Goal: Task Accomplishment & Management: Contribute content

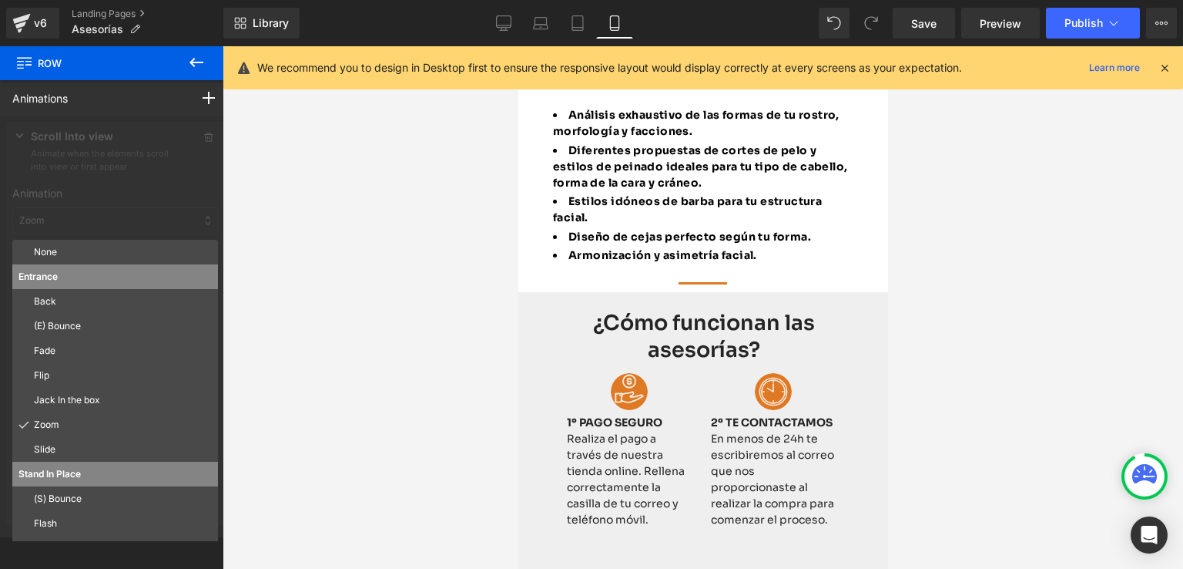
click at [250, 215] on div at bounding box center [703, 307] width 961 height 522
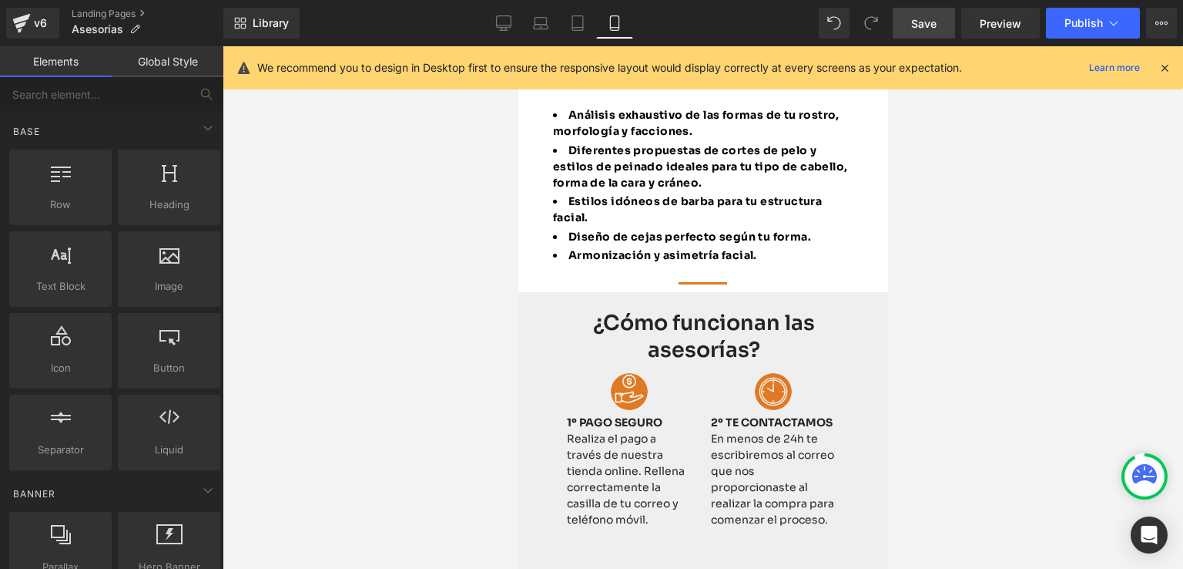
click at [934, 32] on link "Save" at bounding box center [924, 23] width 62 height 31
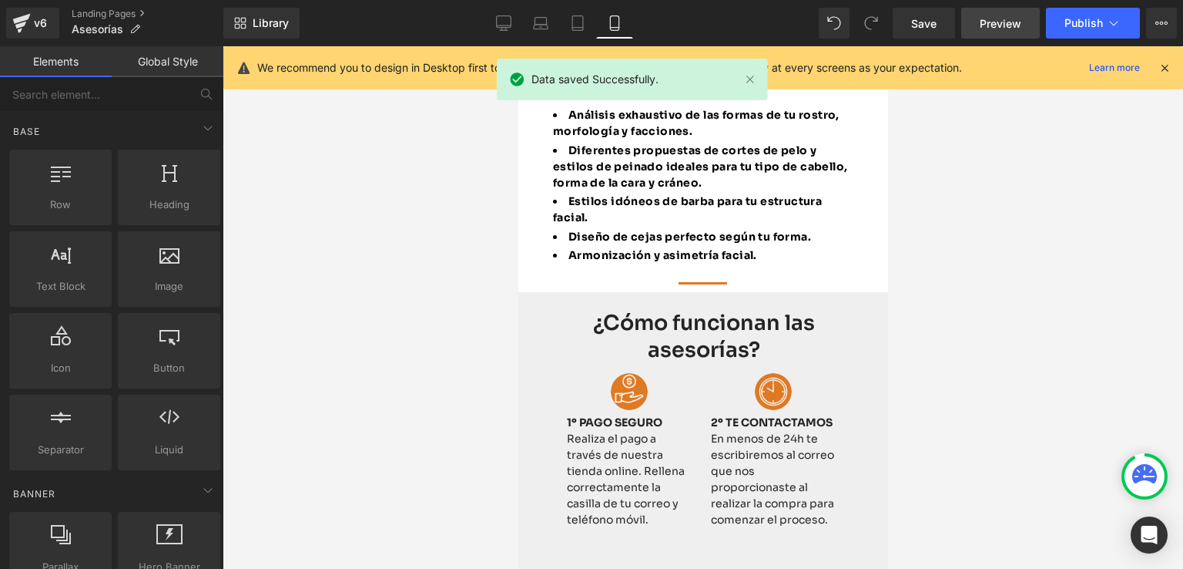
click at [998, 21] on span "Preview" at bounding box center [1001, 23] width 42 height 16
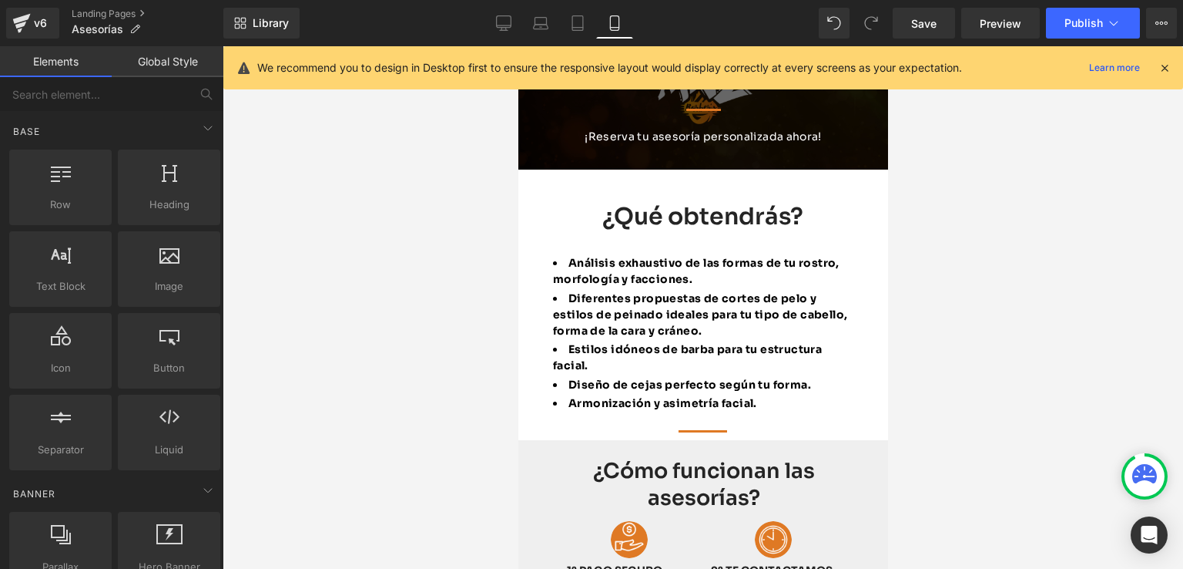
scroll to position [154, 0]
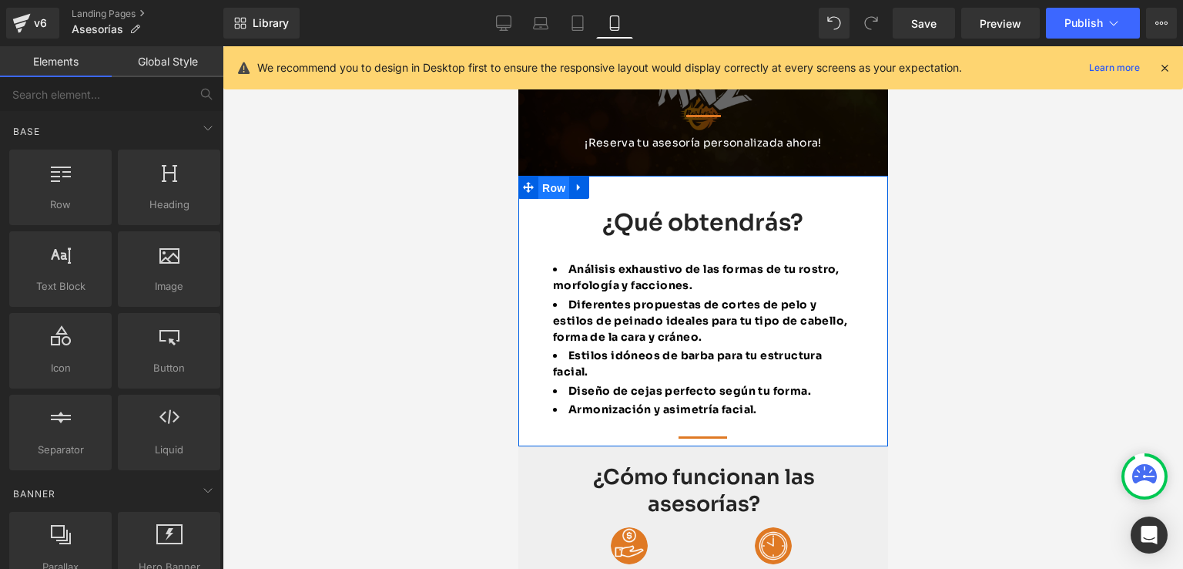
click at [552, 188] on span "Row" at bounding box center [553, 187] width 31 height 23
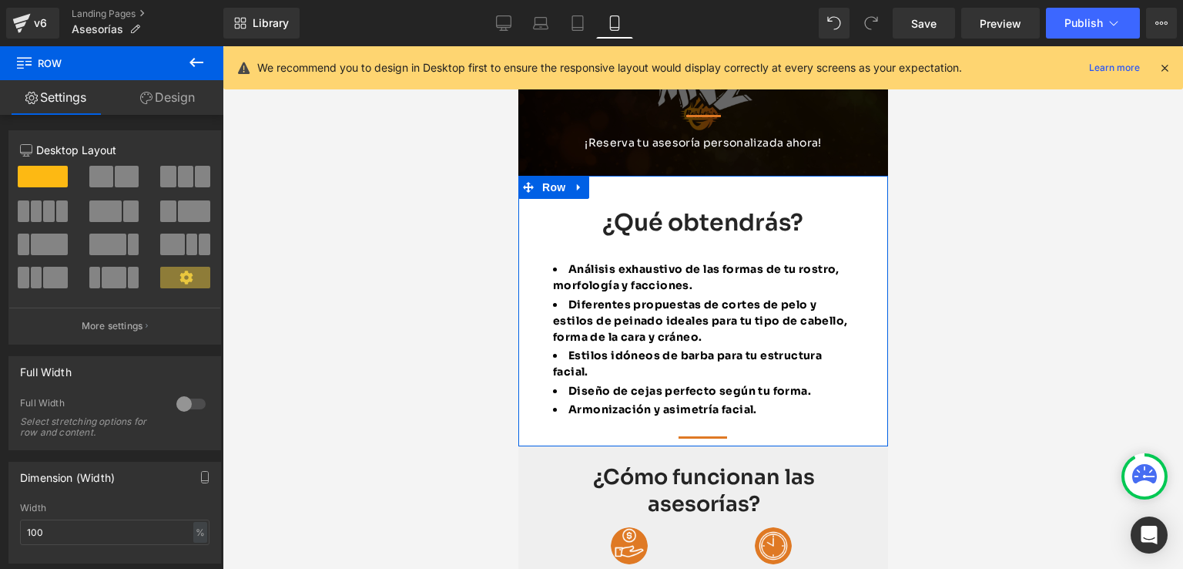
click at [185, 90] on link "Design" at bounding box center [168, 97] width 112 height 35
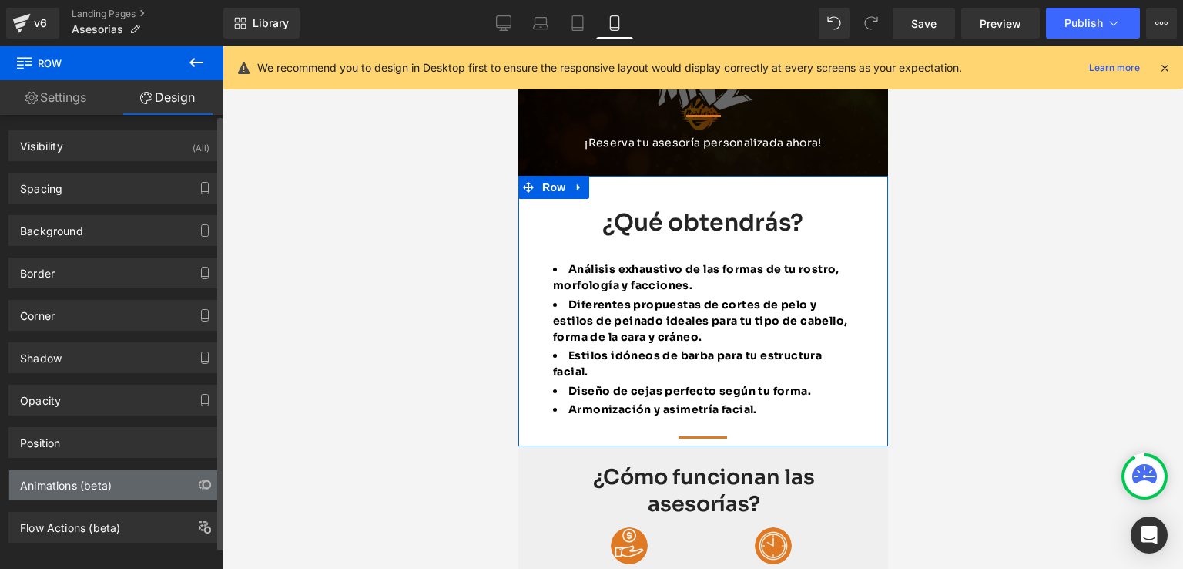
click at [82, 470] on div "Animations (beta)" at bounding box center [66, 481] width 92 height 22
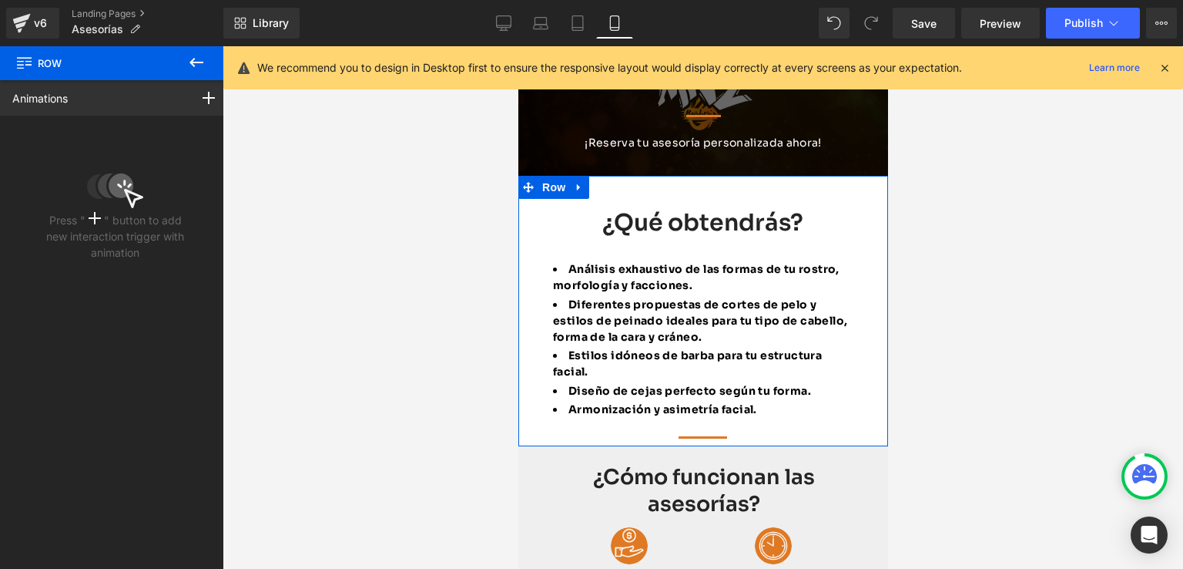
scroll to position [0, 0]
click at [194, 102] on div at bounding box center [208, 97] width 43 height 35
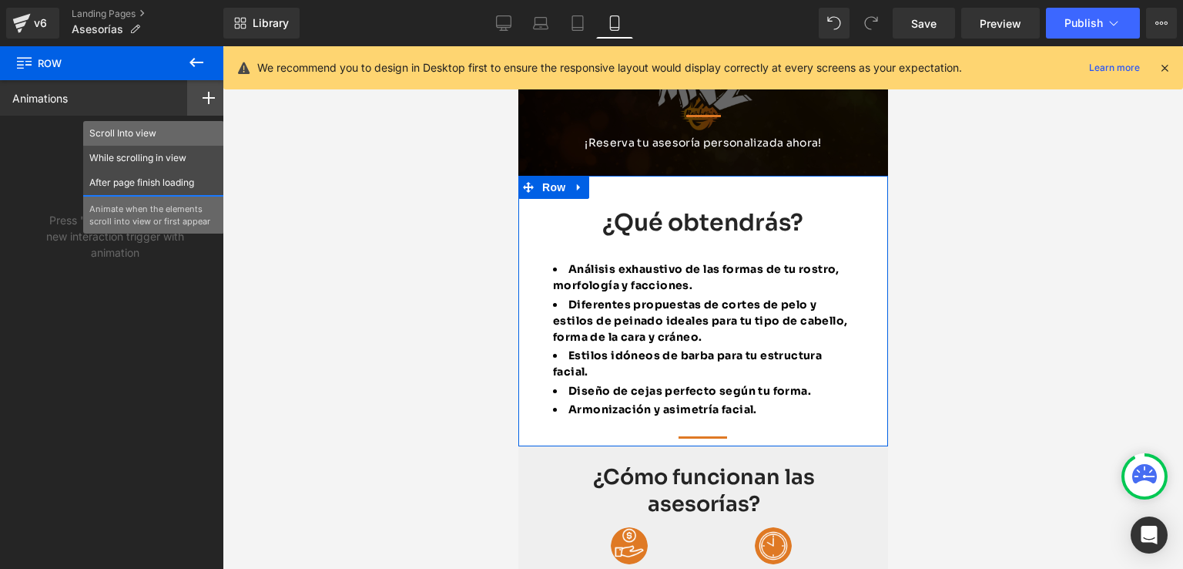
click at [137, 138] on p "Scroll Into view" at bounding box center [153, 133] width 129 height 14
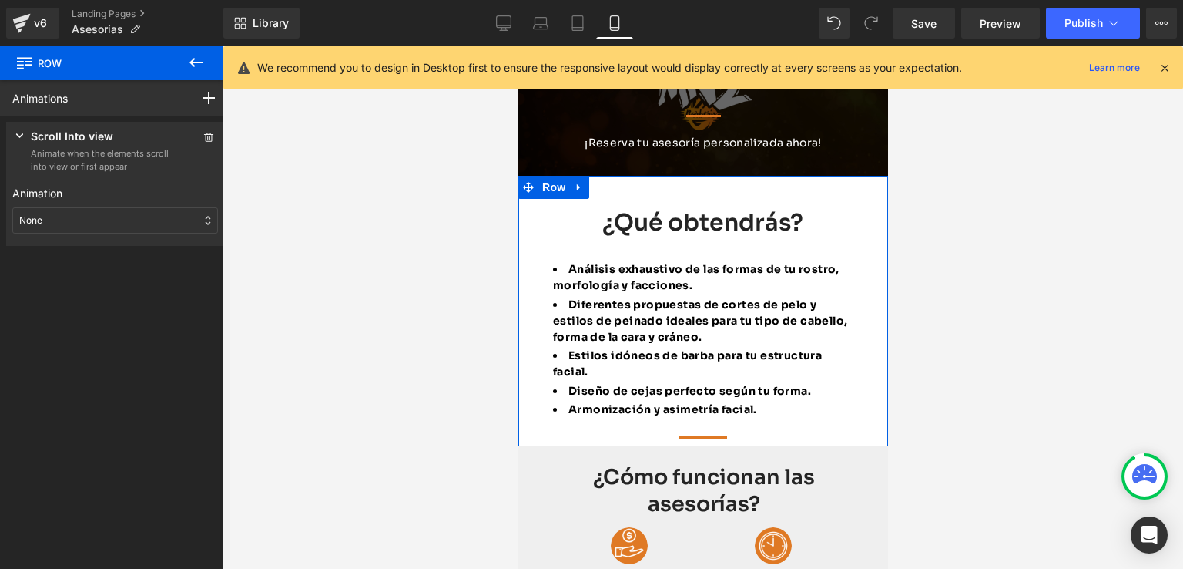
click at [92, 213] on div "None" at bounding box center [115, 220] width 206 height 26
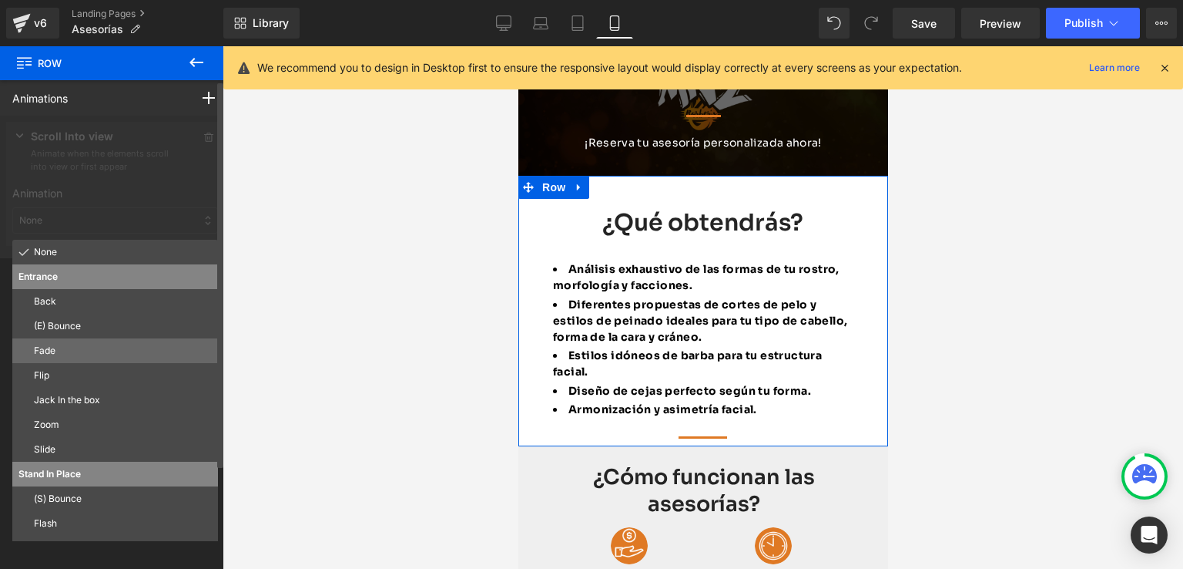
click at [75, 355] on p "Fade" at bounding box center [123, 351] width 178 height 14
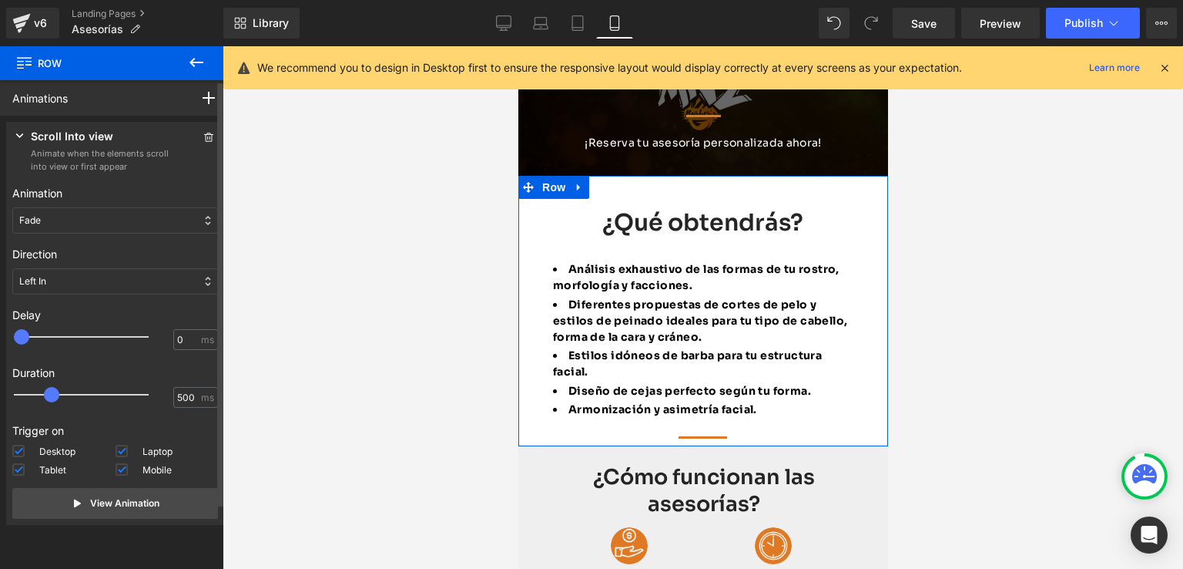
click at [94, 277] on div "Left In" at bounding box center [115, 281] width 206 height 26
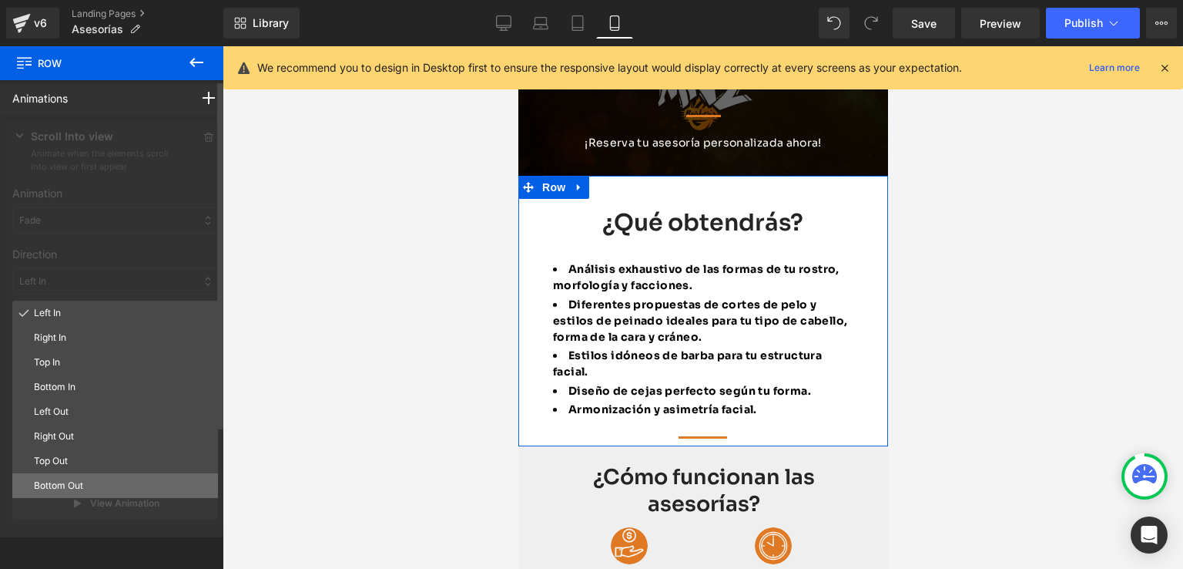
click at [64, 485] on p "Bottom Out" at bounding box center [123, 485] width 178 height 14
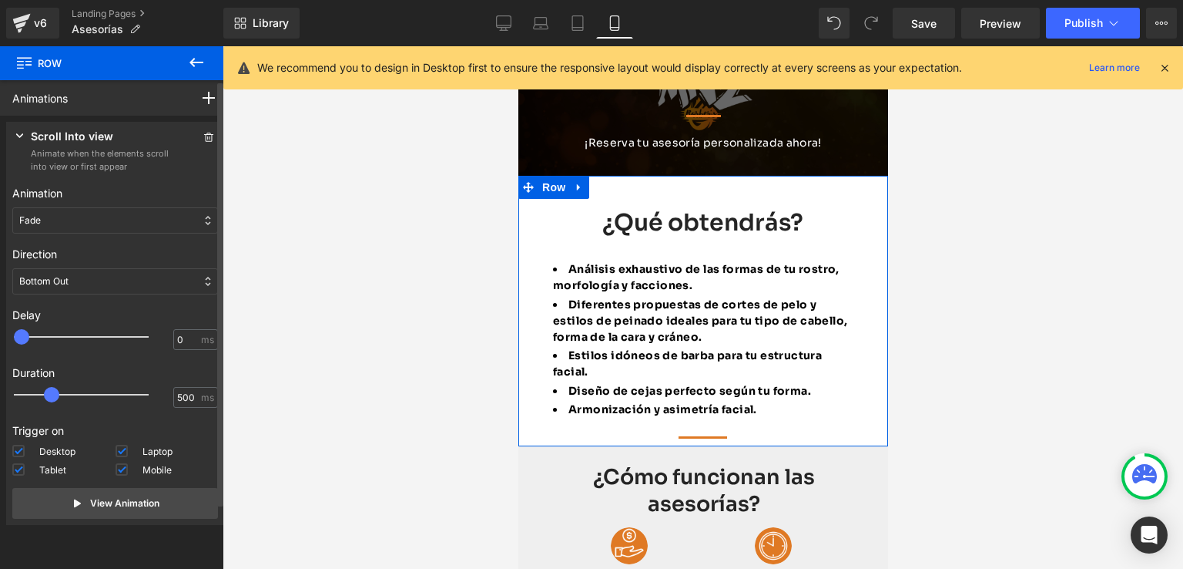
click at [86, 275] on div "Bottom Out" at bounding box center [115, 281] width 206 height 26
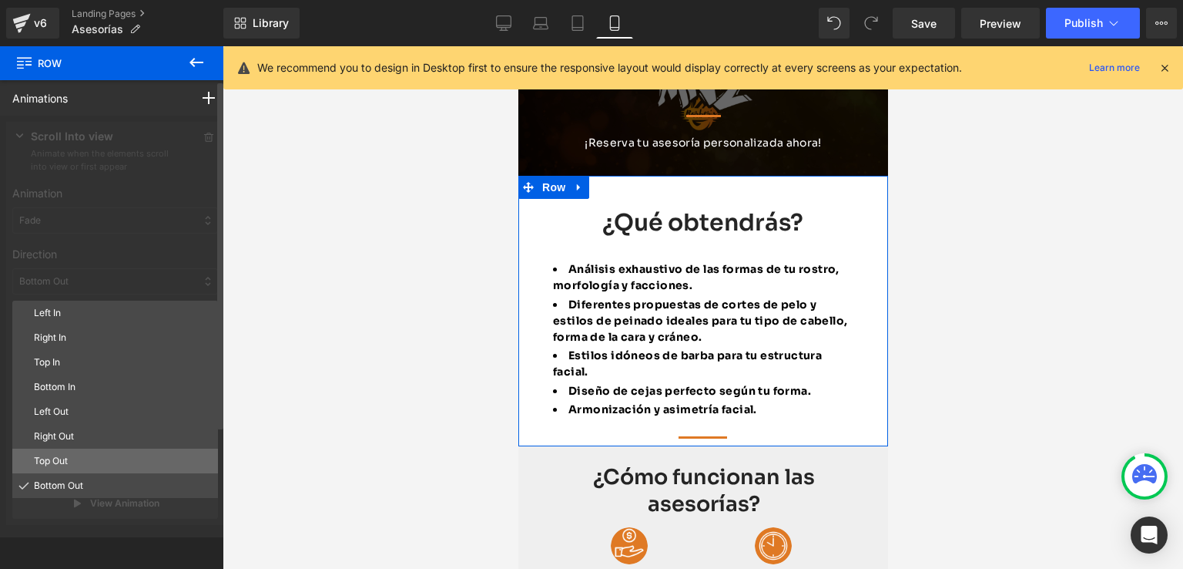
click at [71, 451] on div "Top Out" at bounding box center [115, 460] width 206 height 25
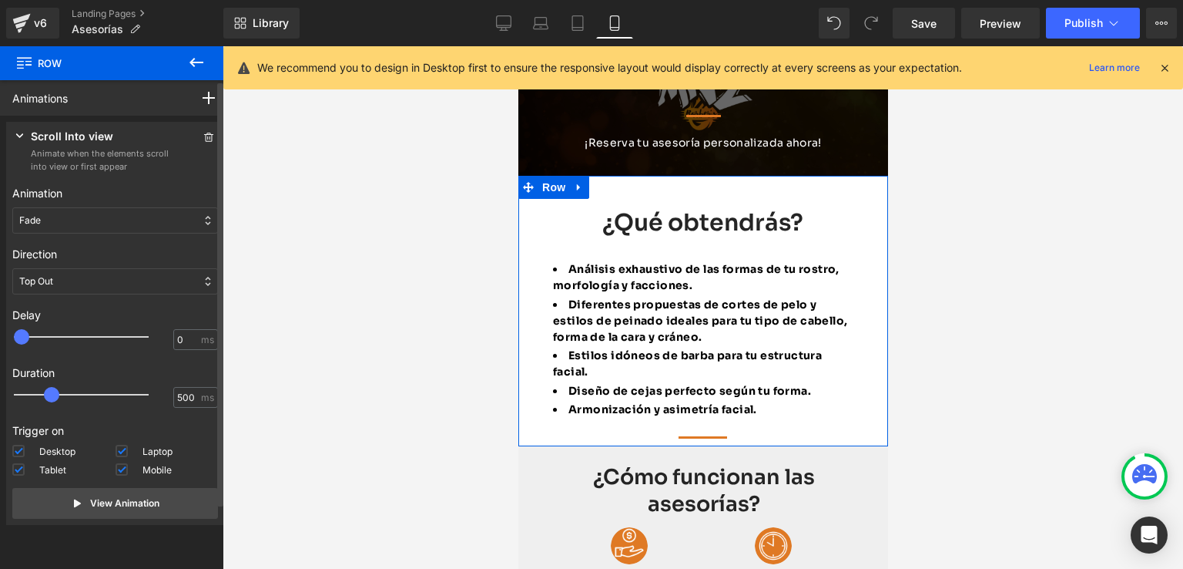
click at [77, 280] on div "Top Out" at bounding box center [115, 281] width 206 height 26
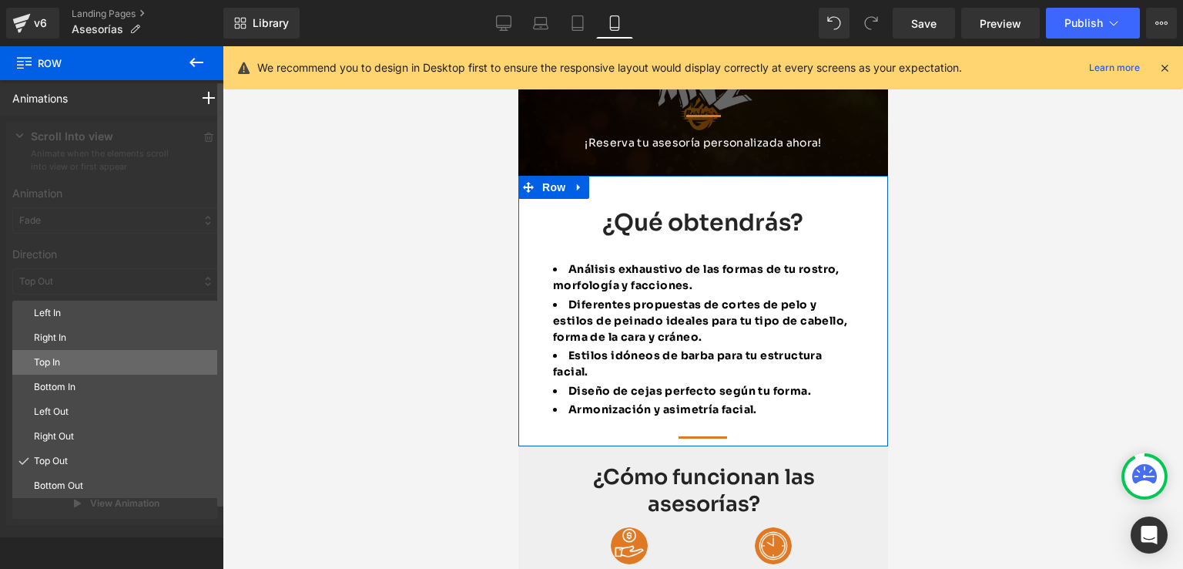
click at [59, 357] on p "Top In" at bounding box center [123, 362] width 178 height 14
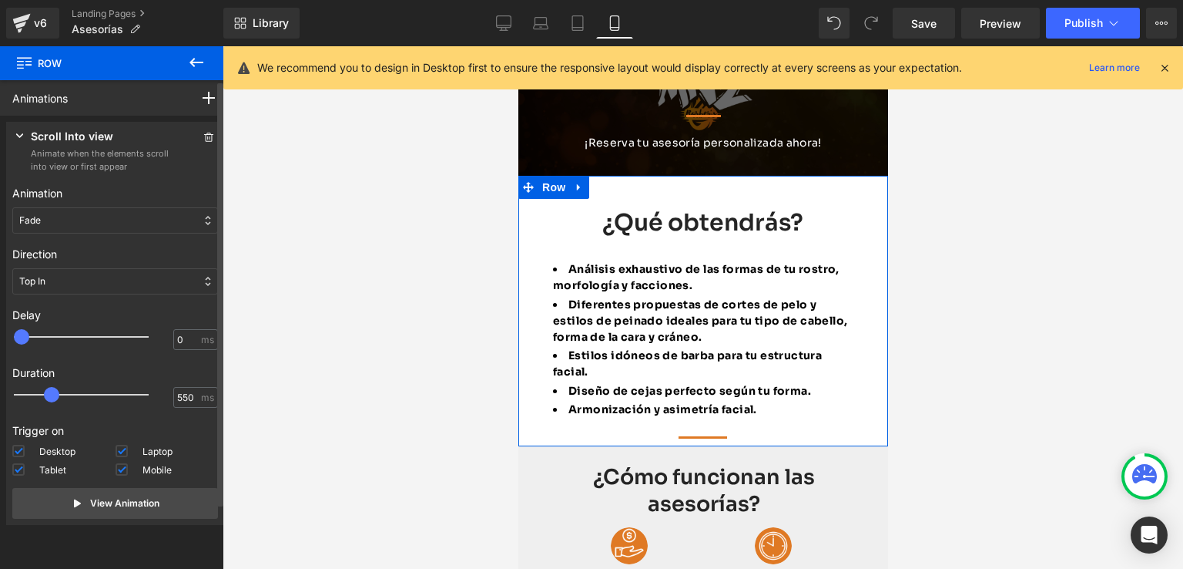
type input "600"
drag, startPoint x: 49, startPoint y: 398, endPoint x: 59, endPoint y: 398, distance: 10.0
click at [59, 398] on span at bounding box center [58, 394] width 15 height 15
drag, startPoint x: 21, startPoint y: 339, endPoint x: 37, endPoint y: 346, distance: 17.6
click at [37, 346] on div at bounding box center [92, 336] width 135 height 31
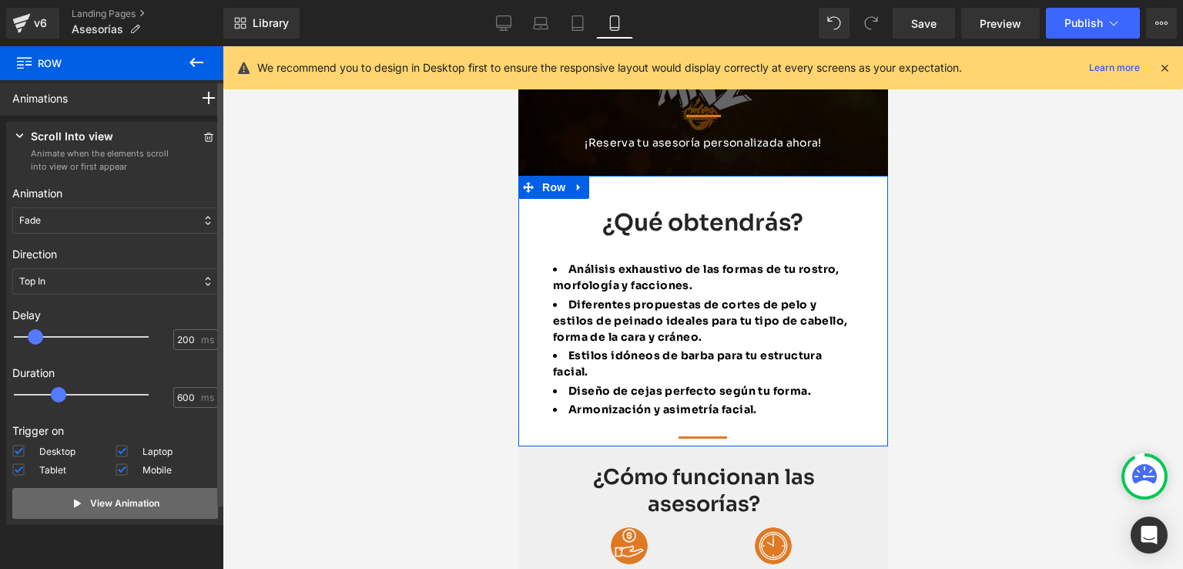
click at [90, 501] on p "View Animation" at bounding box center [124, 503] width 69 height 14
type input "100"
click at [32, 337] on span at bounding box center [28, 336] width 15 height 15
click at [116, 509] on p "View Animation" at bounding box center [124, 503] width 69 height 14
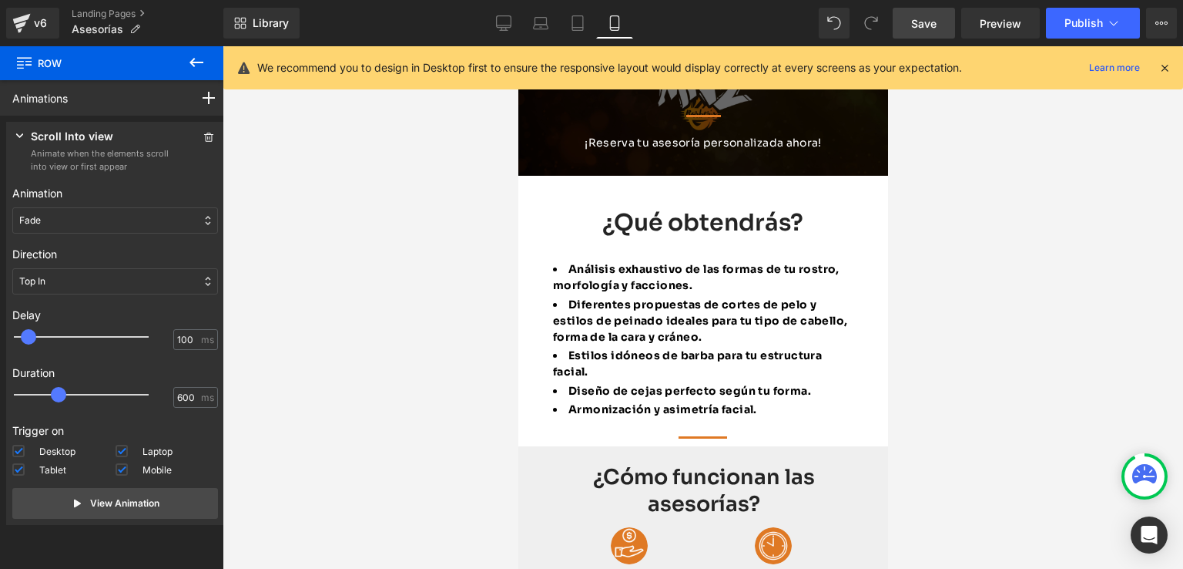
click at [932, 26] on span "Save" at bounding box center [923, 23] width 25 height 16
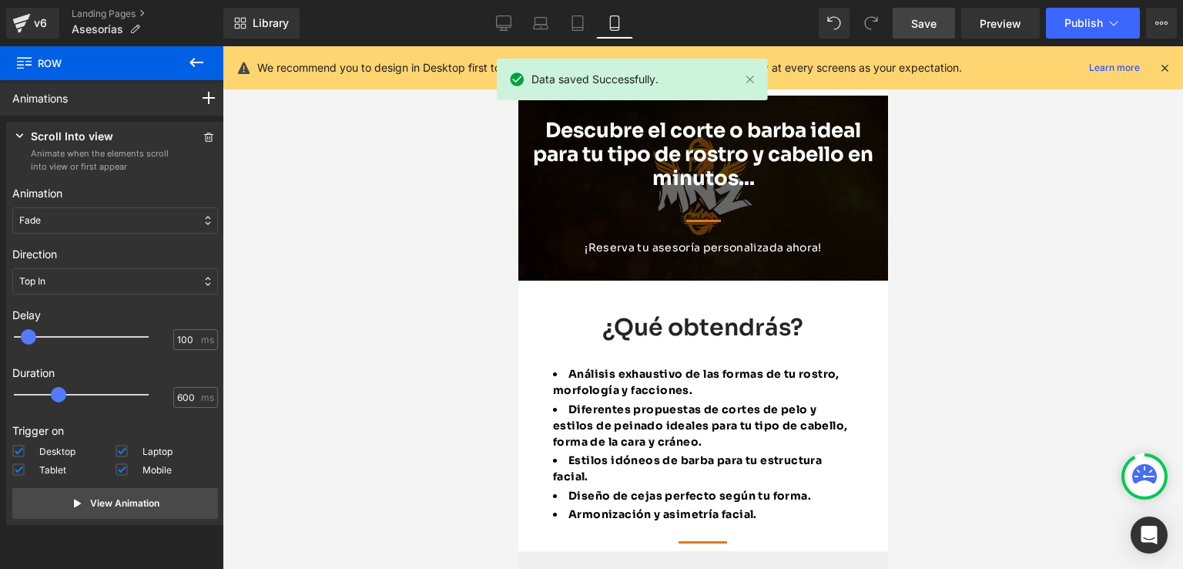
scroll to position [77, 0]
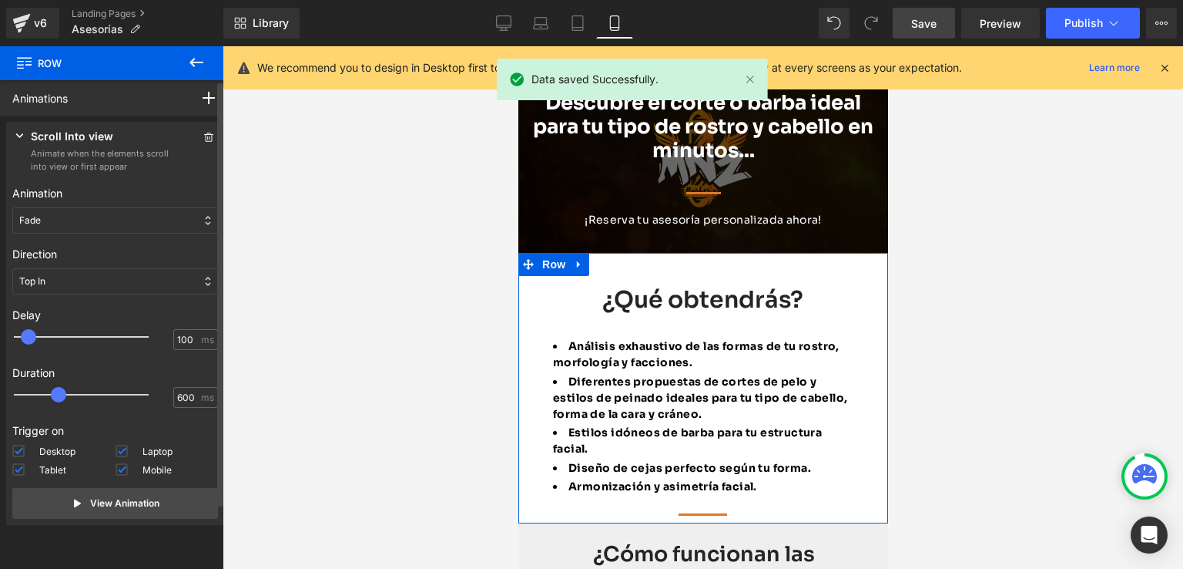
click at [66, 212] on div "Fade" at bounding box center [115, 220] width 206 height 26
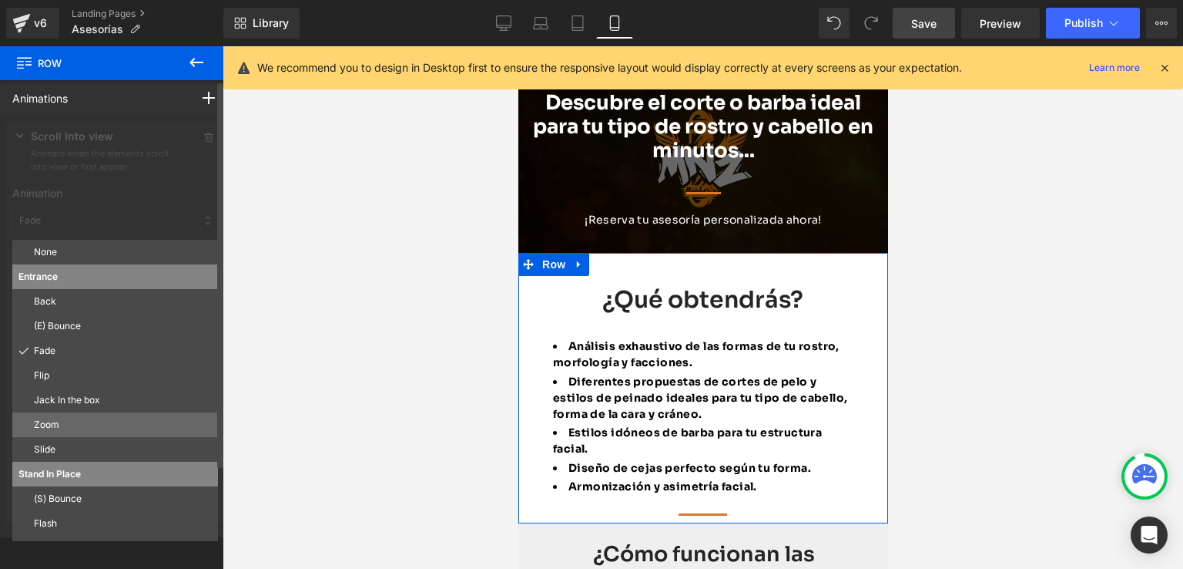
click at [51, 418] on p "Zoom" at bounding box center [123, 425] width 178 height 14
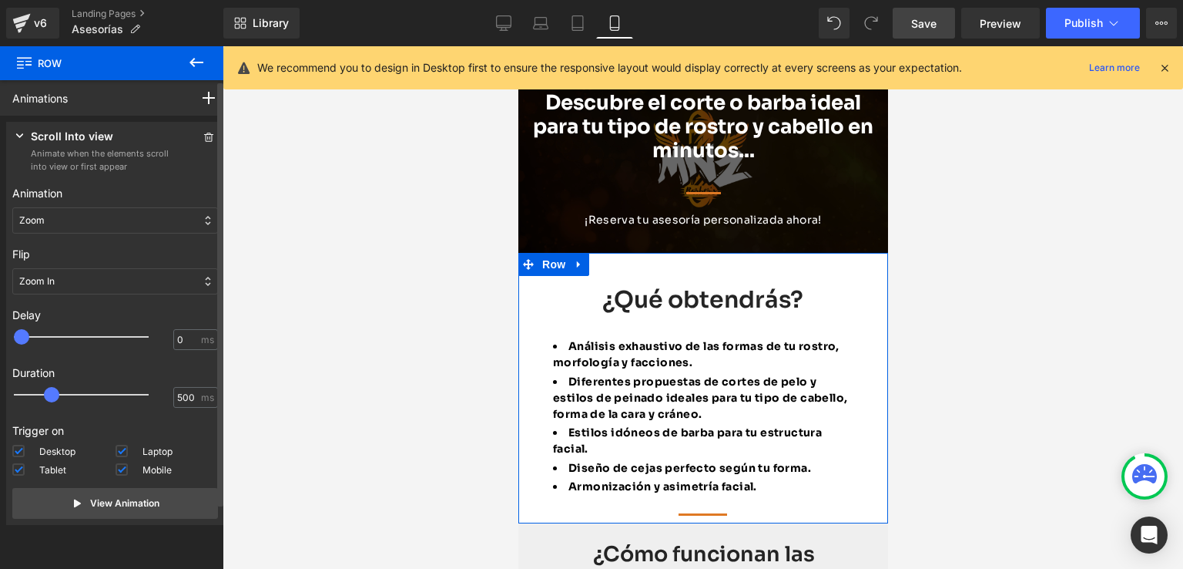
type input "100"
drag, startPoint x: 22, startPoint y: 334, endPoint x: 32, endPoint y: 337, distance: 10.3
click at [32, 337] on span at bounding box center [28, 336] width 15 height 15
click at [132, 509] on p "View Animation" at bounding box center [124, 503] width 69 height 14
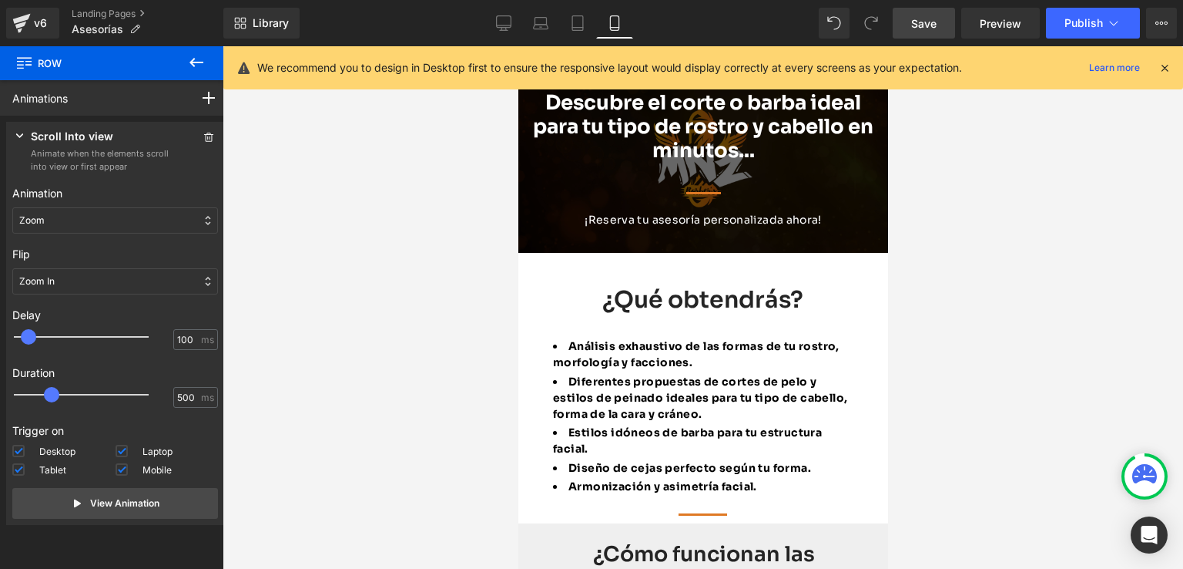
click at [933, 32] on link "Save" at bounding box center [924, 23] width 62 height 31
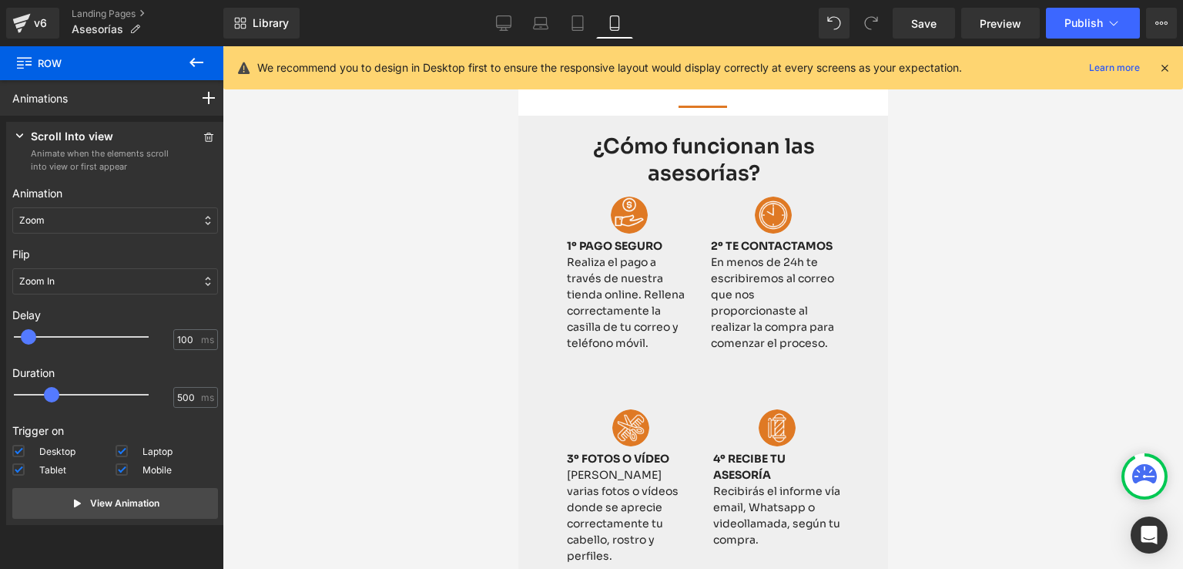
scroll to position [462, 0]
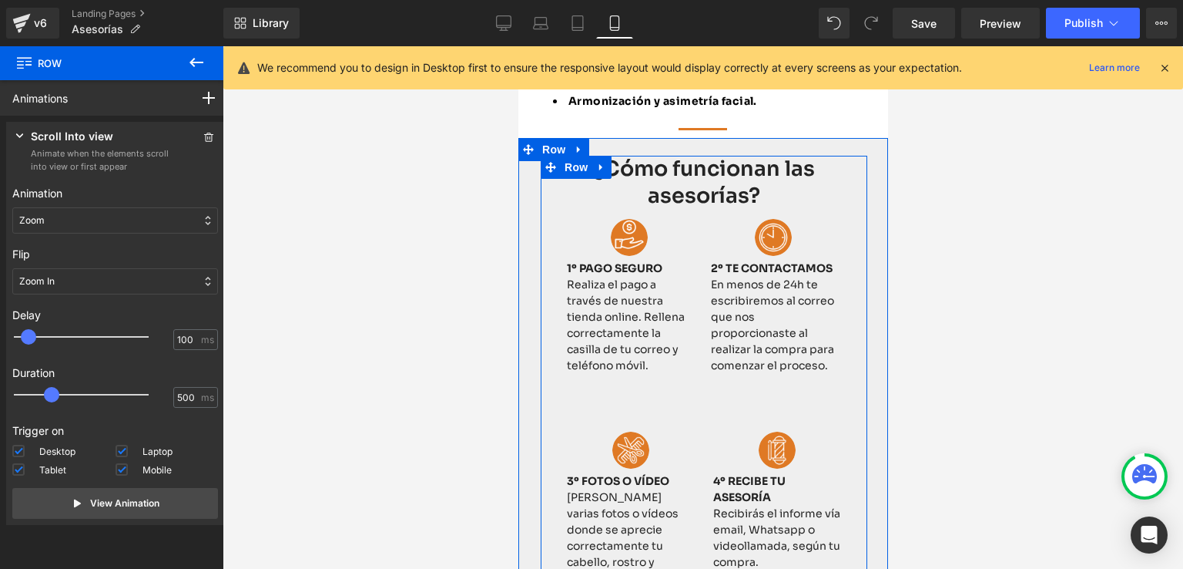
click at [547, 192] on div "¿Cómo funcionan las asesorías? Heading Image 1º PAGO SEGURO Realiza el pago a t…" at bounding box center [703, 405] width 327 height 499
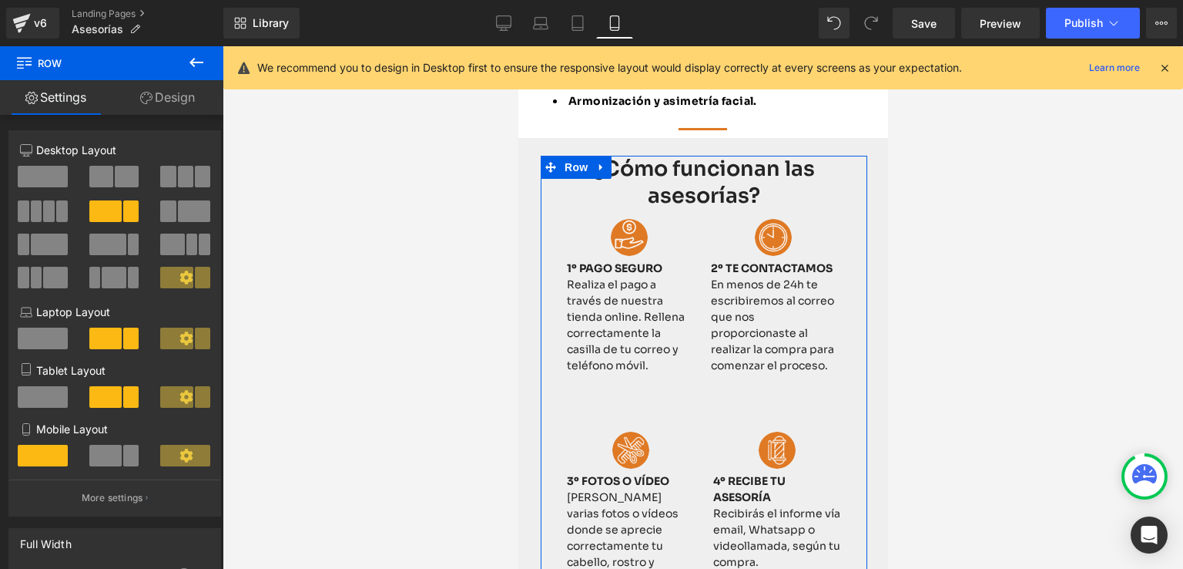
drag, startPoint x: 153, startPoint y: 90, endPoint x: 77, endPoint y: 519, distance: 435.7
click at [154, 90] on link "Design" at bounding box center [168, 97] width 112 height 35
click at [0, 0] on div "Flow Actions (beta)" at bounding box center [0, 0] width 0 height 0
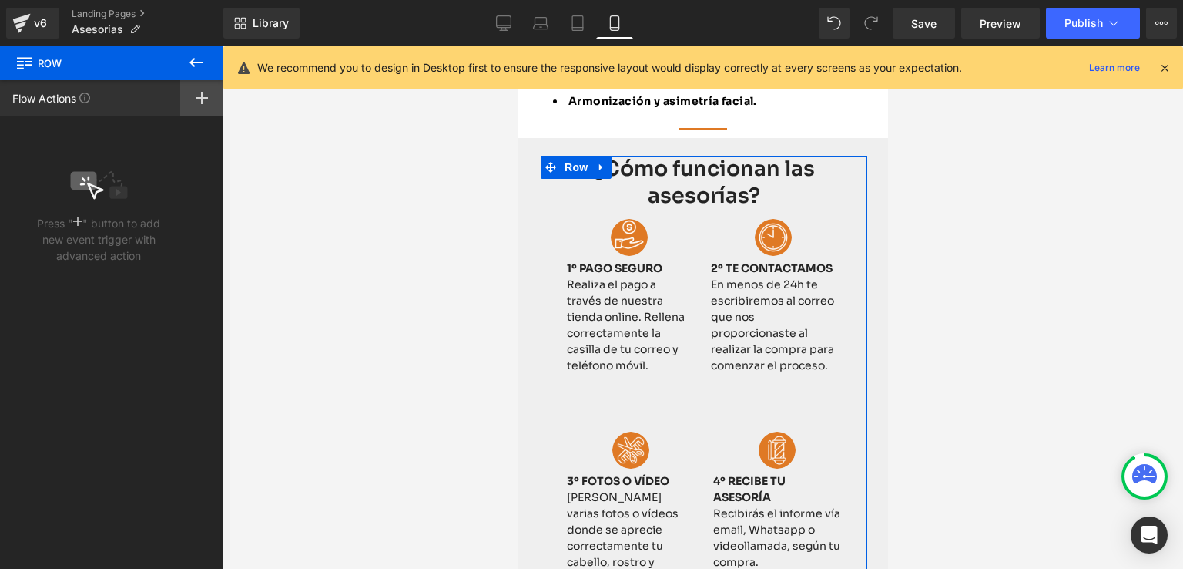
click at [206, 89] on div at bounding box center [201, 97] width 43 height 35
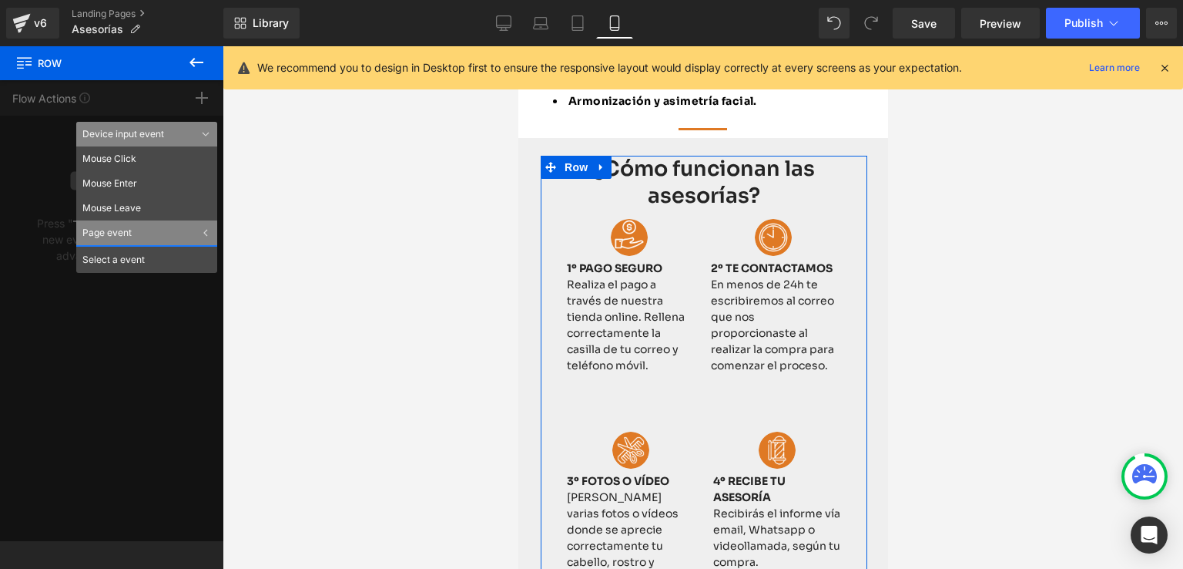
click at [65, 132] on div "Flow Actions Click "+" to add an event to trigger action affect on other elemen…" at bounding box center [111, 310] width 223 height 461
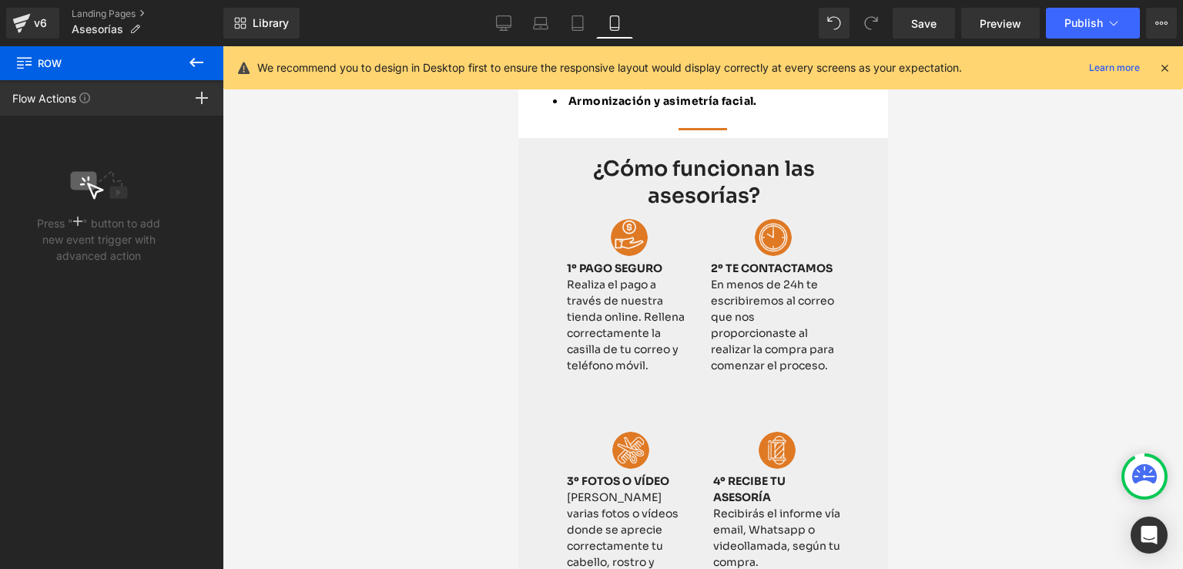
click at [188, 63] on icon at bounding box center [196, 62] width 18 height 18
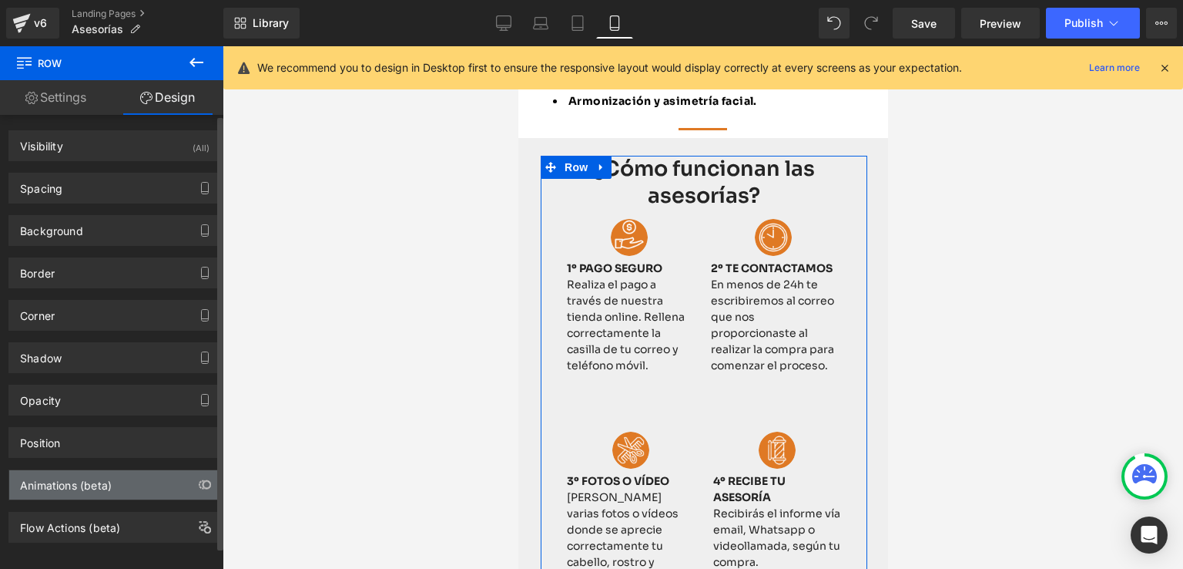
click at [87, 485] on div "Animations (beta)" at bounding box center [66, 481] width 92 height 22
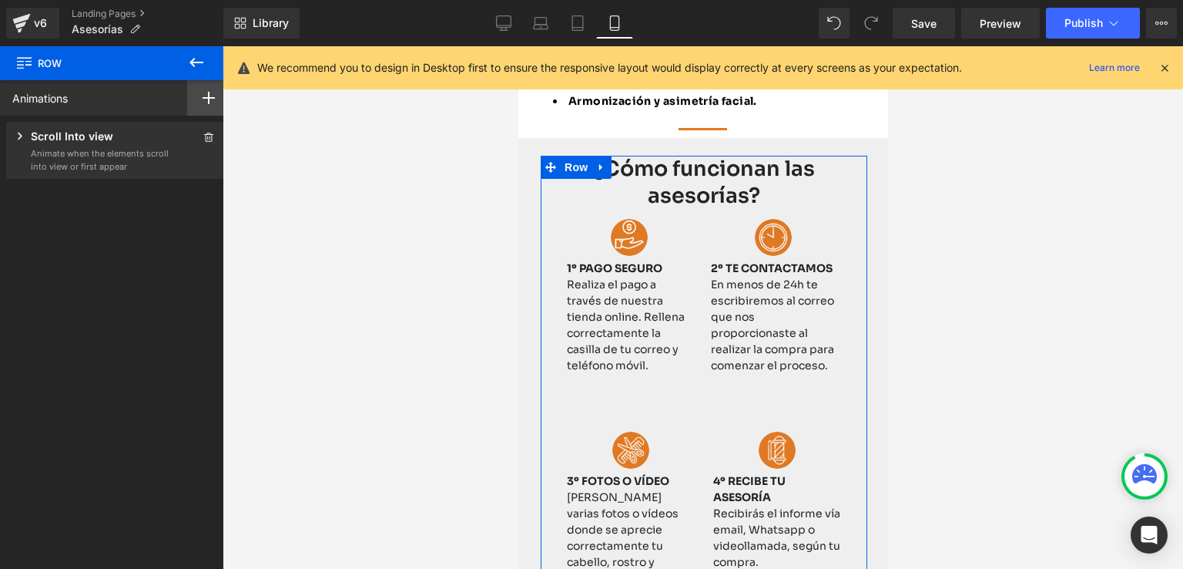
click at [208, 96] on rect at bounding box center [209, 98] width 2 height 12
click at [42, 206] on div "Animations Scroll Into view While scrolling in view After page finish loading A…" at bounding box center [115, 310] width 230 height 461
click at [53, 143] on p "Scroll Into view" at bounding box center [72, 137] width 82 height 19
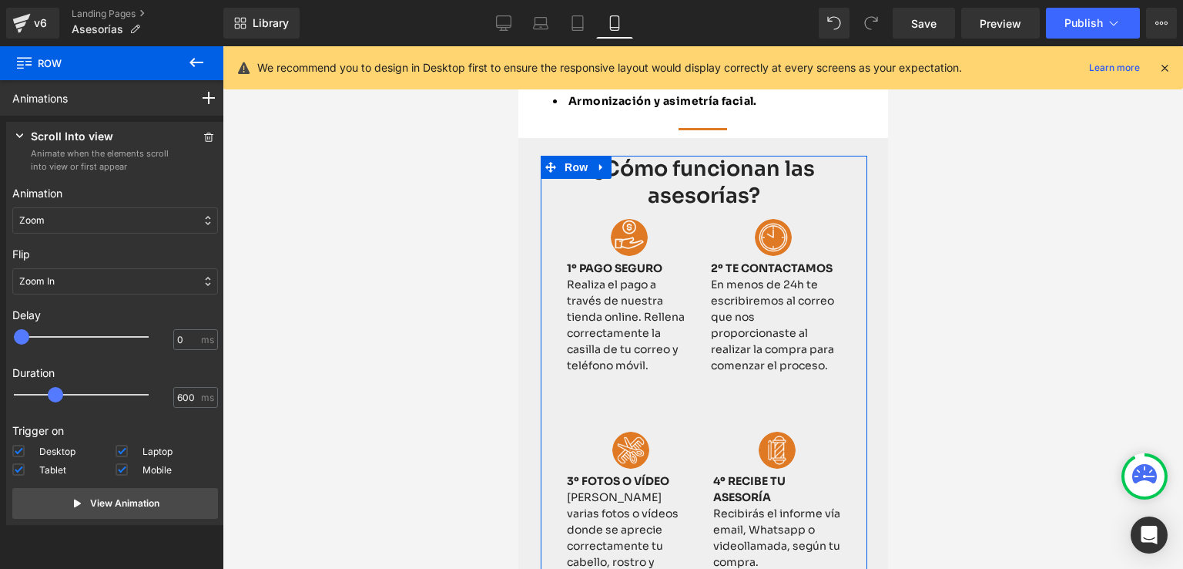
type input "650"
drag, startPoint x: 52, startPoint y: 397, endPoint x: 67, endPoint y: 399, distance: 14.7
click at [67, 399] on span at bounding box center [62, 394] width 15 height 15
click at [110, 496] on p "View Animation" at bounding box center [124, 503] width 69 height 14
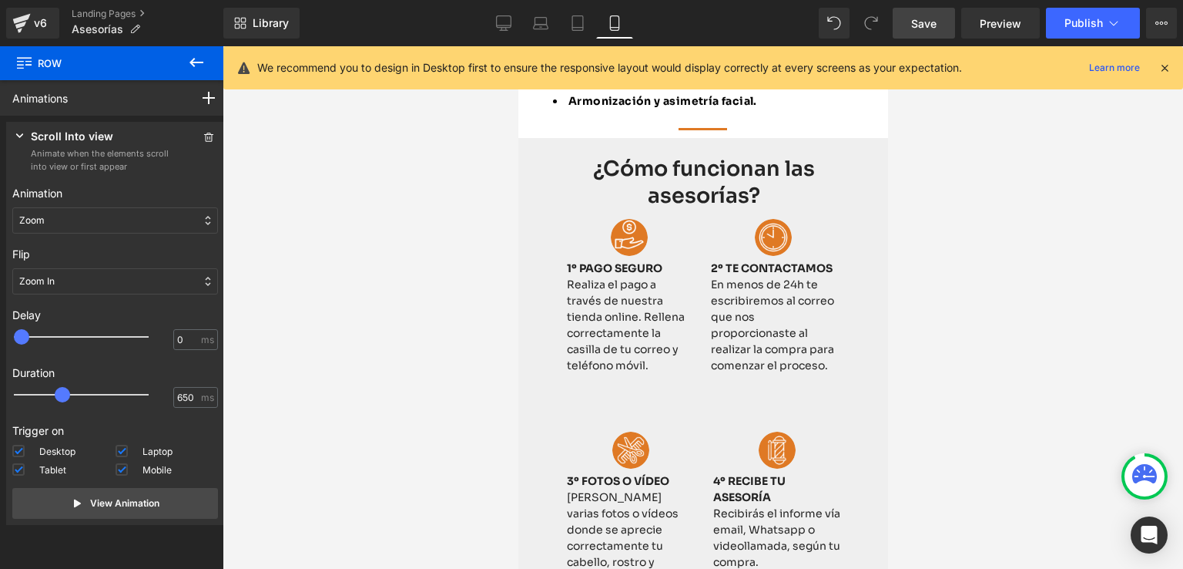
click at [922, 29] on span "Save" at bounding box center [923, 23] width 25 height 16
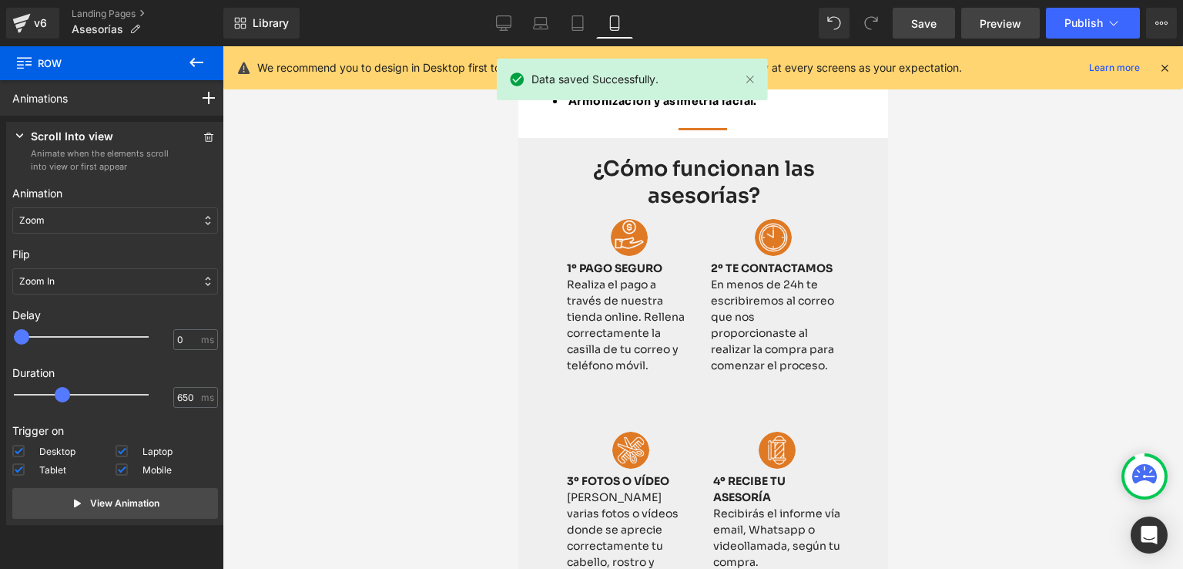
click at [991, 16] on span "Preview" at bounding box center [1001, 23] width 42 height 16
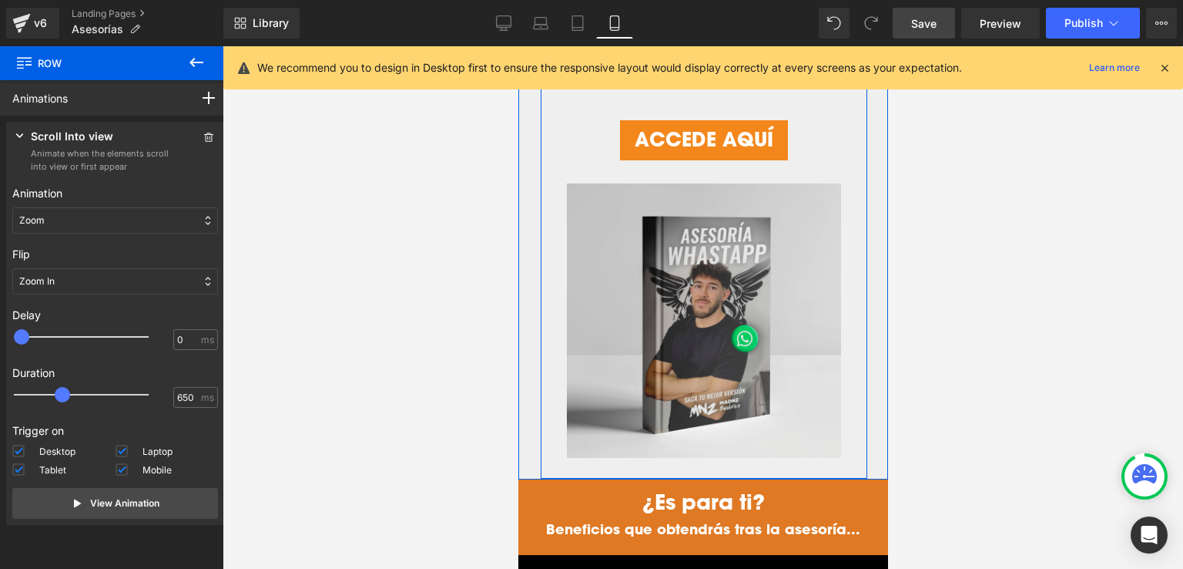
scroll to position [1078, 0]
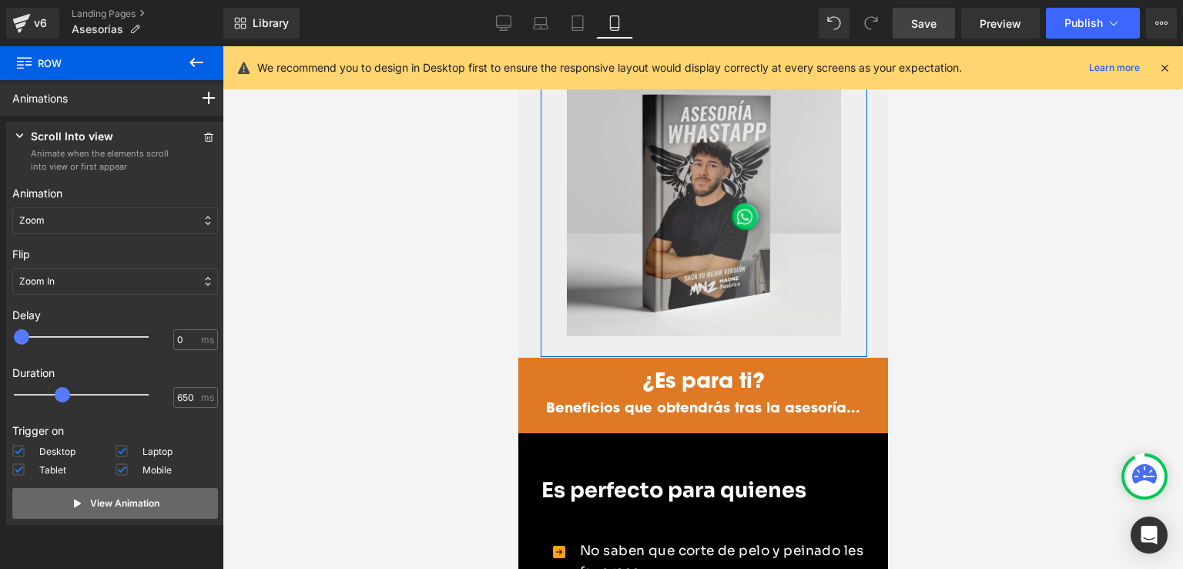
click at [109, 498] on p "View Animation" at bounding box center [124, 503] width 69 height 14
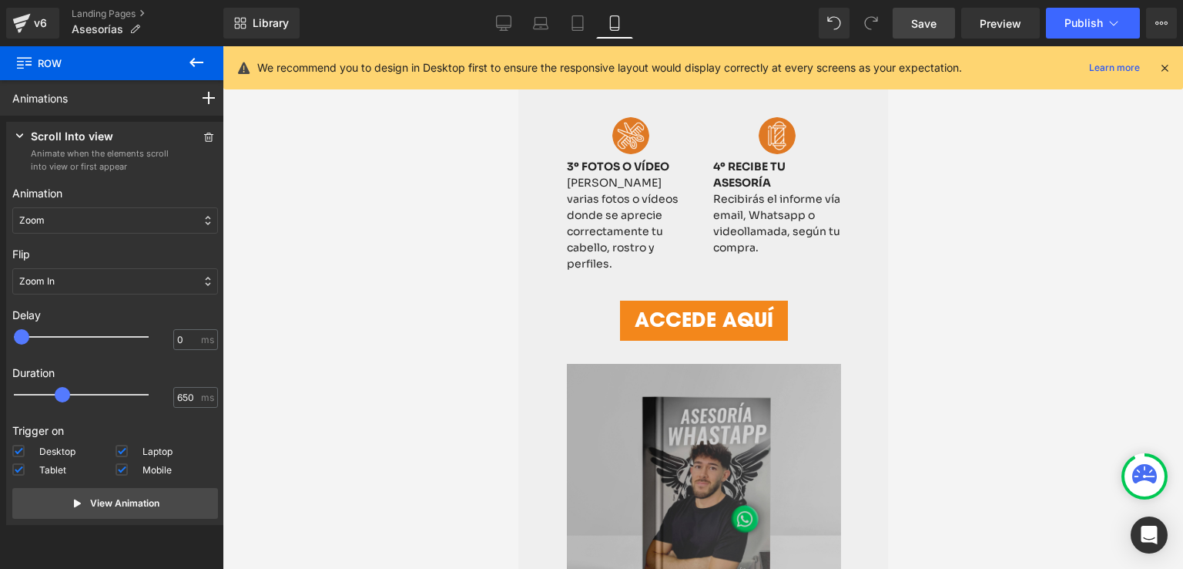
scroll to position [770, 0]
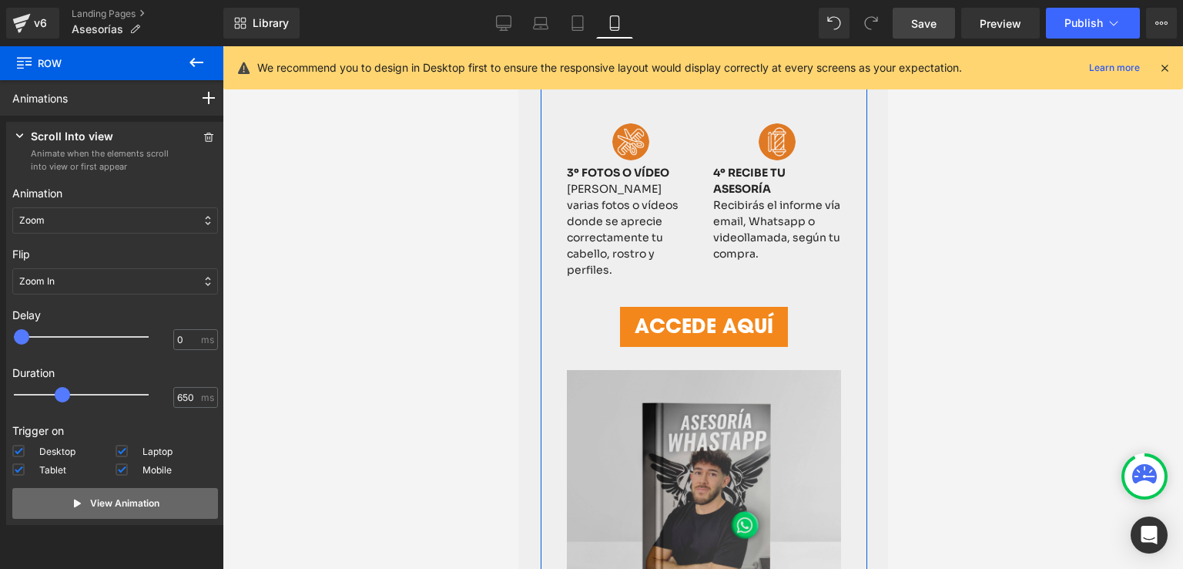
click at [41, 512] on button "View Animation" at bounding box center [115, 503] width 206 height 31
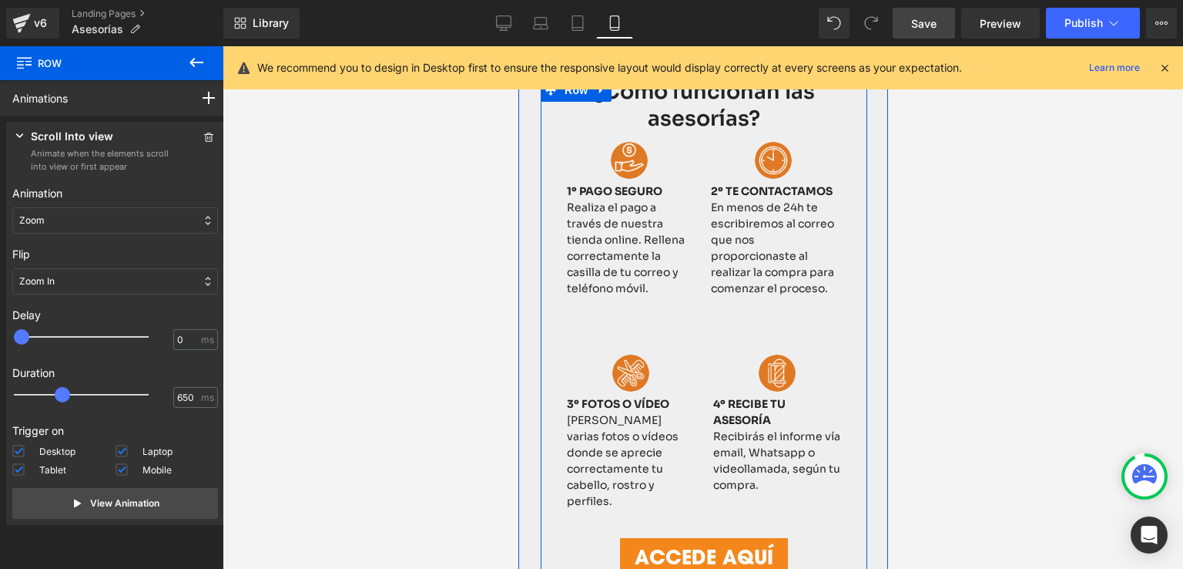
scroll to position [462, 0]
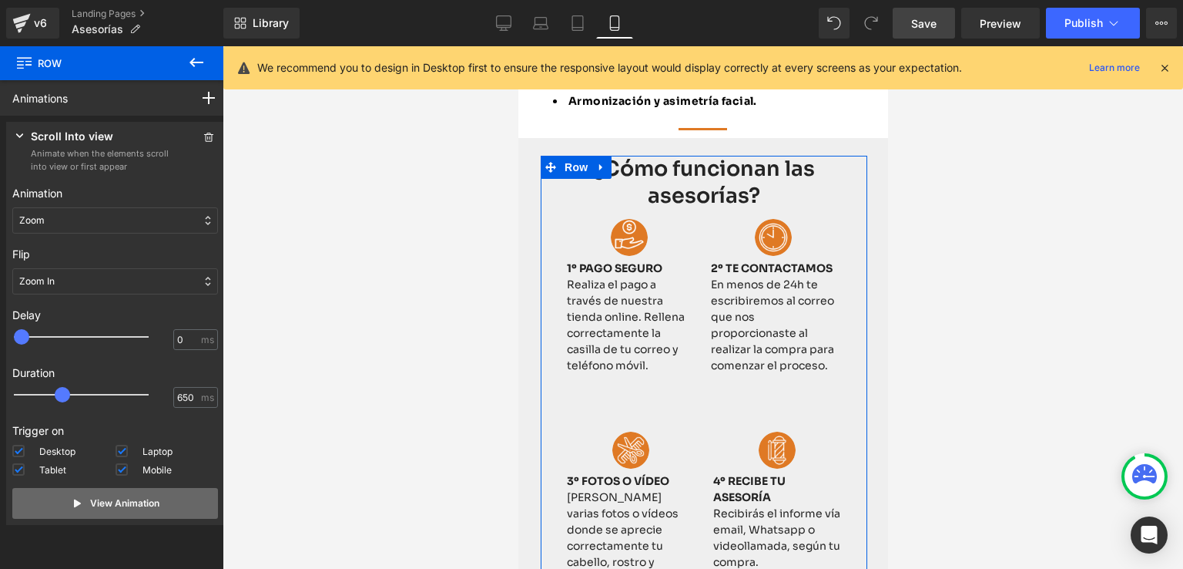
click at [139, 501] on p "View Animation" at bounding box center [124, 503] width 69 height 14
click at [203, 97] on rect at bounding box center [209, 98] width 12 height 2
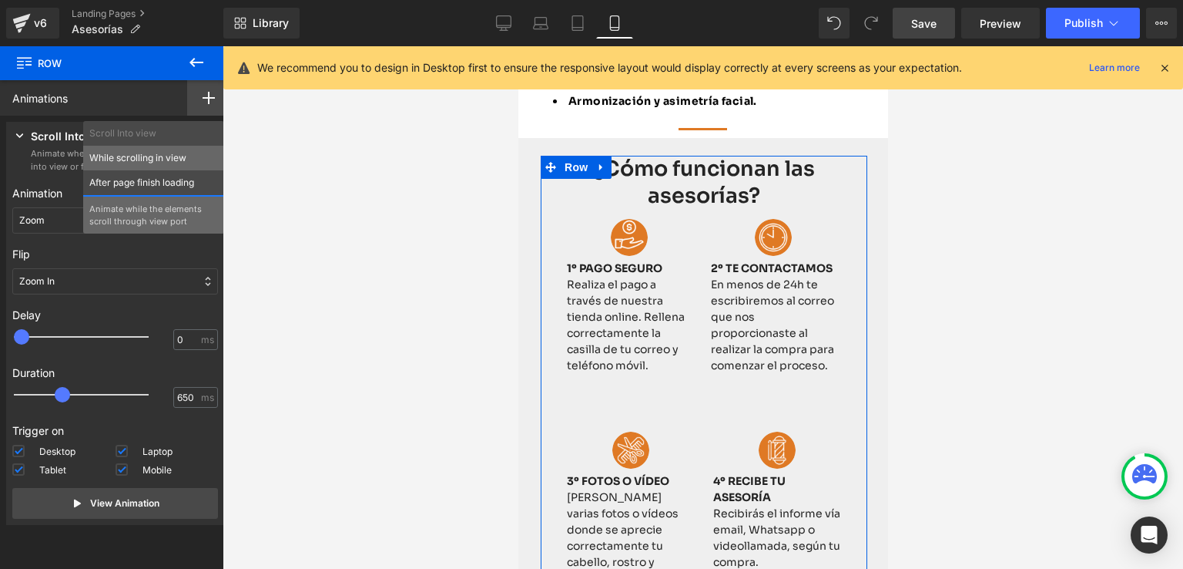
click at [135, 153] on p "While scrolling in view" at bounding box center [153, 158] width 129 height 14
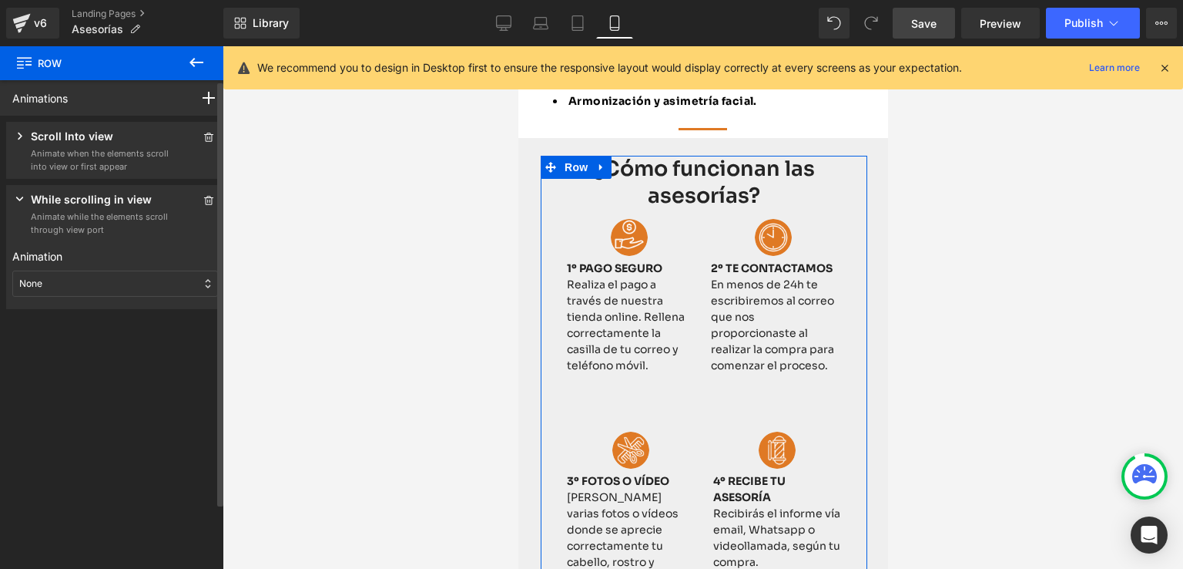
click at [52, 293] on div "None" at bounding box center [115, 283] width 206 height 26
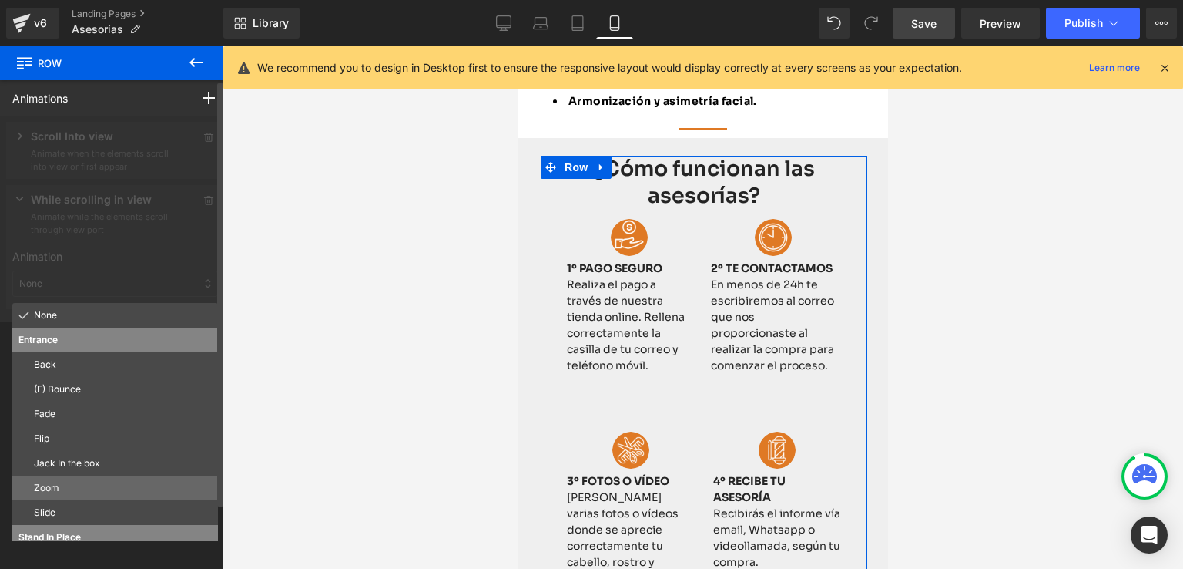
click at [62, 486] on p "Zoom" at bounding box center [123, 488] width 178 height 14
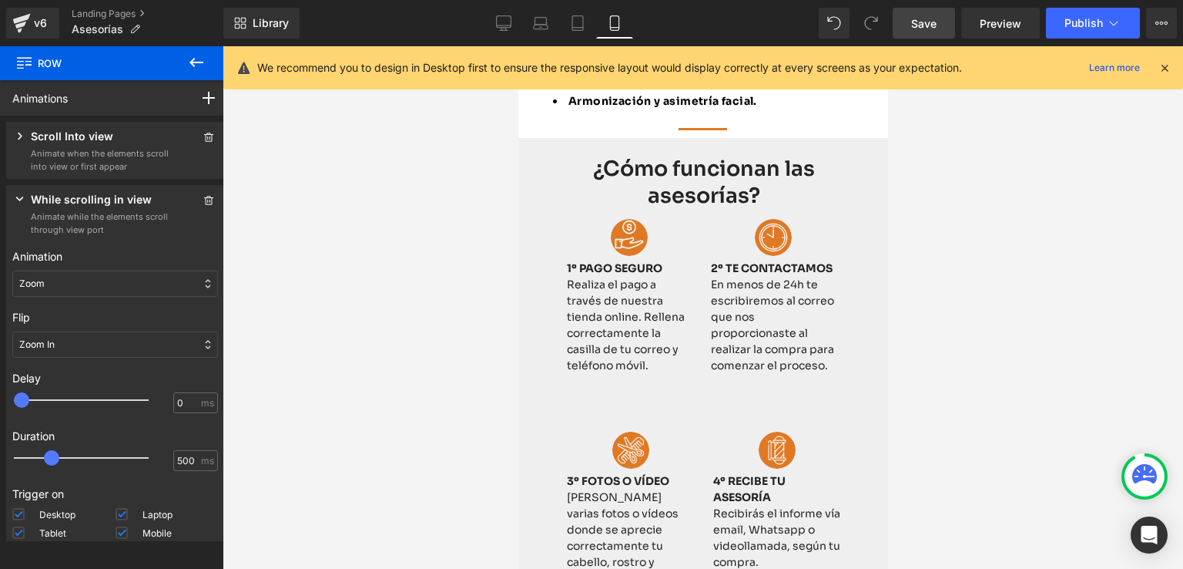
click at [946, 18] on link "Save" at bounding box center [924, 23] width 62 height 31
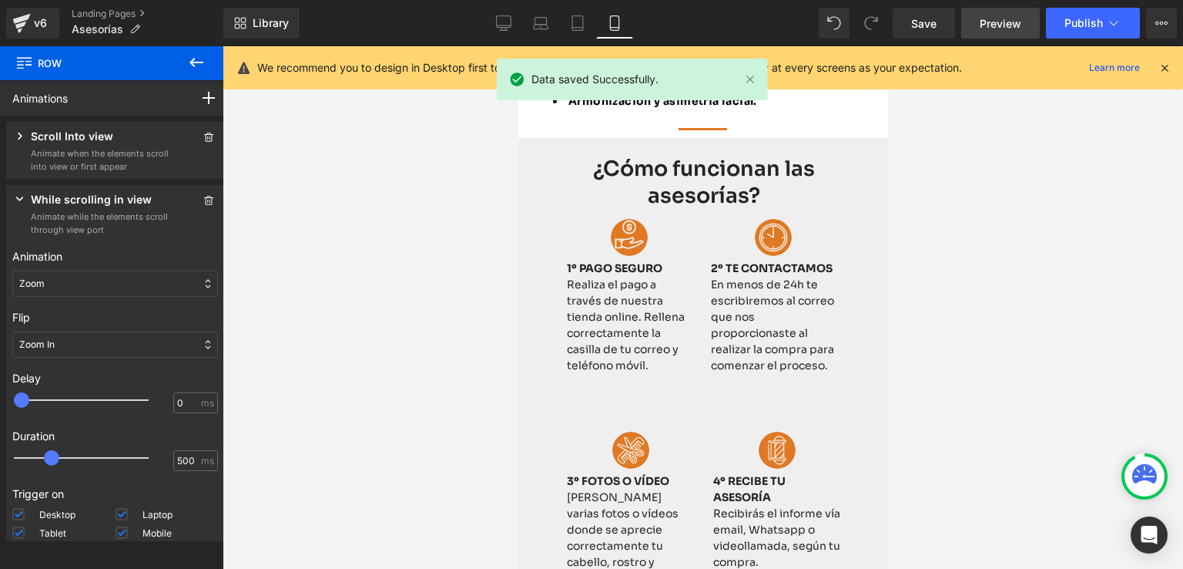
click at [991, 18] on span "Preview" at bounding box center [1001, 23] width 42 height 16
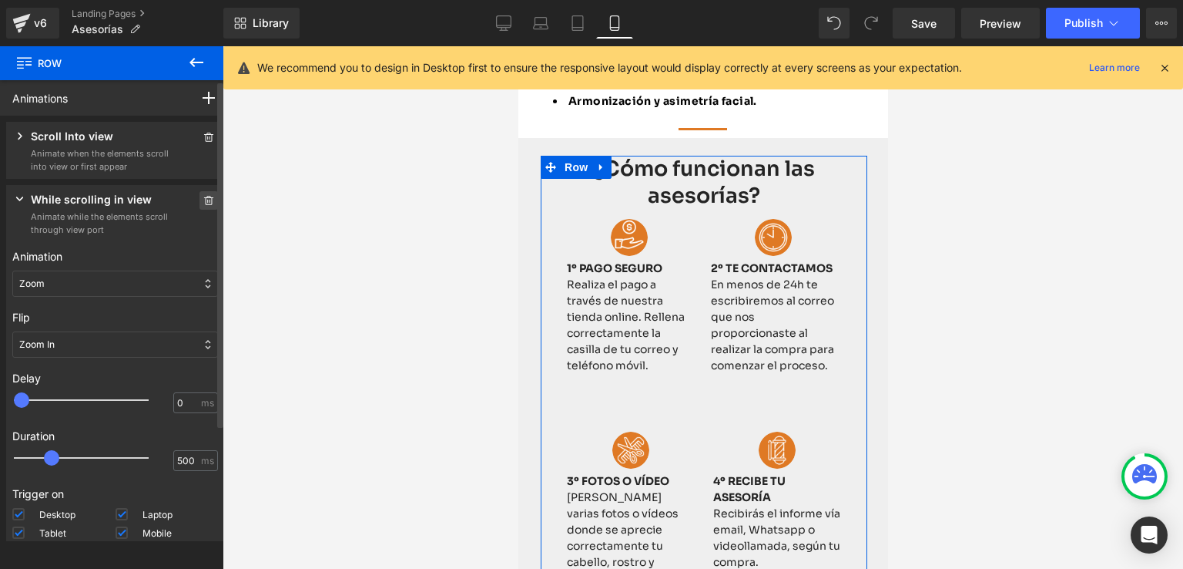
click at [203, 199] on icon at bounding box center [208, 200] width 11 height 9
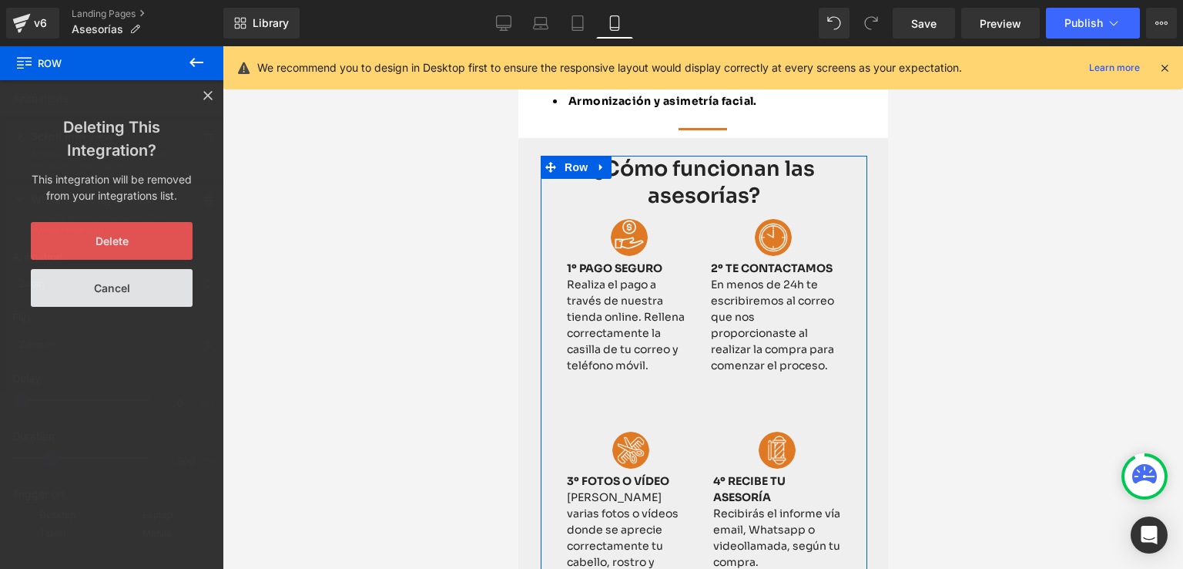
click at [151, 229] on button "Delete" at bounding box center [112, 241] width 162 height 38
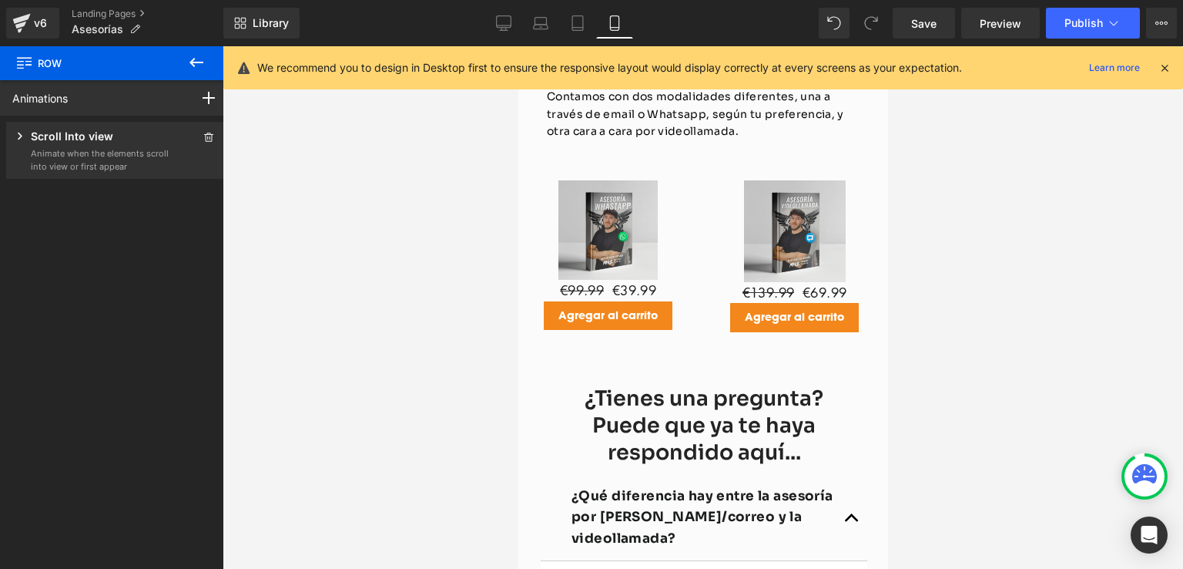
scroll to position [2003, 0]
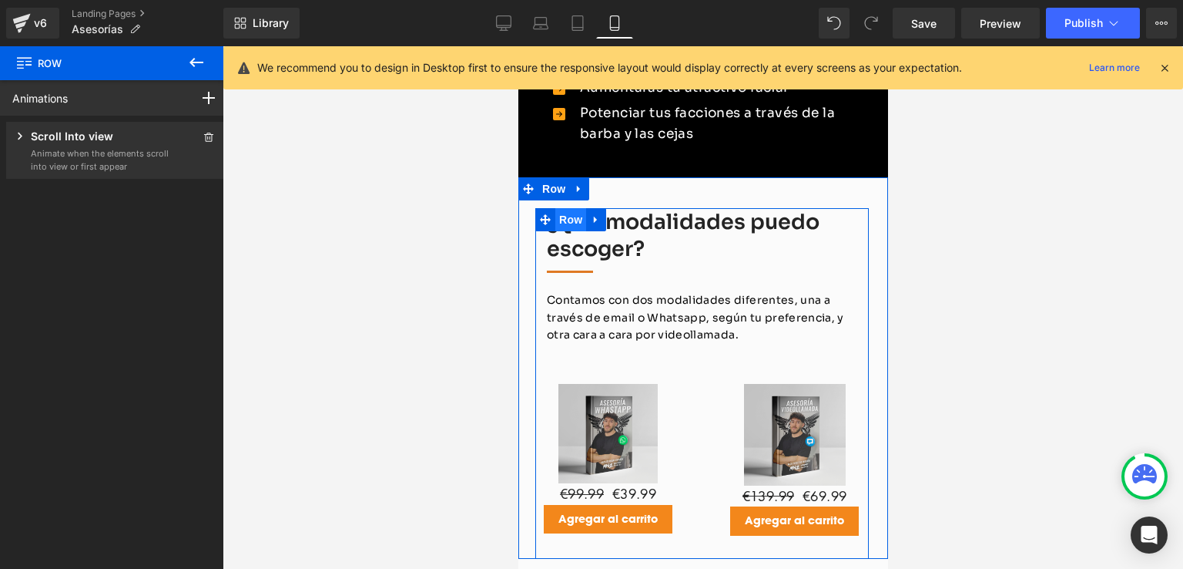
click at [556, 221] on span "Row" at bounding box center [570, 219] width 31 height 23
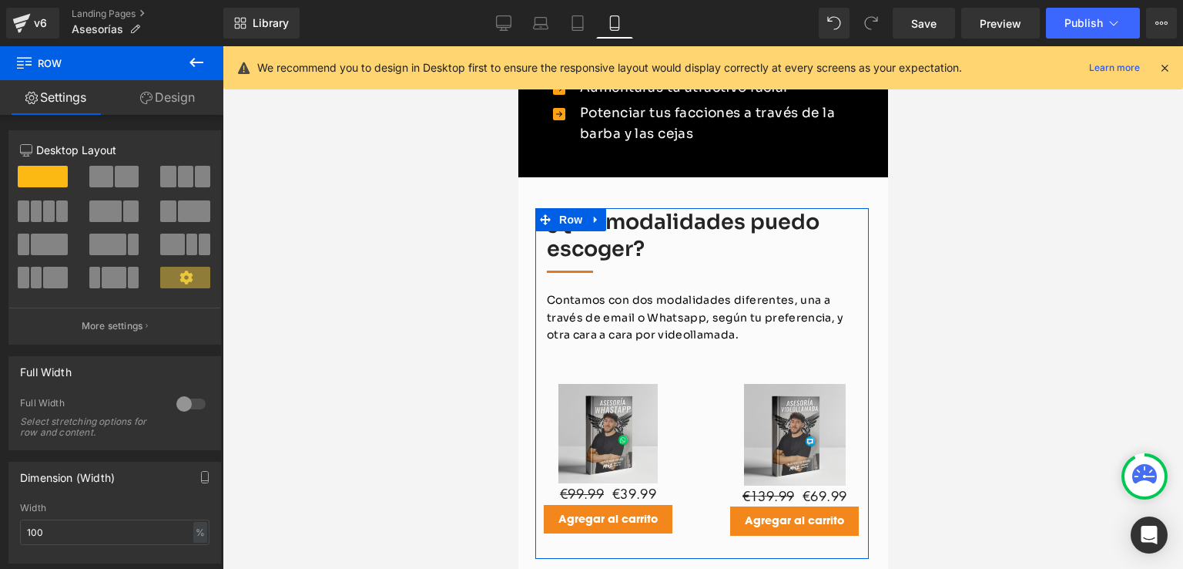
click at [176, 102] on link "Design" at bounding box center [168, 97] width 112 height 35
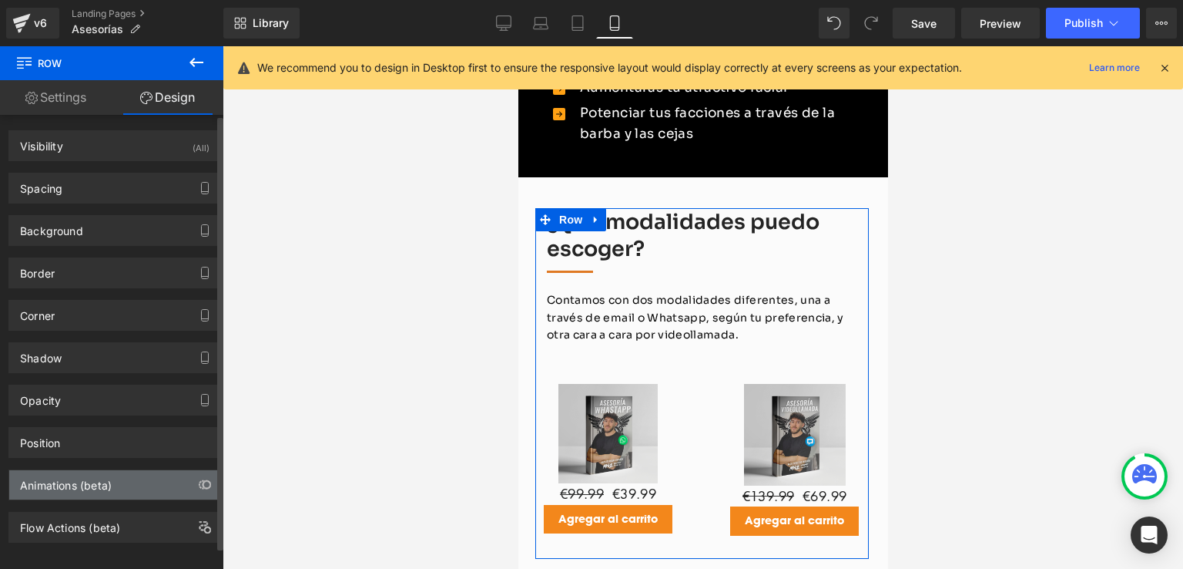
click at [68, 475] on div "Animations (beta)" at bounding box center [66, 481] width 92 height 22
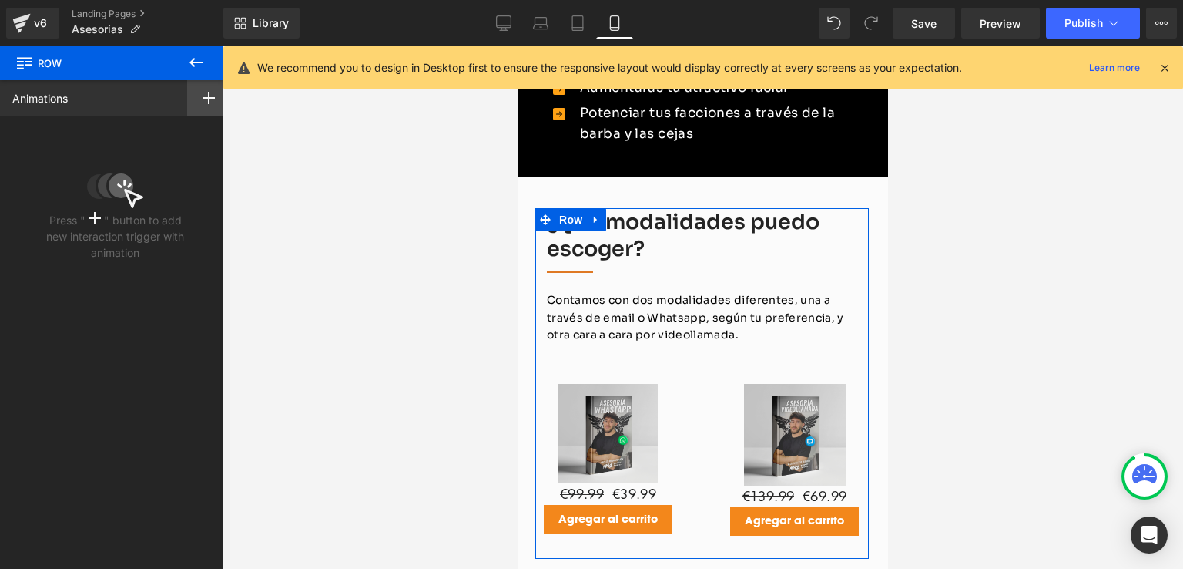
click at [208, 99] on rect at bounding box center [209, 98] width 2 height 12
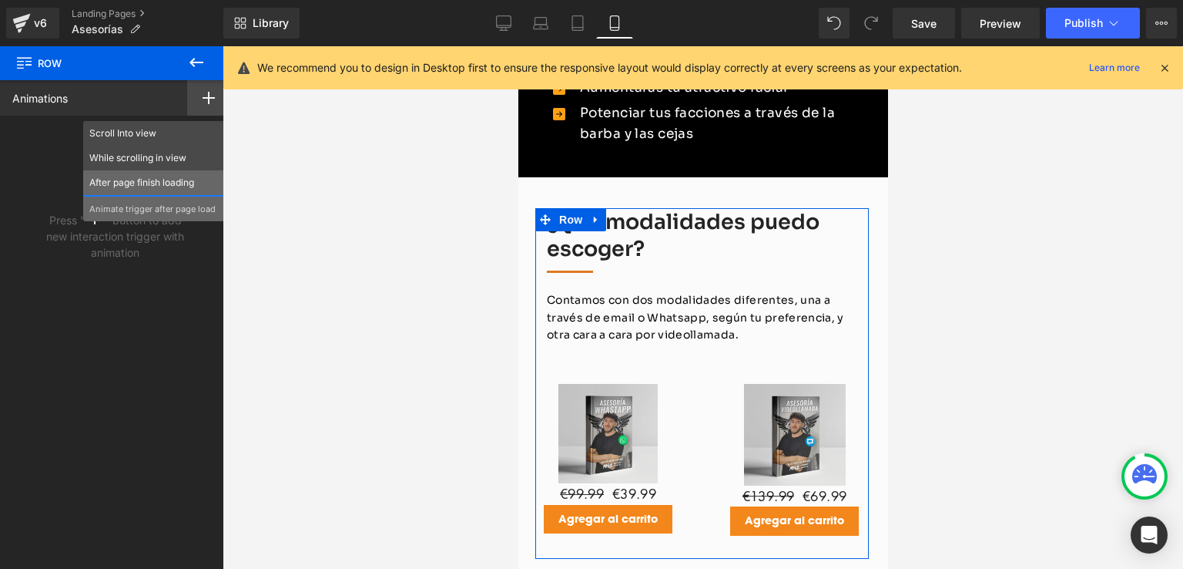
click at [150, 185] on p "After page finish loading" at bounding box center [153, 183] width 129 height 14
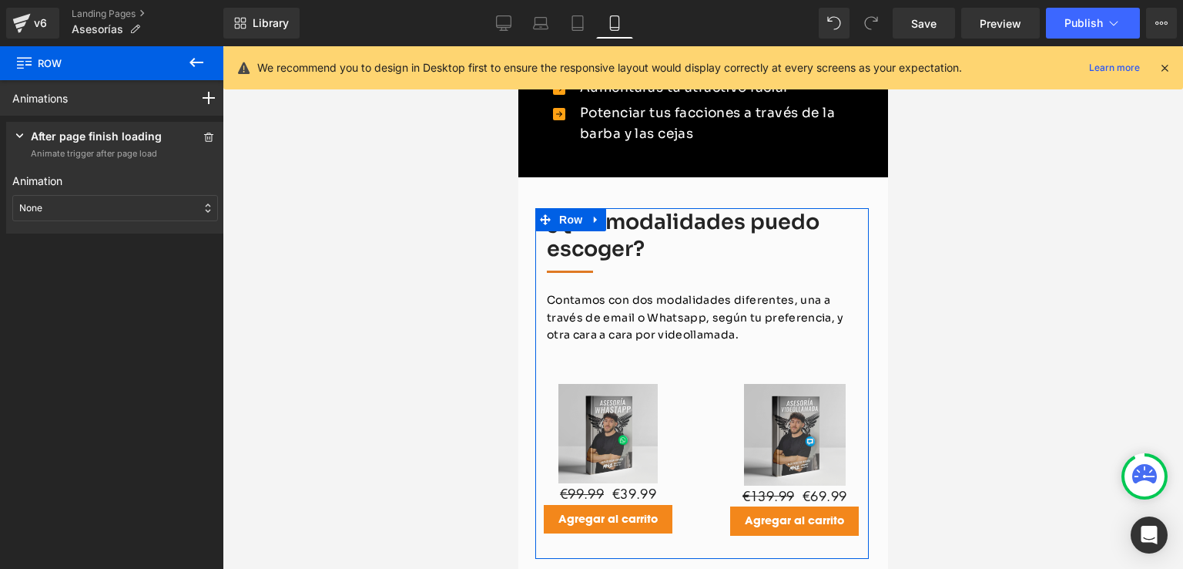
click at [112, 206] on div "None" at bounding box center [115, 208] width 206 height 26
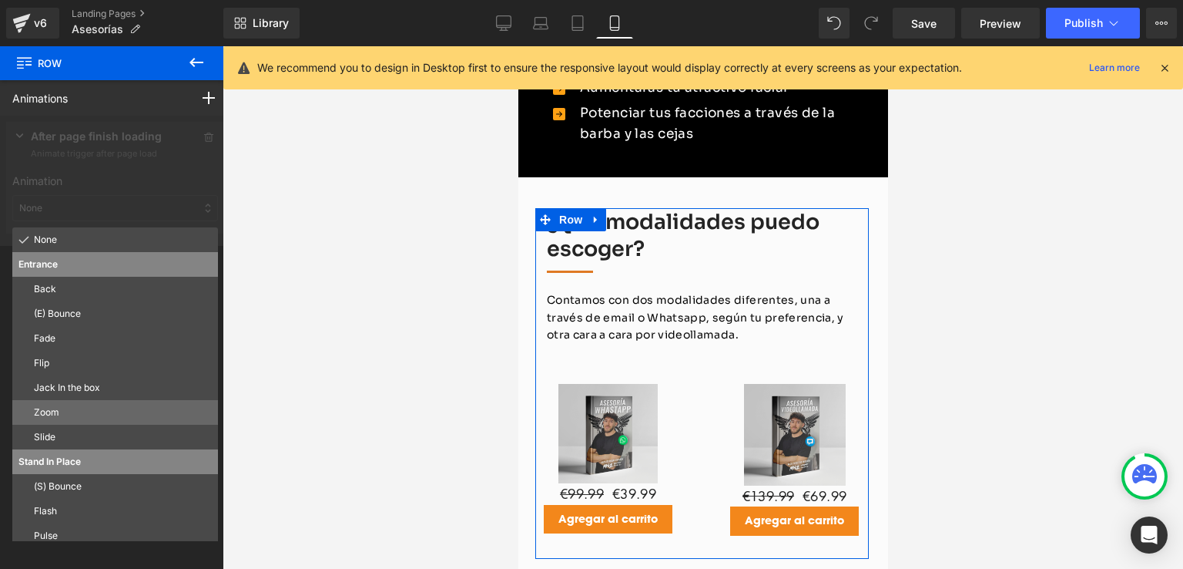
click at [51, 408] on p "Zoom" at bounding box center [123, 412] width 178 height 14
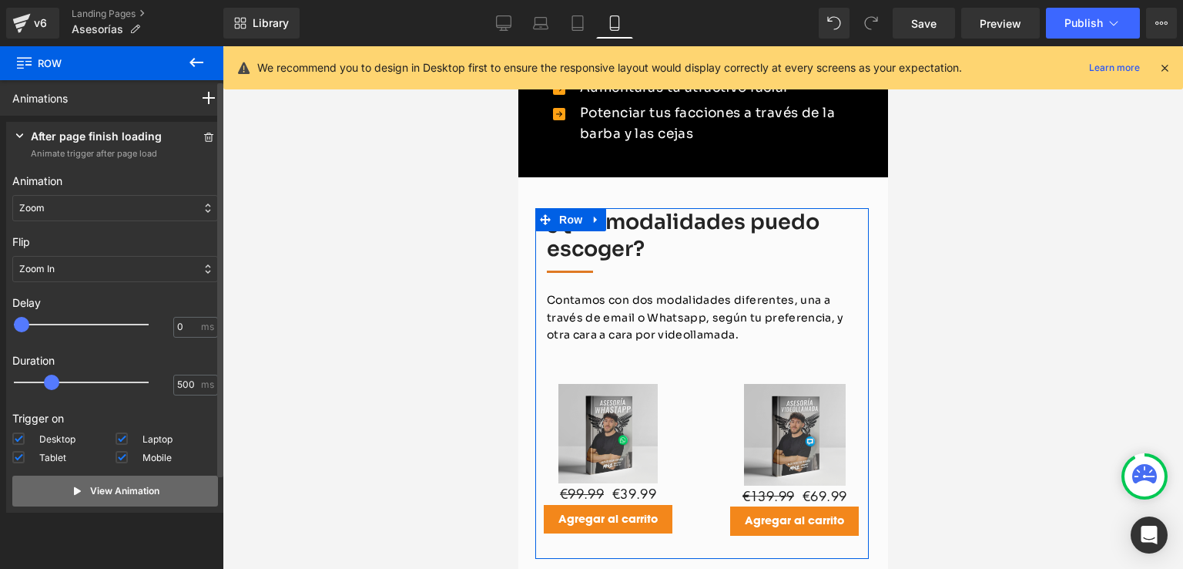
click at [96, 489] on p "View Animation" at bounding box center [124, 491] width 69 height 14
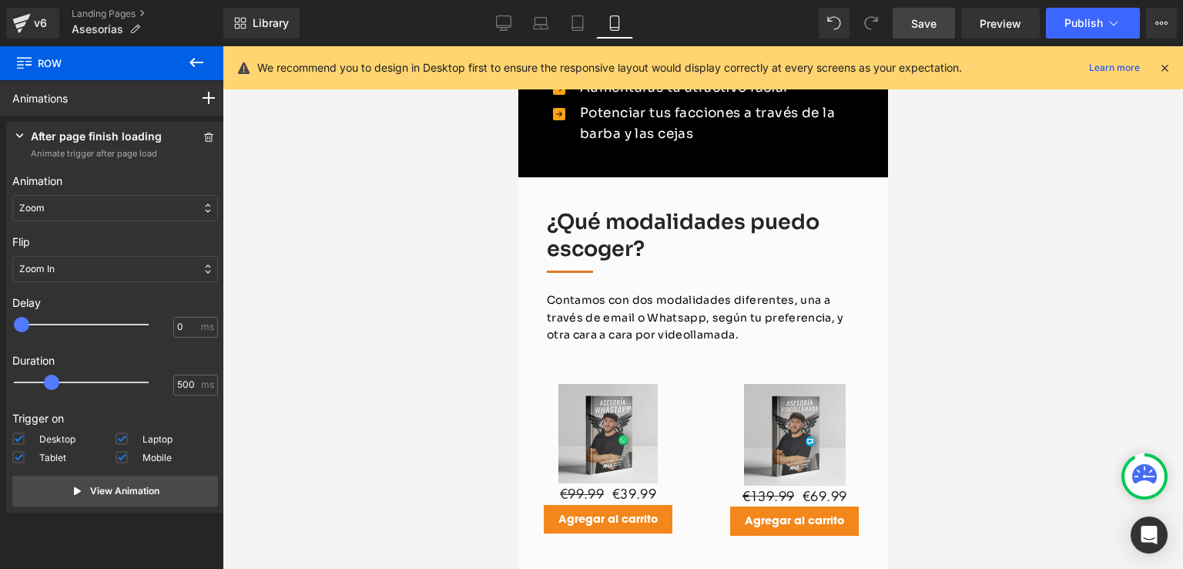
click at [931, 25] on span "Save" at bounding box center [923, 23] width 25 height 16
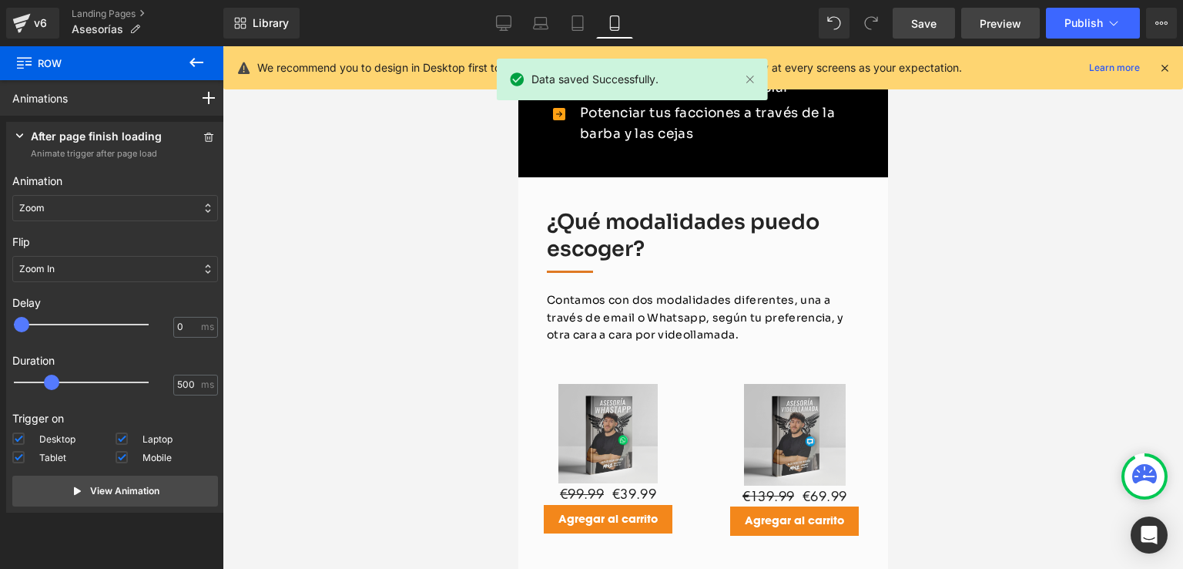
click at [987, 18] on span "Preview" at bounding box center [1001, 23] width 42 height 16
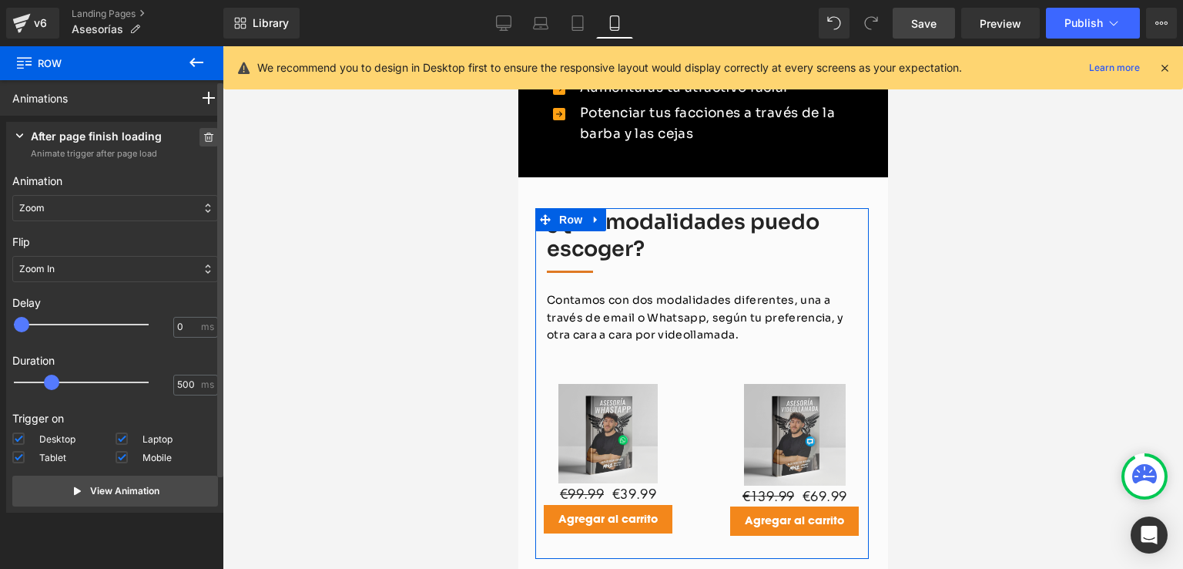
click at [203, 136] on icon at bounding box center [208, 136] width 11 height 9
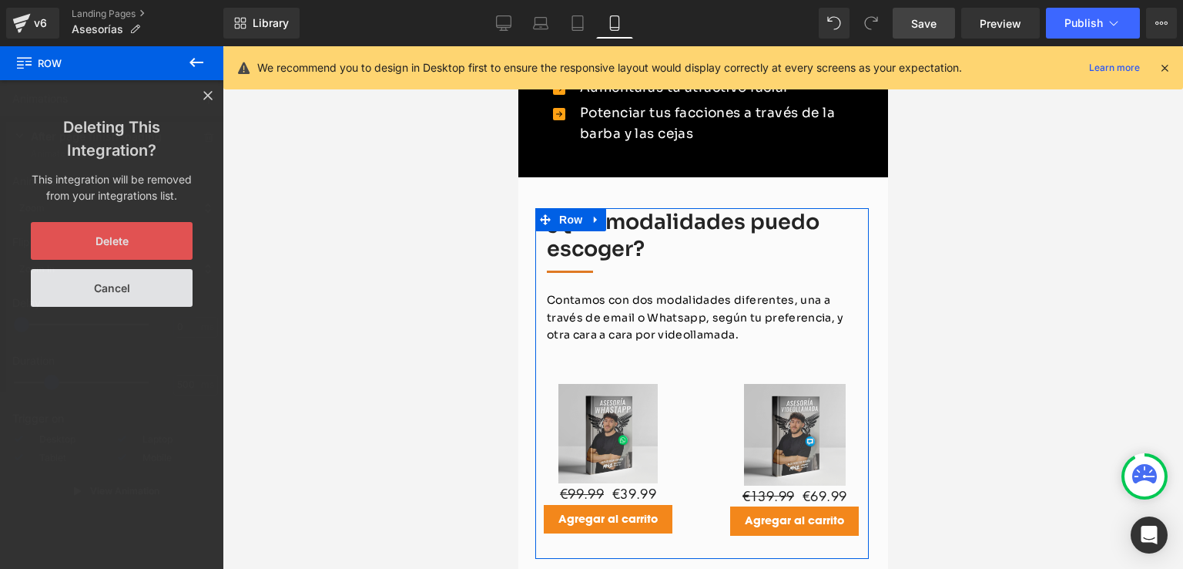
click at [103, 243] on button "Delete" at bounding box center [112, 241] width 162 height 38
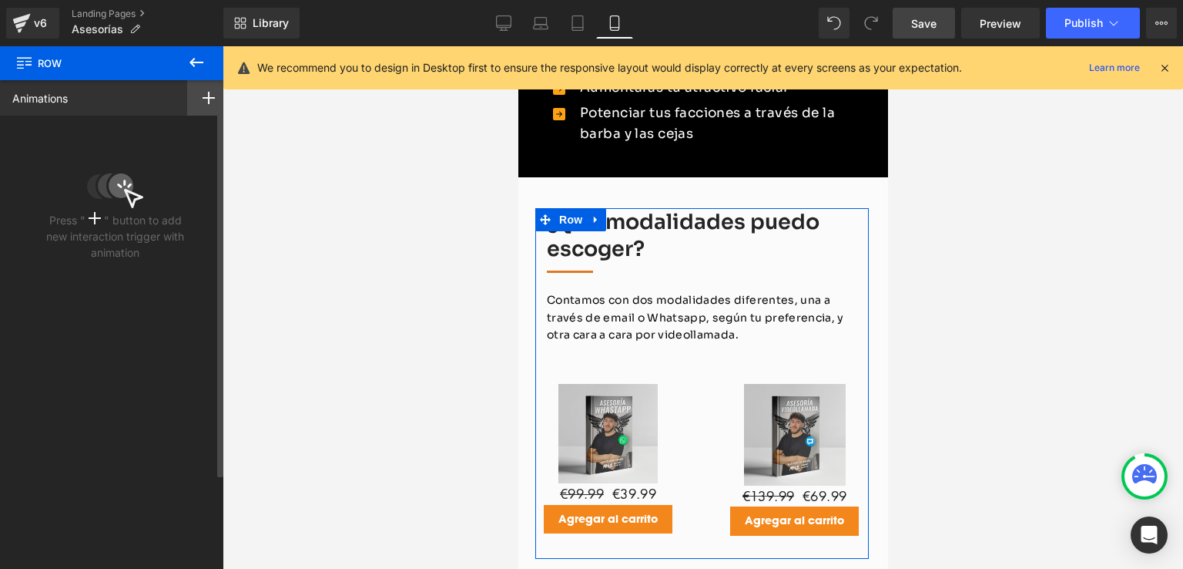
click at [195, 102] on div at bounding box center [208, 97] width 43 height 35
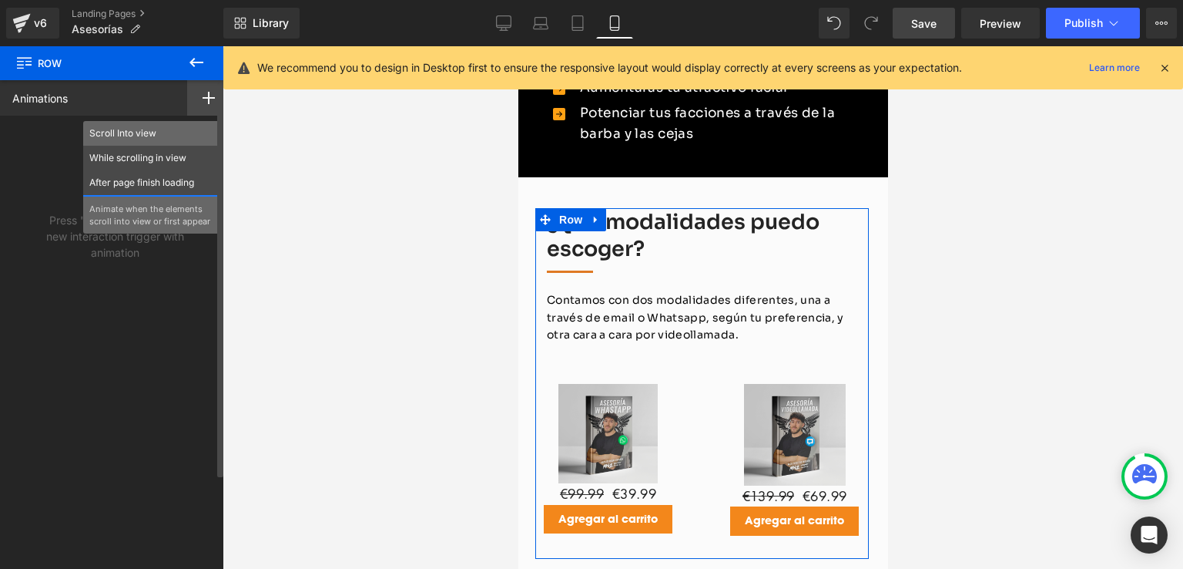
click at [148, 135] on p "Scroll Into view" at bounding box center [153, 133] width 129 height 14
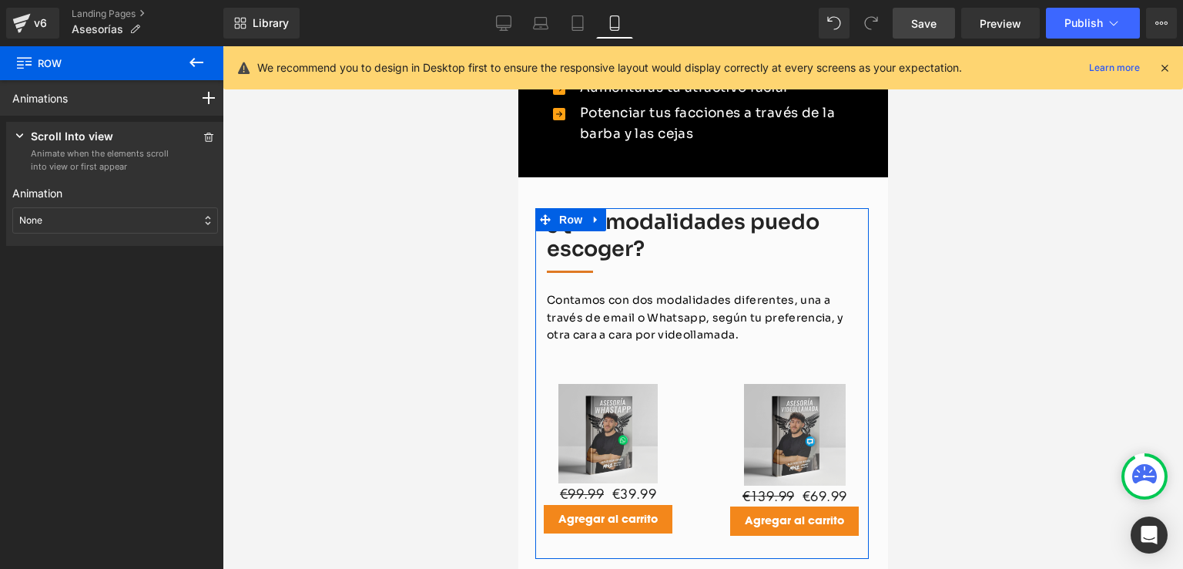
click at [68, 223] on div "None" at bounding box center [115, 220] width 206 height 26
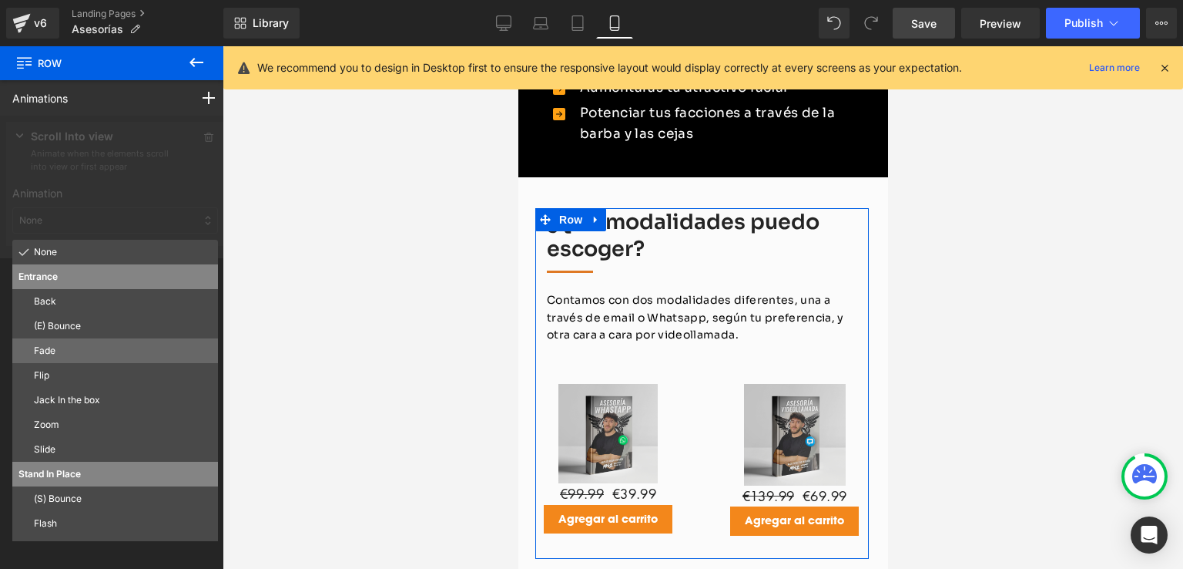
click at [52, 346] on p "Fade" at bounding box center [123, 351] width 178 height 14
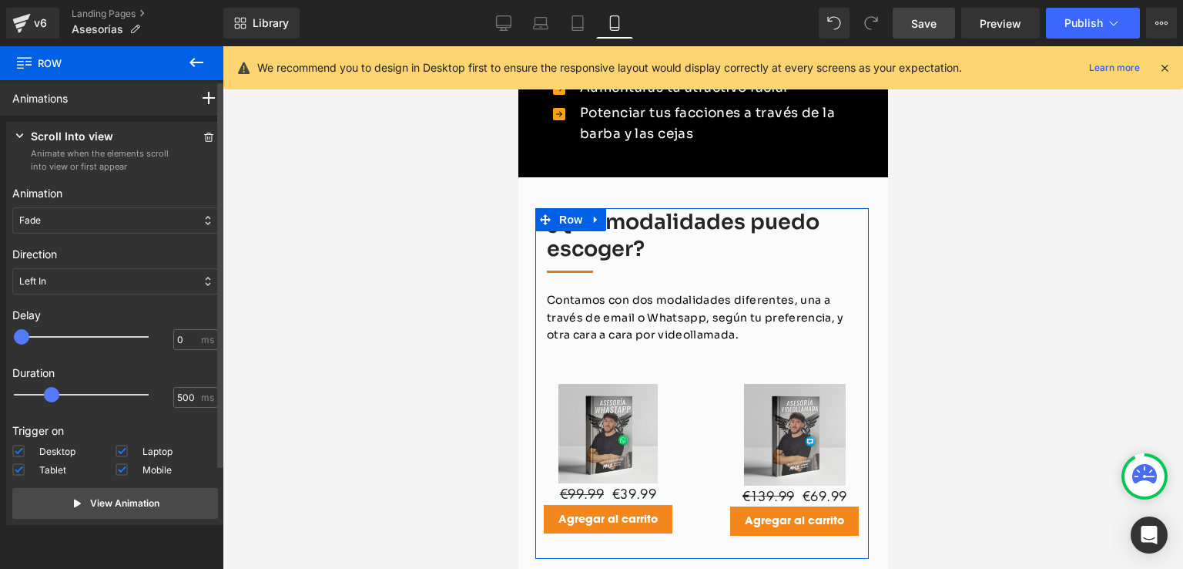
click at [100, 289] on div "Left In" at bounding box center [115, 281] width 206 height 26
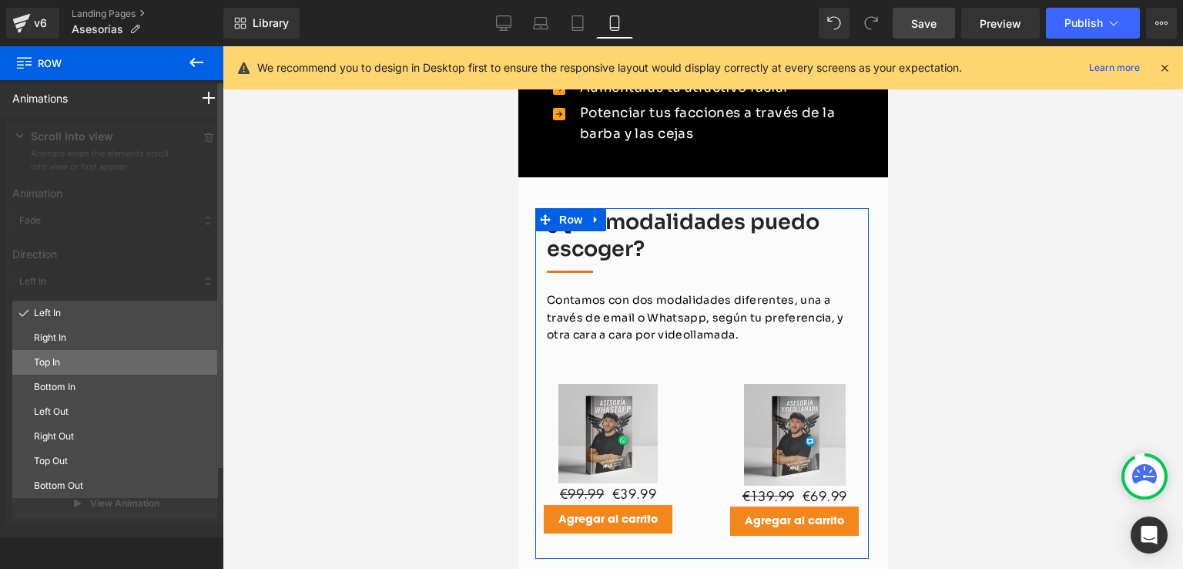
click at [66, 364] on p "Top In" at bounding box center [123, 362] width 178 height 14
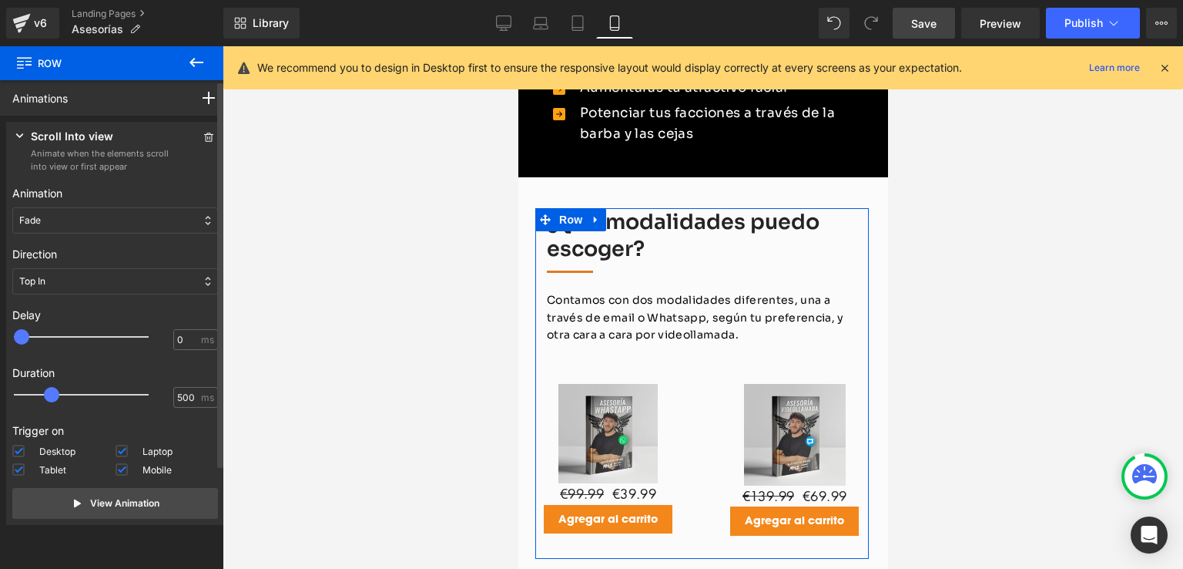
scroll to position [35, 0]
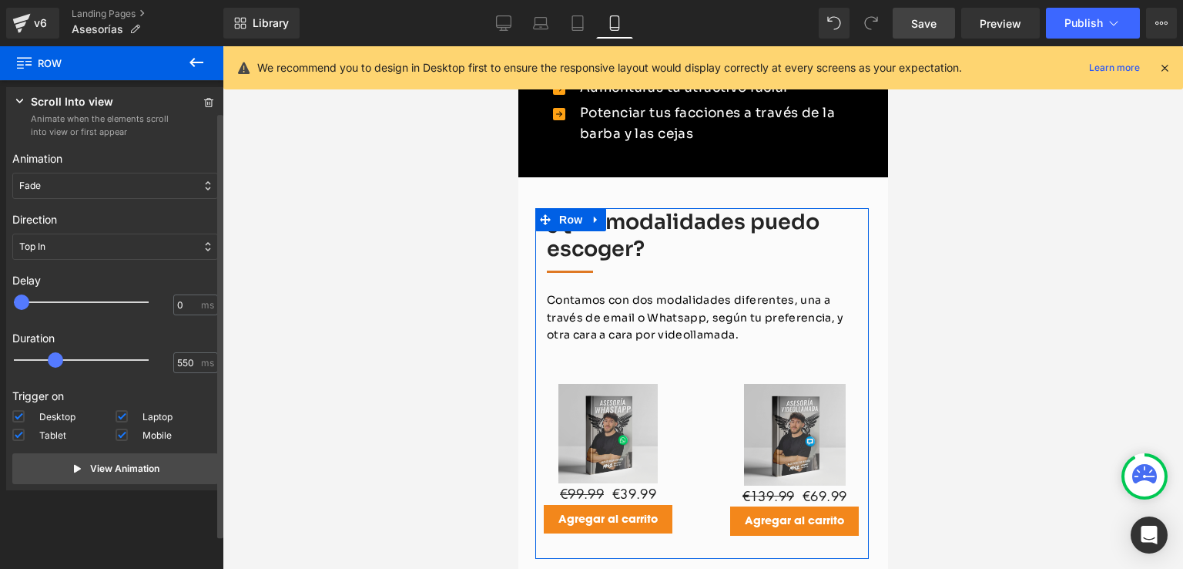
drag, startPoint x: 55, startPoint y: 361, endPoint x: 63, endPoint y: 366, distance: 9.4
click at [63, 366] on div at bounding box center [92, 359] width 135 height 31
type input "600"
click at [63, 365] on div at bounding box center [92, 359] width 135 height 31
click at [63, 365] on span at bounding box center [58, 359] width 15 height 15
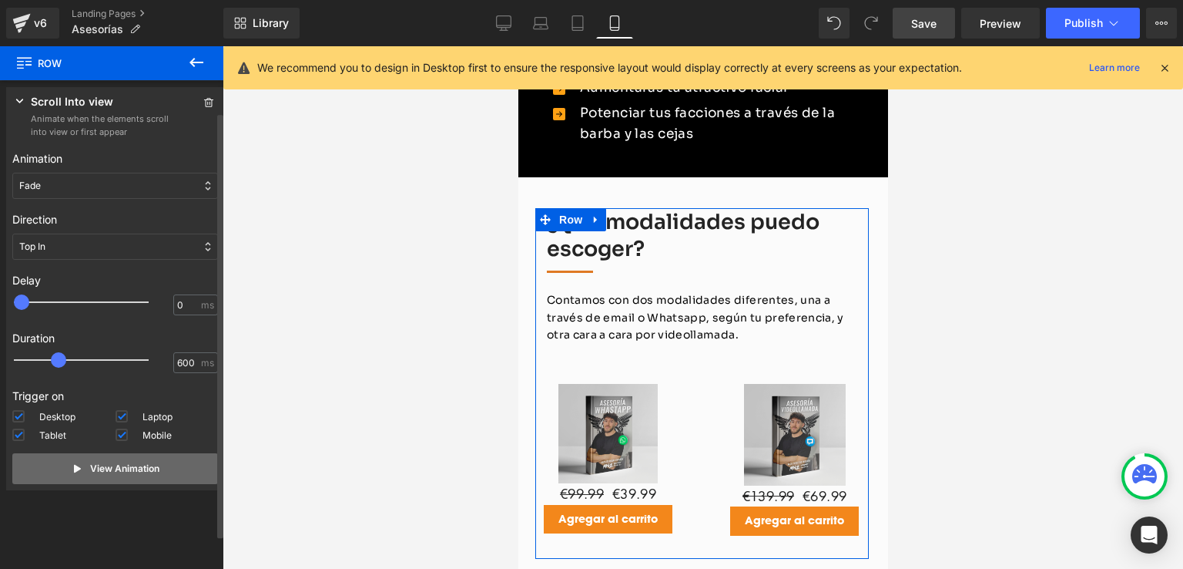
click at [132, 467] on p "View Animation" at bounding box center [124, 468] width 69 height 14
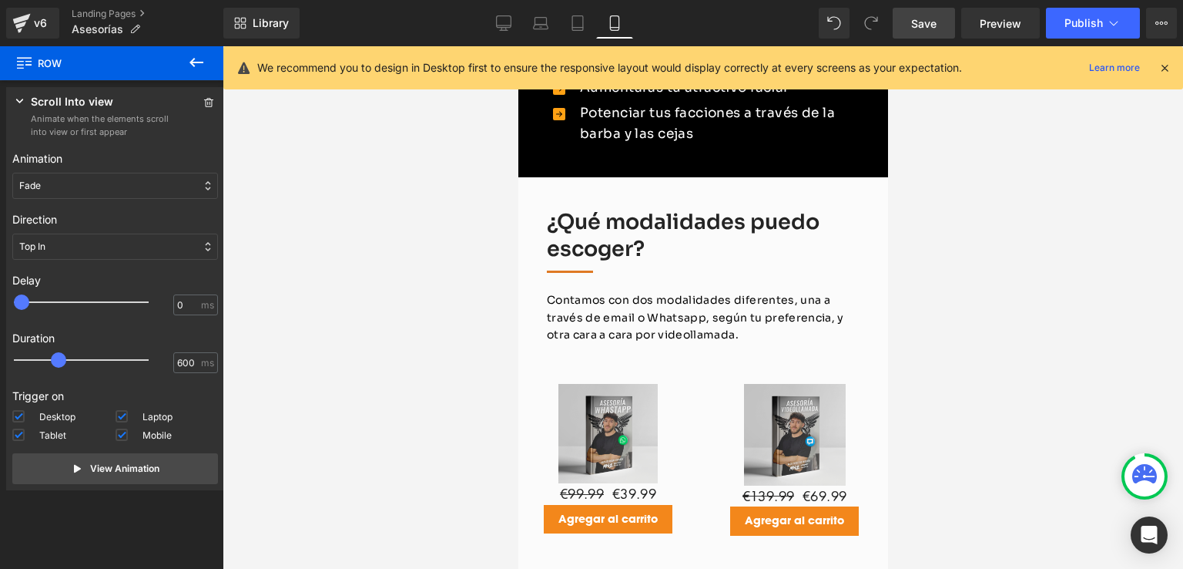
click at [939, 24] on link "Save" at bounding box center [924, 23] width 62 height 31
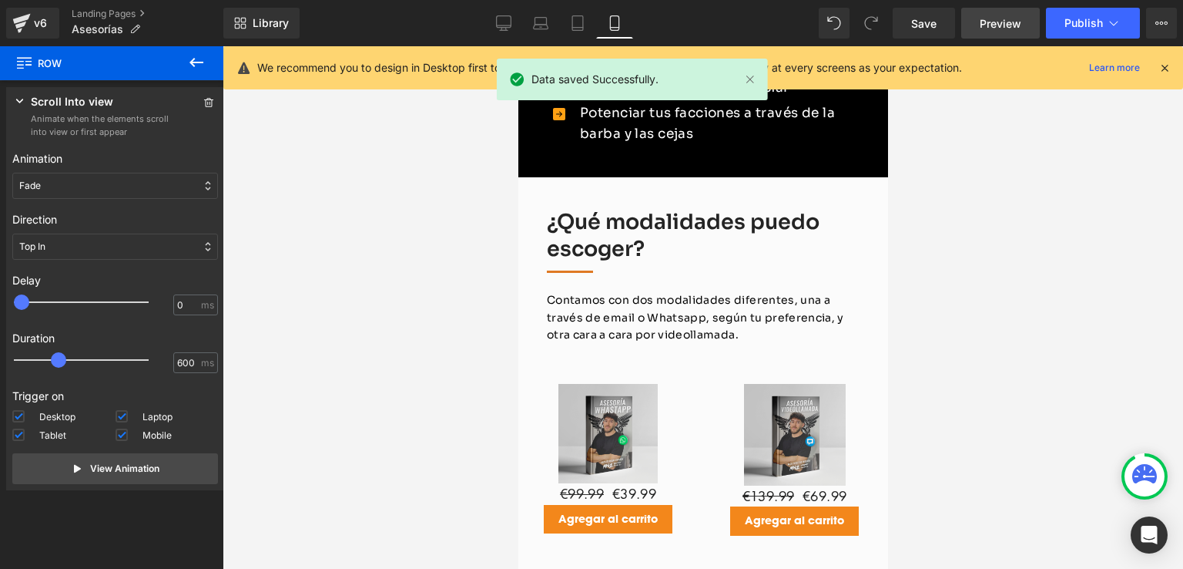
click at [1015, 34] on link "Preview" at bounding box center [1000, 23] width 79 height 31
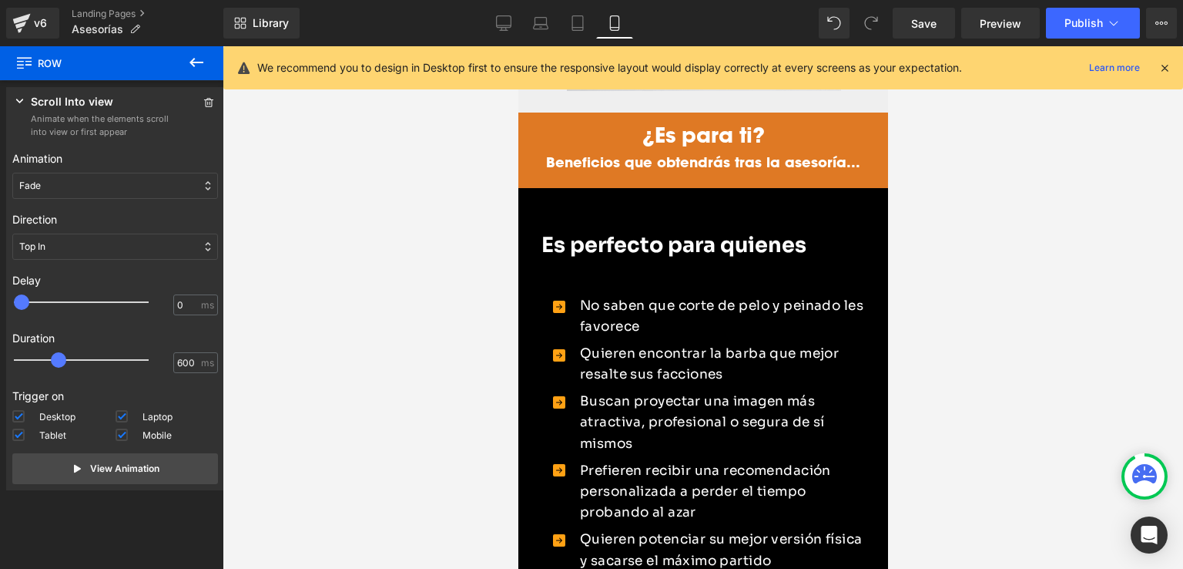
scroll to position [1310, 0]
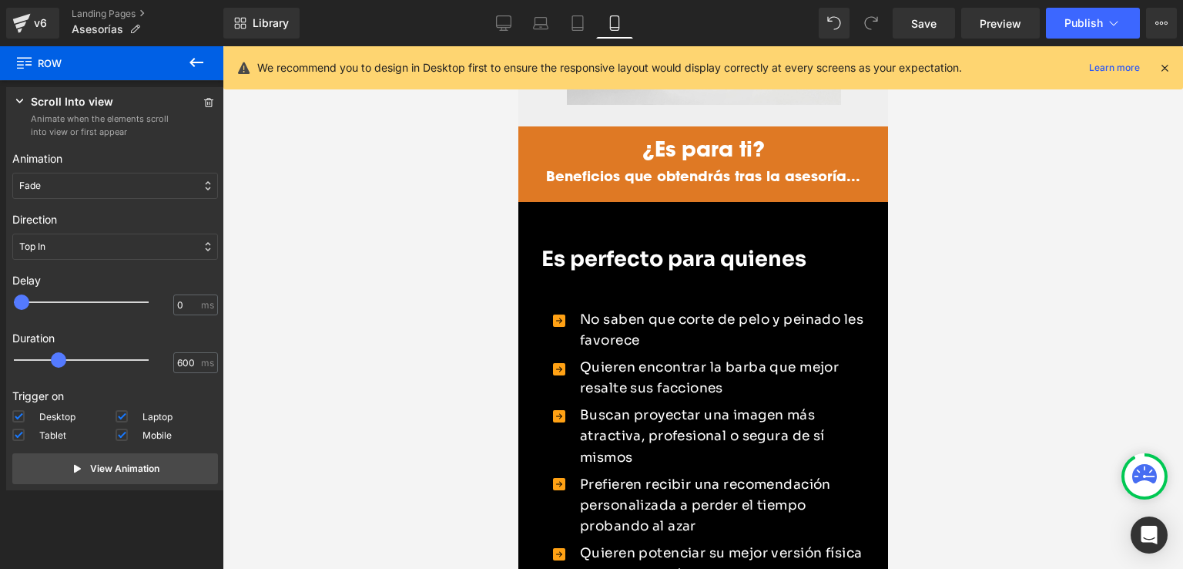
click at [592, 246] on strong "Es perfecto para quienes" at bounding box center [673, 259] width 265 height 26
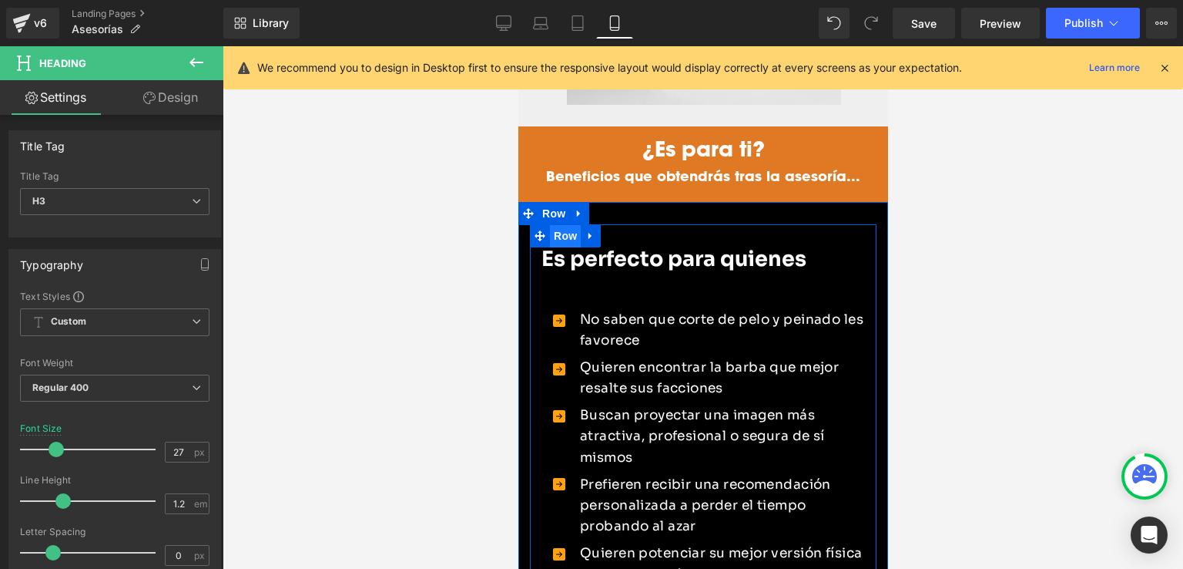
click at [560, 224] on span "Row" at bounding box center [564, 235] width 31 height 23
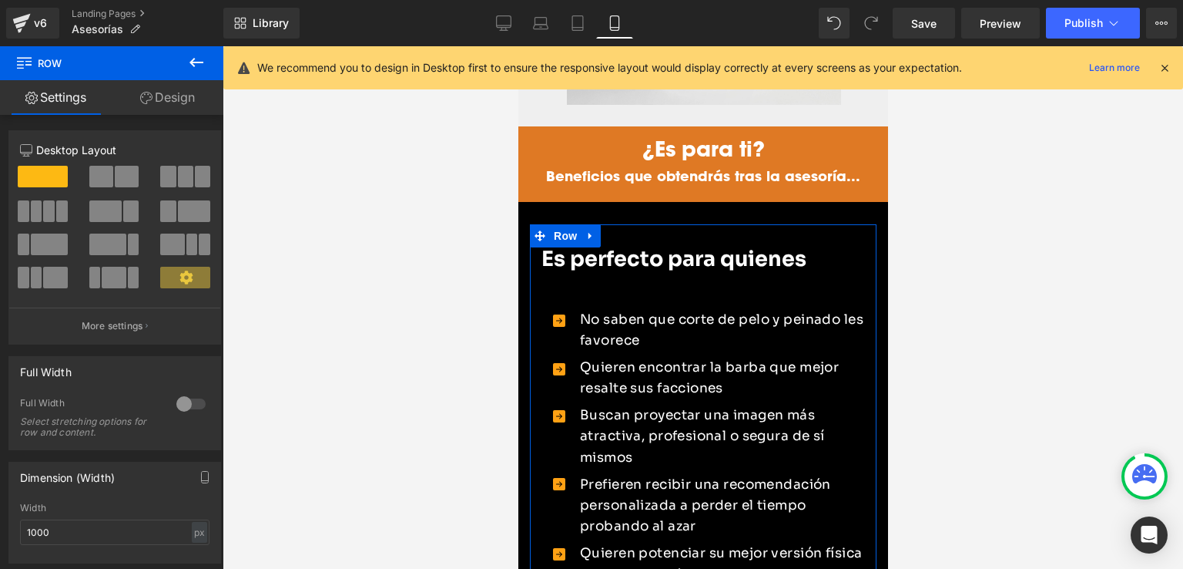
click at [178, 101] on link "Design" at bounding box center [168, 97] width 112 height 35
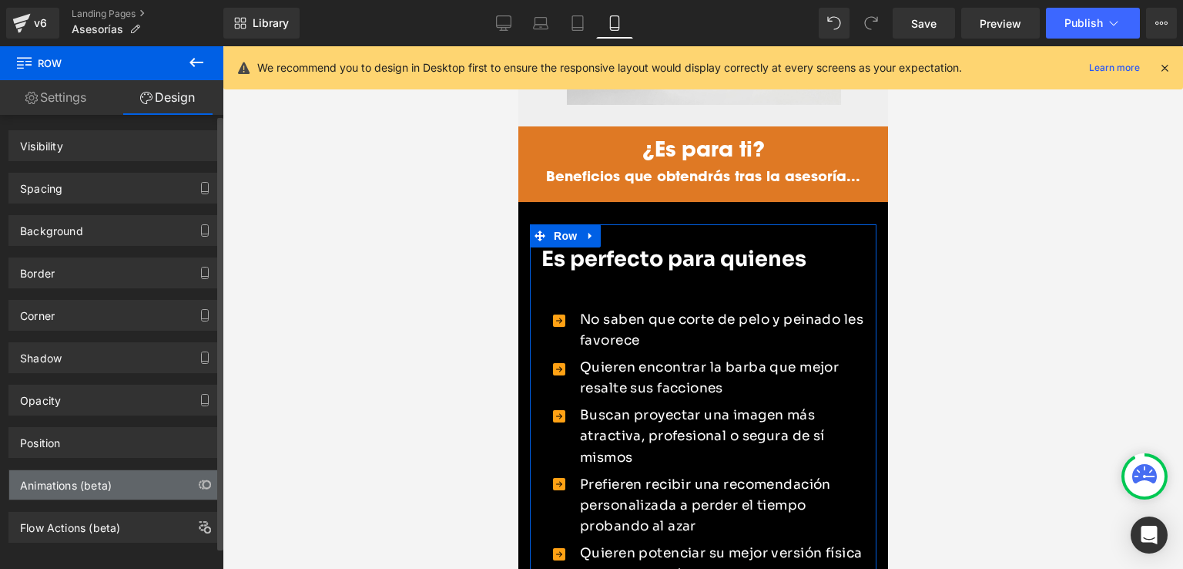
click at [69, 479] on div "Animations (beta)" at bounding box center [66, 481] width 92 height 22
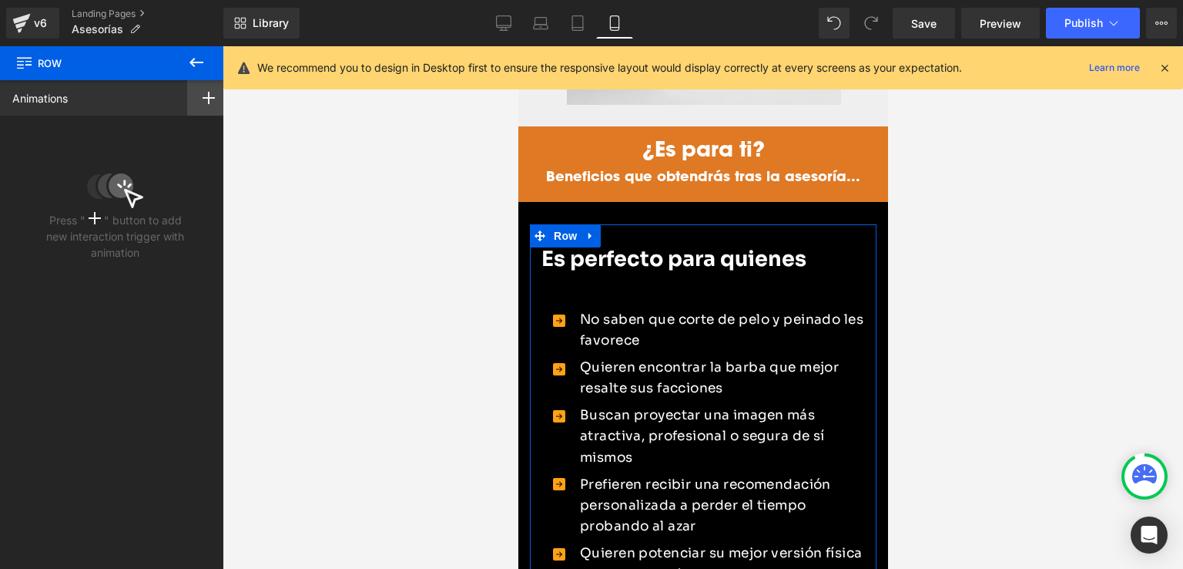
click at [203, 99] on icon at bounding box center [209, 98] width 12 height 12
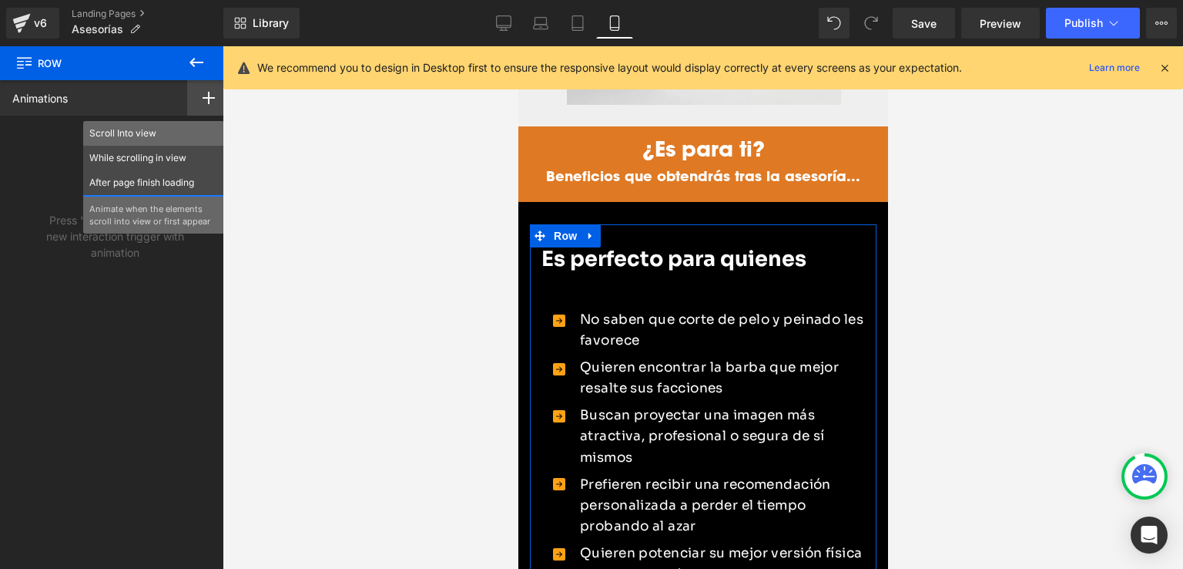
click at [154, 139] on p "Scroll Into view" at bounding box center [153, 133] width 129 height 14
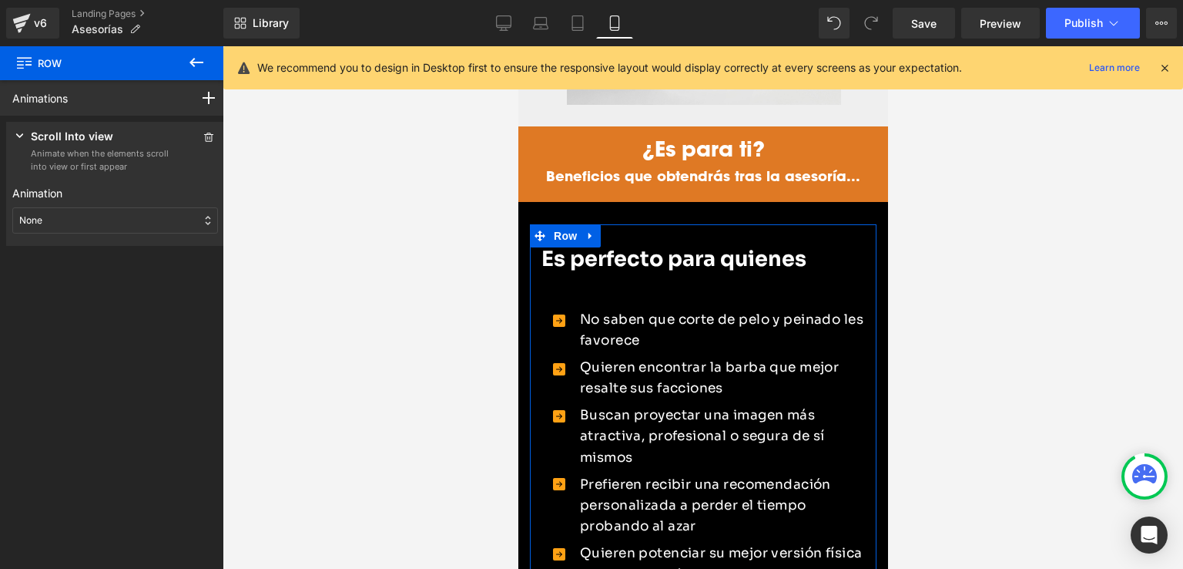
click at [76, 220] on div "None" at bounding box center [115, 220] width 206 height 26
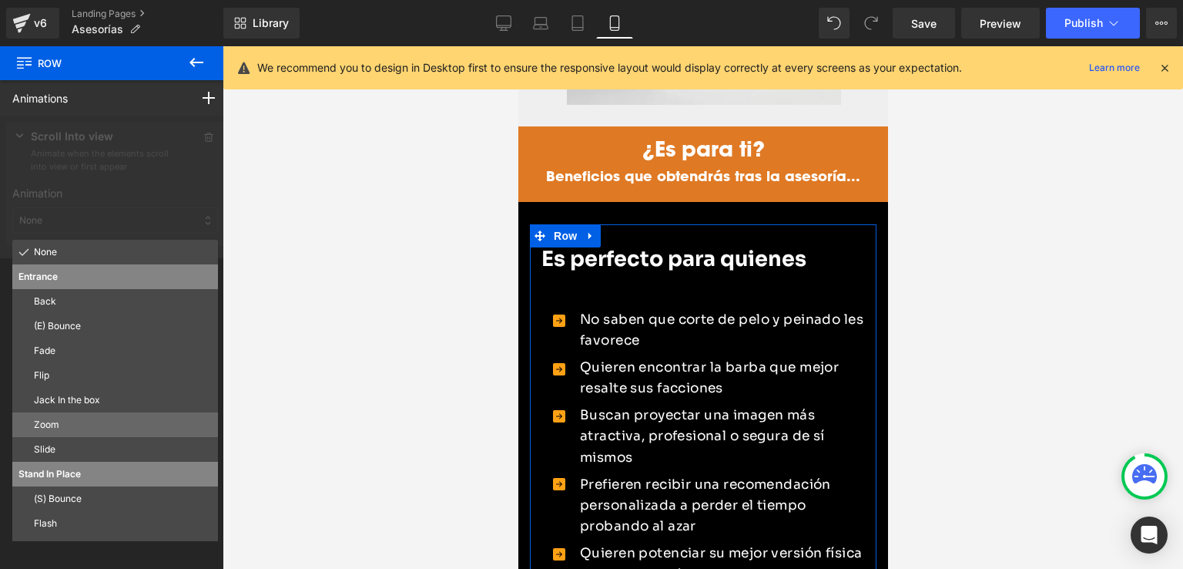
click at [70, 422] on p "Zoom" at bounding box center [123, 425] width 178 height 14
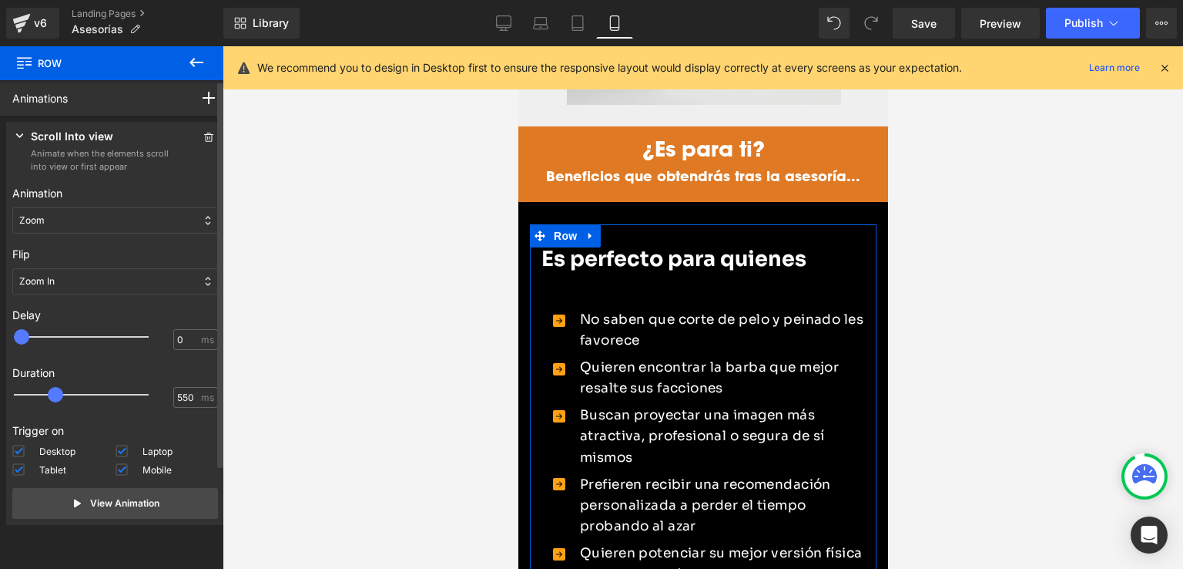
type input "600"
drag, startPoint x: 54, startPoint y: 397, endPoint x: 62, endPoint y: 401, distance: 8.6
click at [62, 401] on div at bounding box center [92, 394] width 135 height 31
click at [105, 501] on p "View Animation" at bounding box center [124, 503] width 69 height 14
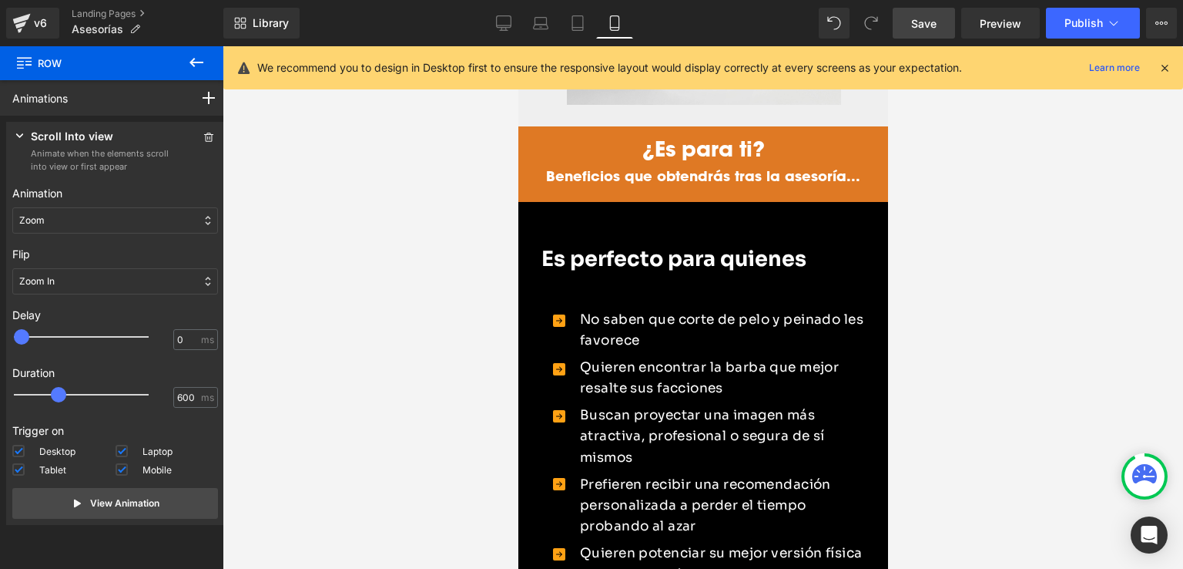
click at [937, 25] on span "Save" at bounding box center [923, 23] width 25 height 16
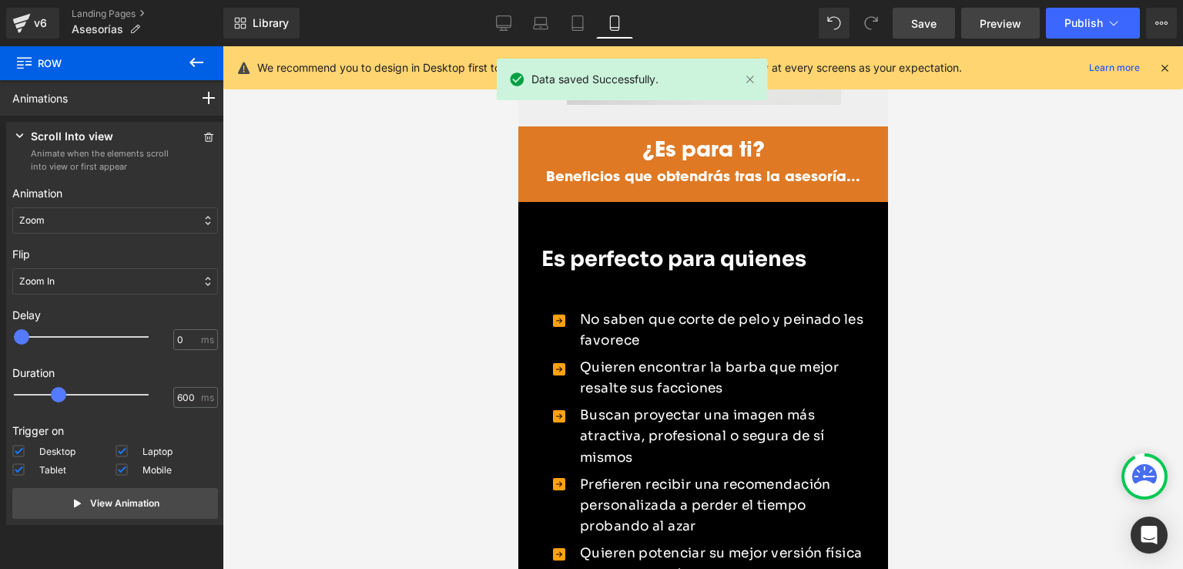
click at [992, 22] on span "Preview" at bounding box center [1001, 23] width 42 height 16
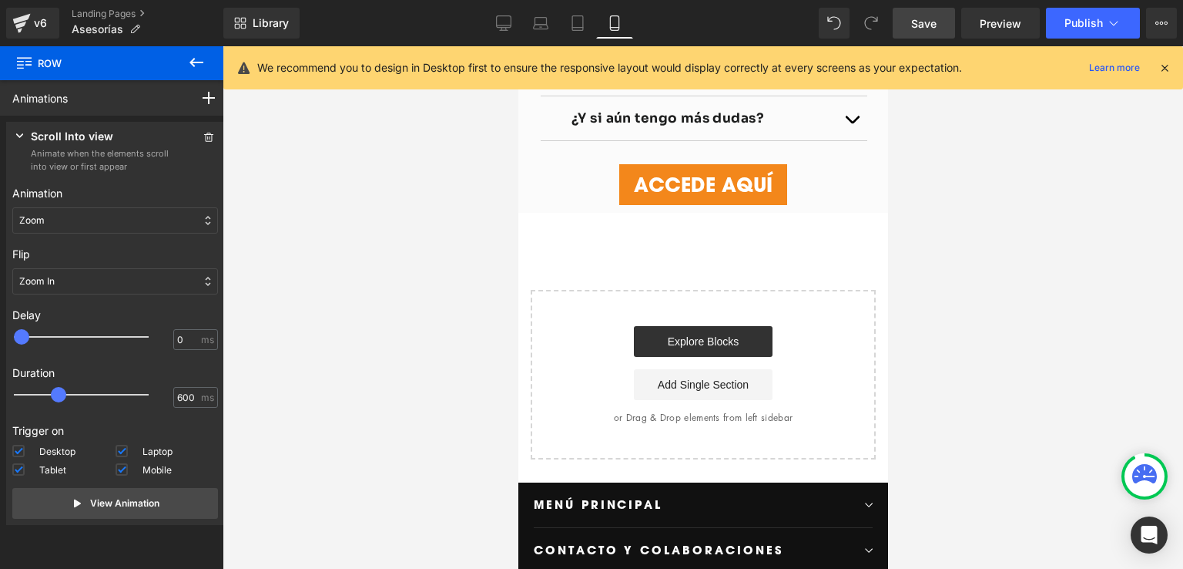
scroll to position [3310, 0]
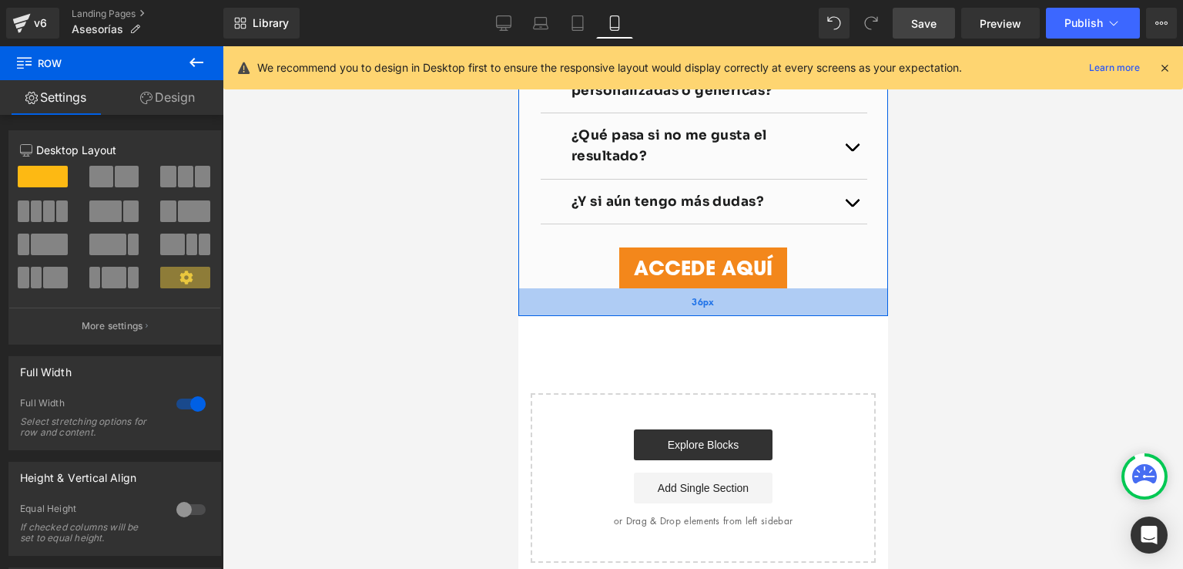
drag, startPoint x: 703, startPoint y: 274, endPoint x: 706, endPoint y: 293, distance: 19.4
click at [706, 293] on div "36px" at bounding box center [703, 302] width 370 height 28
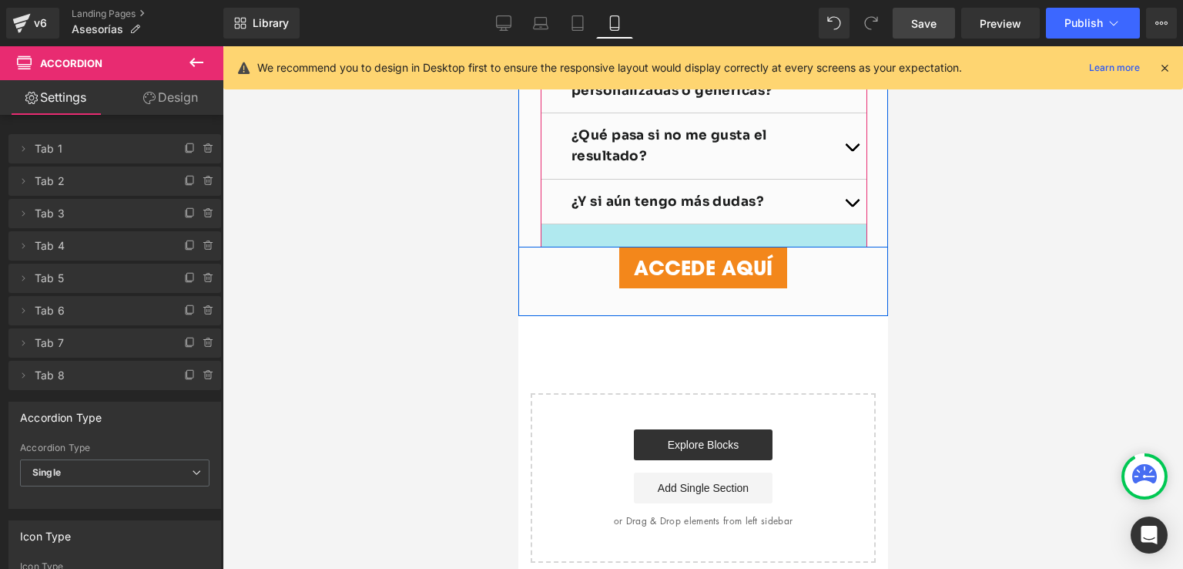
click at [679, 224] on div at bounding box center [703, 235] width 327 height 23
click at [615, 224] on div at bounding box center [703, 235] width 327 height 23
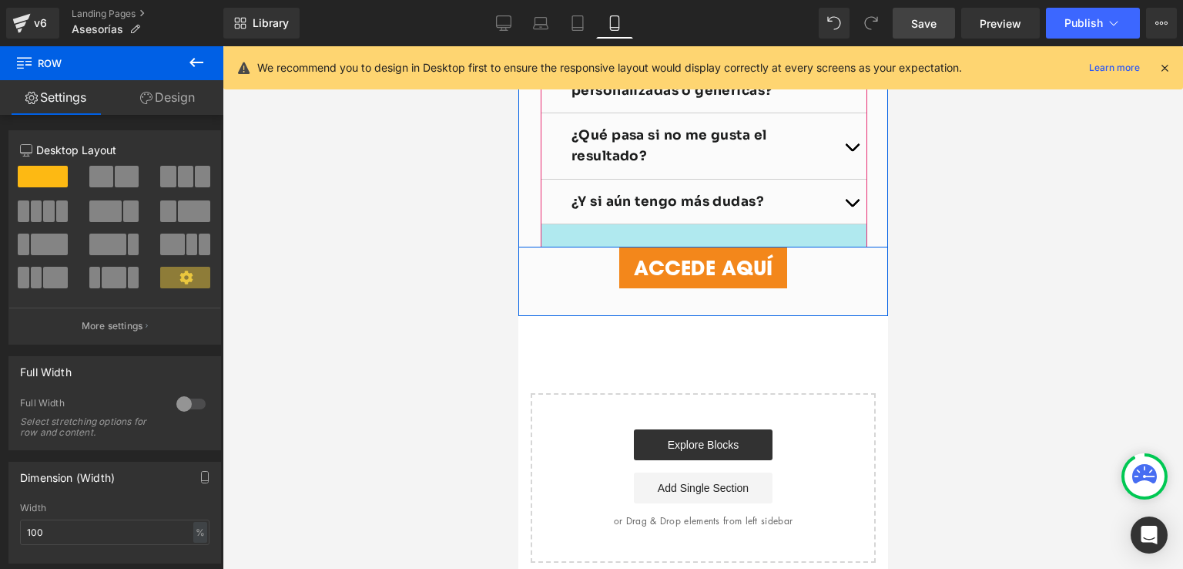
drag, startPoint x: 617, startPoint y: 226, endPoint x: 626, endPoint y: 222, distance: 10.3
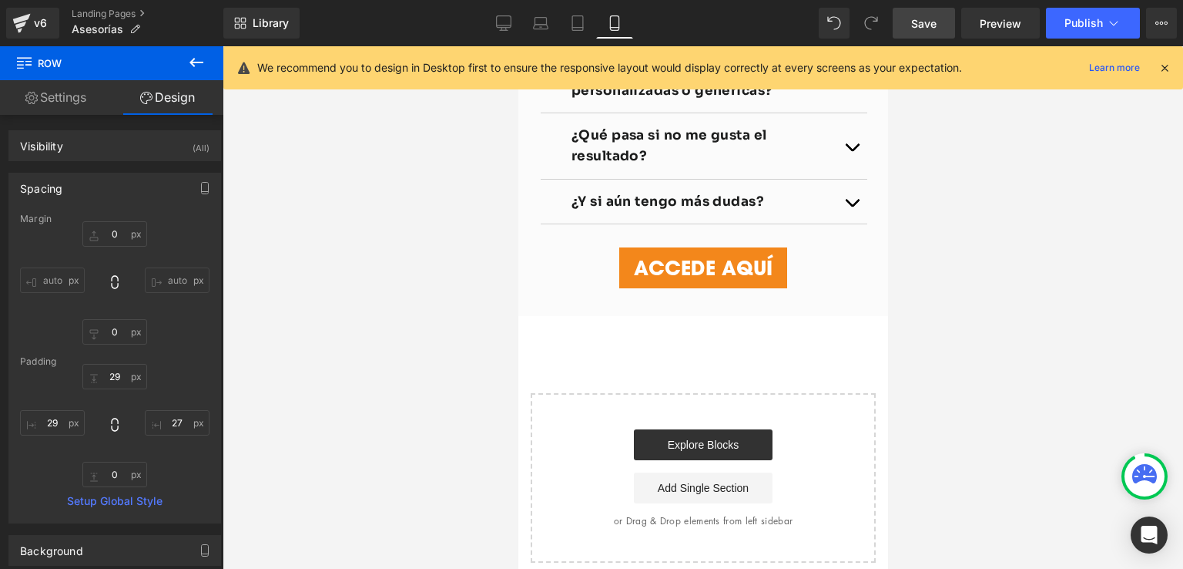
click at [936, 21] on span "Save" at bounding box center [923, 23] width 25 height 16
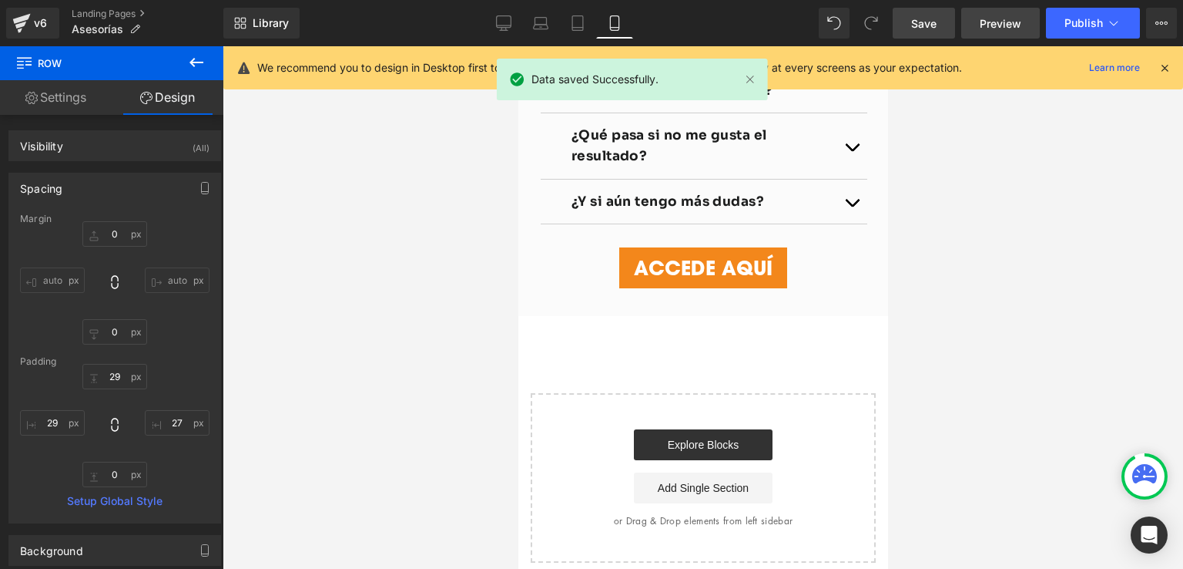
click at [989, 25] on span "Preview" at bounding box center [1001, 23] width 42 height 16
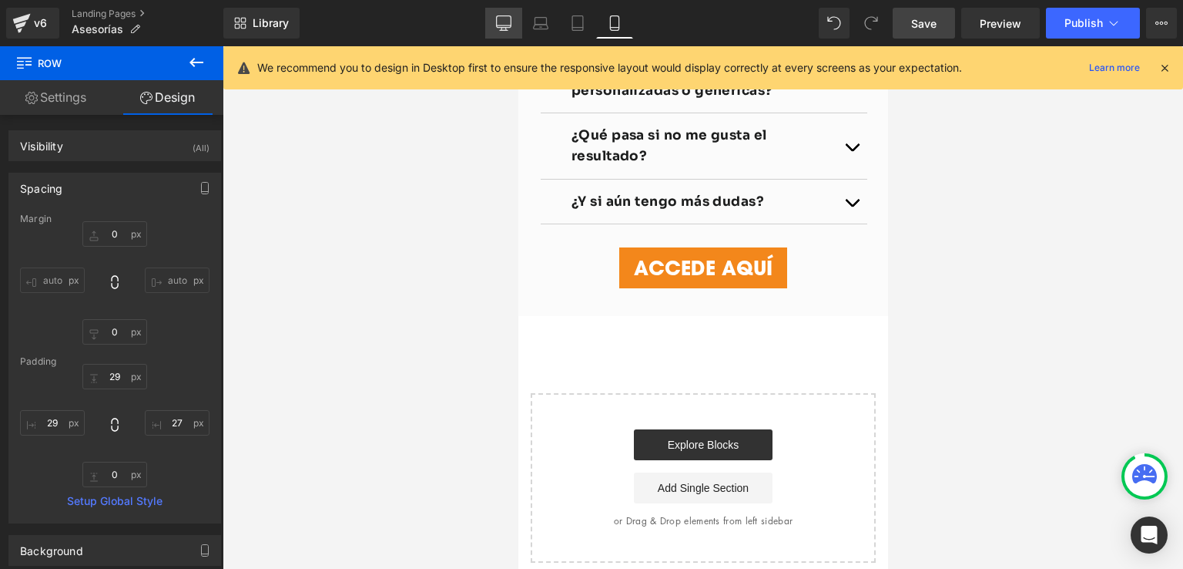
click at [512, 29] on icon at bounding box center [503, 22] width 15 height 15
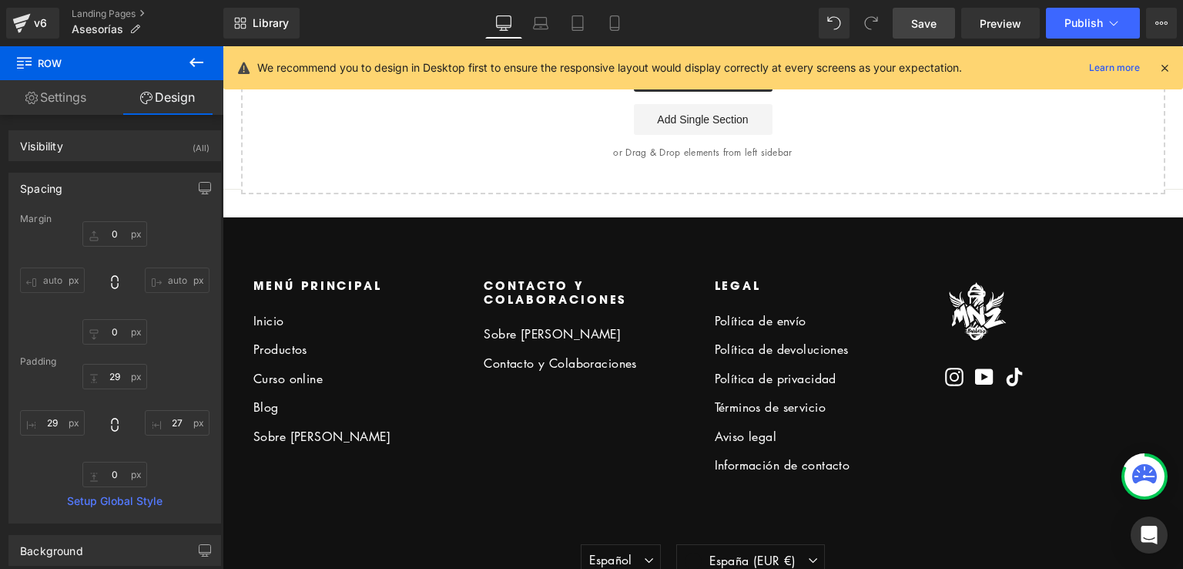
type input "0"
type input "50"
type input "84"
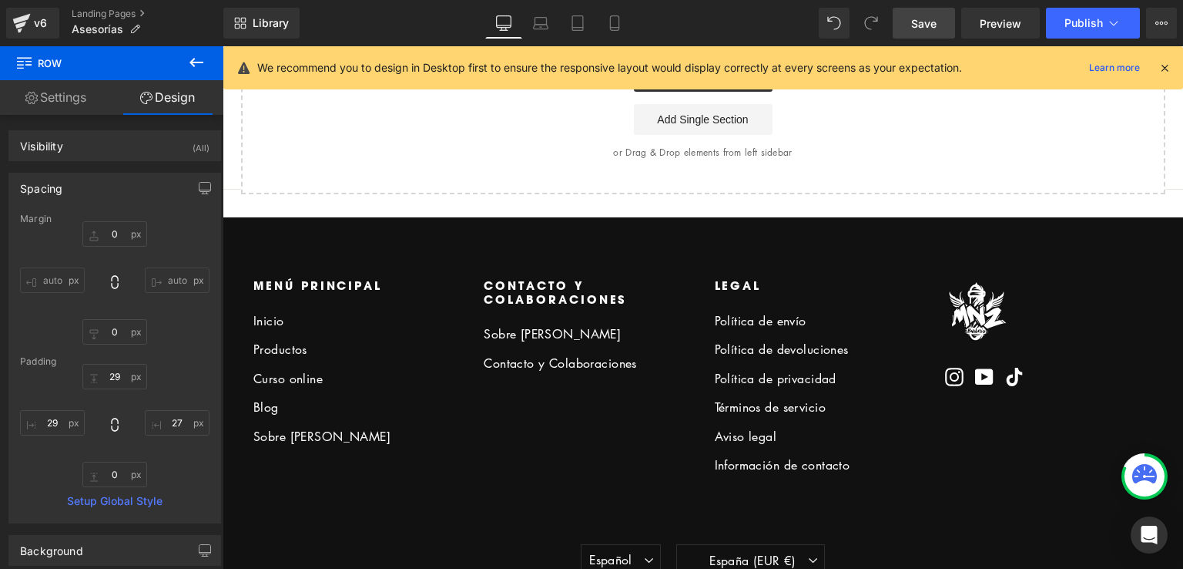
type input "50"
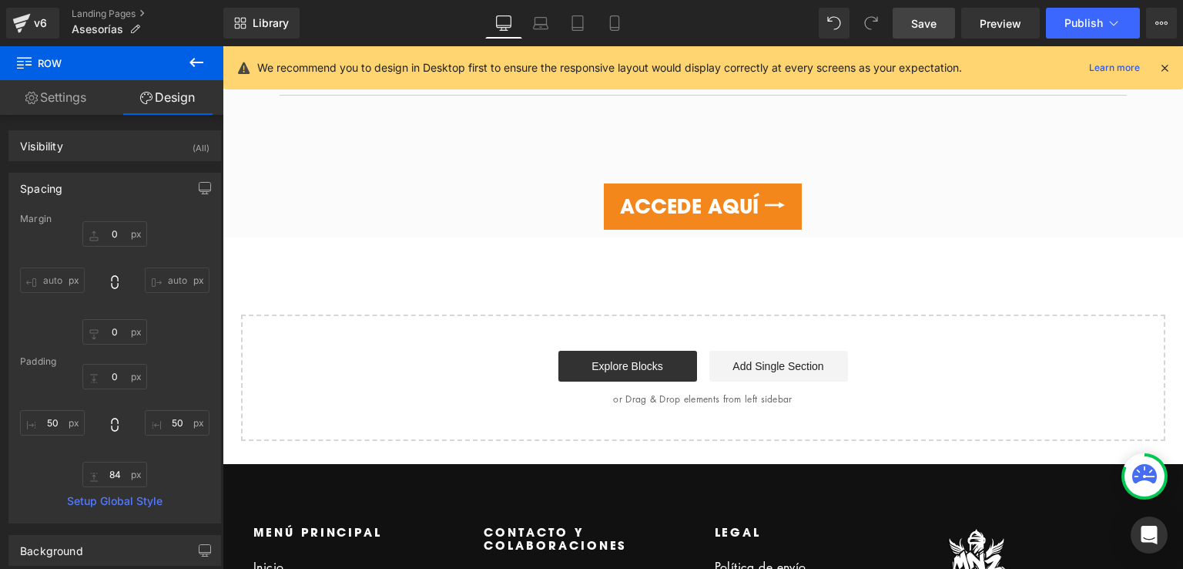
scroll to position [3069, 0]
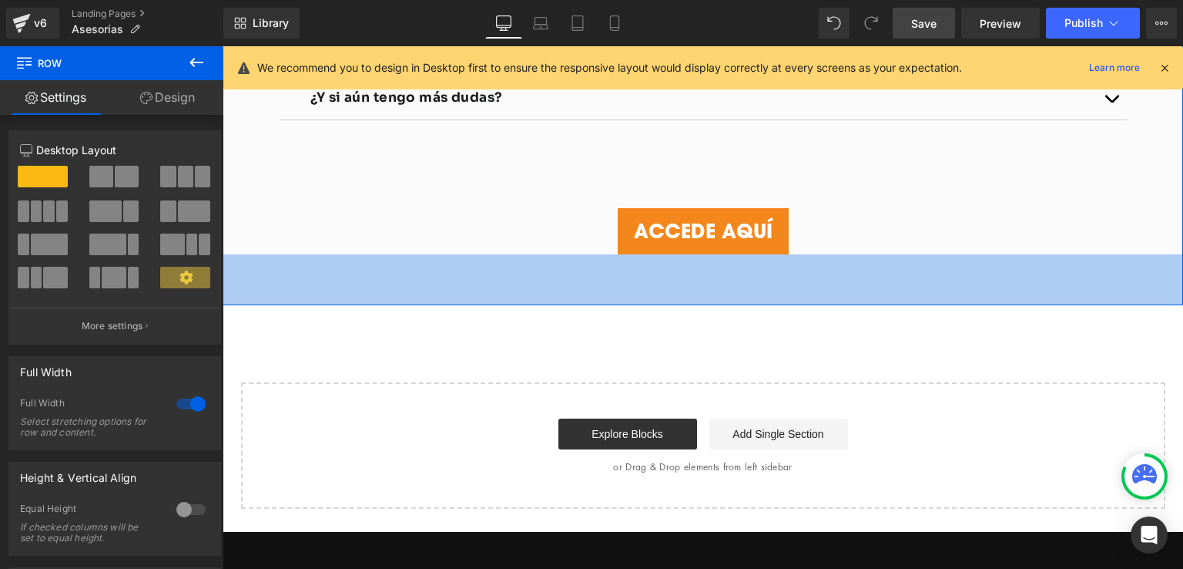
drag, startPoint x: 652, startPoint y: 235, endPoint x: 666, endPoint y: 149, distance: 87.5
click at [656, 282] on div "66px" at bounding box center [703, 279] width 961 height 51
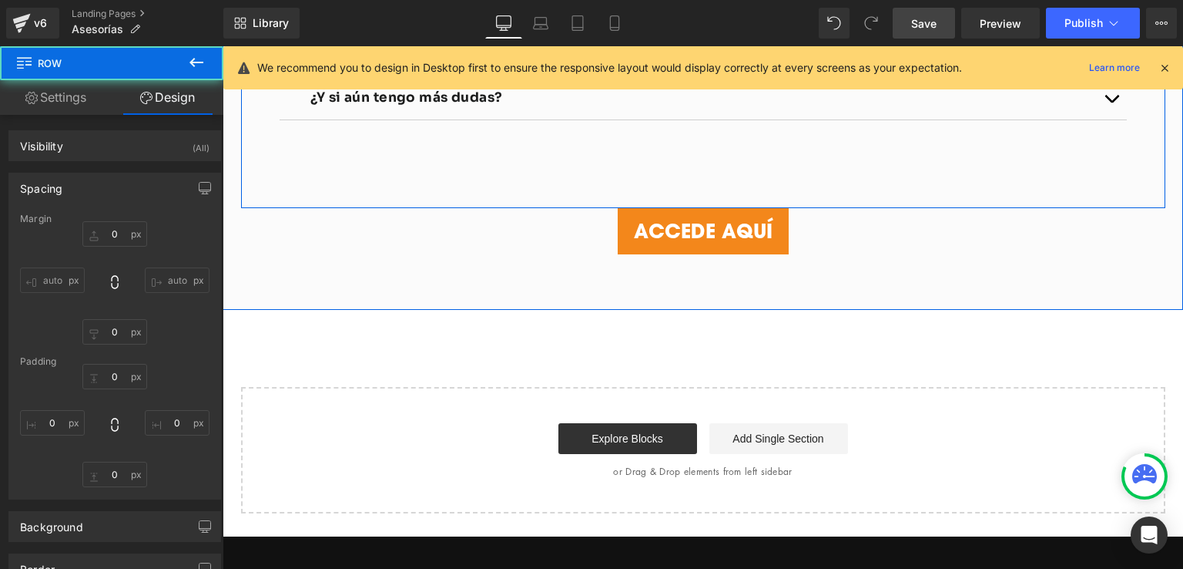
scroll to position [2915, 0]
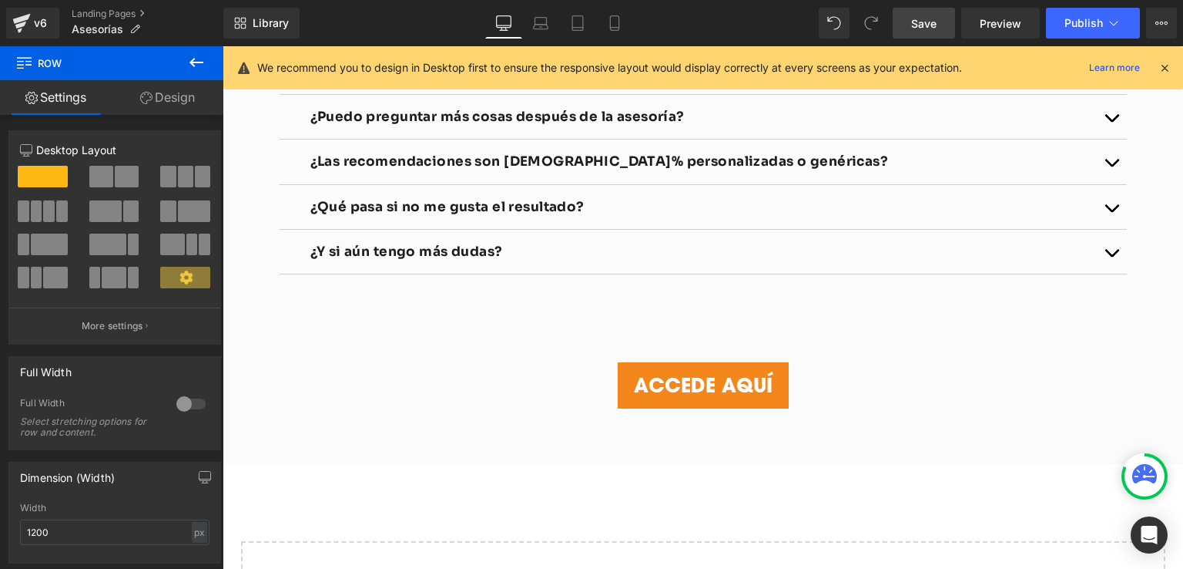
click at [927, 25] on span "Save" at bounding box center [923, 23] width 25 height 16
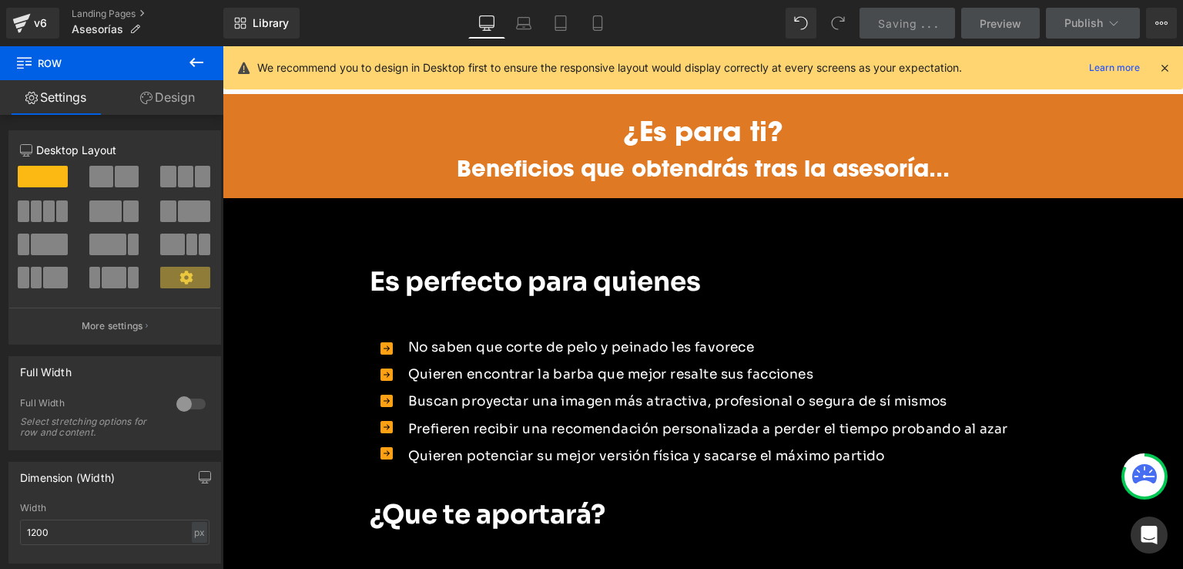
scroll to position [1220, 0]
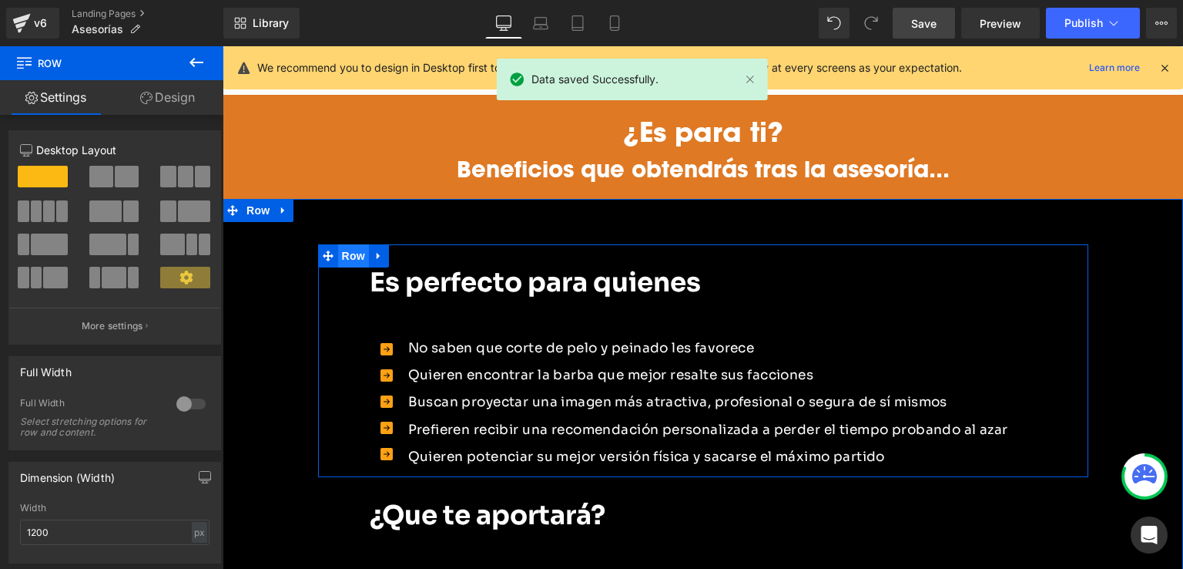
click at [342, 244] on span "Row" at bounding box center [353, 255] width 31 height 23
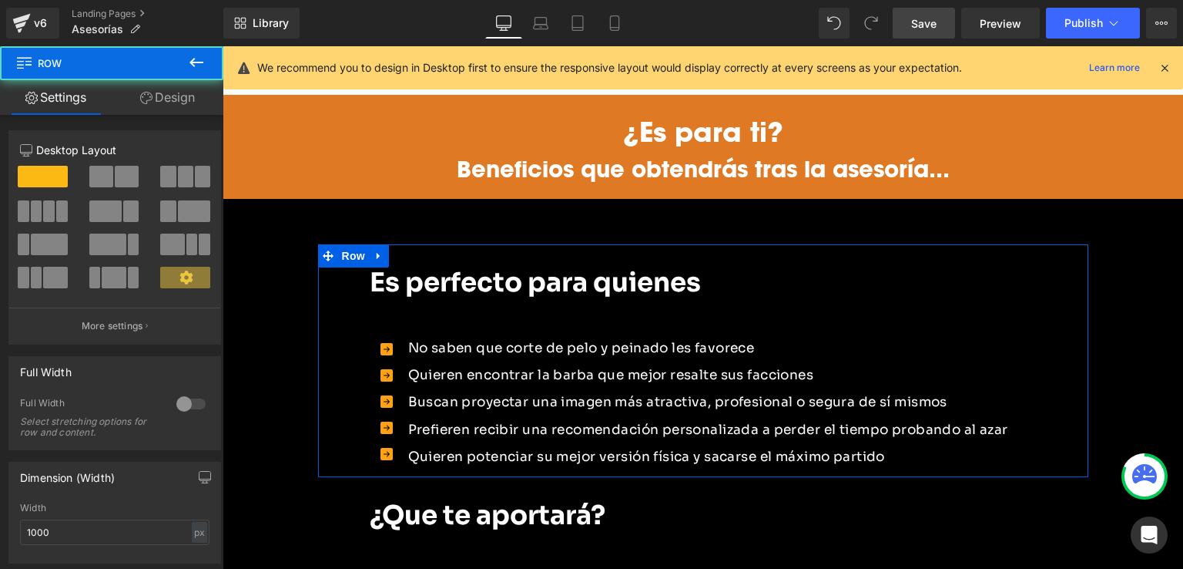
click at [170, 97] on link "Design" at bounding box center [168, 97] width 112 height 35
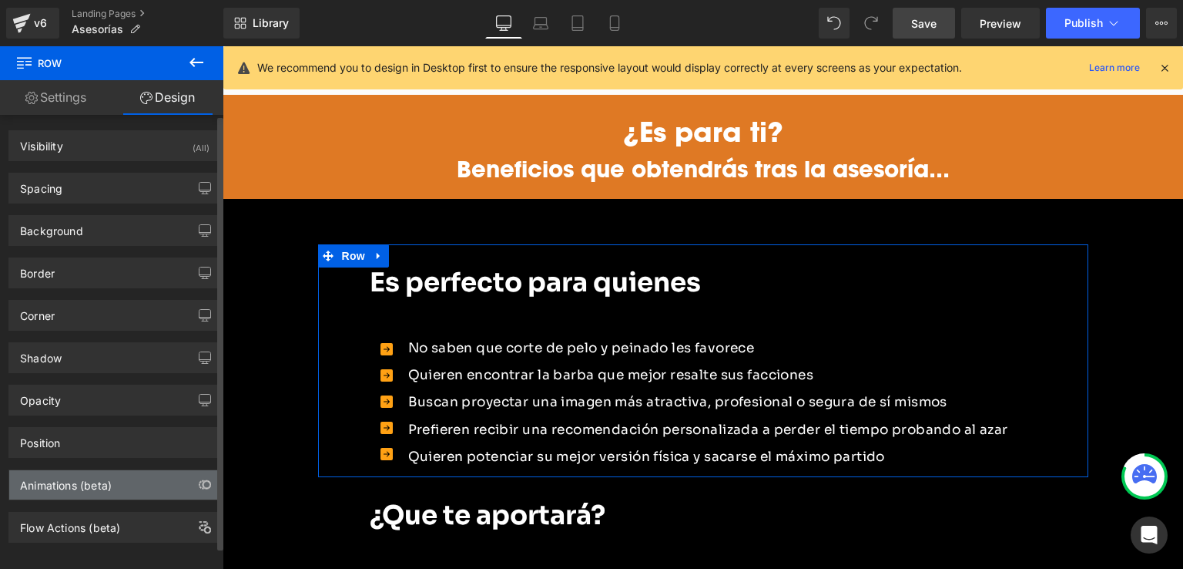
click at [94, 482] on div "Animations (beta)" at bounding box center [66, 481] width 92 height 22
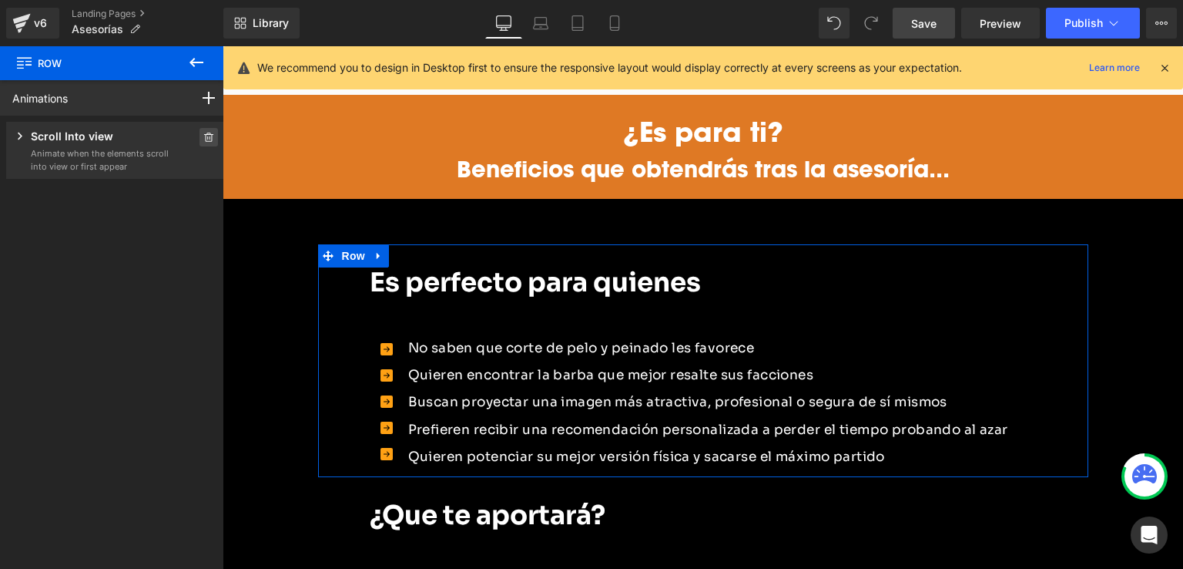
click at [203, 135] on icon at bounding box center [208, 136] width 11 height 9
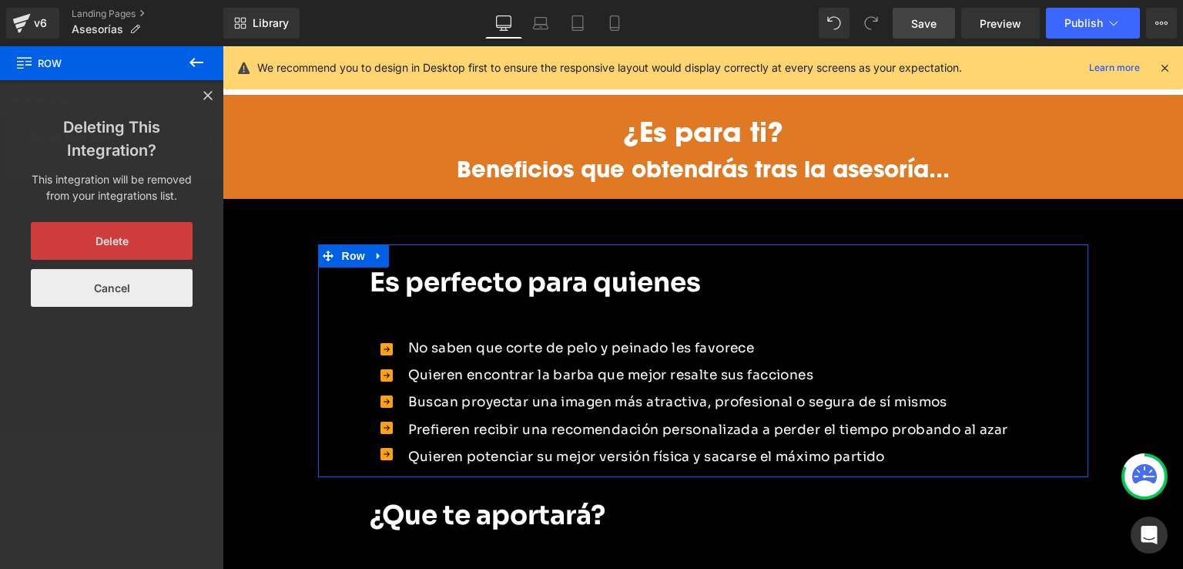
click at [146, 279] on button "Cancel" at bounding box center [112, 288] width 162 height 38
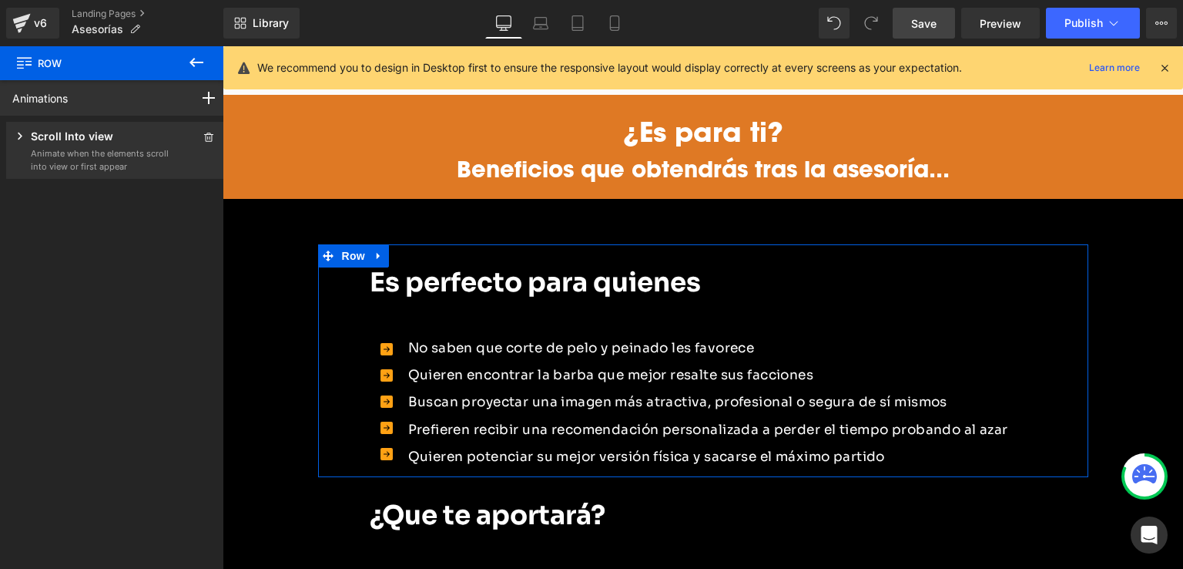
click at [149, 144] on div "Scroll Into view" at bounding box center [90, 137] width 157 height 19
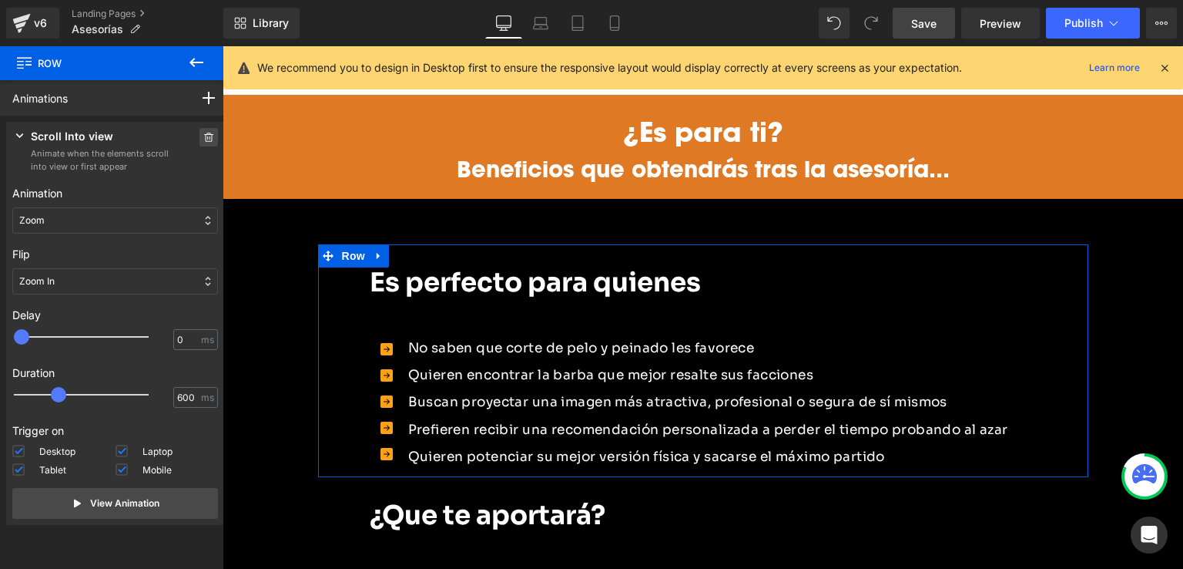
click at [203, 138] on icon at bounding box center [208, 136] width 11 height 9
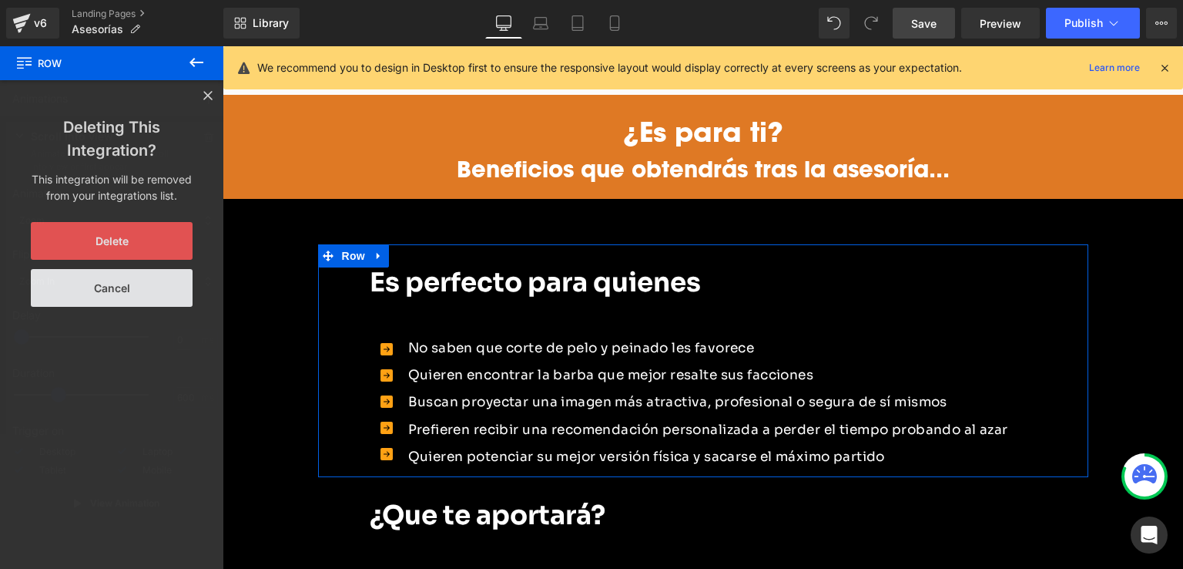
click at [155, 240] on button "Delete" at bounding box center [112, 241] width 162 height 38
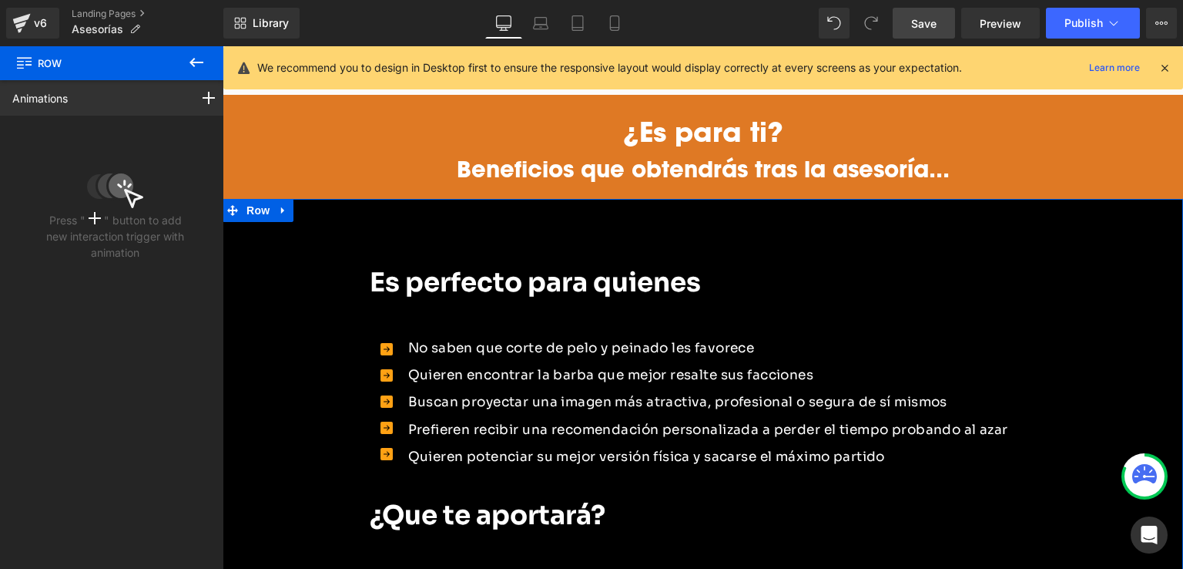
click at [266, 244] on div "Es perfecto para quienes Heading Text Block Icon Icon Icon Icon Icon No saben q…" at bounding box center [703, 459] width 961 height 430
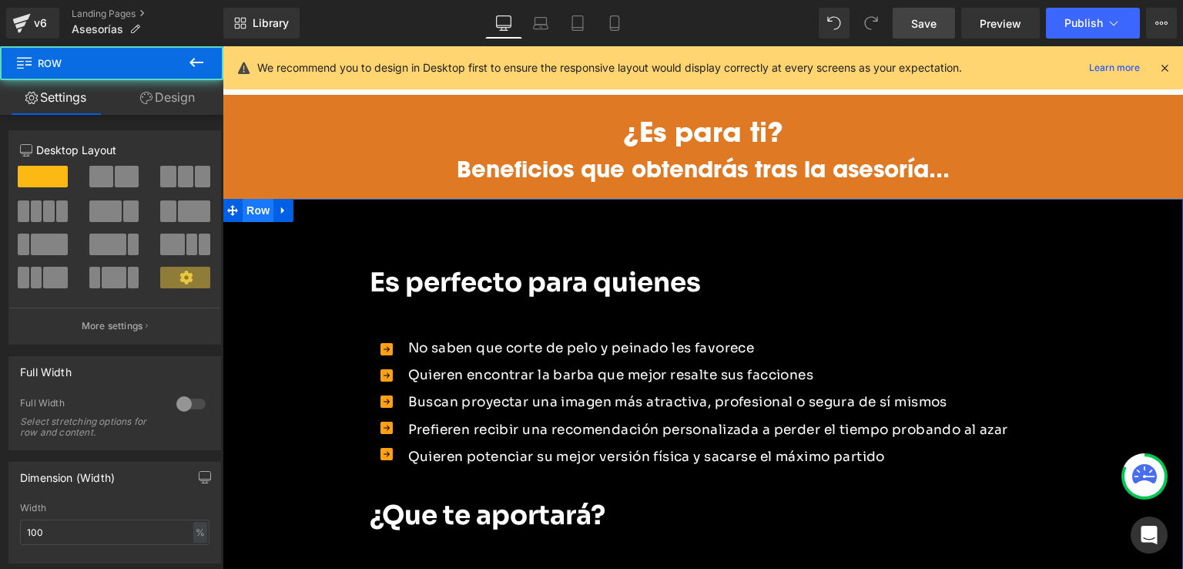
click at [258, 199] on span "Row" at bounding box center [258, 210] width 31 height 23
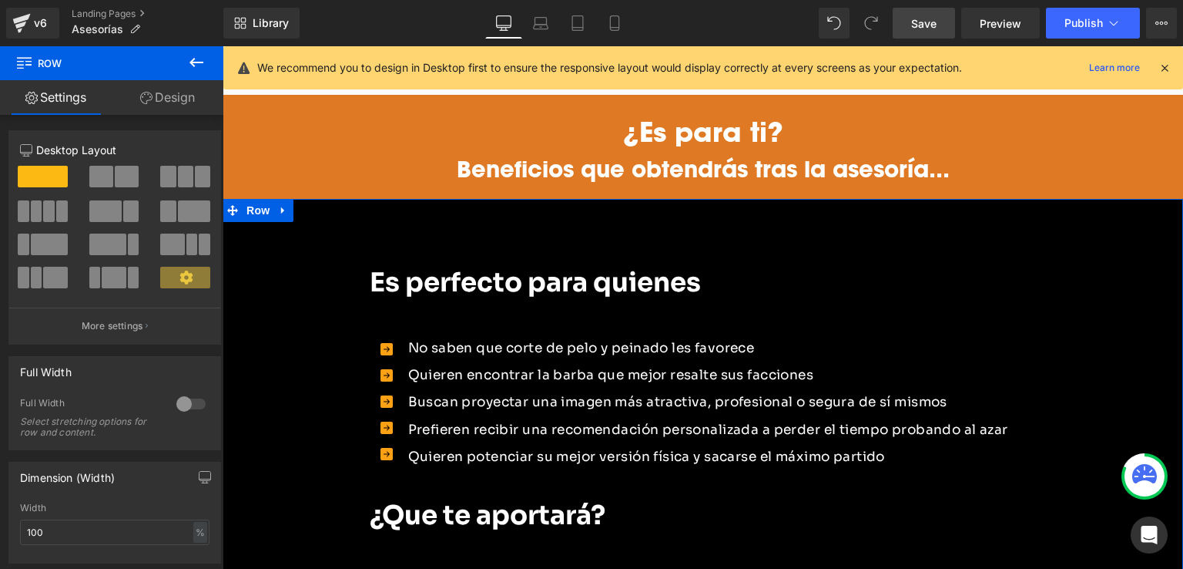
click at [187, 106] on link "Design" at bounding box center [168, 97] width 112 height 35
click at [0, 0] on div "Animations (beta)" at bounding box center [0, 0] width 0 height 0
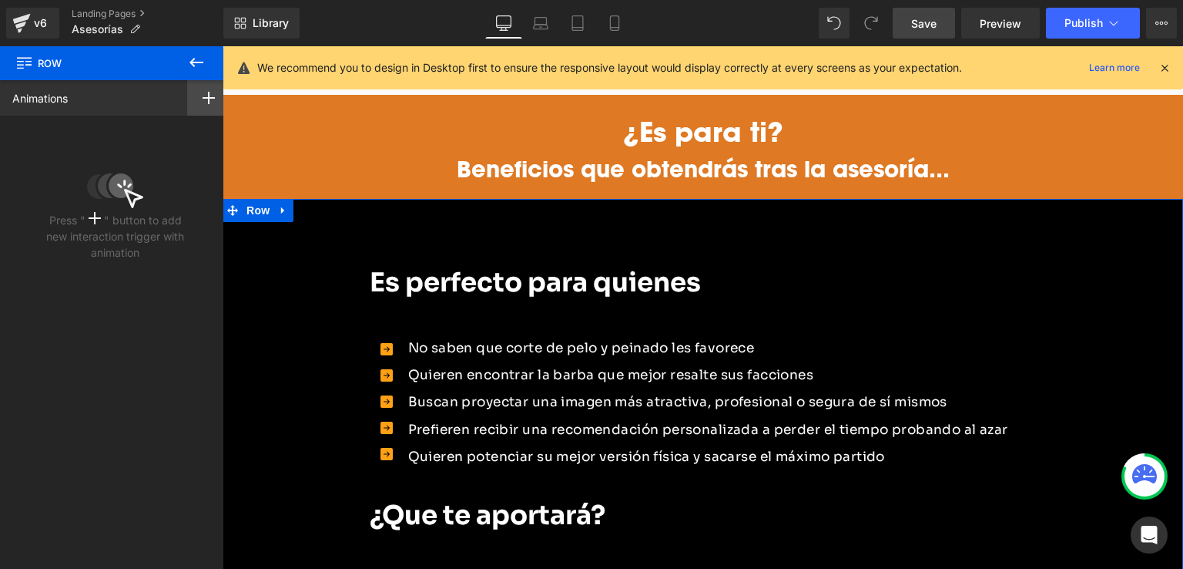
click at [204, 93] on icon at bounding box center [209, 98] width 12 height 12
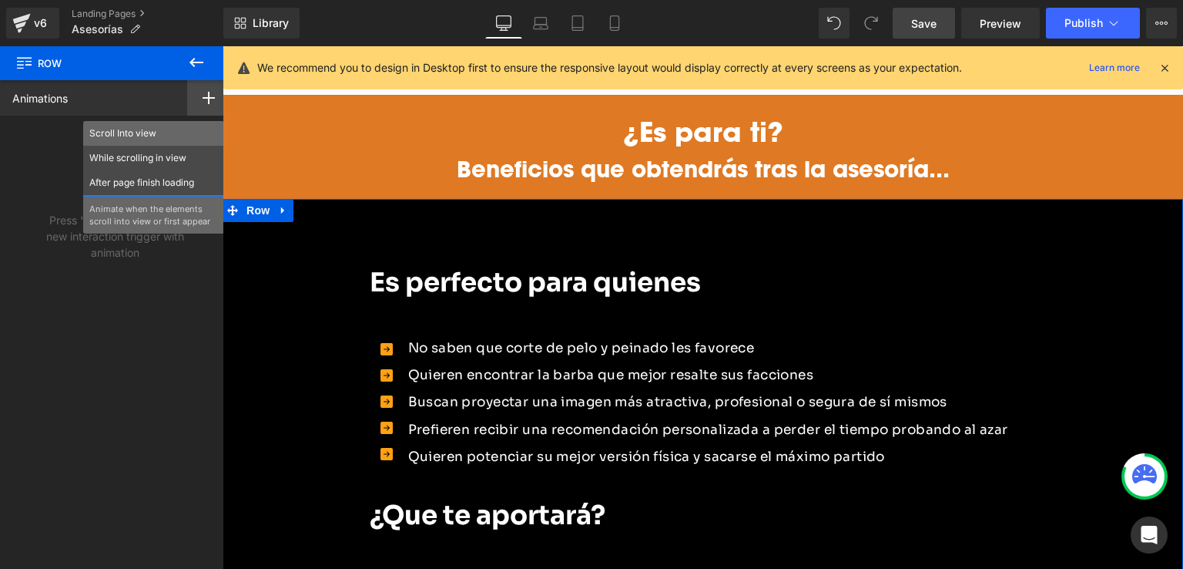
click at [166, 133] on p "Scroll Into view" at bounding box center [153, 133] width 129 height 14
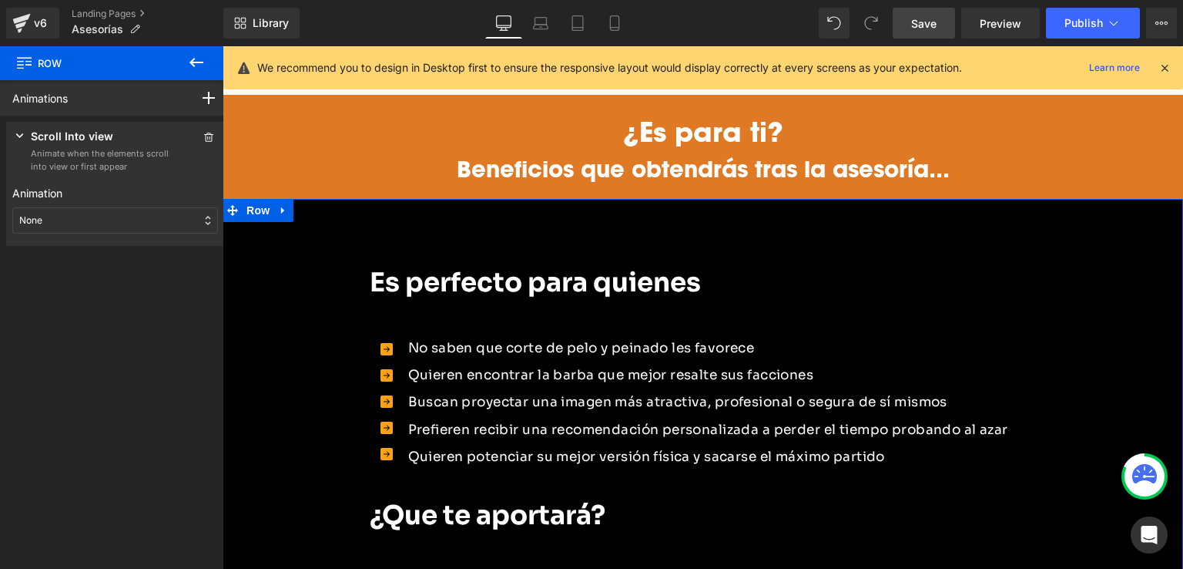
click at [65, 223] on div "None" at bounding box center [115, 220] width 206 height 26
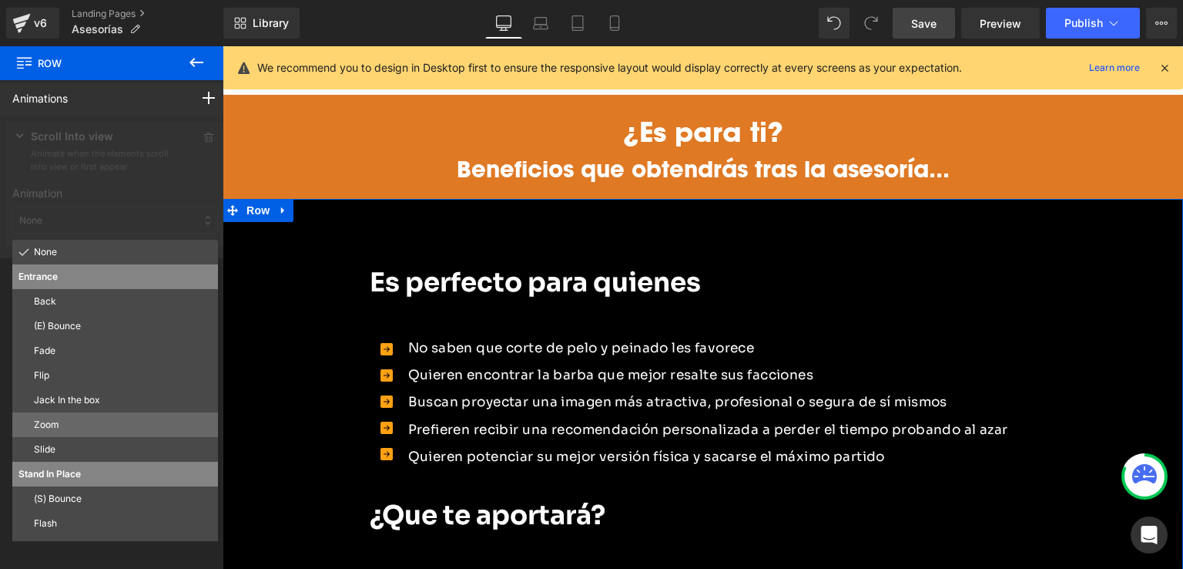
click at [64, 414] on div "Zoom" at bounding box center [115, 424] width 206 height 25
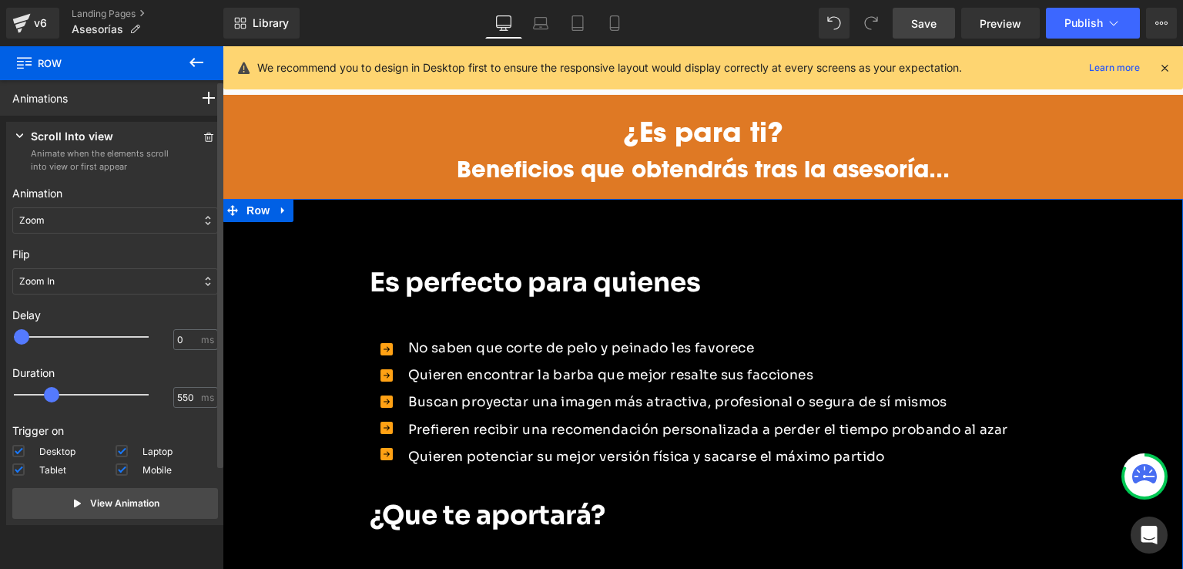
type input "600"
drag, startPoint x: 49, startPoint y: 395, endPoint x: 59, endPoint y: 401, distance: 11.8
click at [59, 401] on span at bounding box center [58, 394] width 15 height 15
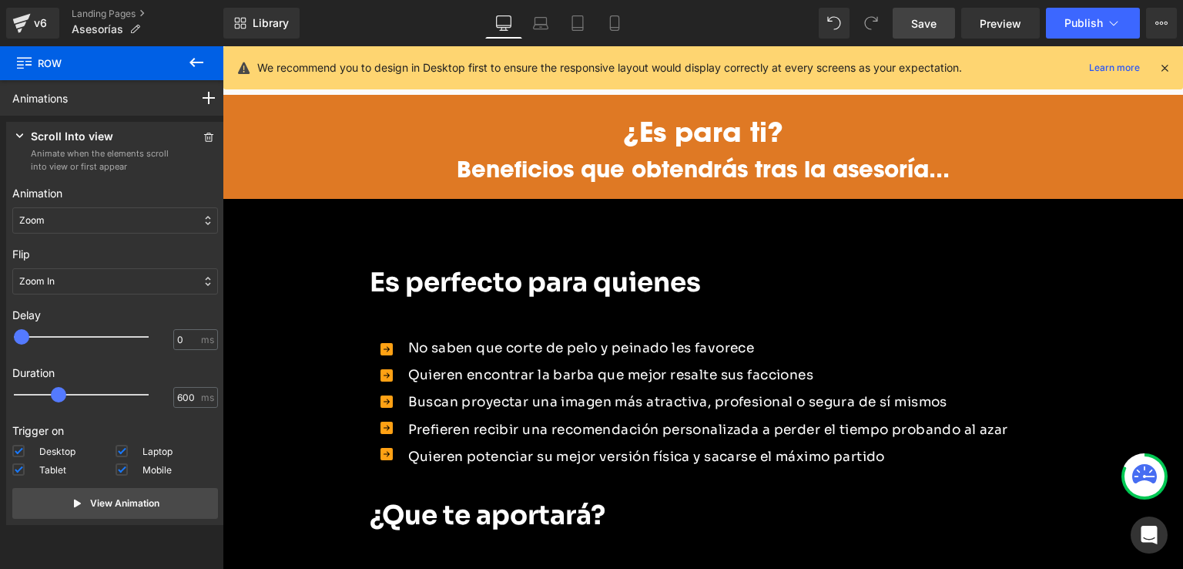
click at [946, 30] on link "Save" at bounding box center [924, 23] width 62 height 31
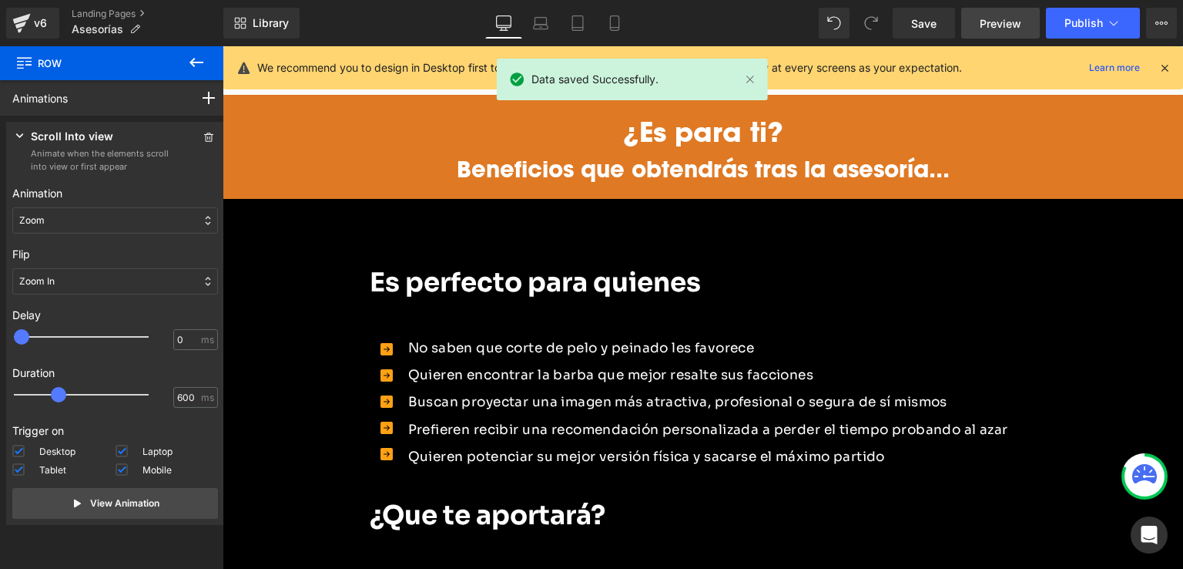
click at [1005, 29] on span "Preview" at bounding box center [1001, 23] width 42 height 16
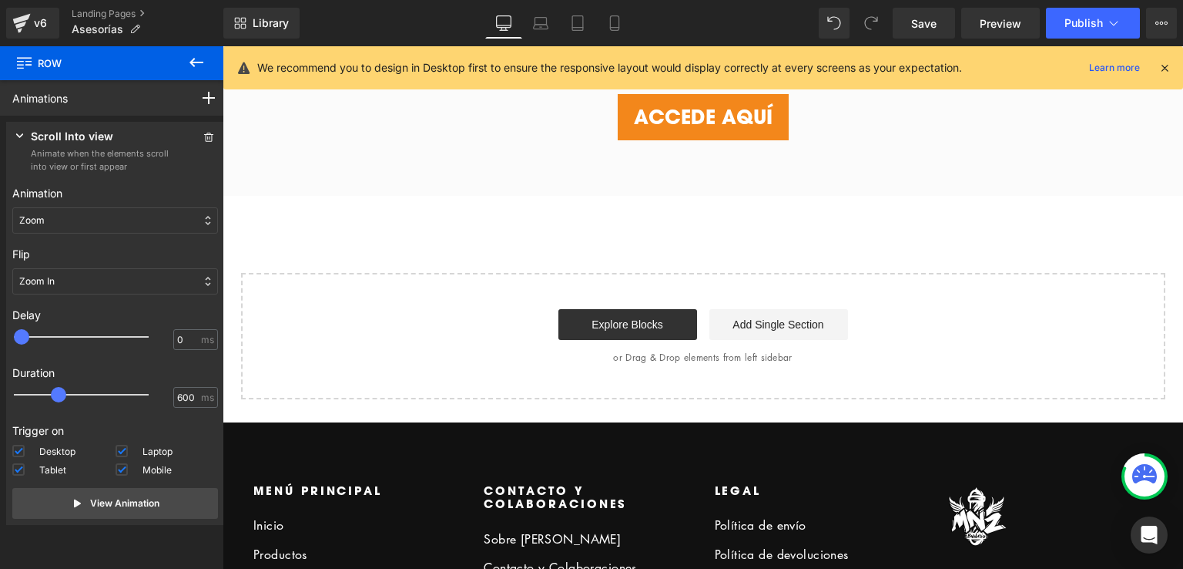
scroll to position [3023, 0]
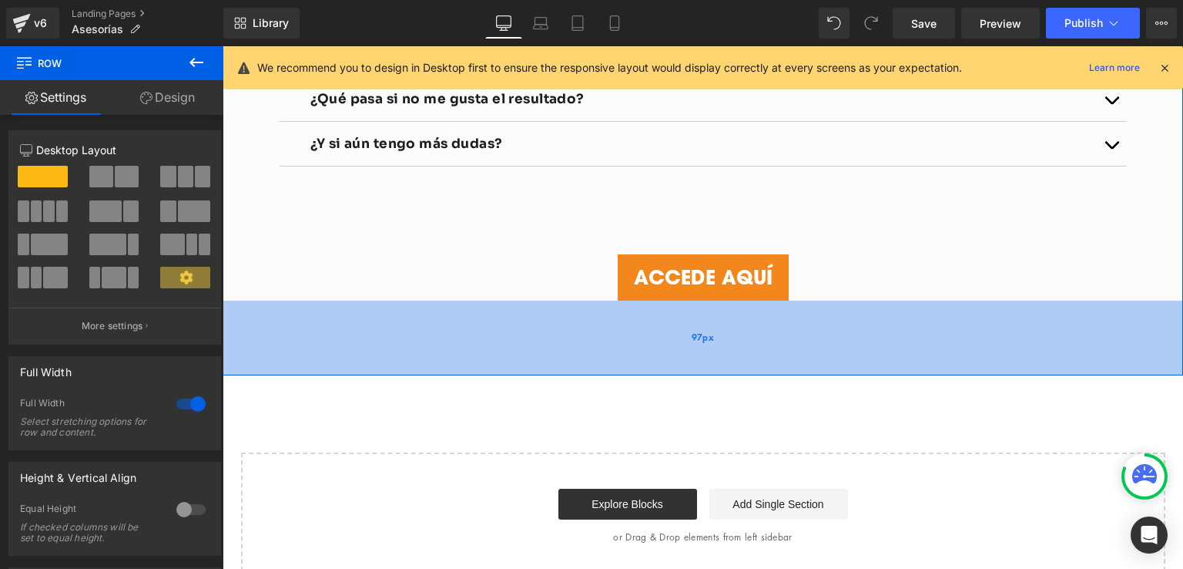
drag, startPoint x: 702, startPoint y: 330, endPoint x: 705, endPoint y: 349, distance: 19.5
click at [705, 349] on div "97px" at bounding box center [703, 337] width 961 height 75
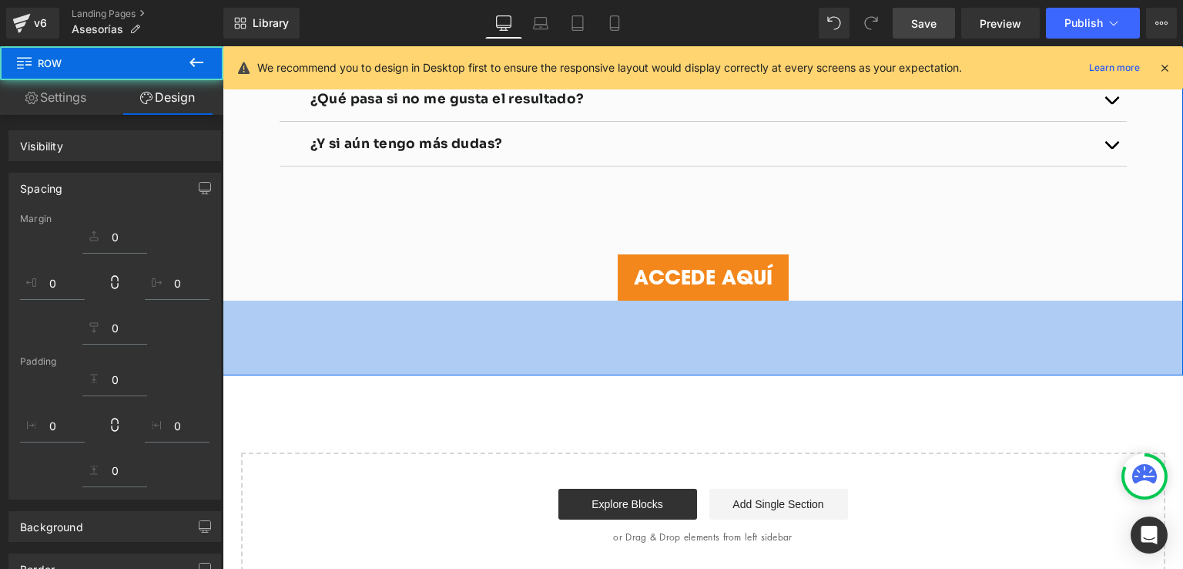
click at [931, 26] on span "Save" at bounding box center [923, 23] width 25 height 16
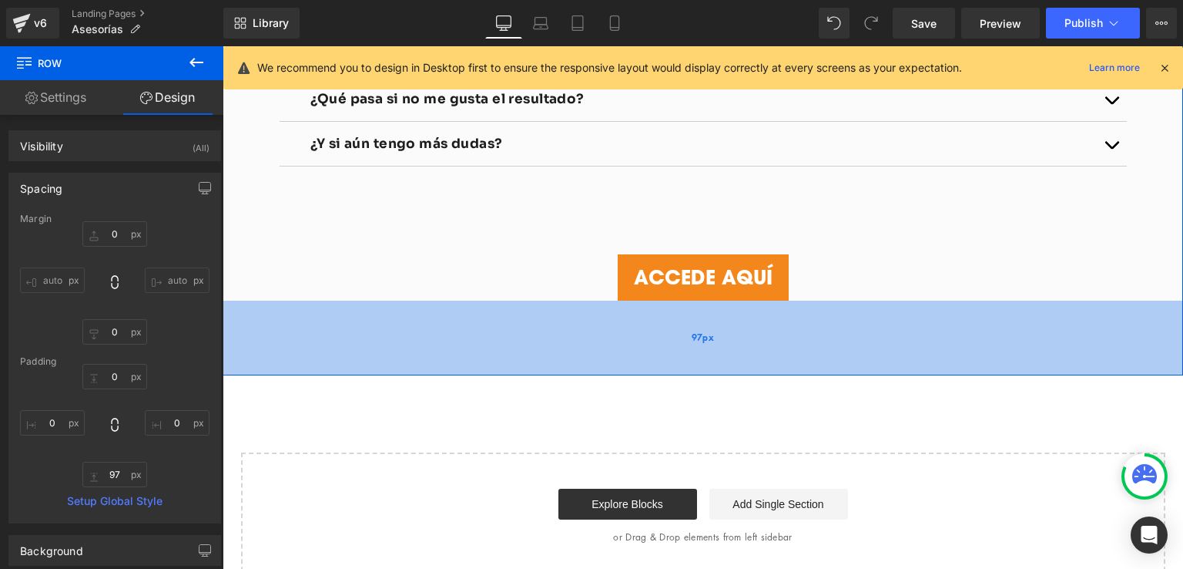
type input "101px"
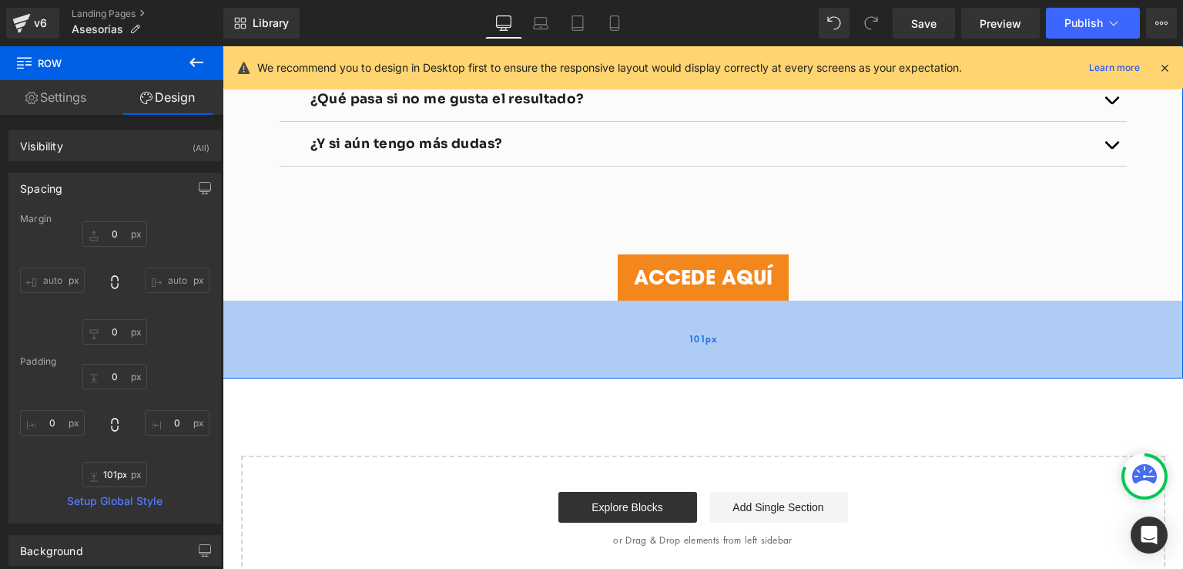
click at [728, 354] on div "101px" at bounding box center [703, 339] width 961 height 78
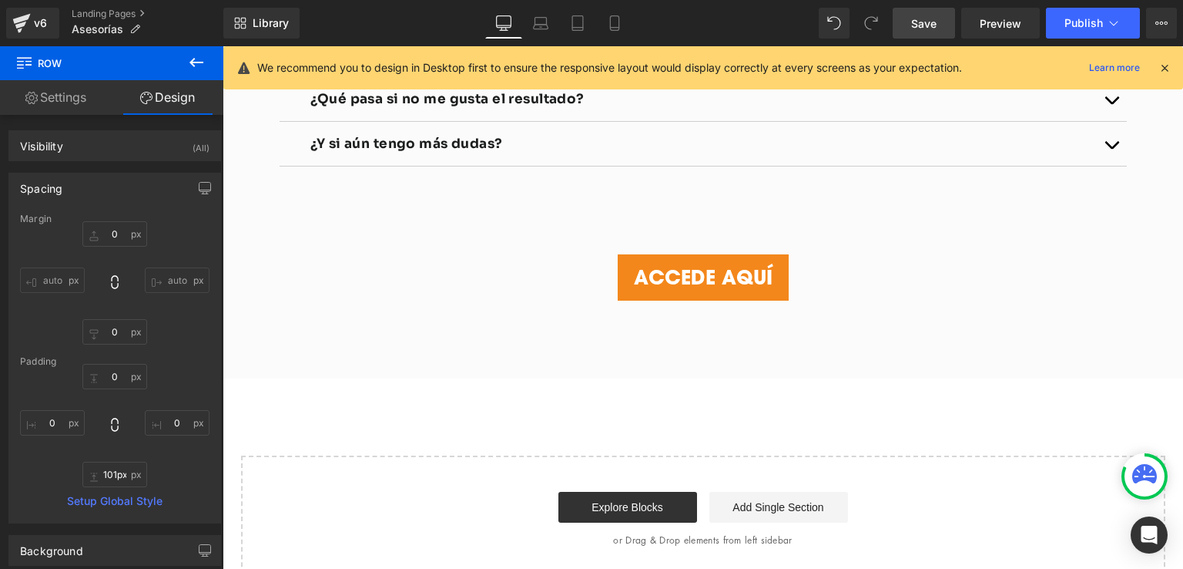
click at [924, 25] on span "Save" at bounding box center [923, 23] width 25 height 16
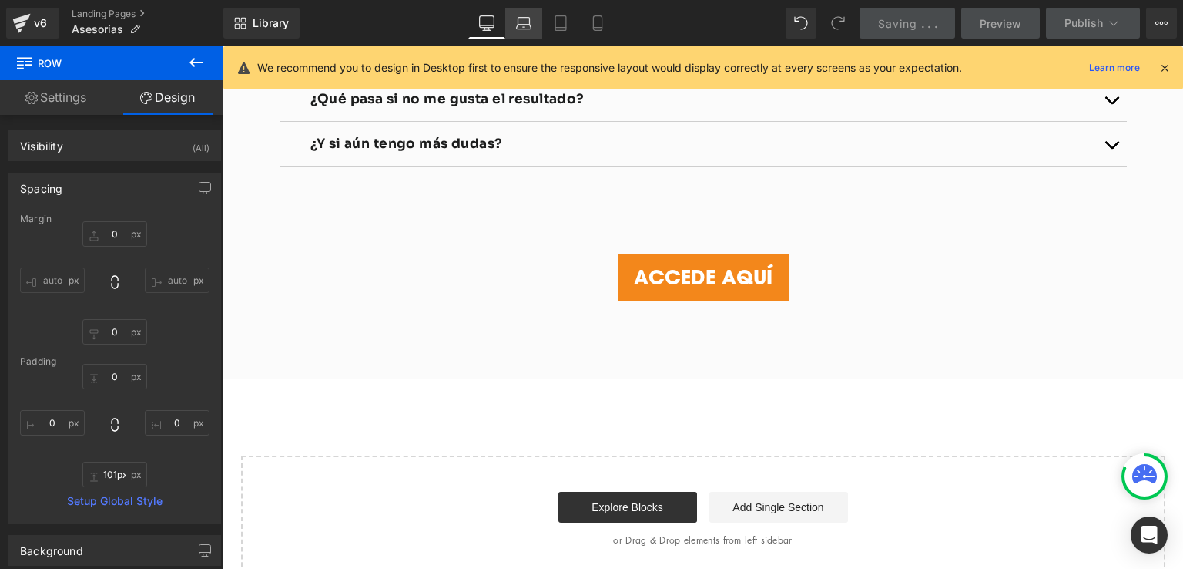
click at [523, 25] on icon at bounding box center [524, 27] width 15 height 5
type input "0"
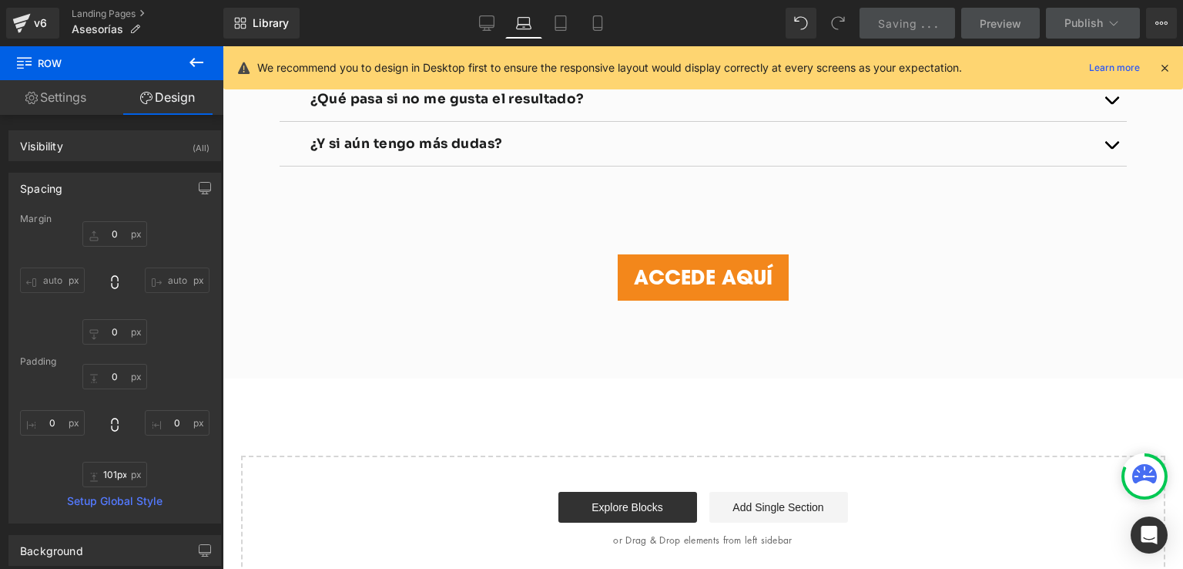
type input "10"
type input "0"
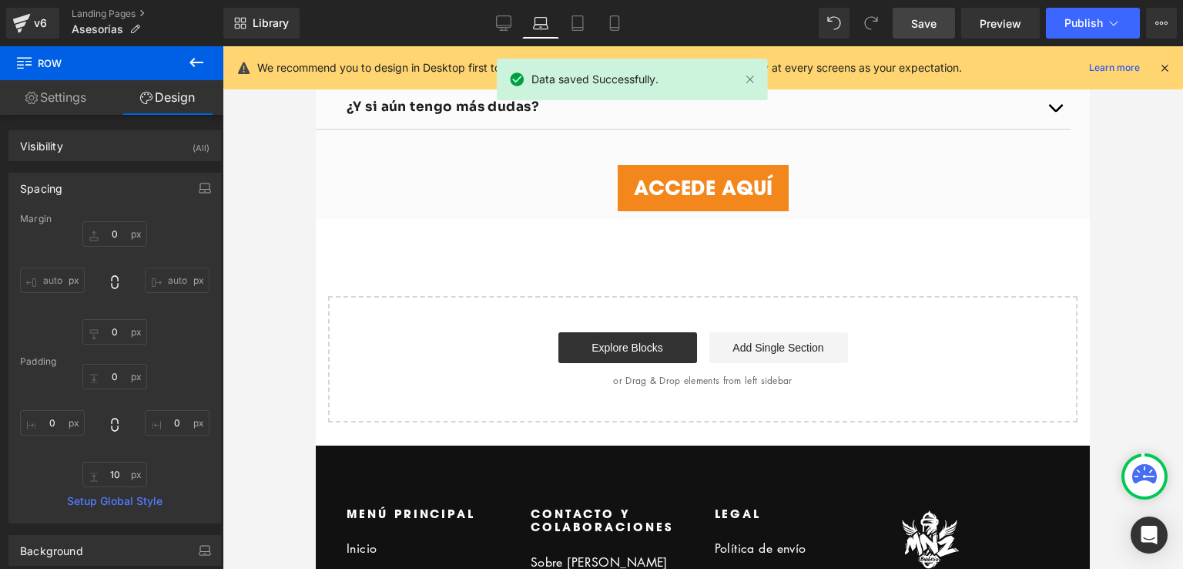
scroll to position [2873, 0]
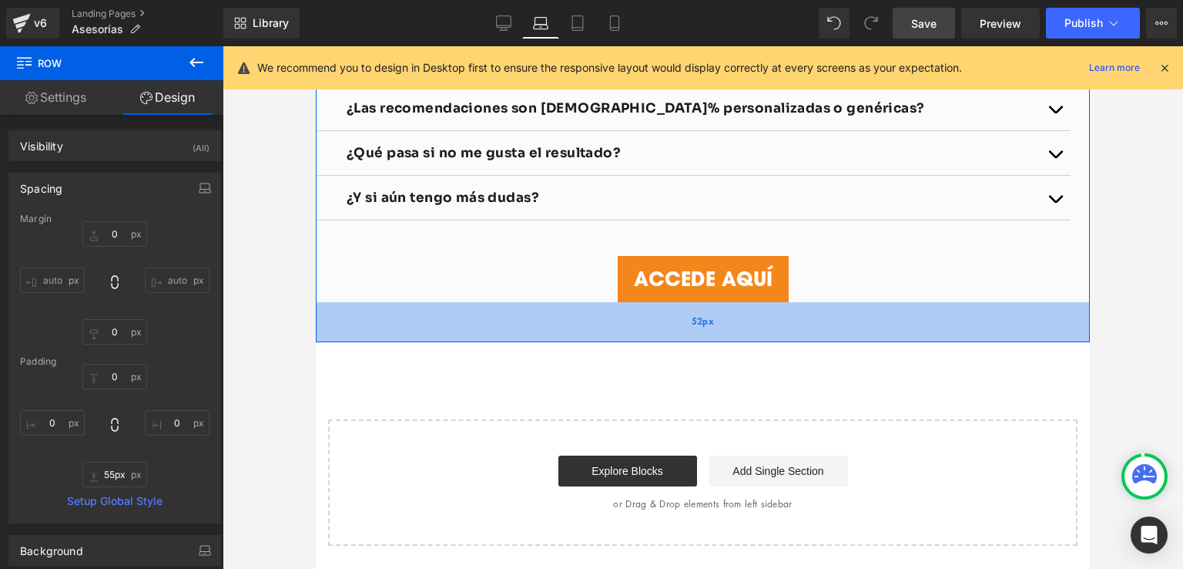
type input "66px"
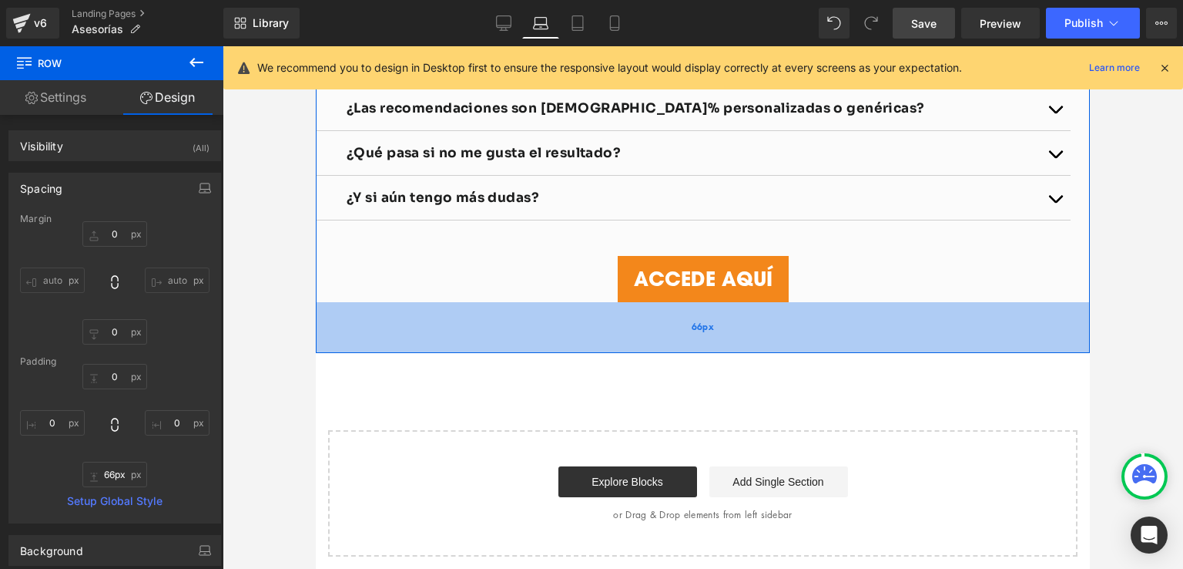
drag, startPoint x: 641, startPoint y: 312, endPoint x: 641, endPoint y: 346, distance: 33.9
click at [641, 346] on div "66px" at bounding box center [703, 327] width 774 height 51
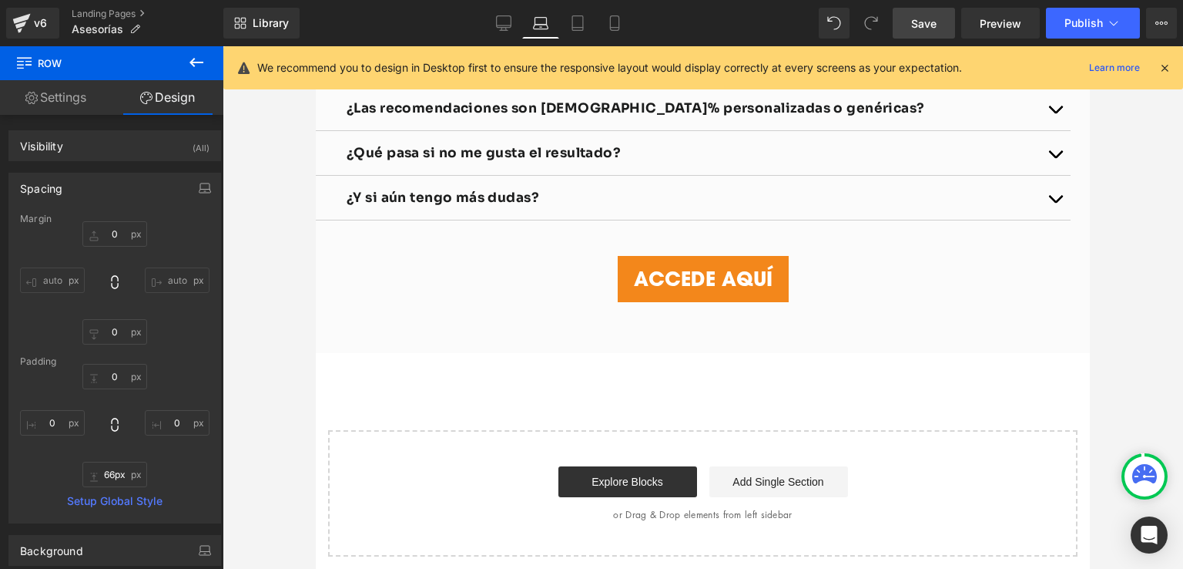
click at [932, 25] on span "Save" at bounding box center [923, 23] width 25 height 16
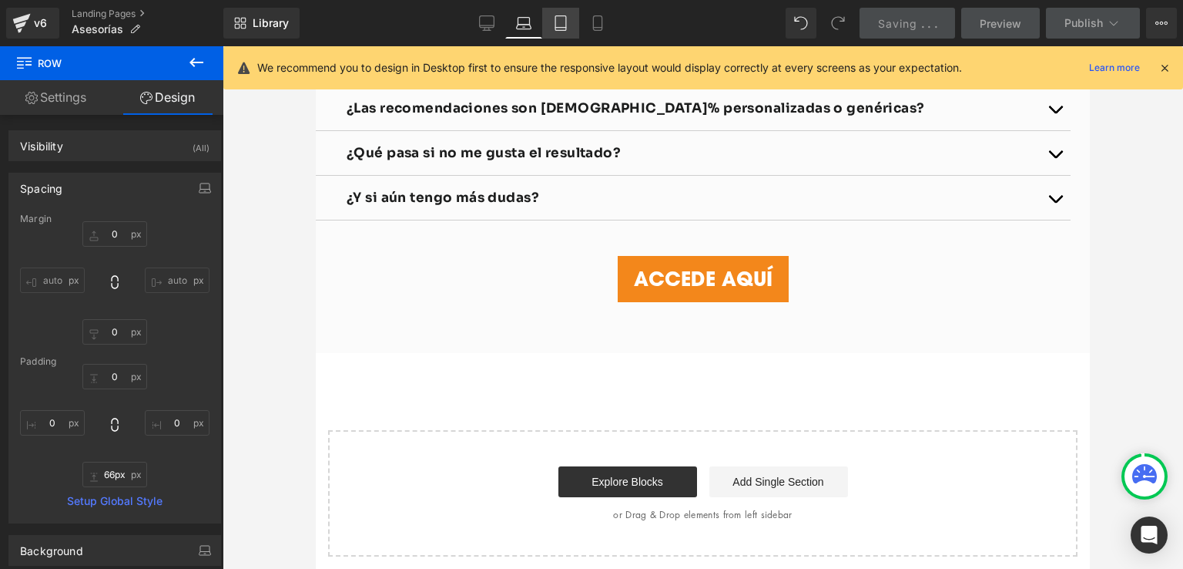
click at [556, 18] on icon at bounding box center [560, 23] width 11 height 15
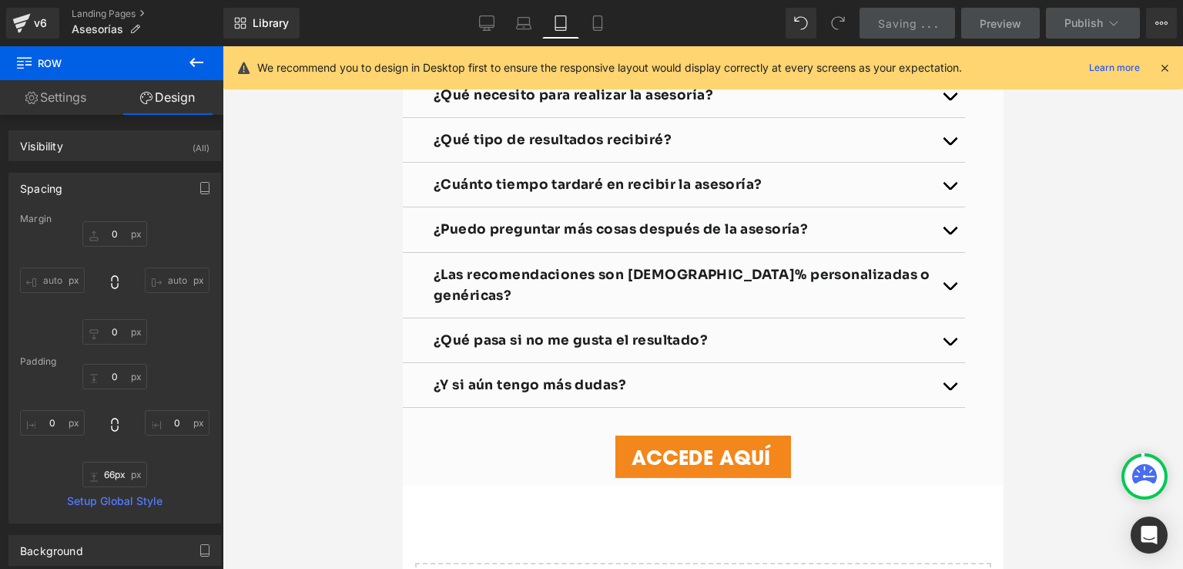
type input "0"
type input "10"
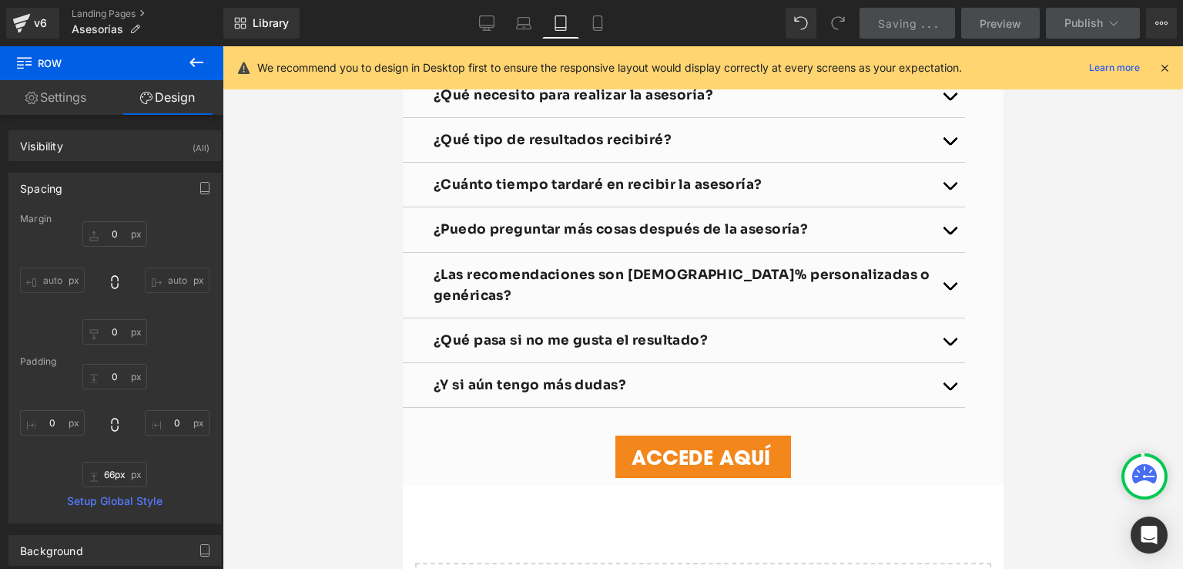
type input "0"
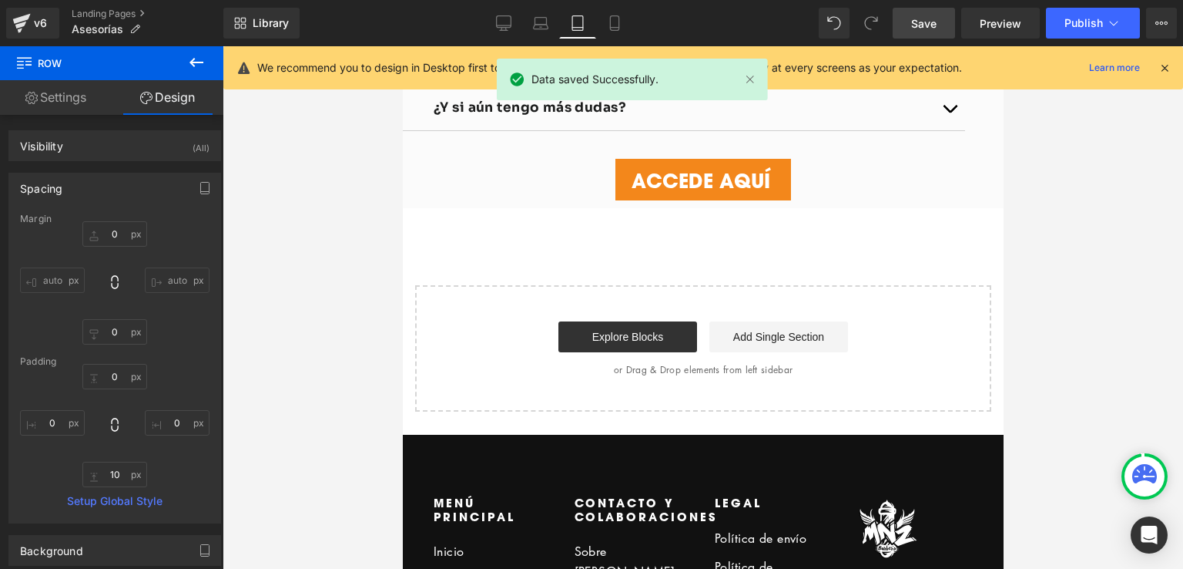
scroll to position [2966, 0]
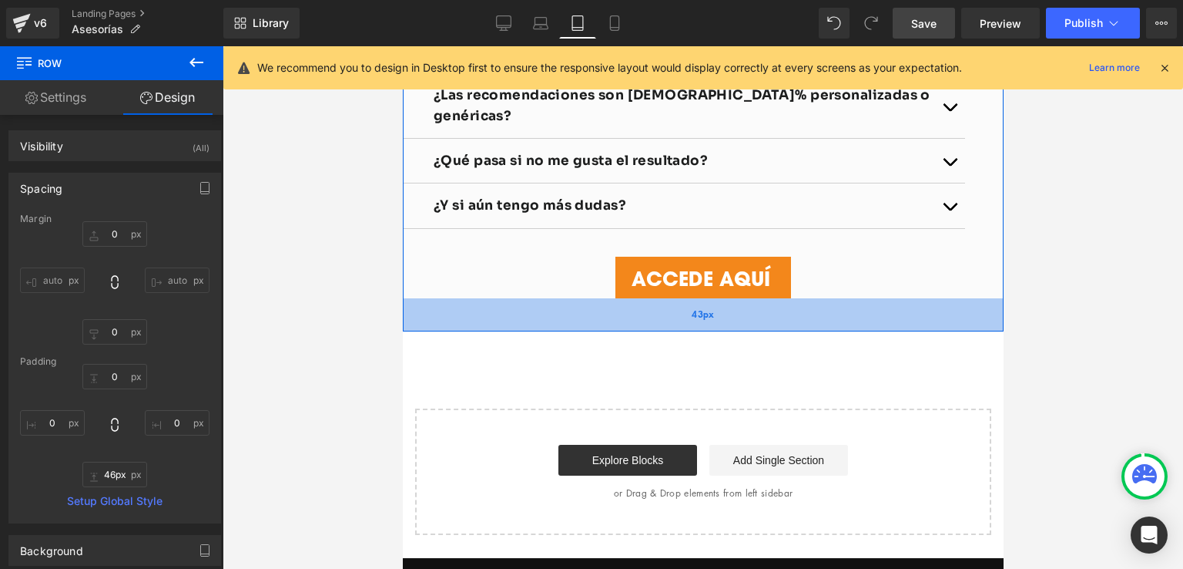
type input "47px"
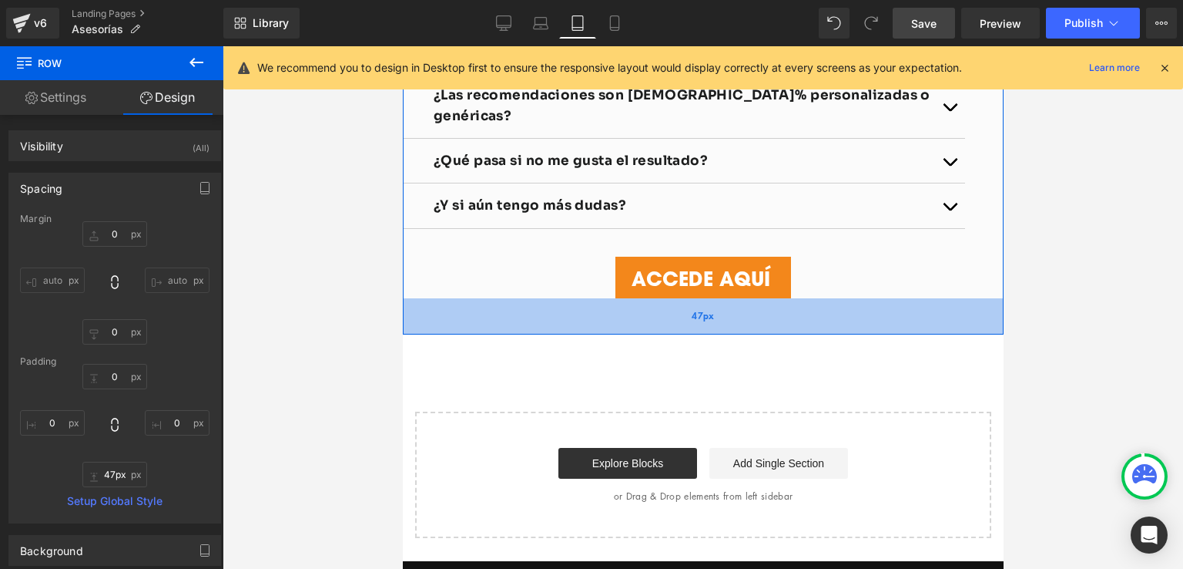
drag, startPoint x: 674, startPoint y: 300, endPoint x: 678, endPoint y: 328, distance: 28.8
click at [678, 328] on div "47px" at bounding box center [702, 316] width 601 height 36
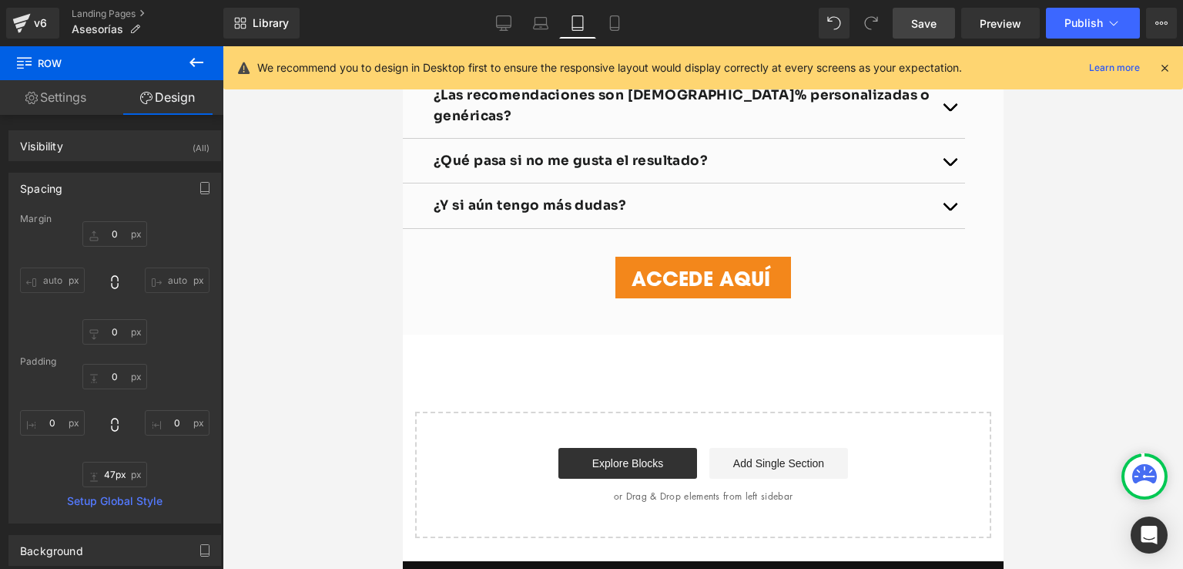
click at [949, 15] on link "Save" at bounding box center [924, 23] width 62 height 31
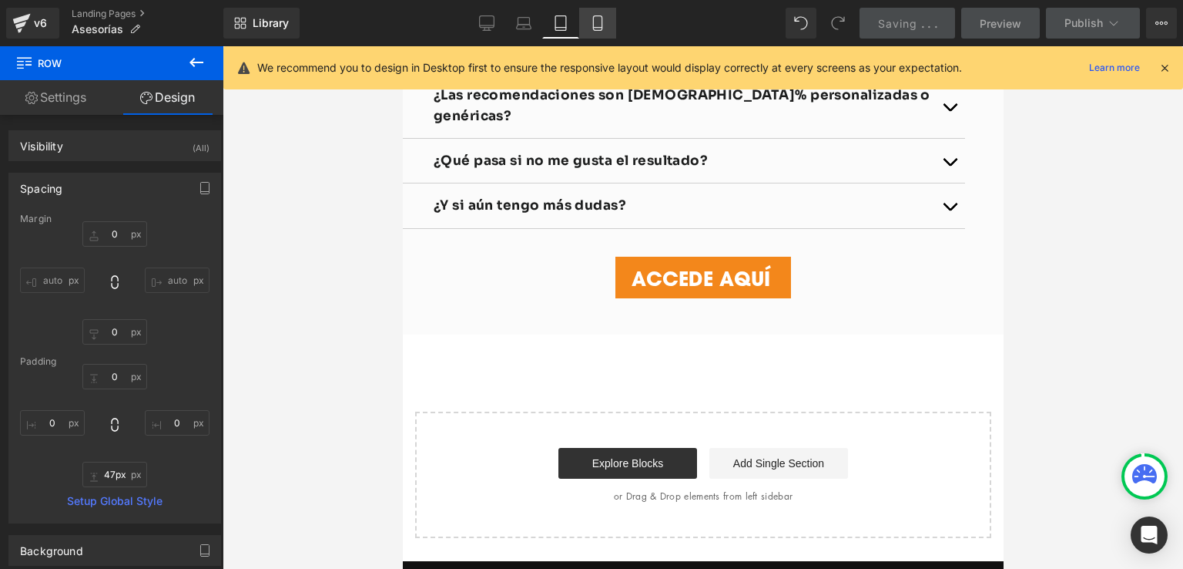
click at [590, 18] on icon at bounding box center [597, 22] width 15 height 15
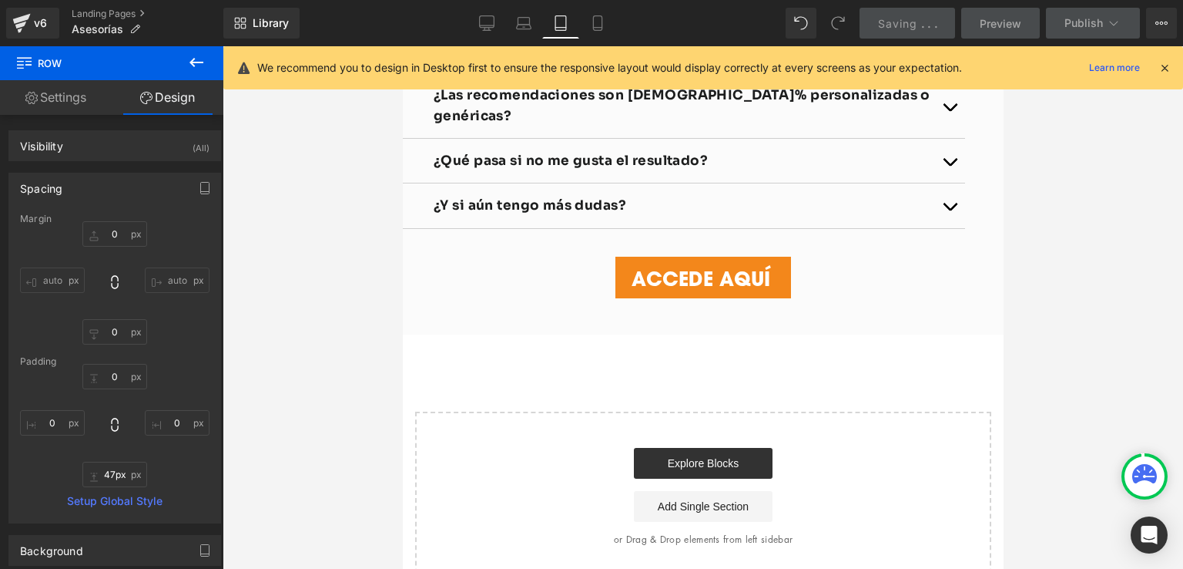
type input "0"
type input "36"
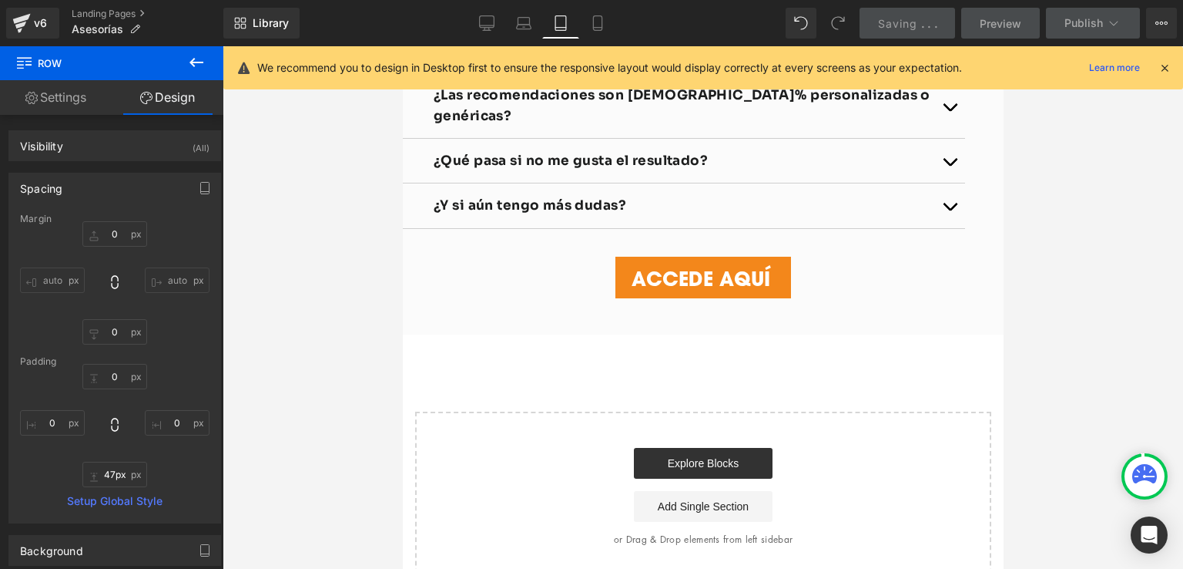
type input "0"
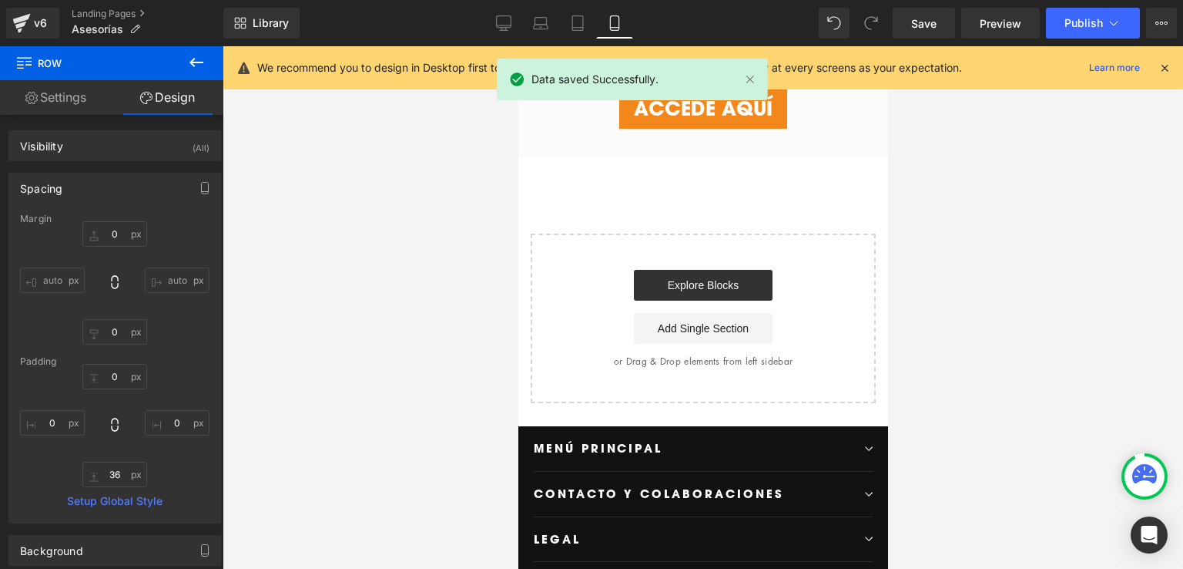
scroll to position [3372, 0]
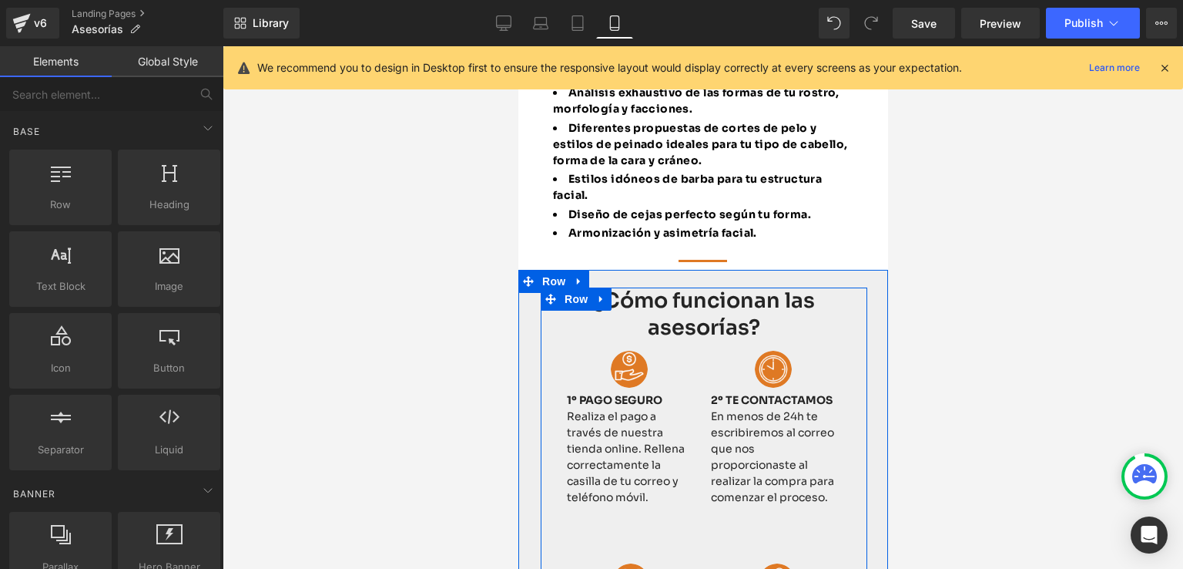
scroll to position [213, 0]
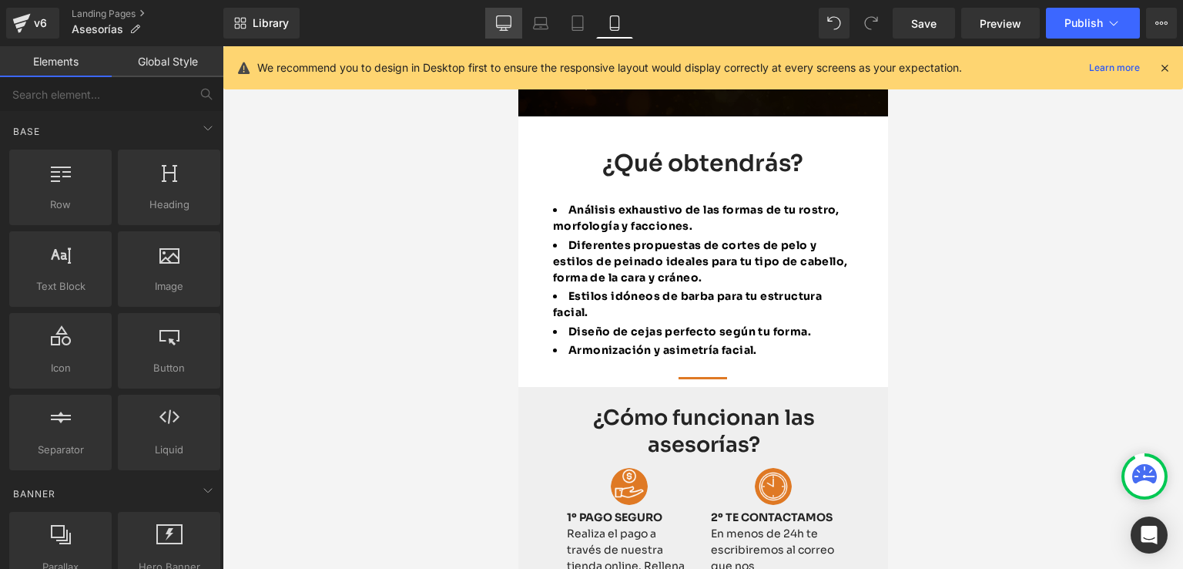
click at [502, 25] on icon at bounding box center [503, 22] width 15 height 15
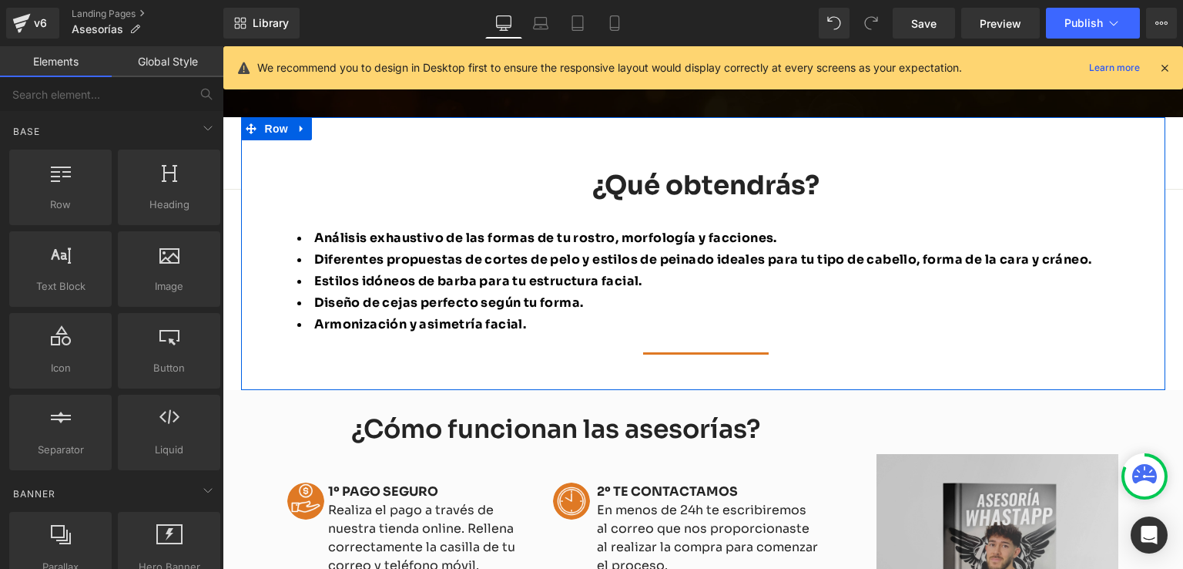
scroll to position [435, 0]
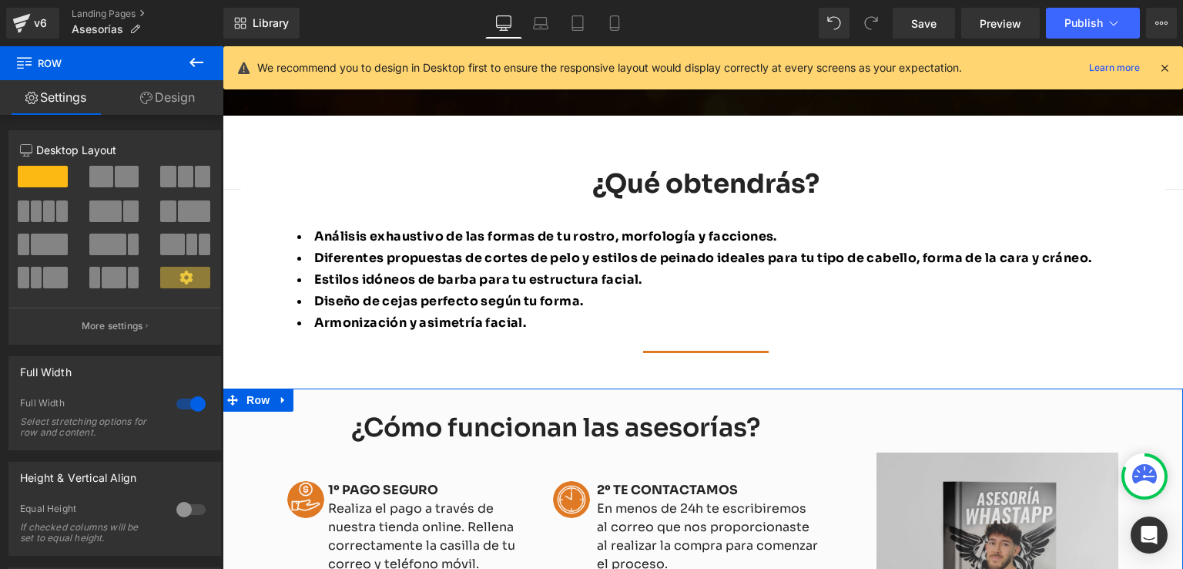
click at [157, 104] on link "Design" at bounding box center [168, 97] width 112 height 35
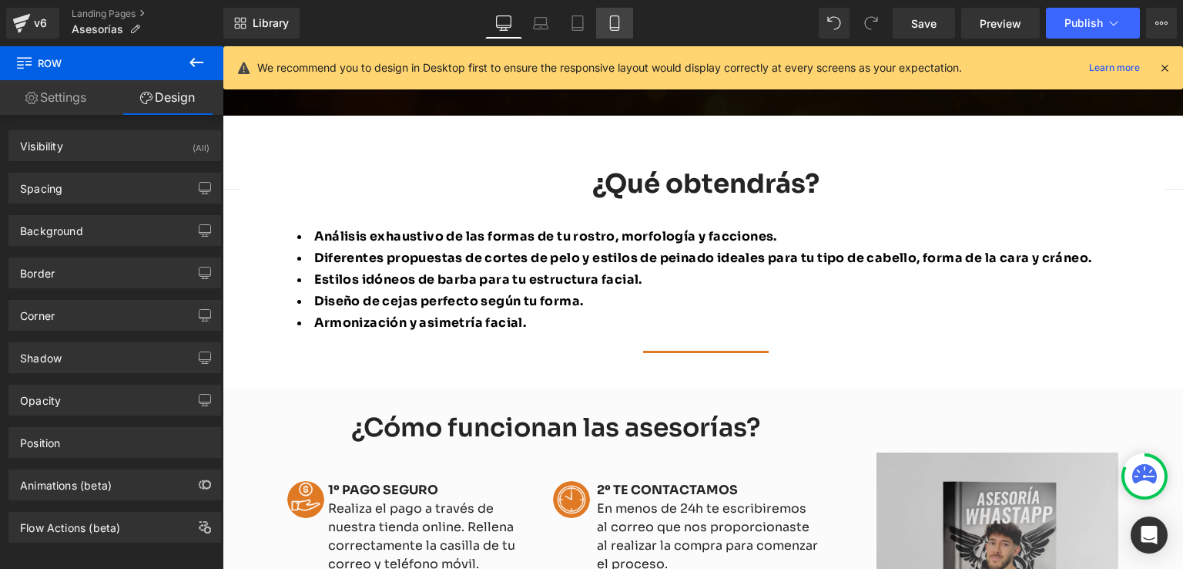
click at [610, 22] on icon at bounding box center [614, 23] width 8 height 15
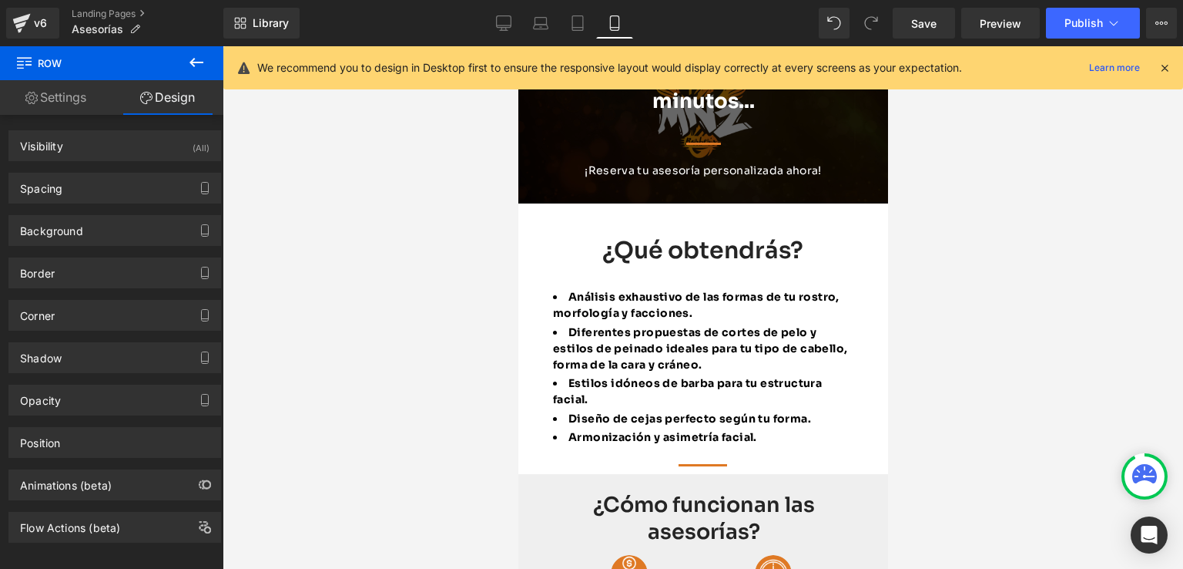
scroll to position [357, 0]
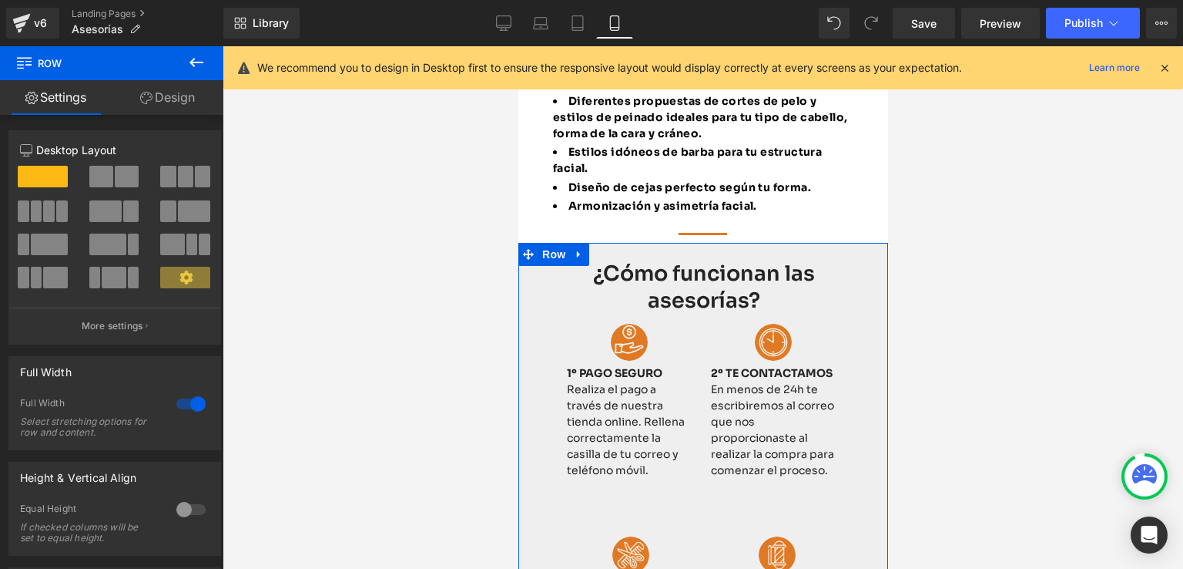
click at [198, 102] on link "Design" at bounding box center [168, 97] width 112 height 35
click at [0, 0] on div "Background" at bounding box center [0, 0] width 0 height 0
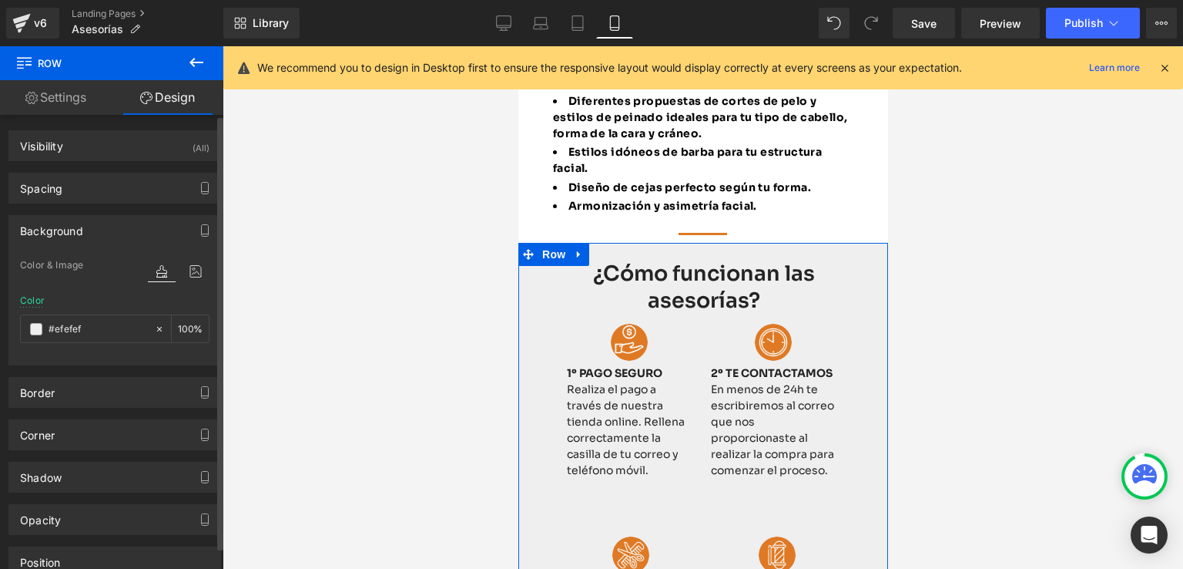
type input "#efefef"
type input "100"
click at [86, 343] on div "Color #efefef 100 %" at bounding box center [115, 327] width 190 height 65
click at [89, 324] on input "#efefef" at bounding box center [98, 328] width 99 height 17
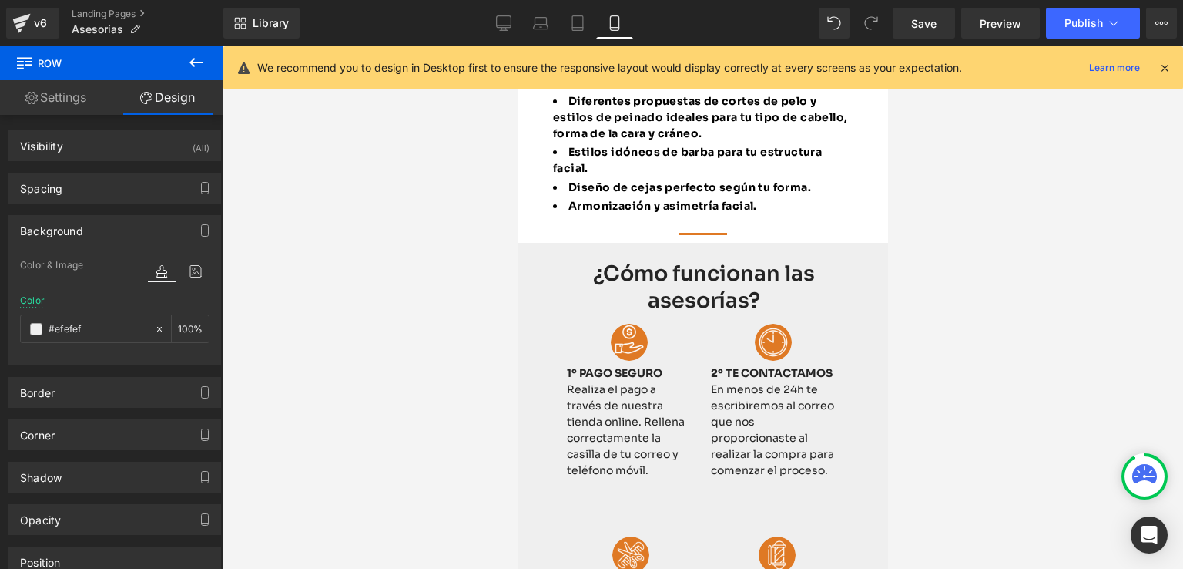
click at [647, 173] on ul "Análisis exhaustivo de las formas de tu rostro, morfología y facciones. Diferen…" at bounding box center [702, 136] width 300 height 156
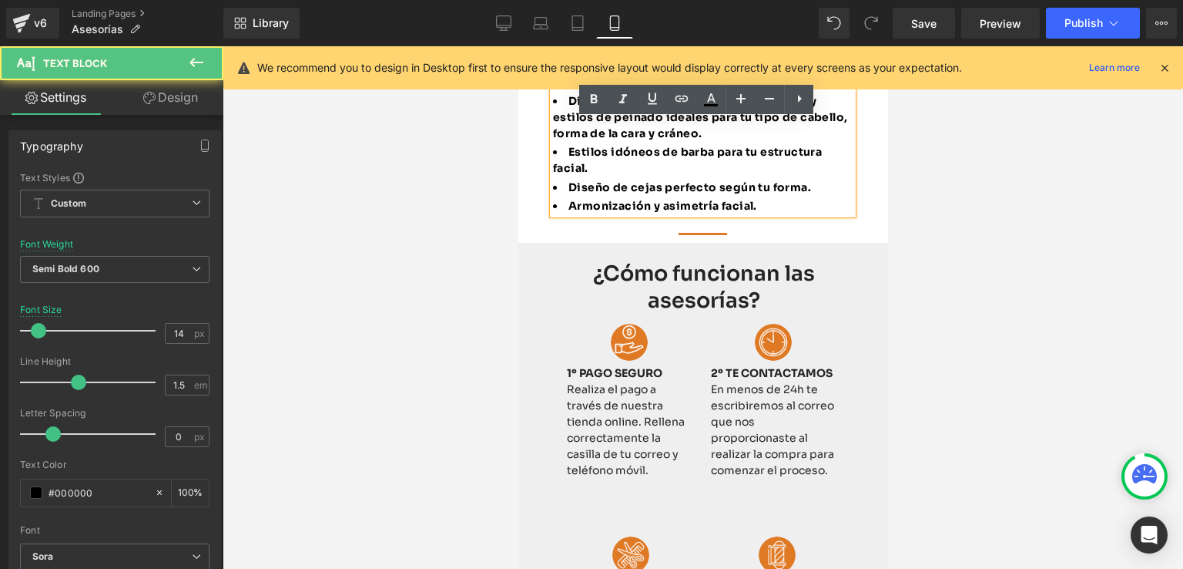
drag, startPoint x: 647, startPoint y: 173, endPoint x: 708, endPoint y: 361, distance: 197.6
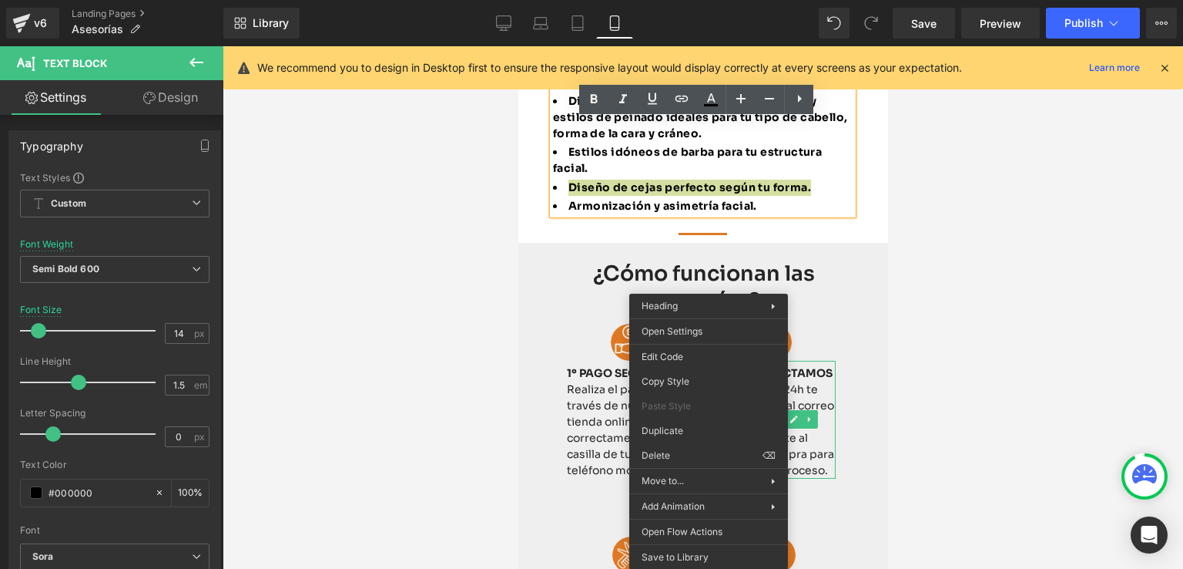
click at [457, 330] on div at bounding box center [703, 307] width 961 height 522
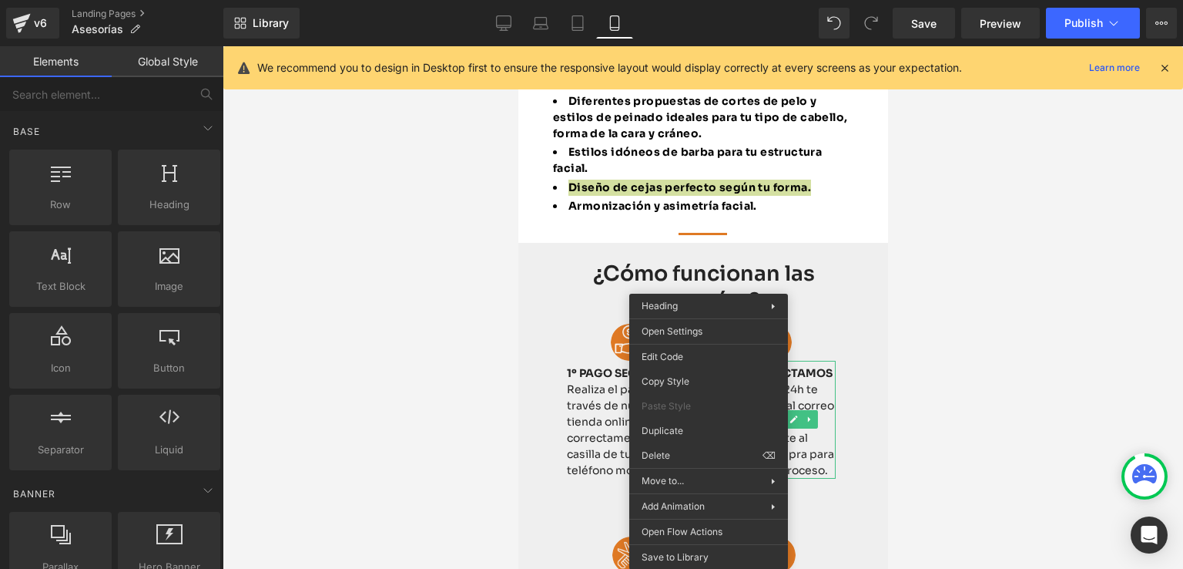
click at [457, 330] on div at bounding box center [703, 307] width 961 height 522
click at [917, 293] on div at bounding box center [703, 307] width 961 height 522
click at [960, 226] on div at bounding box center [703, 307] width 961 height 522
click at [394, 156] on div at bounding box center [703, 307] width 961 height 522
click at [461, 324] on div at bounding box center [703, 307] width 961 height 522
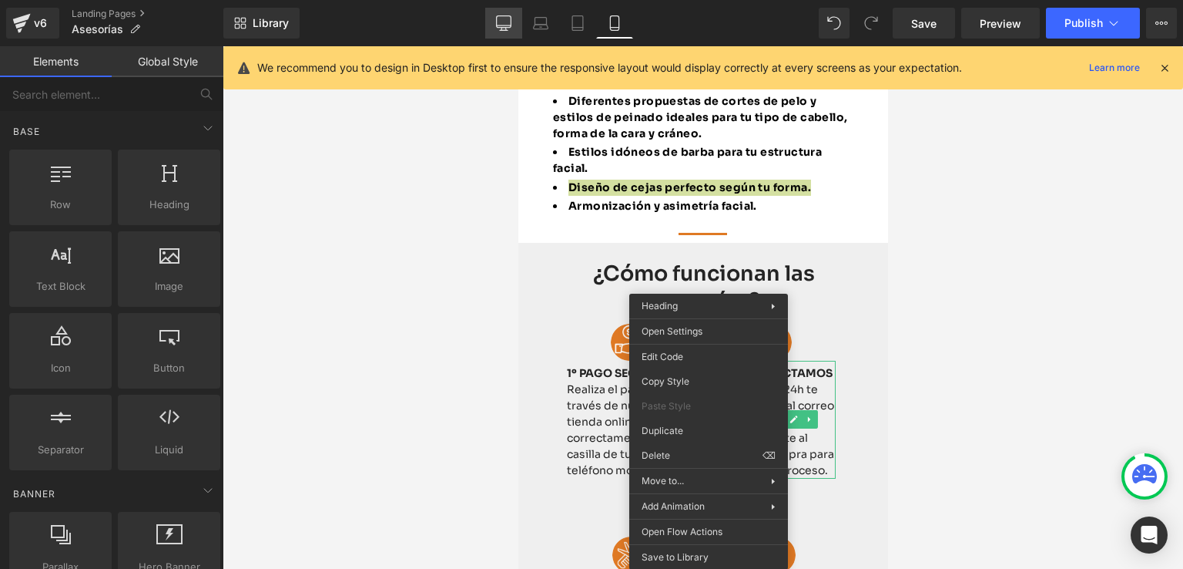
click at [500, 19] on icon at bounding box center [503, 22] width 15 height 15
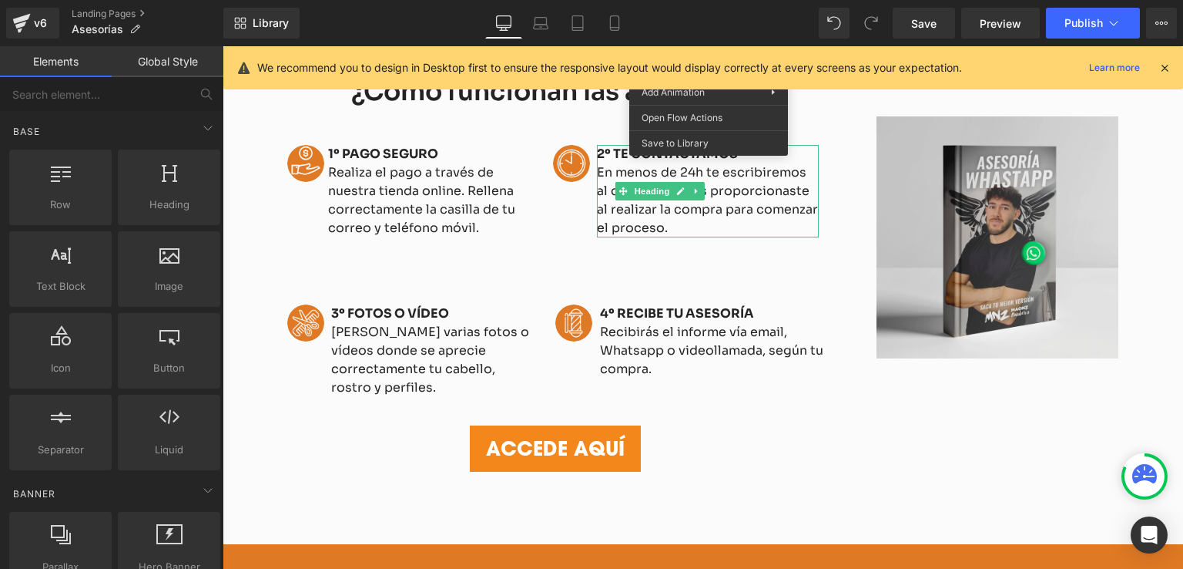
scroll to position [776, 0]
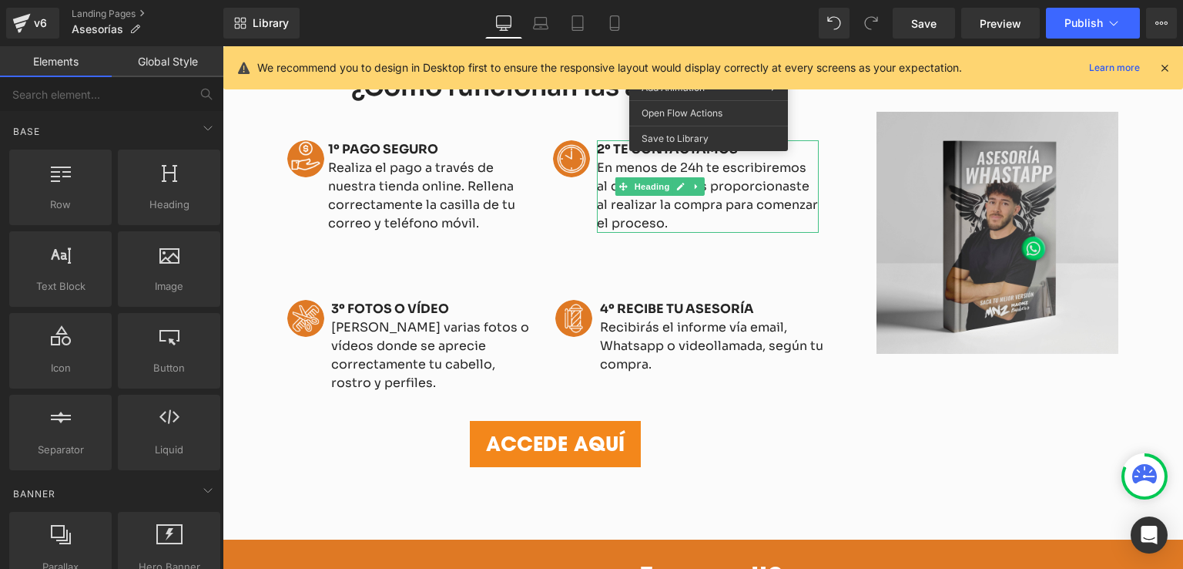
click at [817, 421] on div "ACCEDE AQUÍ Button" at bounding box center [555, 444] width 537 height 46
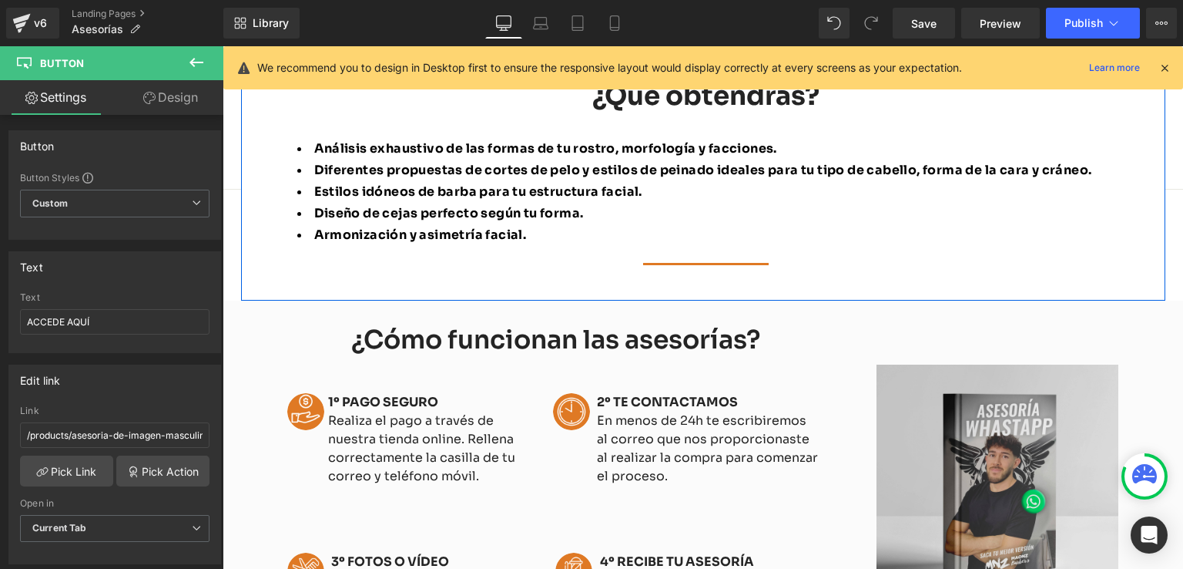
scroll to position [622, 0]
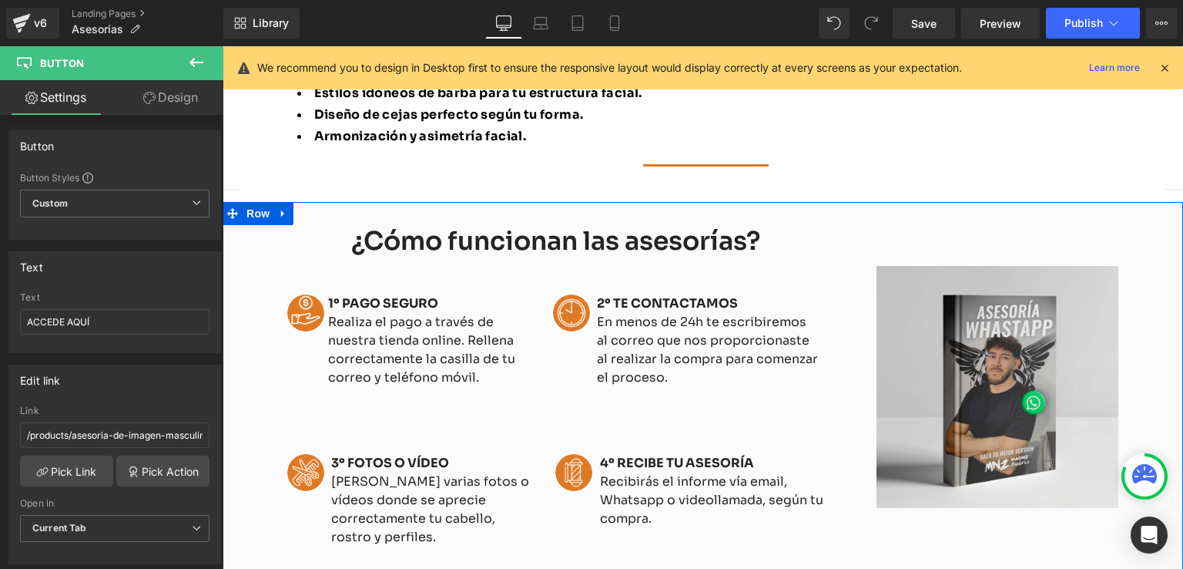
click at [247, 239] on div "¿Cómo funcionan las asesorías? Heading Image 1º PAGO SEGURO Realiza el pago a t…" at bounding box center [703, 447] width 961 height 491
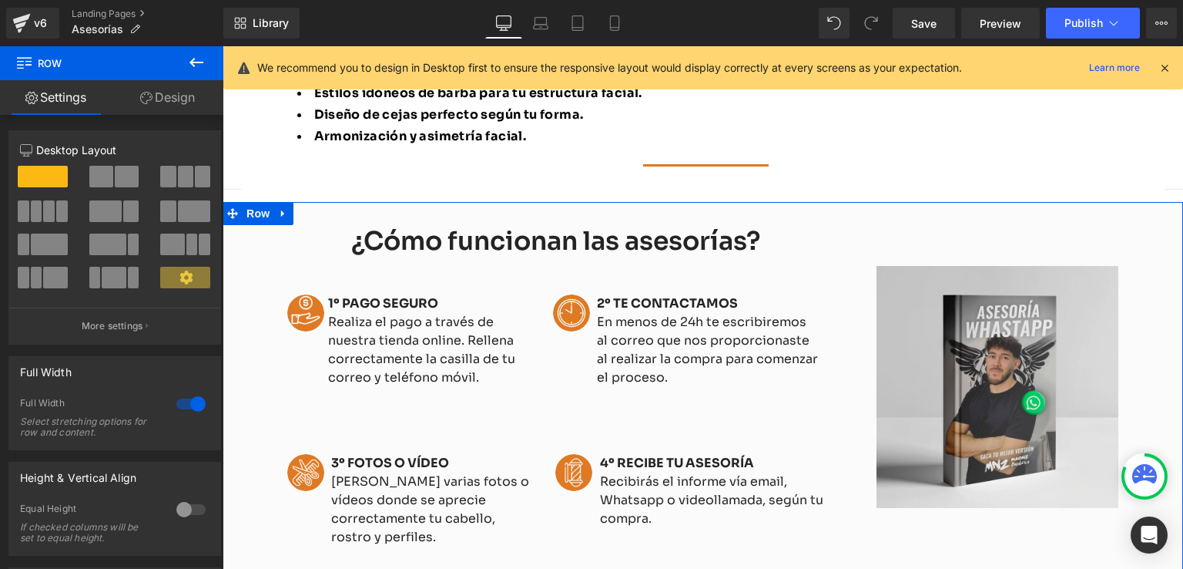
click at [156, 102] on link "Design" at bounding box center [168, 97] width 112 height 35
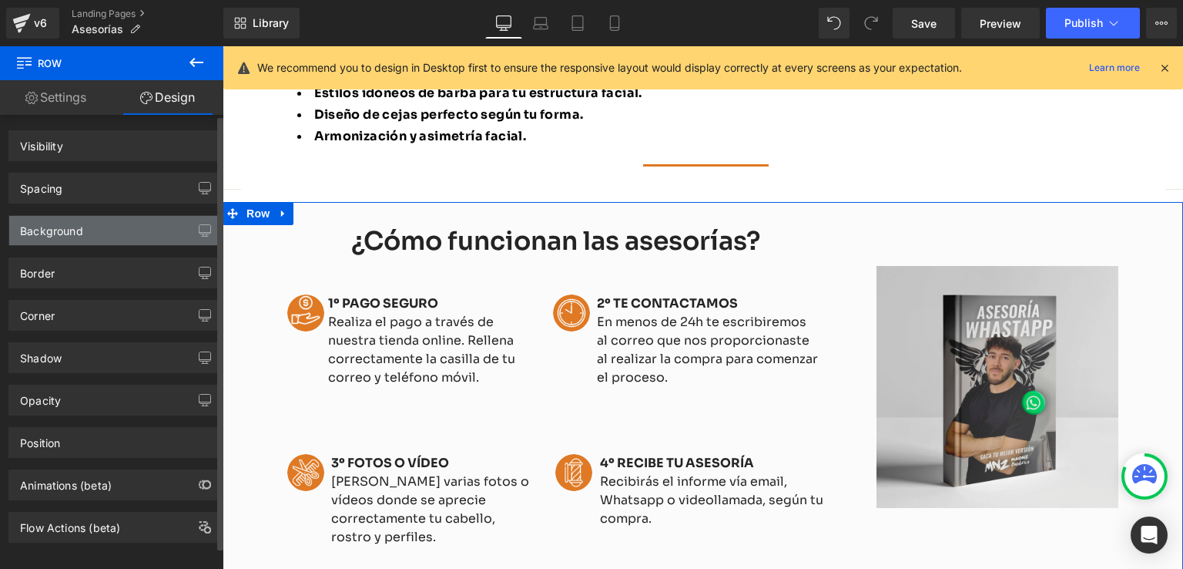
click at [98, 233] on div "Background" at bounding box center [114, 230] width 211 height 29
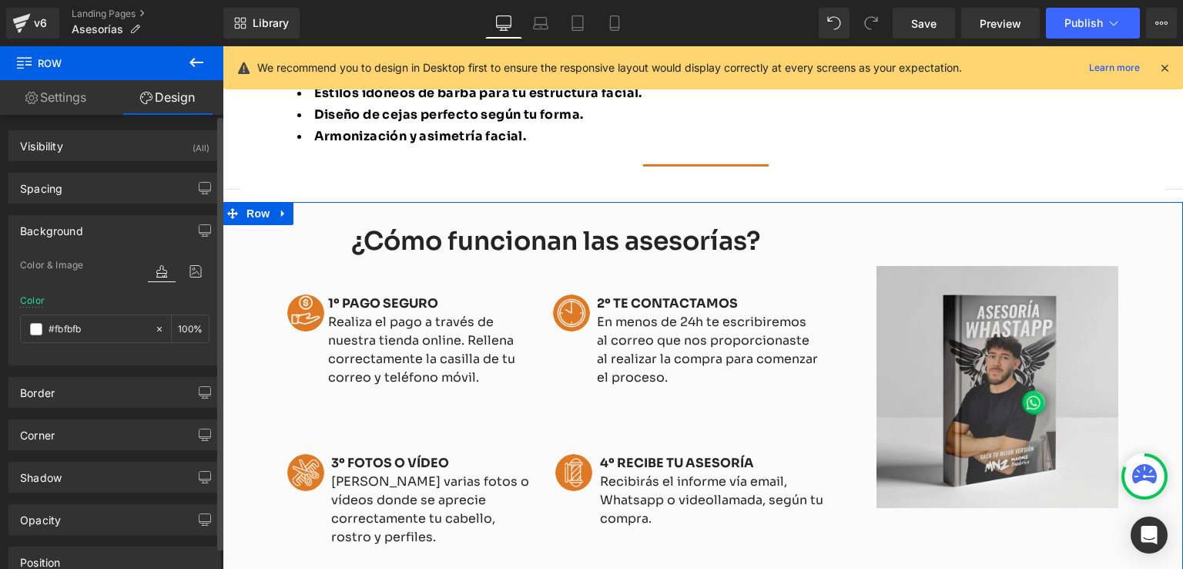
type input "#fbfbfb"
type input "100"
click at [86, 327] on input "#fbfbfb" at bounding box center [98, 328] width 99 height 17
click at [154, 327] on icon at bounding box center [159, 329] width 11 height 11
type input "none"
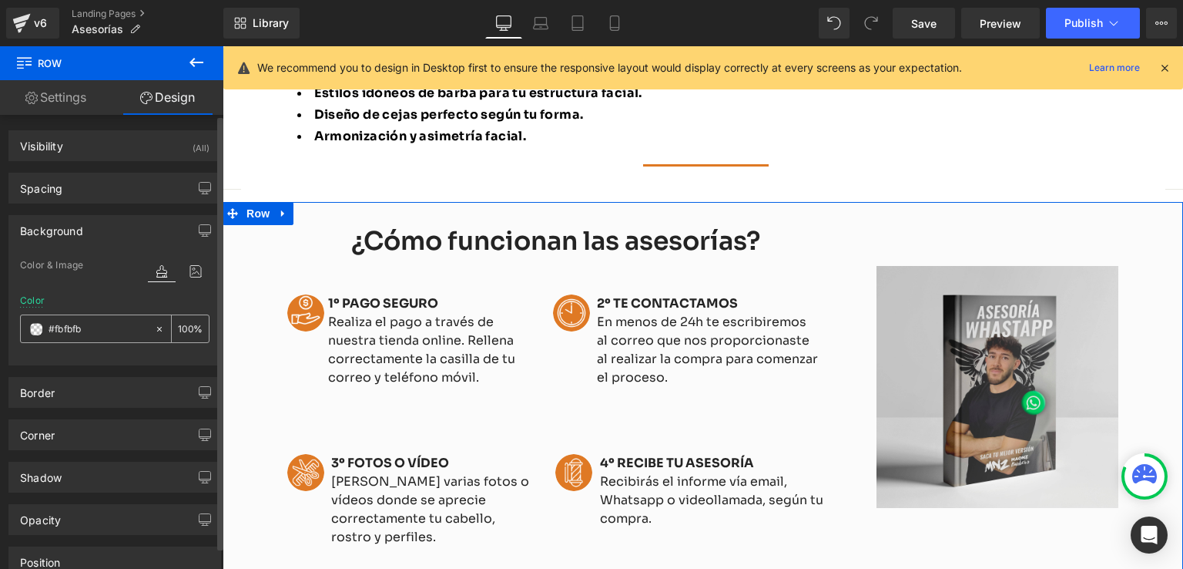
type input "0"
click at [103, 322] on input "none" at bounding box center [98, 328] width 99 height 17
paste input "#efefef"
type input "#efefef"
type input "100"
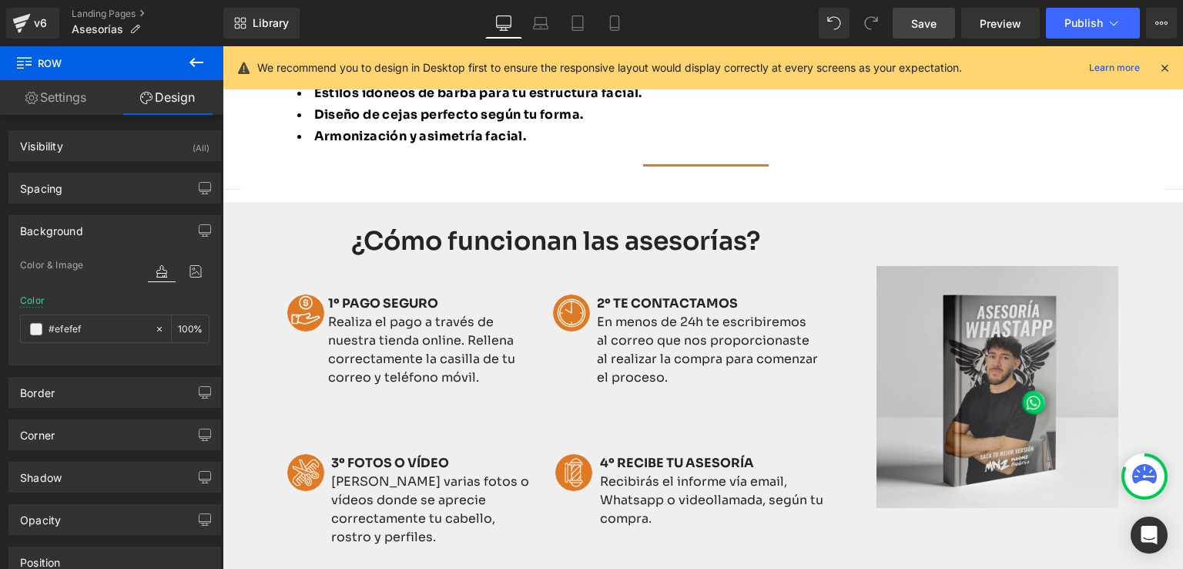
type input "#efefef"
click at [919, 19] on span "Save" at bounding box center [923, 23] width 25 height 16
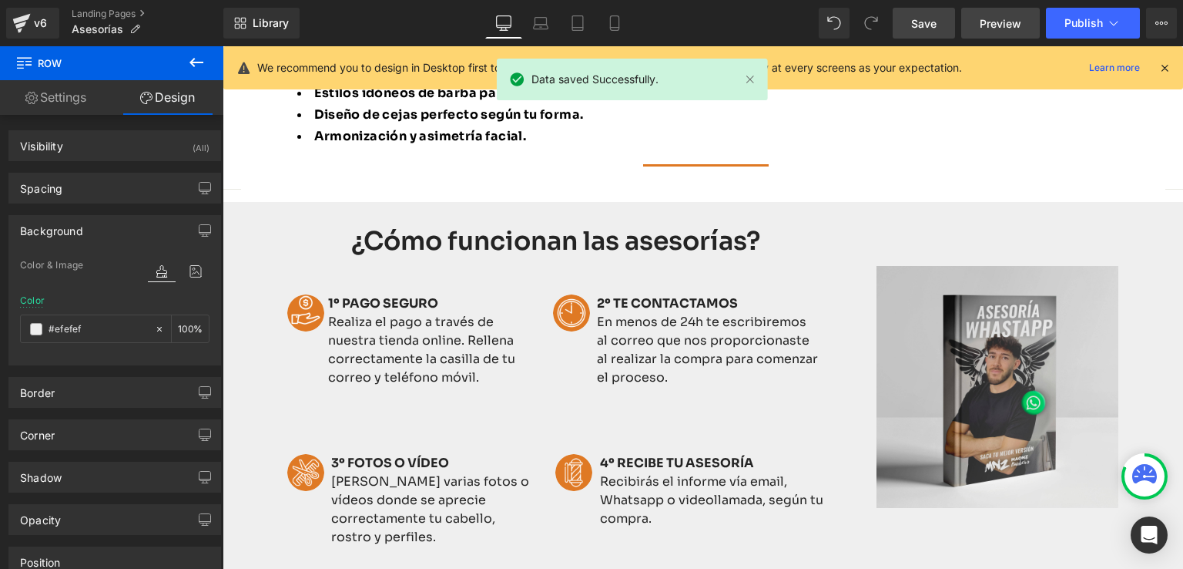
click at [981, 20] on link "Preview" at bounding box center [1000, 23] width 79 height 31
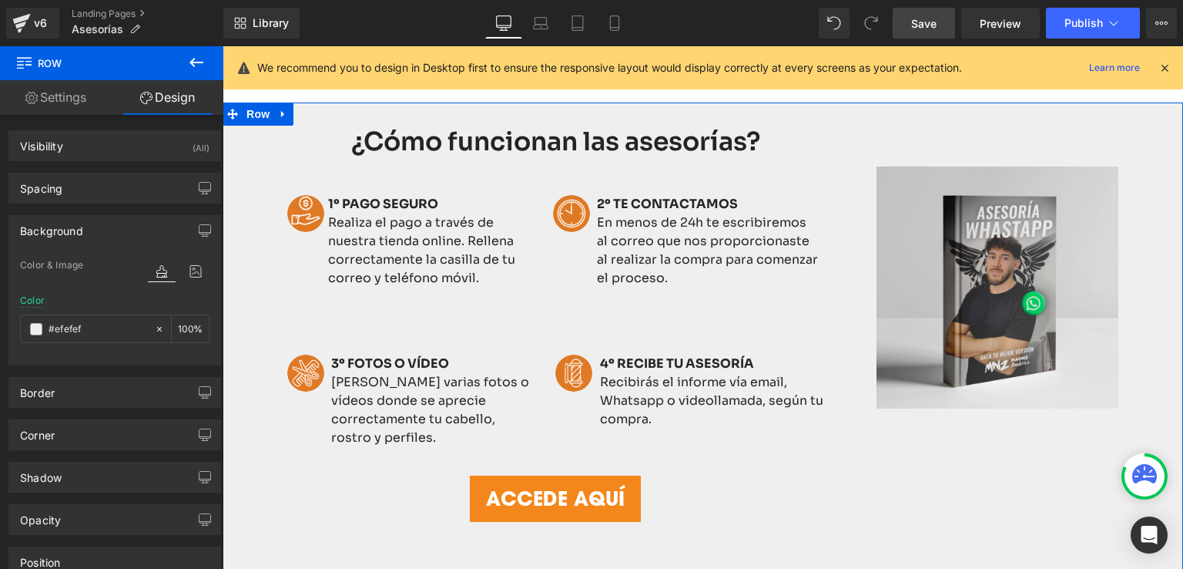
scroll to position [699, 0]
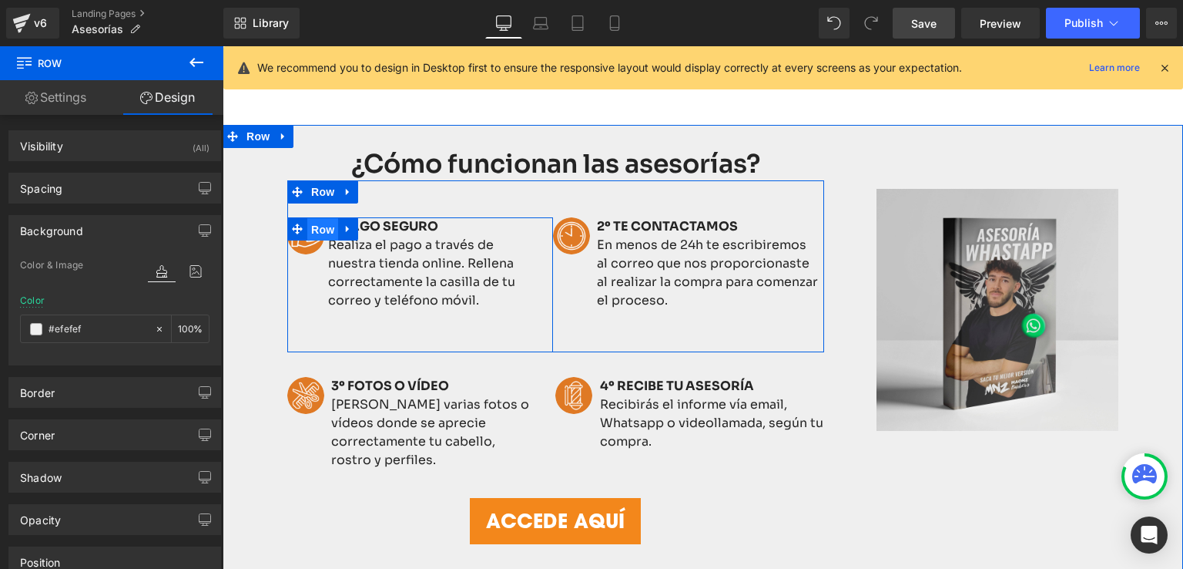
click at [330, 226] on span "Row" at bounding box center [322, 229] width 31 height 23
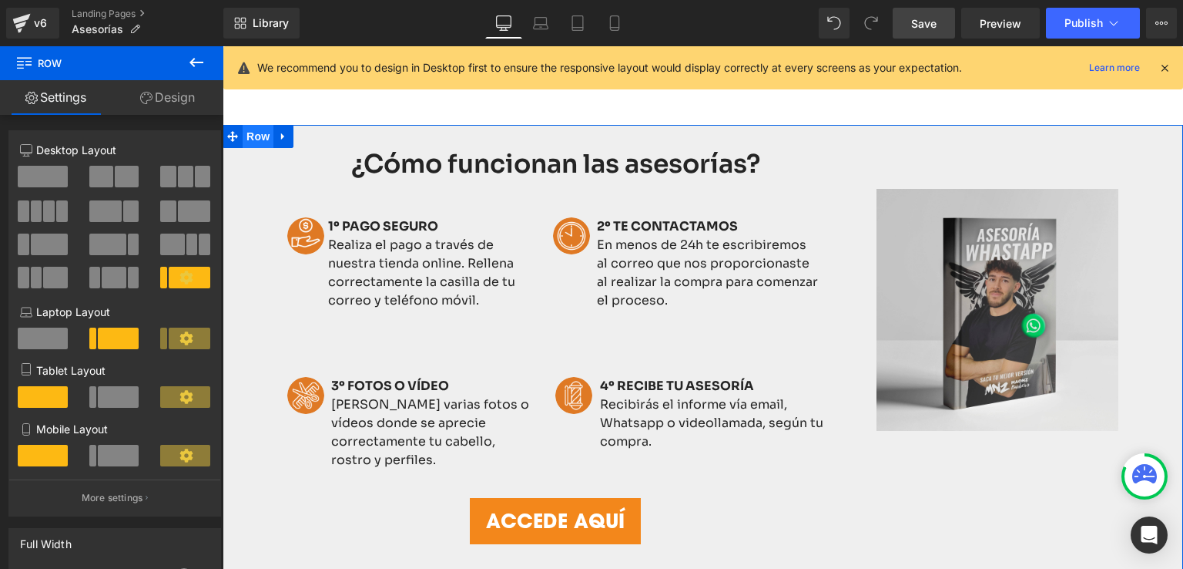
click at [248, 137] on span "Row" at bounding box center [258, 136] width 31 height 23
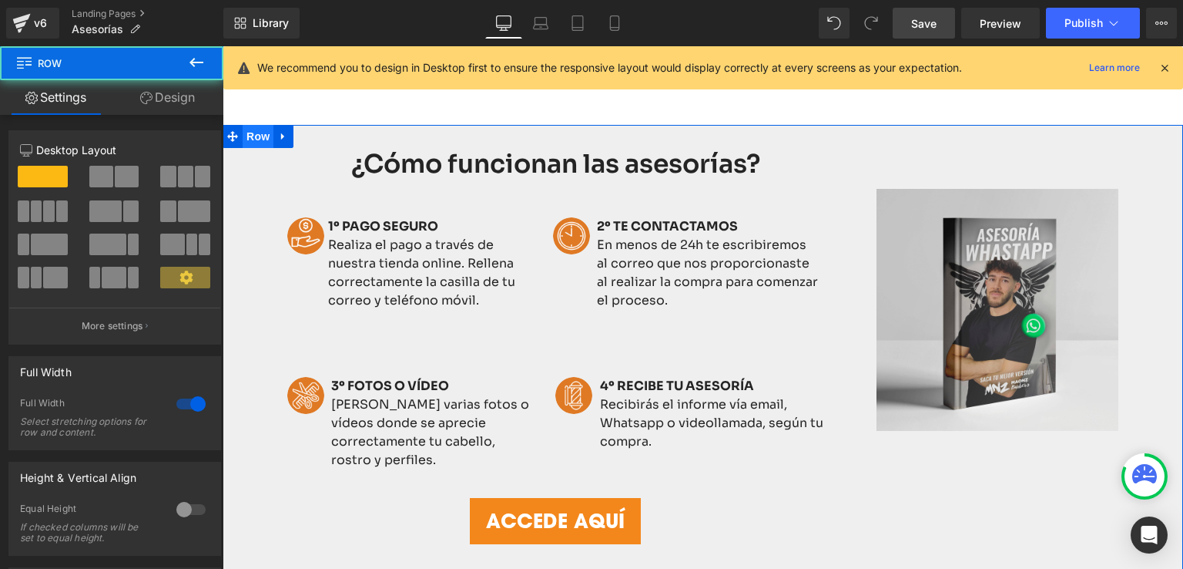
click at [169, 96] on link "Design" at bounding box center [168, 97] width 112 height 35
click at [0, 0] on div "Animations (beta)" at bounding box center [0, 0] width 0 height 0
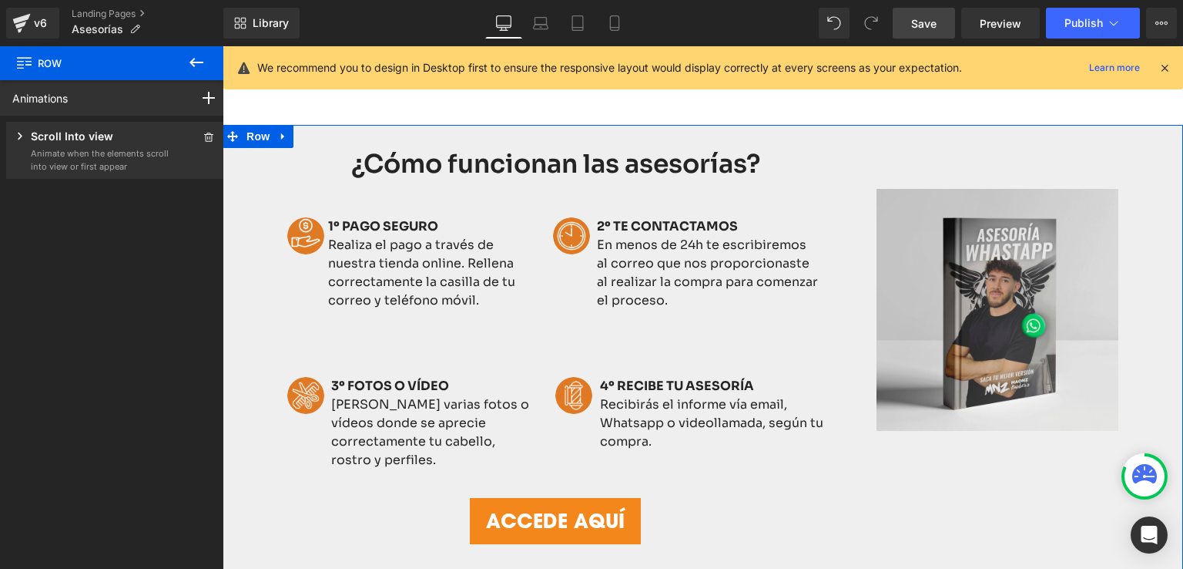
click at [143, 140] on div "Scroll Into view" at bounding box center [90, 137] width 157 height 19
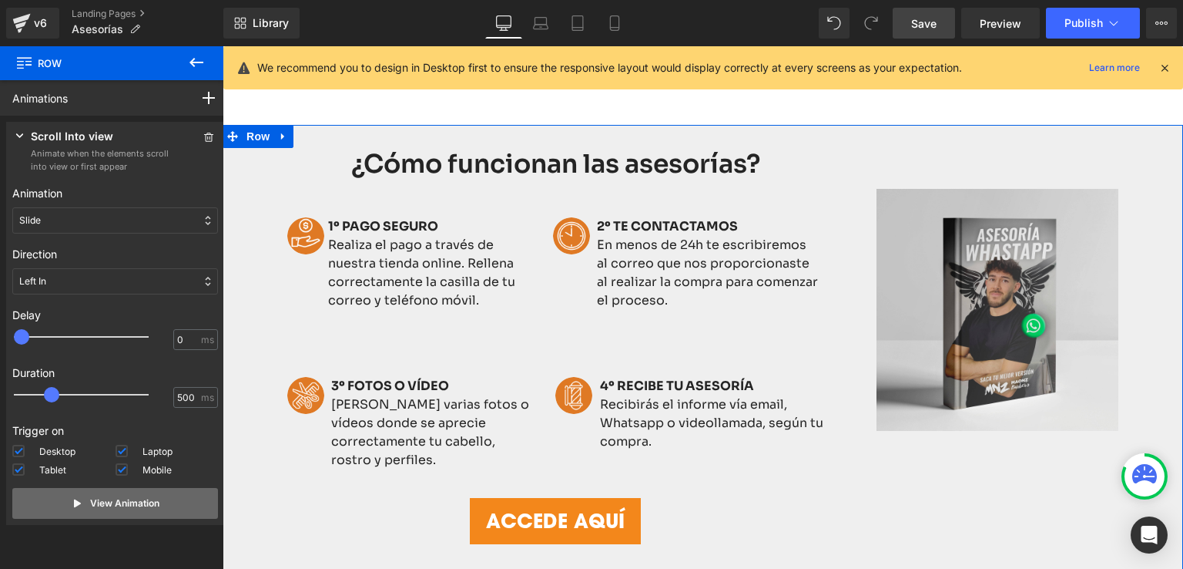
click at [102, 500] on p "View Animation" at bounding box center [124, 503] width 69 height 14
click at [104, 505] on p "View Animation" at bounding box center [124, 503] width 69 height 14
click at [105, 506] on p "View Animation" at bounding box center [124, 503] width 69 height 14
click at [203, 139] on icon at bounding box center [208, 136] width 11 height 9
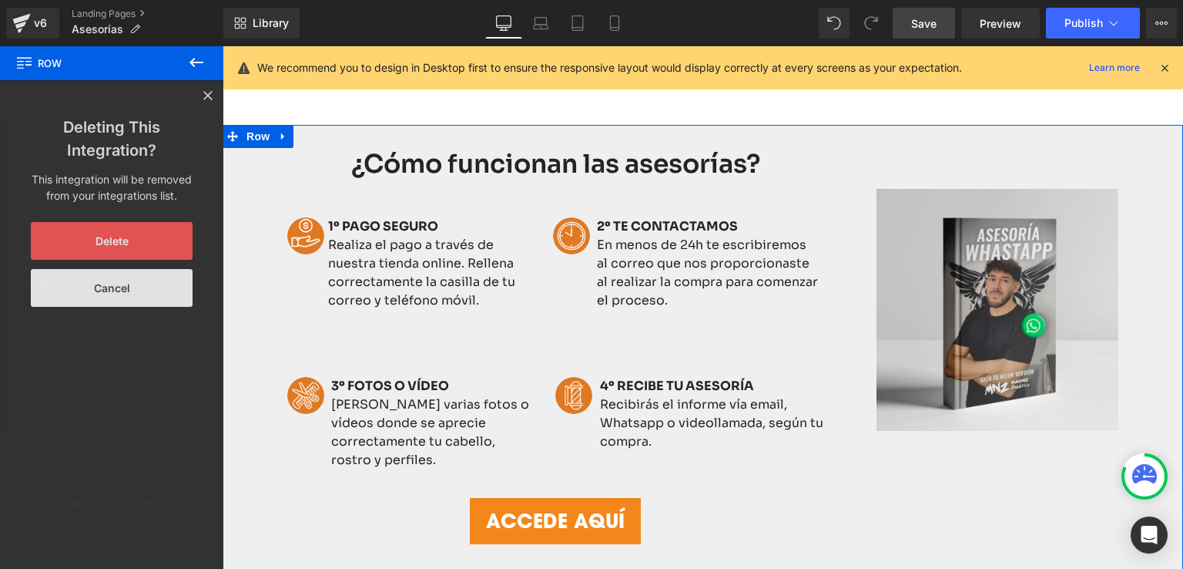
click at [114, 229] on button "Delete" at bounding box center [112, 241] width 162 height 38
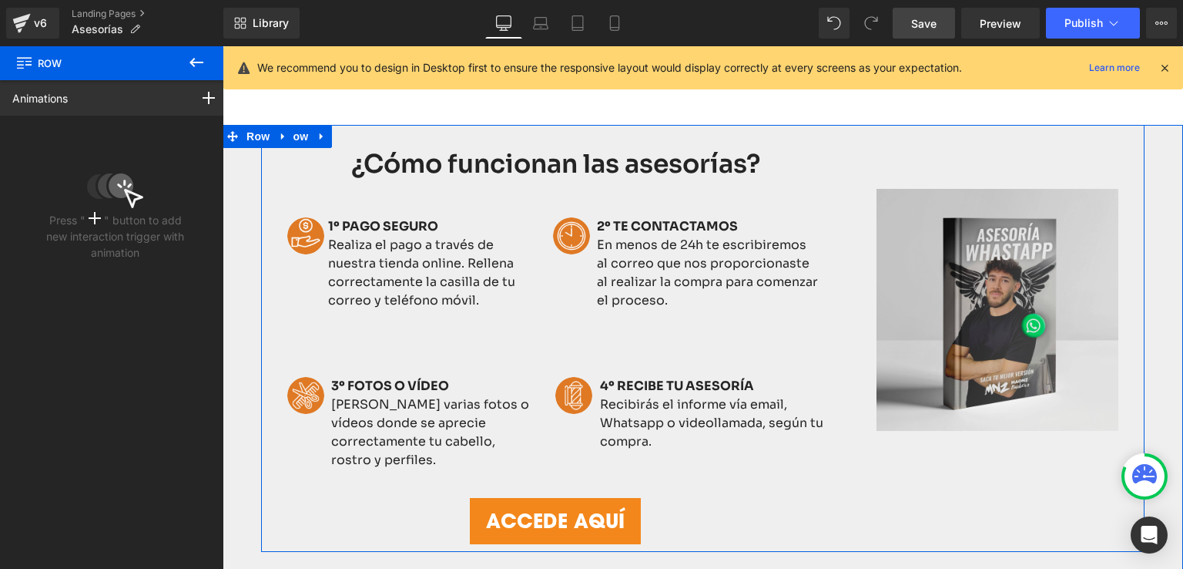
click at [294, 183] on span at bounding box center [302, 192] width 16 height 18
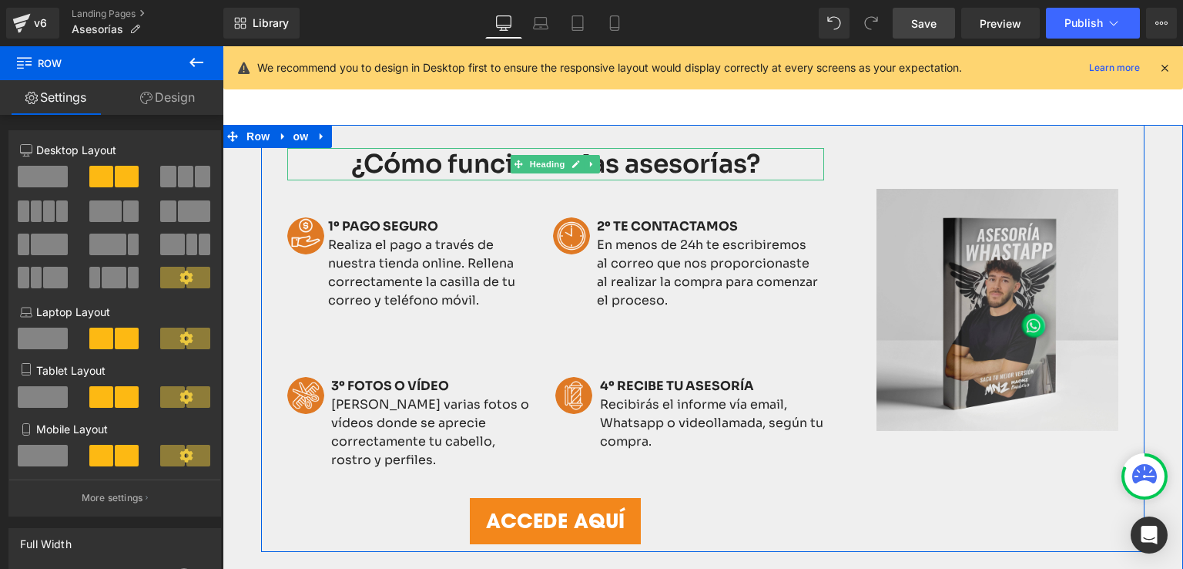
click at [291, 158] on div "¿Cómo funcionan las asesorías?" at bounding box center [555, 164] width 537 height 33
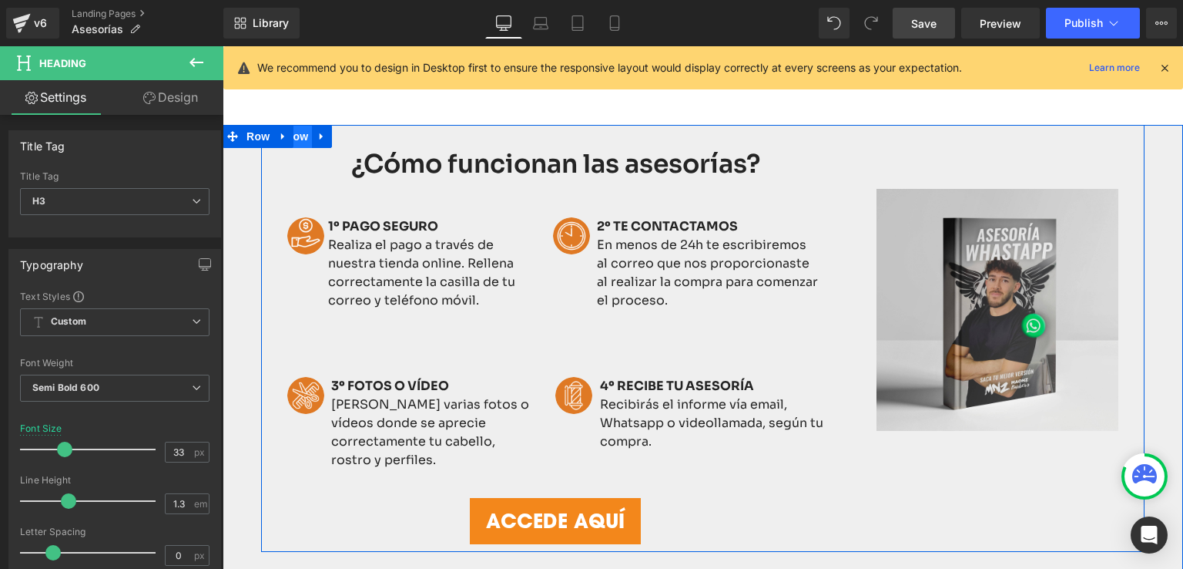
click at [302, 136] on span "Row" at bounding box center [296, 136] width 31 height 23
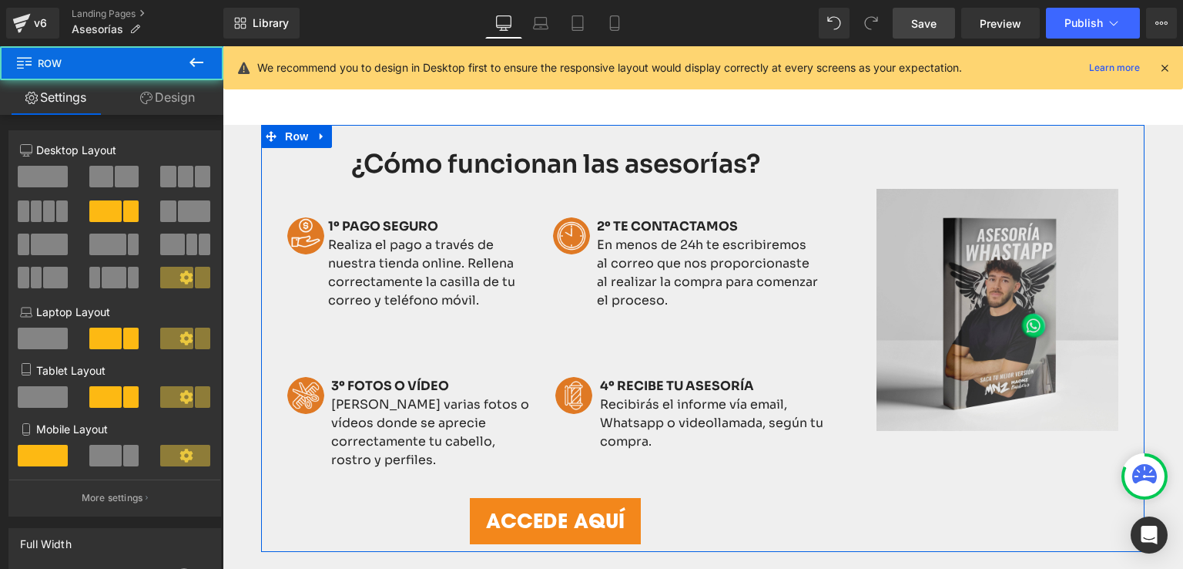
click at [173, 99] on link "Design" at bounding box center [168, 97] width 112 height 35
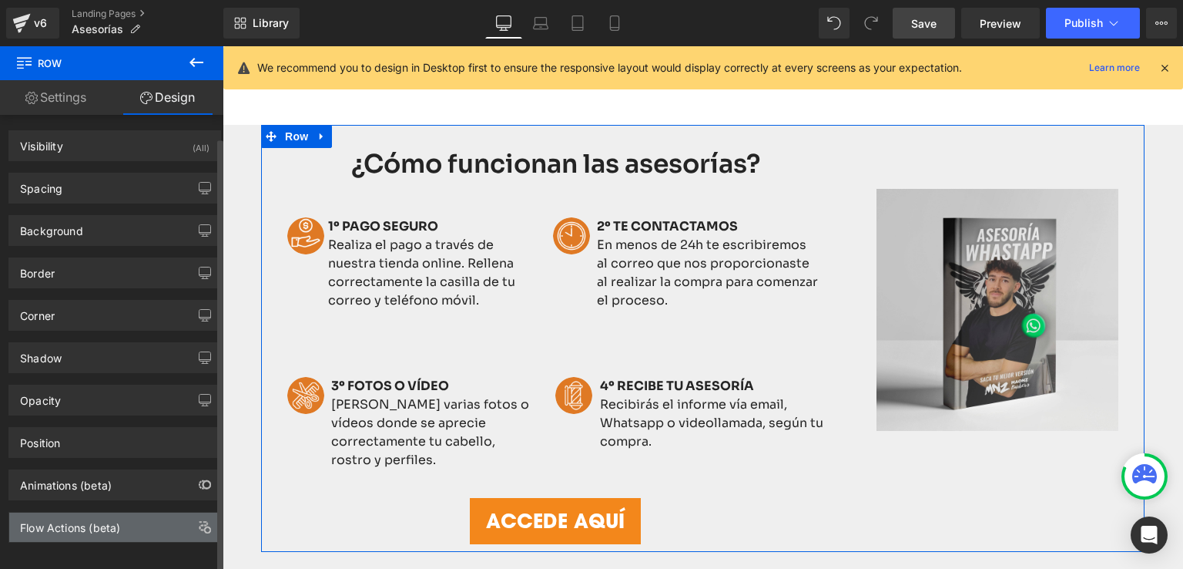
scroll to position [14, 0]
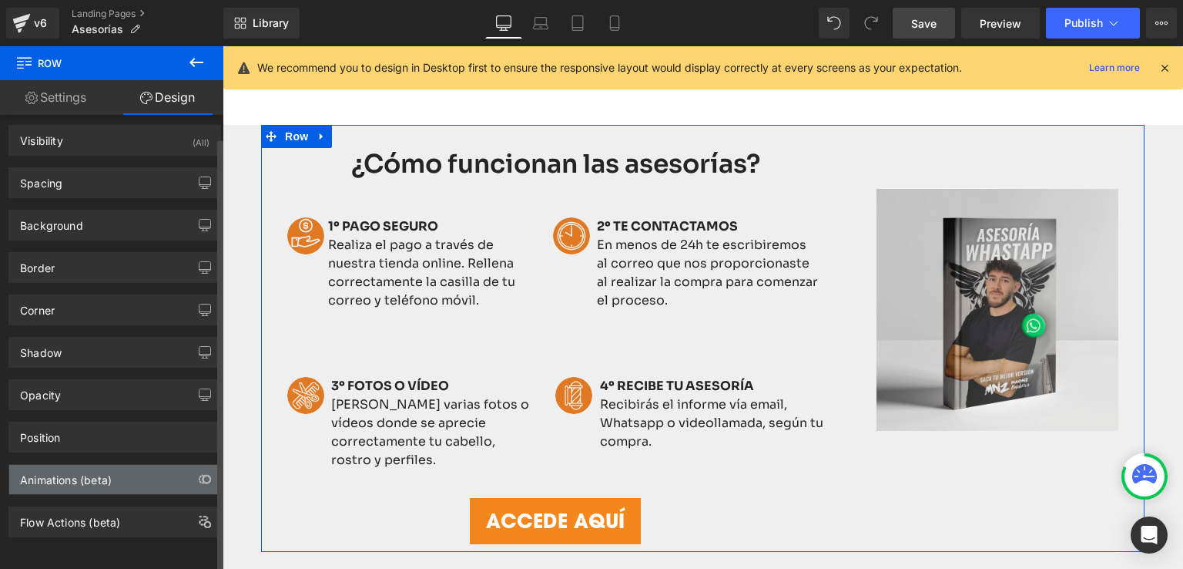
click at [96, 475] on div "Animations (beta)" at bounding box center [114, 479] width 211 height 29
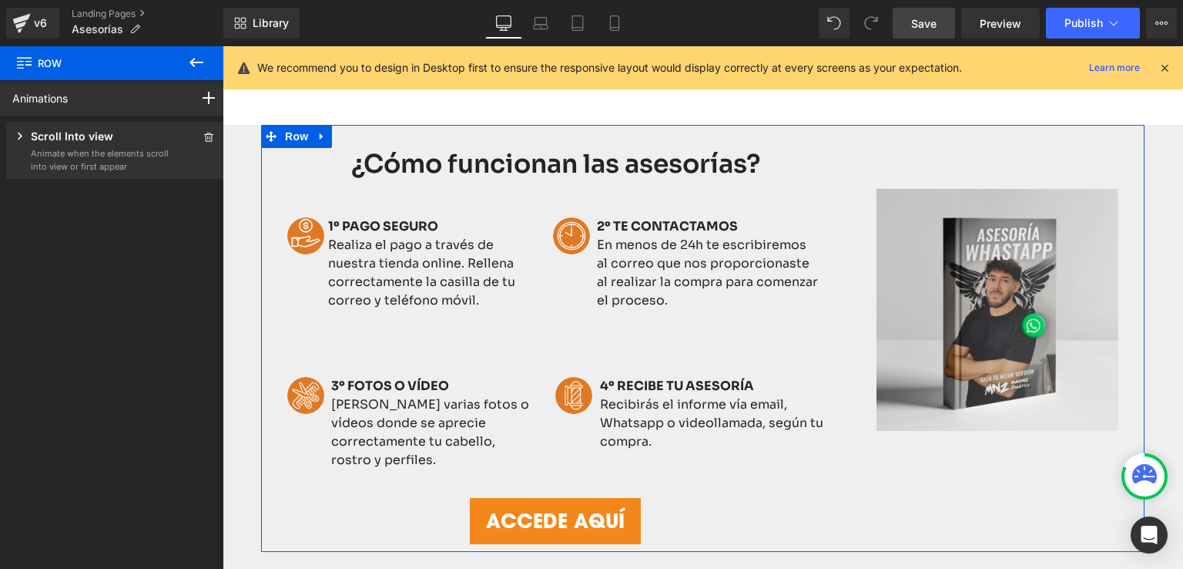
click at [102, 145] on p "Scroll Into view" at bounding box center [72, 137] width 82 height 19
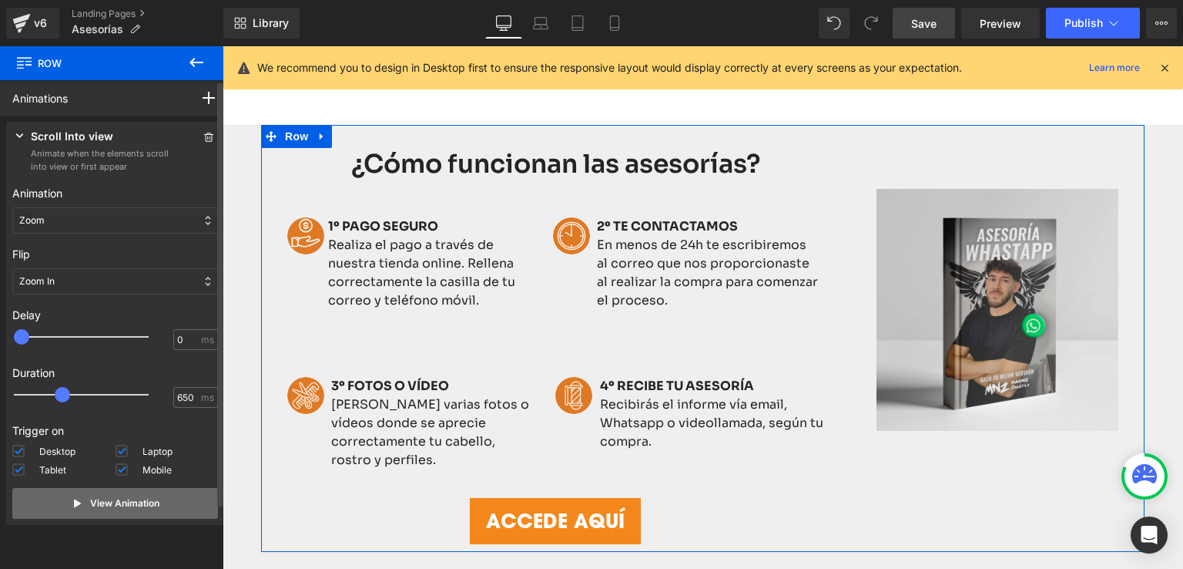
click at [117, 514] on button "View Animation" at bounding box center [115, 503] width 206 height 31
click at [204, 135] on icon at bounding box center [208, 136] width 11 height 9
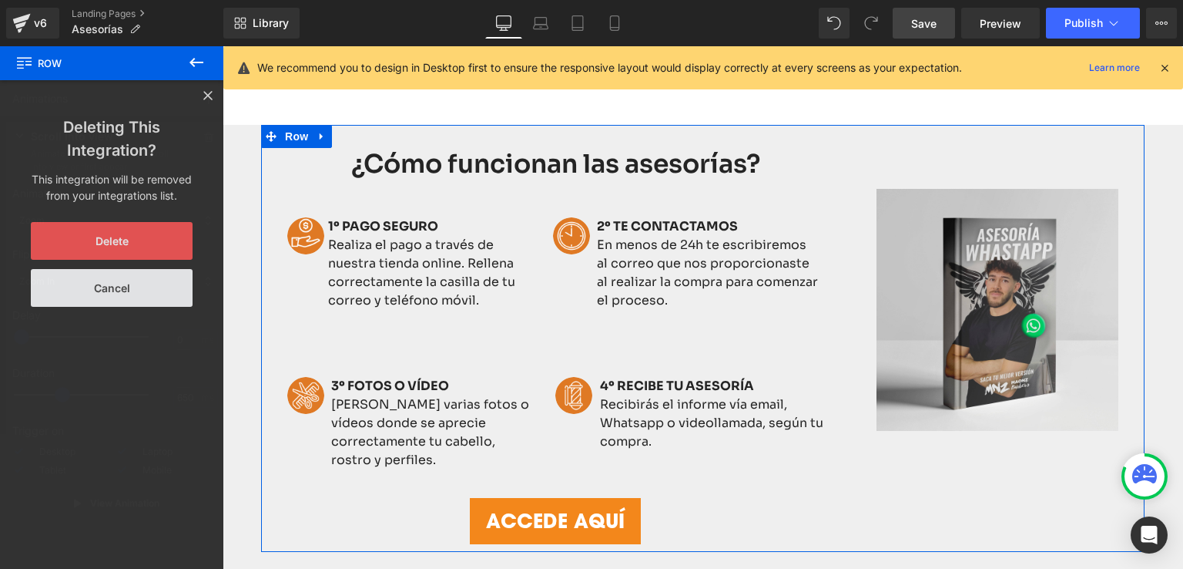
click at [108, 240] on button "Delete" at bounding box center [112, 241] width 162 height 38
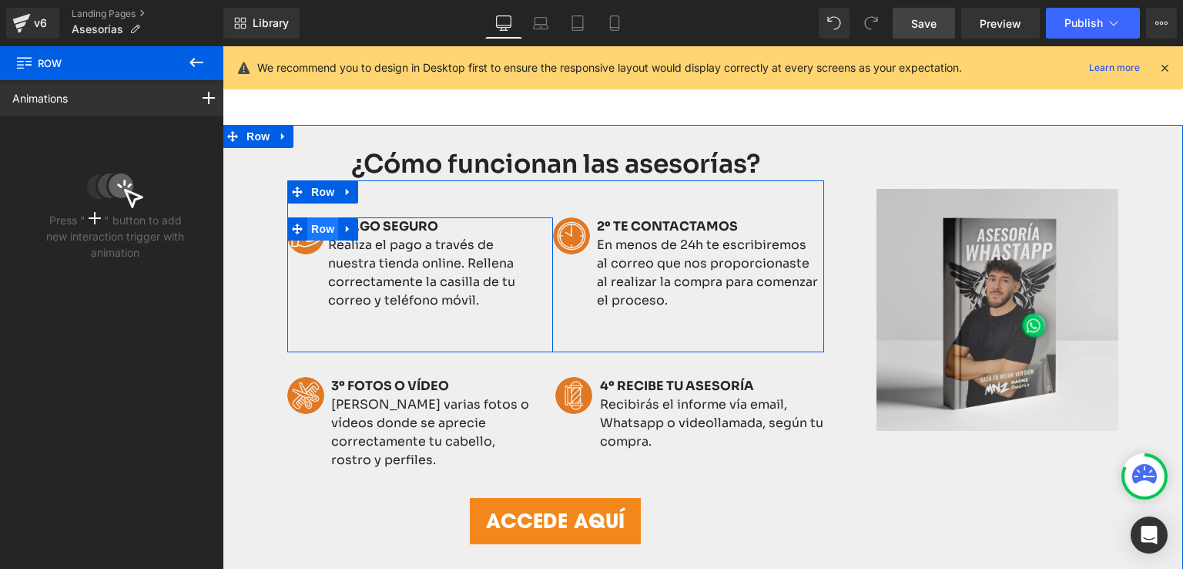
click at [308, 223] on span "Row" at bounding box center [322, 228] width 31 height 23
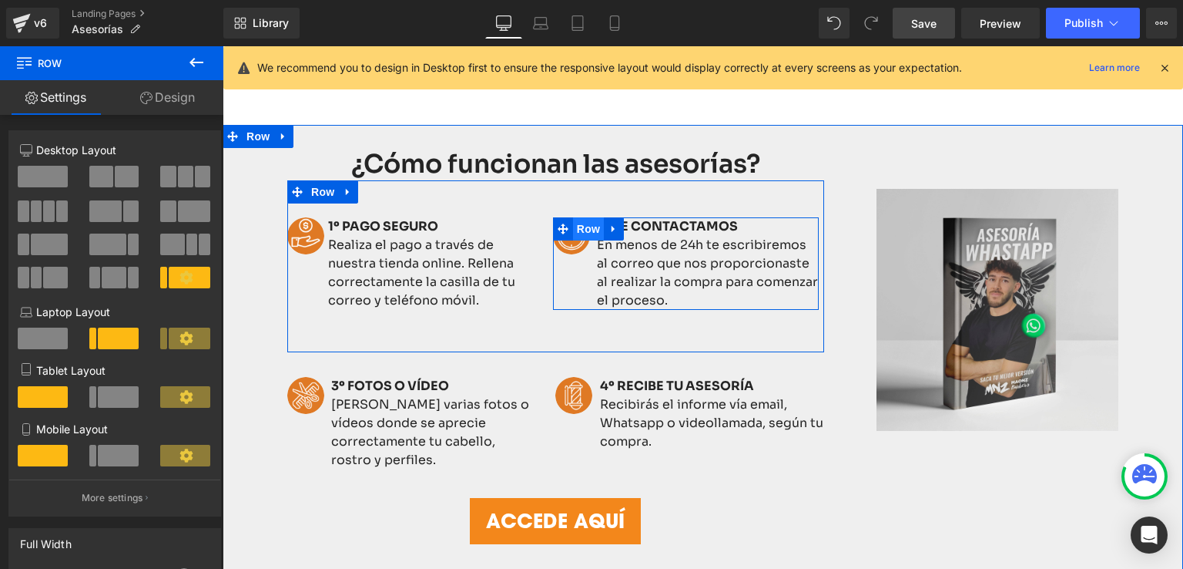
click at [581, 225] on span "Row" at bounding box center [588, 228] width 31 height 23
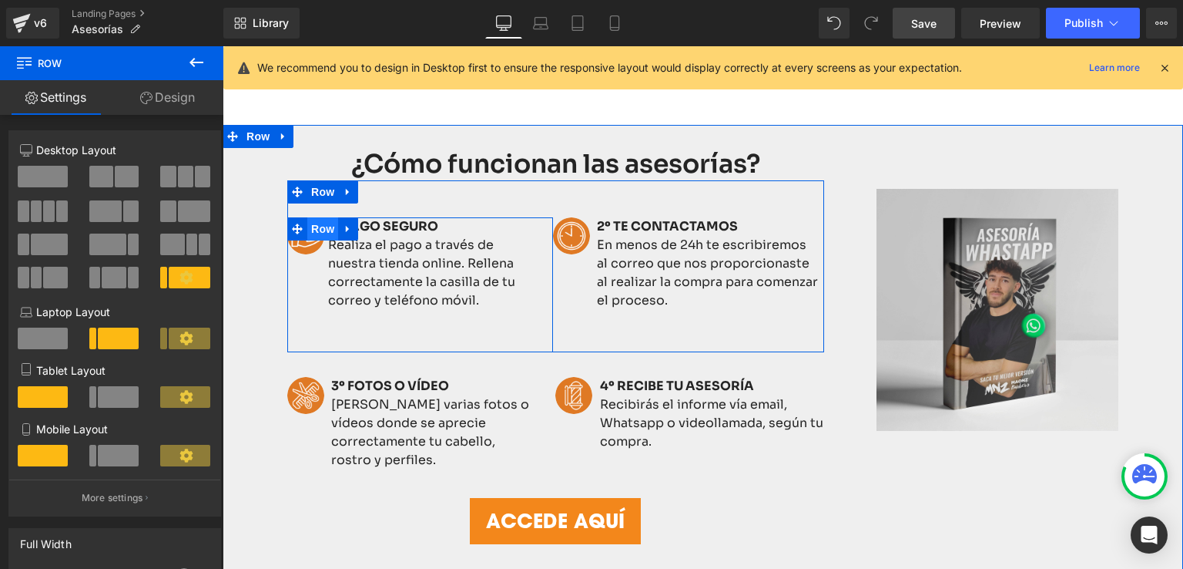
click at [320, 225] on span "Row" at bounding box center [322, 228] width 31 height 23
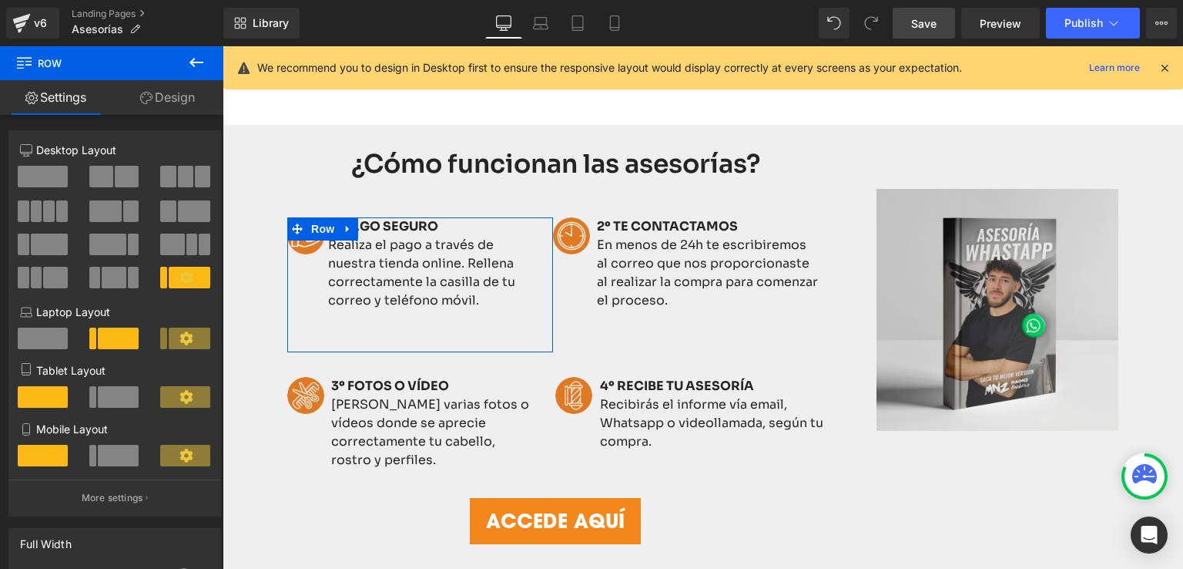
click at [156, 96] on link "Design" at bounding box center [168, 97] width 112 height 35
click at [0, 0] on div "Animations (beta)" at bounding box center [0, 0] width 0 height 0
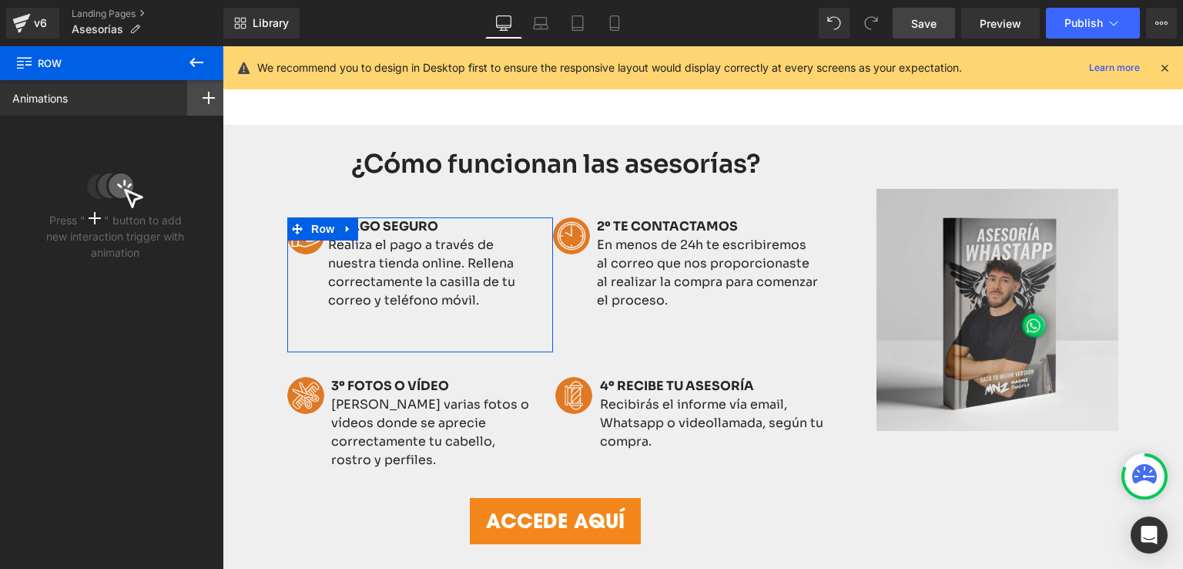
click at [204, 98] on rect at bounding box center [209, 98] width 12 height 2
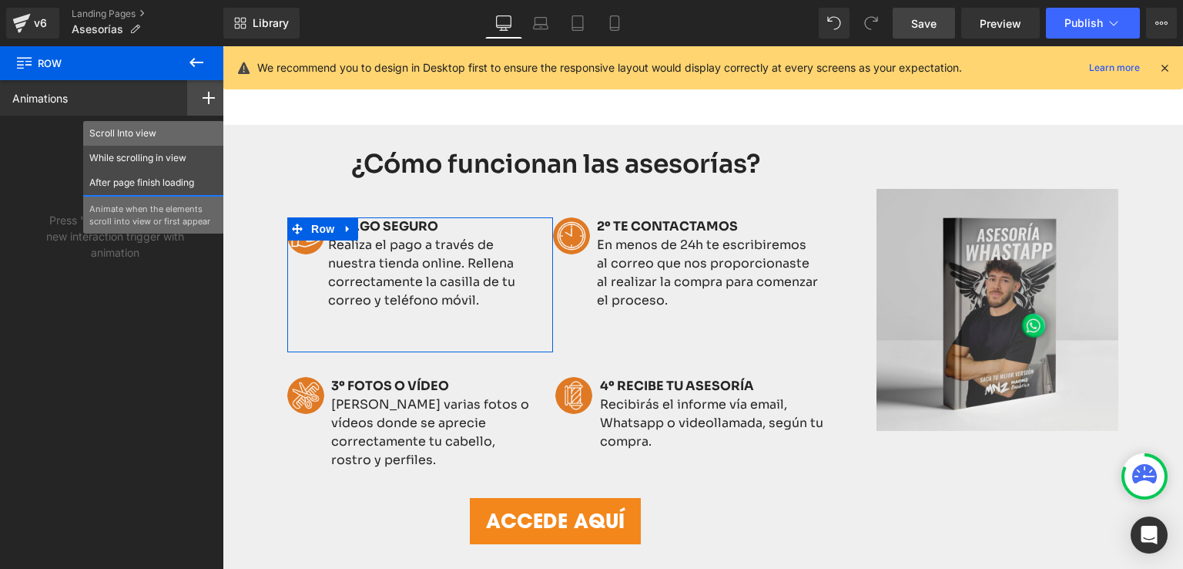
click at [105, 131] on p "Scroll Into view" at bounding box center [153, 133] width 129 height 14
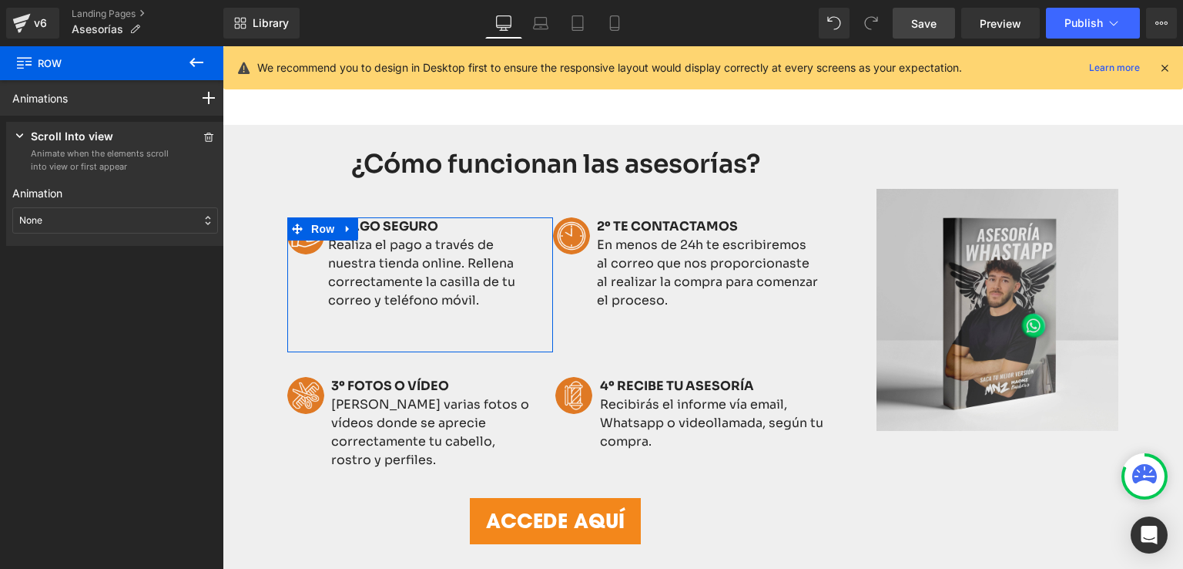
click at [53, 223] on div "None" at bounding box center [115, 220] width 206 height 26
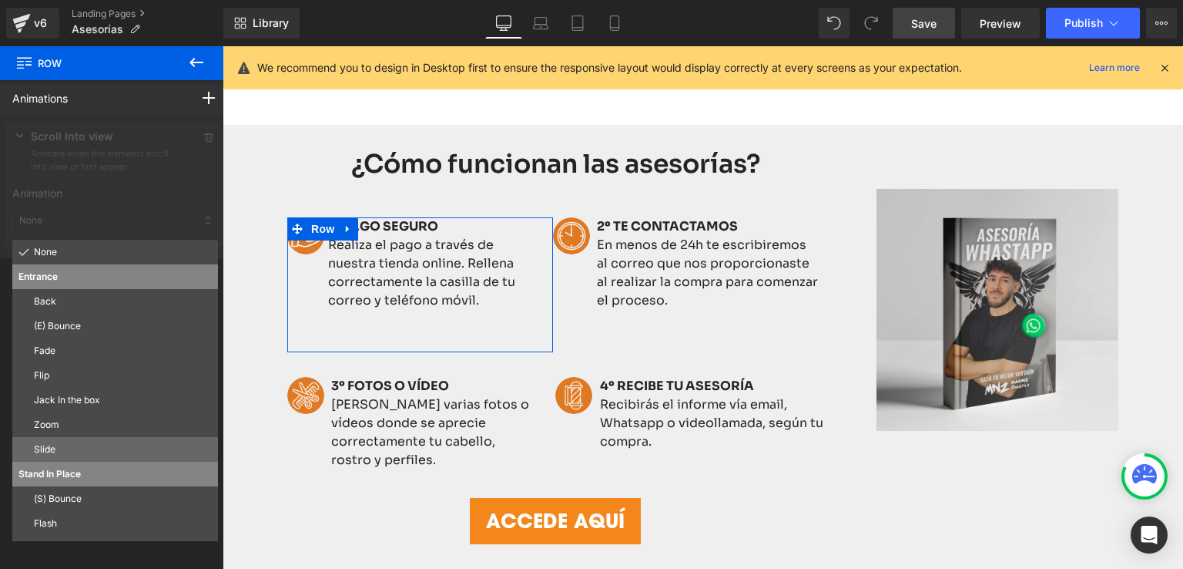
click at [62, 444] on p "Slide" at bounding box center [123, 449] width 178 height 14
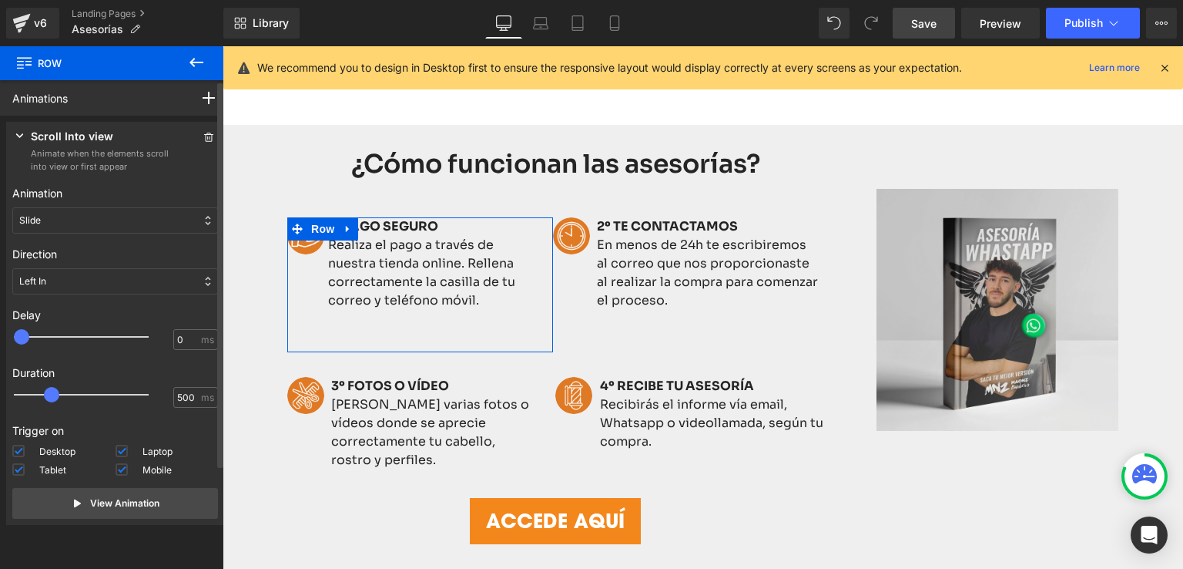
click at [64, 285] on div "Left In" at bounding box center [115, 281] width 206 height 26
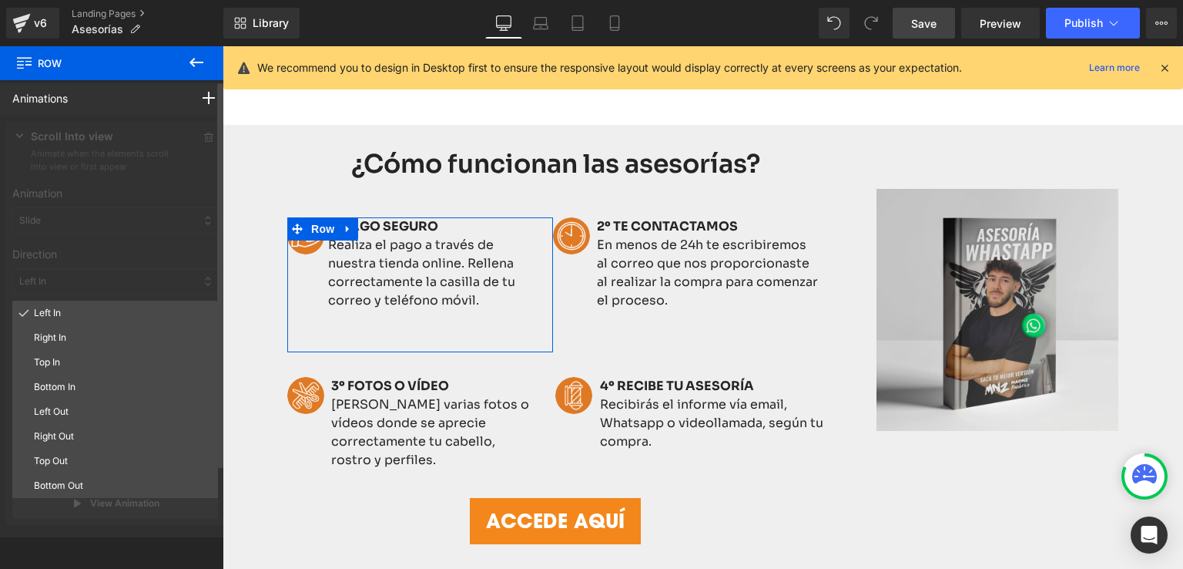
click at [52, 366] on p "Top In" at bounding box center [123, 362] width 178 height 14
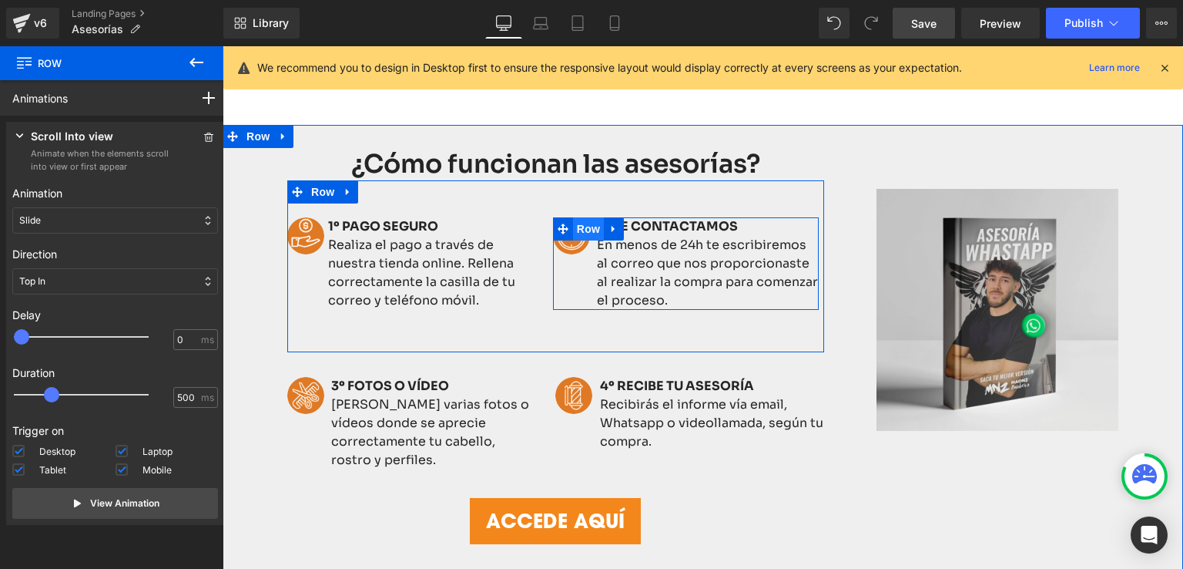
click at [573, 229] on span "Row" at bounding box center [588, 228] width 31 height 23
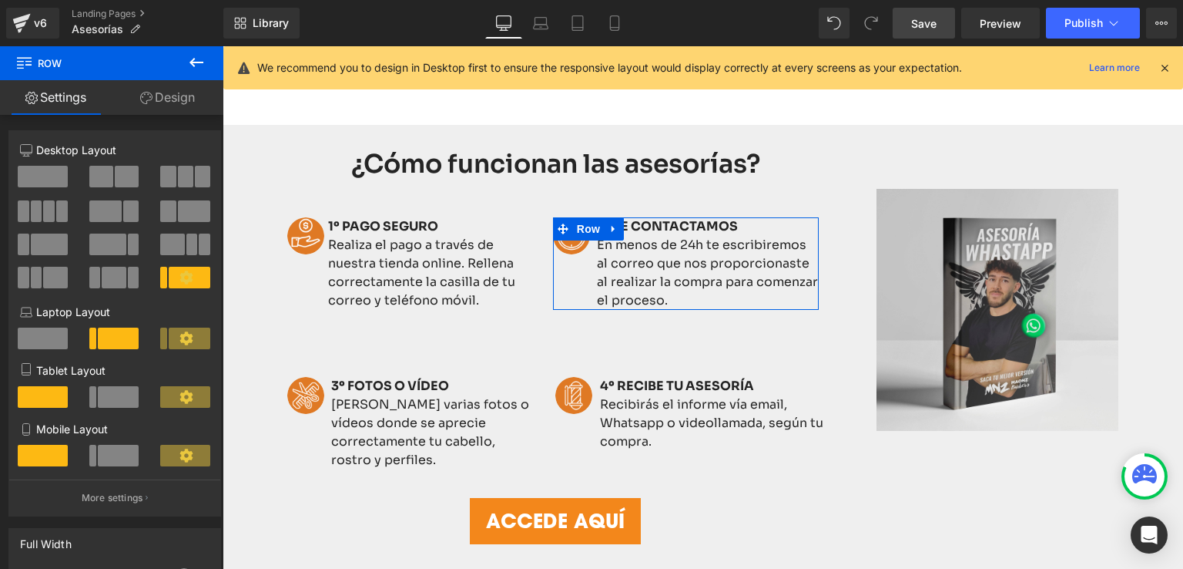
click at [167, 89] on link "Design" at bounding box center [168, 97] width 112 height 35
click at [0, 0] on div "Animations (beta)" at bounding box center [0, 0] width 0 height 0
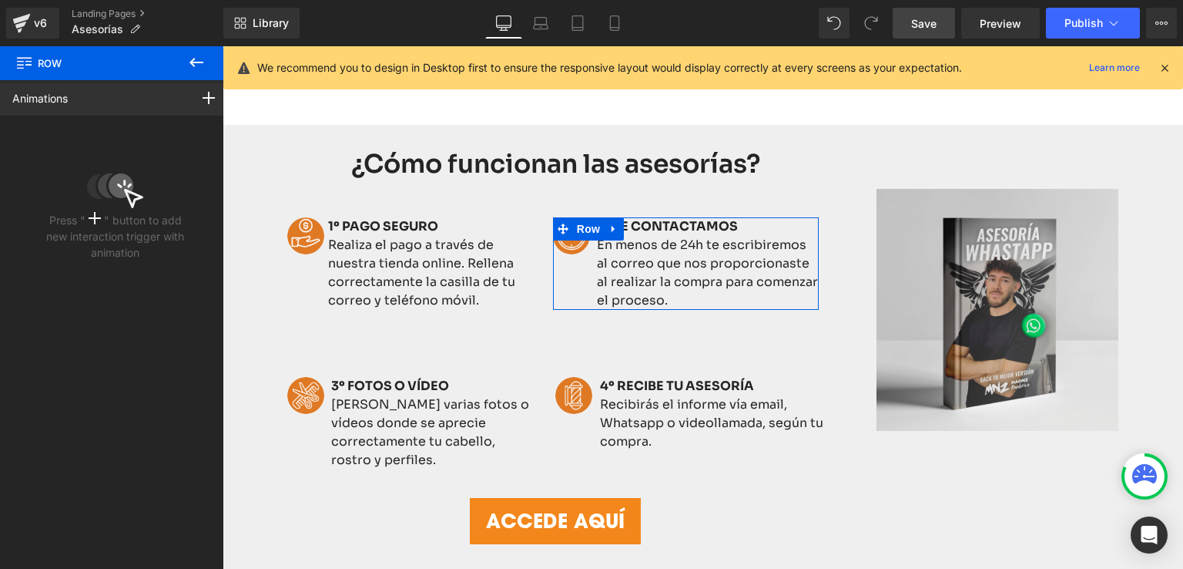
click at [173, 96] on div "Animations Scroll Into view While scrolling in view After page finish loading T…" at bounding box center [115, 97] width 230 height 35
click at [203, 96] on icon at bounding box center [209, 98] width 12 height 12
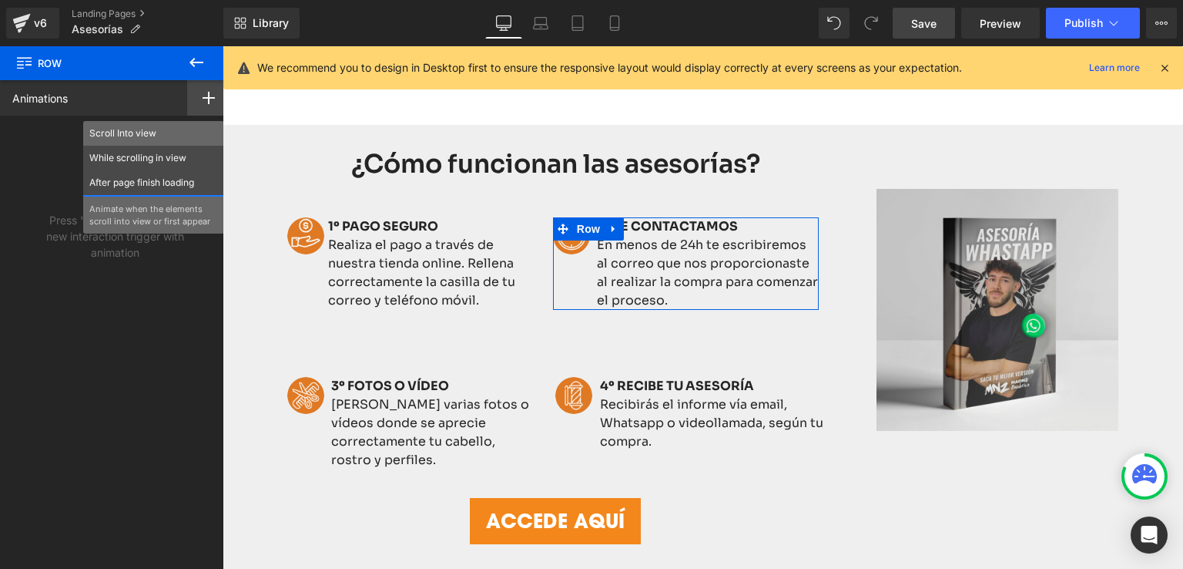
click at [128, 128] on p "Scroll Into view" at bounding box center [153, 133] width 129 height 14
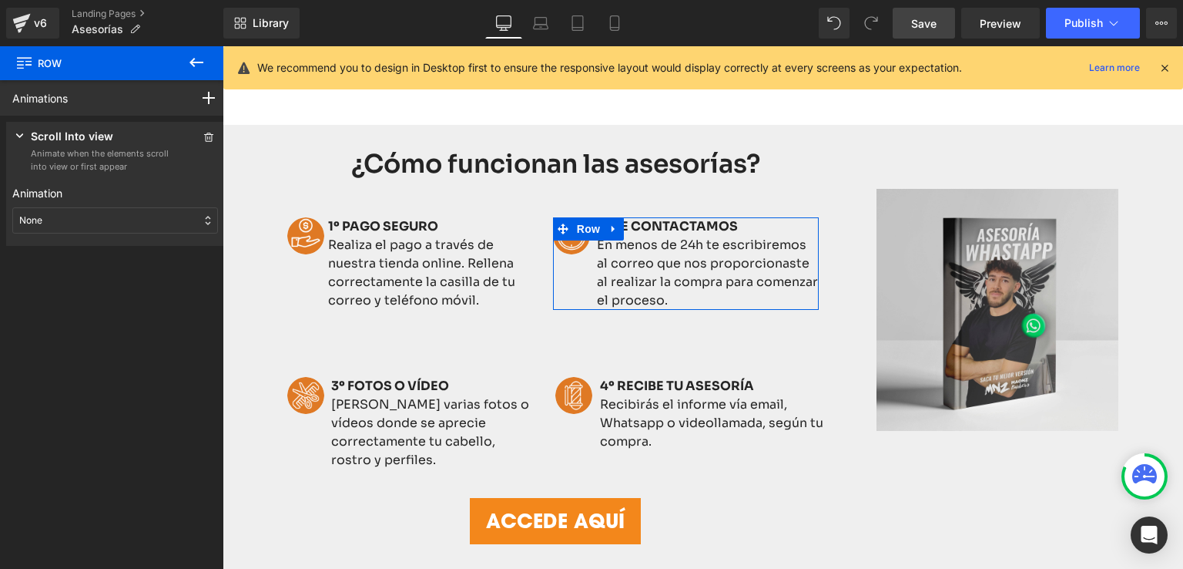
click at [69, 216] on div "None" at bounding box center [115, 220] width 206 height 26
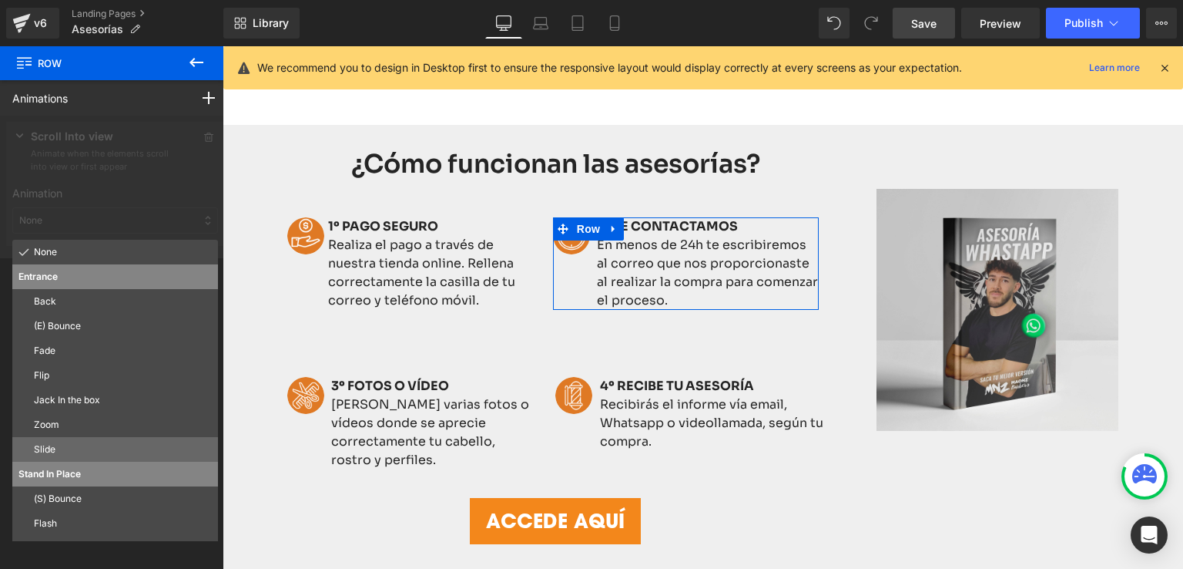
click at [49, 446] on p "Slide" at bounding box center [123, 449] width 178 height 14
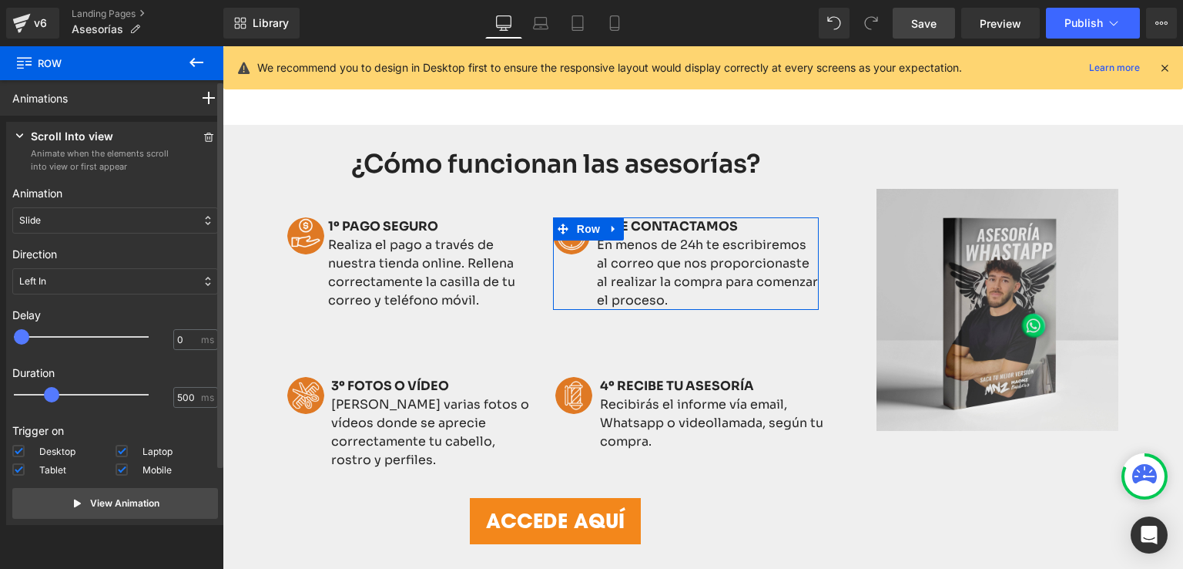
click at [36, 274] on p "Left In" at bounding box center [32, 281] width 27 height 14
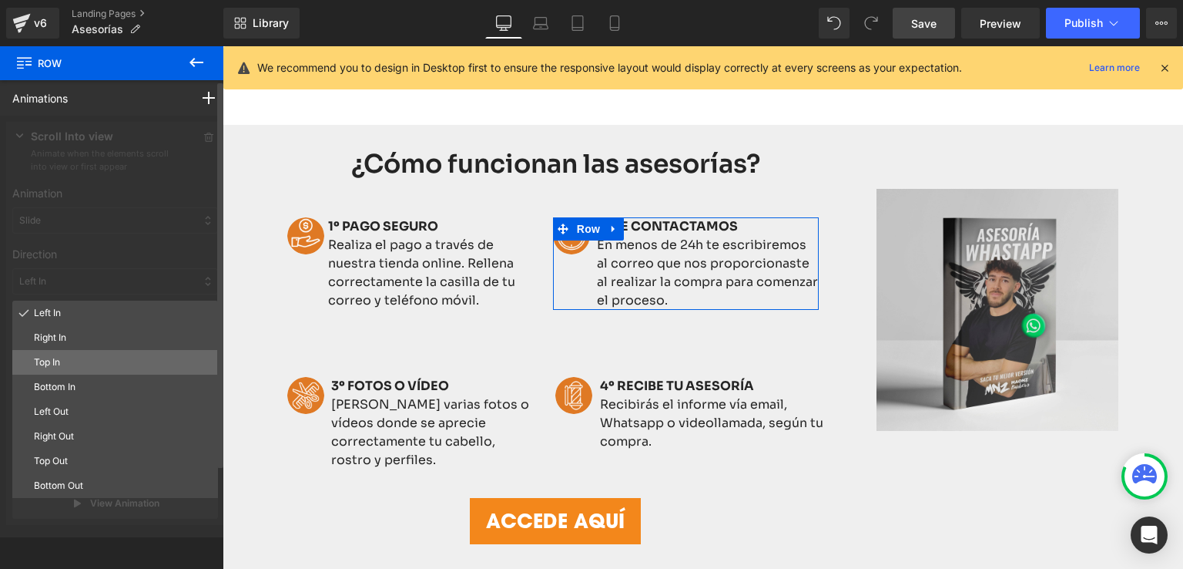
click at [54, 361] on p "Top In" at bounding box center [123, 362] width 178 height 14
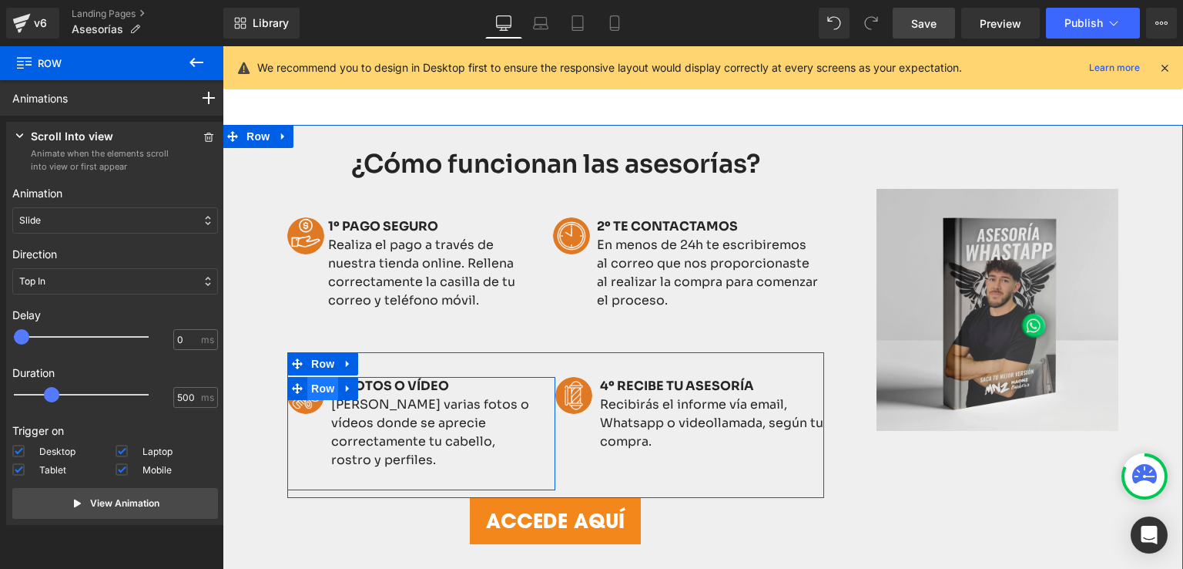
click at [318, 385] on span "Row" at bounding box center [322, 388] width 31 height 23
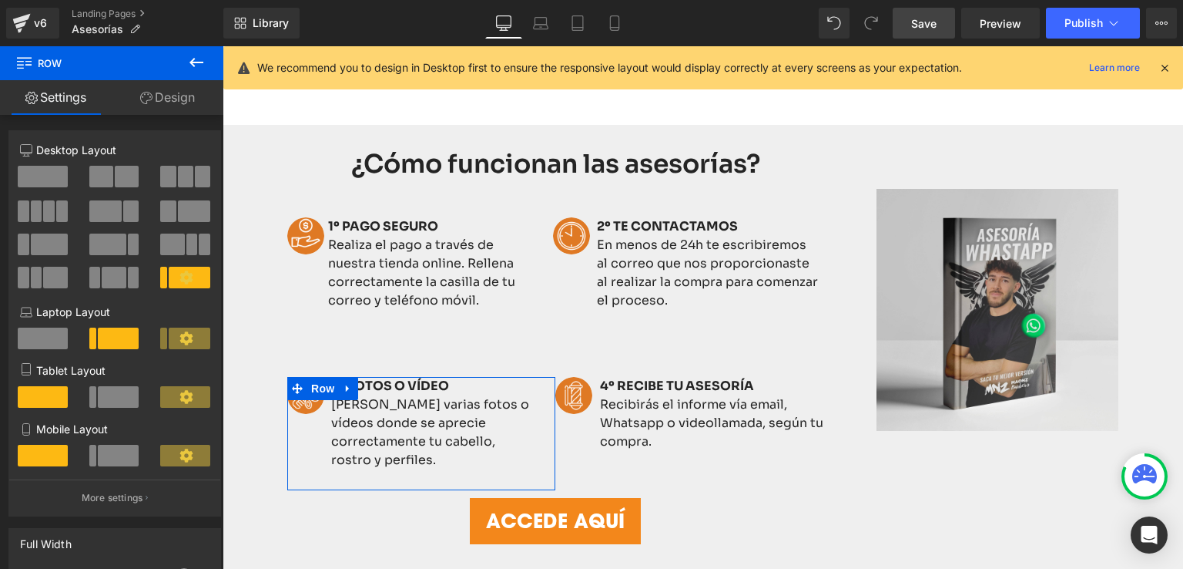
click at [182, 100] on link "Design" at bounding box center [168, 97] width 112 height 35
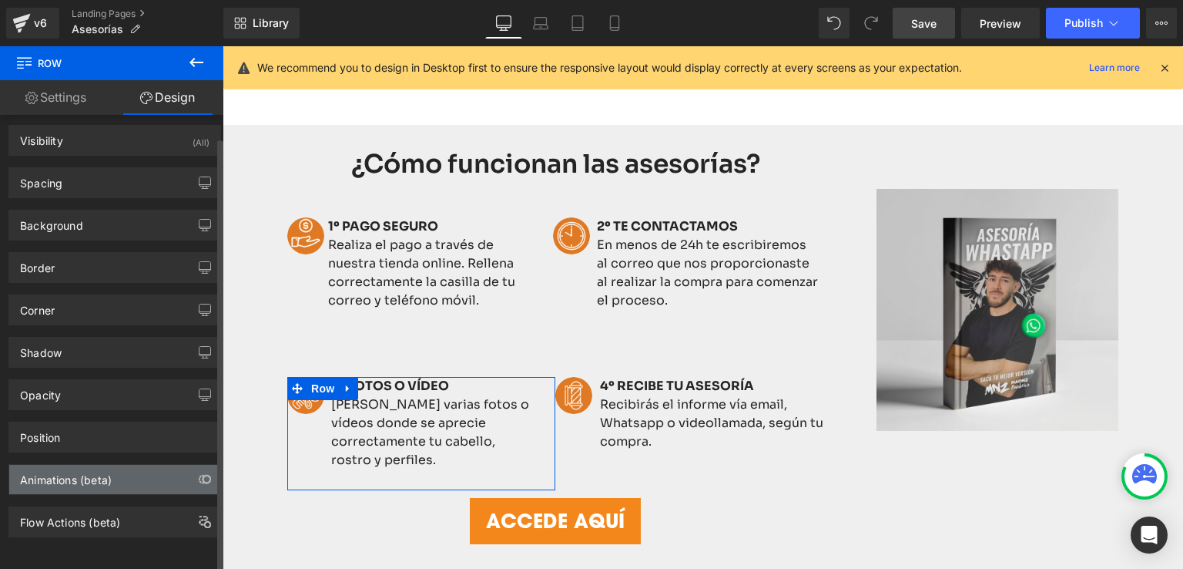
click at [113, 475] on div "Animations (beta)" at bounding box center [114, 479] width 211 height 29
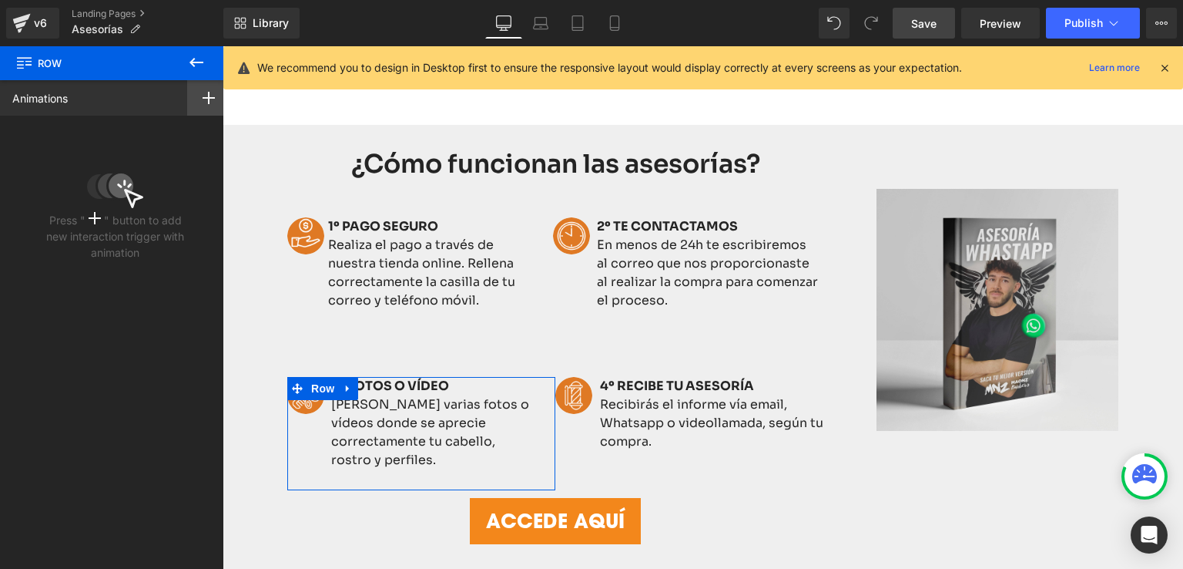
click at [187, 103] on div at bounding box center [208, 97] width 43 height 35
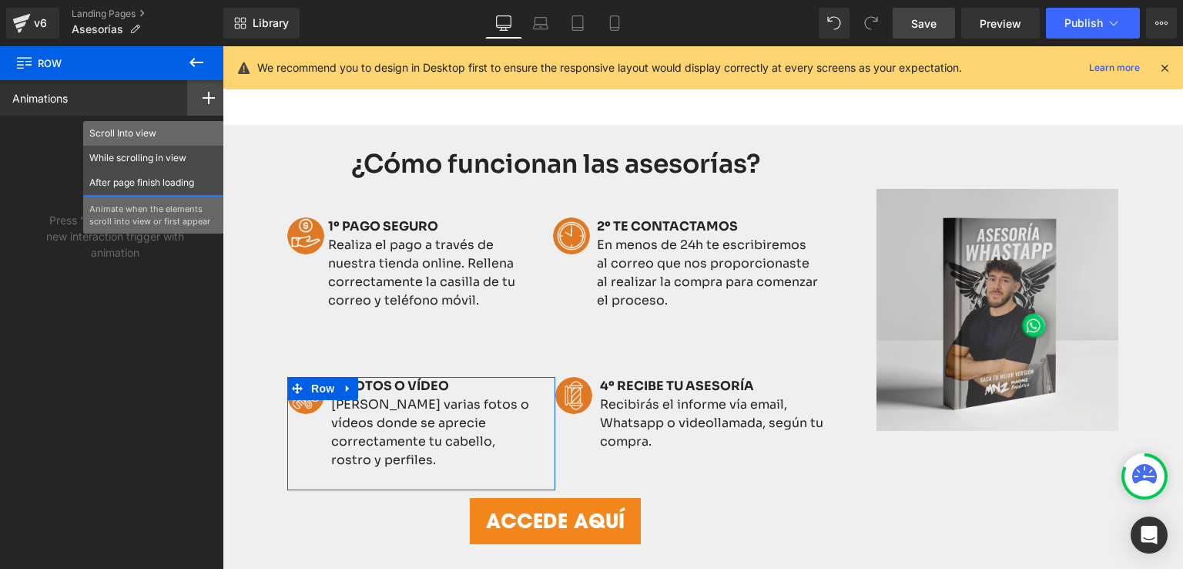
click at [134, 139] on p "Scroll Into view" at bounding box center [153, 133] width 129 height 14
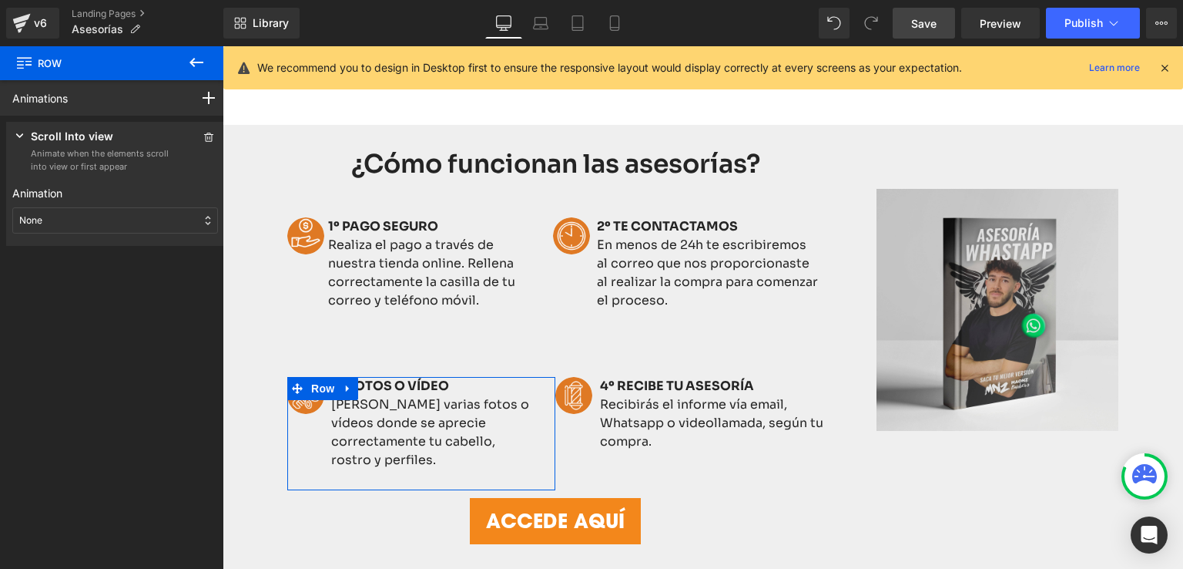
click at [48, 226] on div "None" at bounding box center [115, 220] width 206 height 26
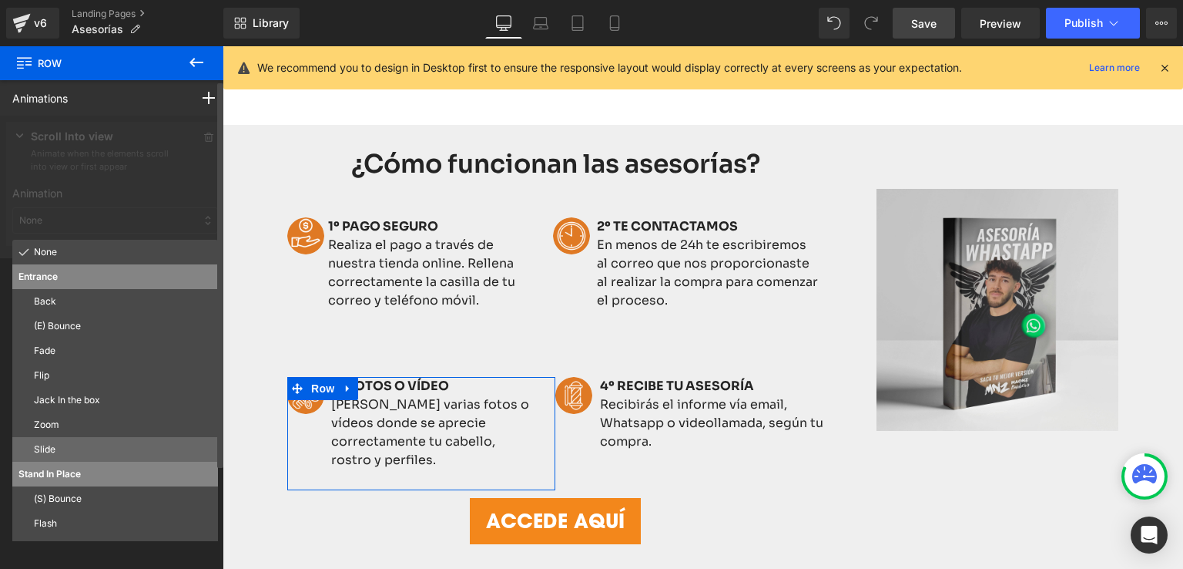
click at [51, 442] on p "Slide" at bounding box center [123, 449] width 178 height 14
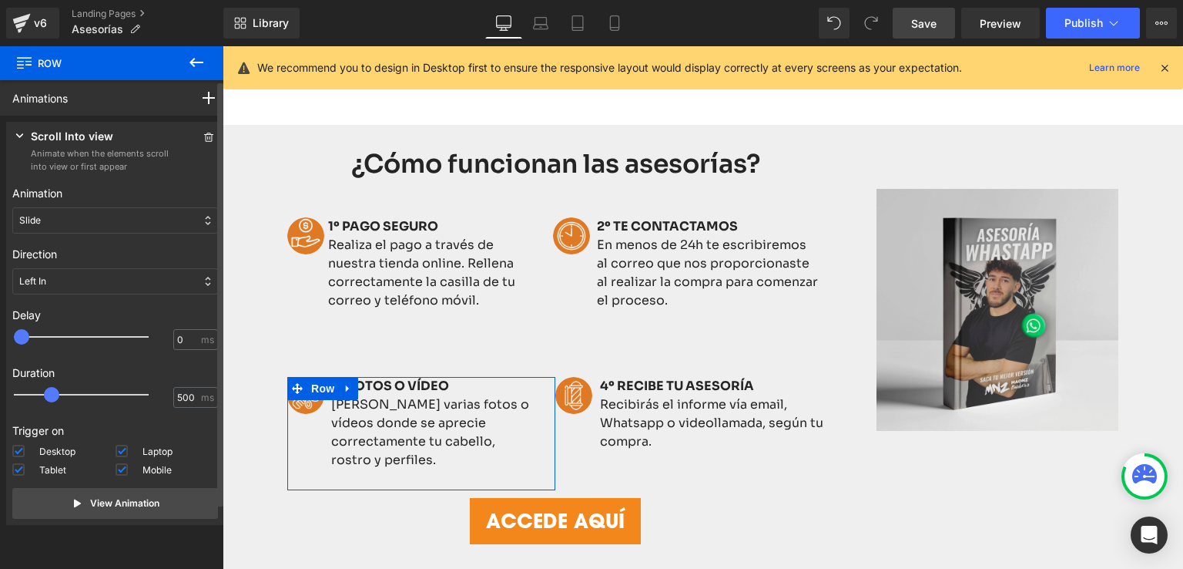
click at [72, 282] on div "Left In" at bounding box center [115, 281] width 206 height 26
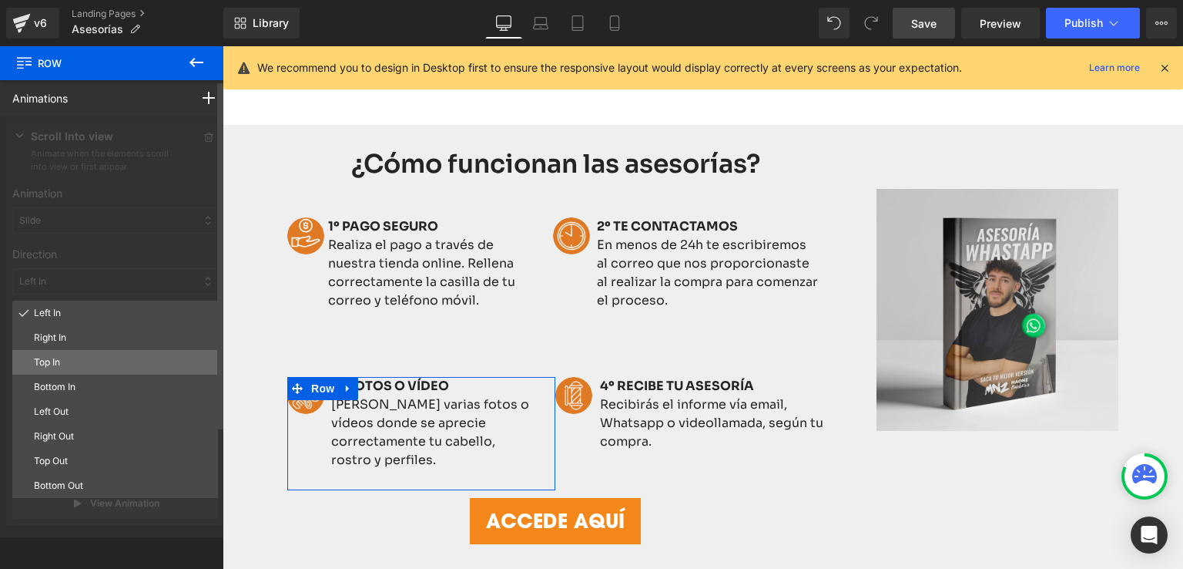
click at [62, 366] on p "Top In" at bounding box center [123, 362] width 178 height 14
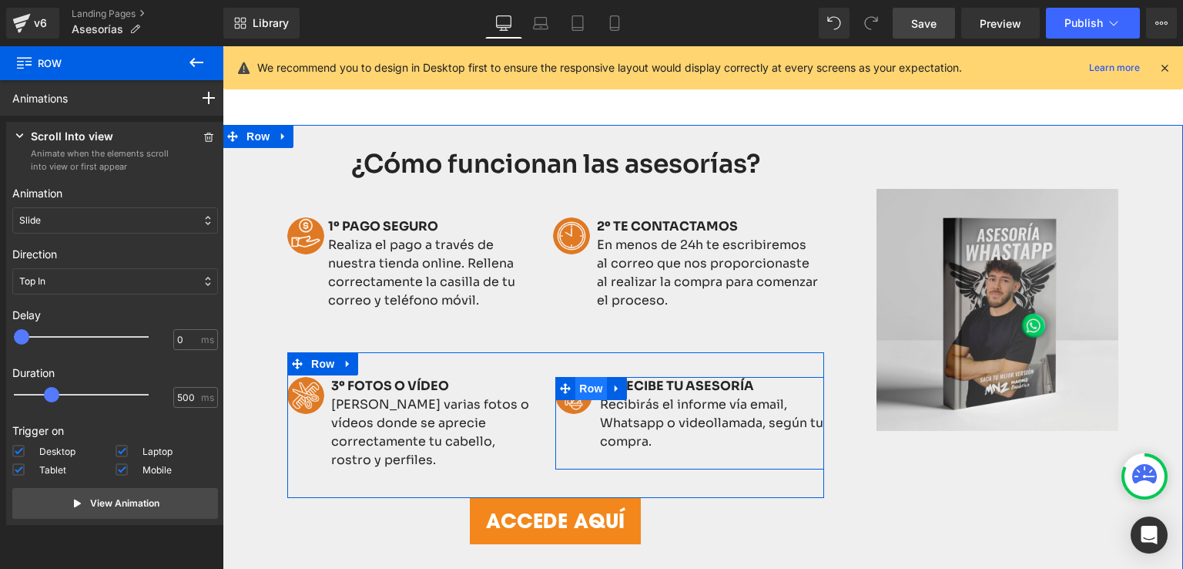
click at [587, 386] on span "Row" at bounding box center [590, 388] width 31 height 23
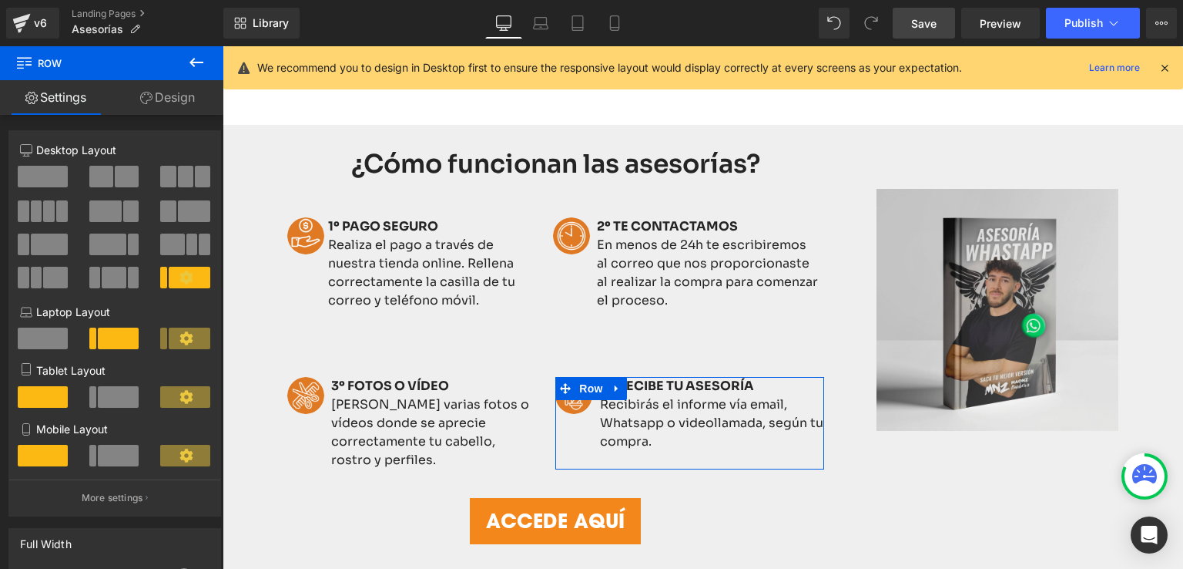
click at [171, 100] on link "Design" at bounding box center [168, 97] width 112 height 35
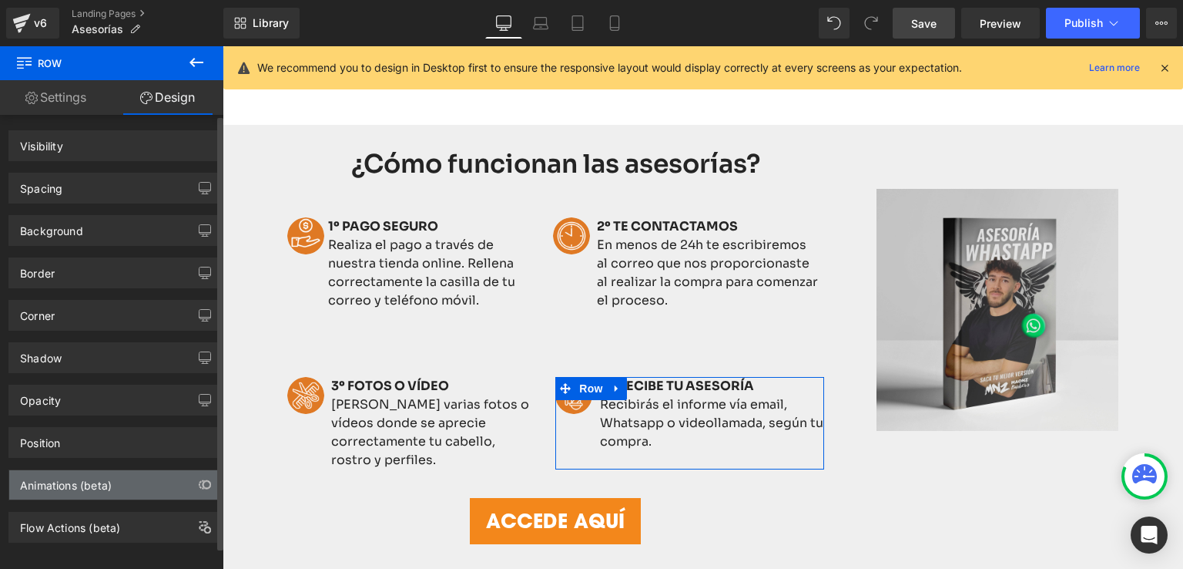
click at [77, 481] on div "Animations (beta)" at bounding box center [66, 481] width 92 height 22
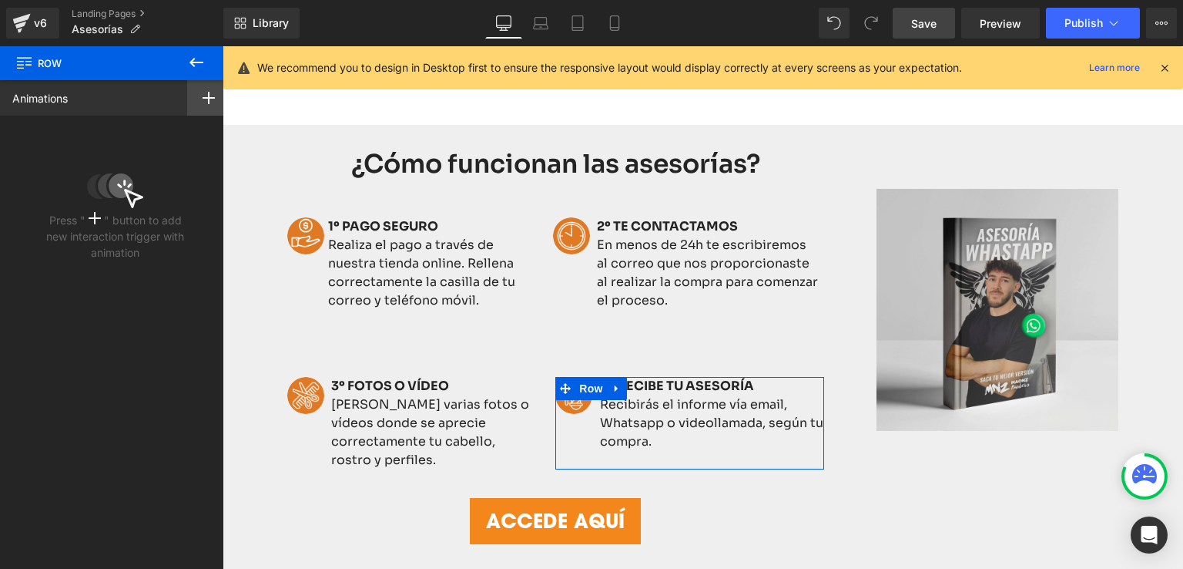
click at [210, 99] on div at bounding box center [208, 97] width 43 height 35
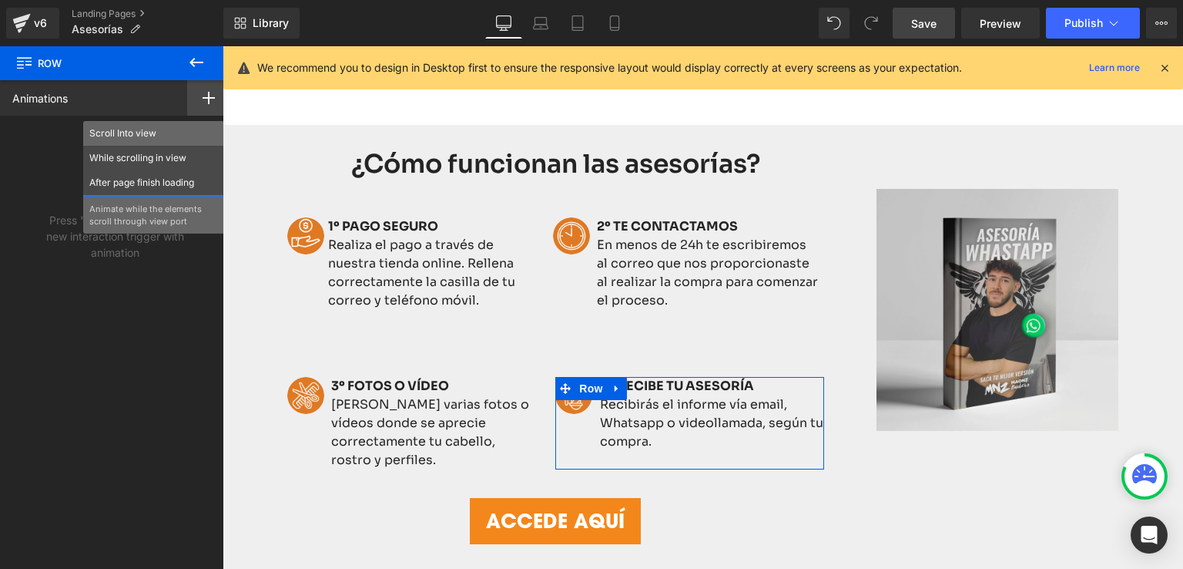
click at [104, 133] on p "Scroll Into view" at bounding box center [153, 133] width 129 height 14
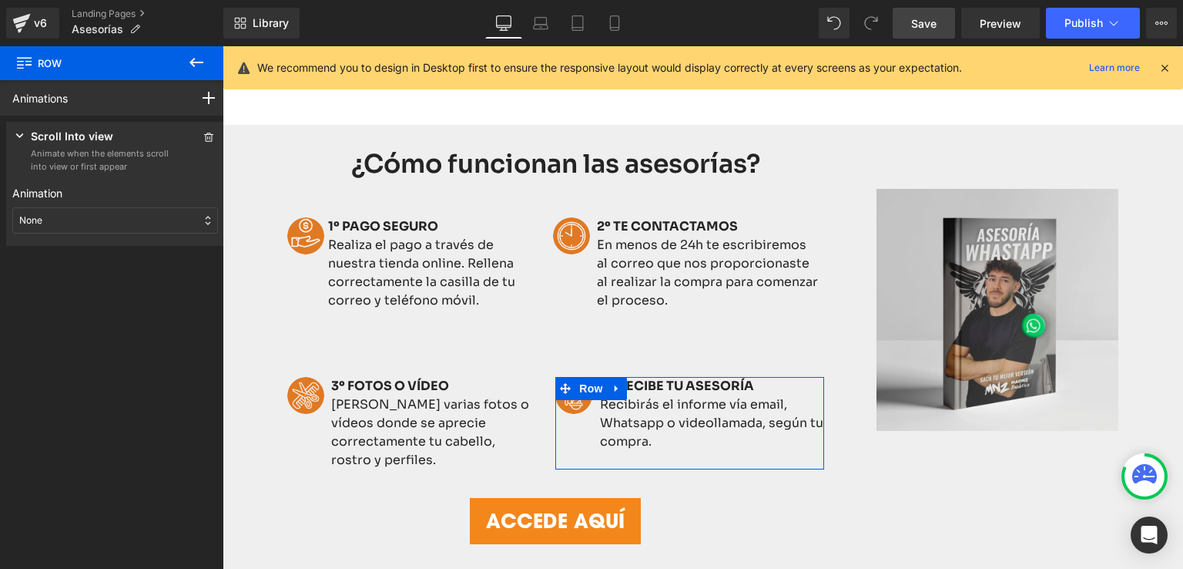
click at [43, 213] on div "None" at bounding box center [115, 220] width 206 height 26
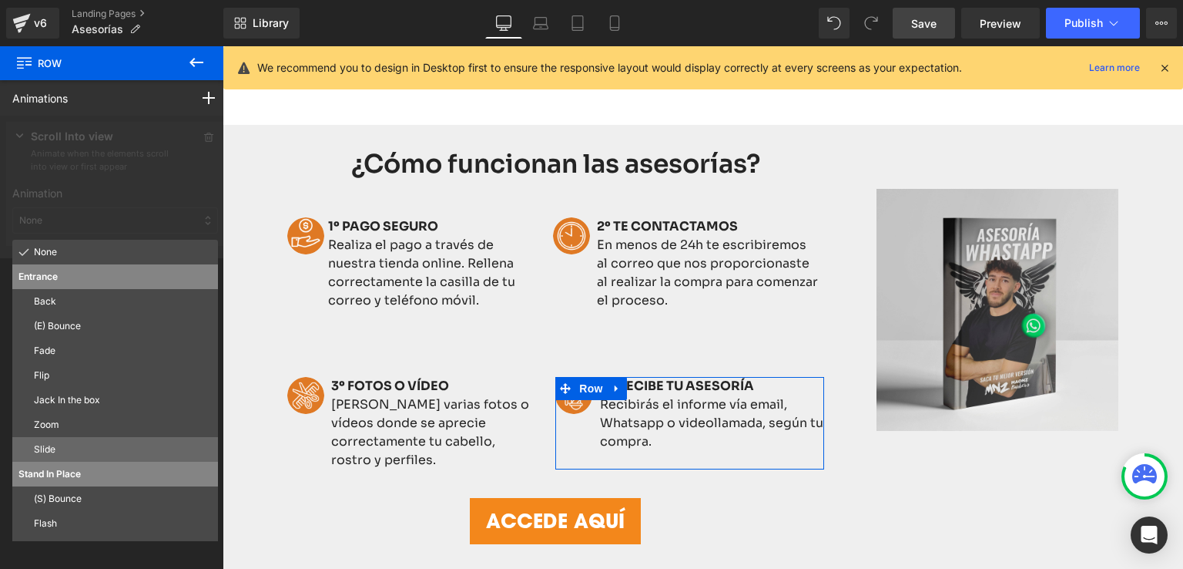
click at [52, 442] on p "Slide" at bounding box center [123, 449] width 178 height 14
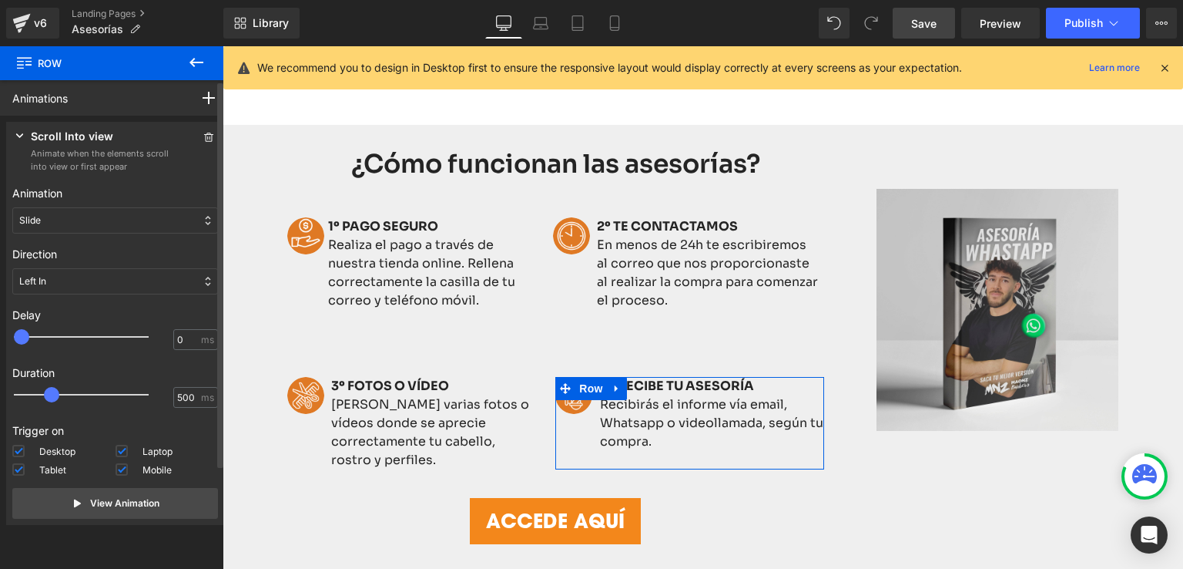
click at [55, 282] on div "Left In" at bounding box center [115, 281] width 206 height 26
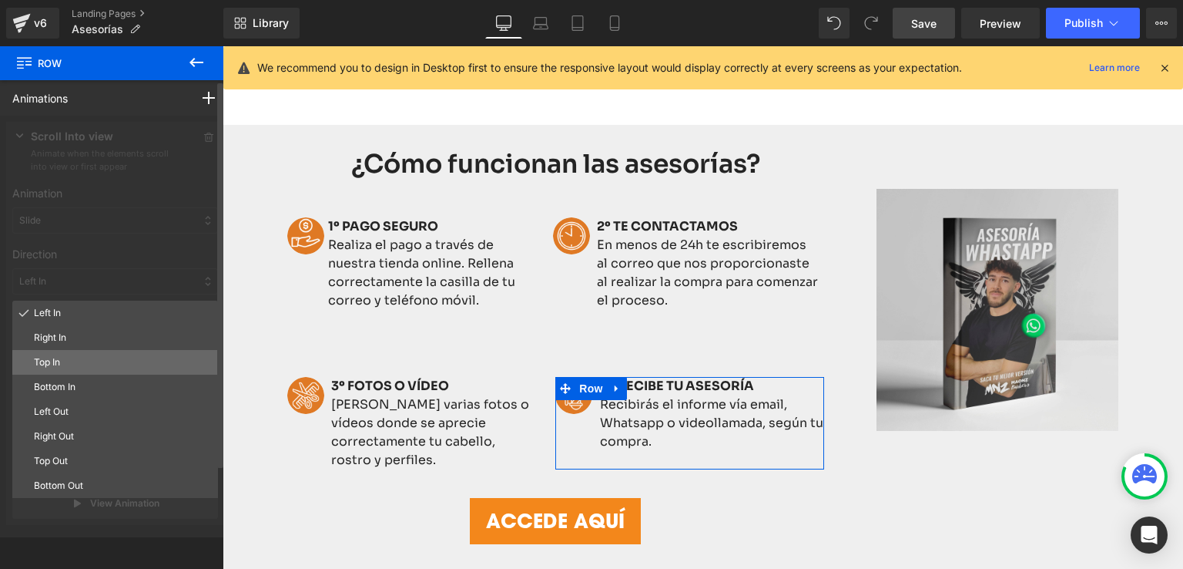
click at [56, 367] on p "Top In" at bounding box center [123, 362] width 178 height 14
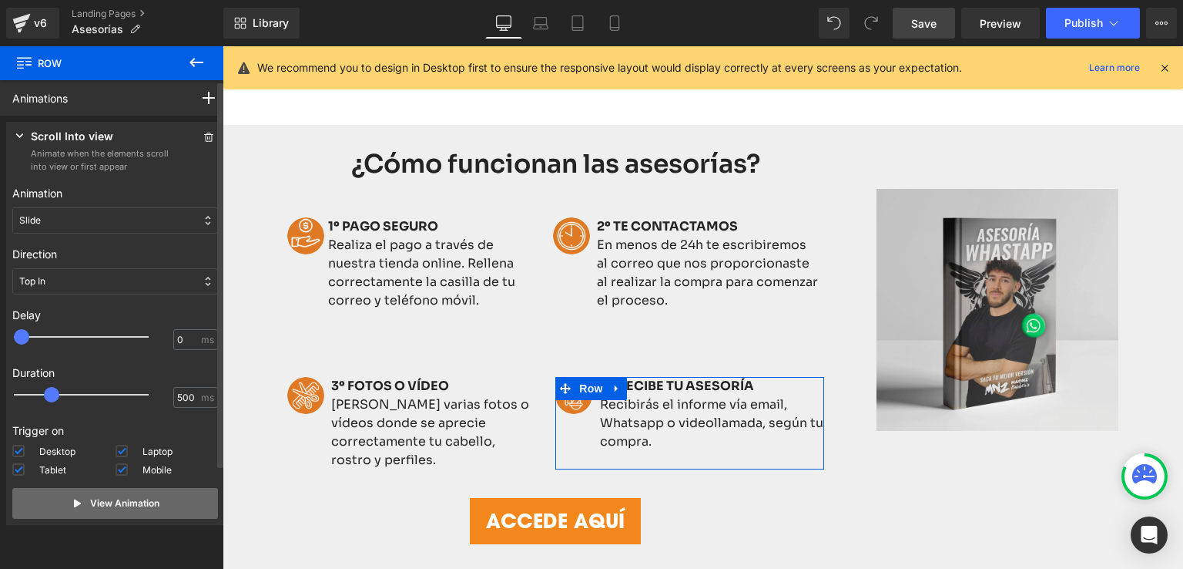
click at [92, 504] on p "View Animation" at bounding box center [124, 503] width 69 height 14
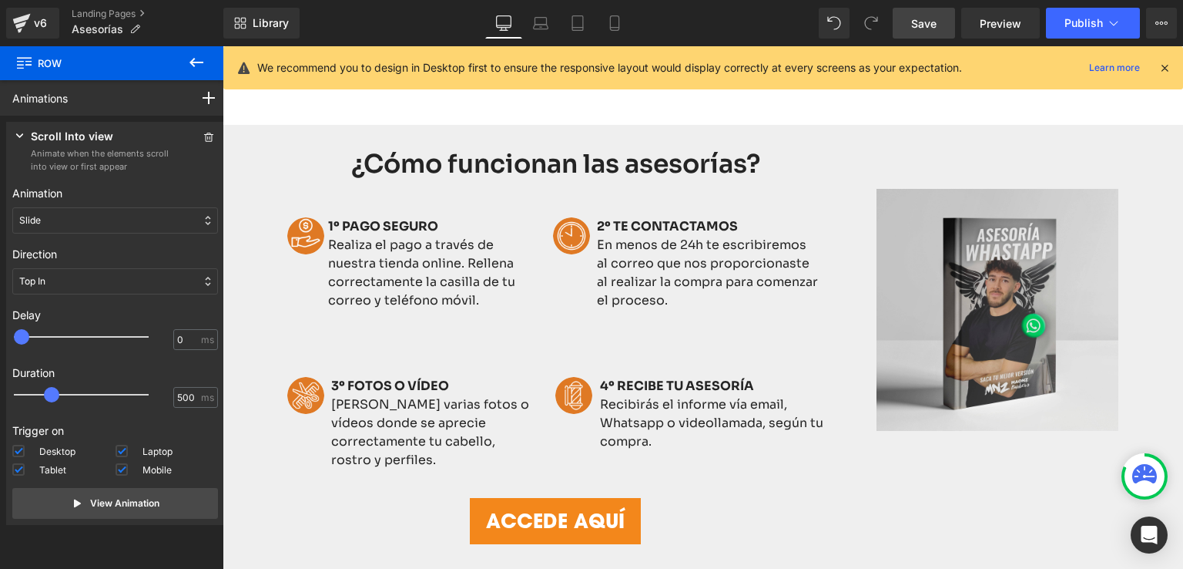
click at [917, 15] on span "Save" at bounding box center [923, 23] width 25 height 16
click at [984, 24] on span "Preview" at bounding box center [1001, 23] width 42 height 16
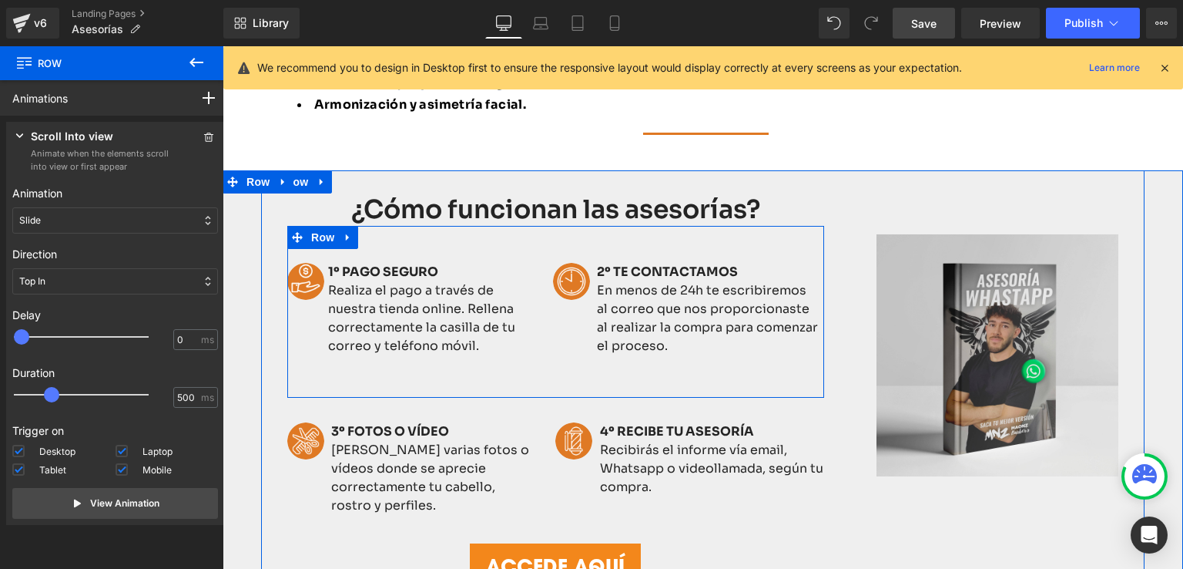
scroll to position [468, 0]
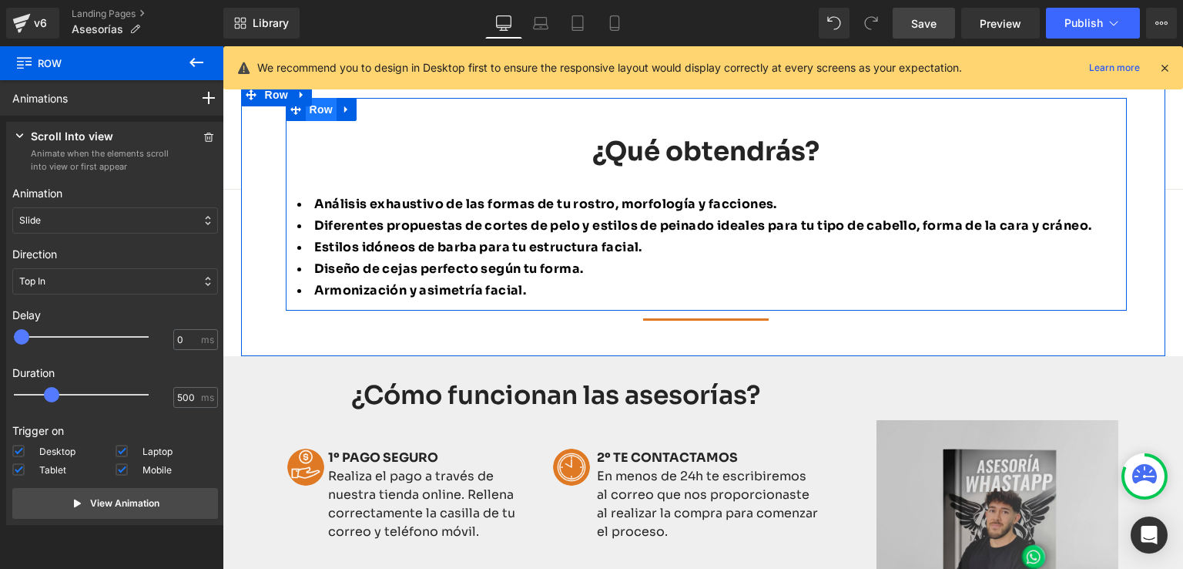
click at [319, 108] on span "Row" at bounding box center [321, 109] width 31 height 23
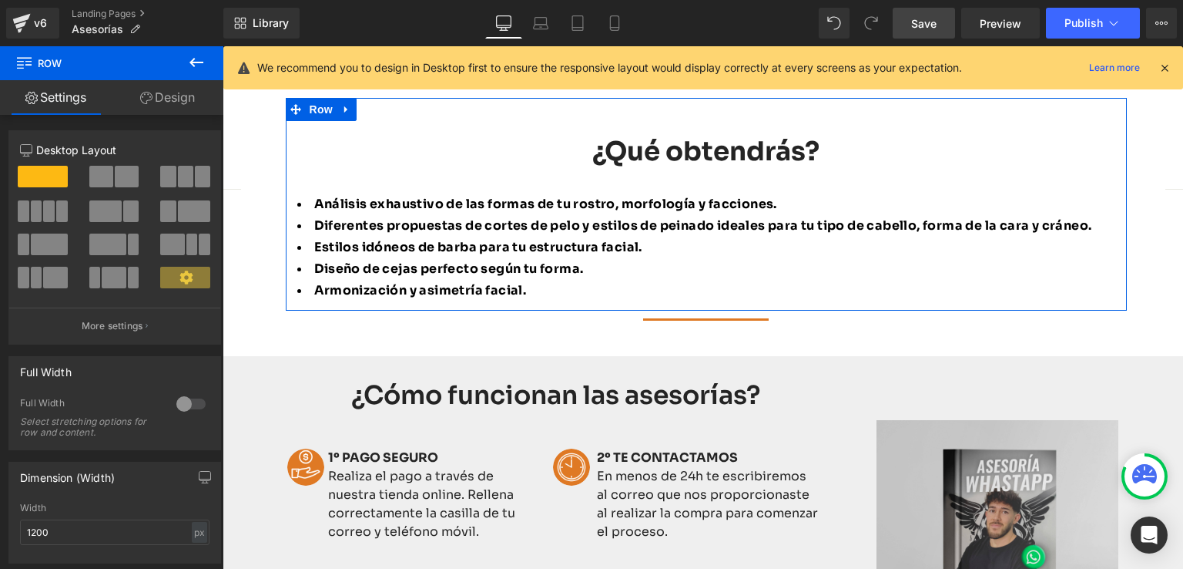
click at [177, 102] on link "Design" at bounding box center [168, 97] width 112 height 35
click at [0, 0] on div "Animations (beta)" at bounding box center [0, 0] width 0 height 0
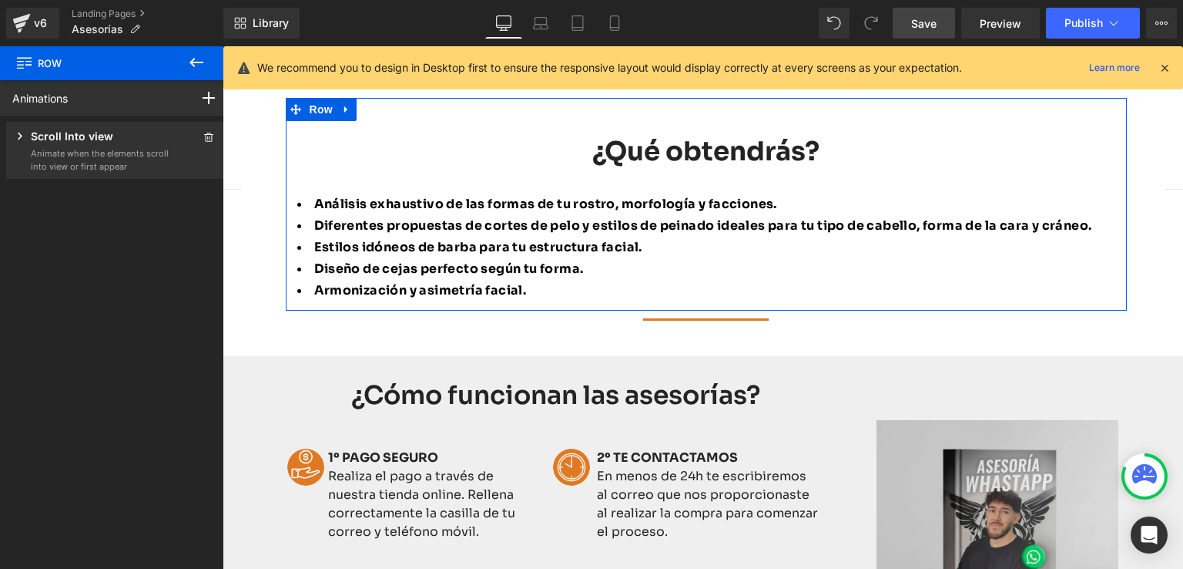
click at [130, 146] on div "Scroll Into view" at bounding box center [90, 137] width 157 height 19
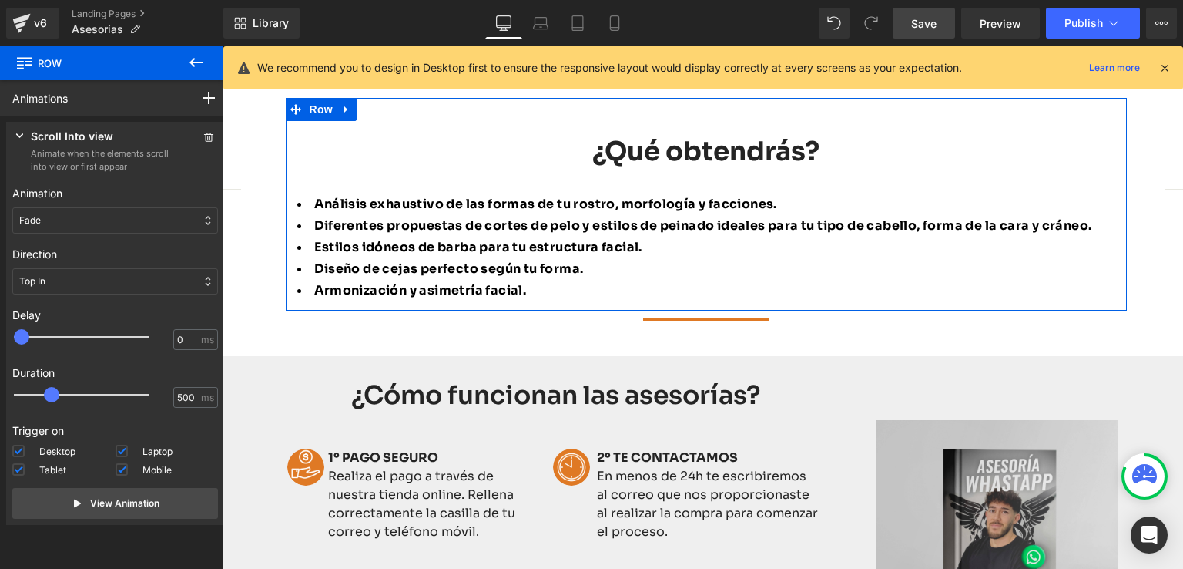
type input "100"
drag, startPoint x: 24, startPoint y: 337, endPoint x: 34, endPoint y: 340, distance: 10.3
click at [34, 340] on span at bounding box center [28, 336] width 15 height 15
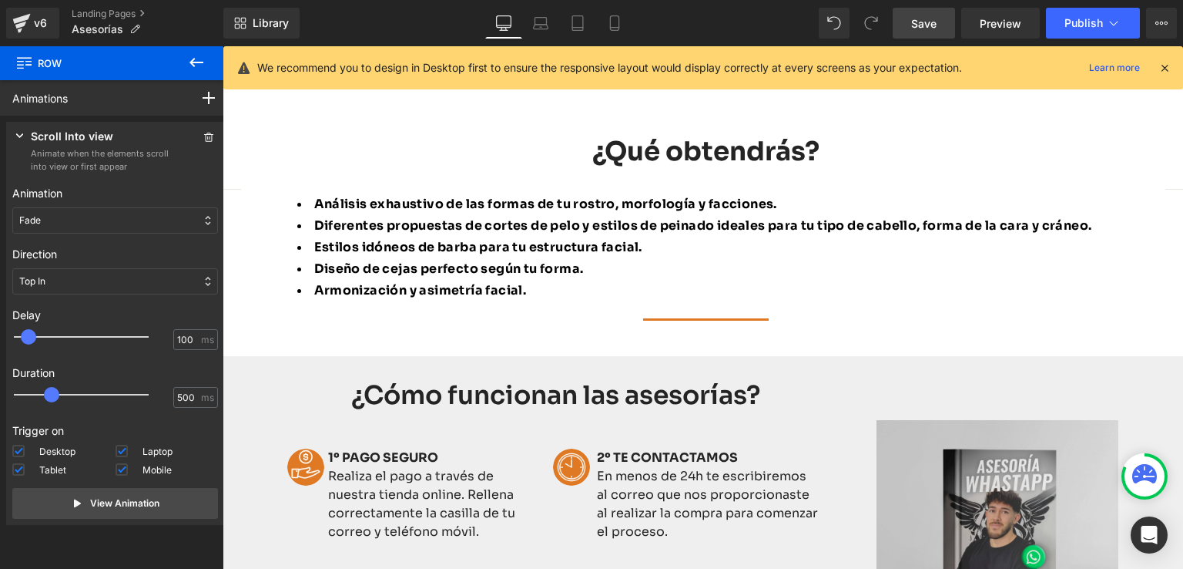
click at [923, 20] on span "Save" at bounding box center [923, 23] width 25 height 16
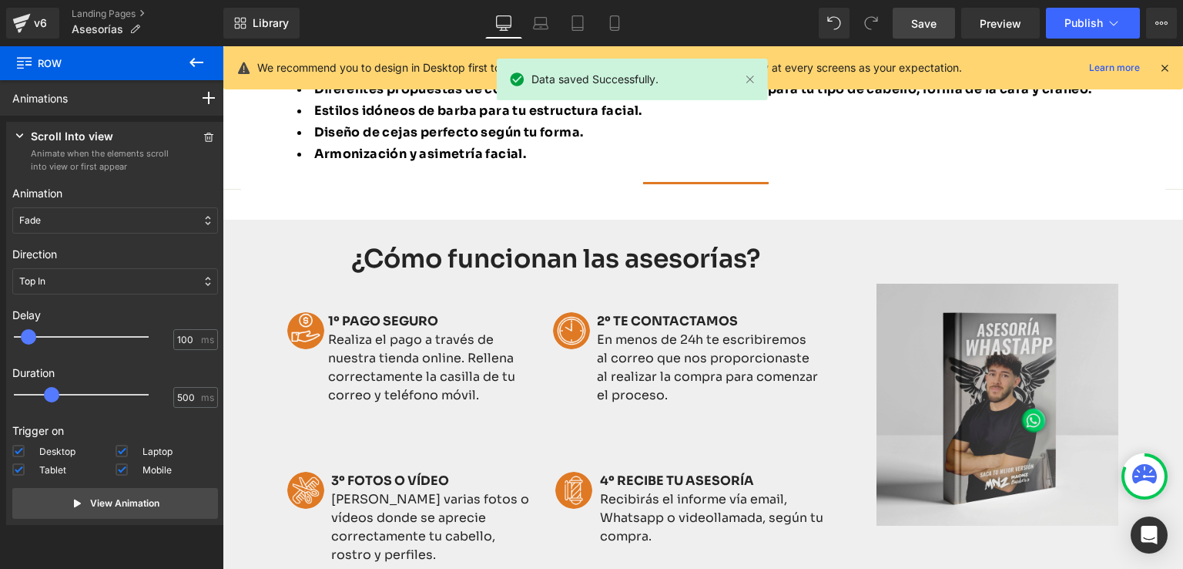
scroll to position [622, 0]
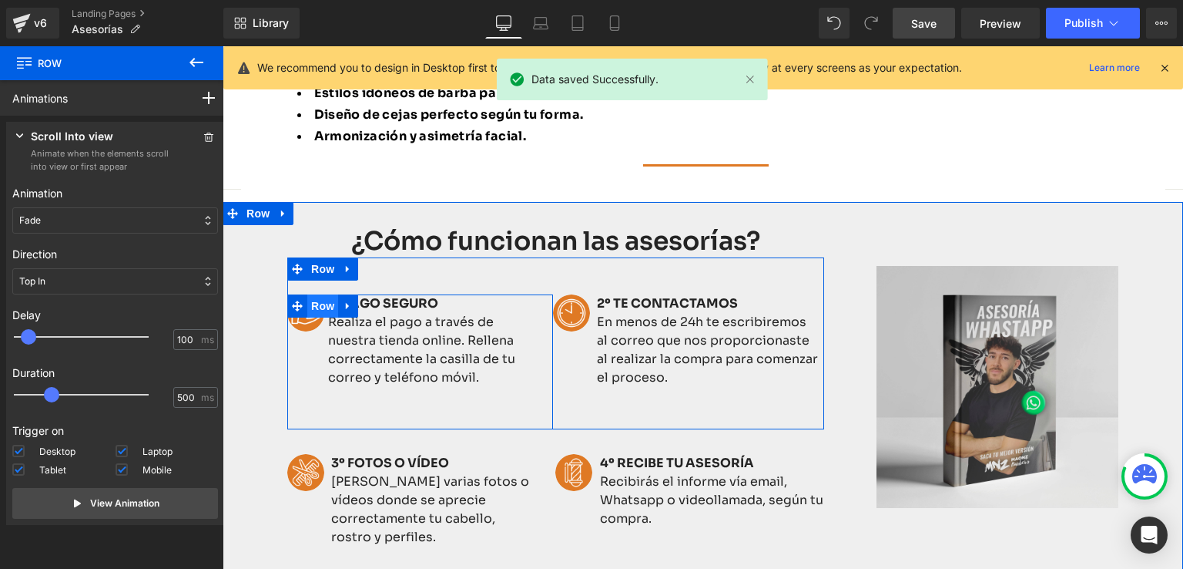
click at [327, 297] on span "Row" at bounding box center [322, 305] width 31 height 23
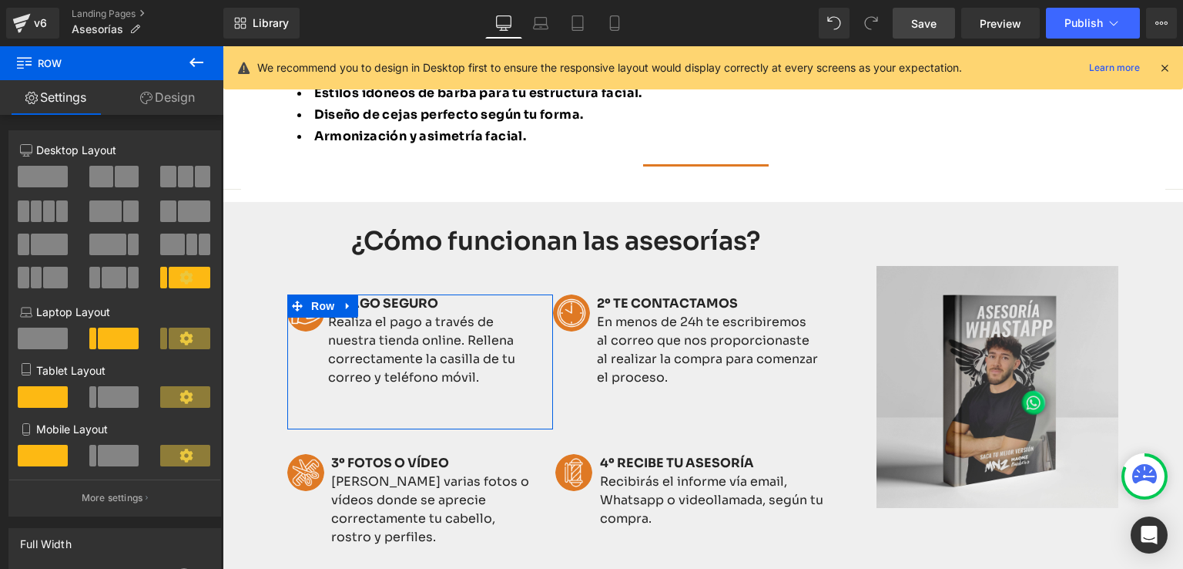
click at [183, 90] on link "Design" at bounding box center [168, 97] width 112 height 35
click at [0, 0] on div "Flow Actions (beta)" at bounding box center [0, 0] width 0 height 0
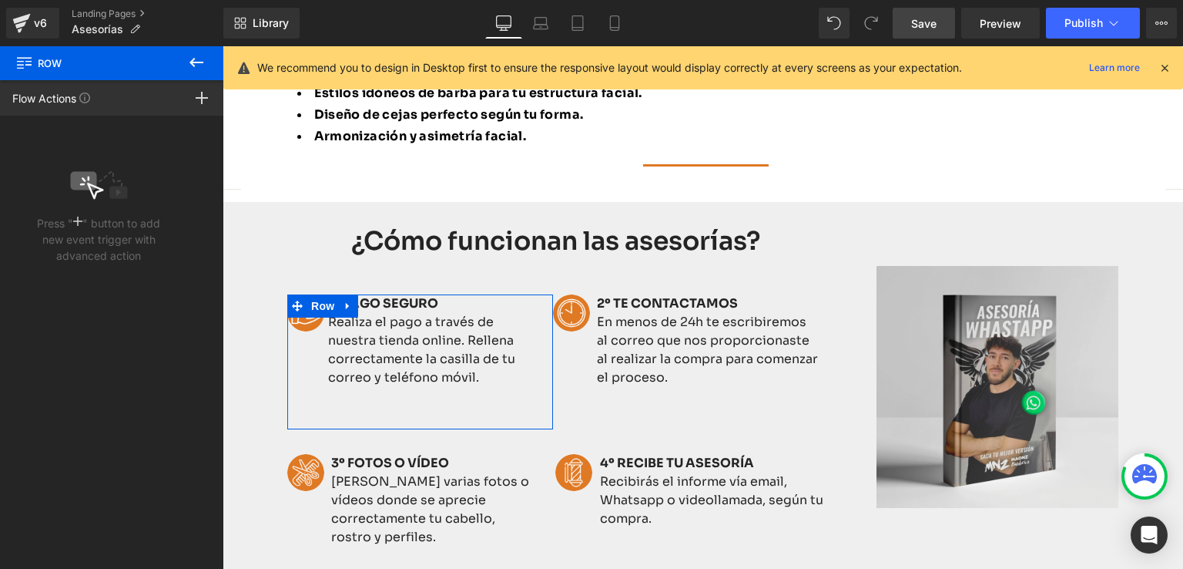
click at [72, 103] on link "Flow Actions" at bounding box center [44, 98] width 64 height 16
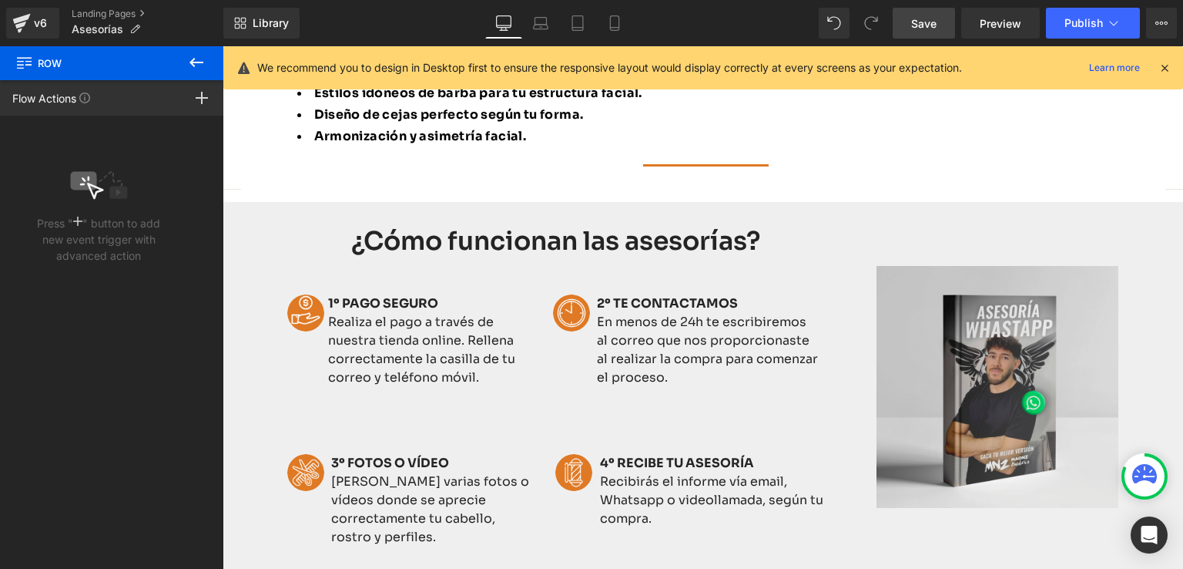
click at [206, 55] on button at bounding box center [196, 63] width 54 height 34
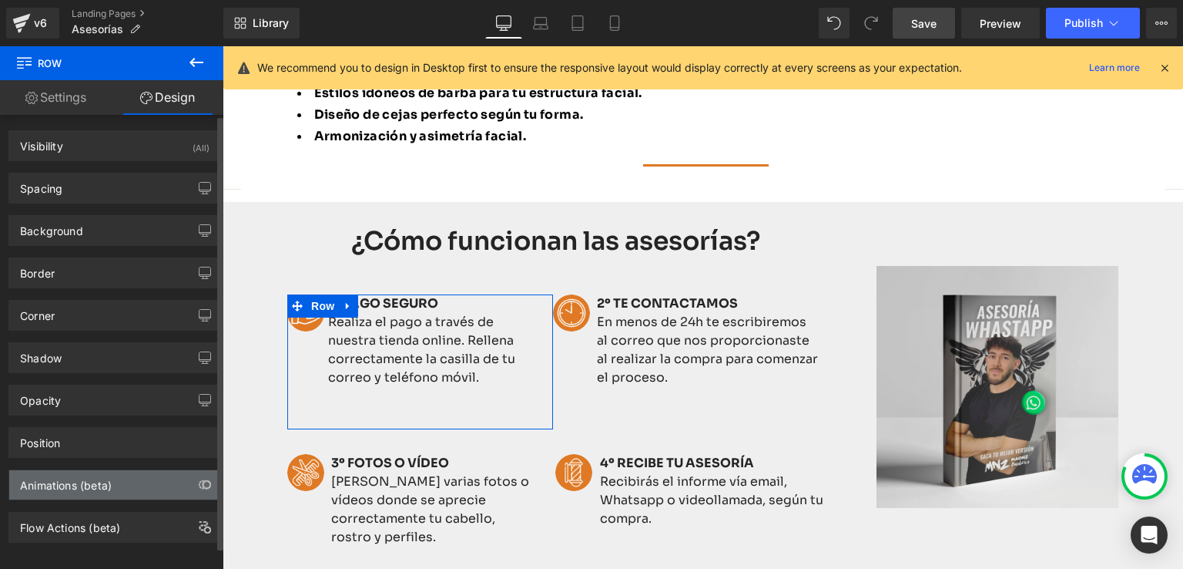
click at [78, 486] on div "Animations (beta)" at bounding box center [66, 481] width 92 height 22
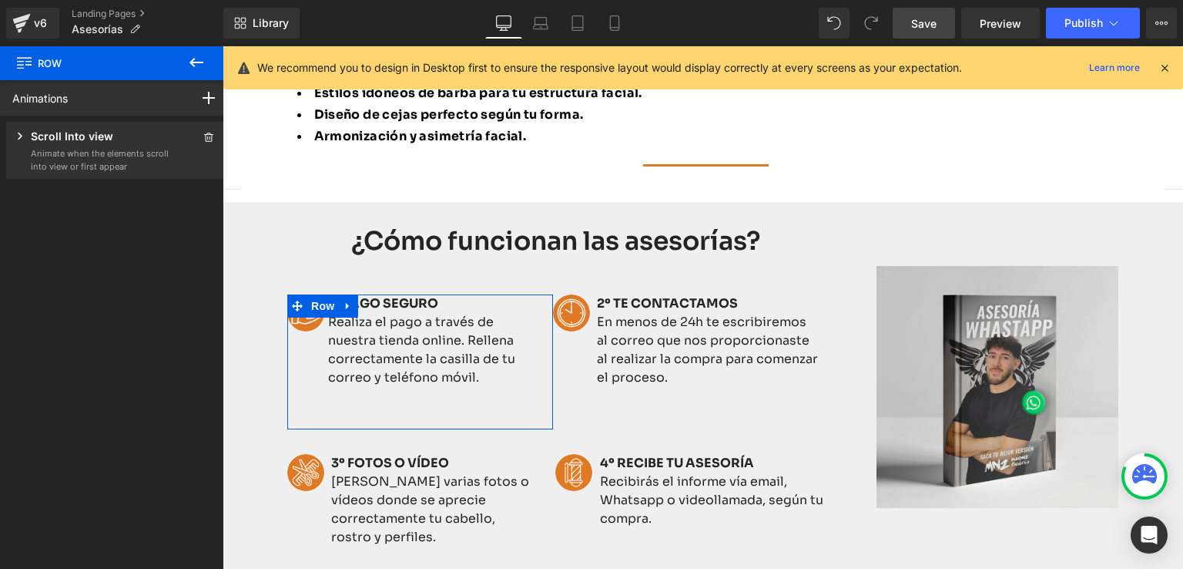
click at [92, 135] on p "Scroll Into view" at bounding box center [72, 137] width 82 height 19
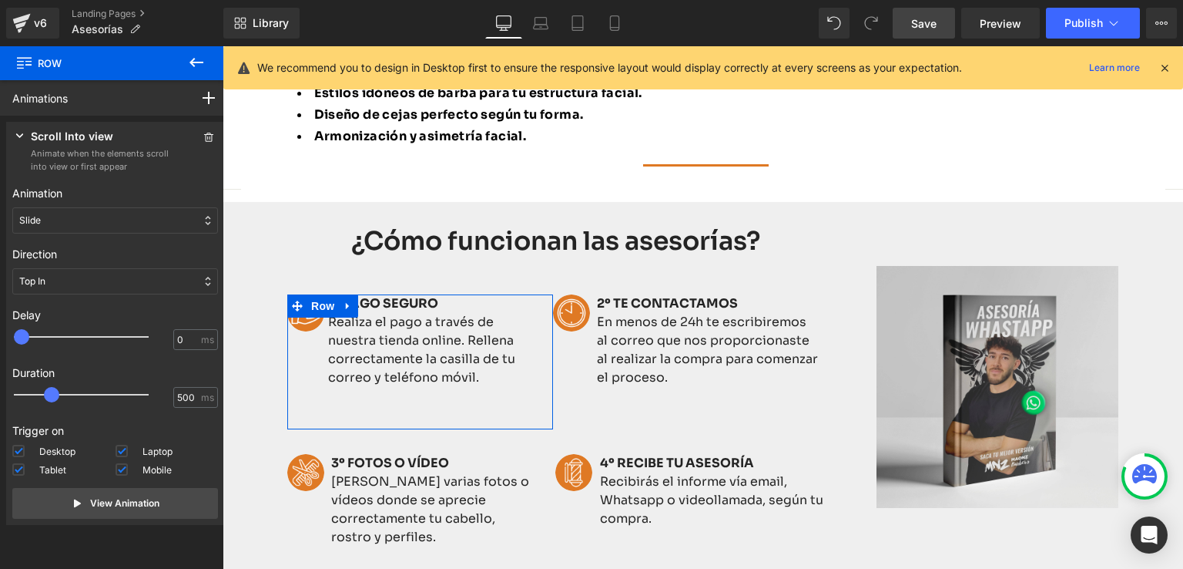
type input "100"
drag, startPoint x: 22, startPoint y: 336, endPoint x: 32, endPoint y: 337, distance: 10.1
click at [32, 337] on span at bounding box center [28, 336] width 15 height 15
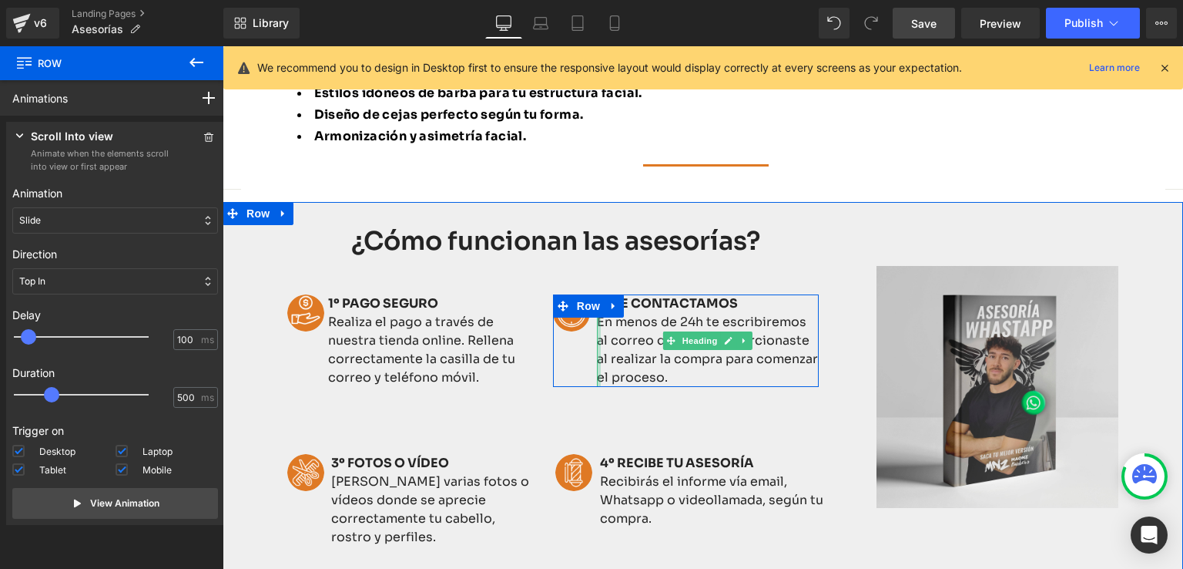
click at [597, 364] on div at bounding box center [599, 340] width 4 height 92
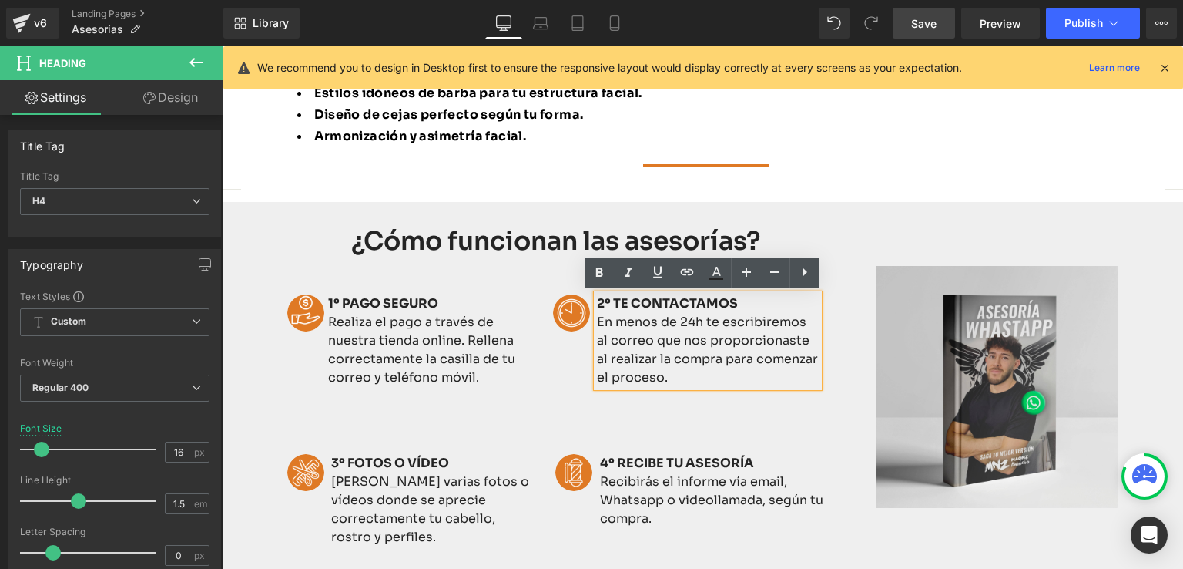
click at [564, 339] on div "Image" at bounding box center [575, 340] width 44 height 92
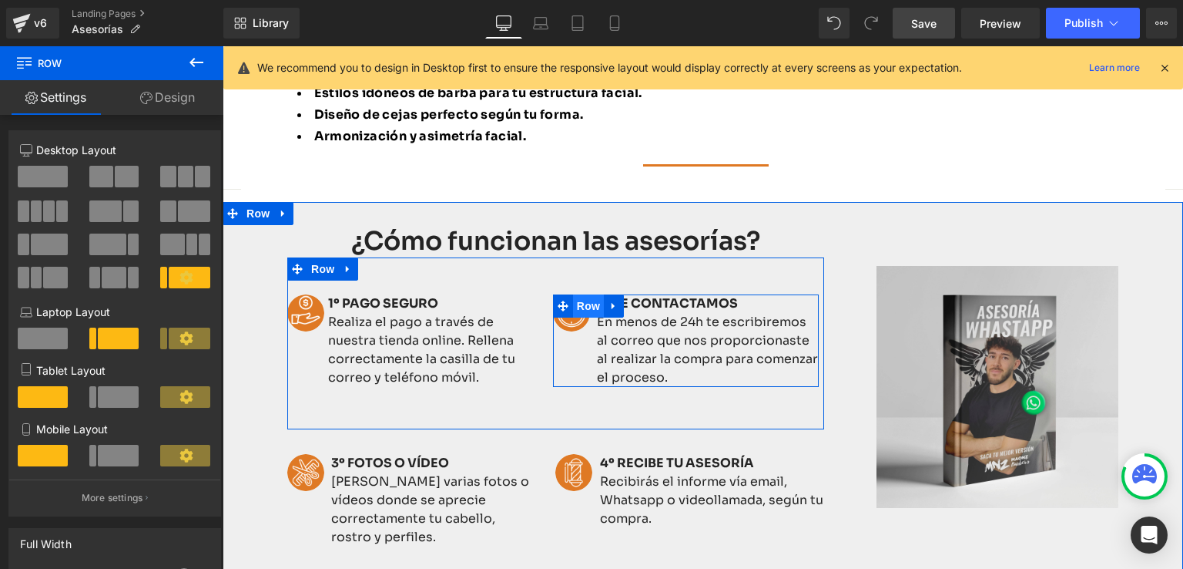
click at [573, 304] on span "Row" at bounding box center [588, 305] width 31 height 23
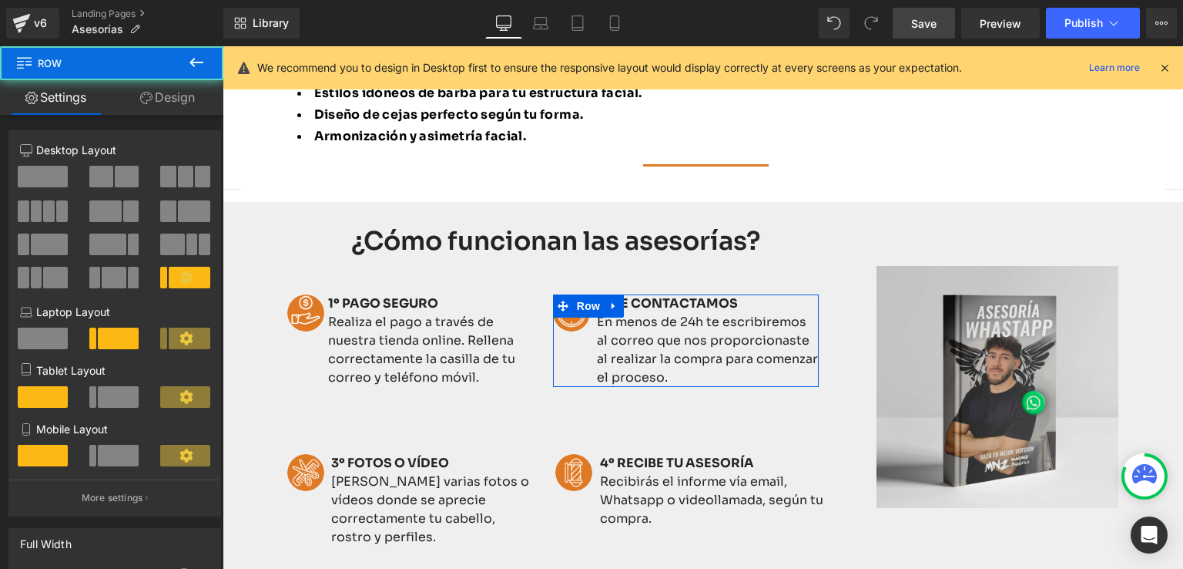
click at [173, 97] on link "Design" at bounding box center [168, 97] width 112 height 35
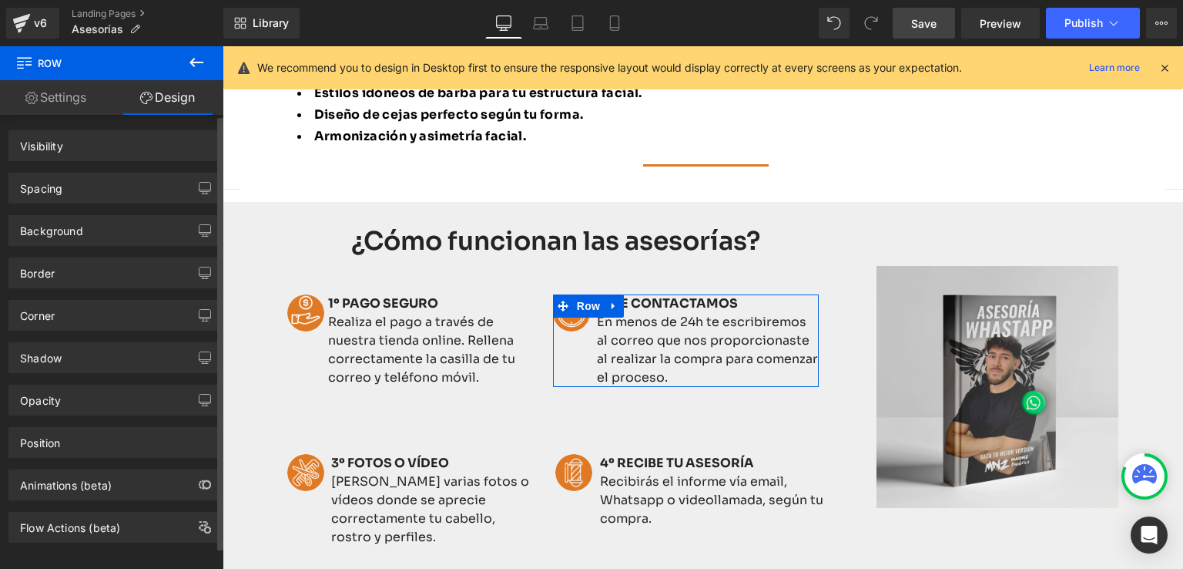
click at [72, 500] on div "Flow Actions (beta)" at bounding box center [115, 521] width 230 height 42
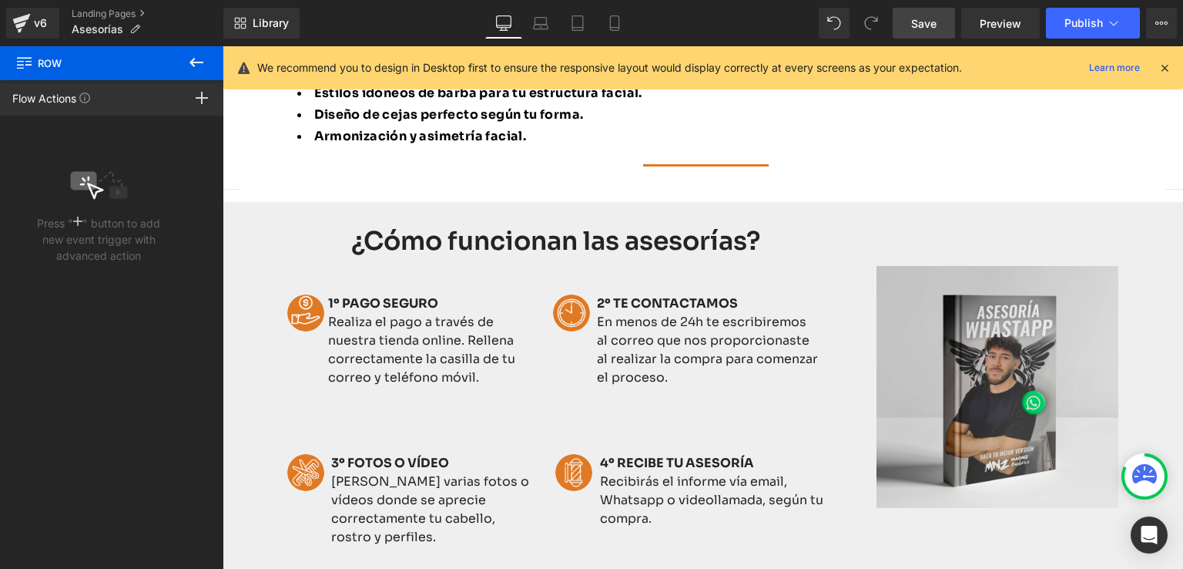
click at [198, 62] on icon at bounding box center [197, 62] width 14 height 9
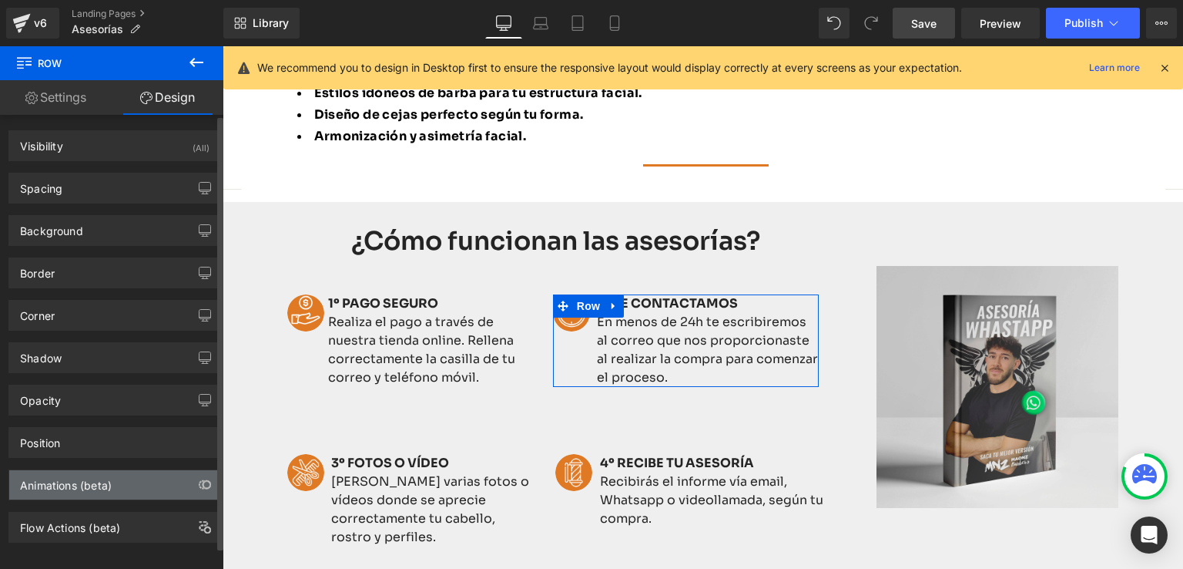
click at [62, 481] on div "Animations (beta)" at bounding box center [66, 481] width 92 height 22
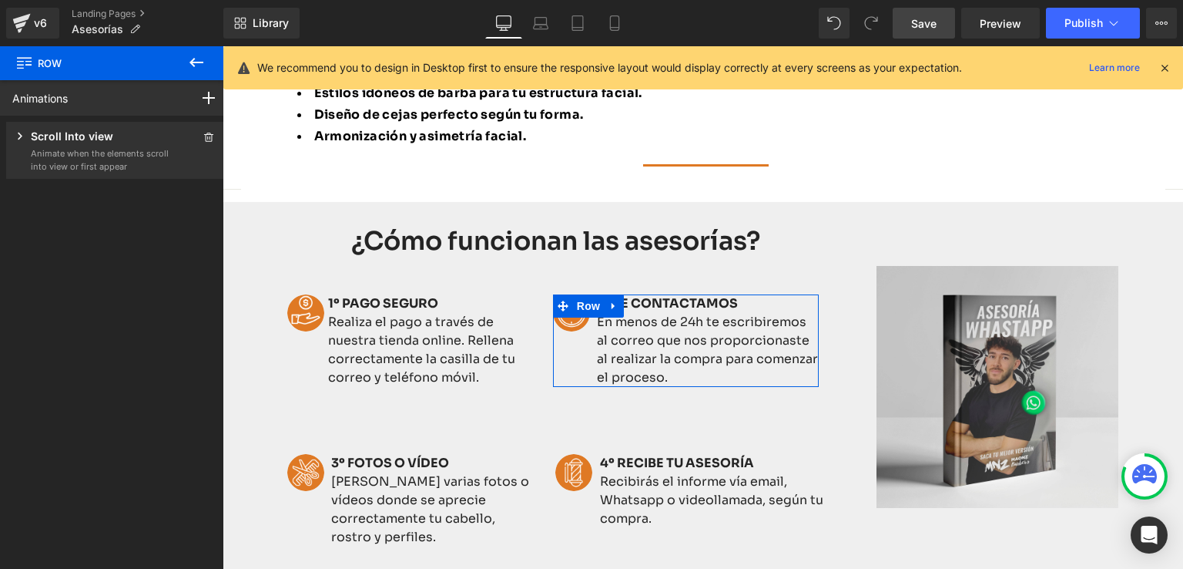
click at [136, 145] on div "Scroll Into view" at bounding box center [90, 137] width 157 height 19
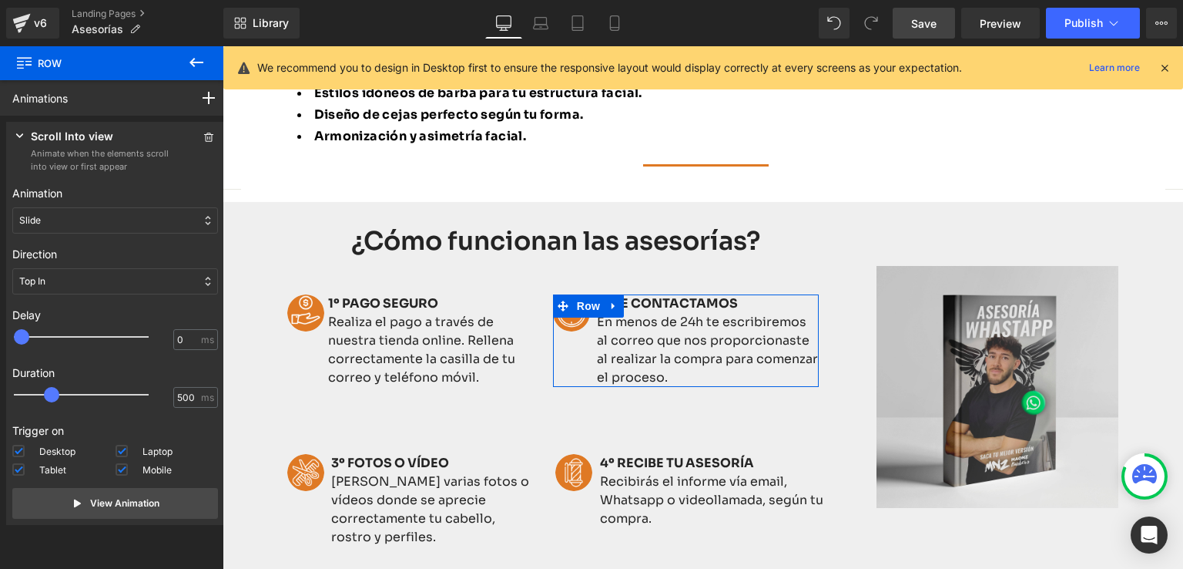
type input "100"
click at [26, 343] on span at bounding box center [28, 336] width 15 height 15
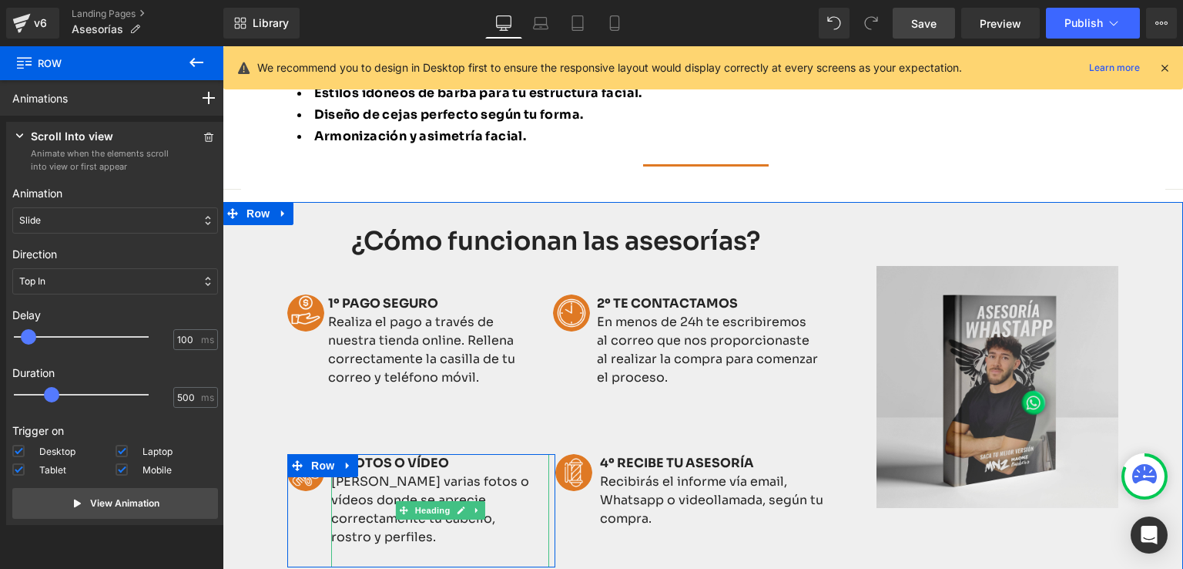
click at [381, 464] on strong "3º FOTOS O VÍDEO" at bounding box center [390, 462] width 118 height 16
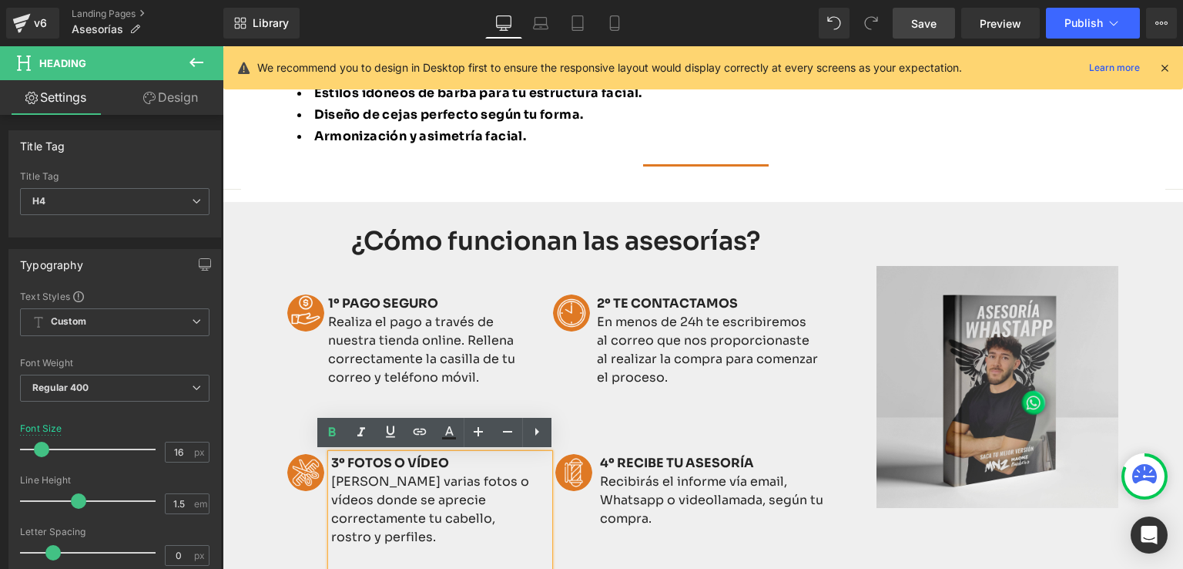
click at [317, 465] on span "Row" at bounding box center [322, 465] width 25 height 18
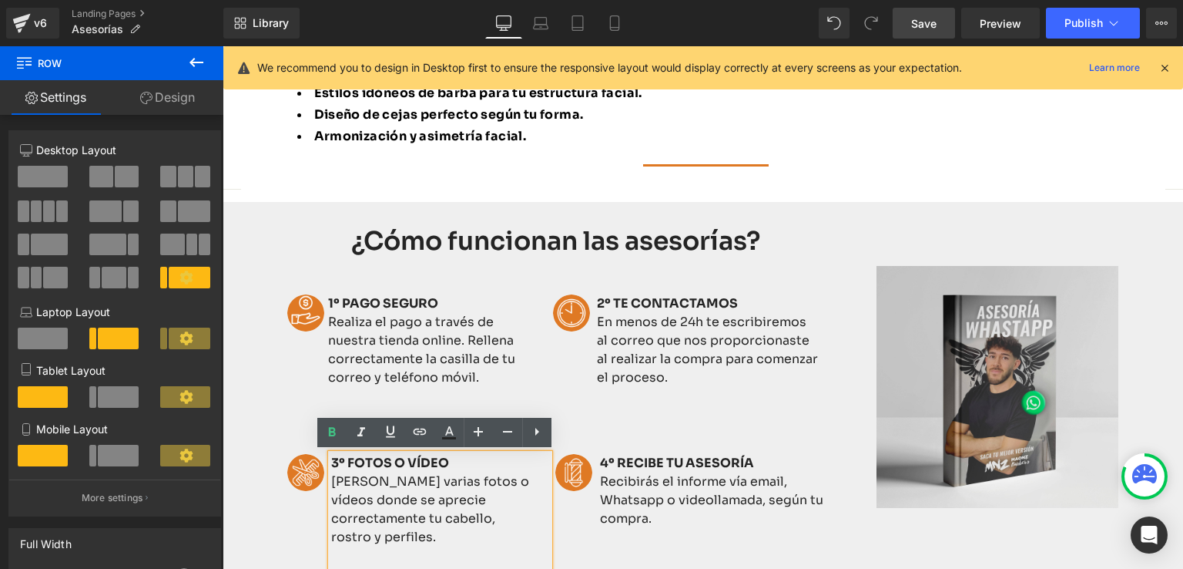
click at [276, 423] on div "¿Cómo funcionan las asesorías? Heading Image 1º PAGO SEGURO Realiza el pago a t…" at bounding box center [555, 423] width 589 height 396
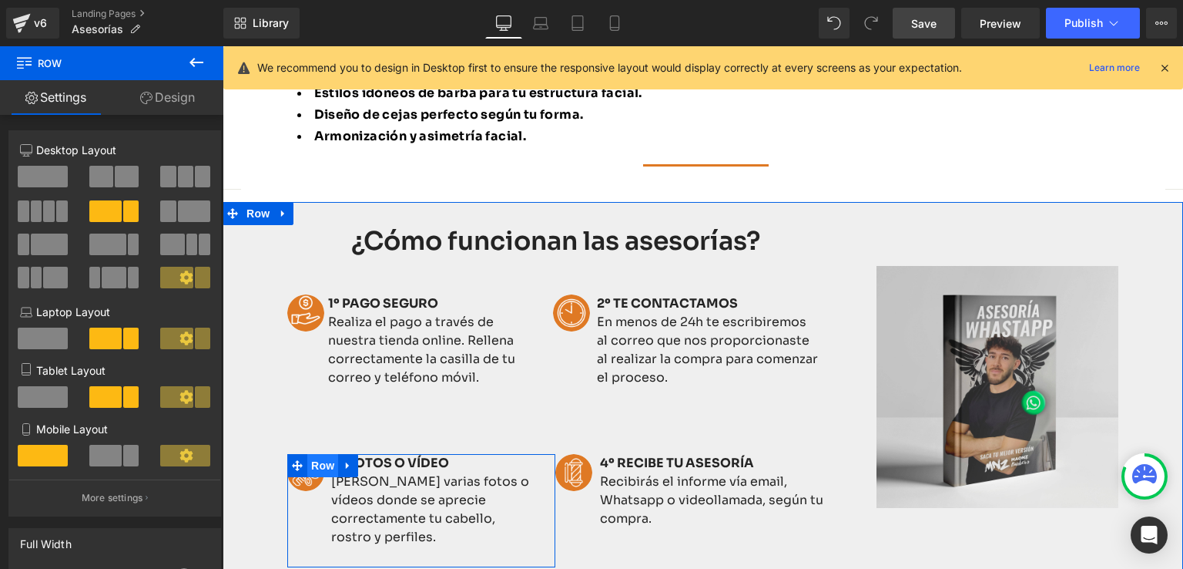
click at [307, 463] on span "Row" at bounding box center [322, 465] width 31 height 23
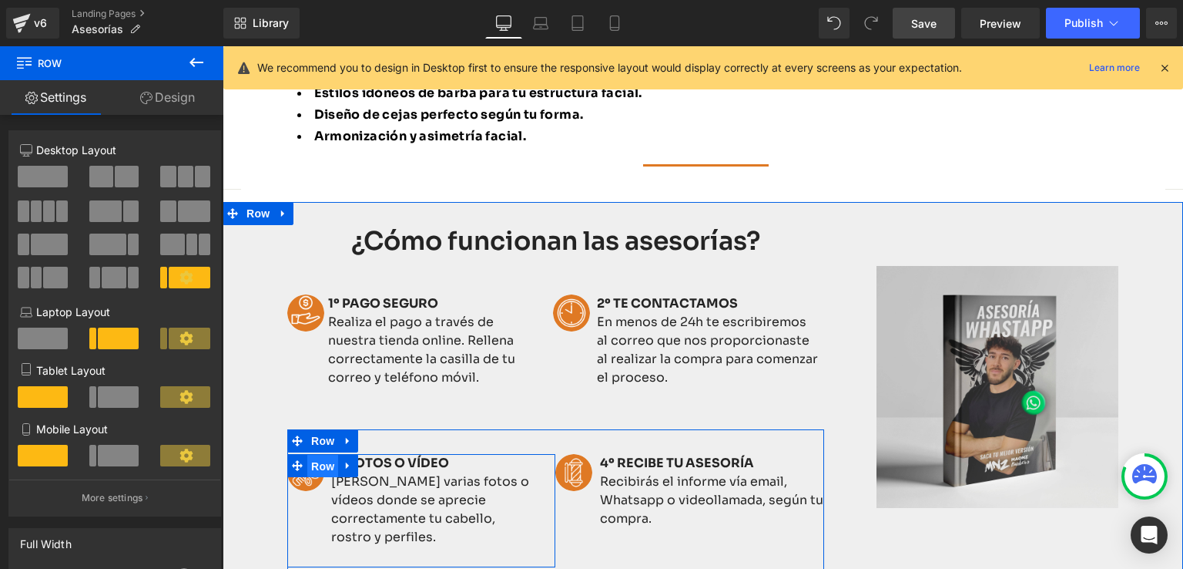
click at [317, 463] on span "Row" at bounding box center [322, 465] width 31 height 23
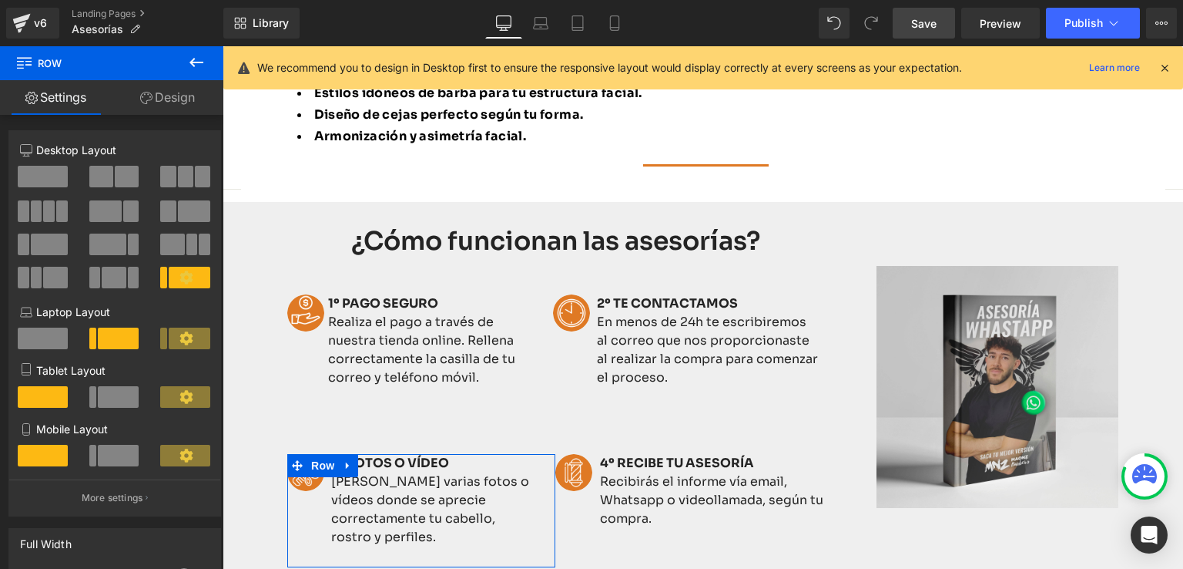
drag, startPoint x: 164, startPoint y: 110, endPoint x: 83, endPoint y: 482, distance: 380.8
click at [165, 109] on link "Design" at bounding box center [168, 97] width 112 height 35
click at [0, 0] on div "Animations (beta)" at bounding box center [0, 0] width 0 height 0
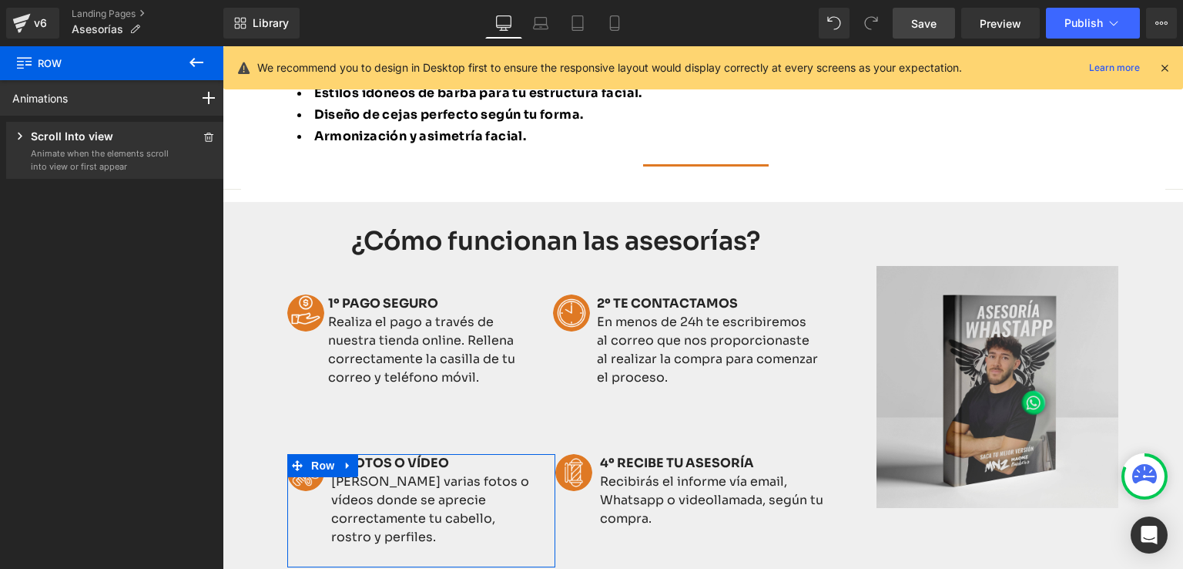
click at [107, 141] on p "Scroll Into view" at bounding box center [72, 137] width 82 height 19
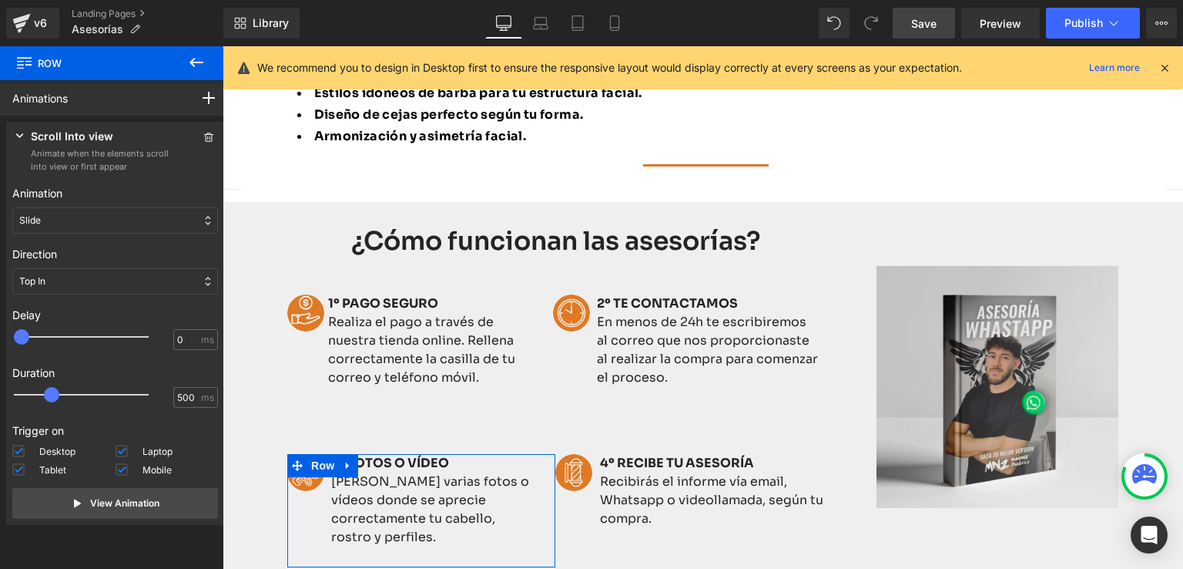
type input "100"
drag, startPoint x: 25, startPoint y: 340, endPoint x: 33, endPoint y: 341, distance: 8.6
click at [33, 341] on span at bounding box center [28, 336] width 15 height 15
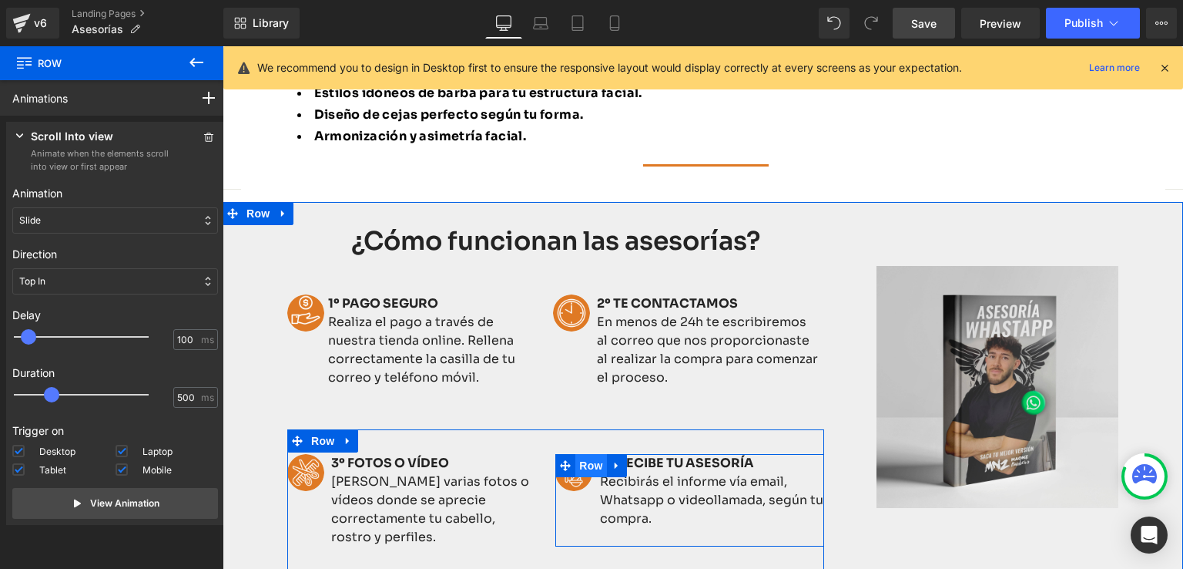
click at [592, 465] on span "Row" at bounding box center [590, 465] width 31 height 23
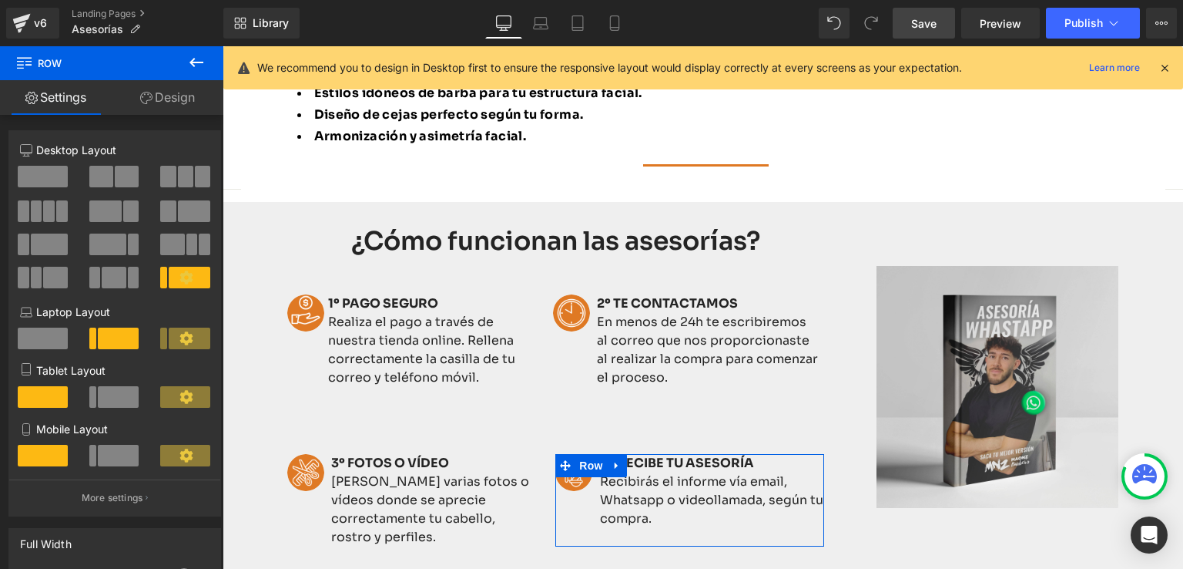
click at [192, 106] on link "Design" at bounding box center [168, 97] width 112 height 35
click at [0, 0] on div "Animations (beta)" at bounding box center [0, 0] width 0 height 0
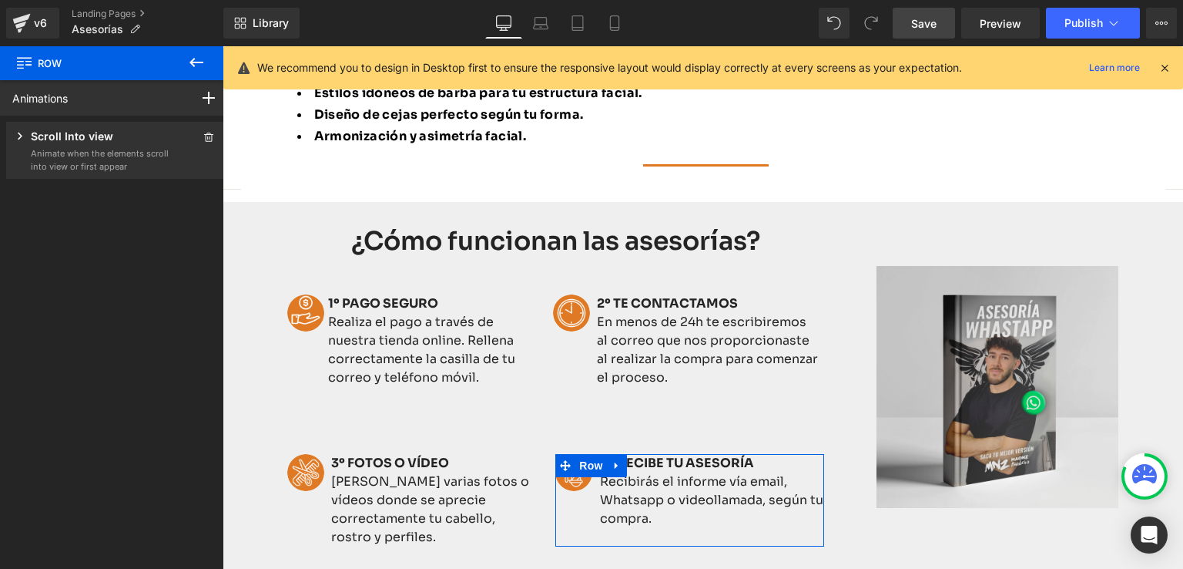
click at [82, 152] on p "Animate when the elements scroll into view or first appear" at bounding box center [100, 159] width 139 height 25
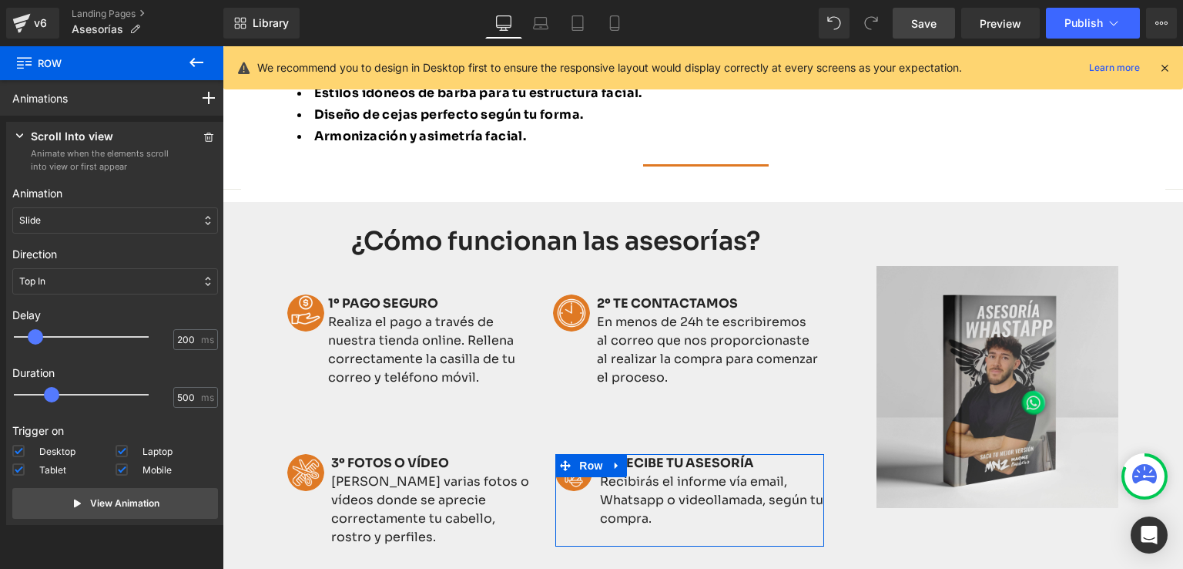
drag, startPoint x: 25, startPoint y: 341, endPoint x: 39, endPoint y: 345, distance: 15.1
click at [39, 345] on div at bounding box center [92, 336] width 135 height 31
type input "100"
click at [34, 340] on span at bounding box center [28, 336] width 15 height 15
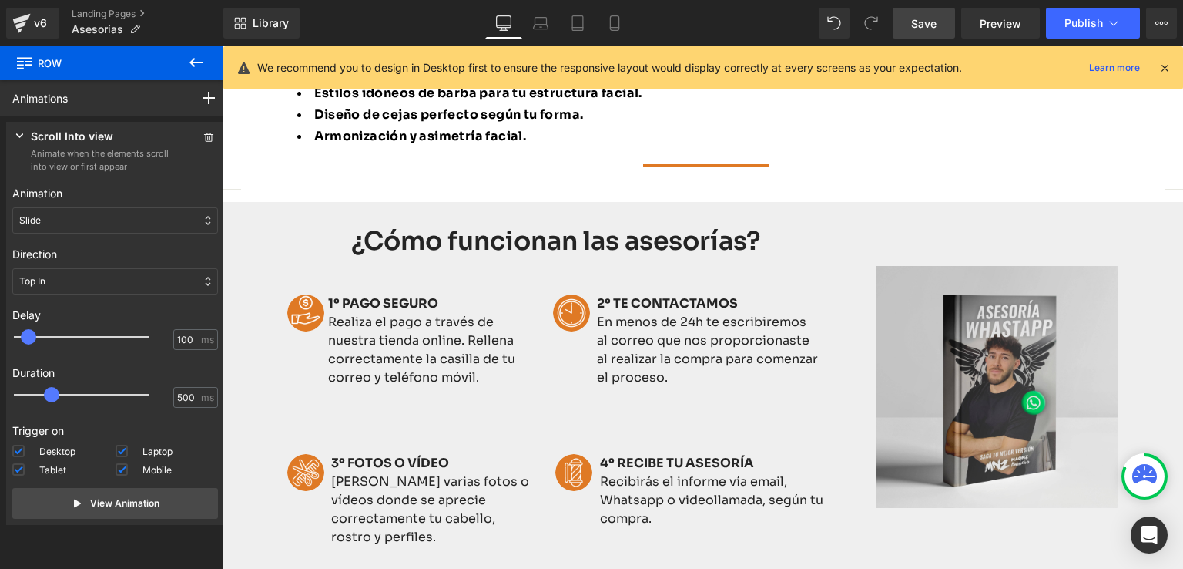
click at [922, 25] on span "Save" at bounding box center [923, 23] width 25 height 16
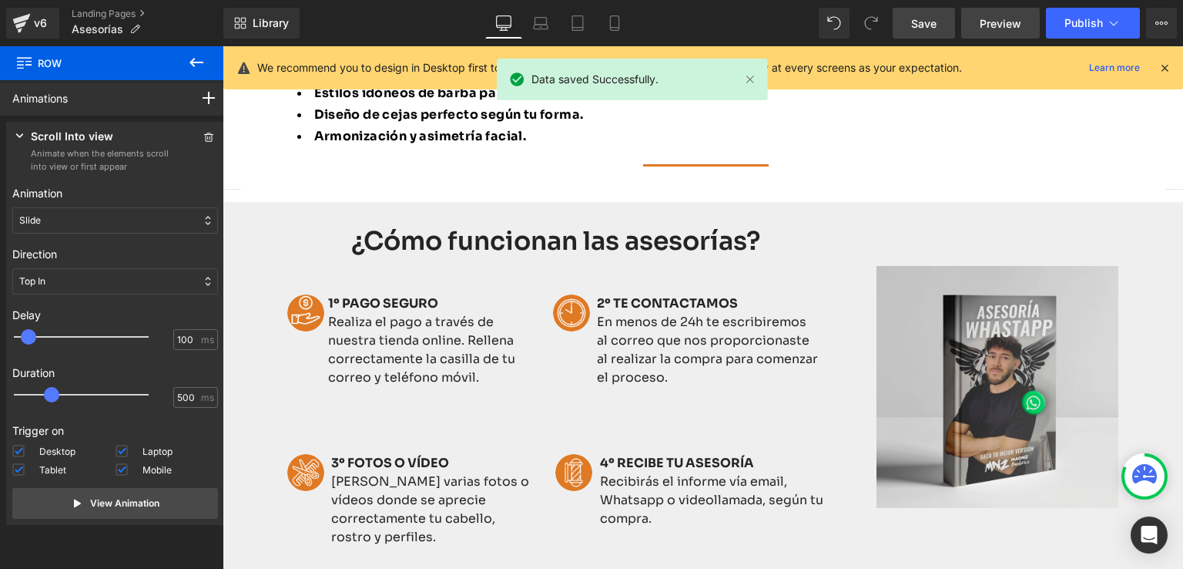
click at [988, 19] on span "Preview" at bounding box center [1001, 23] width 42 height 16
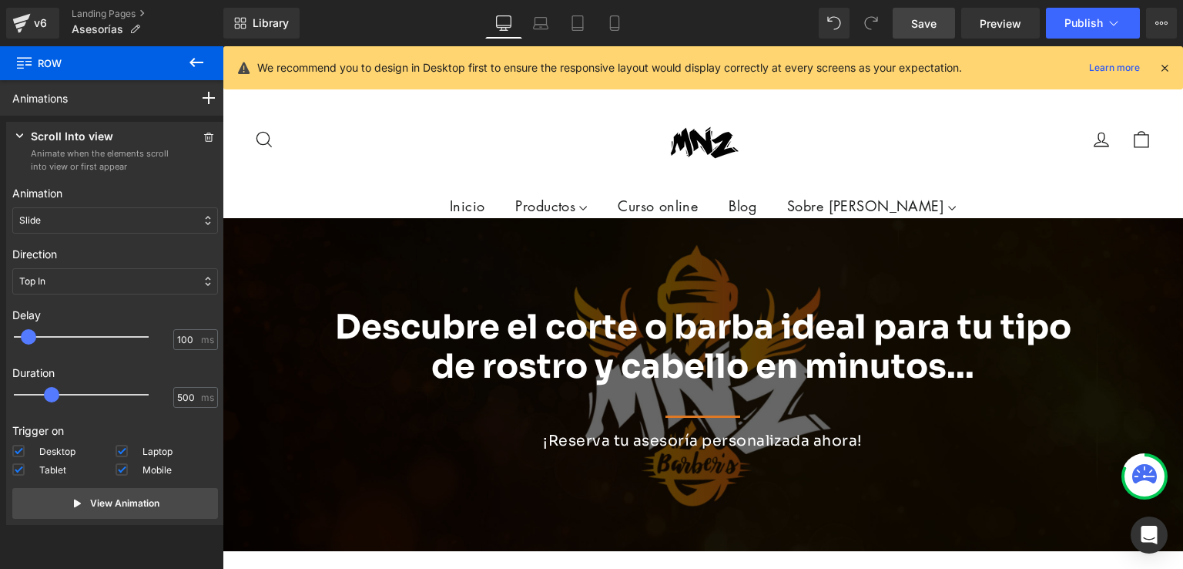
click at [526, 336] on b "Descubre el corte o barba ideal para tu tipo de rostro y cabello en minutos..." at bounding box center [703, 347] width 736 height 82
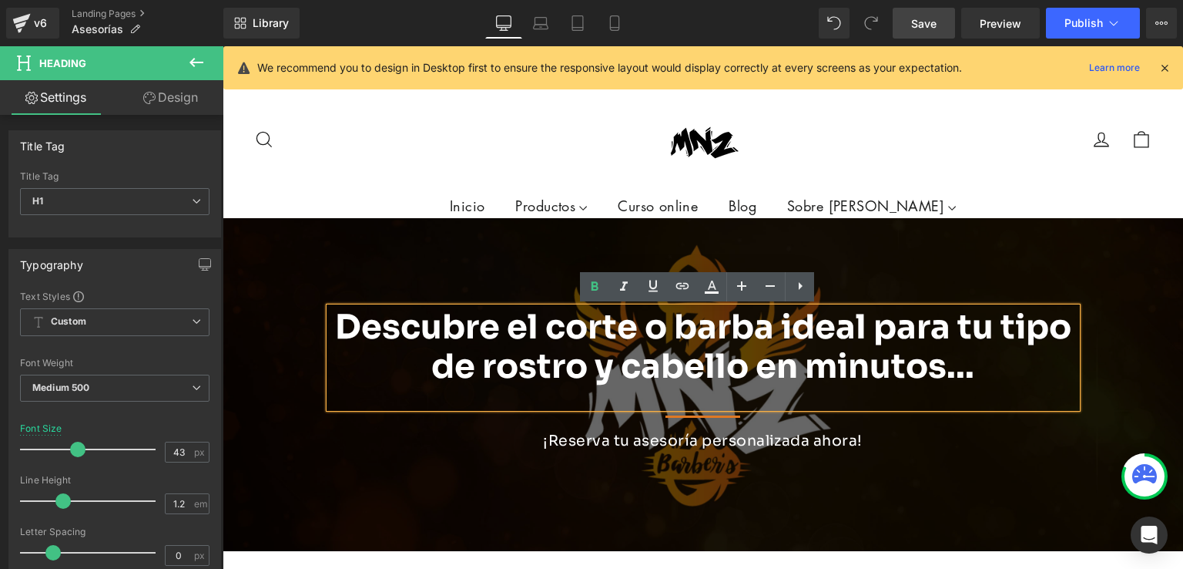
click at [299, 293] on span "Descubre el corte o barba ideal para tu tipo de rostro y cabello en minutos... …" at bounding box center [703, 380] width 961 height 193
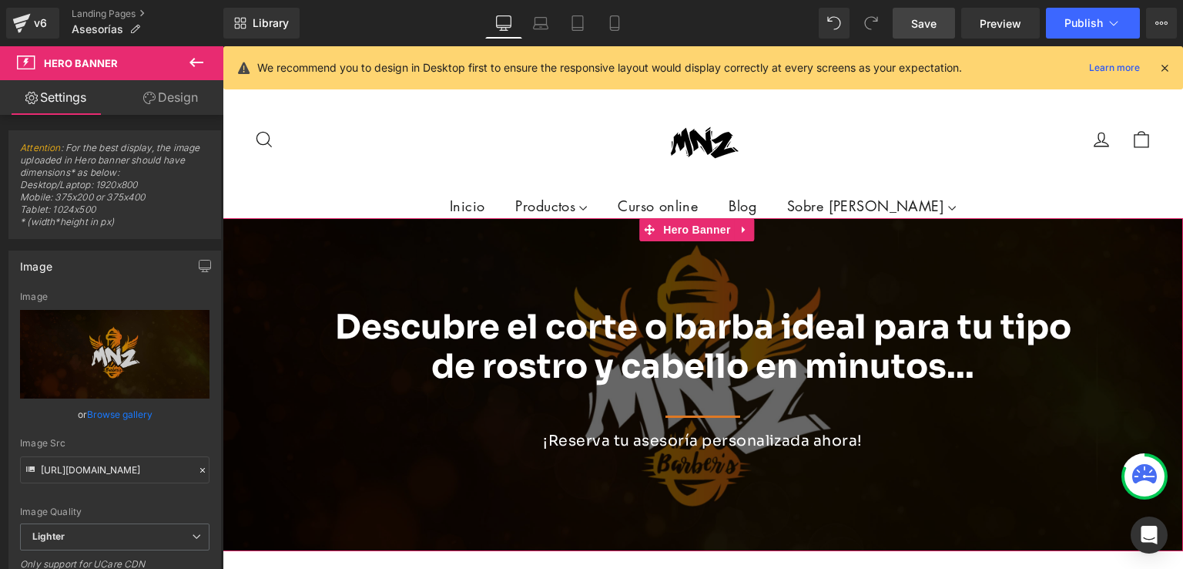
click at [278, 251] on div at bounding box center [703, 385] width 961 height 334
click at [666, 229] on span "Hero Banner" at bounding box center [696, 229] width 75 height 23
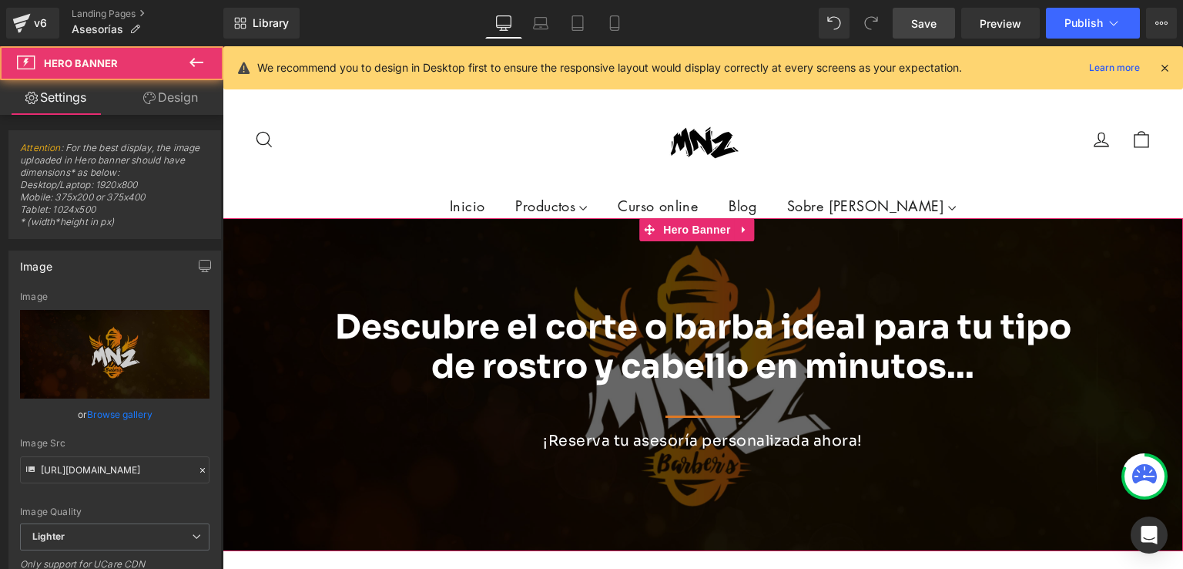
click at [191, 92] on link "Design" at bounding box center [171, 97] width 112 height 35
click at [0, 0] on div "Animations (beta)" at bounding box center [0, 0] width 0 height 0
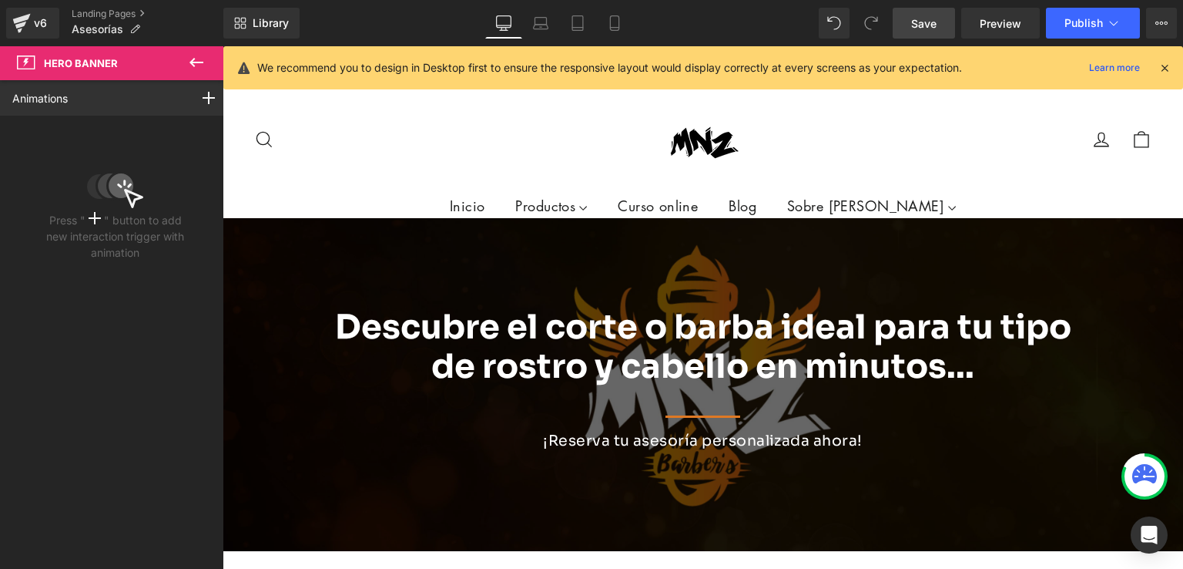
click at [188, 67] on icon at bounding box center [196, 62] width 18 height 18
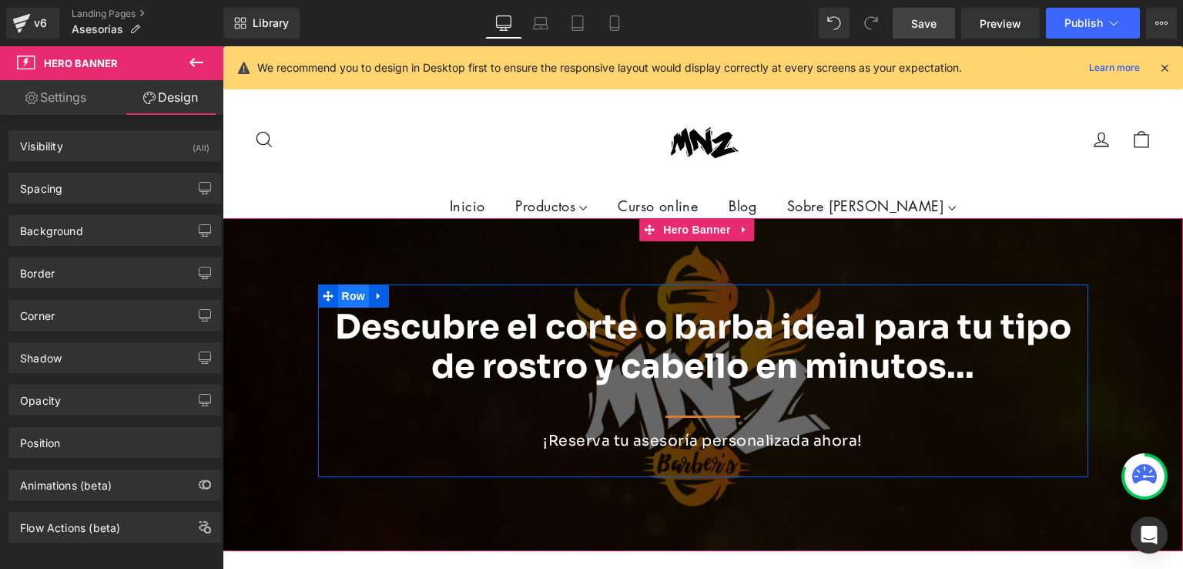
click at [350, 295] on span "Row" at bounding box center [353, 295] width 31 height 23
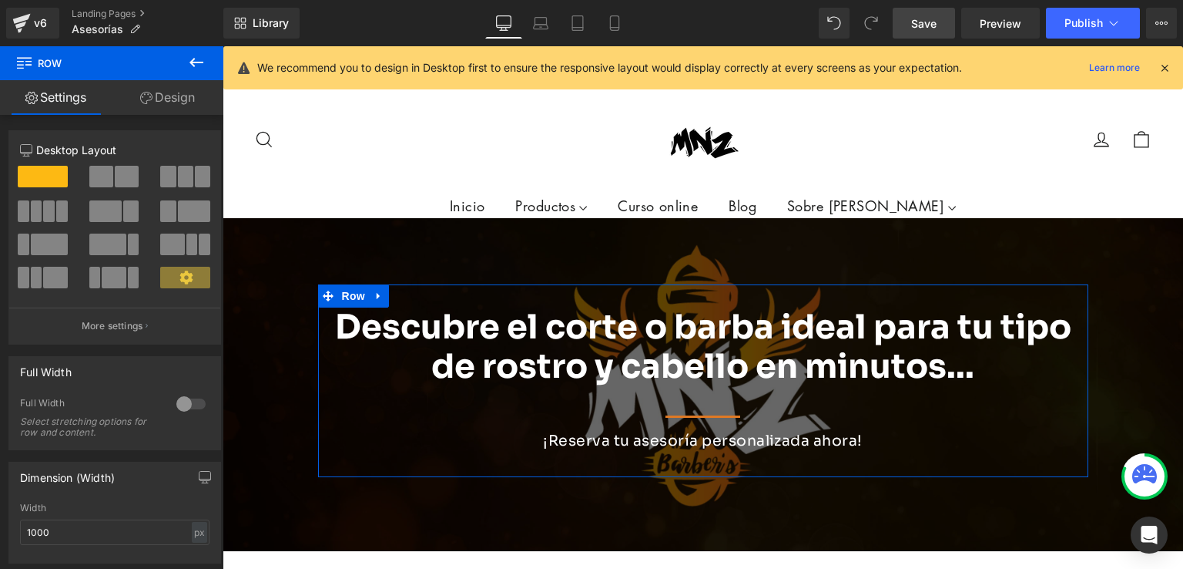
click at [185, 101] on link "Design" at bounding box center [168, 97] width 112 height 35
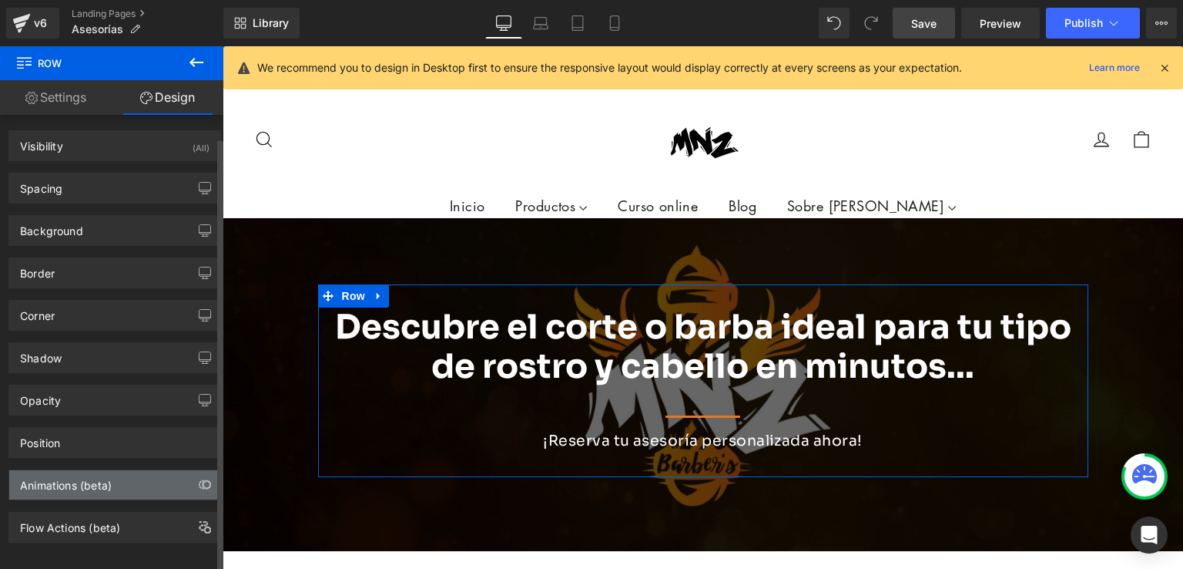
scroll to position [14, 0]
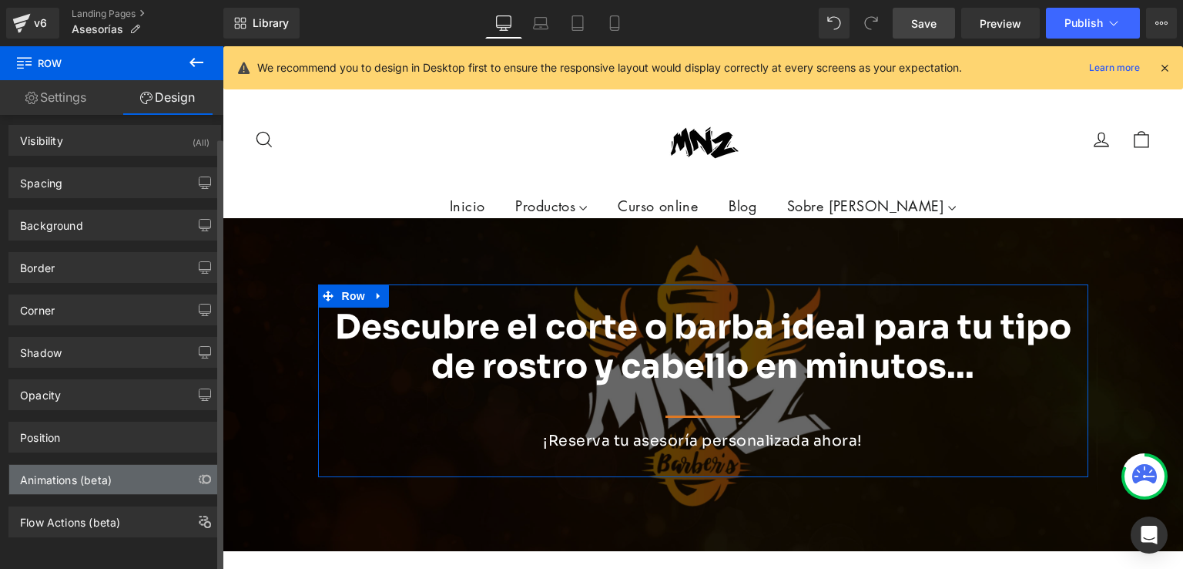
click at [136, 478] on div "Animations (beta)" at bounding box center [114, 479] width 211 height 29
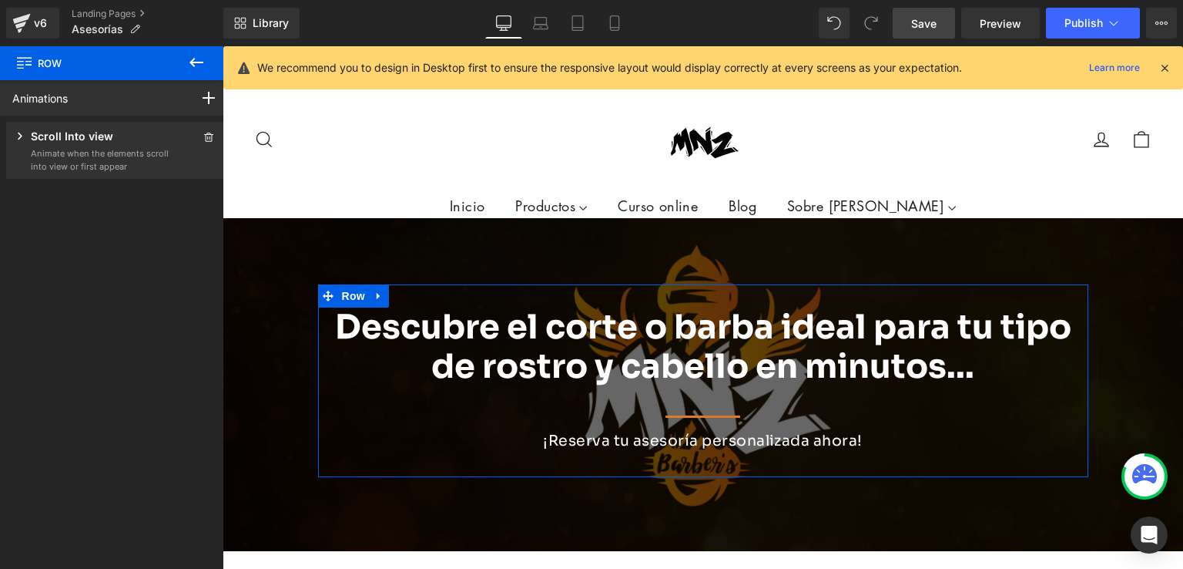
click at [108, 139] on p "Scroll Into view" at bounding box center [72, 137] width 82 height 19
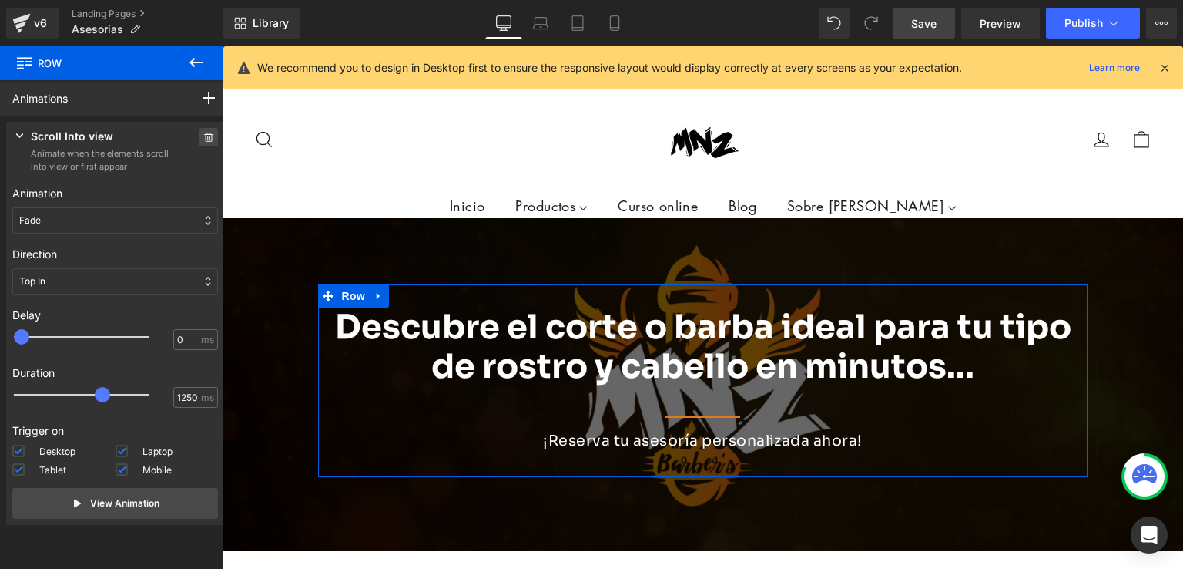
click at [204, 130] on span at bounding box center [209, 137] width 18 height 18
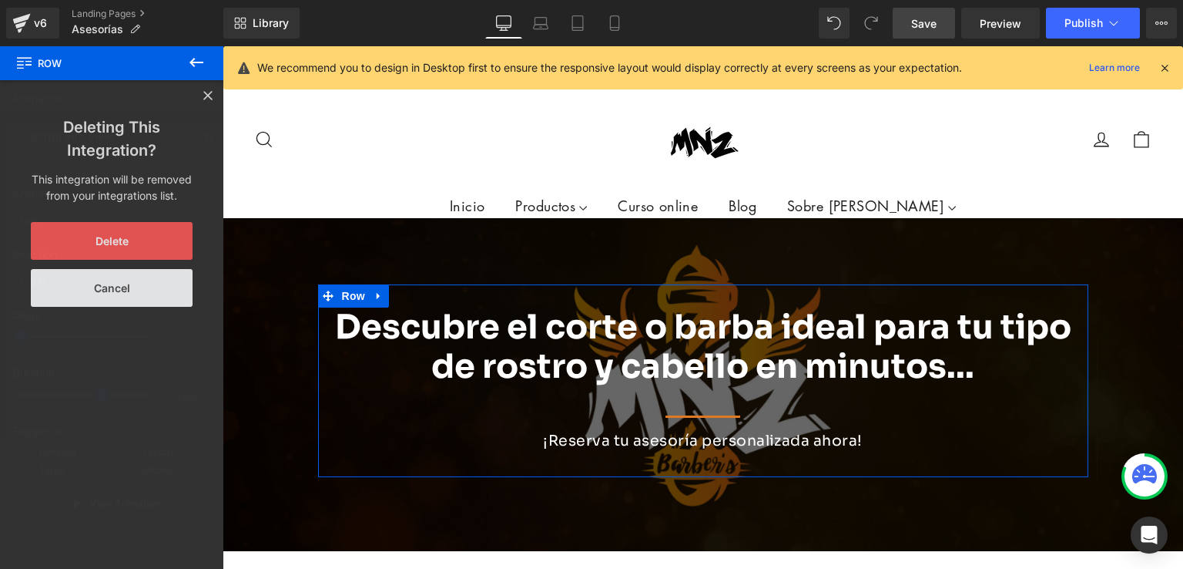
click at [116, 241] on button "Delete" at bounding box center [112, 241] width 162 height 38
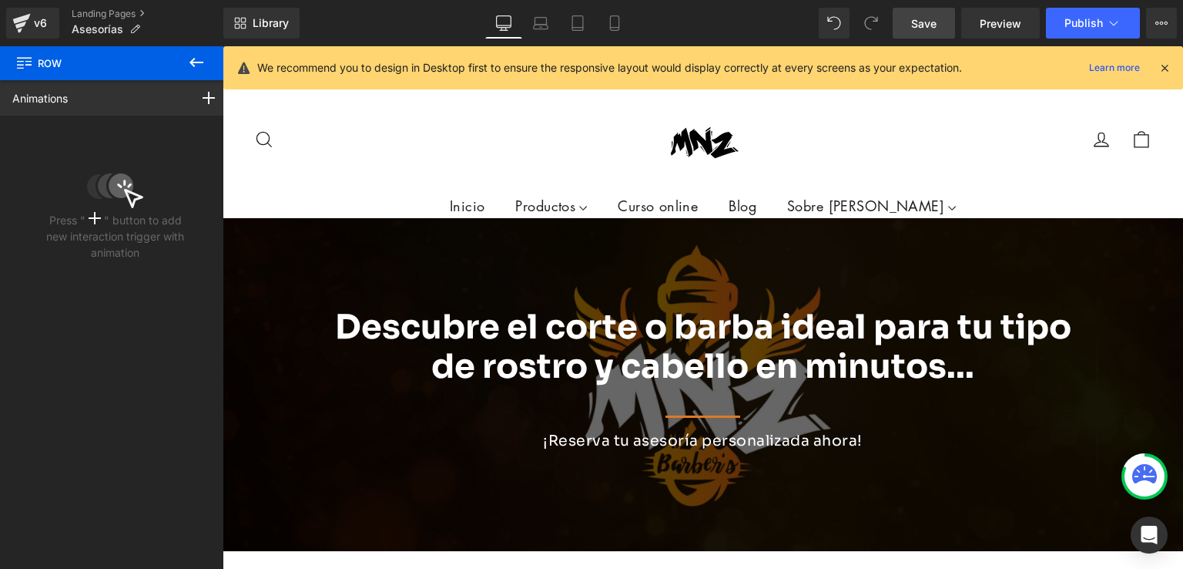
click at [200, 56] on icon at bounding box center [196, 62] width 18 height 18
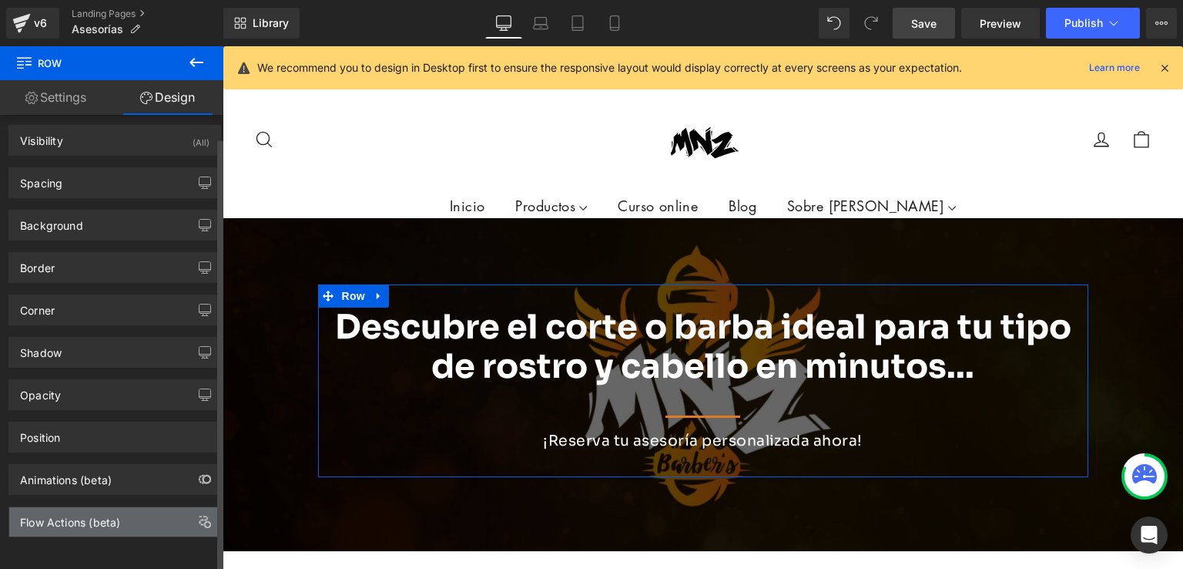
click at [86, 515] on div "Flow Actions (beta)" at bounding box center [70, 518] width 100 height 22
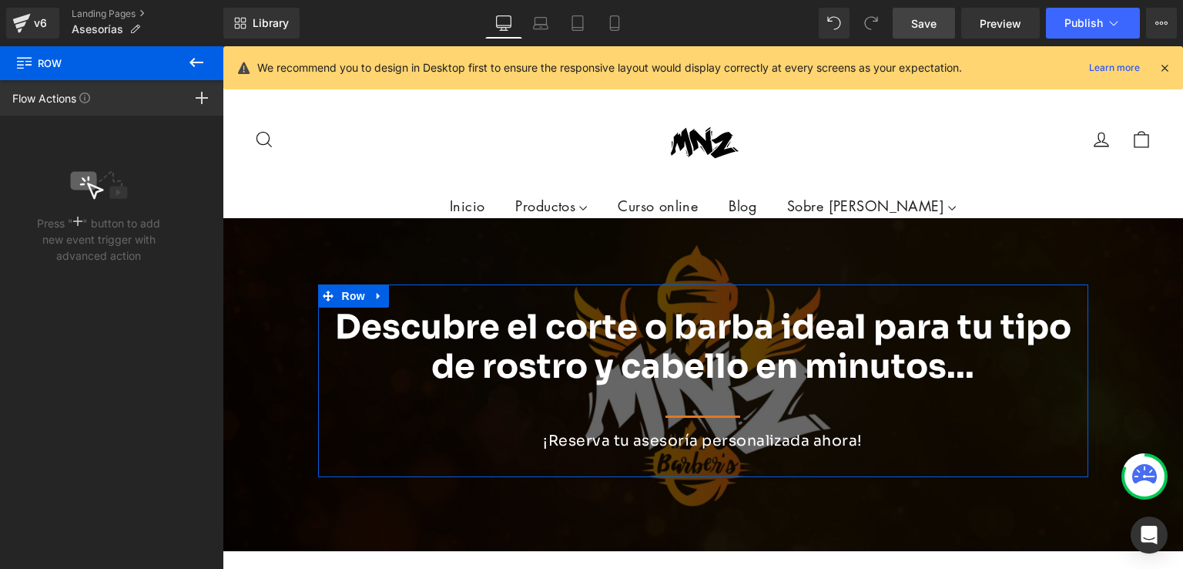
click at [218, 95] on div at bounding box center [201, 97] width 43 height 35
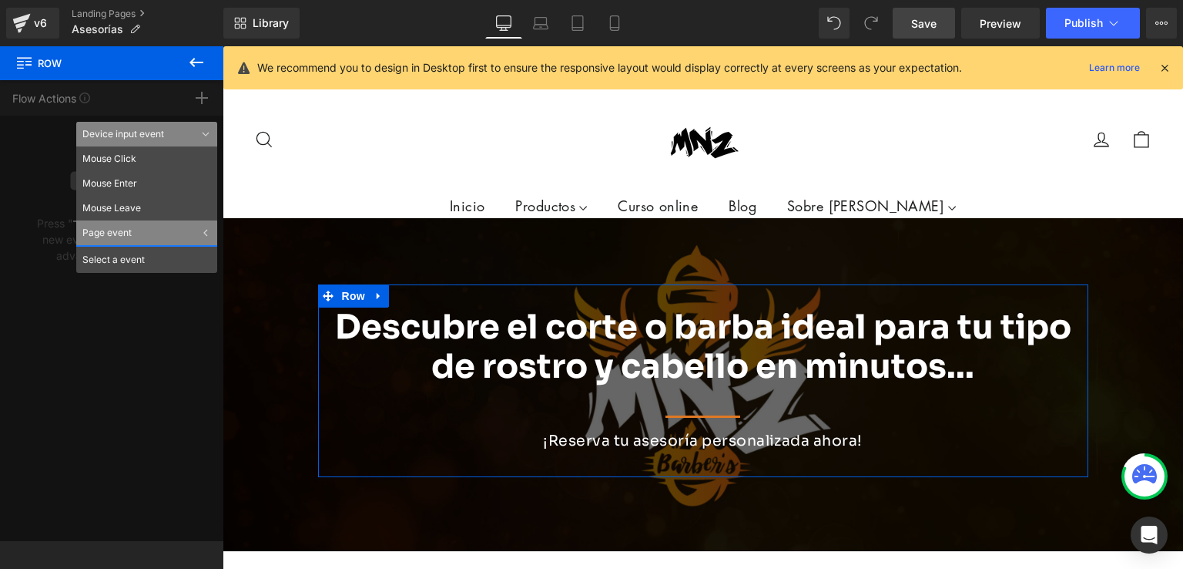
click at [37, 147] on div "Flow Actions Click "+" to add an event to trigger action affect on other elemen…" at bounding box center [111, 310] width 223 height 461
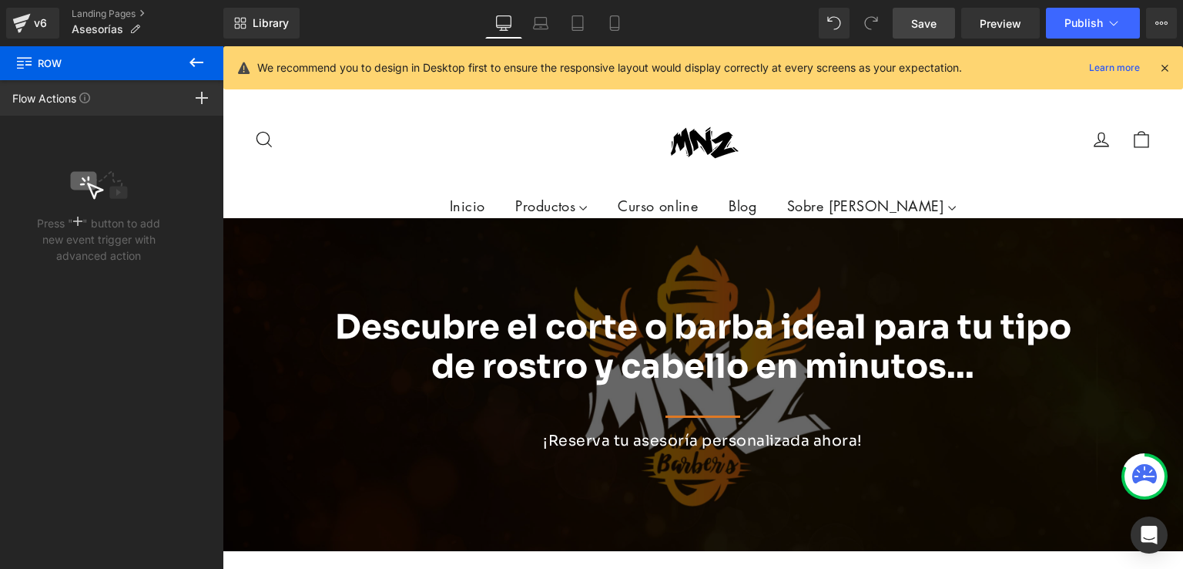
click at [198, 69] on icon at bounding box center [196, 62] width 18 height 18
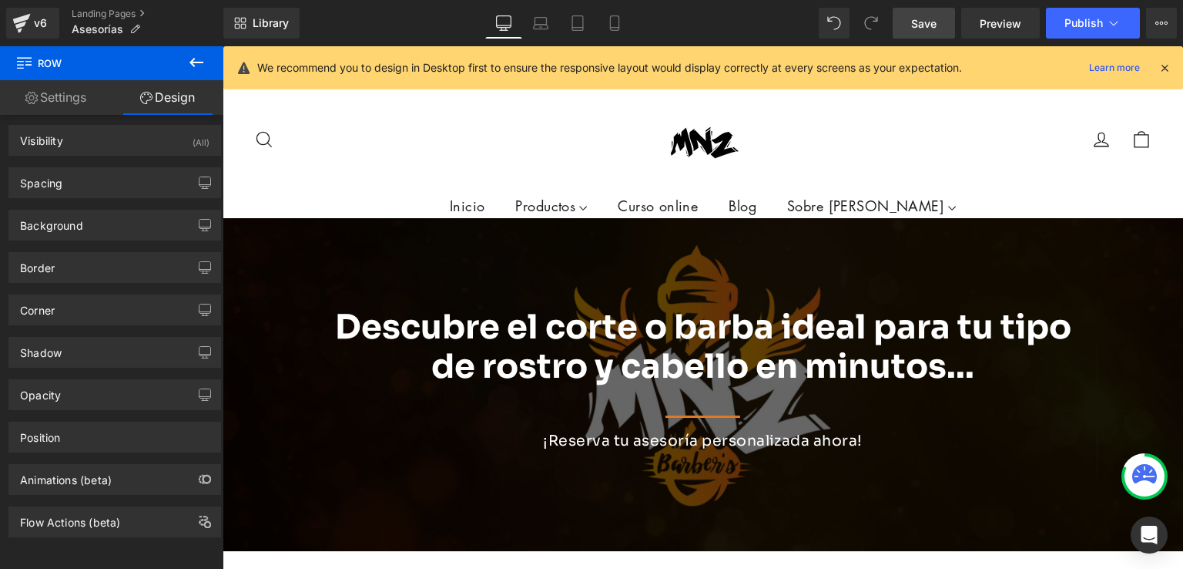
click at [937, 31] on span "Save" at bounding box center [923, 23] width 25 height 16
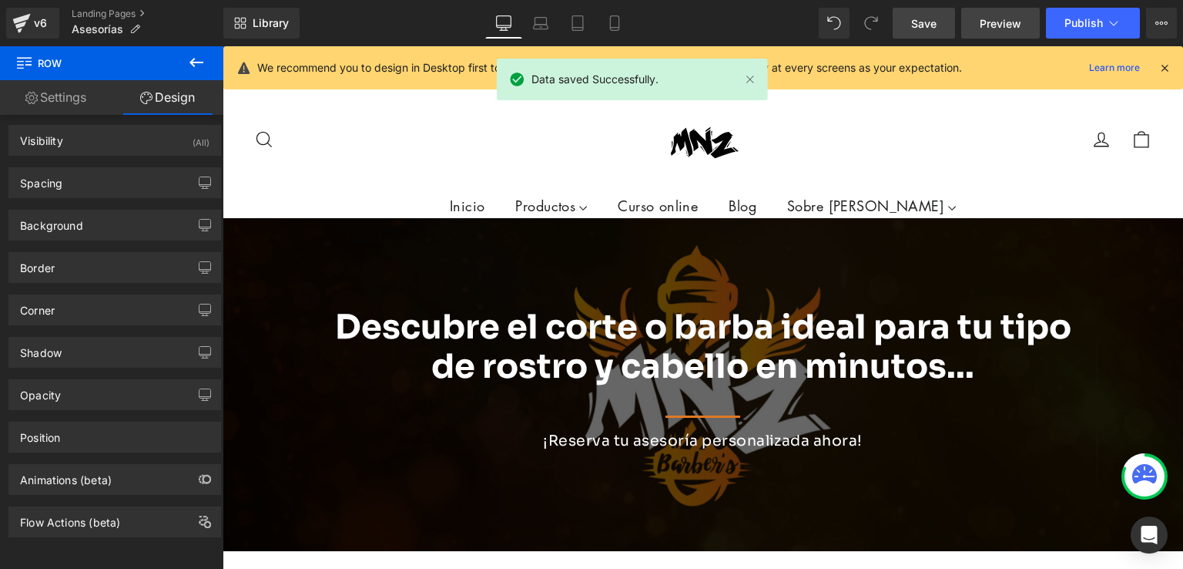
click at [1005, 19] on span "Preview" at bounding box center [1001, 23] width 42 height 16
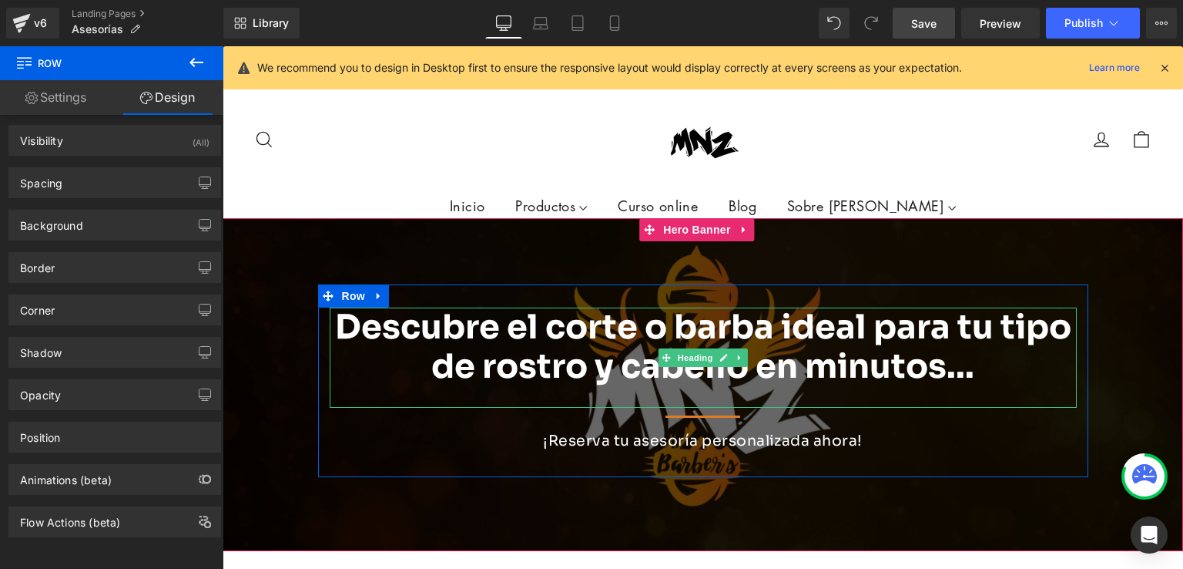
scroll to position [231, 0]
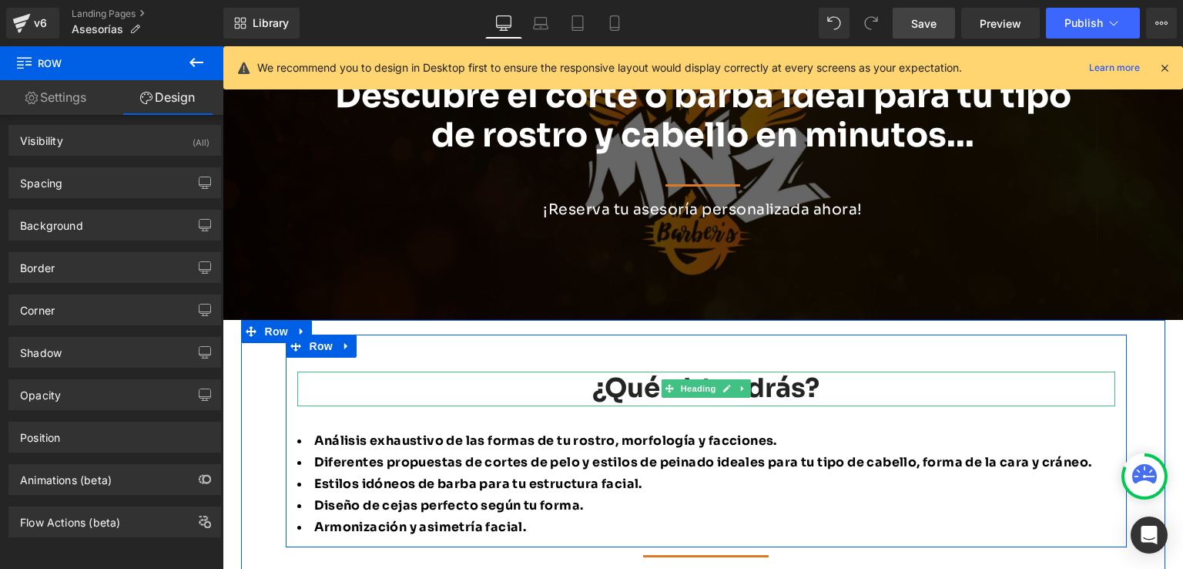
click at [582, 398] on h4 "¿Qué obtendrás?" at bounding box center [706, 388] width 818 height 34
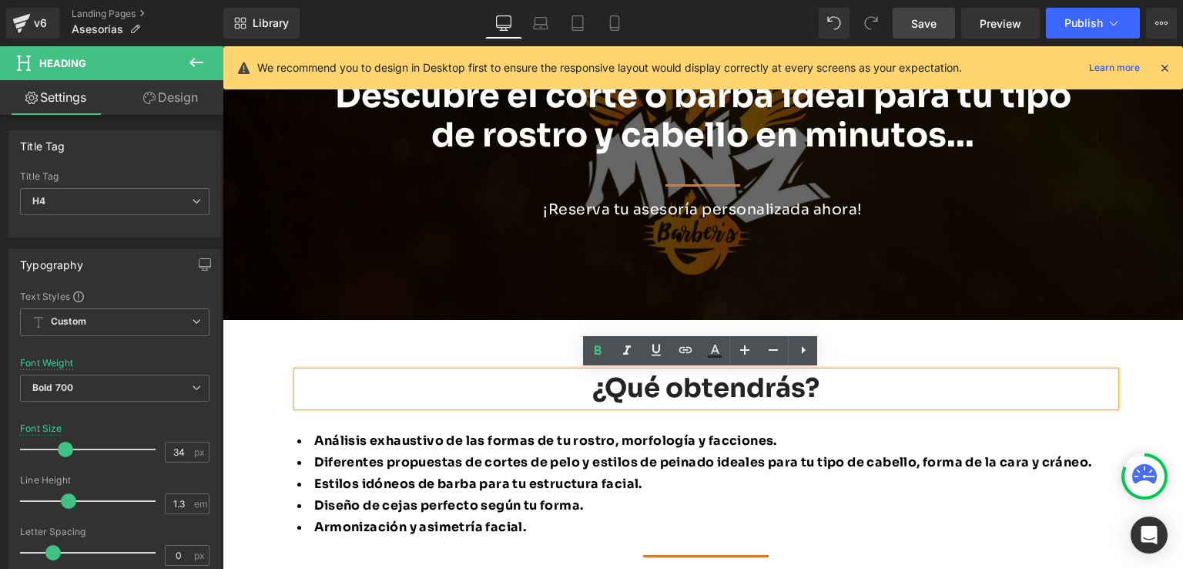
click at [320, 347] on span "Row" at bounding box center [321, 346] width 25 height 18
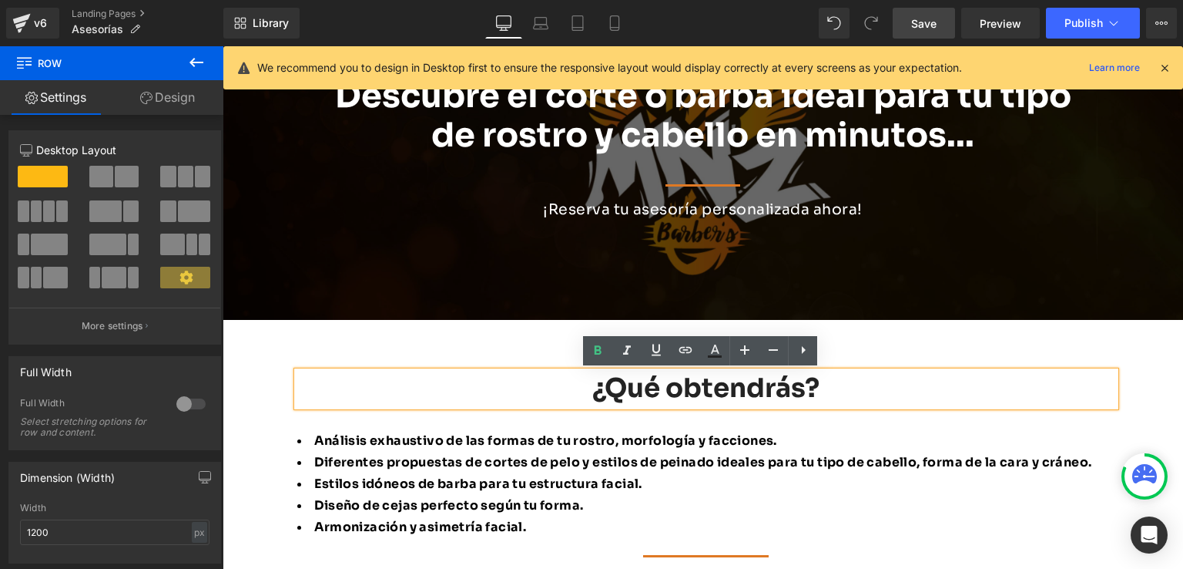
click at [286, 418] on div "¿Qué obtendrás? Heading Análisis exhaustivo de las formas de tu rostro, morfolo…" at bounding box center [706, 436] width 841 height 204
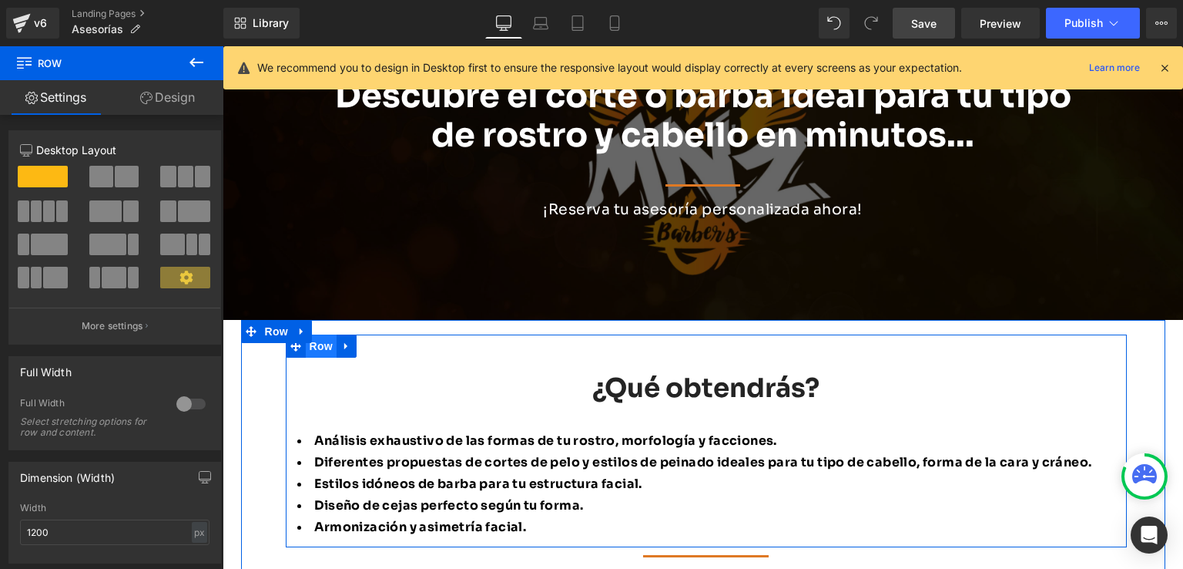
click at [308, 345] on span "Row" at bounding box center [321, 345] width 31 height 23
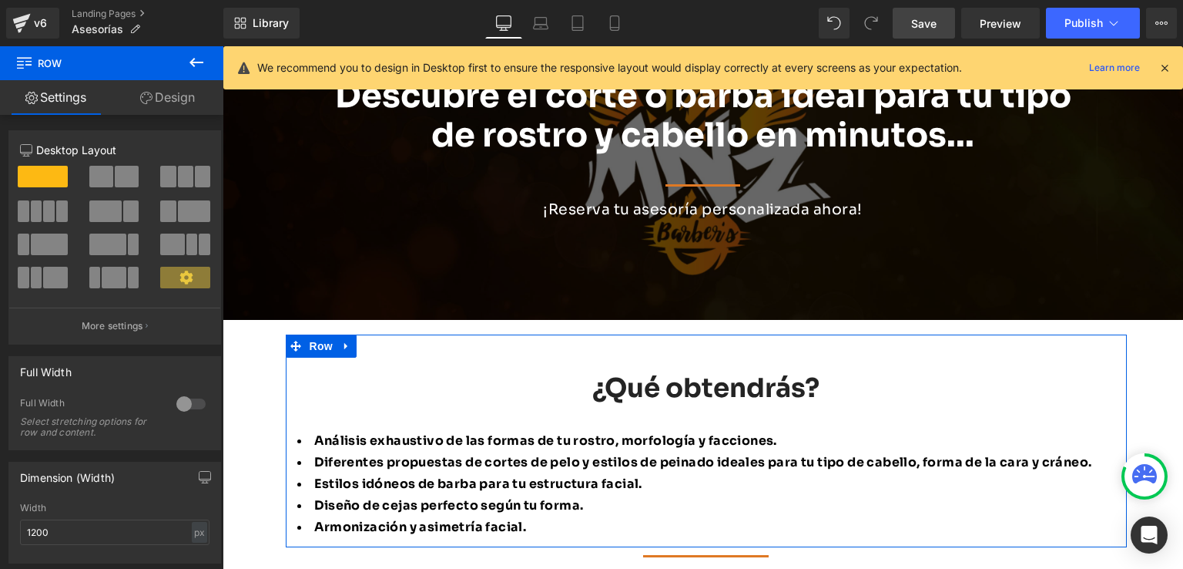
click at [167, 96] on link "Design" at bounding box center [168, 97] width 112 height 35
click at [0, 0] on div "Animations (beta)" at bounding box center [0, 0] width 0 height 0
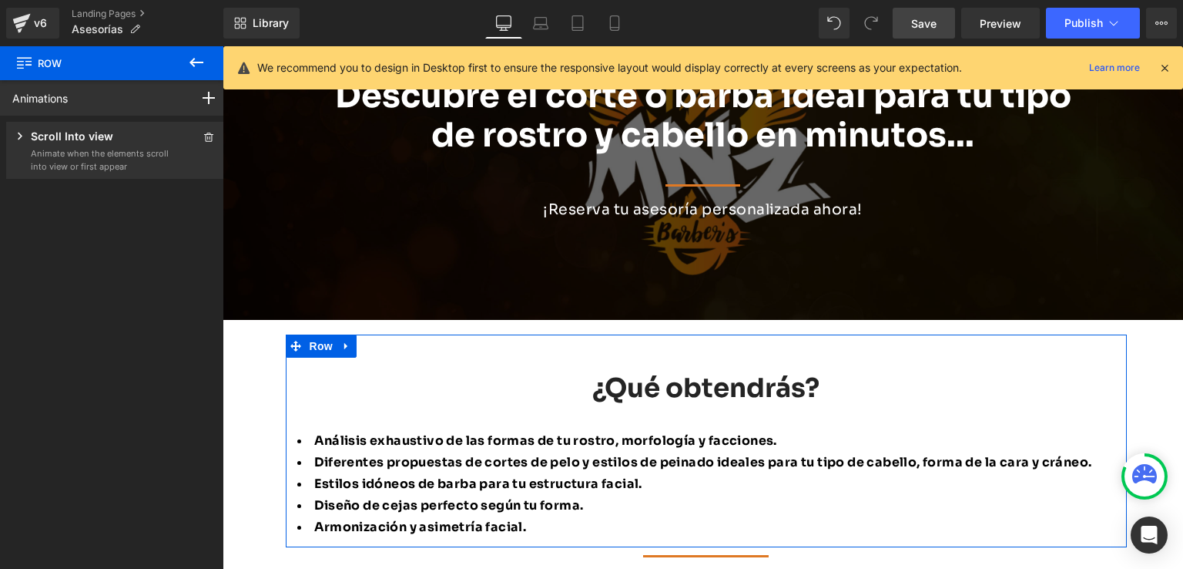
click at [126, 161] on p "Animate when the elements scroll into view or first appear" at bounding box center [100, 159] width 139 height 25
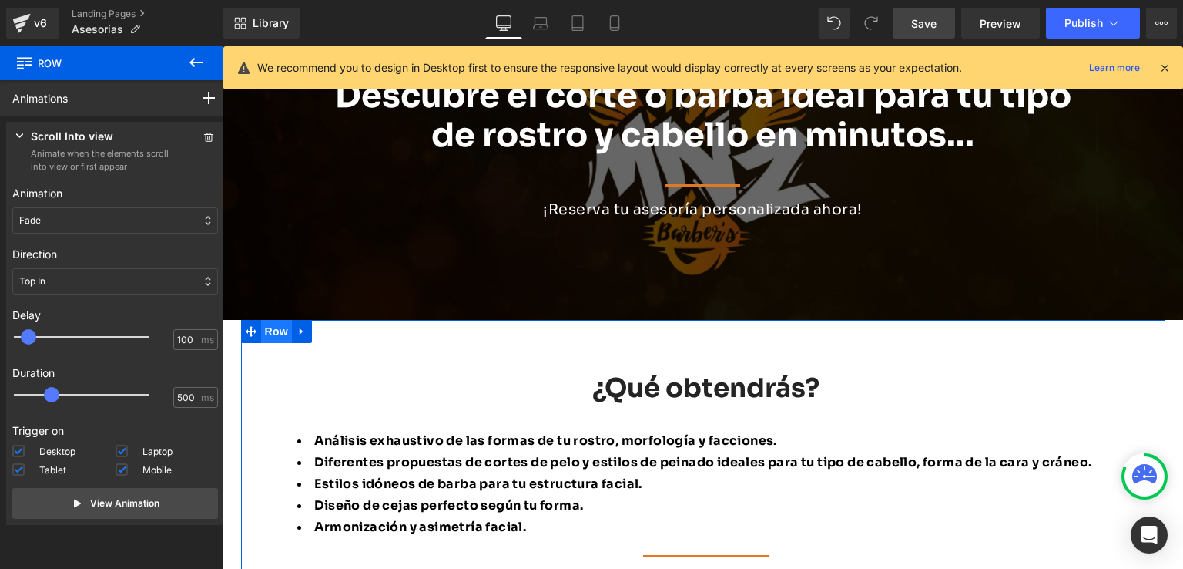
click at [262, 333] on span "Row" at bounding box center [276, 331] width 31 height 23
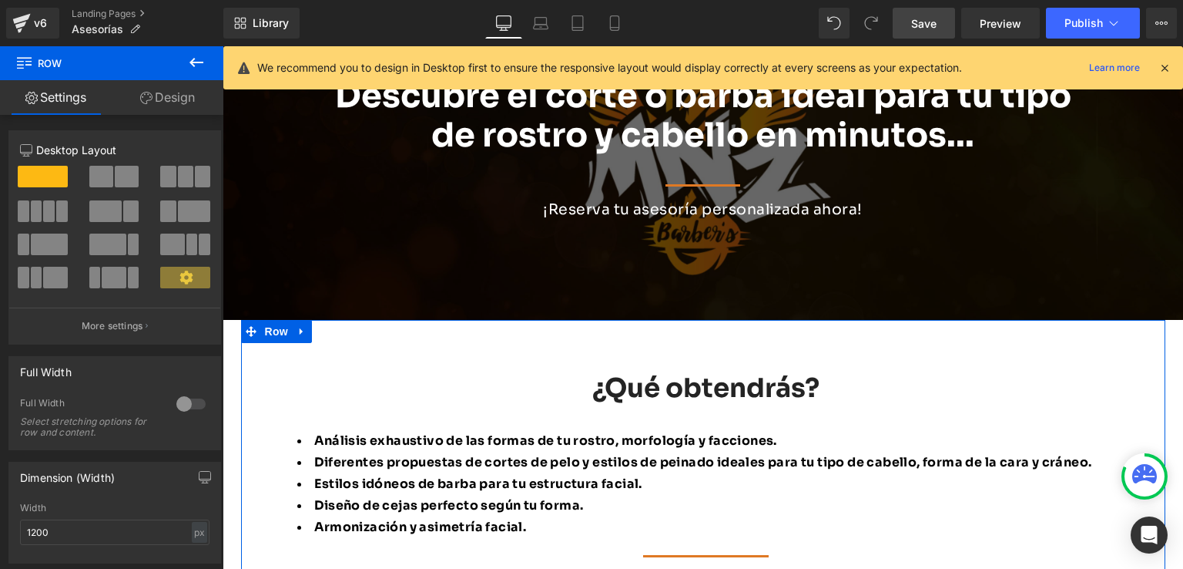
click at [176, 83] on link "Design" at bounding box center [168, 97] width 112 height 35
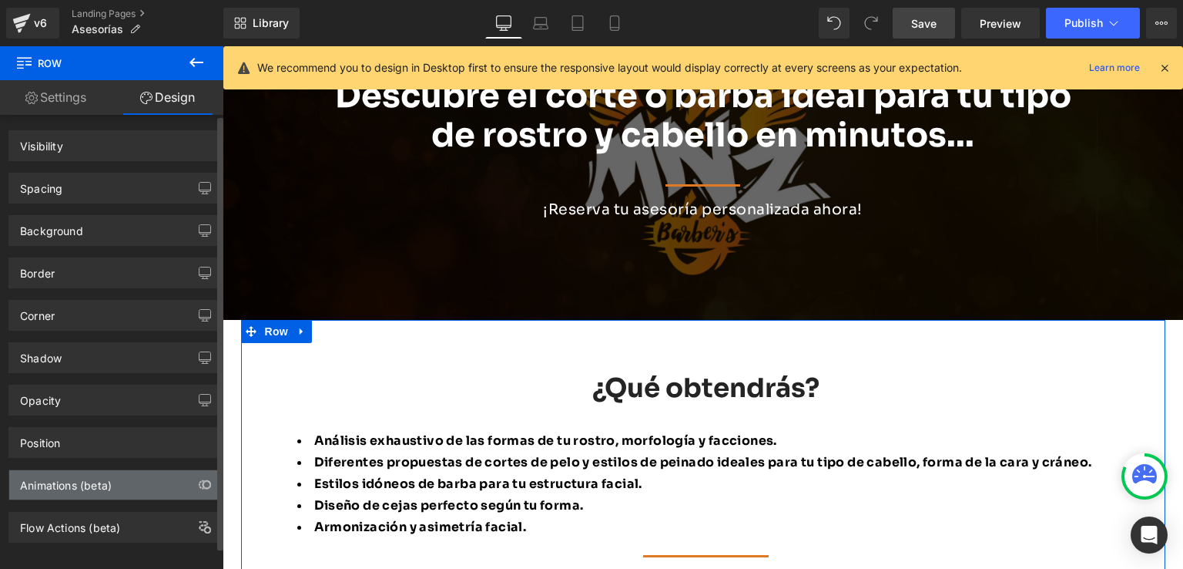
click at [83, 473] on div "Animations (beta)" at bounding box center [66, 481] width 92 height 22
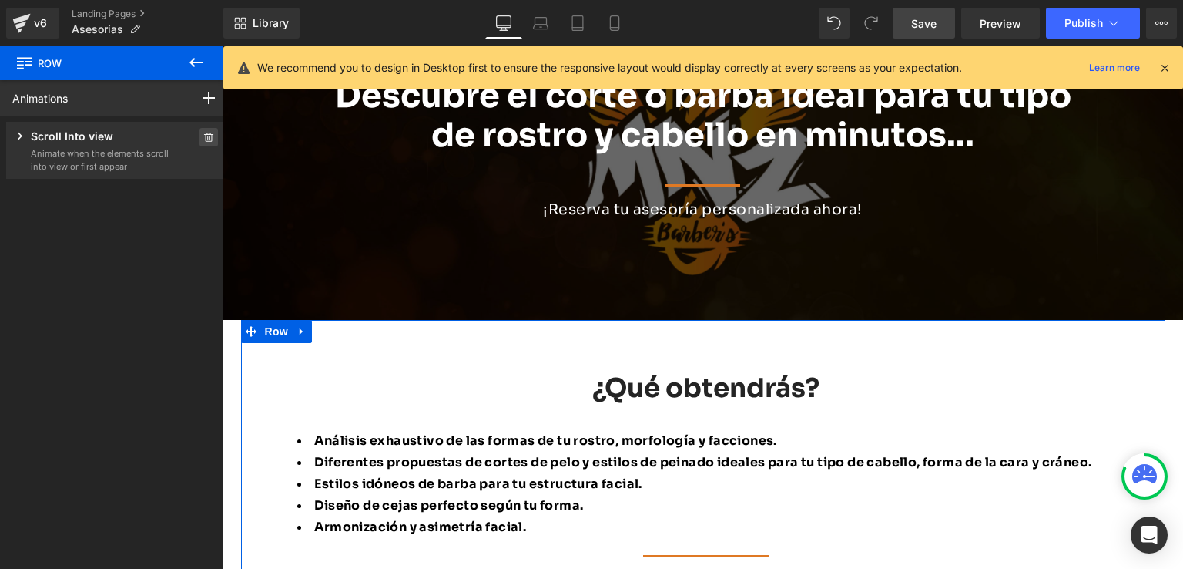
click at [200, 136] on span at bounding box center [209, 137] width 18 height 18
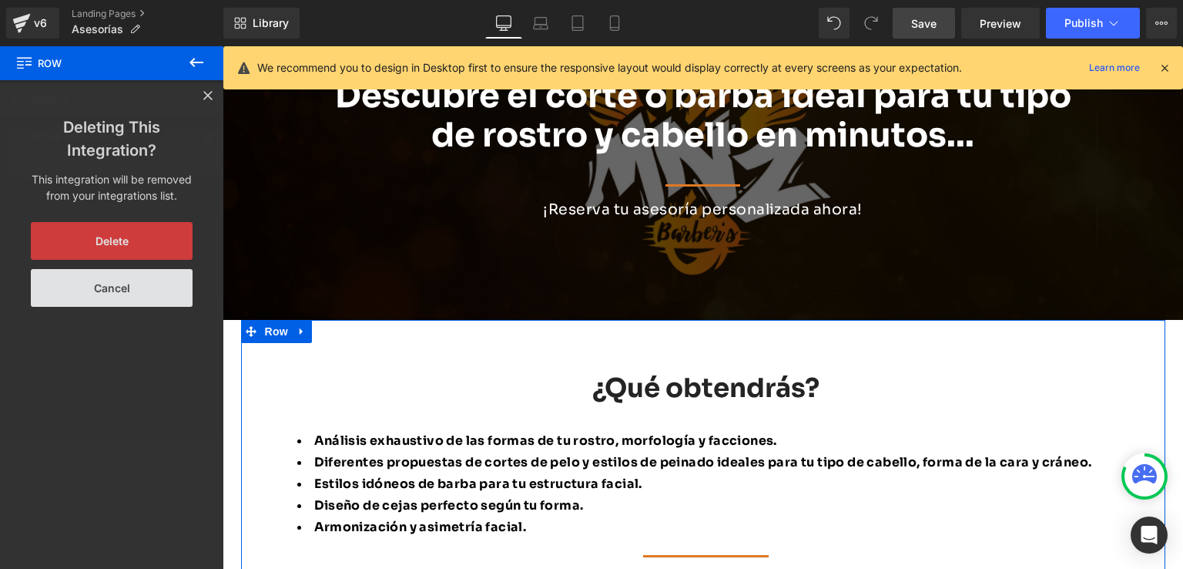
click at [128, 228] on button "Delete" at bounding box center [112, 241] width 162 height 38
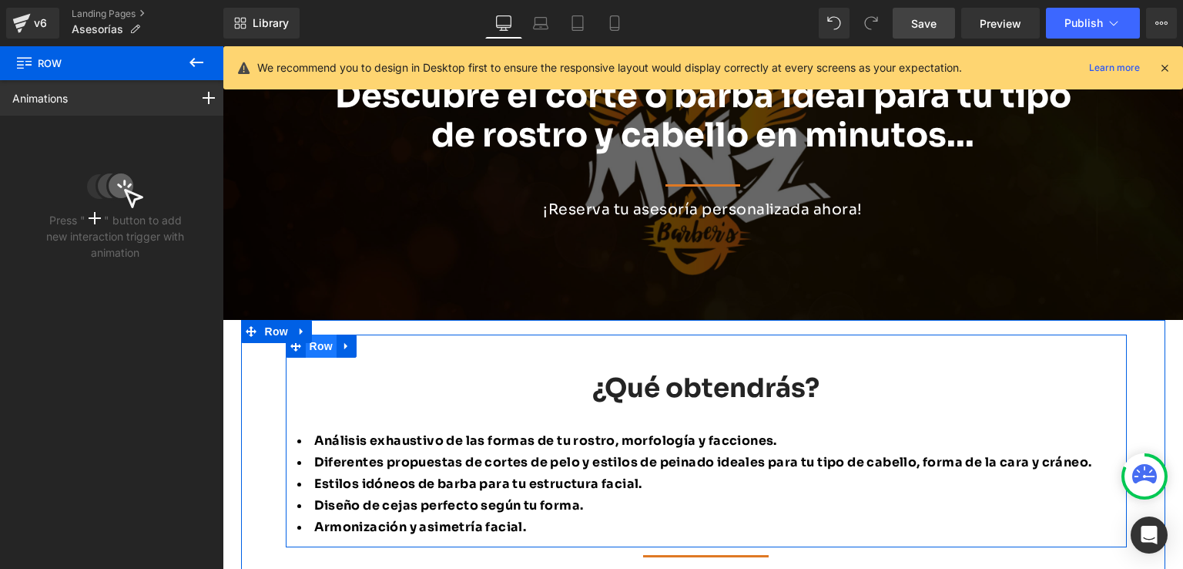
click at [314, 349] on span "Row" at bounding box center [321, 345] width 31 height 23
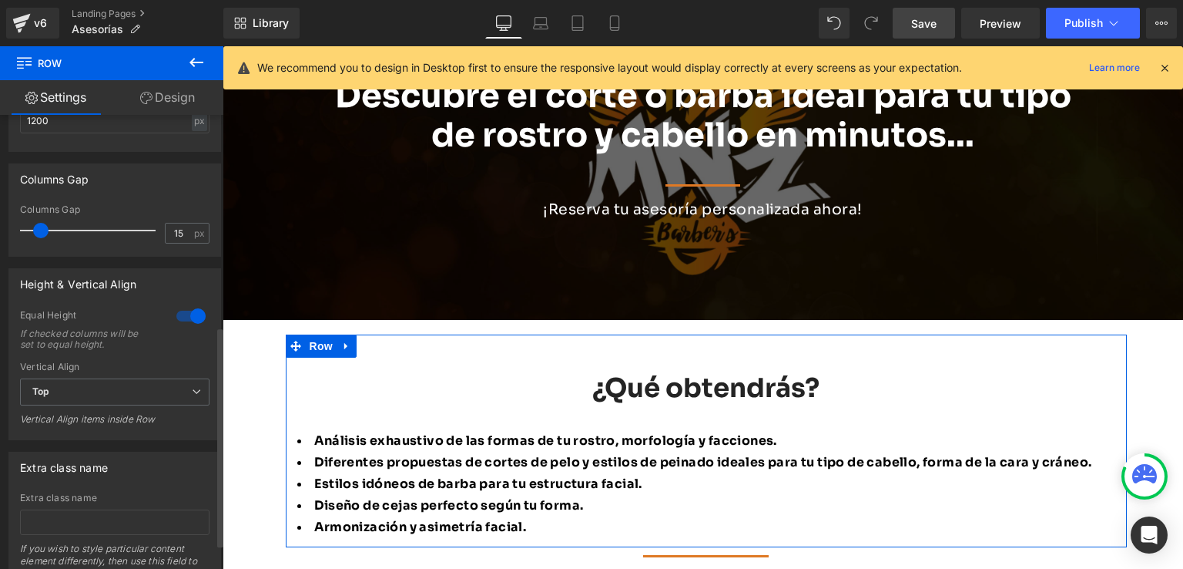
scroll to position [256, 0]
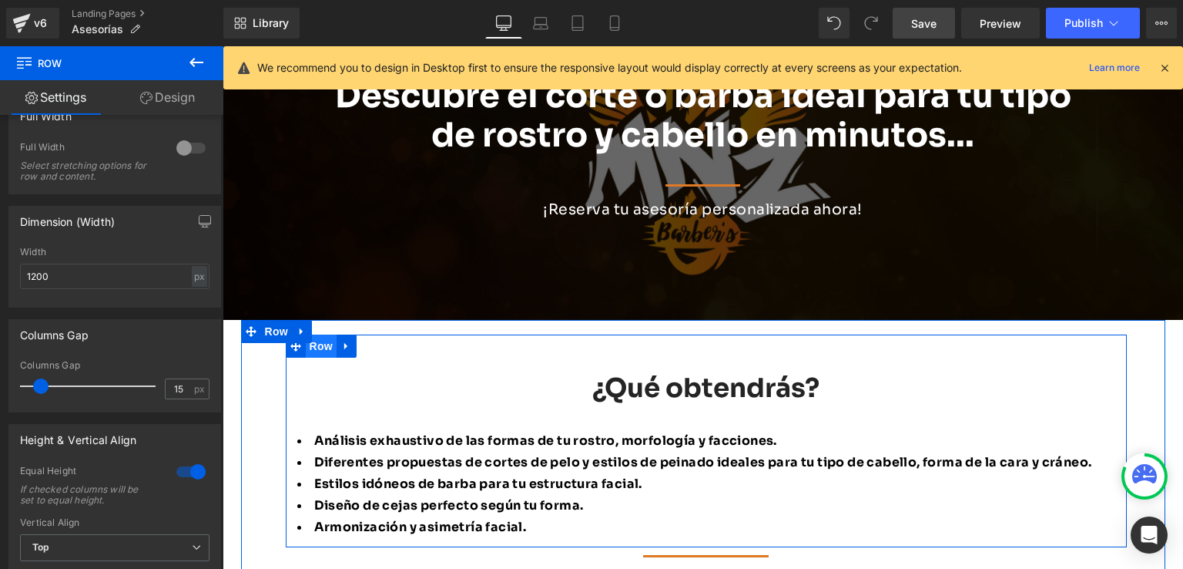
click at [320, 347] on span "Row" at bounding box center [321, 345] width 31 height 23
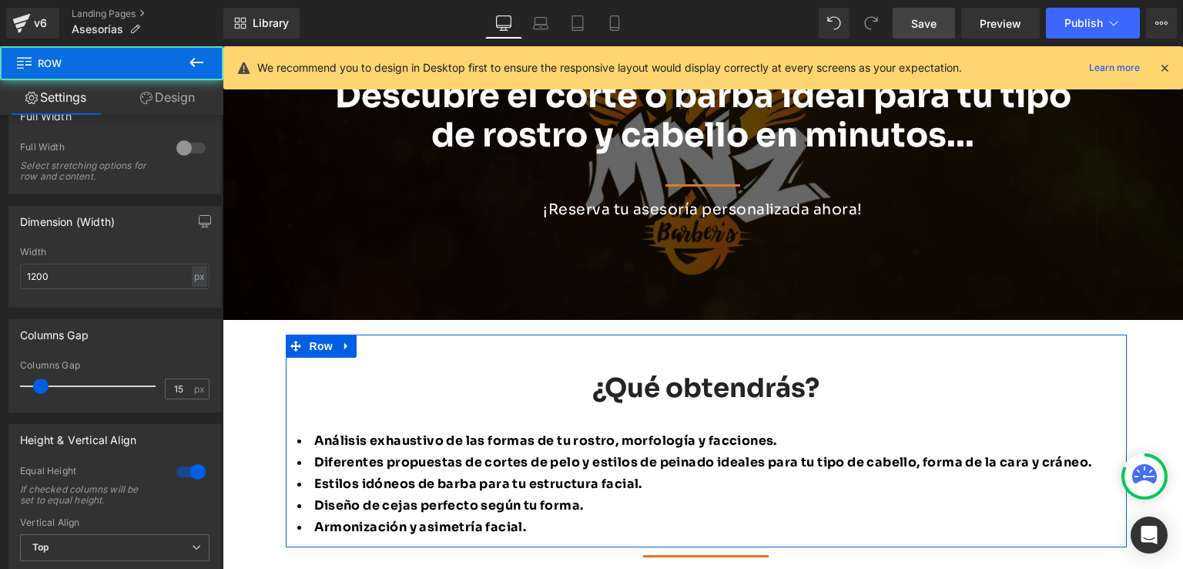
click at [156, 96] on link "Design" at bounding box center [168, 97] width 112 height 35
click at [0, 0] on div "Animations (beta)" at bounding box center [0, 0] width 0 height 0
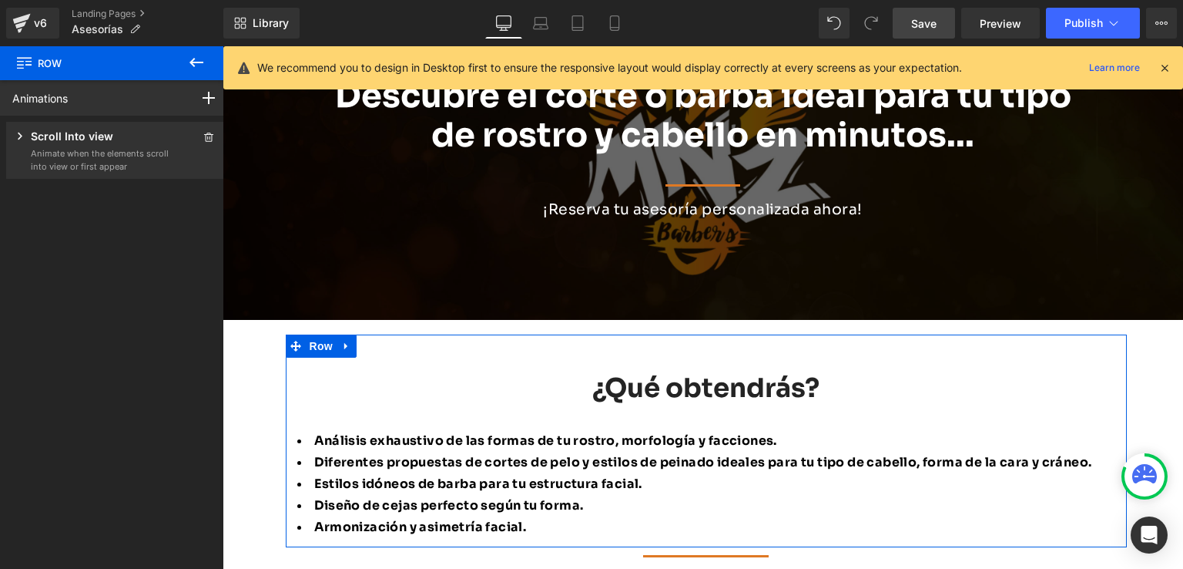
click at [104, 146] on p "Scroll Into view" at bounding box center [72, 137] width 82 height 19
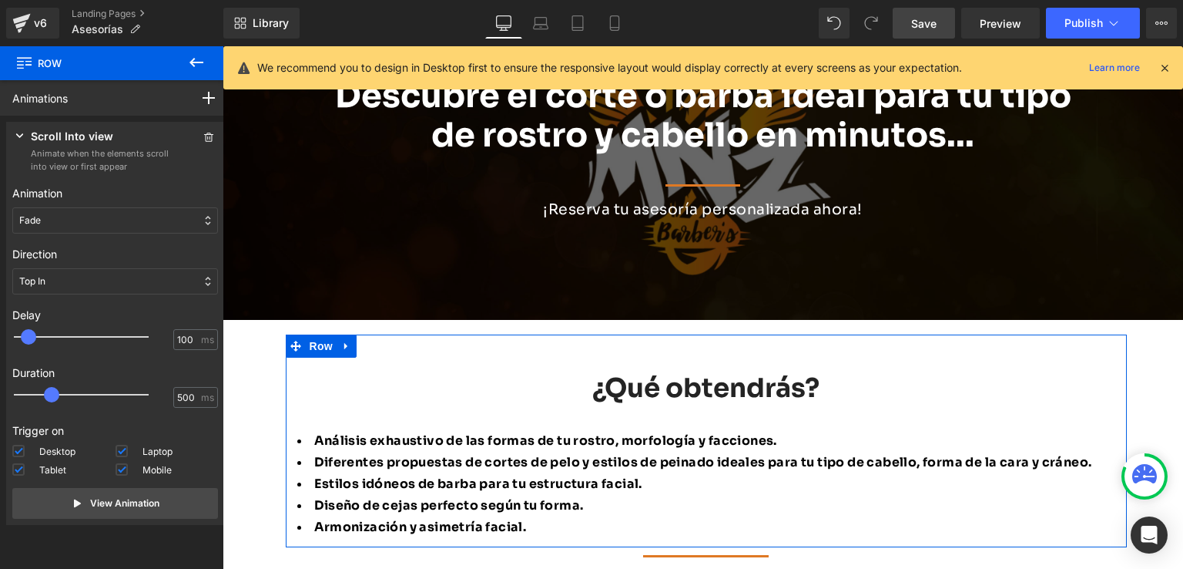
type input "200"
drag, startPoint x: 21, startPoint y: 337, endPoint x: 31, endPoint y: 337, distance: 10.0
click at [31, 337] on span at bounding box center [35, 336] width 15 height 15
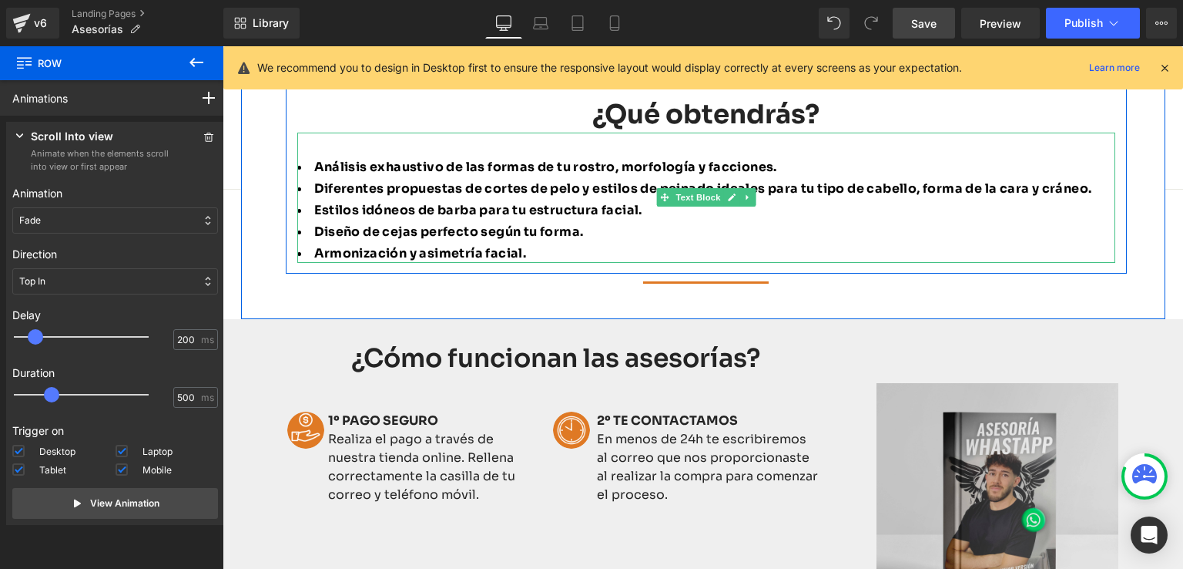
scroll to position [539, 0]
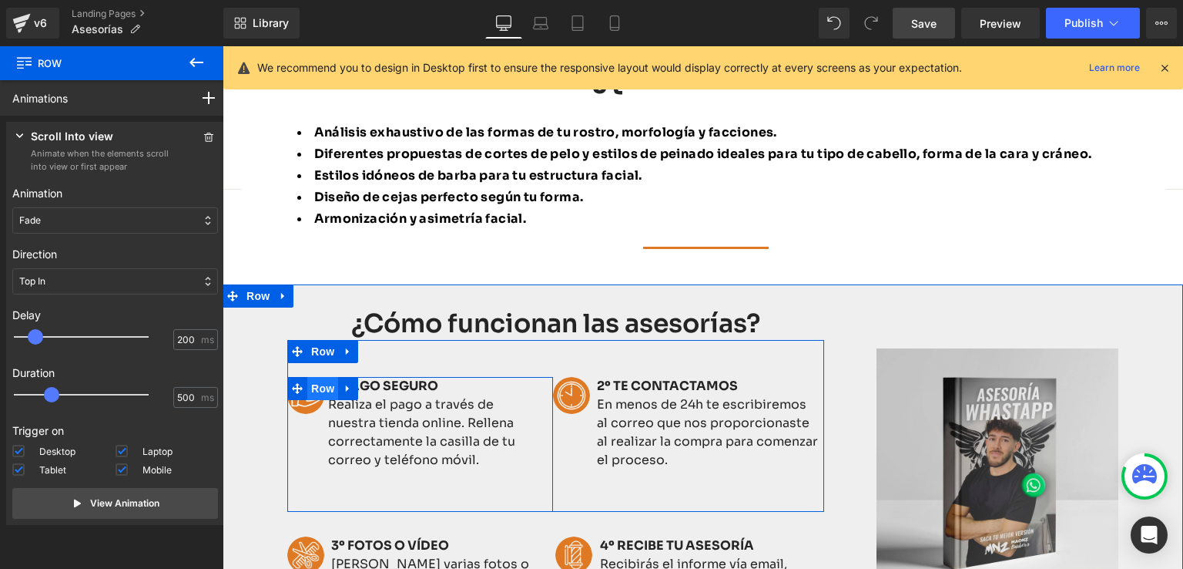
click at [317, 381] on span "Row" at bounding box center [322, 388] width 31 height 23
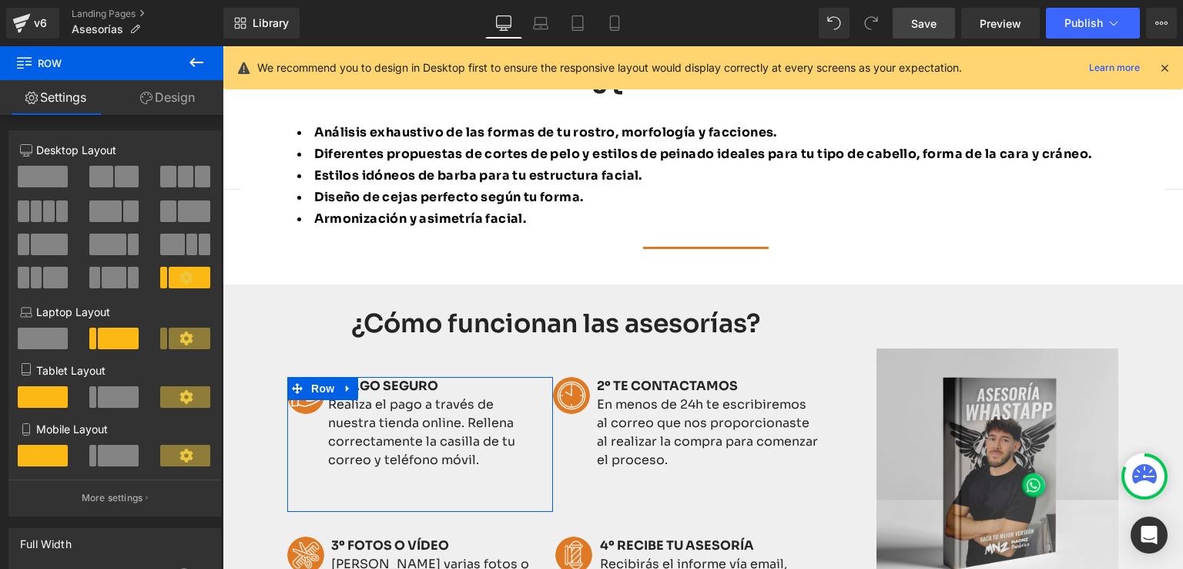
click at [192, 102] on link "Design" at bounding box center [168, 97] width 112 height 35
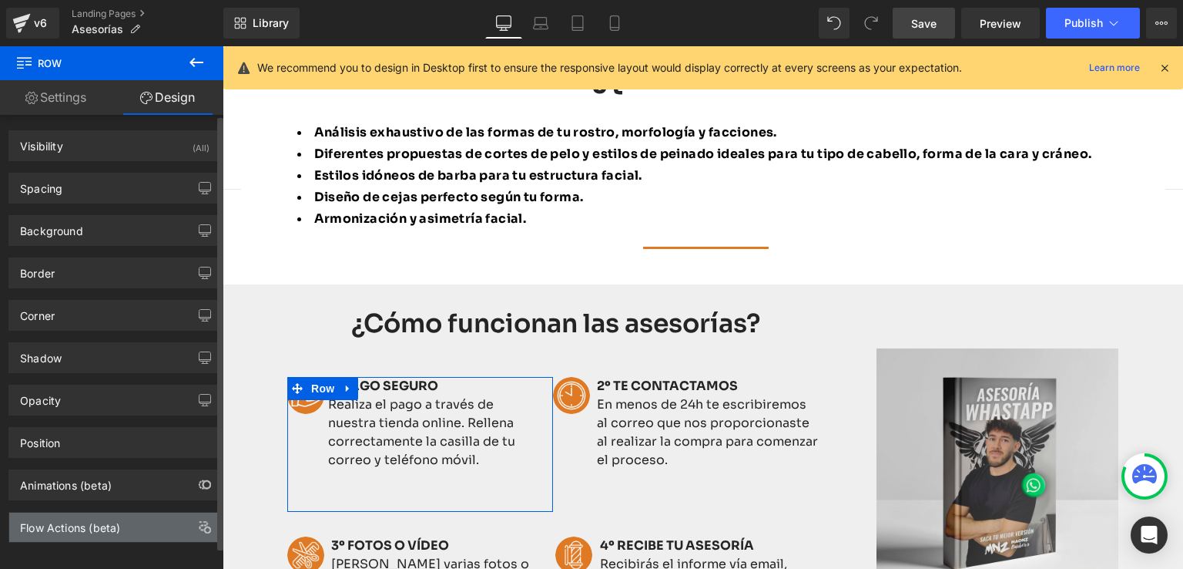
click at [81, 516] on div "Flow Actions (beta)" at bounding box center [70, 523] width 100 height 22
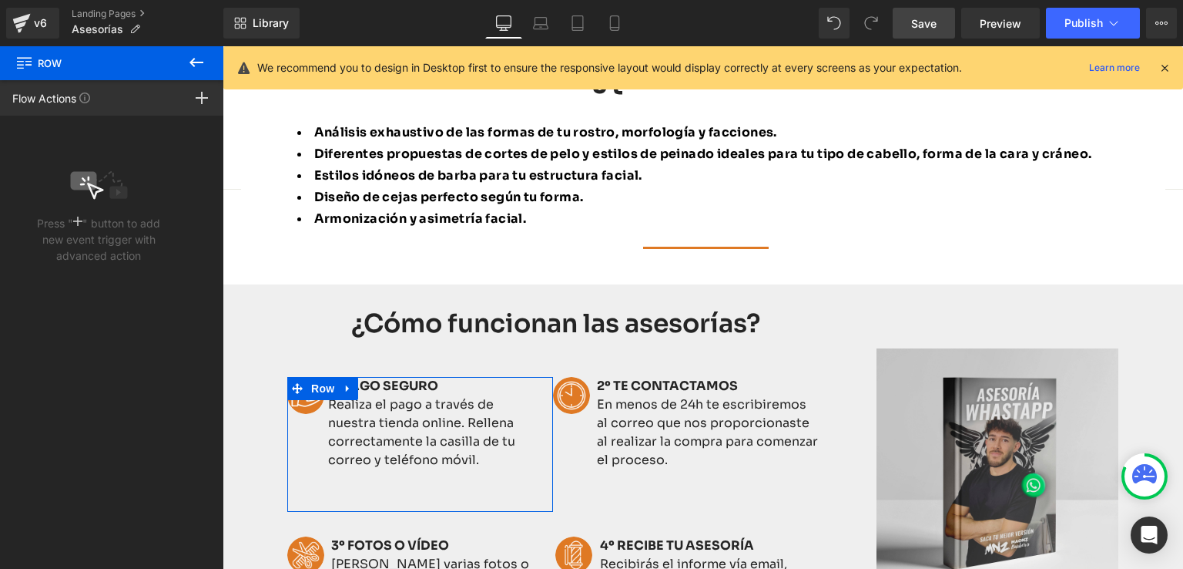
scroll to position [0, 0]
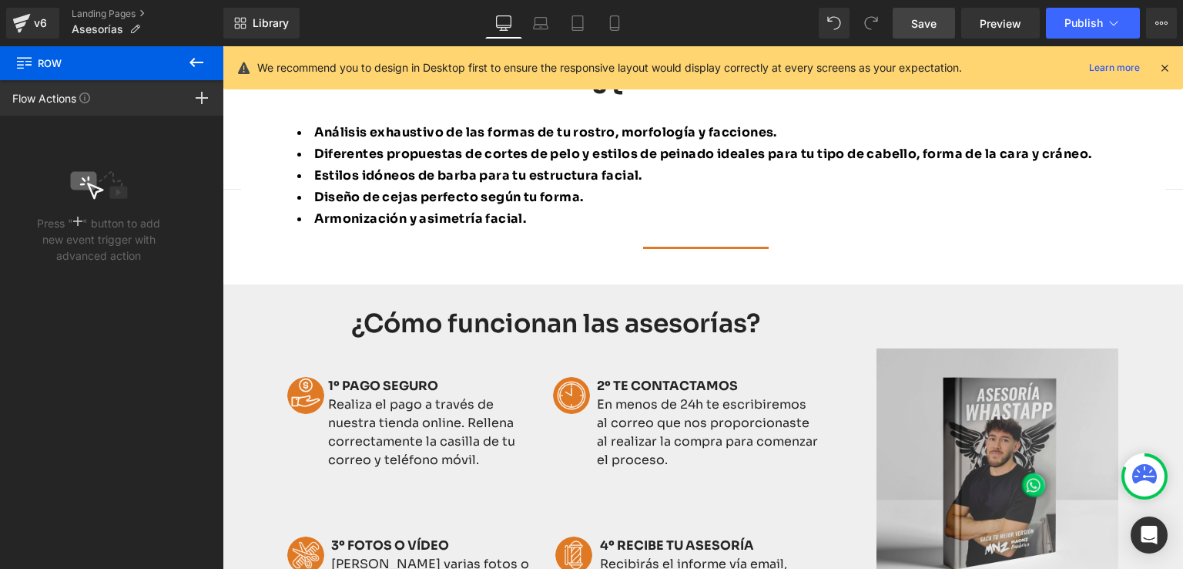
click at [211, 55] on button at bounding box center [196, 63] width 54 height 34
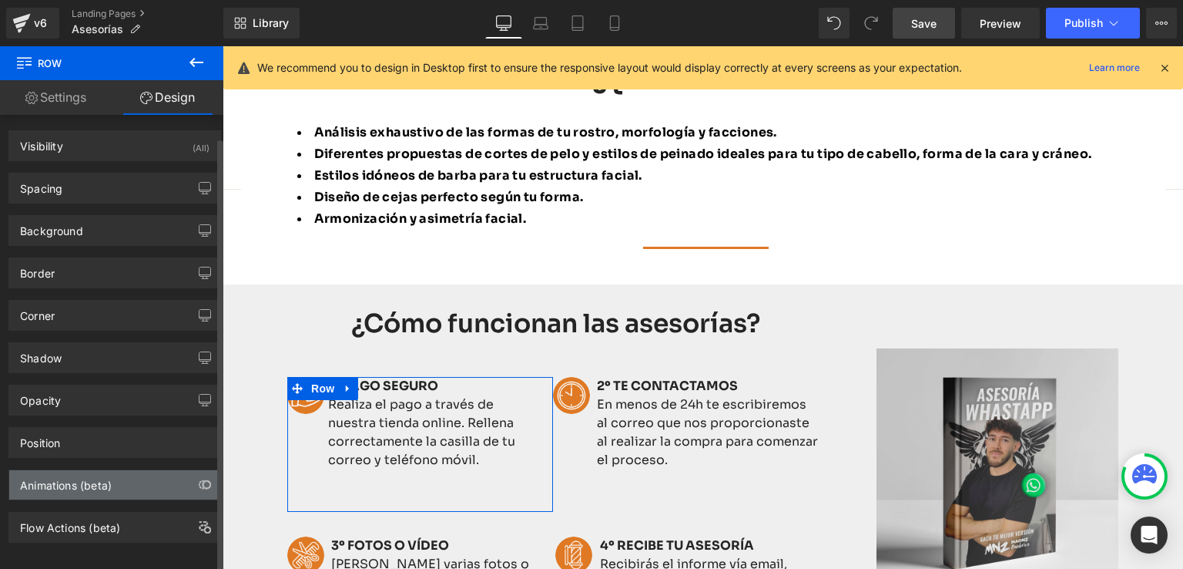
click at [49, 470] on div "Animations (beta)" at bounding box center [66, 481] width 92 height 22
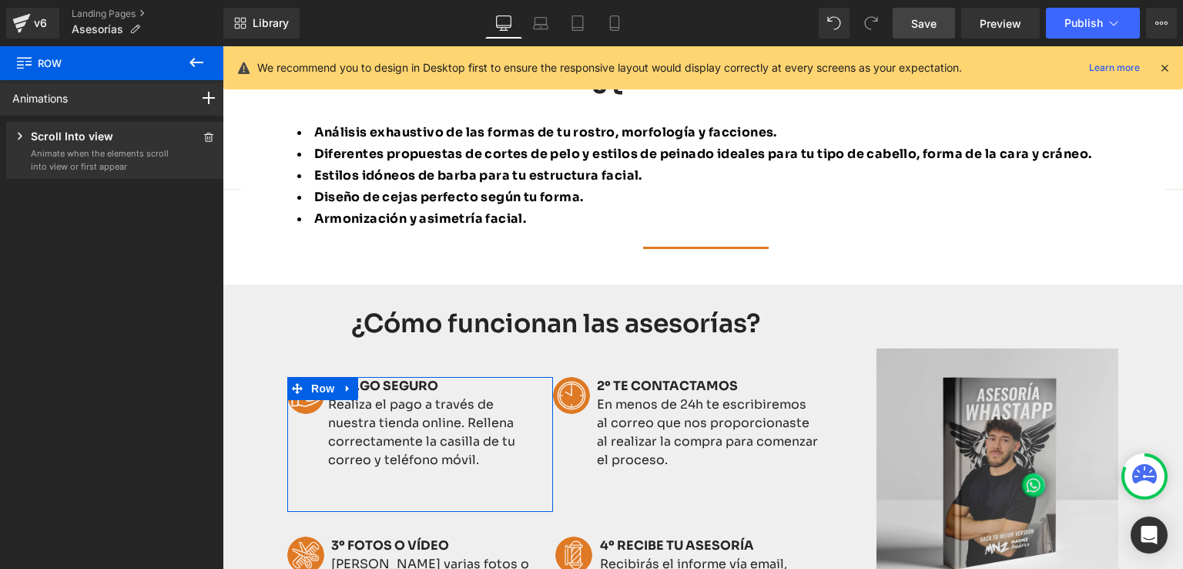
click at [88, 135] on p "Scroll Into view" at bounding box center [72, 137] width 82 height 19
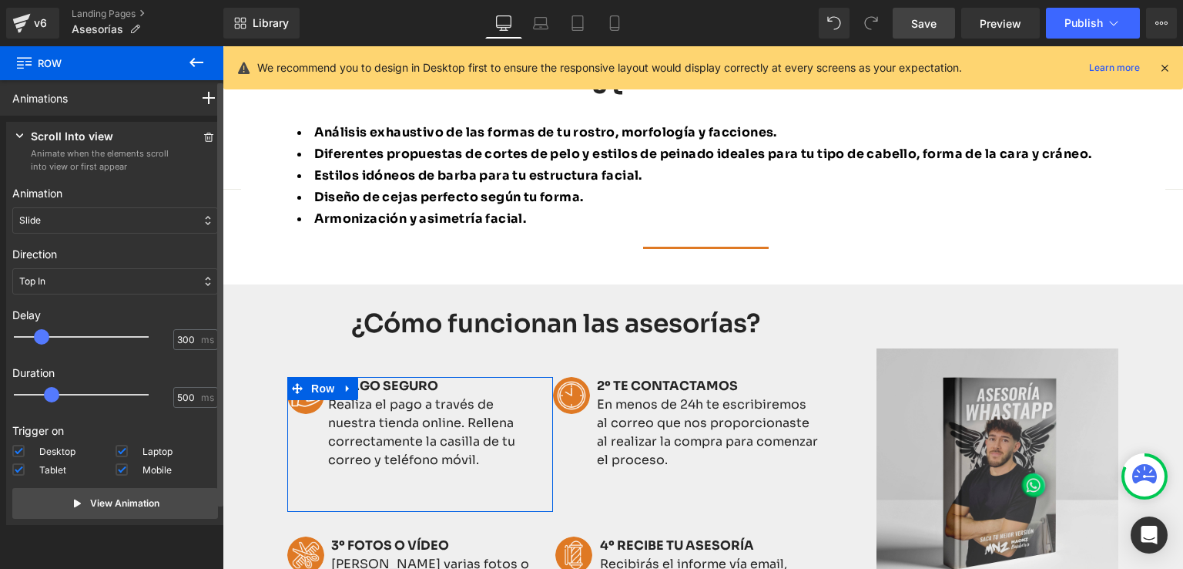
type input "200"
drag, startPoint x: 28, startPoint y: 340, endPoint x: 39, endPoint y: 343, distance: 12.0
click at [39, 343] on div at bounding box center [92, 336] width 135 height 31
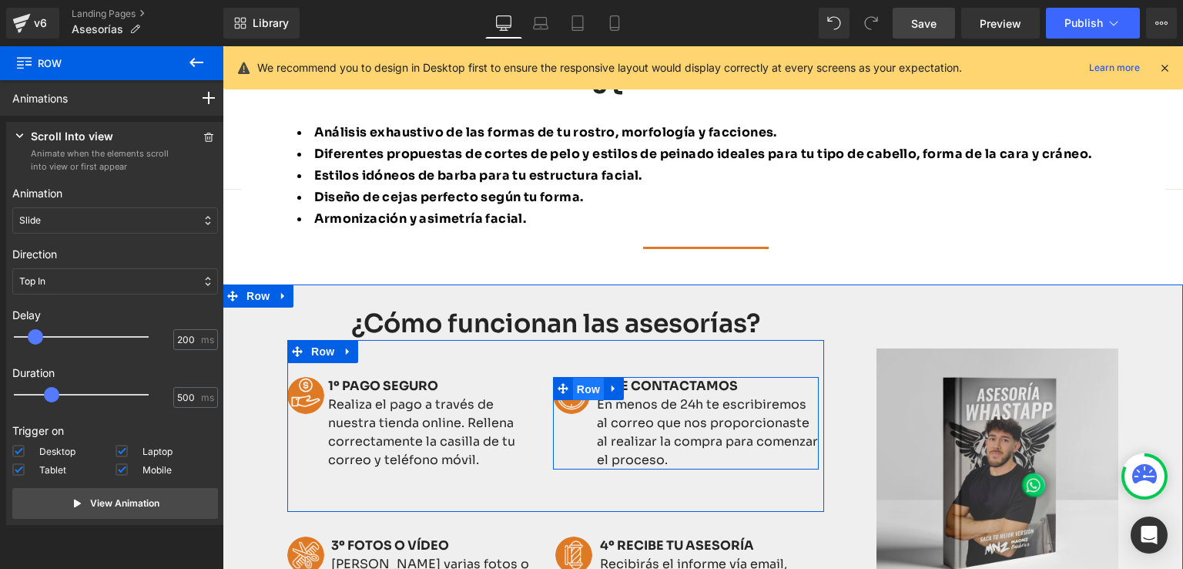
click at [577, 383] on span "Row" at bounding box center [588, 388] width 31 height 23
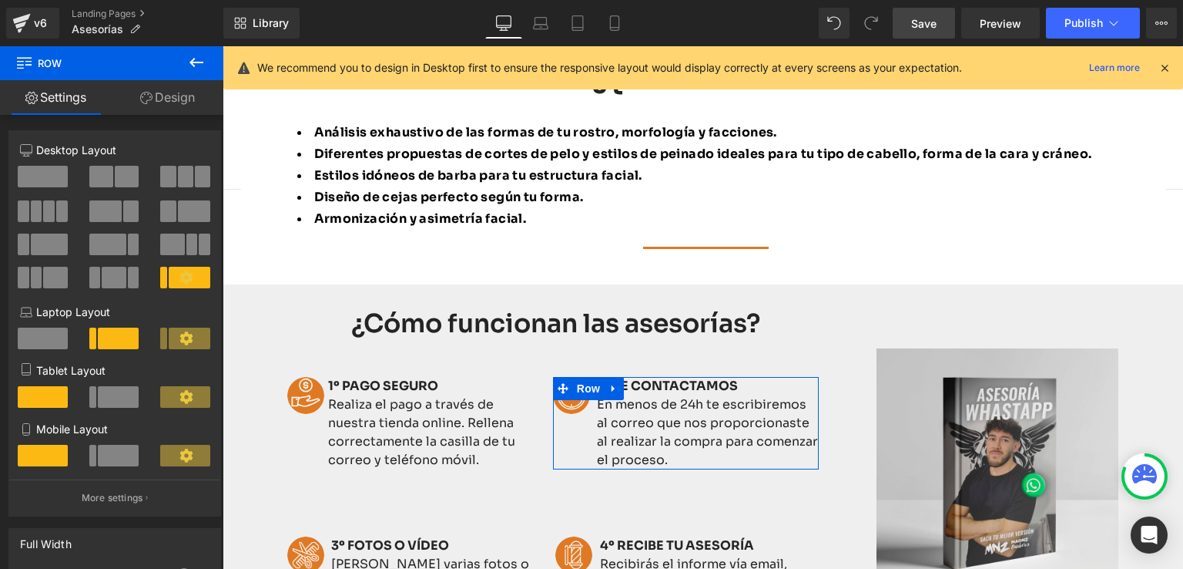
click at [160, 96] on link "Design" at bounding box center [168, 97] width 112 height 35
click at [0, 0] on div "Animations (beta)" at bounding box center [0, 0] width 0 height 0
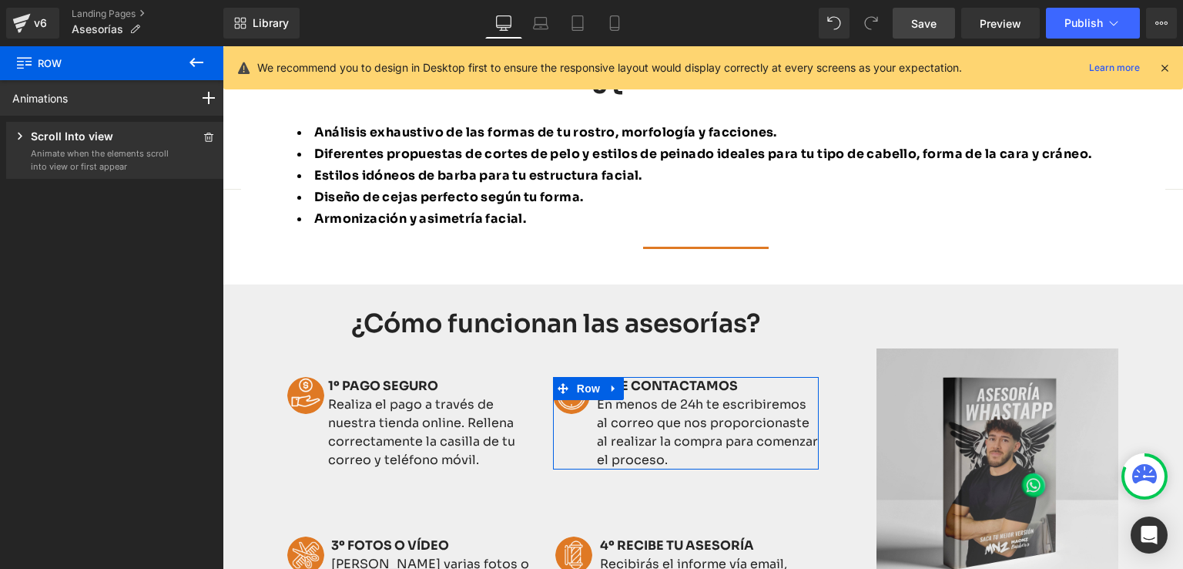
click at [58, 127] on div "Scroll Into view Animate when the elements scroll into view or first appear Ani…" at bounding box center [115, 150] width 218 height 57
click at [59, 130] on p "Scroll Into view" at bounding box center [72, 137] width 82 height 19
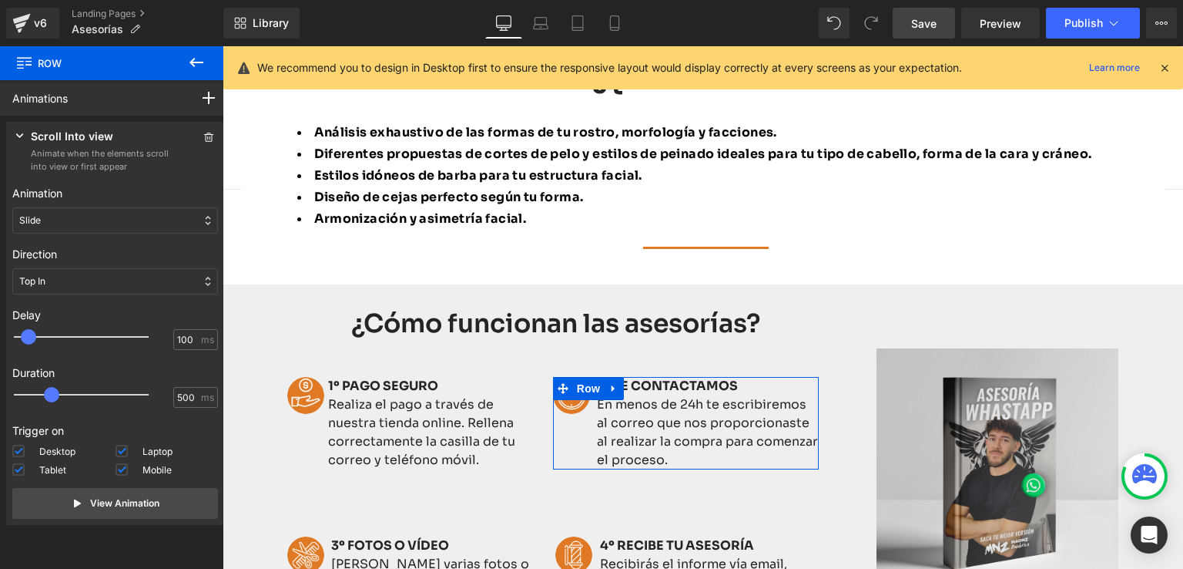
type input "200"
click at [37, 337] on span at bounding box center [35, 336] width 15 height 15
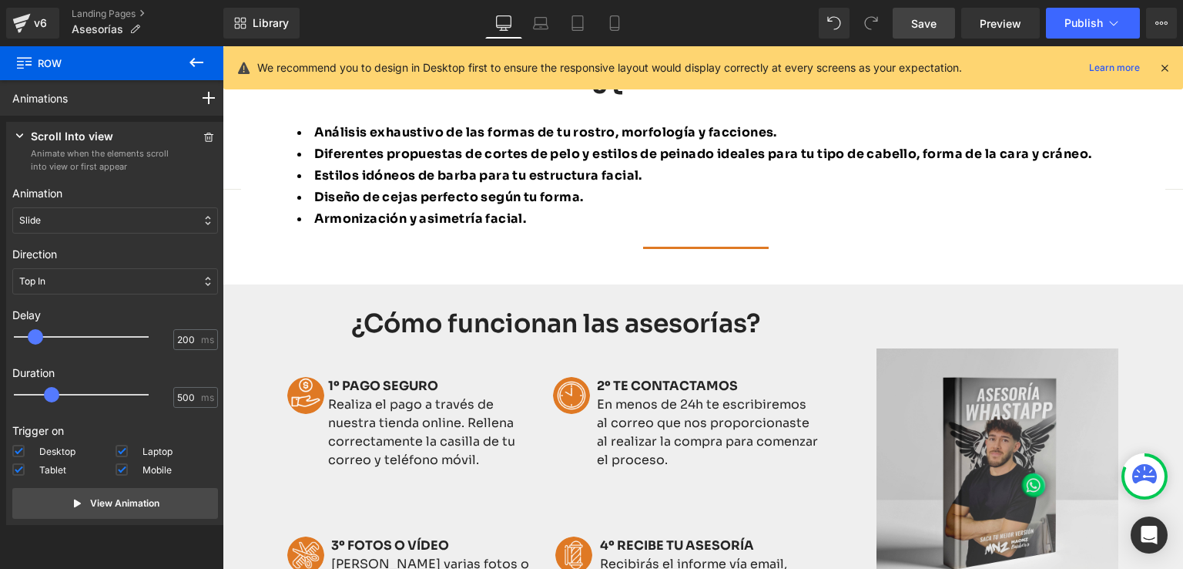
scroll to position [693, 0]
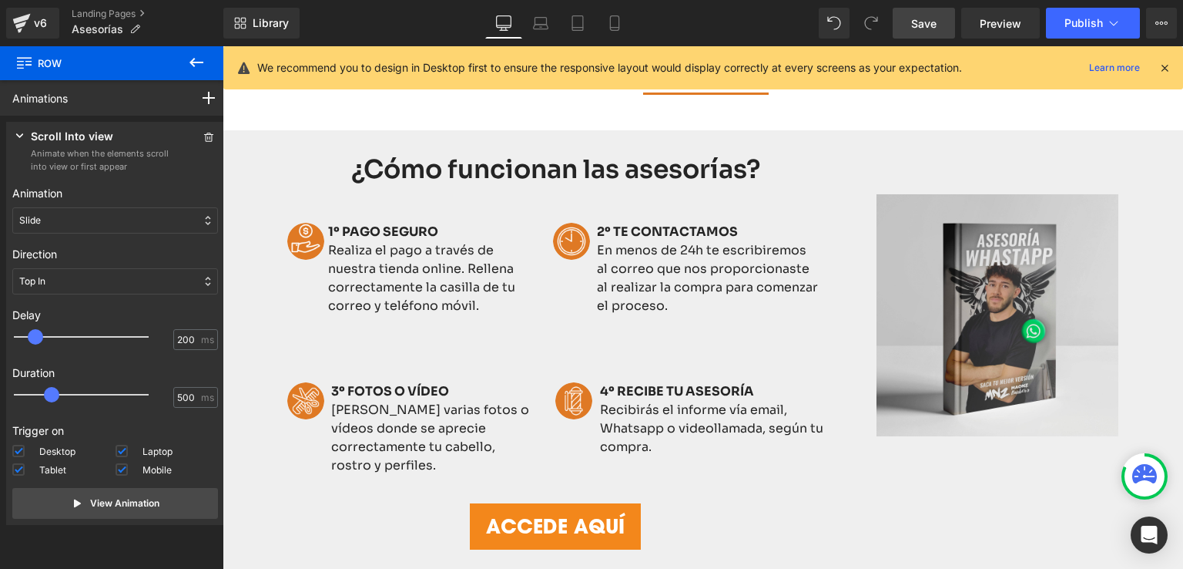
click at [351, 388] on div "Image 3º FOTOS O VÍDEO Mándanos varias fotos o vídeos donde se aprecie correcta…" at bounding box center [421, 438] width 268 height 113
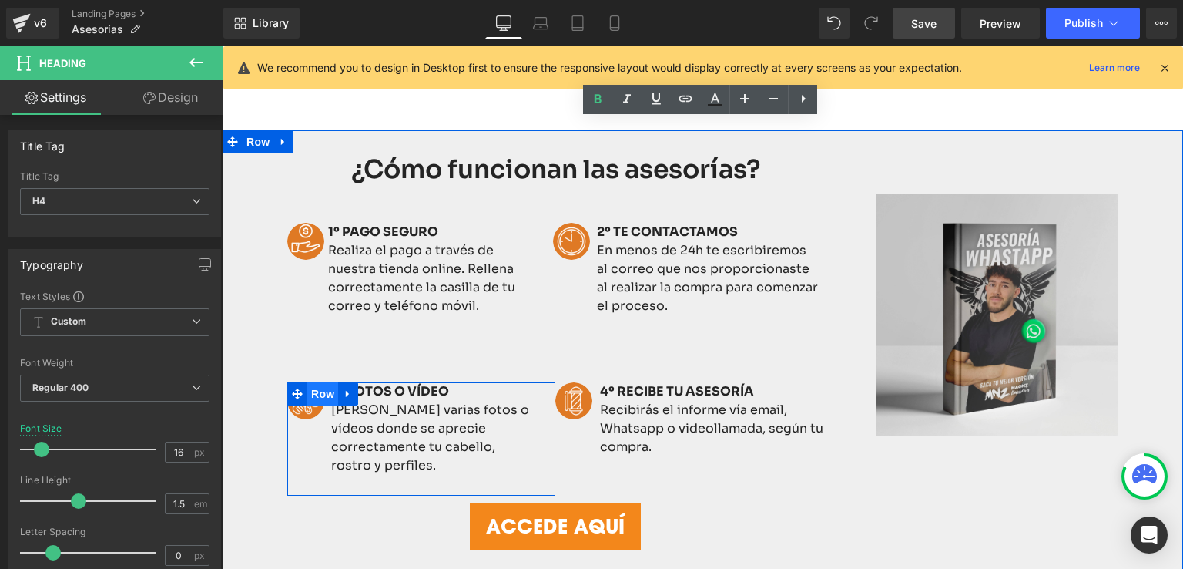
click at [320, 395] on span "Row" at bounding box center [322, 393] width 31 height 23
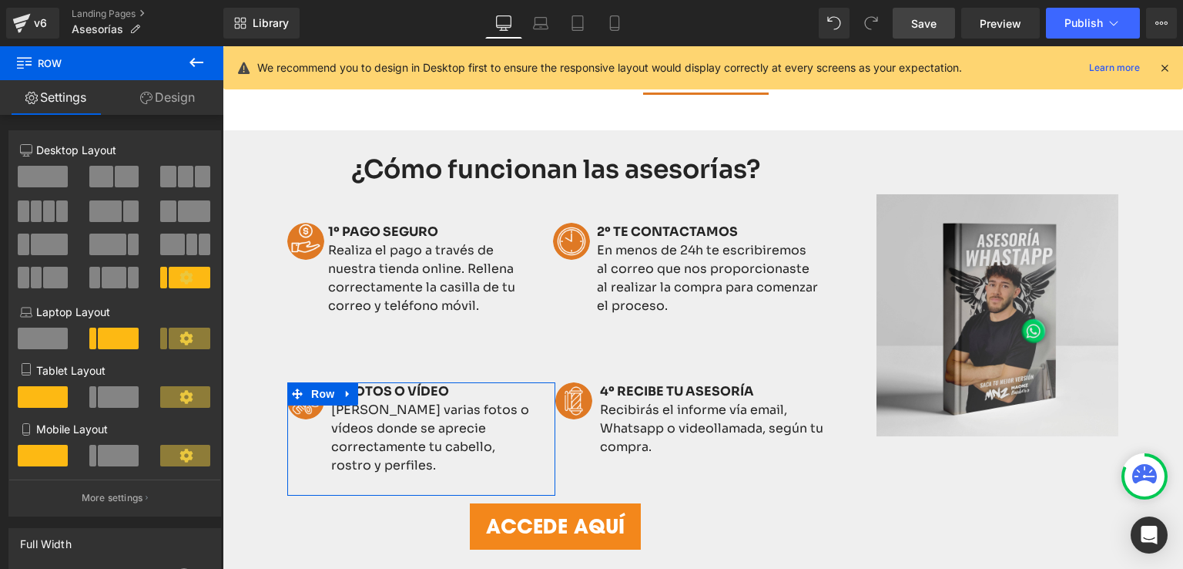
click at [179, 93] on link "Design" at bounding box center [168, 97] width 112 height 35
click at [0, 0] on div "Animations (beta)" at bounding box center [0, 0] width 0 height 0
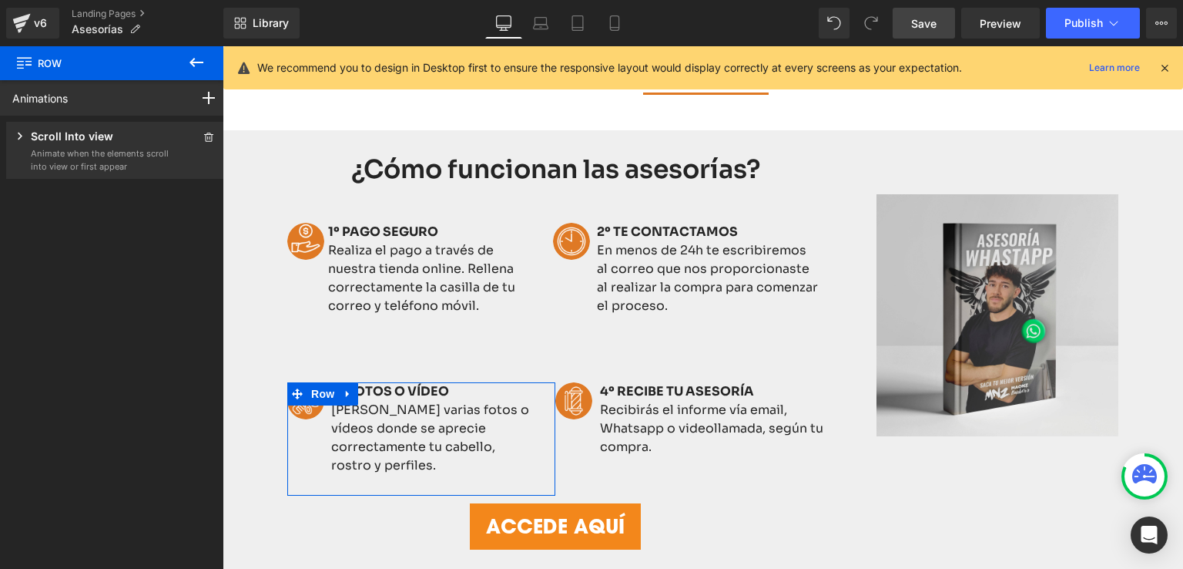
click at [77, 173] on p "Animate when the elements scroll into view or first appear" at bounding box center [100, 159] width 139 height 25
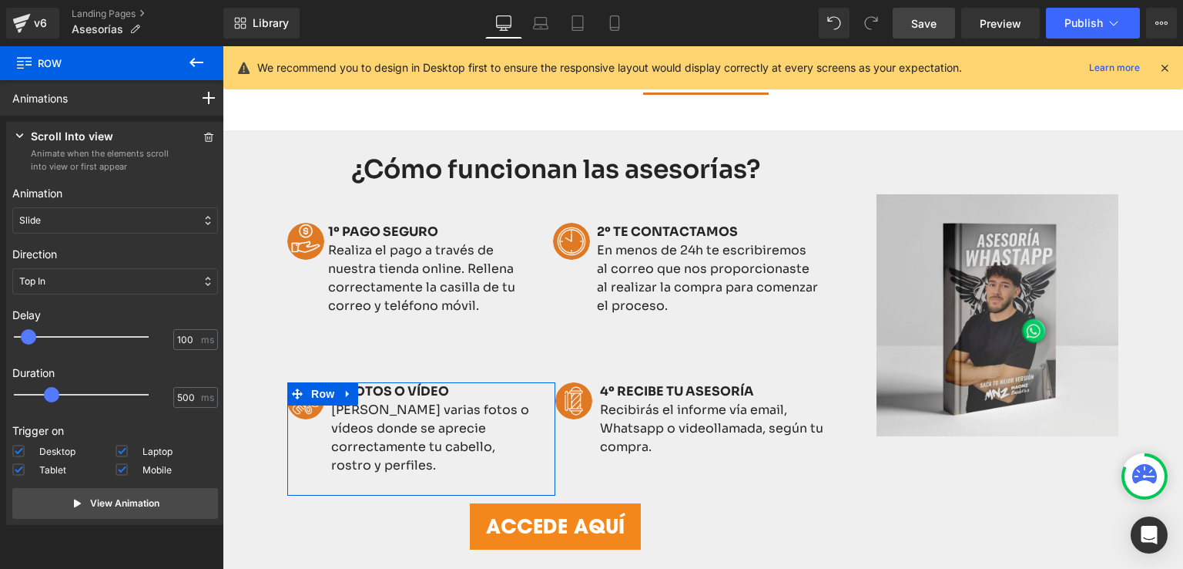
type input "200"
click at [34, 340] on span at bounding box center [35, 336] width 15 height 15
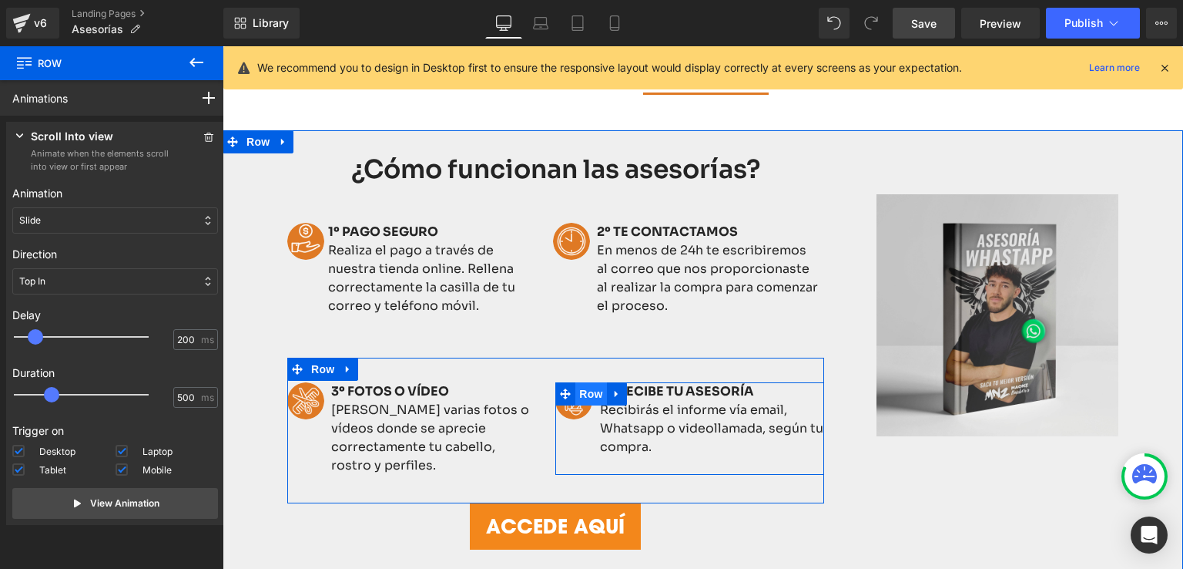
click at [589, 395] on span "Row" at bounding box center [590, 393] width 31 height 23
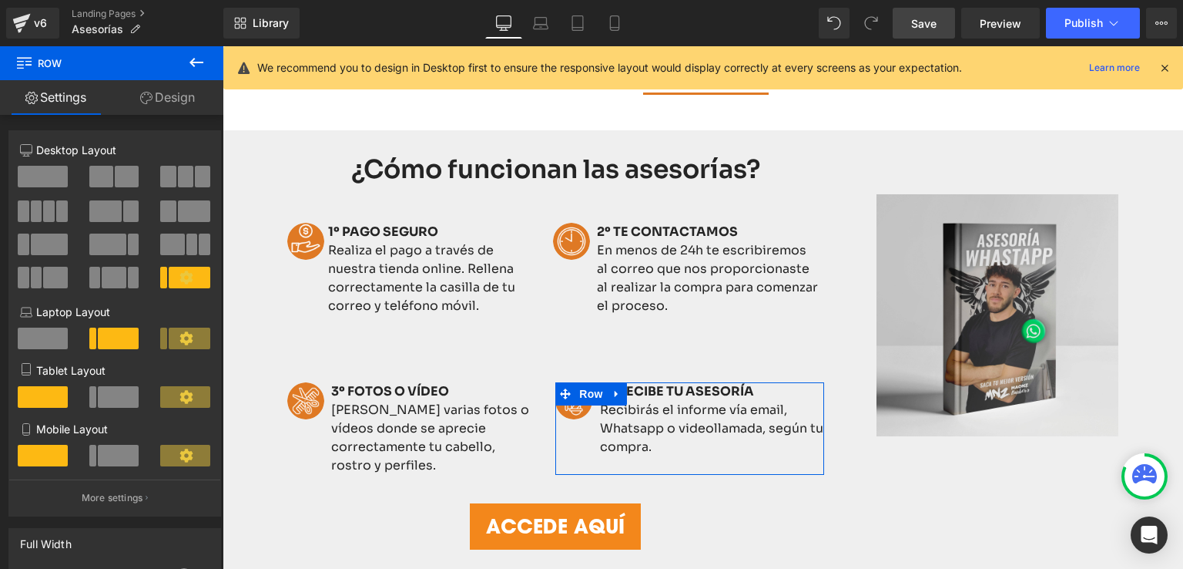
click at [179, 96] on link "Design" at bounding box center [168, 97] width 112 height 35
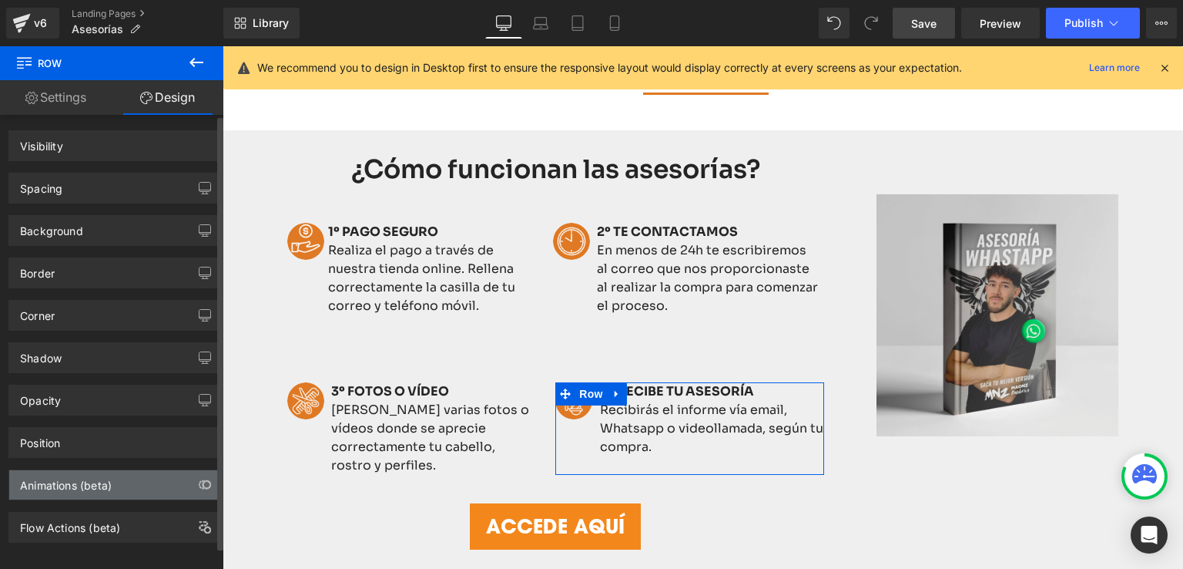
click at [71, 475] on div "Animations (beta)" at bounding box center [66, 481] width 92 height 22
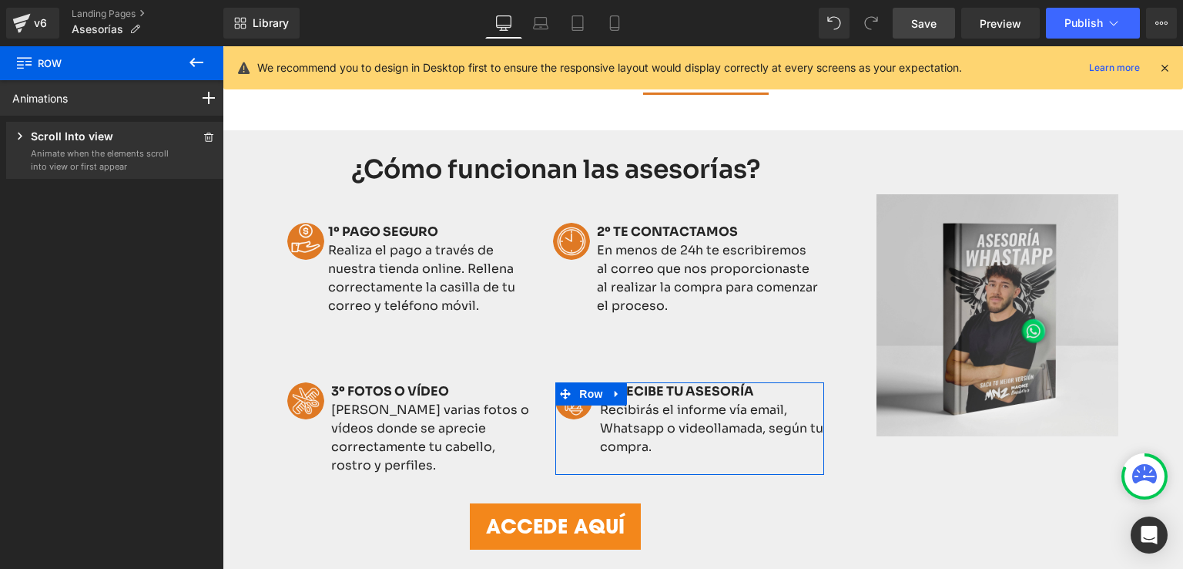
click at [82, 128] on p "Scroll Into view" at bounding box center [72, 137] width 82 height 19
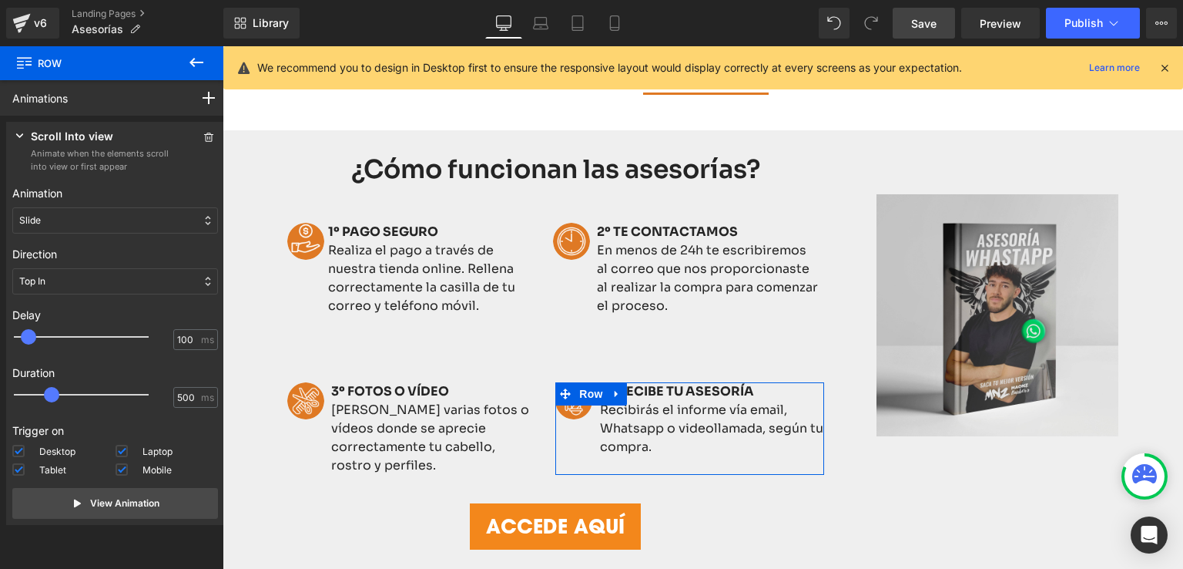
type input "200"
click at [38, 342] on span at bounding box center [35, 336] width 15 height 15
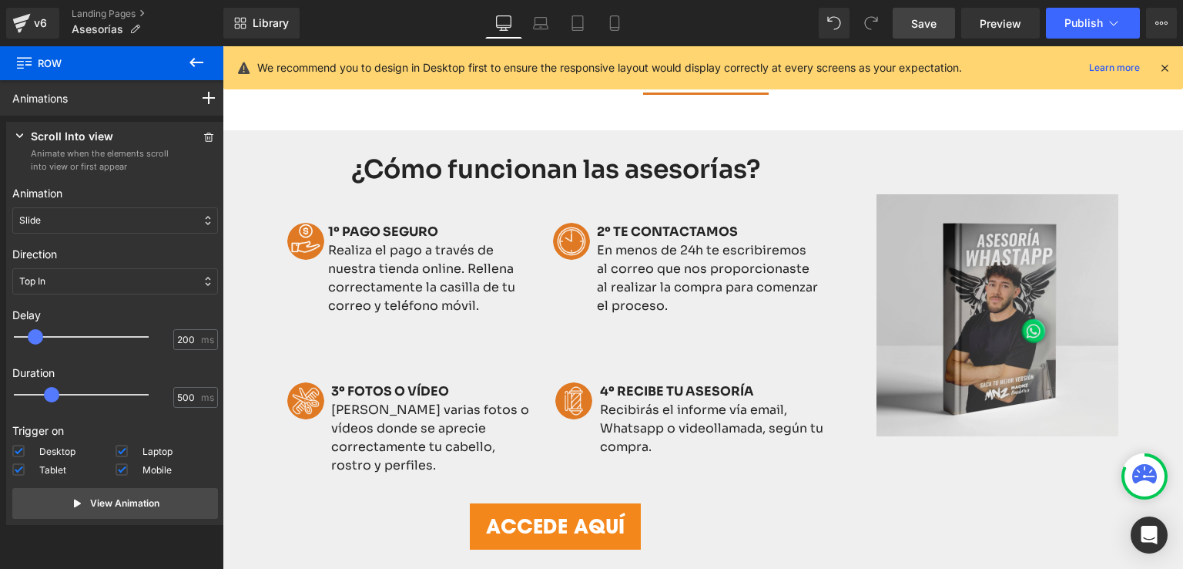
click at [924, 22] on span "Save" at bounding box center [923, 23] width 25 height 16
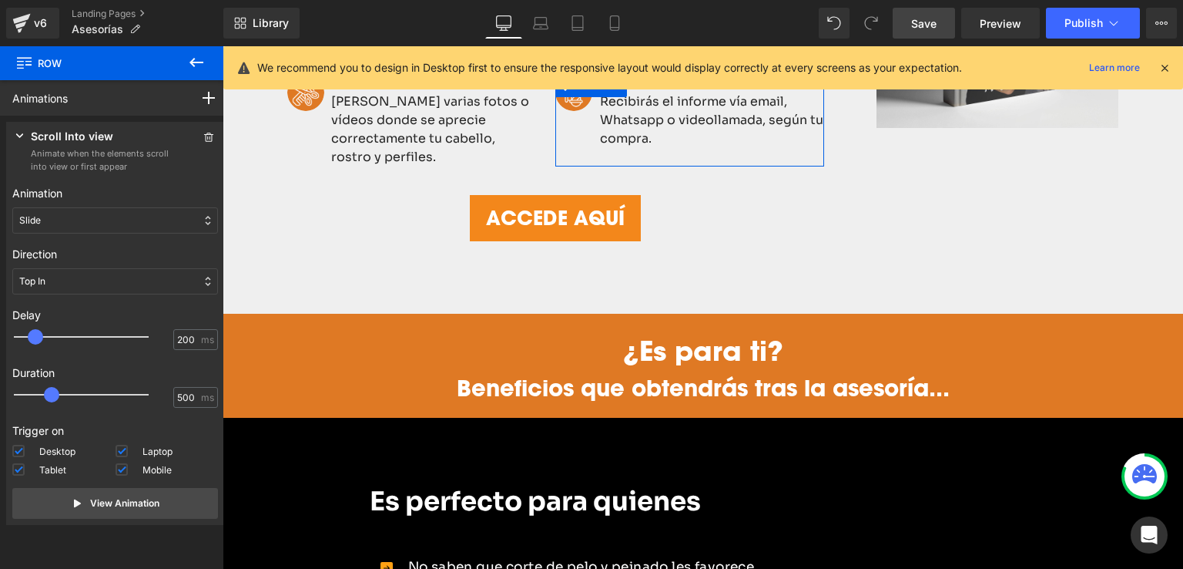
scroll to position [1156, 0]
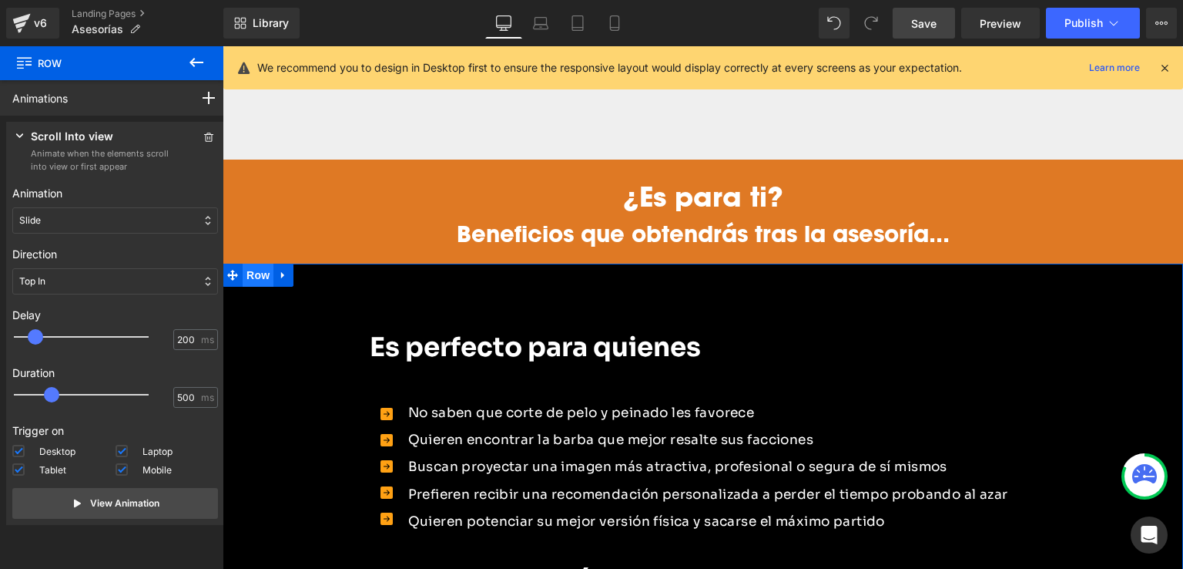
click at [255, 263] on span "Row" at bounding box center [258, 274] width 31 height 23
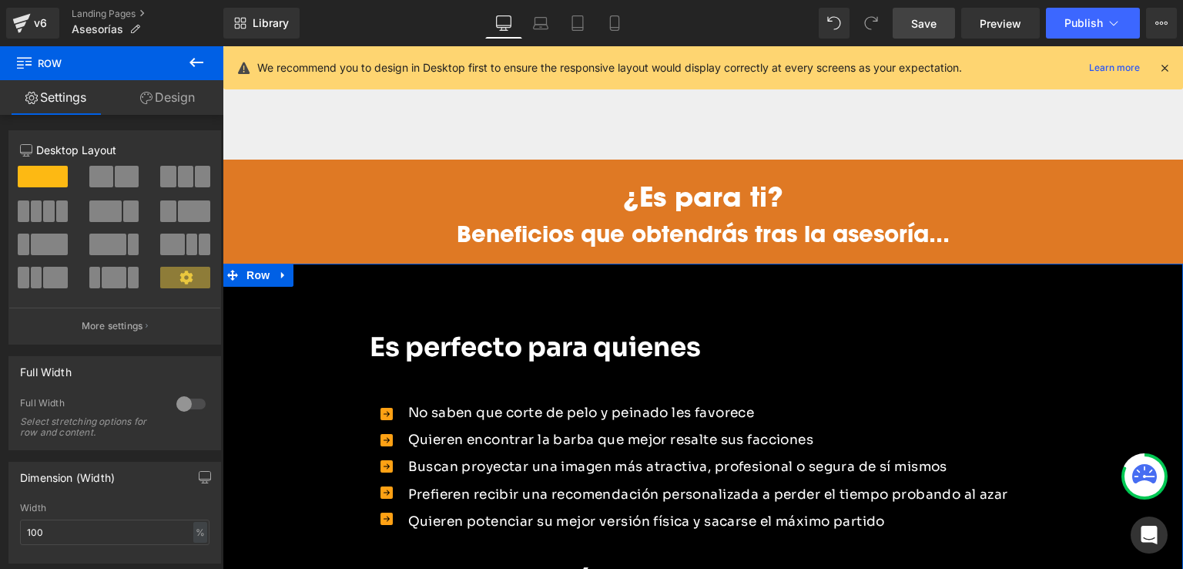
click at [166, 92] on link "Design" at bounding box center [168, 97] width 112 height 35
click at [0, 0] on div "Animations (beta)" at bounding box center [0, 0] width 0 height 0
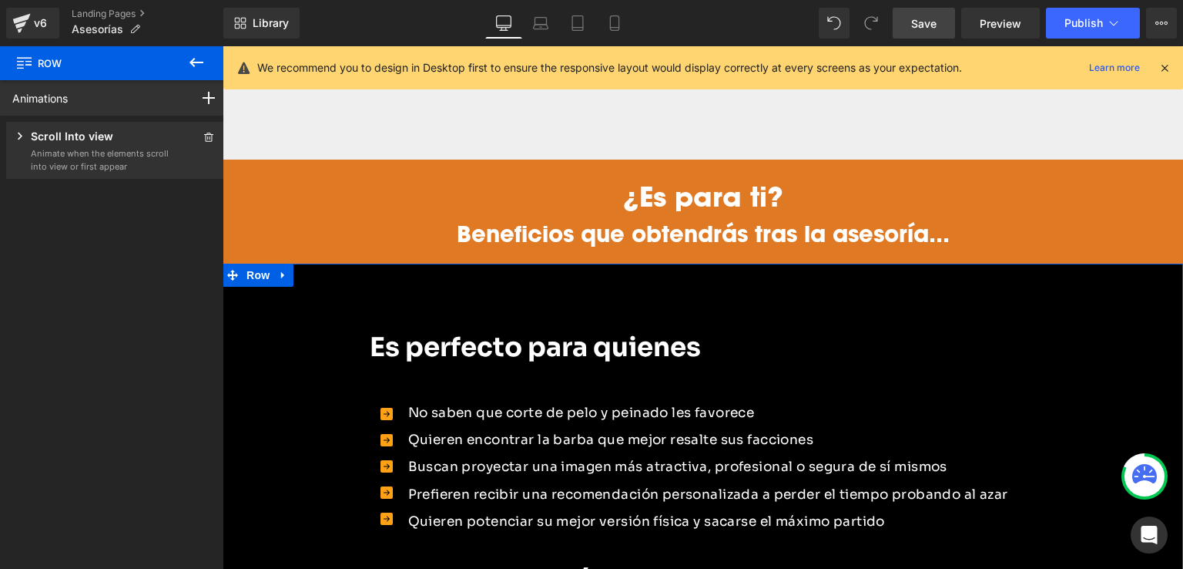
click at [102, 141] on p "Scroll Into view" at bounding box center [72, 137] width 82 height 19
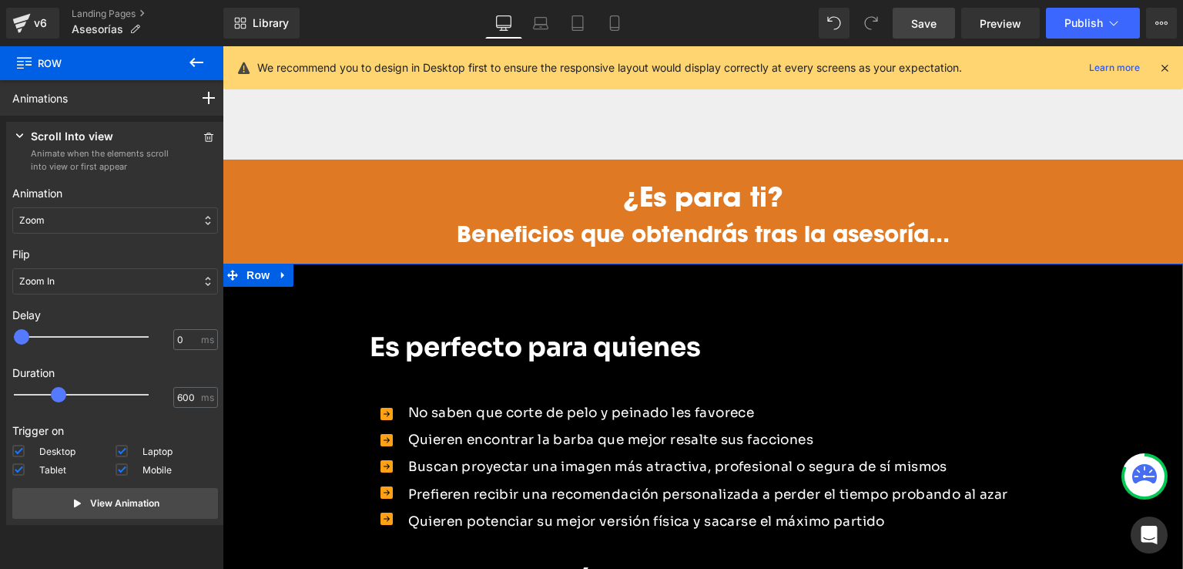
click at [192, 143] on div "Scroll Into view Animate when the elements scroll into view or first appear" at bounding box center [115, 150] width 206 height 45
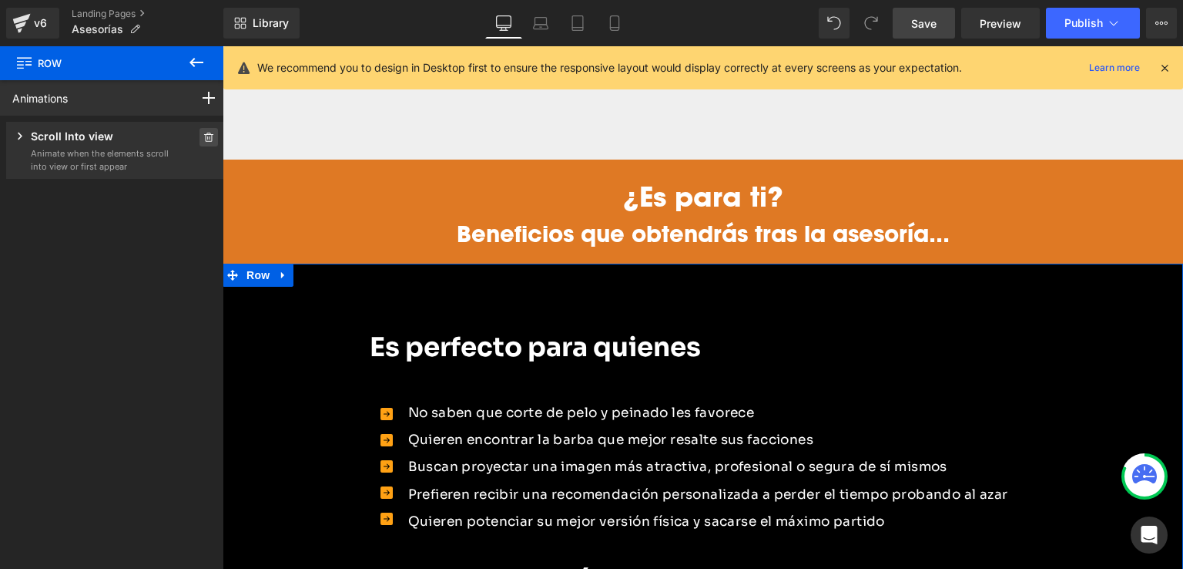
click at [204, 138] on icon at bounding box center [208, 136] width 9 height 9
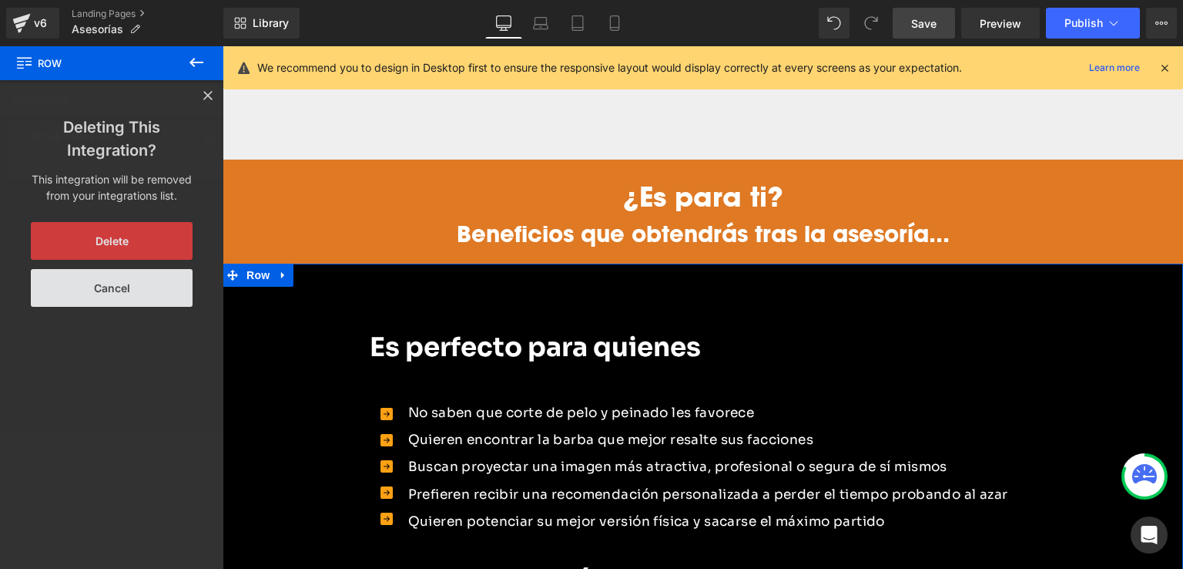
click at [91, 240] on button "Delete" at bounding box center [112, 241] width 162 height 38
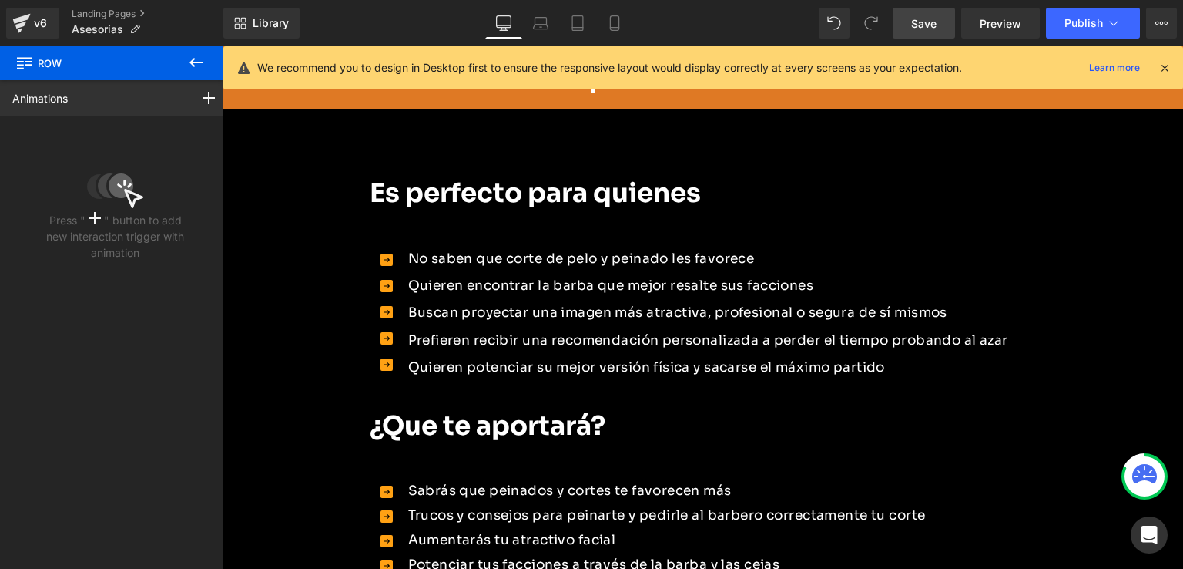
scroll to position [1233, 0]
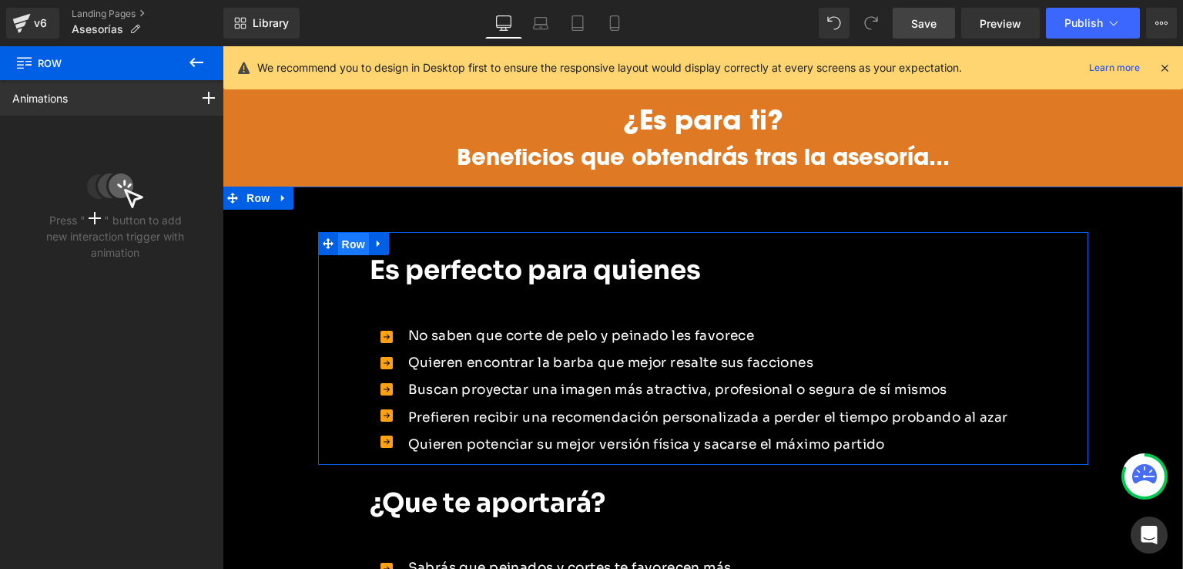
click at [349, 233] on span "Row" at bounding box center [353, 244] width 31 height 23
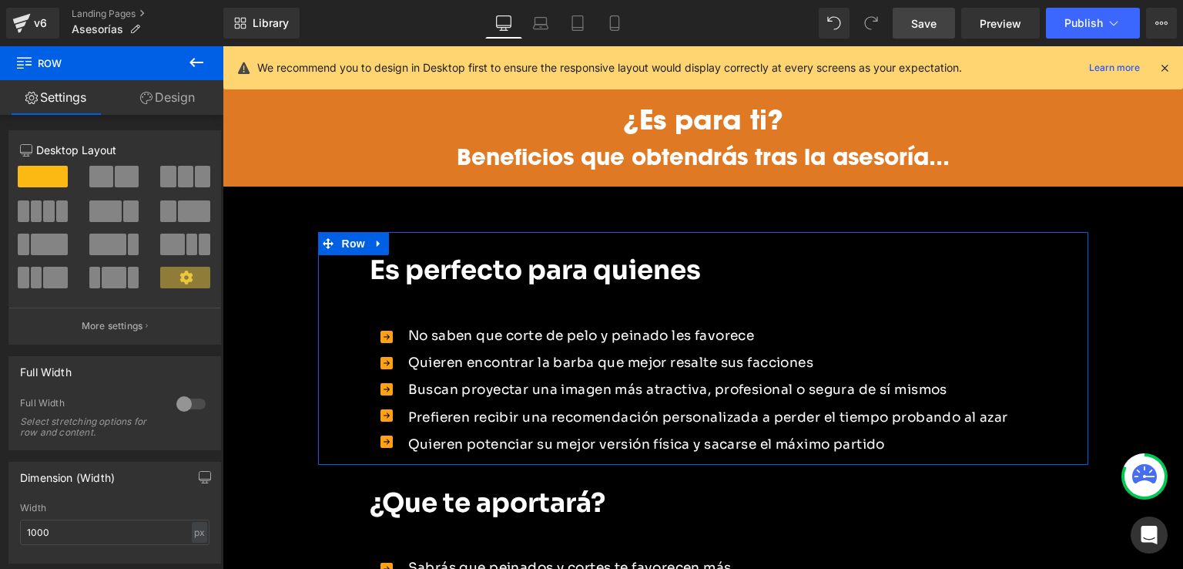
click at [173, 99] on link "Design" at bounding box center [168, 97] width 112 height 35
click at [0, 0] on div "Animations (beta)" at bounding box center [0, 0] width 0 height 0
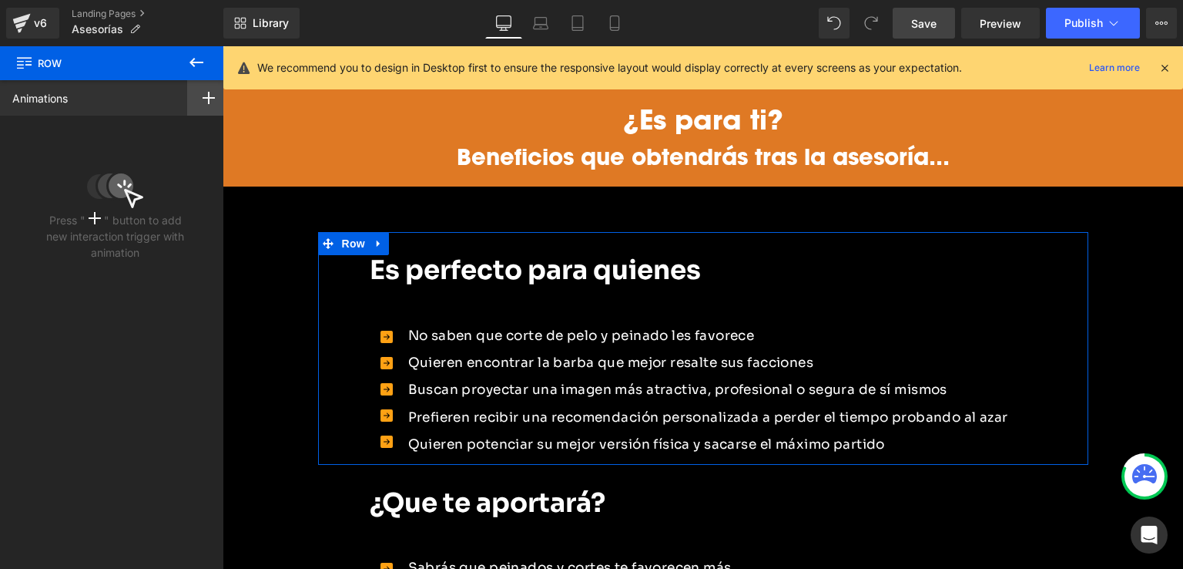
click at [203, 101] on icon at bounding box center [209, 98] width 12 height 12
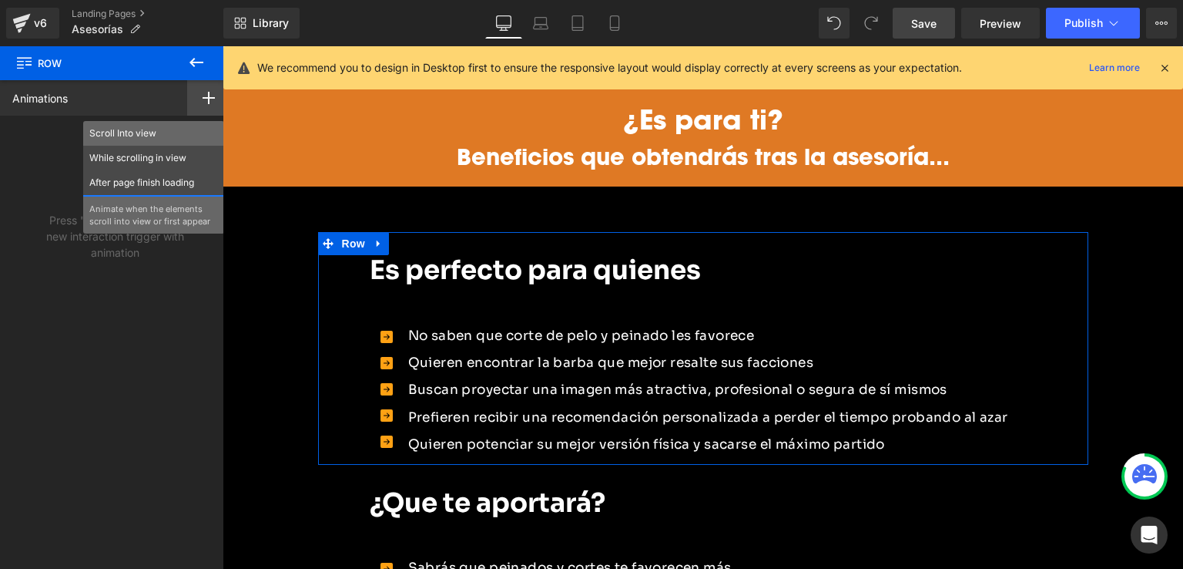
click at [126, 136] on p "Scroll Into view" at bounding box center [153, 133] width 129 height 14
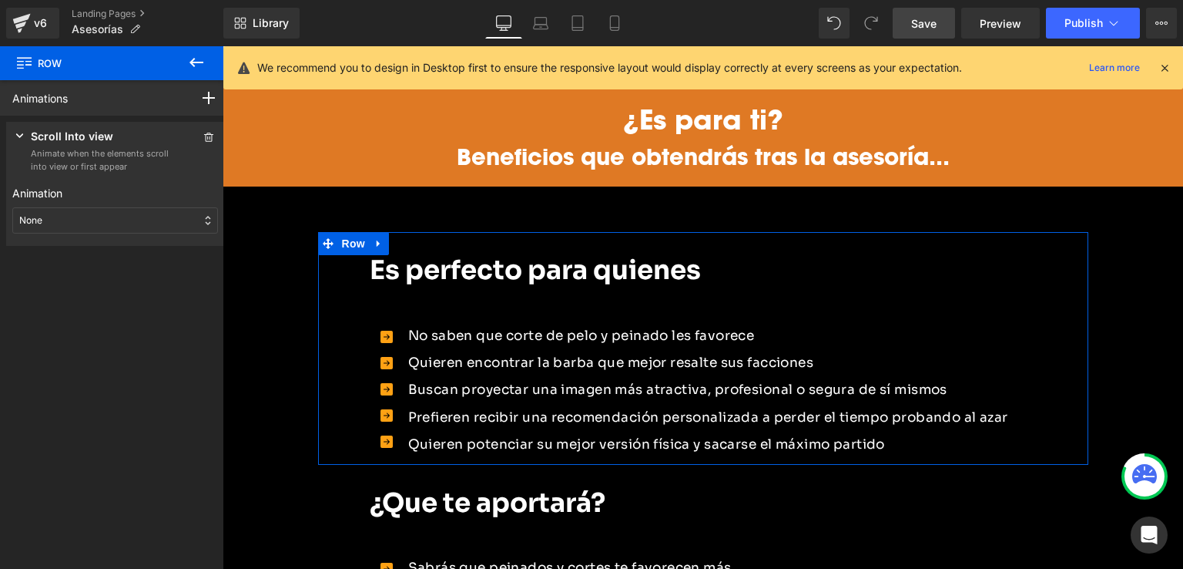
click at [43, 213] on div "None" at bounding box center [115, 220] width 206 height 26
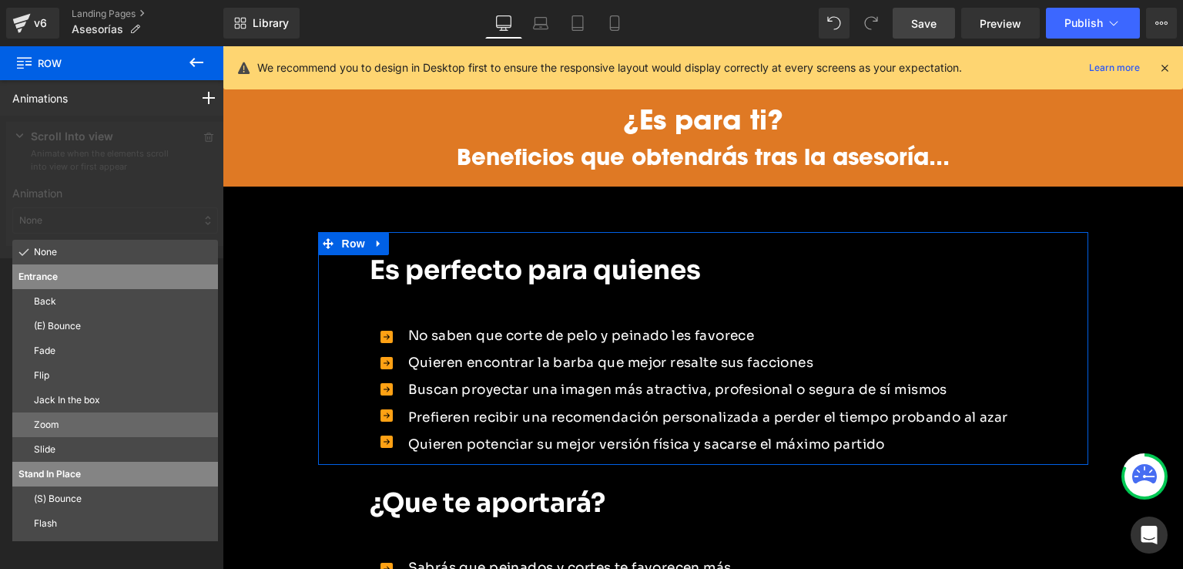
click at [48, 426] on p "Zoom" at bounding box center [123, 425] width 178 height 14
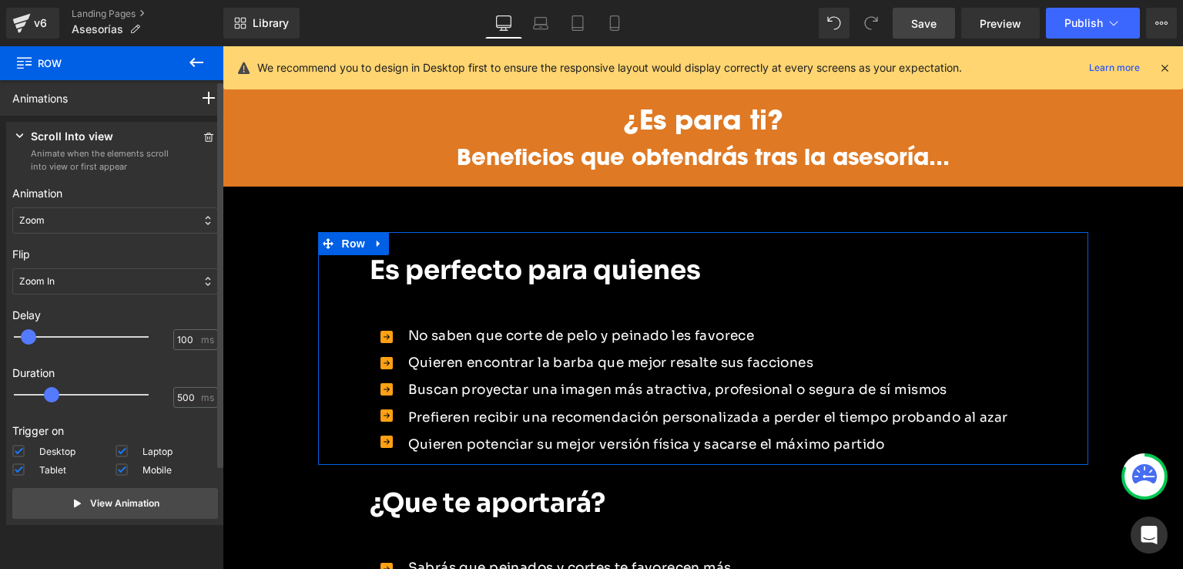
type input "200"
drag, startPoint x: 26, startPoint y: 340, endPoint x: 45, endPoint y: 344, distance: 19.8
click at [45, 344] on div at bounding box center [92, 336] width 135 height 31
type input "650"
drag, startPoint x: 48, startPoint y: 393, endPoint x: 60, endPoint y: 401, distance: 14.5
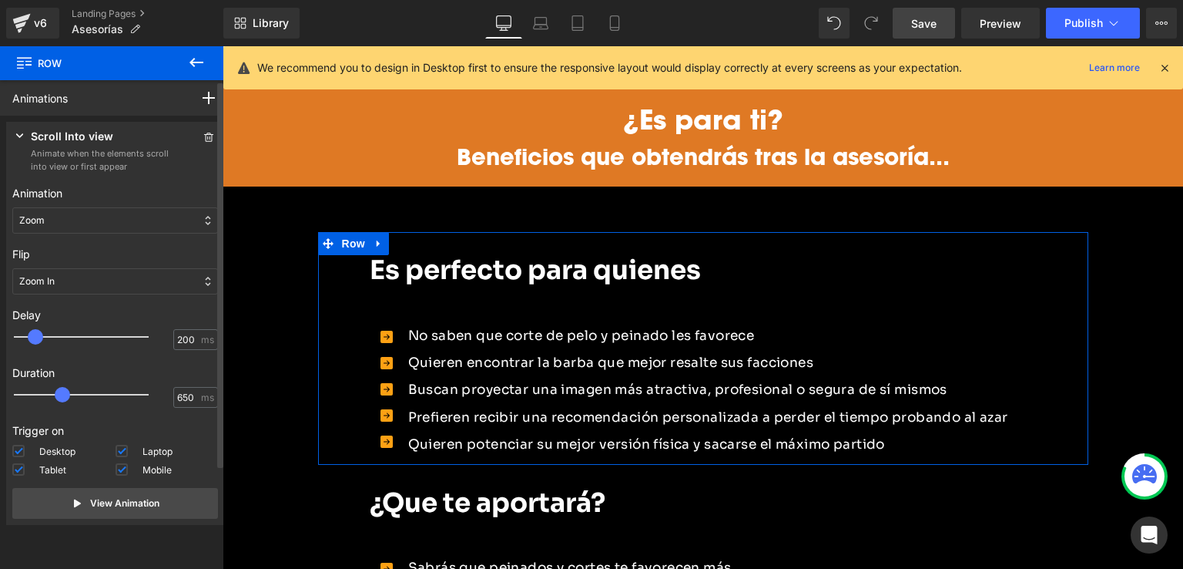
click at [60, 401] on span at bounding box center [62, 394] width 15 height 15
type input "100"
click at [29, 339] on span at bounding box center [28, 336] width 15 height 15
drag, startPoint x: 67, startPoint y: 393, endPoint x: 96, endPoint y: 396, distance: 29.4
click at [96, 396] on div at bounding box center [92, 394] width 135 height 31
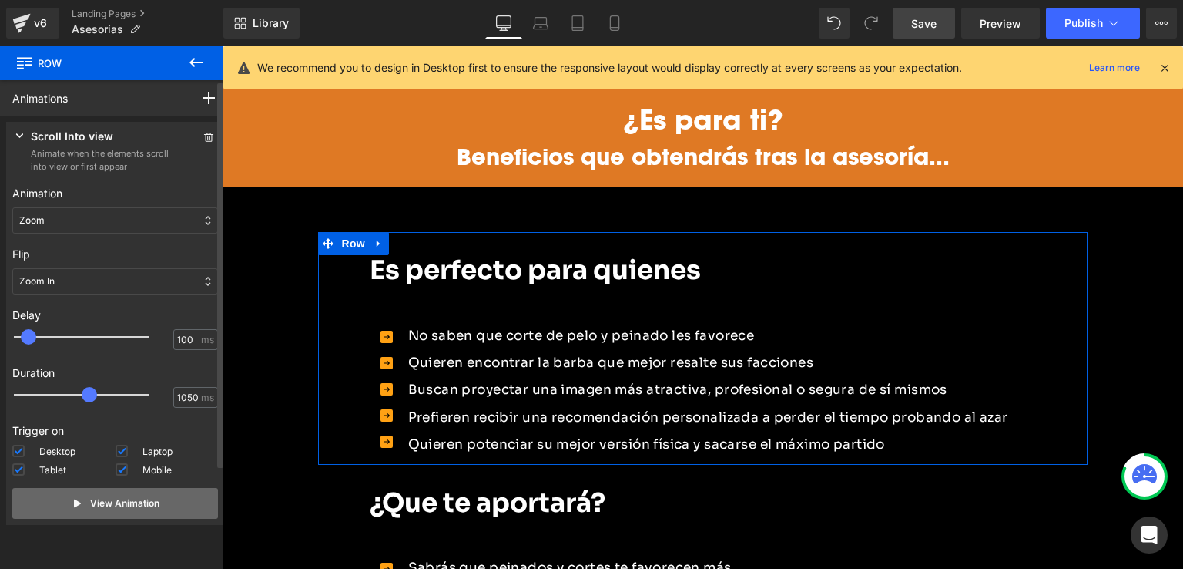
click at [90, 505] on p "View Animation" at bounding box center [124, 503] width 69 height 14
click at [89, 402] on div at bounding box center [92, 394] width 135 height 31
click at [131, 501] on p "View Animation" at bounding box center [124, 503] width 69 height 14
click at [79, 395] on span at bounding box center [75, 394] width 15 height 15
type input "800"
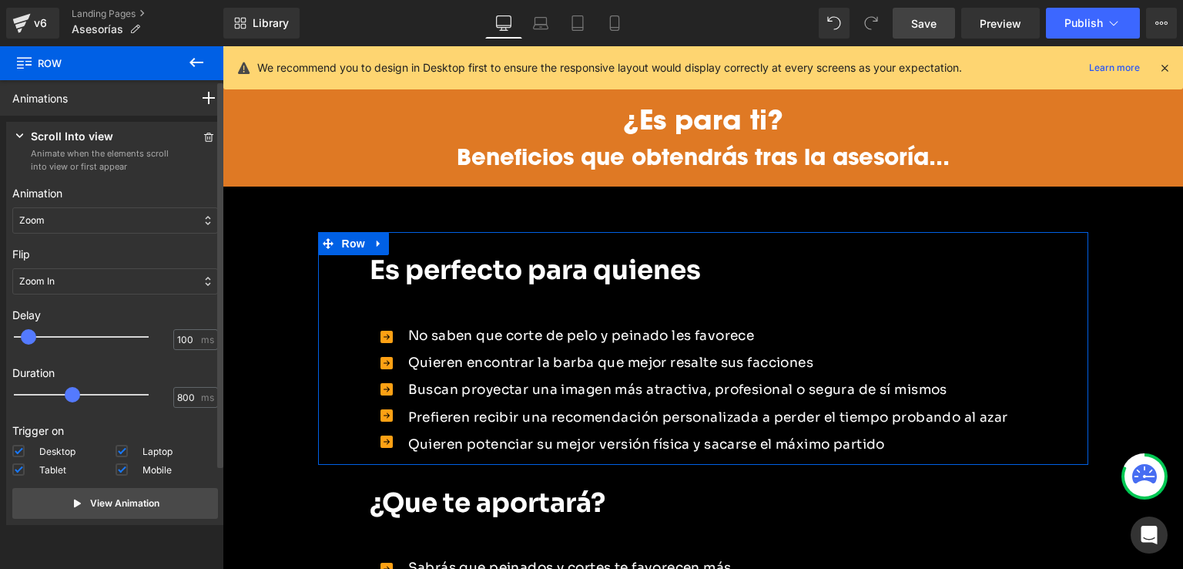
click at [77, 397] on span at bounding box center [72, 394] width 15 height 15
click at [91, 503] on p "View Animation" at bounding box center [124, 503] width 69 height 14
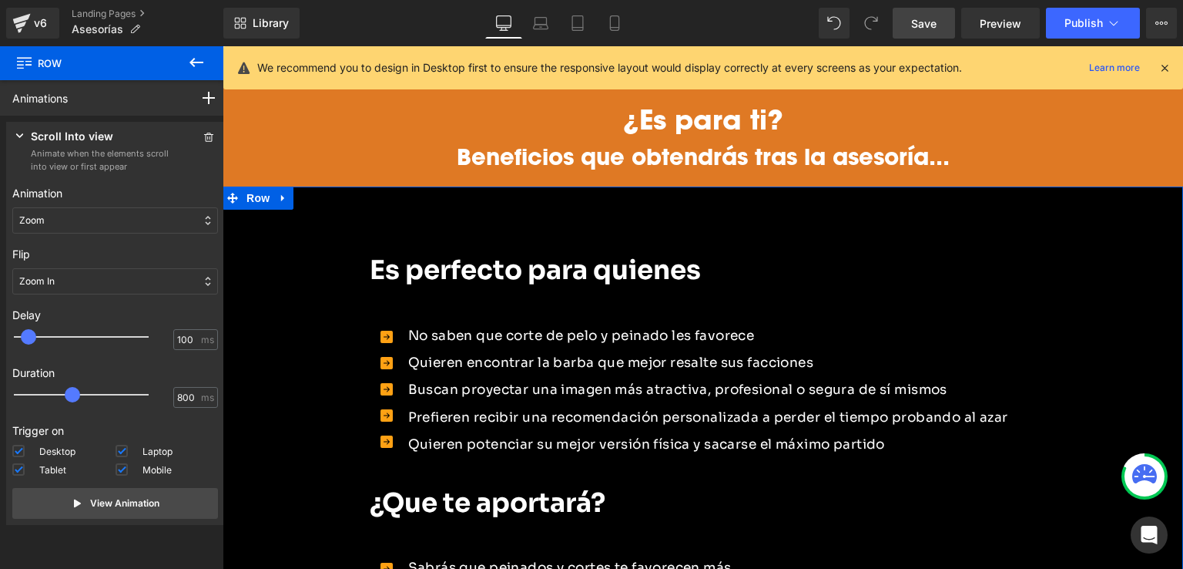
scroll to position [1387, 0]
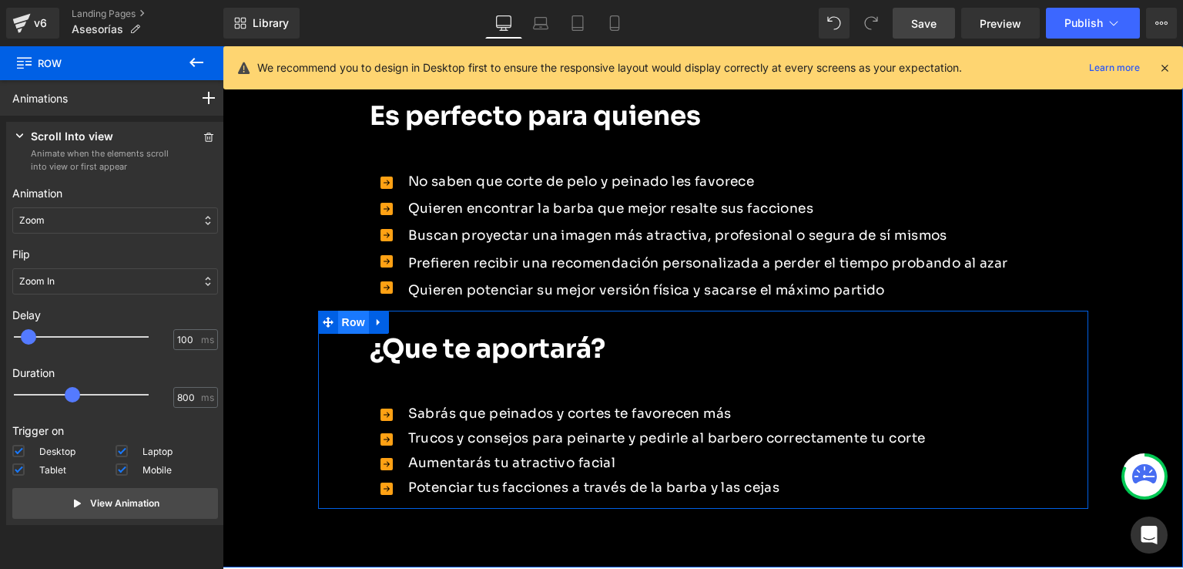
click at [338, 310] on span "Row" at bounding box center [353, 321] width 31 height 23
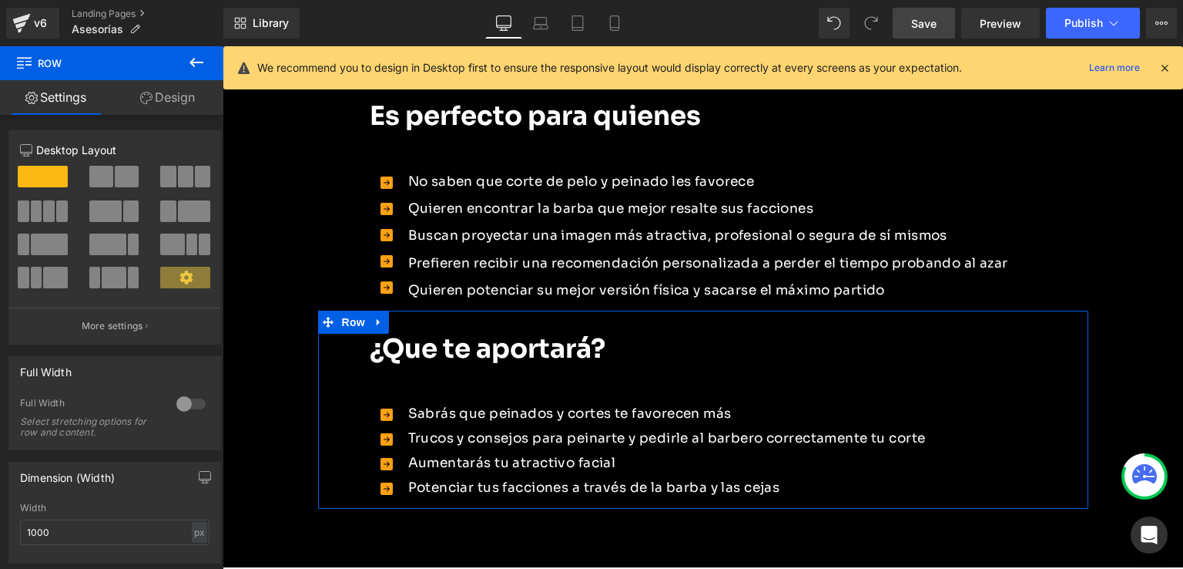
click at [159, 102] on link "Design" at bounding box center [168, 97] width 112 height 35
click at [0, 0] on div "Animations (beta)" at bounding box center [0, 0] width 0 height 0
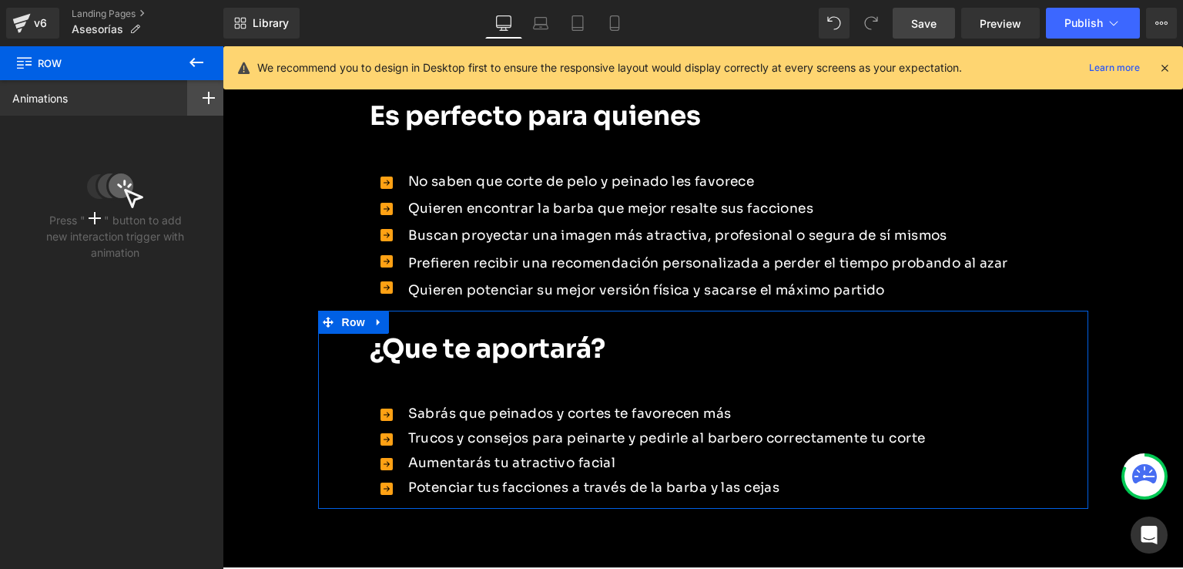
click at [203, 102] on icon at bounding box center [209, 98] width 12 height 12
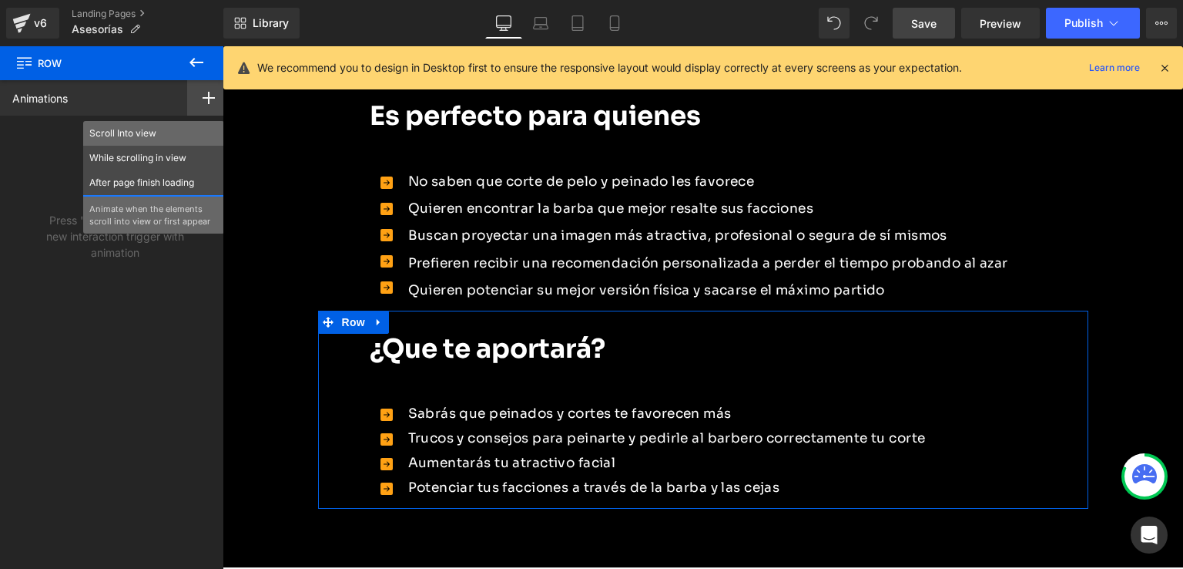
click at [132, 133] on p "Scroll Into view" at bounding box center [153, 133] width 129 height 14
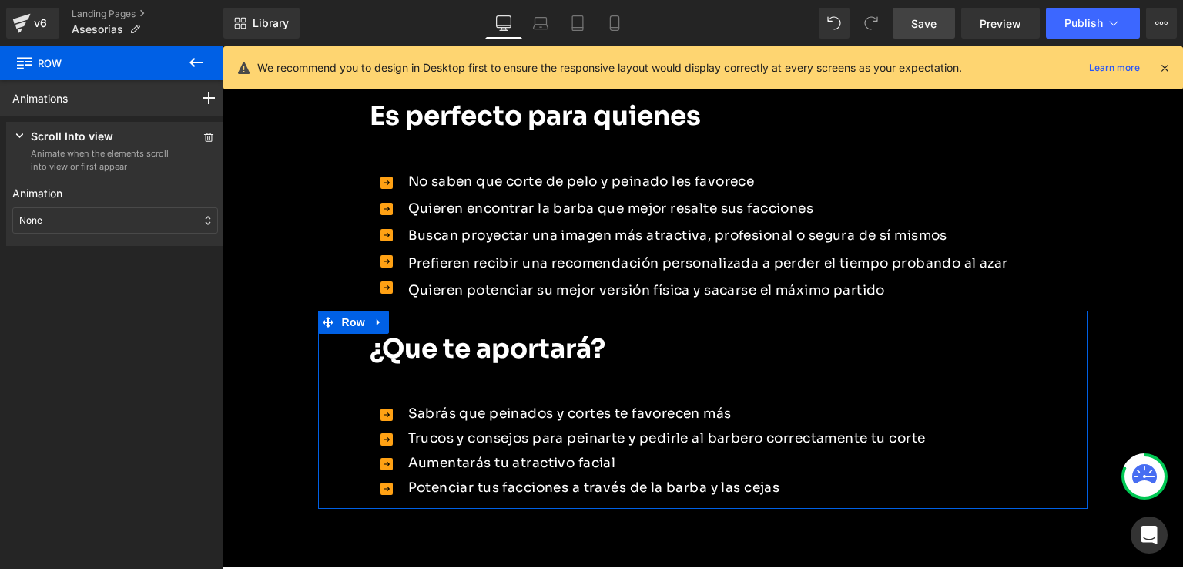
click at [51, 226] on div "None" at bounding box center [115, 220] width 206 height 26
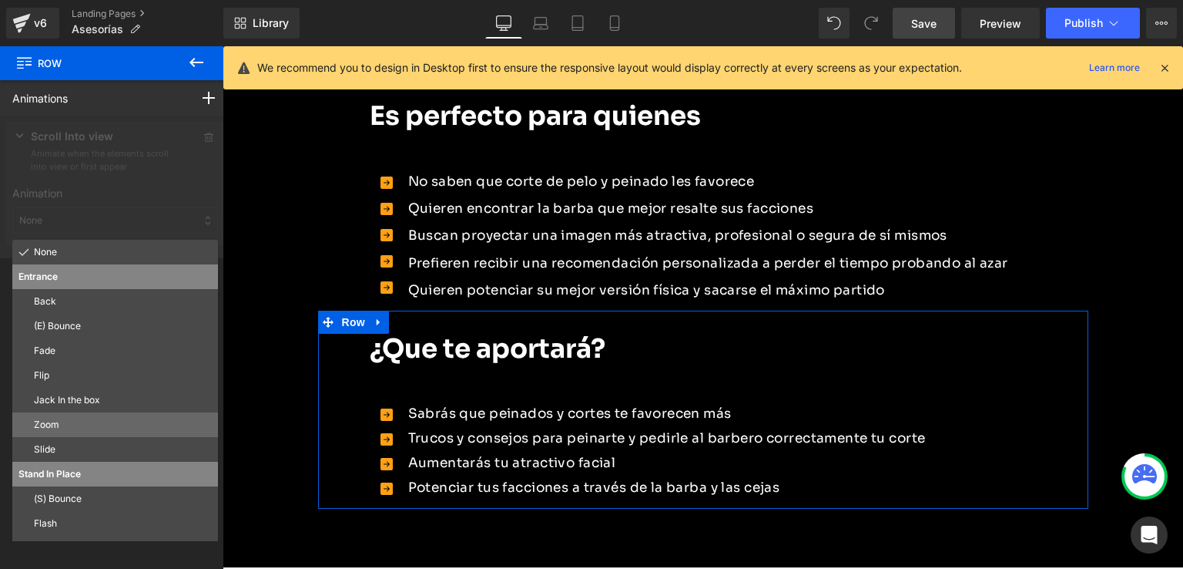
click at [49, 415] on div "Zoom" at bounding box center [115, 424] width 206 height 25
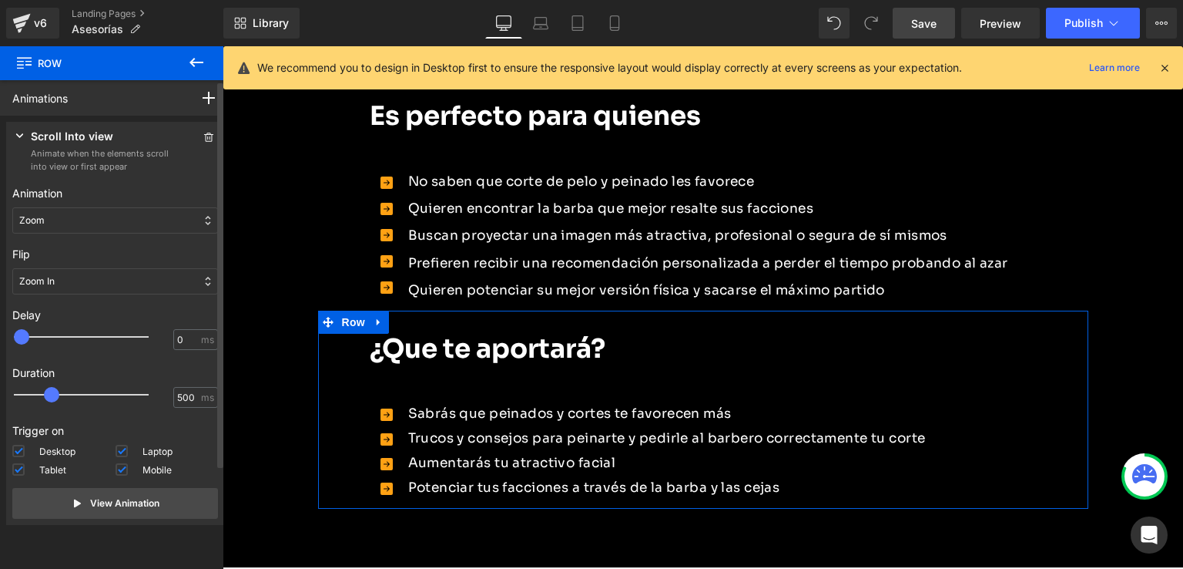
type input "100"
drag, startPoint x: 20, startPoint y: 337, endPoint x: 30, endPoint y: 339, distance: 10.1
click at [30, 339] on span at bounding box center [28, 336] width 15 height 15
click at [58, 404] on div at bounding box center [92, 394] width 135 height 31
click at [62, 401] on div at bounding box center [92, 394] width 135 height 31
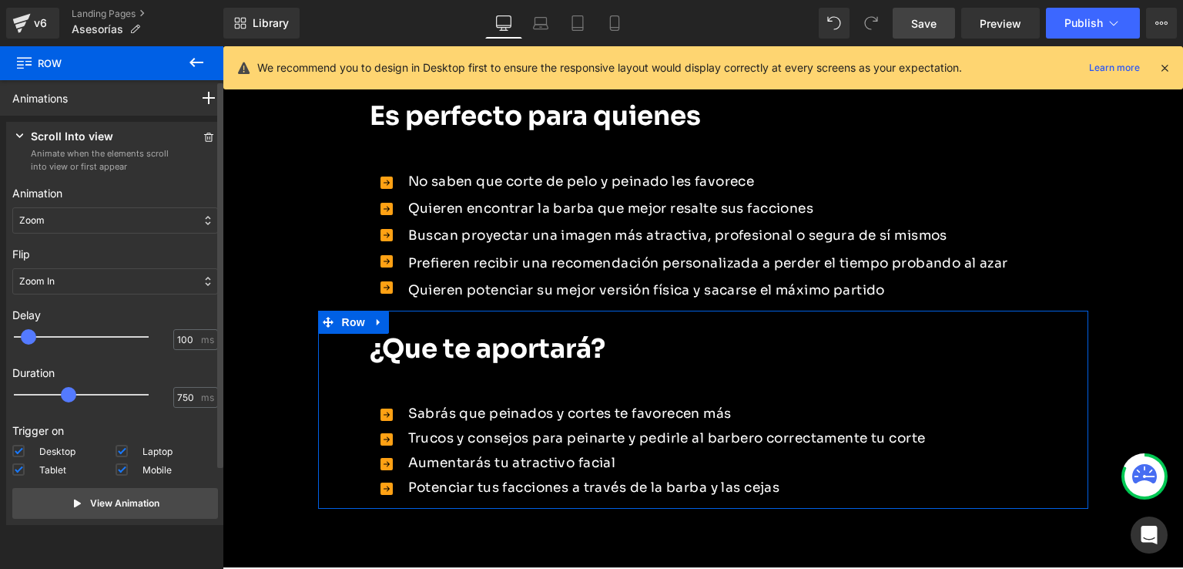
type input "800"
drag, startPoint x: 60, startPoint y: 398, endPoint x: 78, endPoint y: 400, distance: 17.8
click at [78, 400] on div at bounding box center [92, 394] width 135 height 31
click at [153, 510] on button "View Animation" at bounding box center [115, 503] width 206 height 31
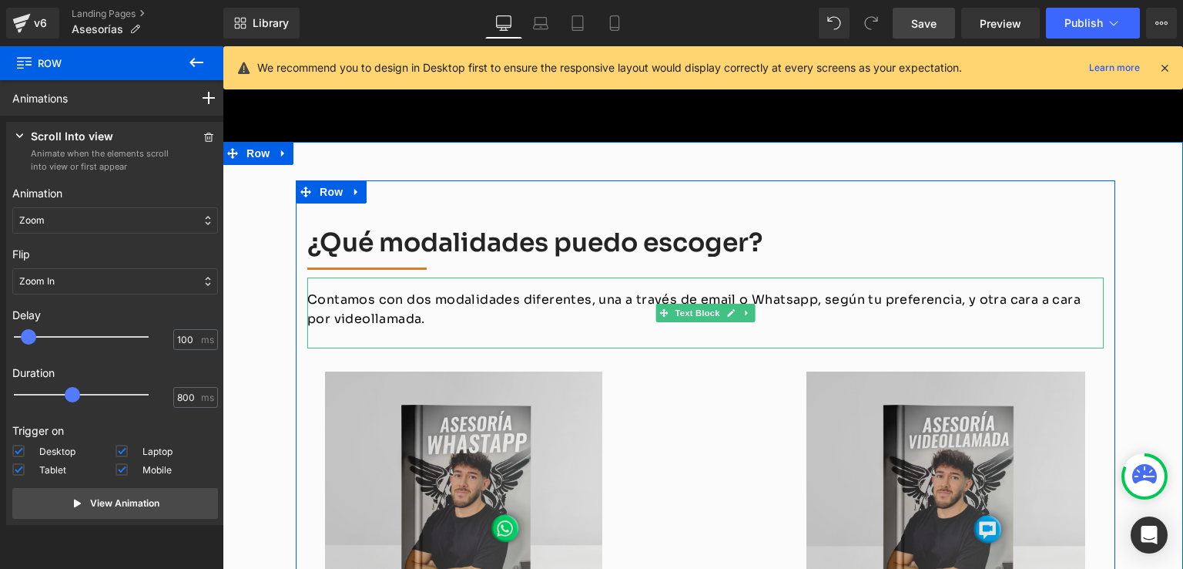
scroll to position [1926, 0]
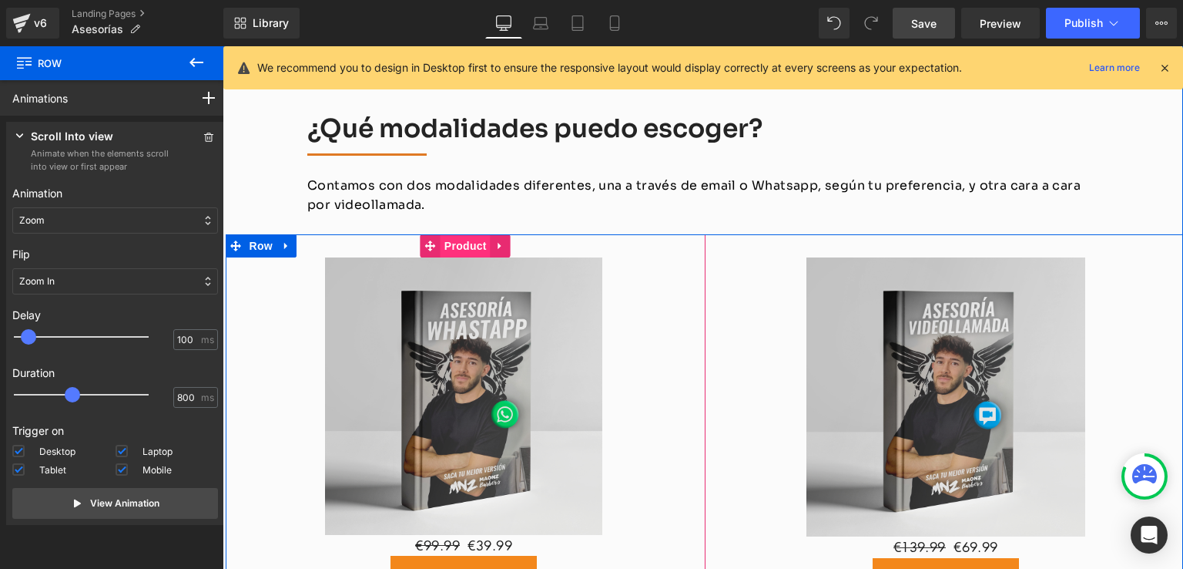
click at [441, 234] on span "Product" at bounding box center [466, 245] width 50 height 23
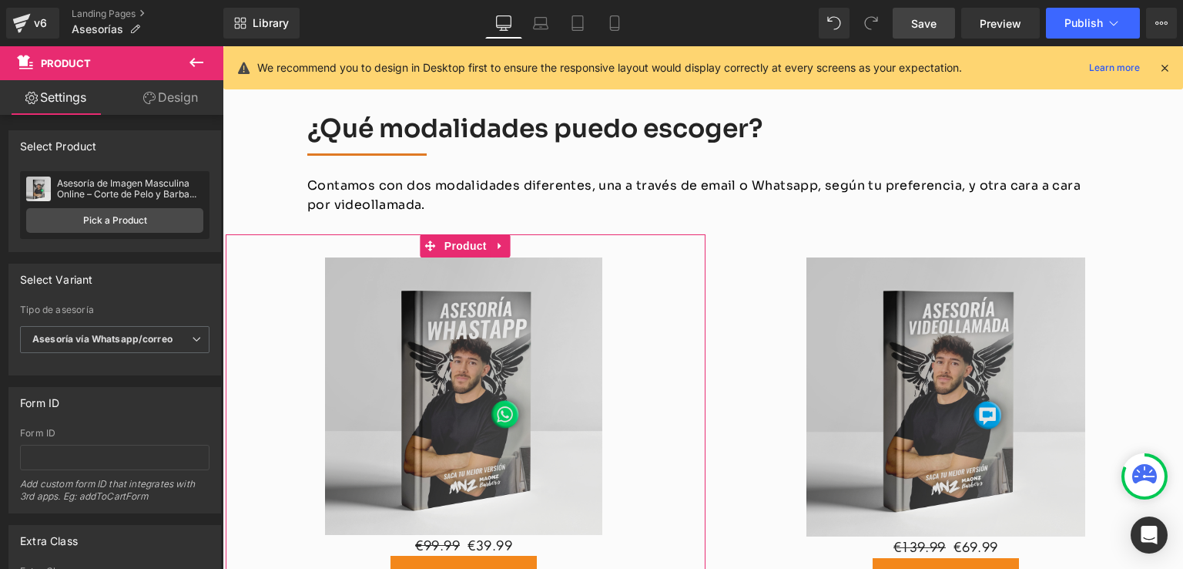
click at [154, 102] on link "Design" at bounding box center [171, 97] width 112 height 35
click at [0, 0] on div "Animations (beta)" at bounding box center [0, 0] width 0 height 0
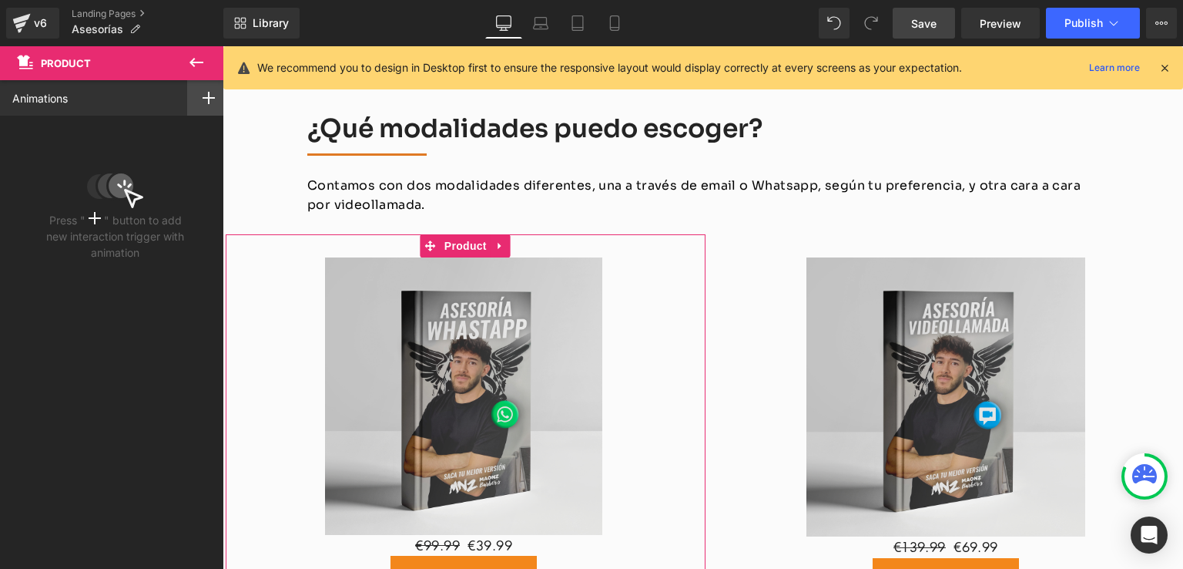
click at [195, 97] on div at bounding box center [208, 97] width 43 height 35
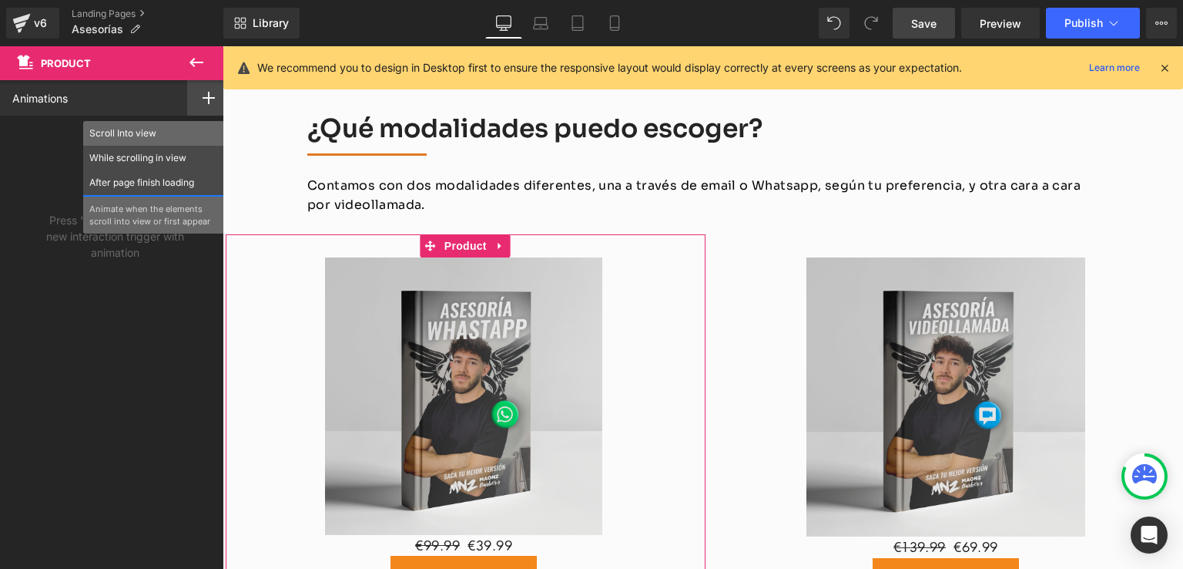
click at [126, 123] on div "Scroll Into view" at bounding box center [153, 133] width 141 height 25
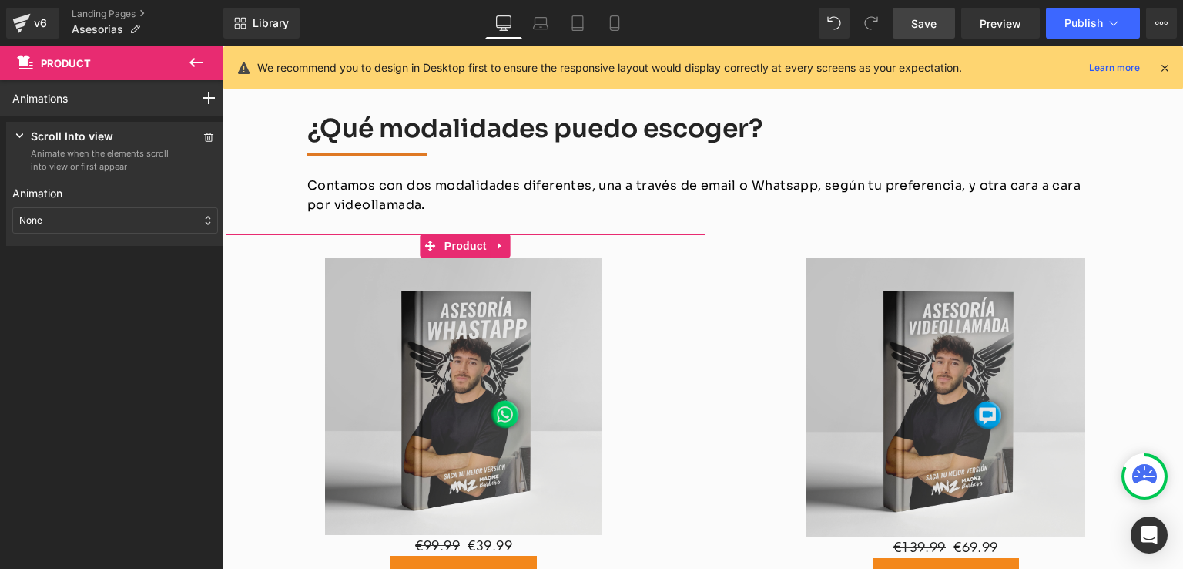
click at [58, 226] on div "None" at bounding box center [115, 220] width 206 height 26
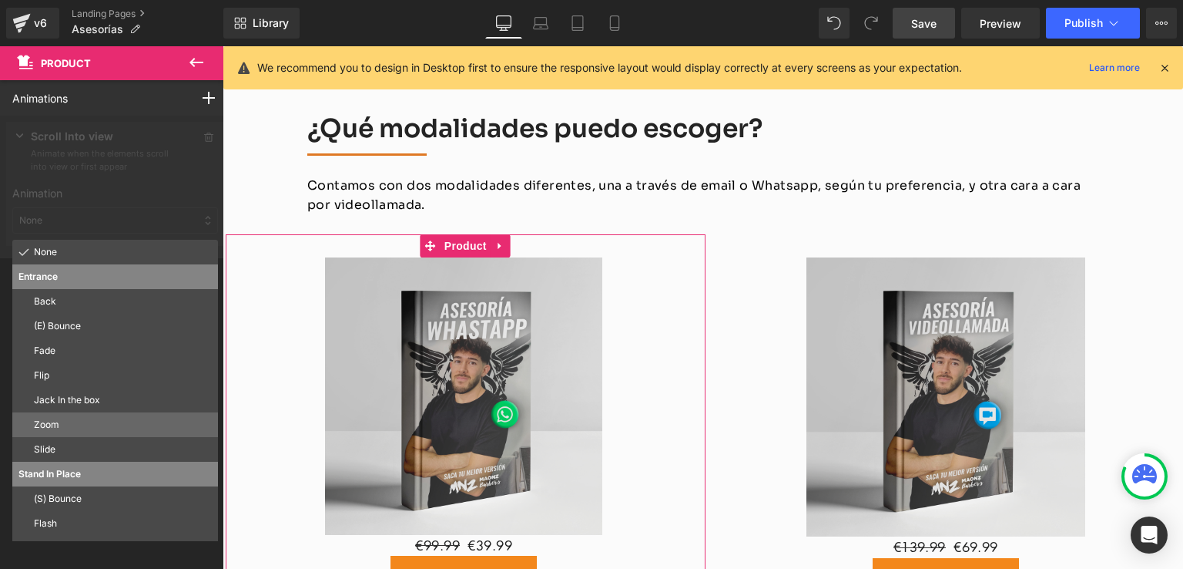
click at [49, 420] on p "Zoom" at bounding box center [123, 425] width 178 height 14
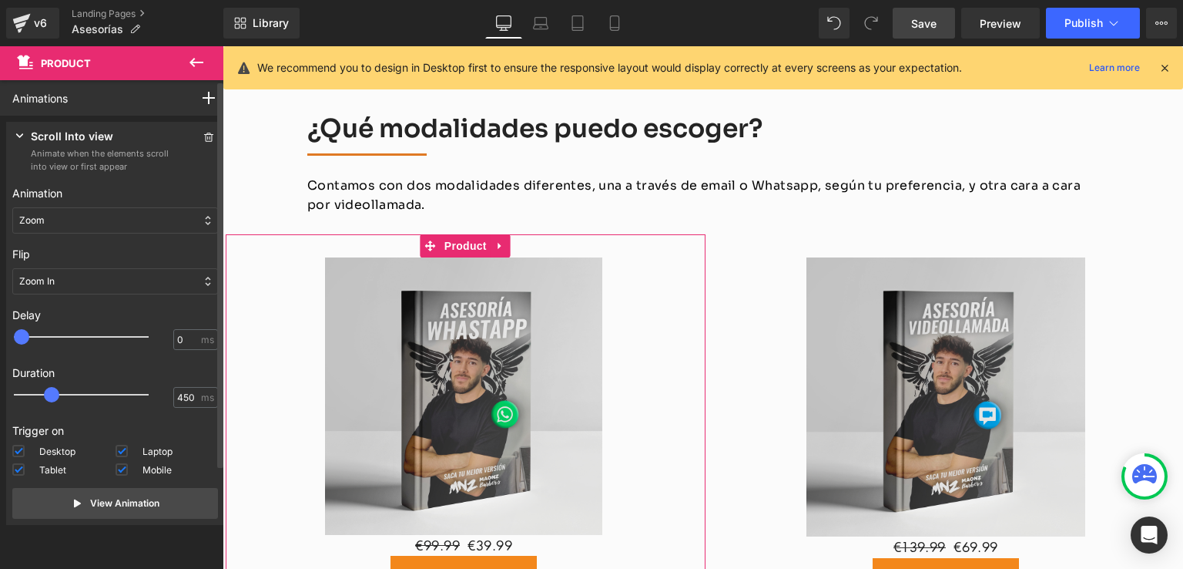
type input "500"
click at [59, 393] on span at bounding box center [51, 394] width 15 height 15
click at [95, 272] on div "Zoom In" at bounding box center [115, 281] width 206 height 26
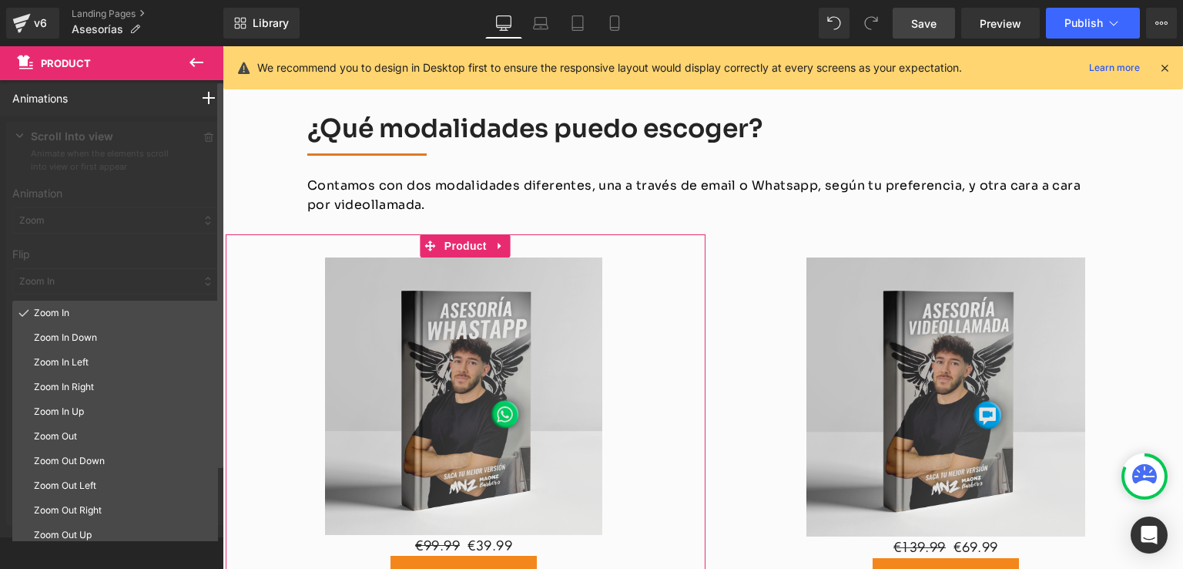
click at [87, 256] on div at bounding box center [115, 326] width 230 height 421
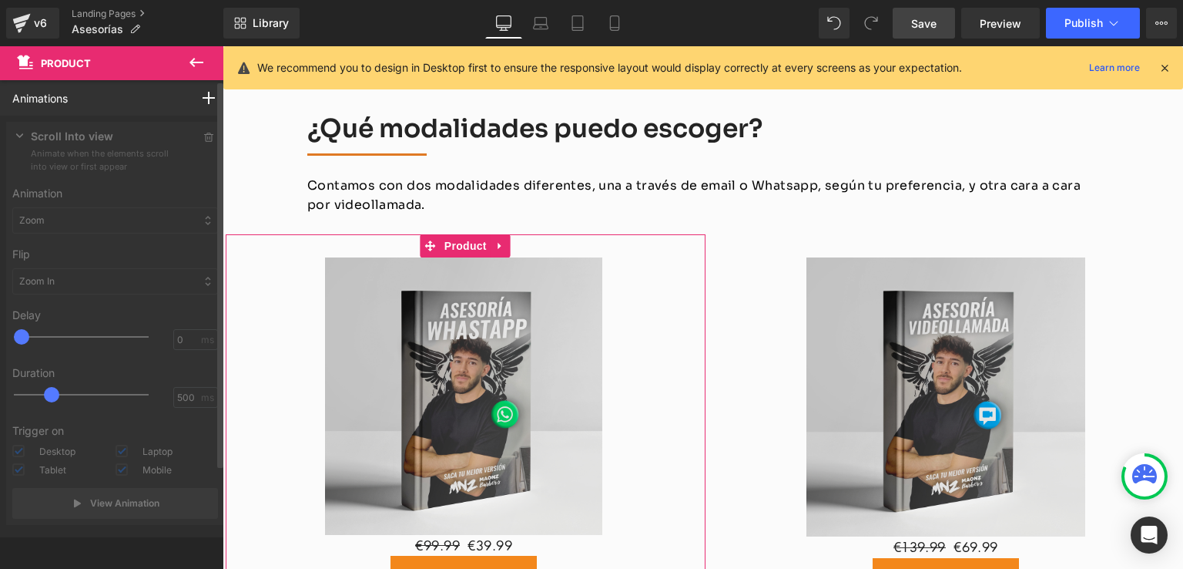
click at [114, 213] on div at bounding box center [115, 326] width 230 height 421
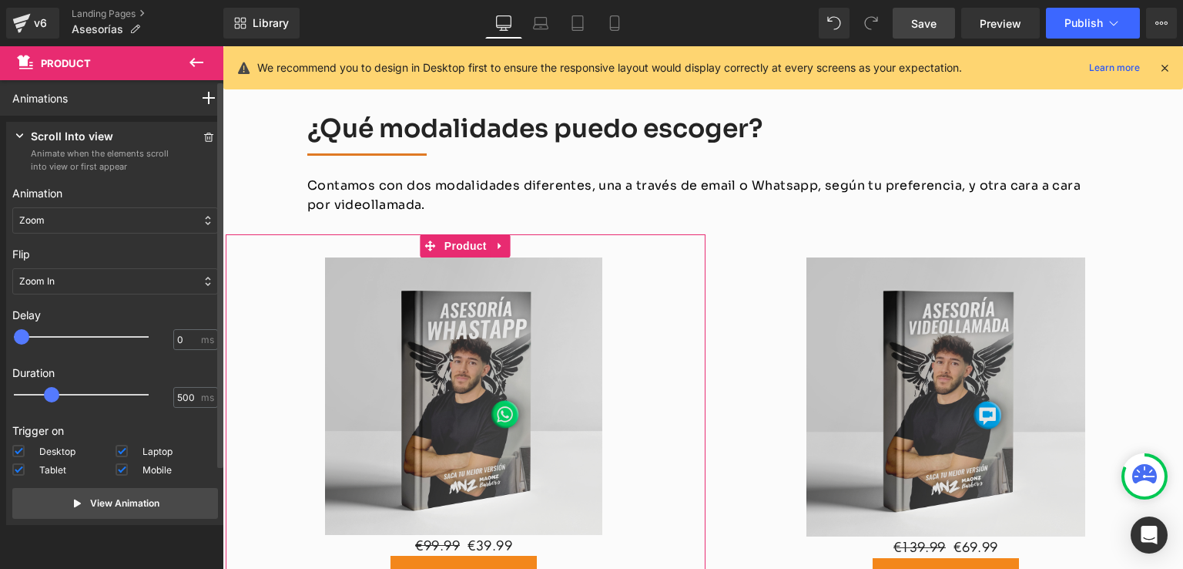
click at [114, 215] on div "Zoom" at bounding box center [115, 220] width 206 height 26
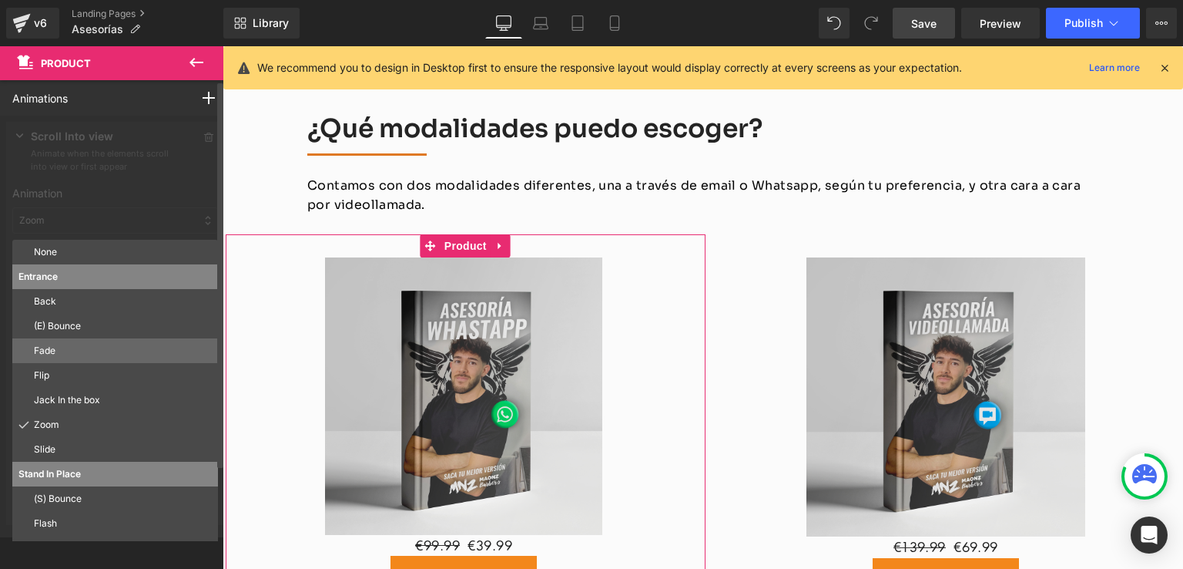
click at [52, 344] on p "Fade" at bounding box center [123, 351] width 178 height 14
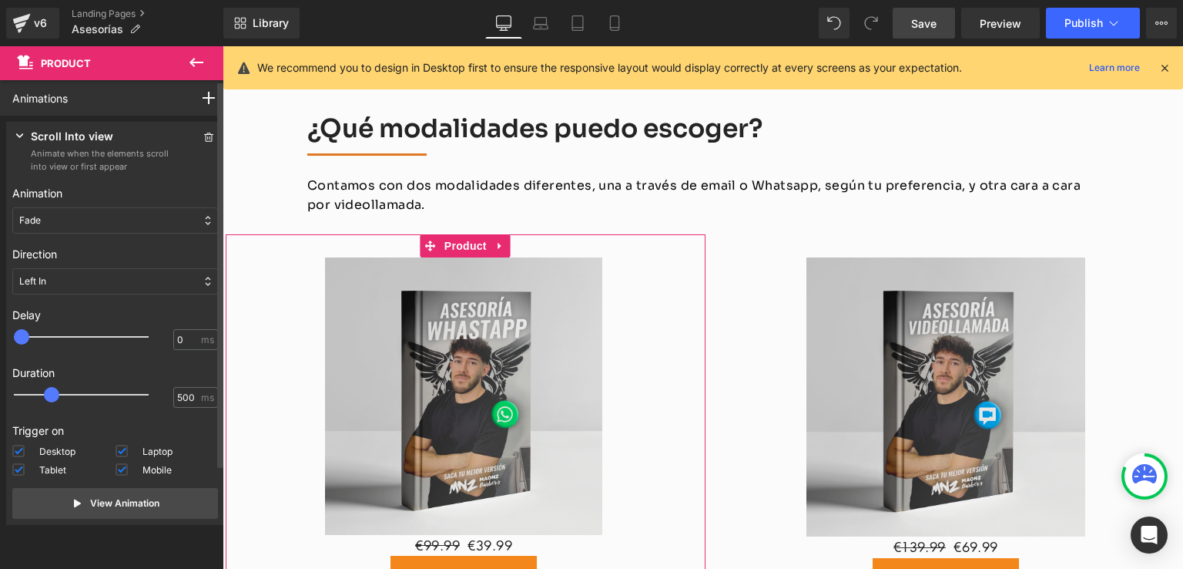
click at [62, 283] on div "Left In" at bounding box center [115, 281] width 206 height 26
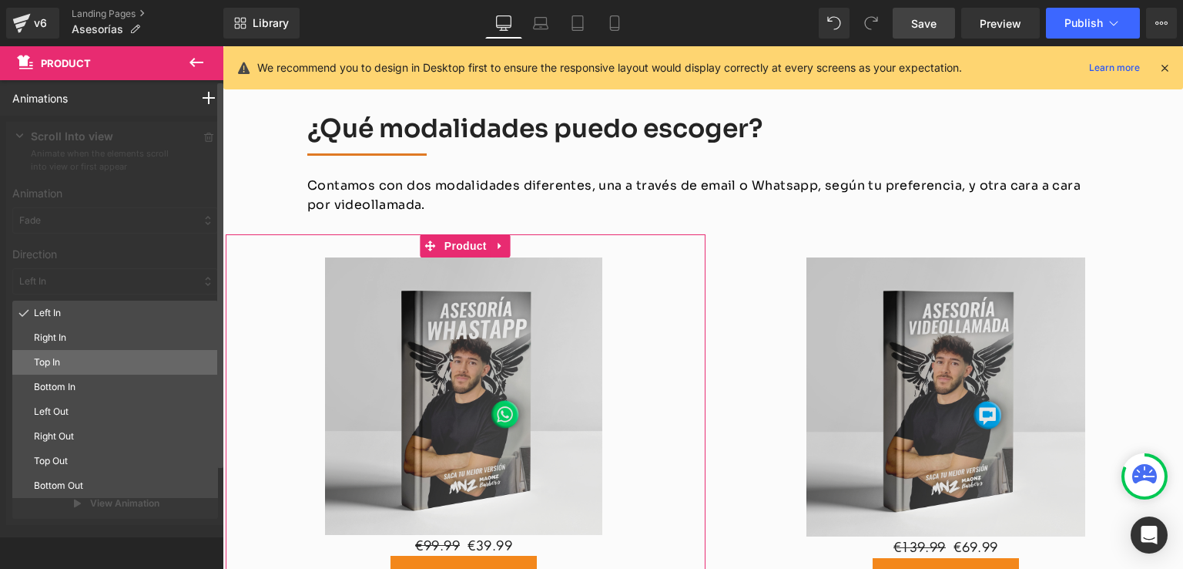
click at [62, 358] on p "Top In" at bounding box center [123, 362] width 178 height 14
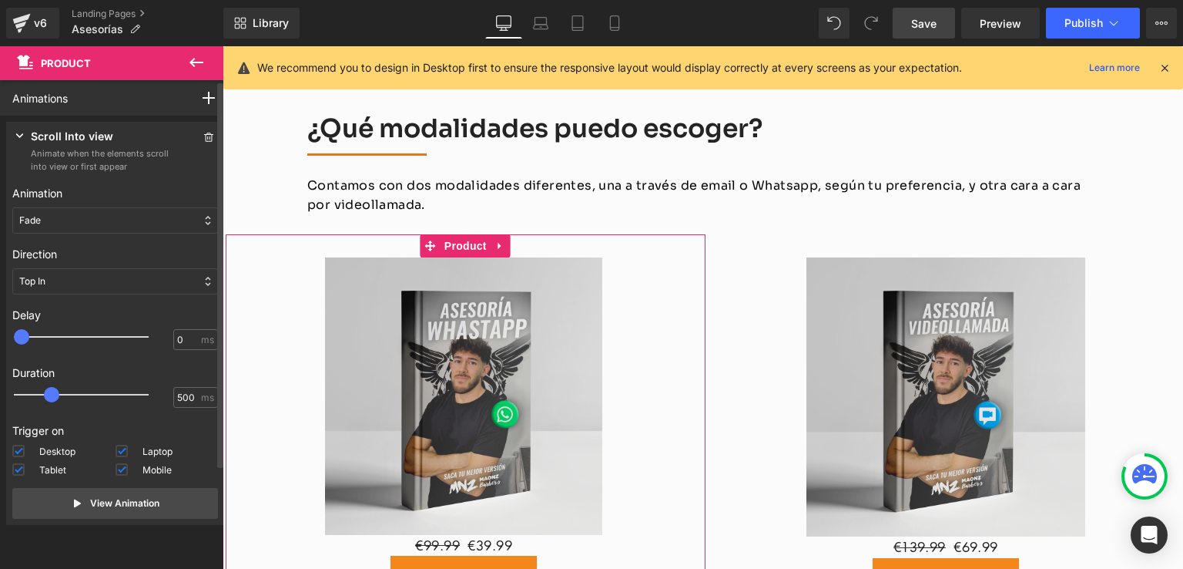
click at [77, 273] on div "Top In" at bounding box center [115, 281] width 206 height 26
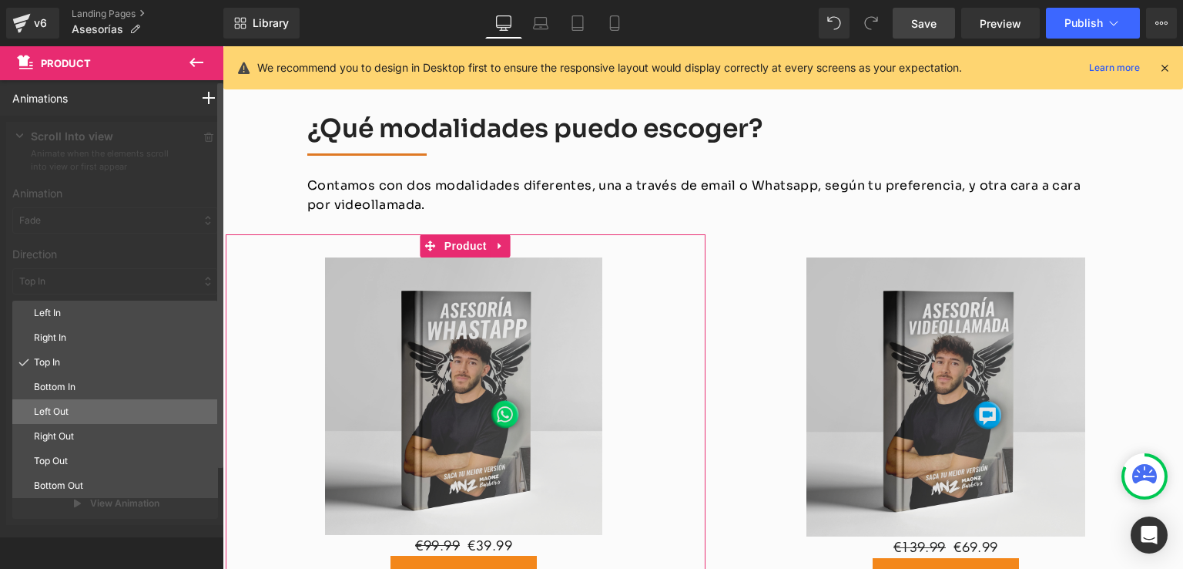
scroll to position [77, 0]
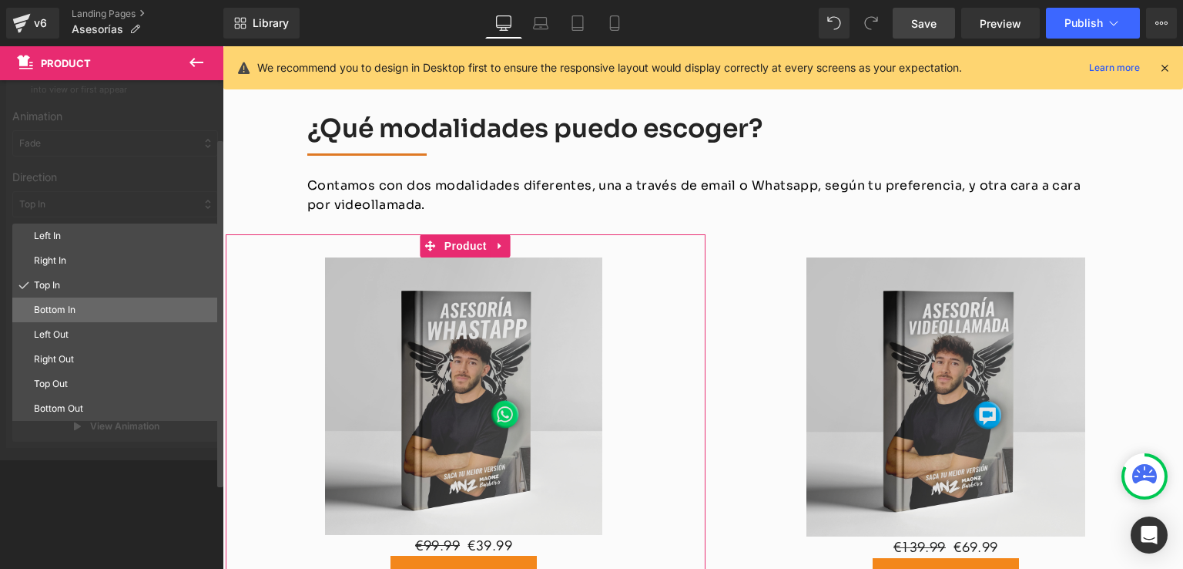
click at [70, 312] on p "Bottom In" at bounding box center [123, 310] width 178 height 14
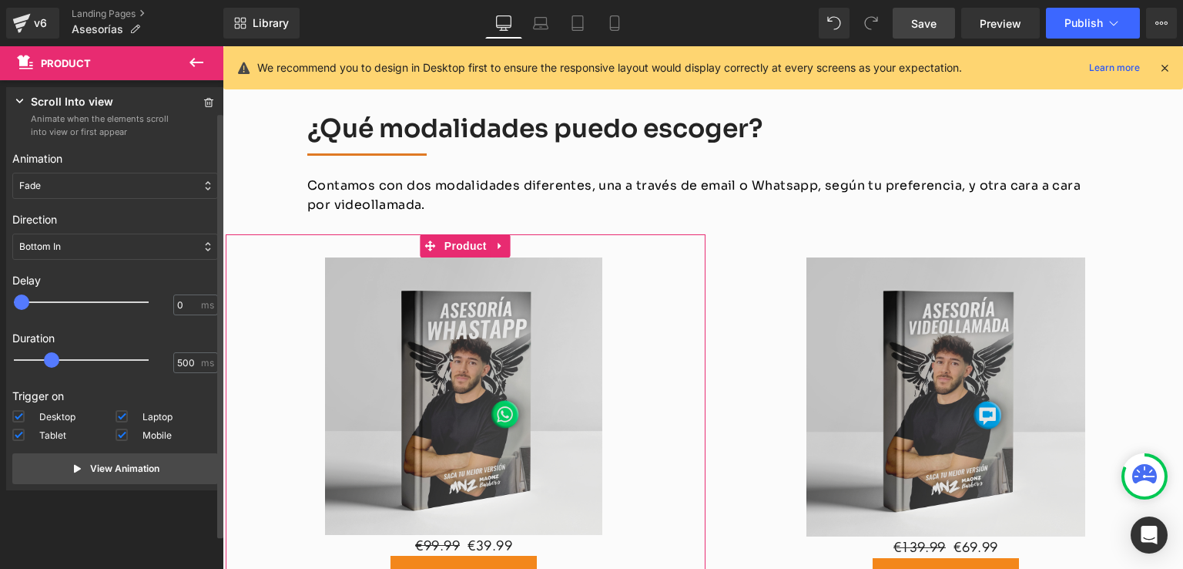
click at [89, 257] on div "Bottom In" at bounding box center [115, 246] width 206 height 26
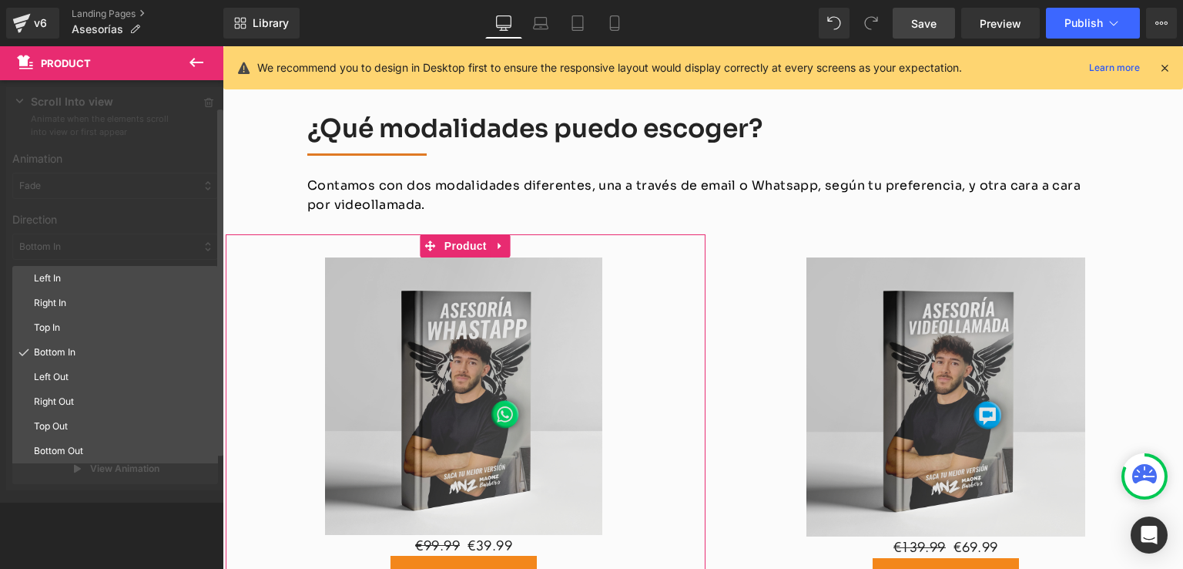
click at [102, 223] on div at bounding box center [115, 291] width 230 height 421
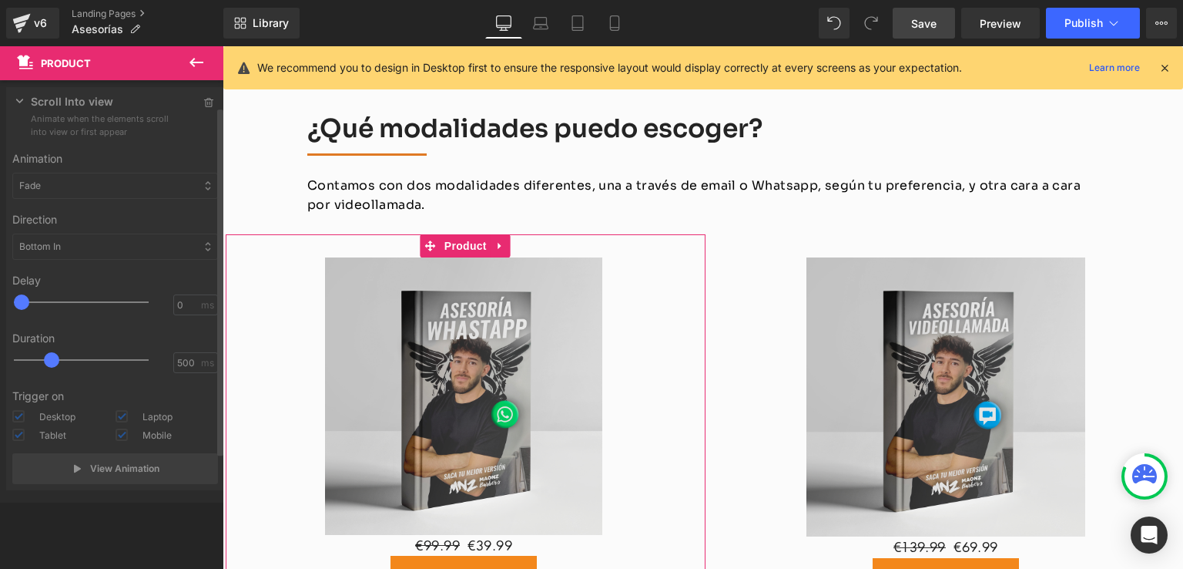
click at [120, 179] on div at bounding box center [115, 291] width 230 height 421
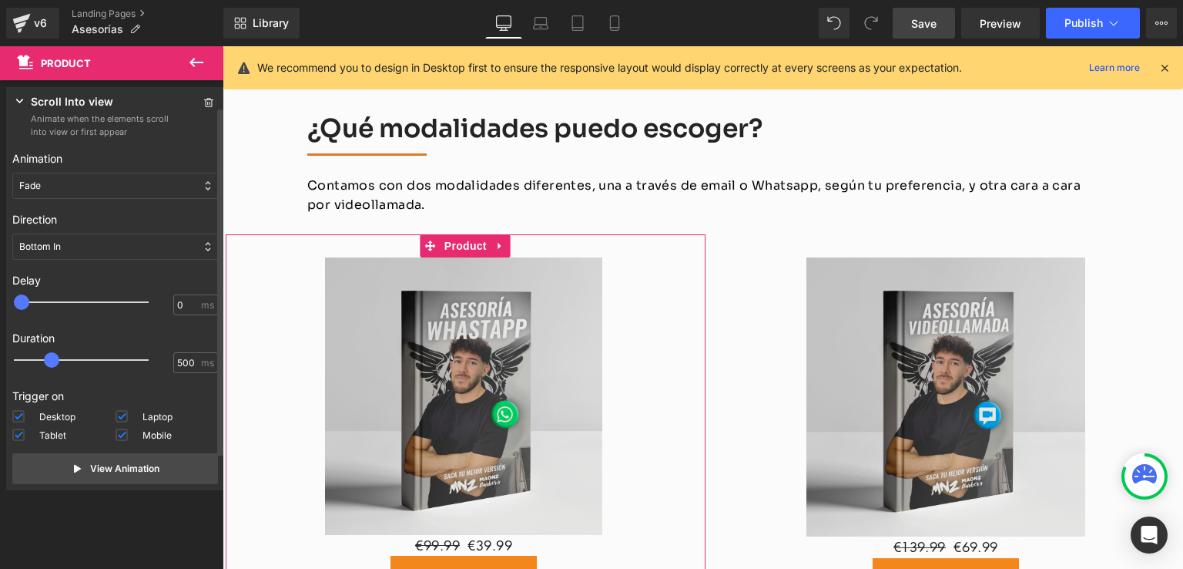
click at [119, 184] on div "Fade" at bounding box center [115, 186] width 206 height 26
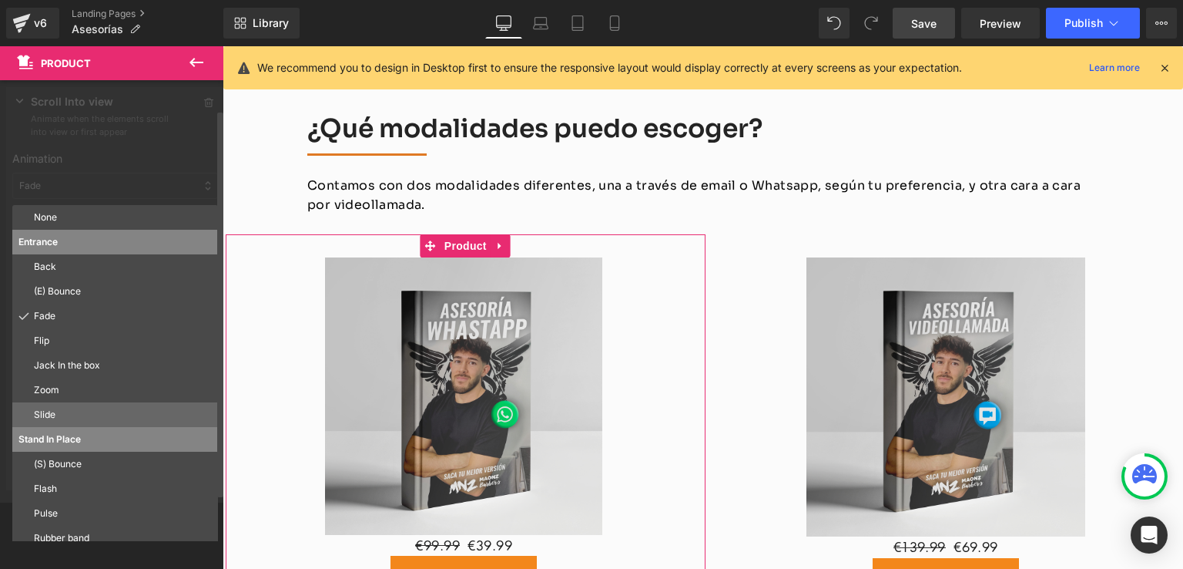
click at [56, 404] on div "Slide" at bounding box center [115, 414] width 206 height 25
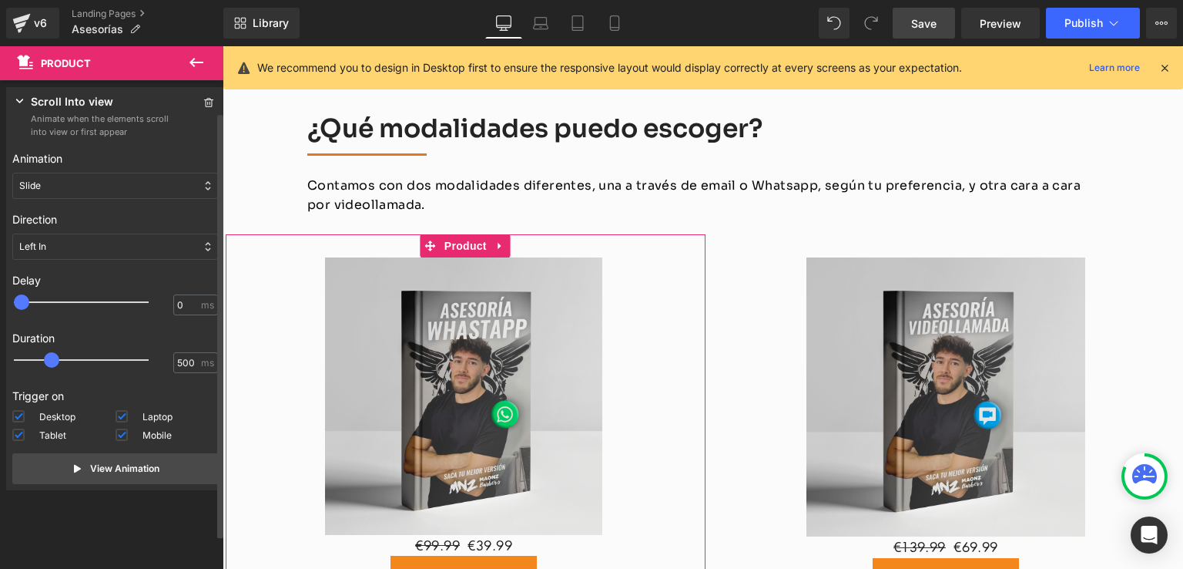
click at [99, 238] on div "Left In" at bounding box center [115, 246] width 206 height 26
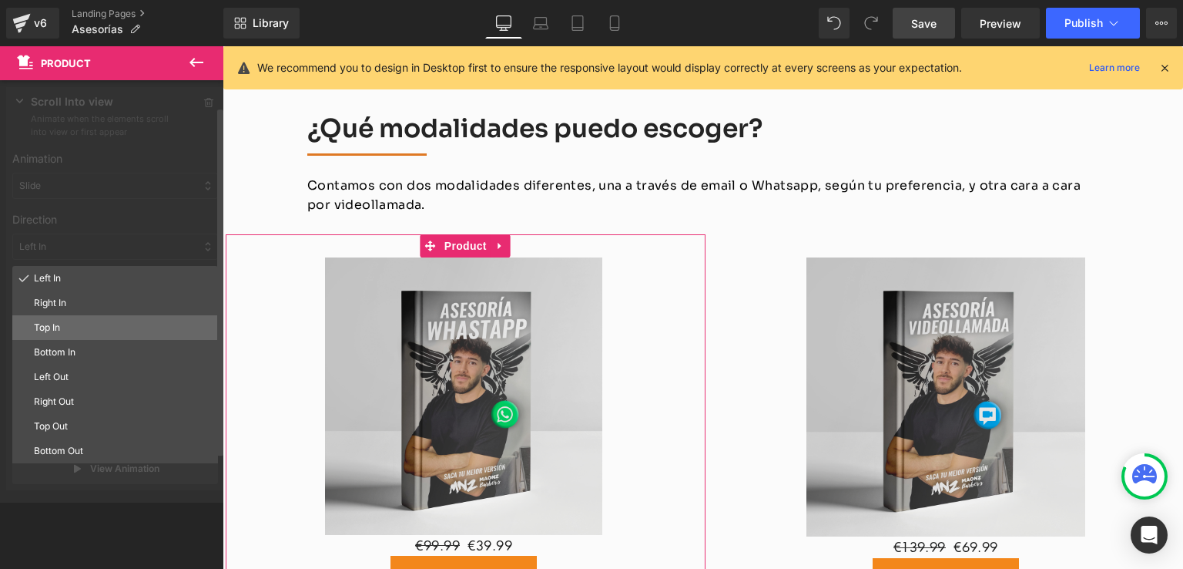
click at [68, 327] on p "Top In" at bounding box center [123, 327] width 178 height 14
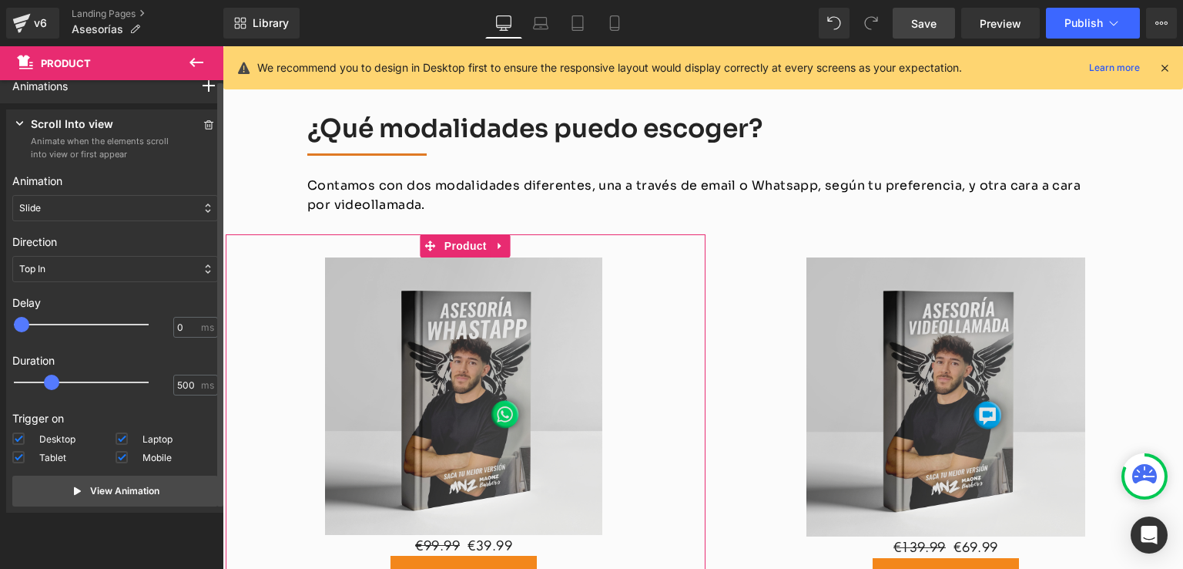
scroll to position [0, 0]
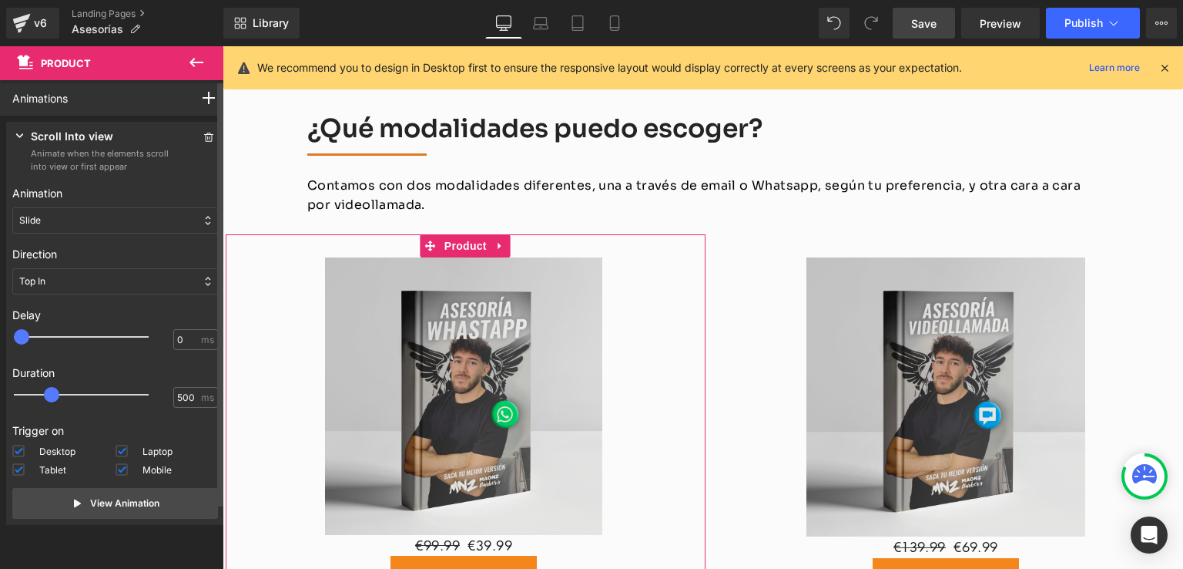
click at [103, 213] on div "Slide" at bounding box center [115, 220] width 206 height 26
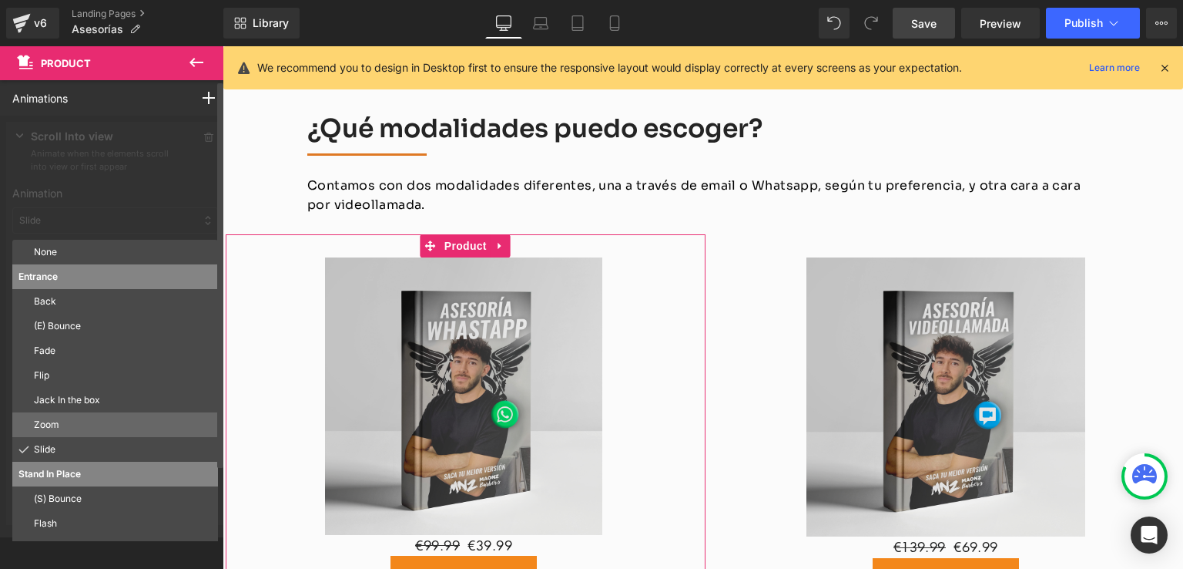
click at [46, 414] on div "Zoom" at bounding box center [115, 424] width 206 height 25
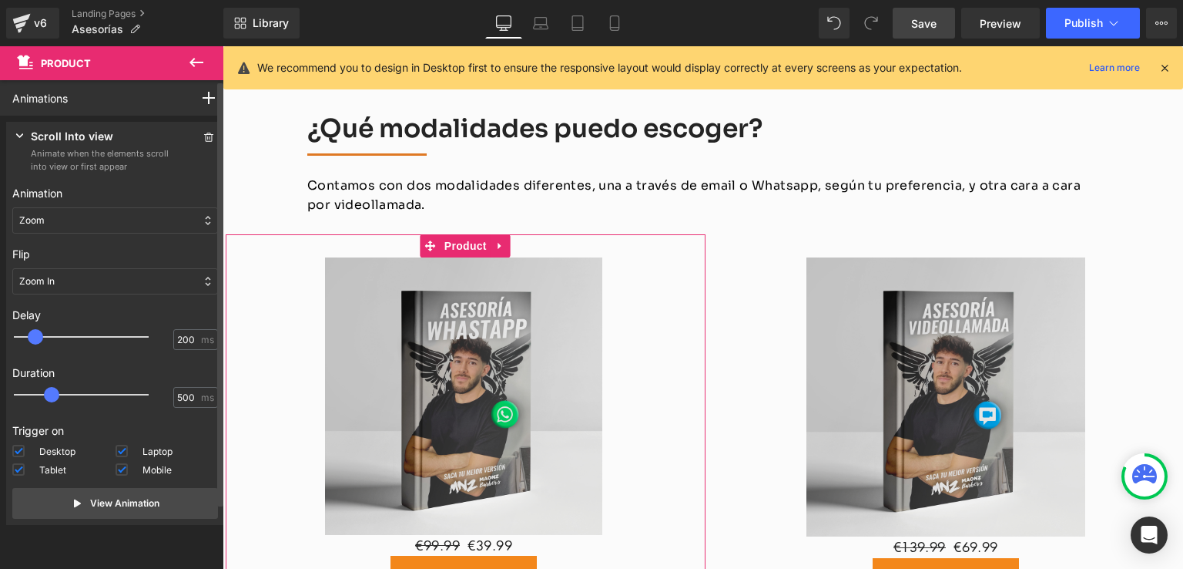
drag, startPoint x: 20, startPoint y: 334, endPoint x: 34, endPoint y: 340, distance: 15.2
click at [34, 340] on span at bounding box center [35, 336] width 15 height 15
type input "100"
click at [31, 338] on span at bounding box center [28, 336] width 15 height 15
type input "800"
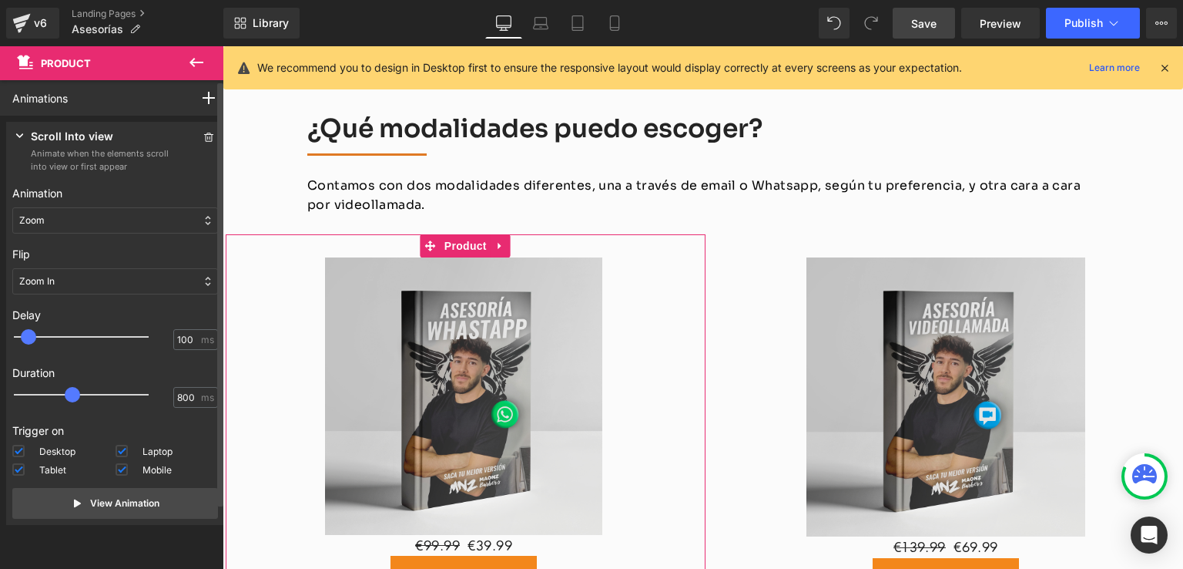
drag, startPoint x: 55, startPoint y: 392, endPoint x: 78, endPoint y: 404, distance: 26.2
click at [78, 404] on div at bounding box center [92, 394] width 135 height 31
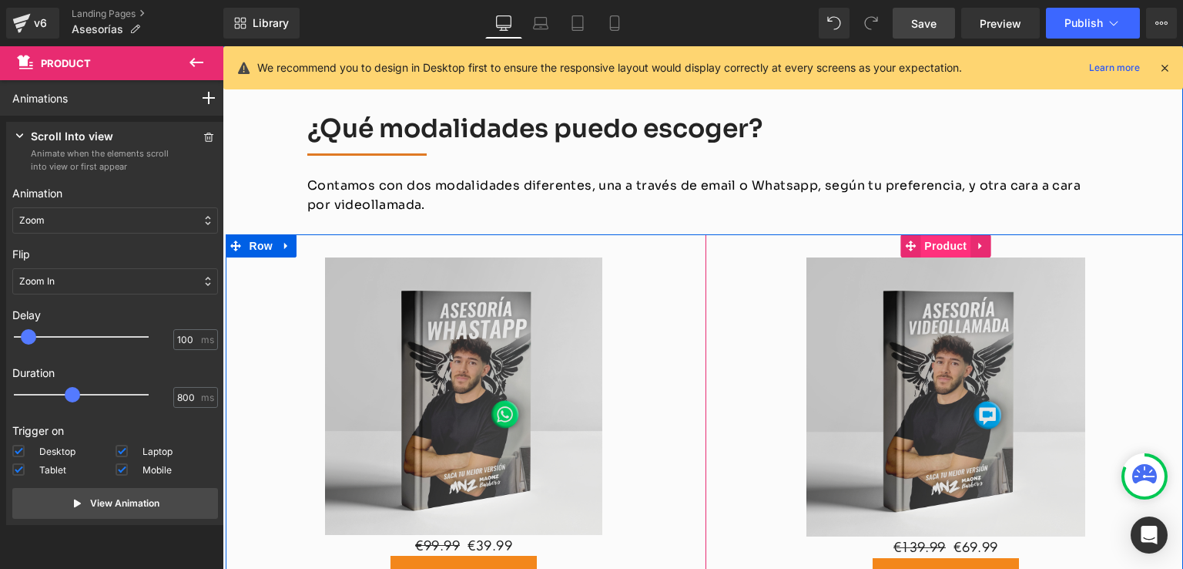
click at [925, 234] on span "Product" at bounding box center [946, 245] width 50 height 23
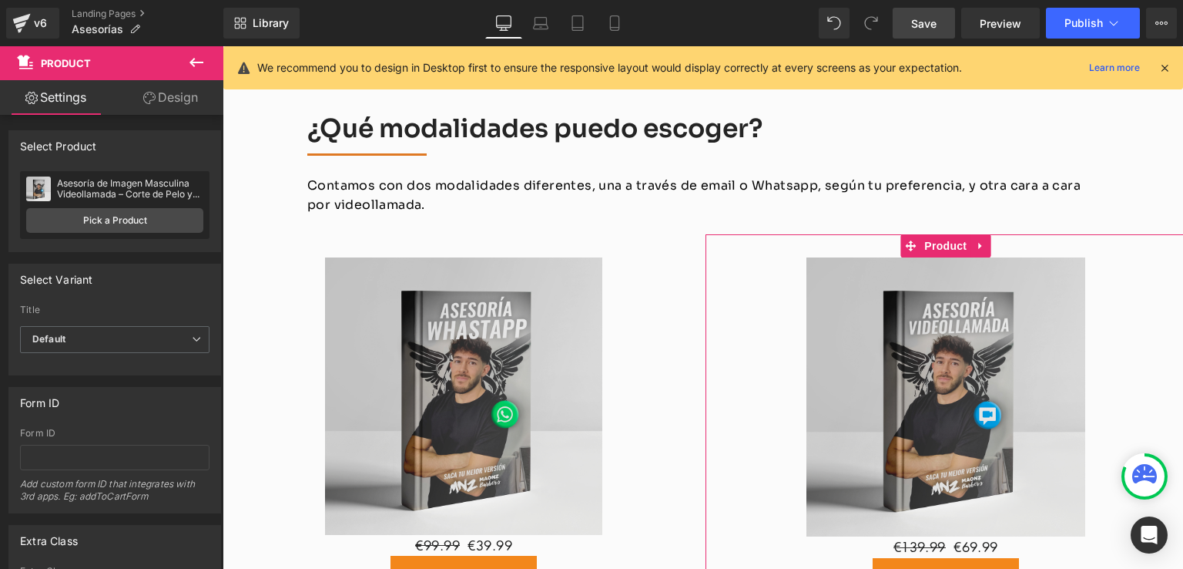
click at [173, 93] on link "Design" at bounding box center [171, 97] width 112 height 35
click at [0, 0] on div "Animations (beta)" at bounding box center [0, 0] width 0 height 0
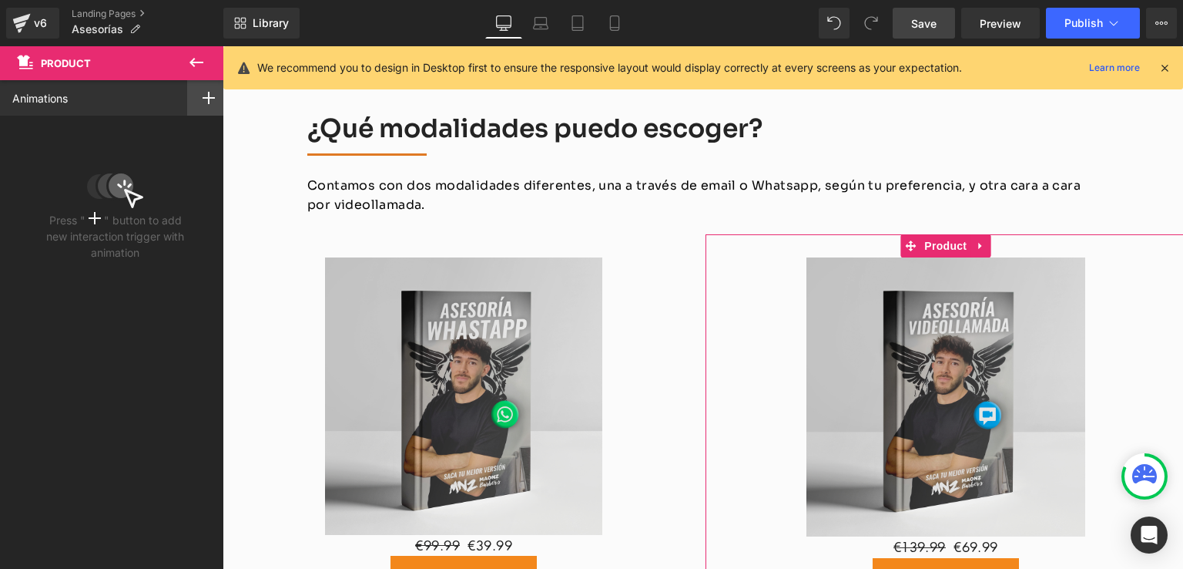
click at [203, 96] on icon at bounding box center [209, 98] width 12 height 12
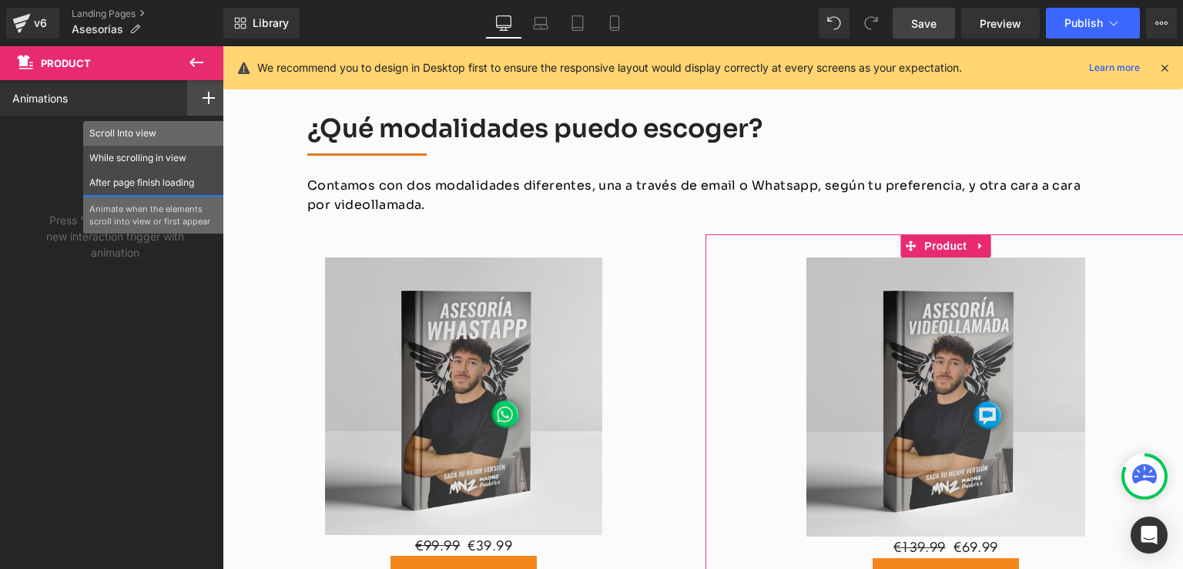
click at [136, 132] on p "Scroll Into view" at bounding box center [153, 133] width 129 height 14
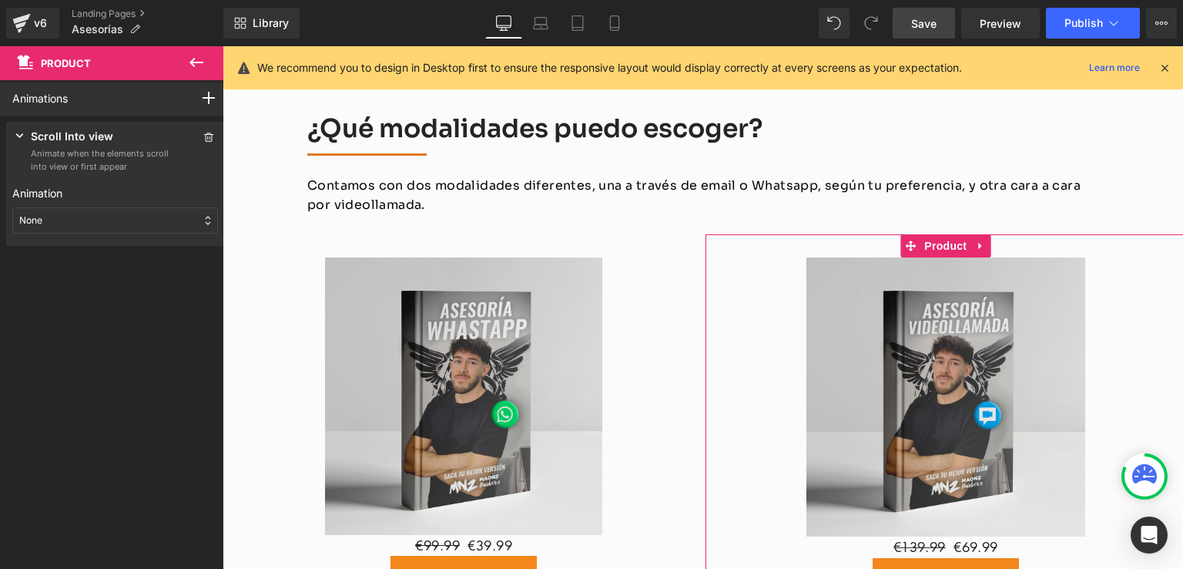
click at [54, 234] on div "Animation None Entrance Back (E) Bounce Fade Flip Jack In the box Zoom Slide St…" at bounding box center [115, 209] width 206 height 61
click at [63, 225] on div "None" at bounding box center [115, 220] width 206 height 26
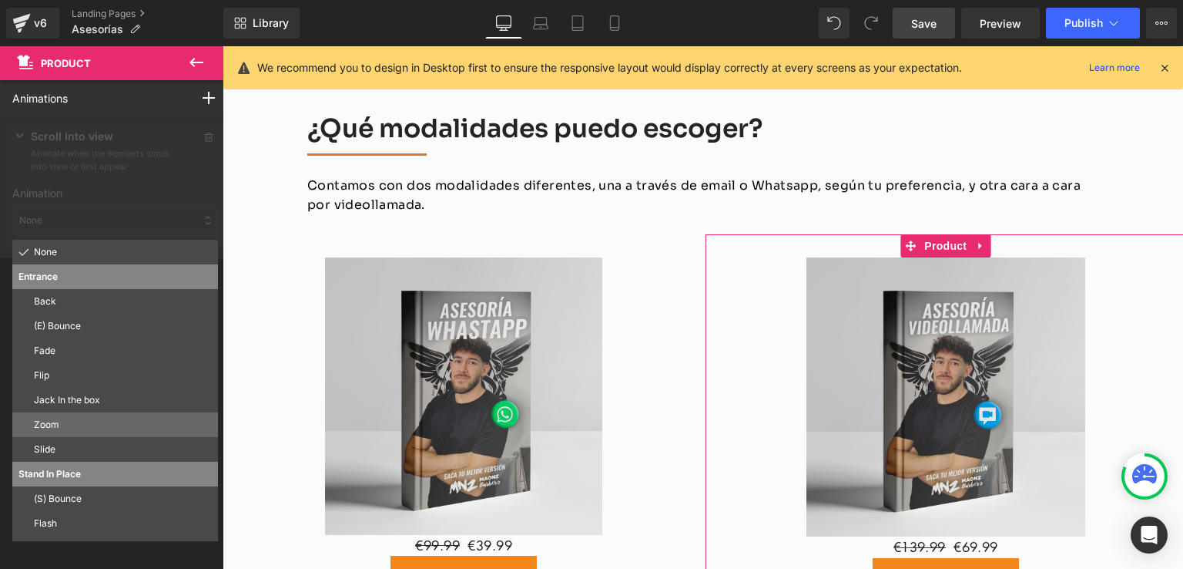
click at [49, 418] on p "Zoom" at bounding box center [123, 425] width 178 height 14
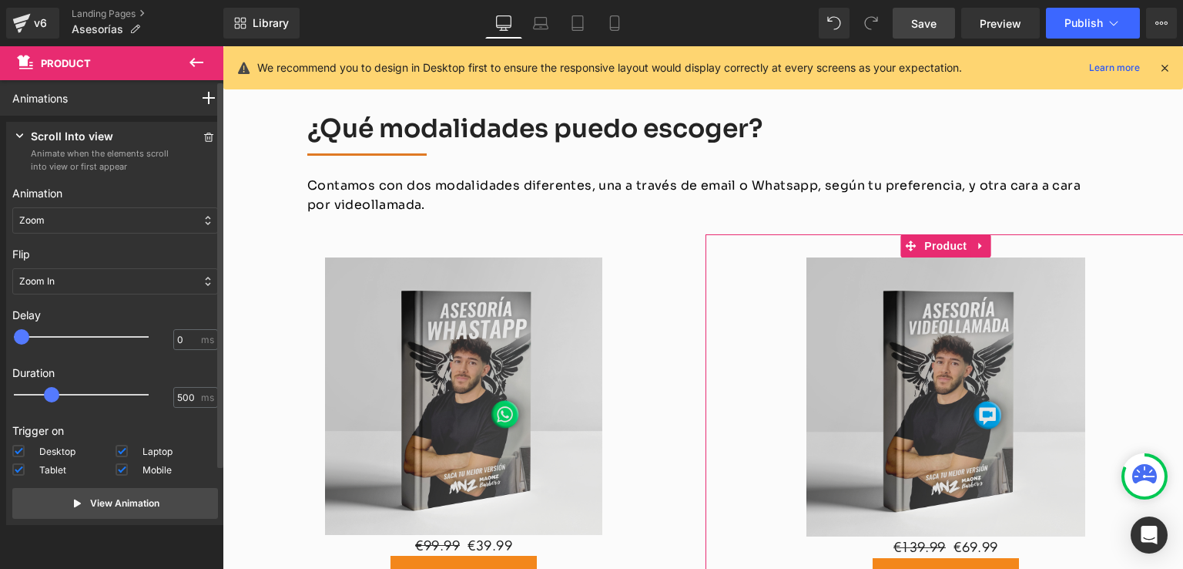
type input "100"
click at [31, 336] on div at bounding box center [92, 336] width 135 height 31
type input "800"
drag, startPoint x: 55, startPoint y: 394, endPoint x: 74, endPoint y: 411, distance: 25.7
click at [74, 411] on div "Duration 500 800 ms" at bounding box center [115, 387] width 206 height 58
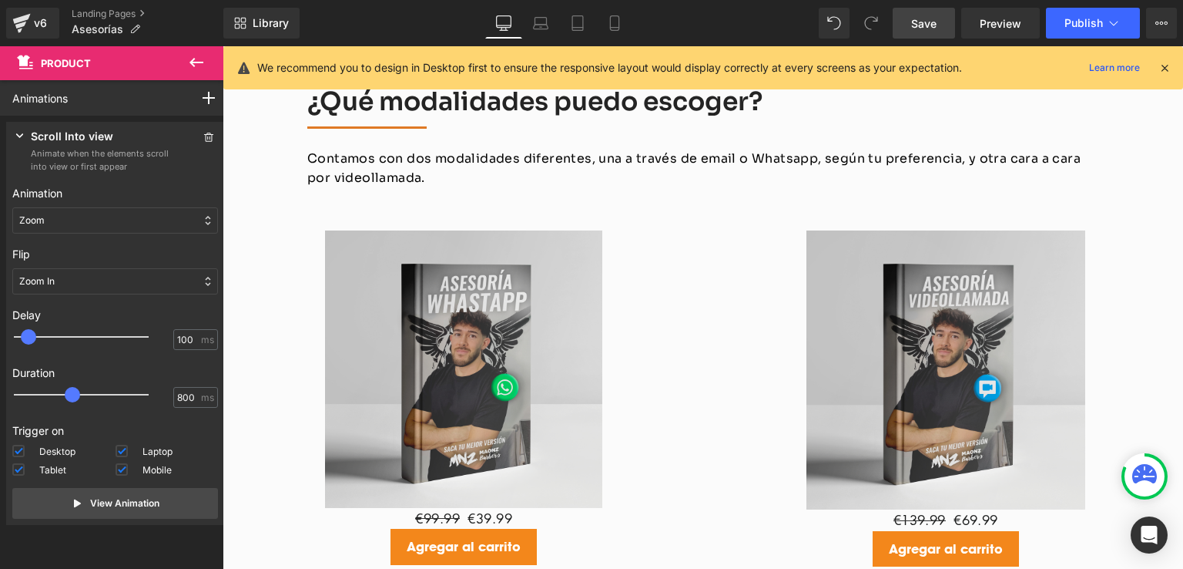
scroll to position [1926, 0]
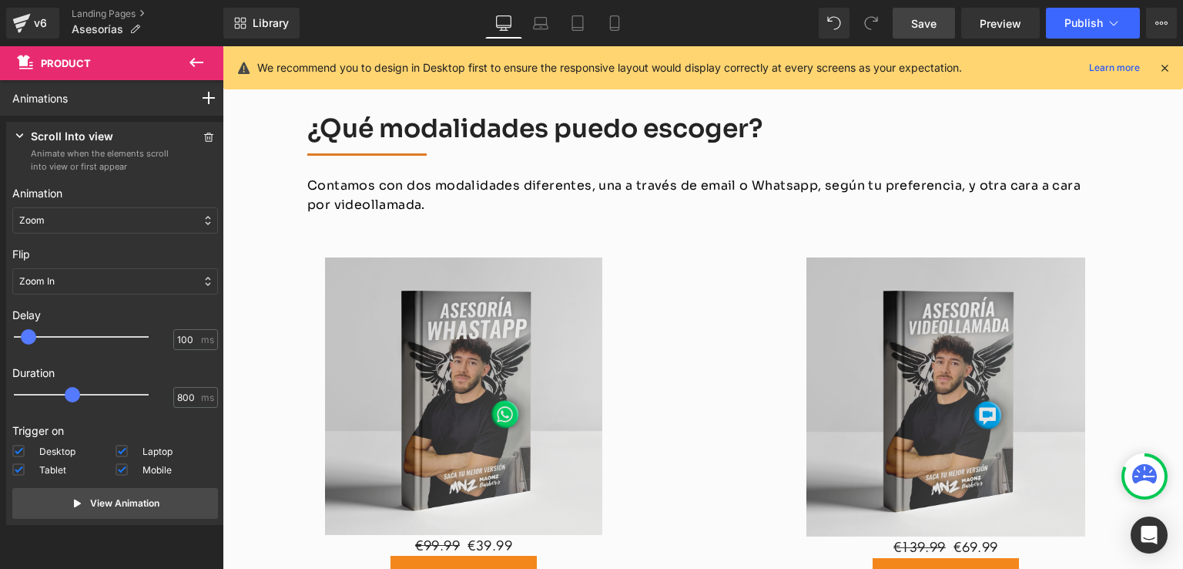
click at [933, 24] on span "Save" at bounding box center [923, 23] width 25 height 16
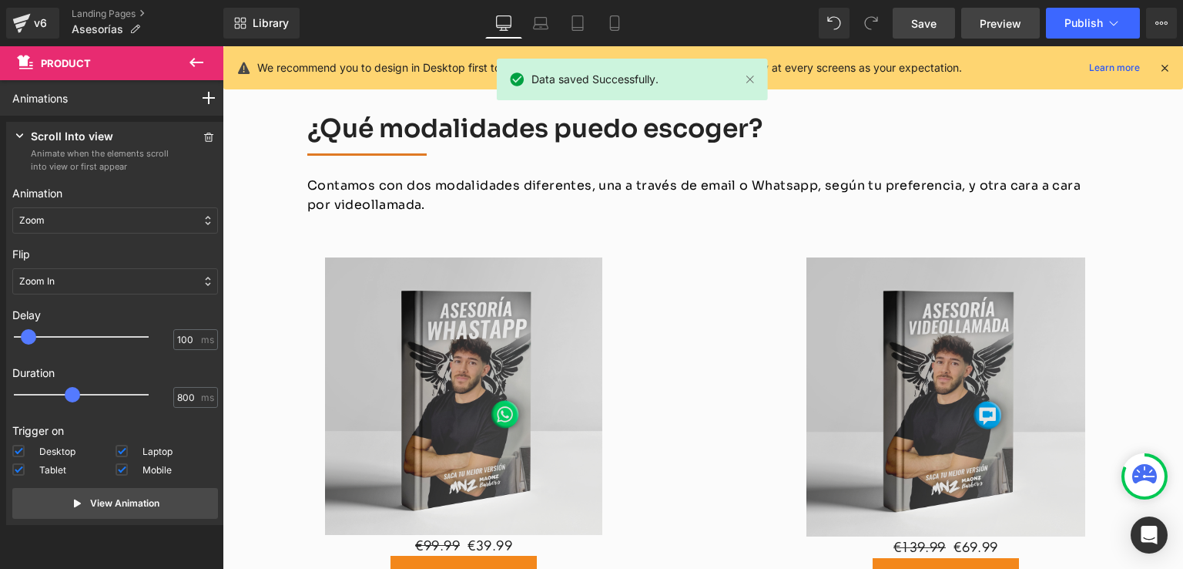
click at [1007, 19] on span "Preview" at bounding box center [1001, 23] width 42 height 16
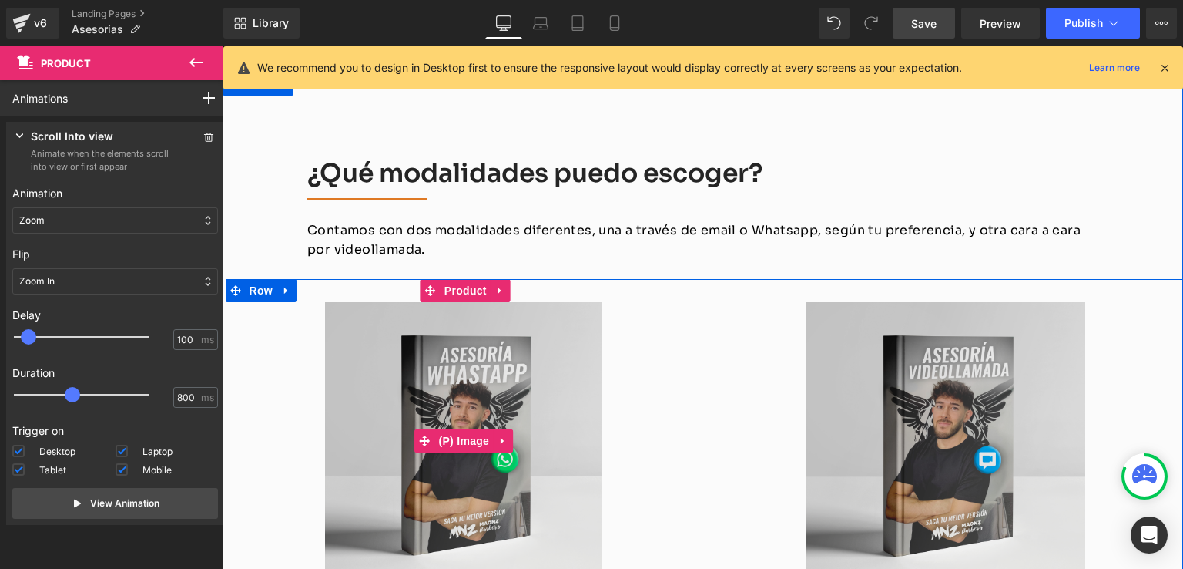
scroll to position [1772, 0]
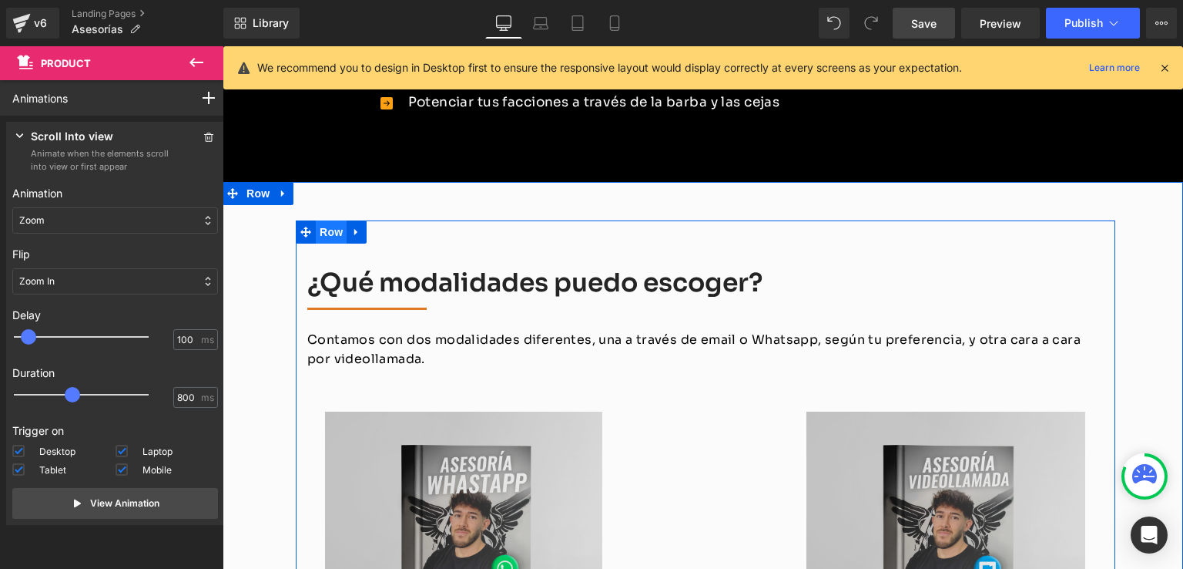
click at [324, 220] on span "Row" at bounding box center [331, 231] width 31 height 23
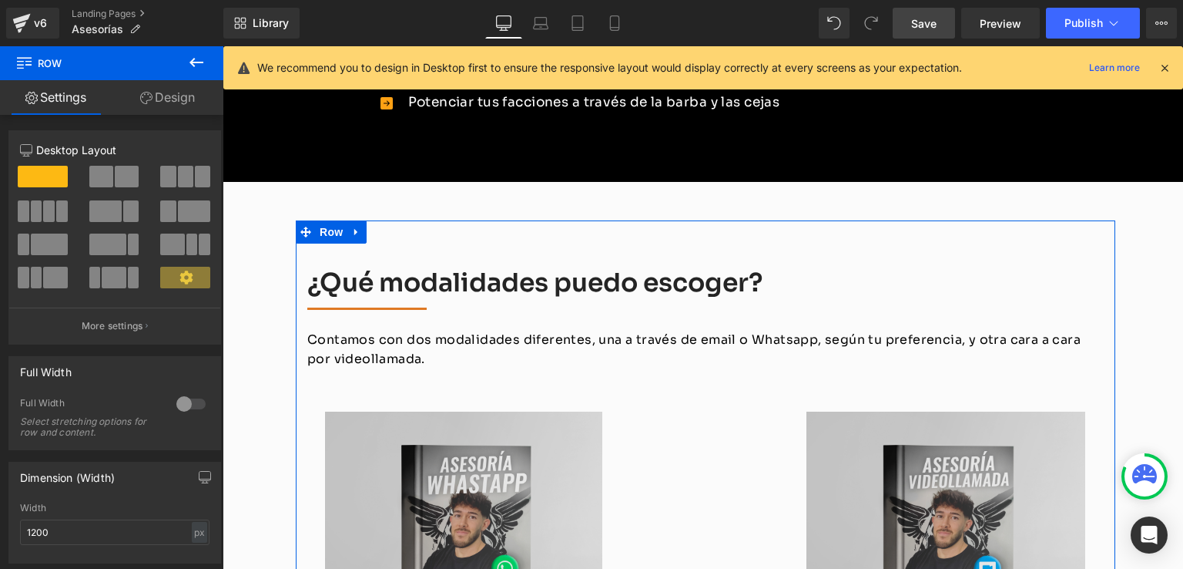
click at [198, 98] on link "Design" at bounding box center [168, 97] width 112 height 35
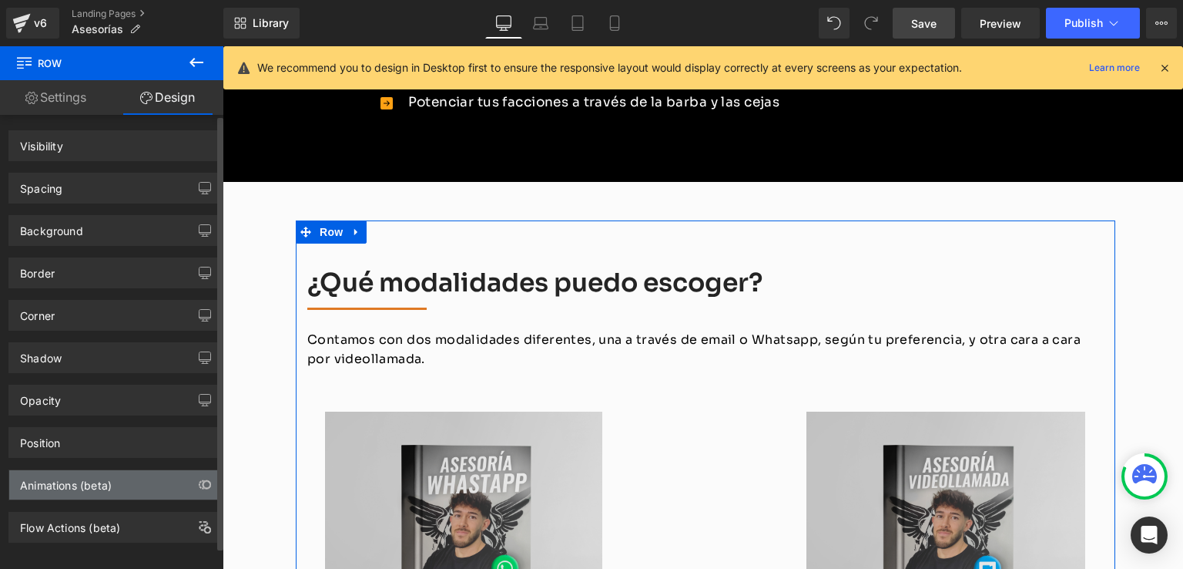
click at [106, 483] on div "Animations (beta)" at bounding box center [66, 481] width 92 height 22
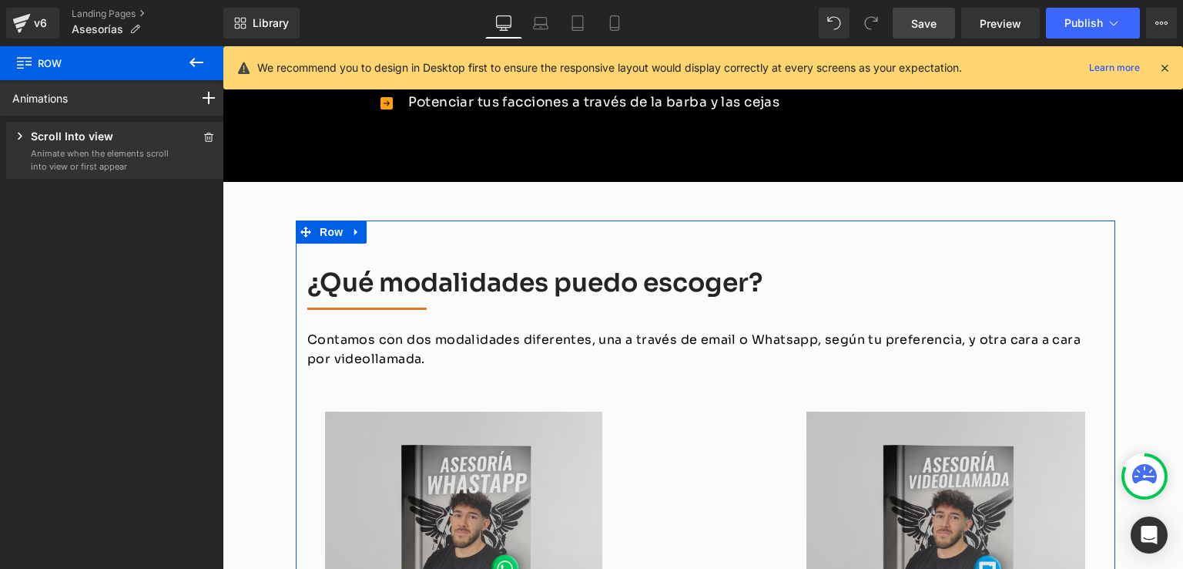
click at [69, 488] on div "Animations Scroll Into view While scrolling in view After page finish loading T…" at bounding box center [115, 310] width 230 height 461
click at [200, 130] on span at bounding box center [209, 137] width 18 height 18
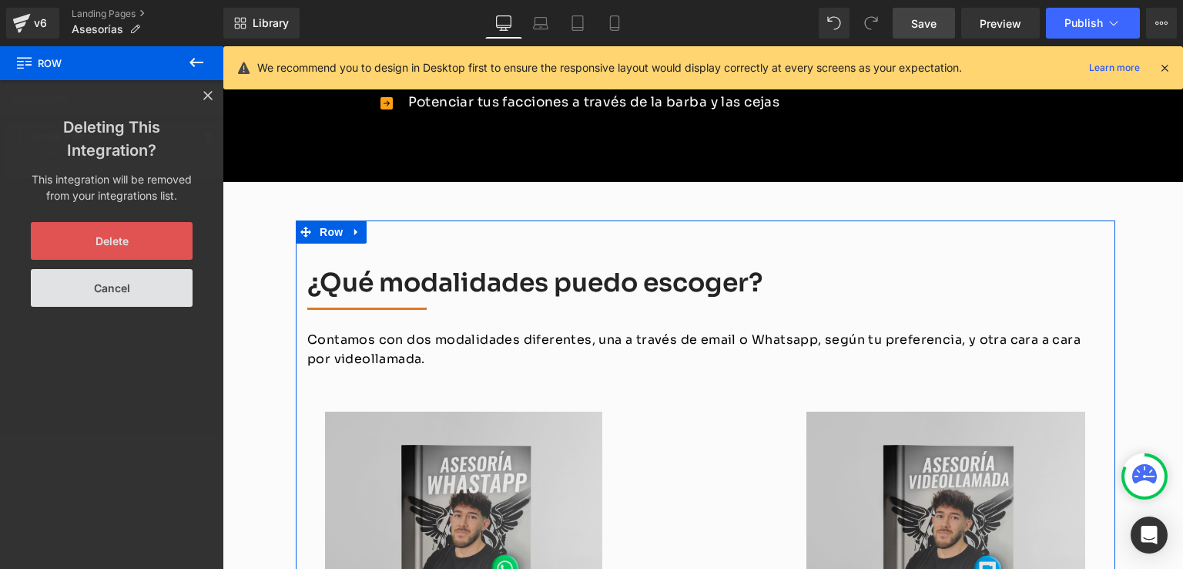
click at [137, 240] on button "Delete" at bounding box center [112, 241] width 162 height 38
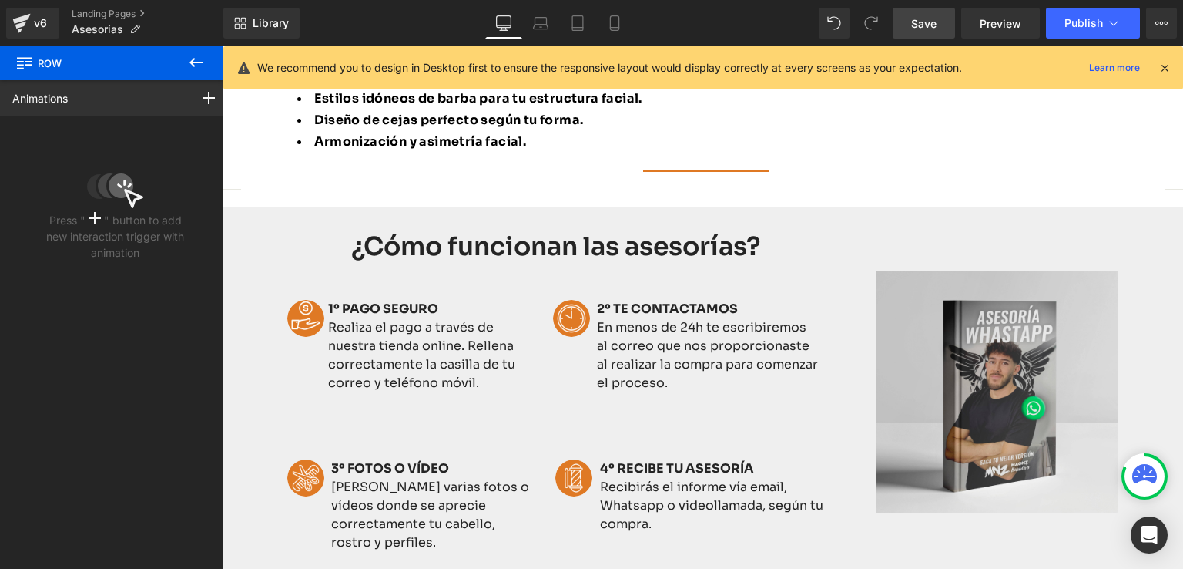
scroll to position [308, 0]
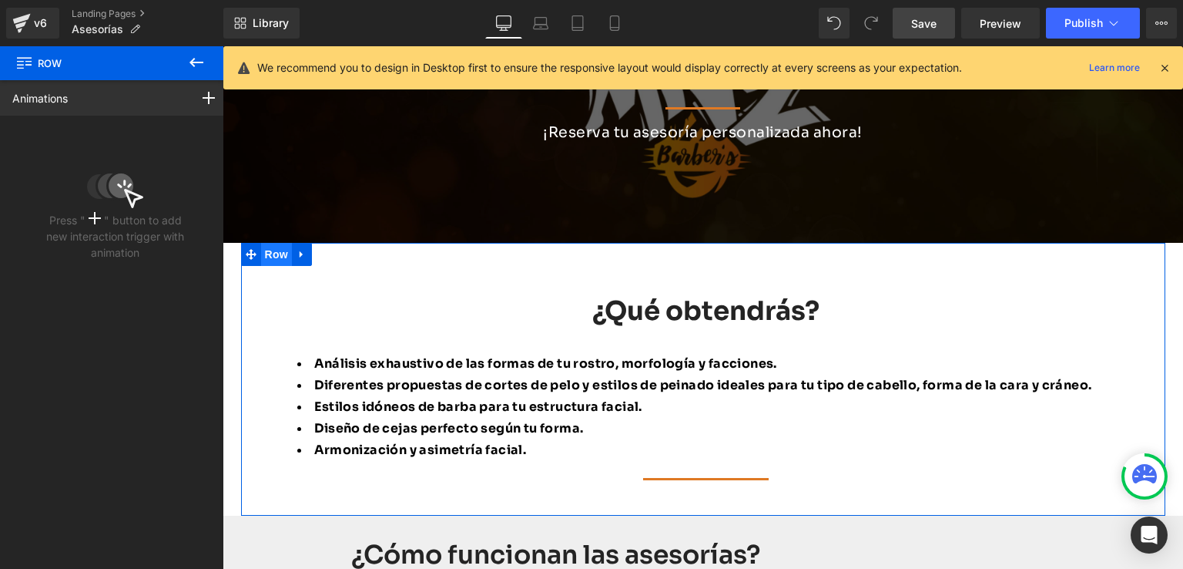
click at [261, 249] on span "Row" at bounding box center [276, 254] width 31 height 23
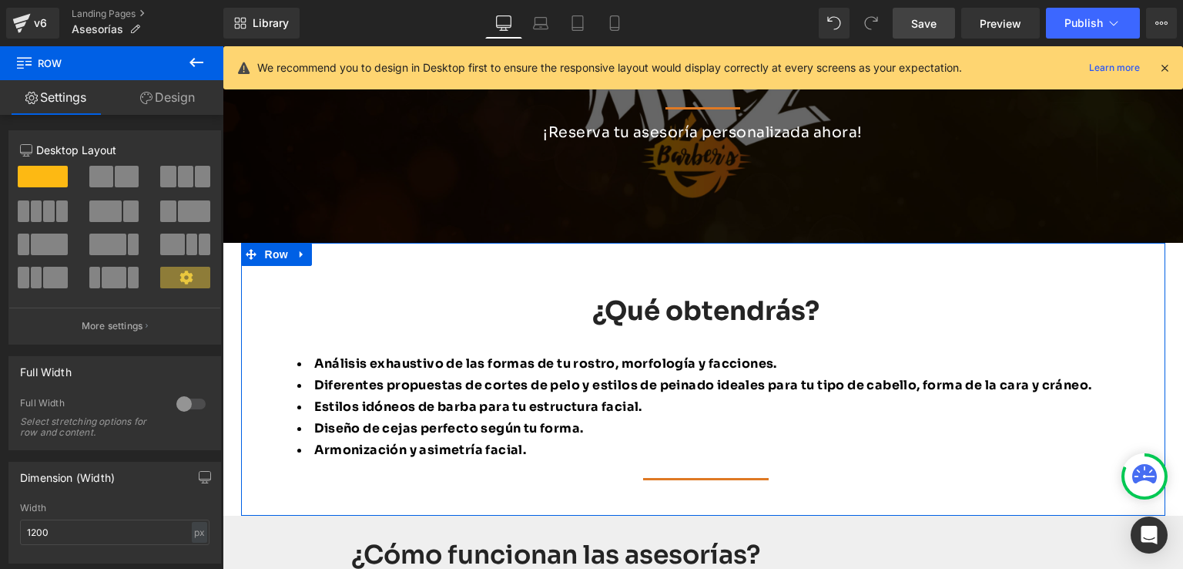
click at [179, 86] on link "Design" at bounding box center [168, 97] width 112 height 35
click at [0, 0] on div "Animations (beta)" at bounding box center [0, 0] width 0 height 0
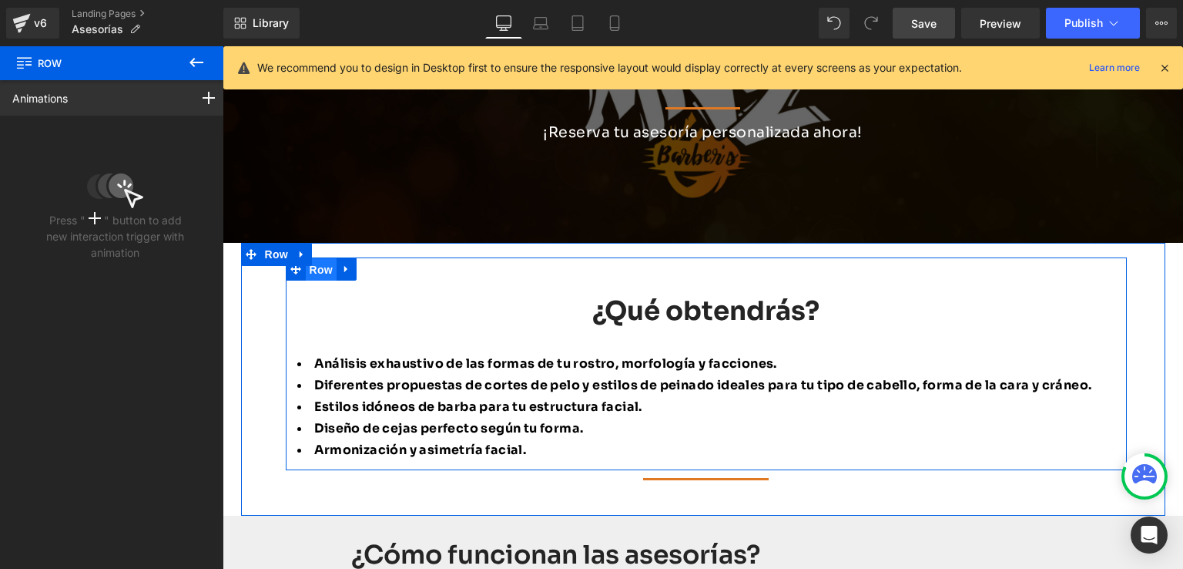
click at [316, 268] on span "Row" at bounding box center [321, 269] width 31 height 23
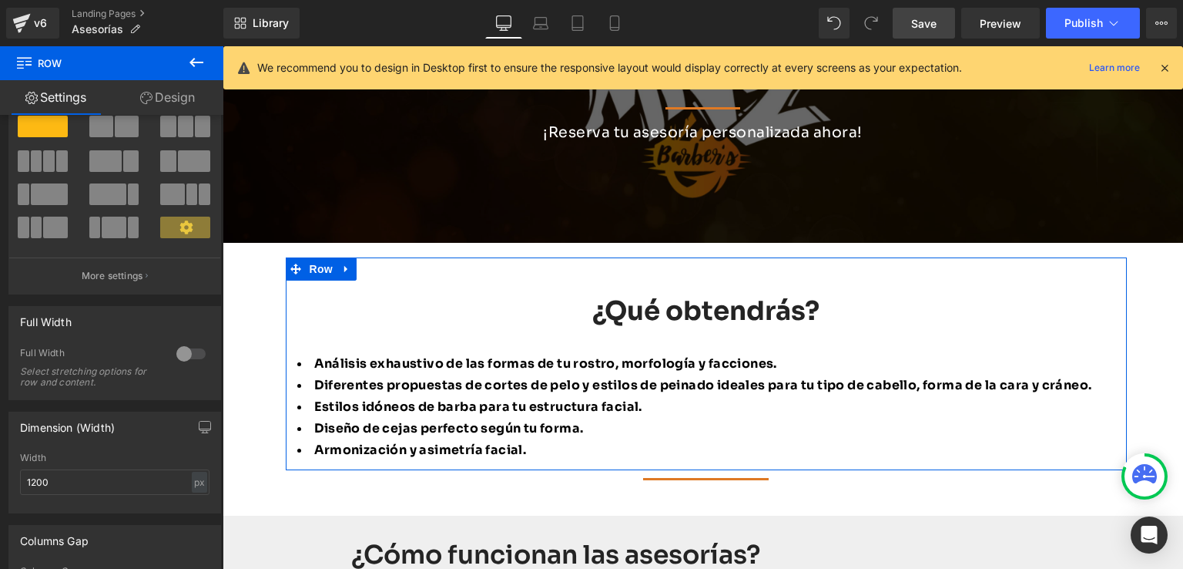
scroll to position [77, 0]
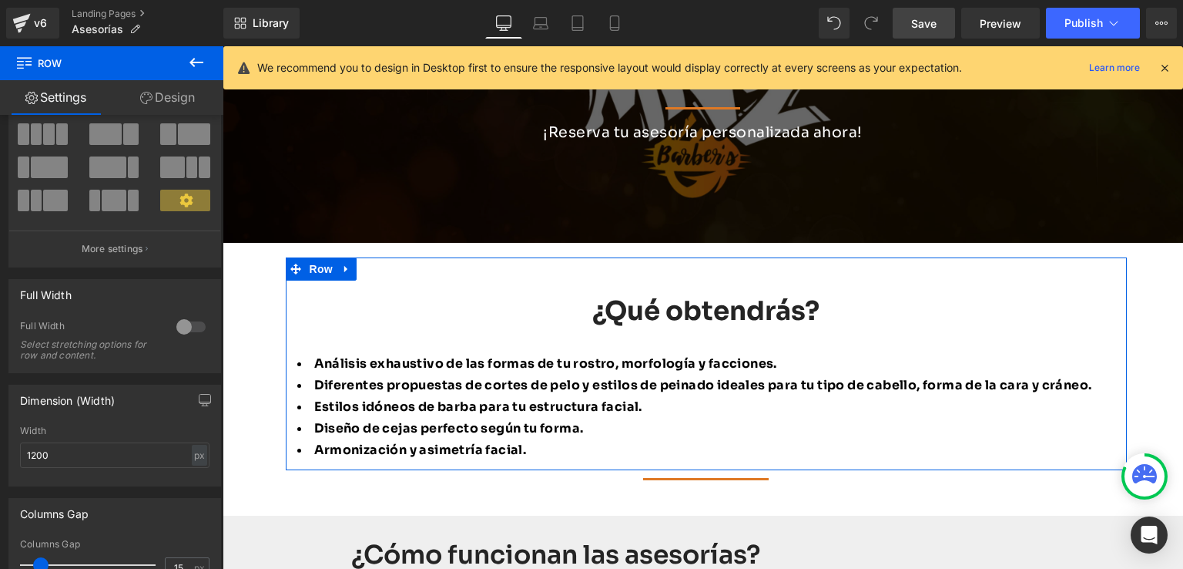
click at [170, 100] on link "Design" at bounding box center [168, 97] width 112 height 35
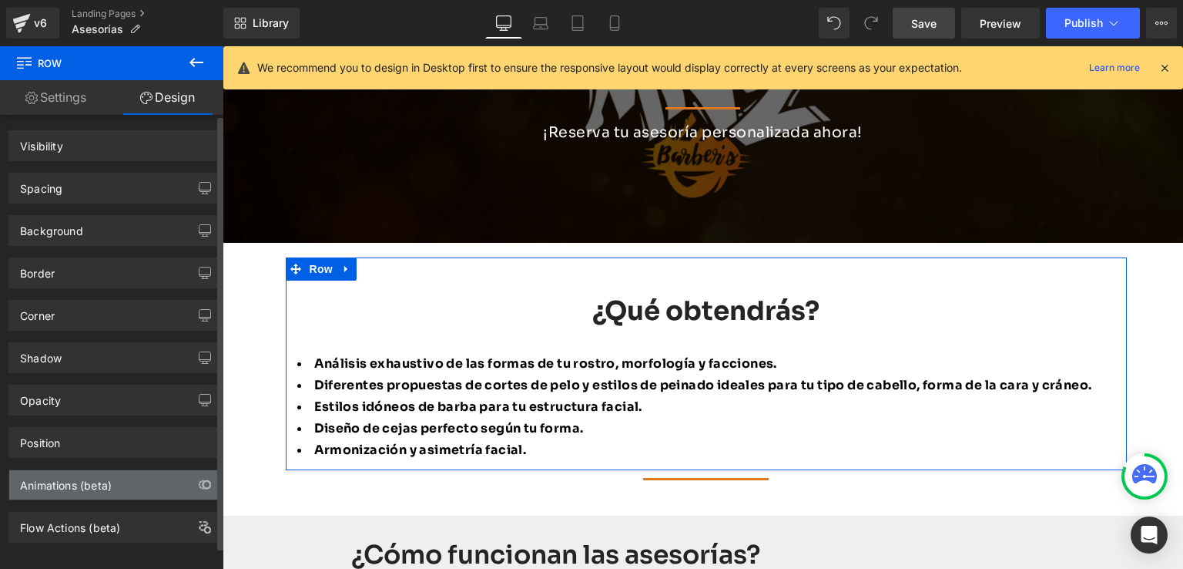
click at [77, 486] on div "Animations (beta)" at bounding box center [66, 481] width 92 height 22
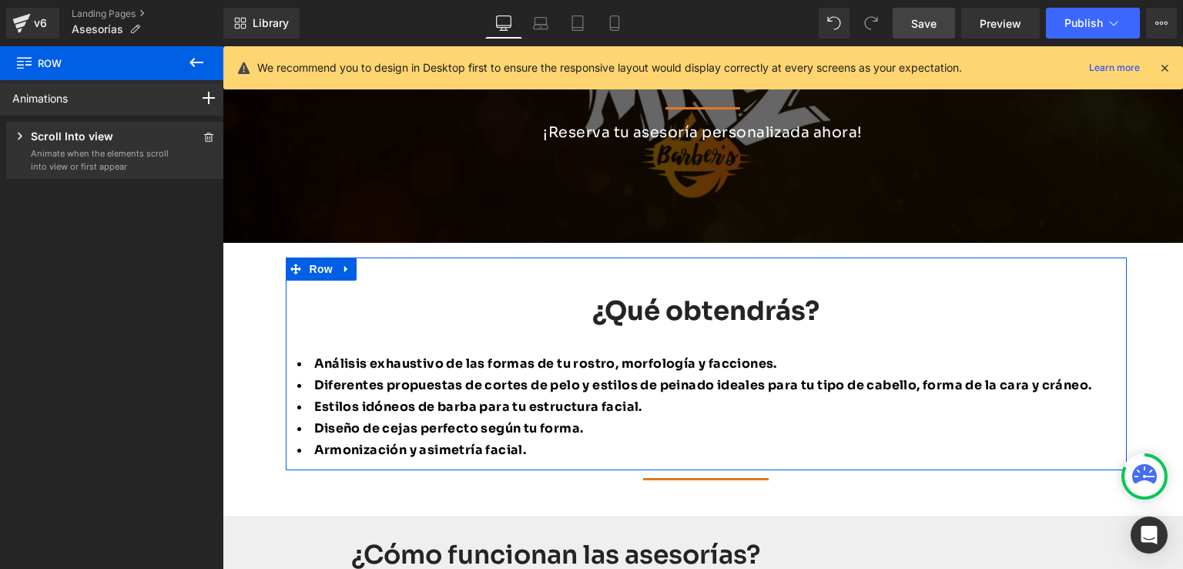
click at [99, 149] on p "Animate when the elements scroll into view or first appear" at bounding box center [100, 159] width 139 height 25
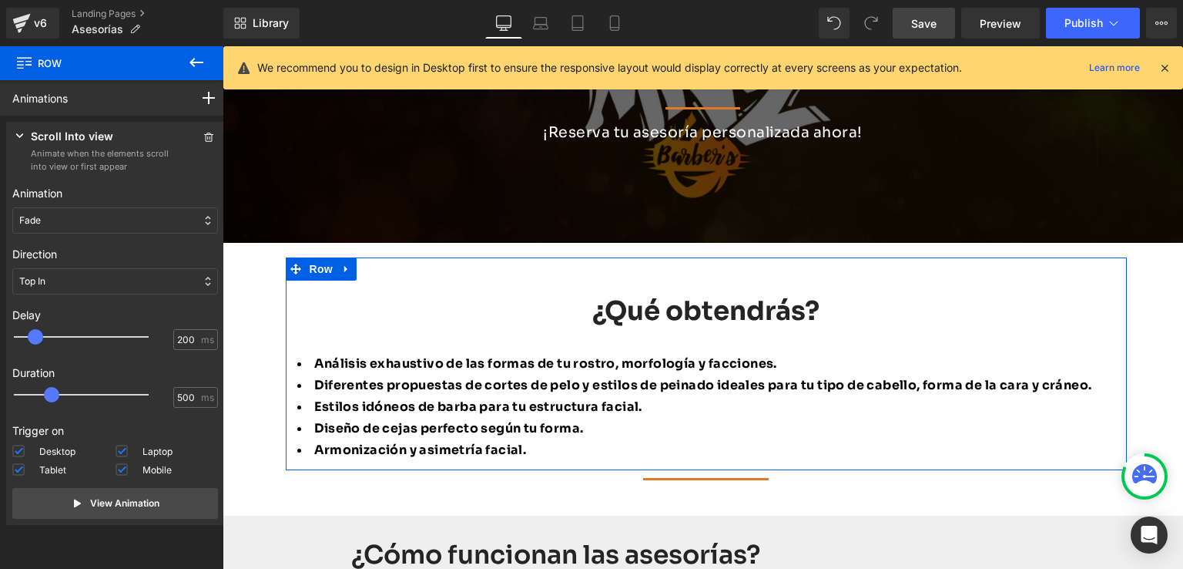
type input "100"
click at [28, 336] on span at bounding box center [28, 336] width 15 height 15
type input "600"
drag, startPoint x: 51, startPoint y: 395, endPoint x: 60, endPoint y: 401, distance: 10.7
click at [60, 401] on span at bounding box center [58, 394] width 15 height 15
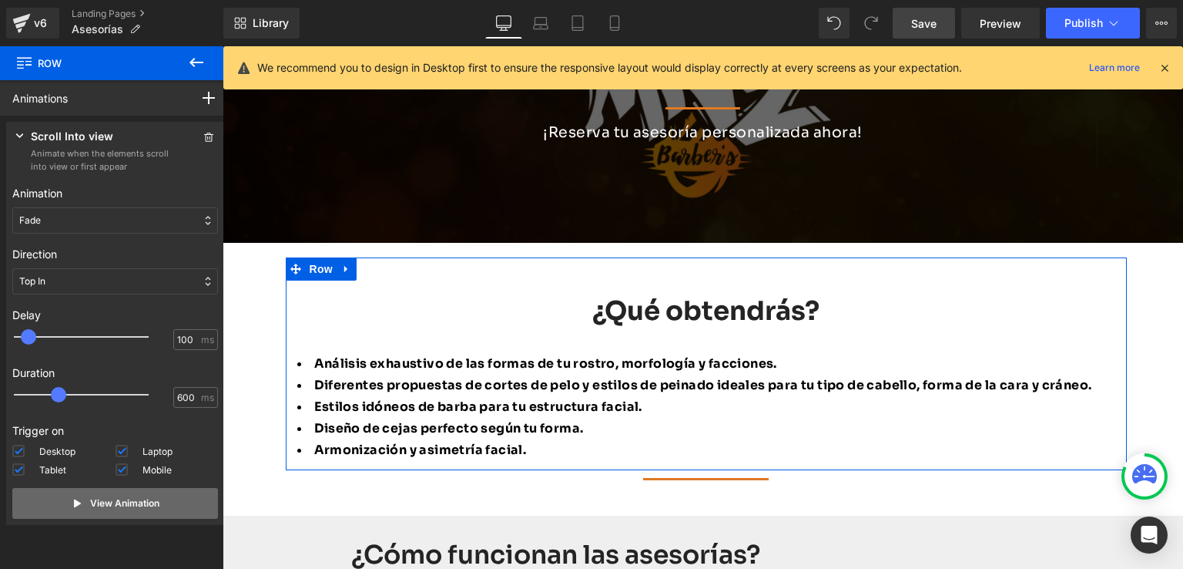
click at [84, 512] on button "View Animation" at bounding box center [115, 503] width 206 height 31
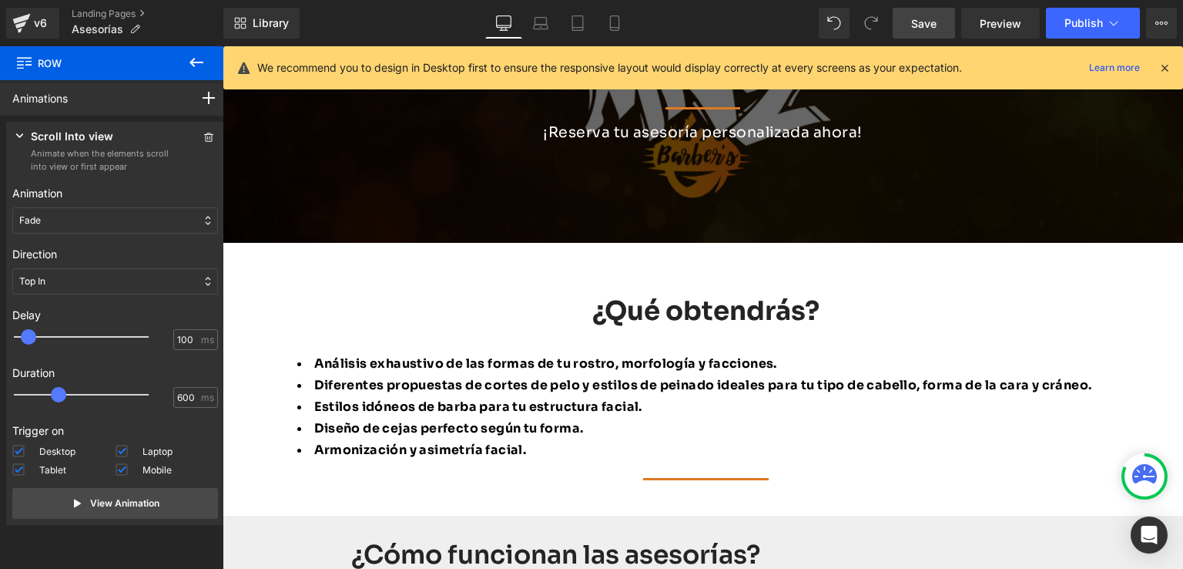
click at [931, 23] on span "Save" at bounding box center [923, 23] width 25 height 16
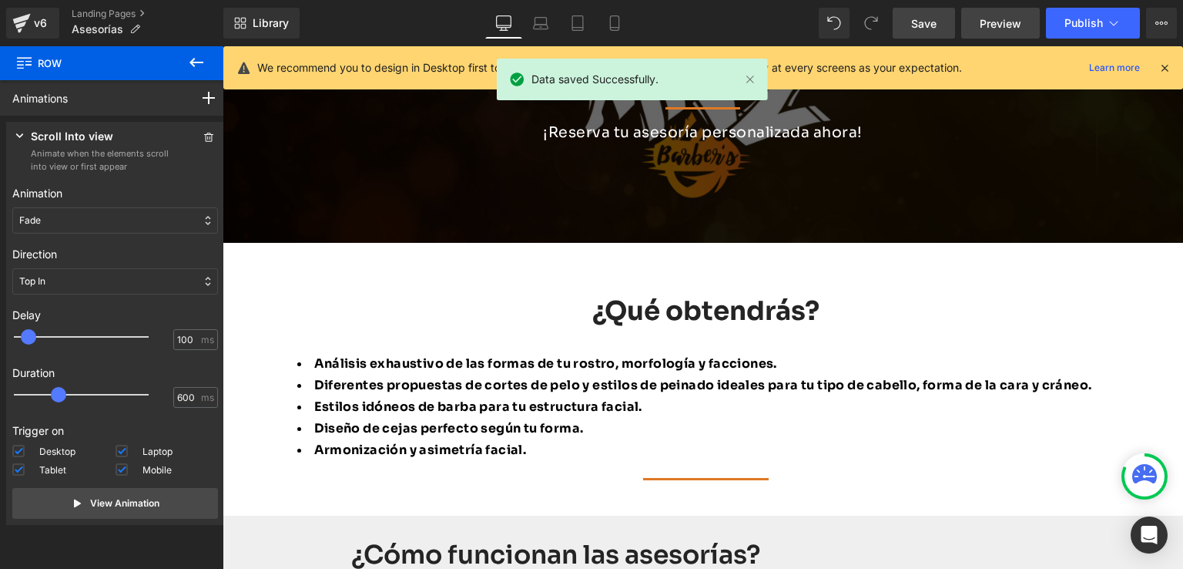
click at [988, 14] on link "Preview" at bounding box center [1000, 23] width 79 height 31
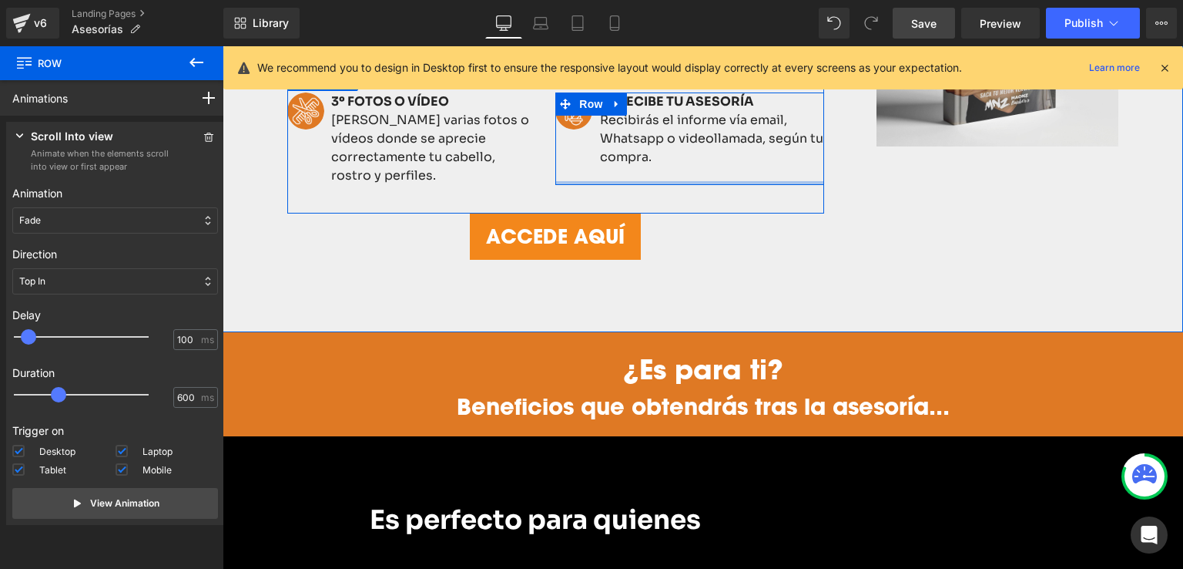
scroll to position [1078, 0]
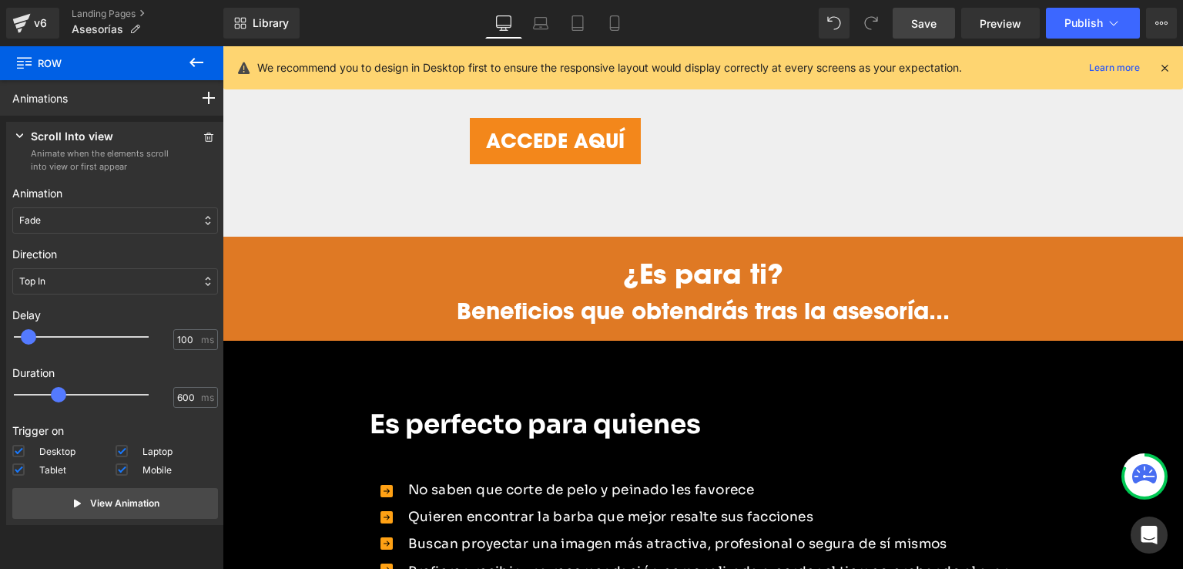
click at [912, 18] on link "Save" at bounding box center [924, 23] width 62 height 31
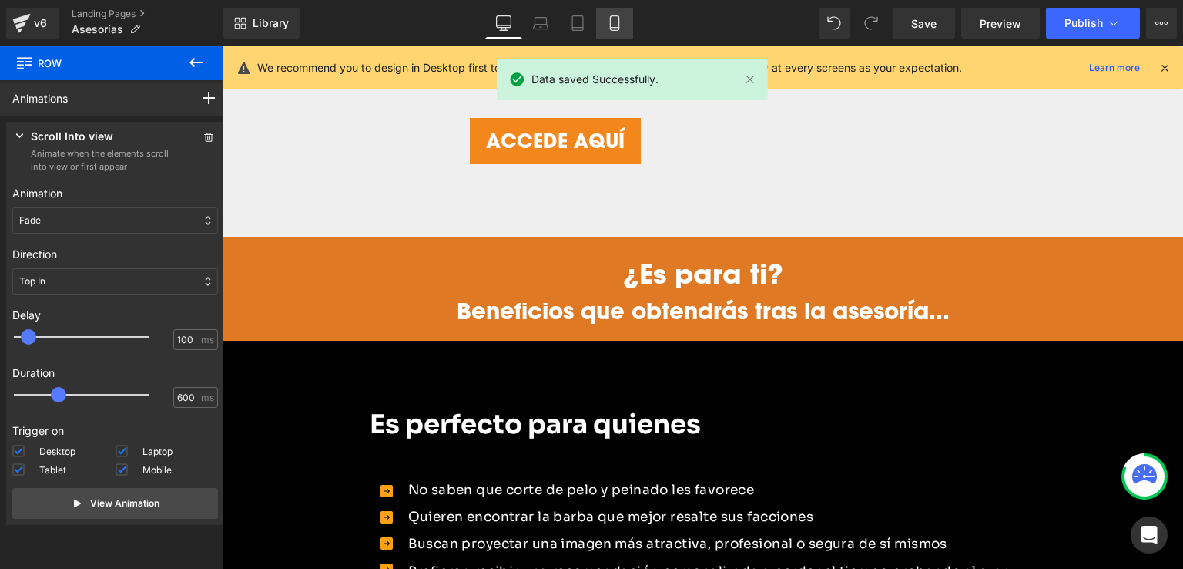
click at [613, 22] on icon at bounding box center [614, 22] width 15 height 15
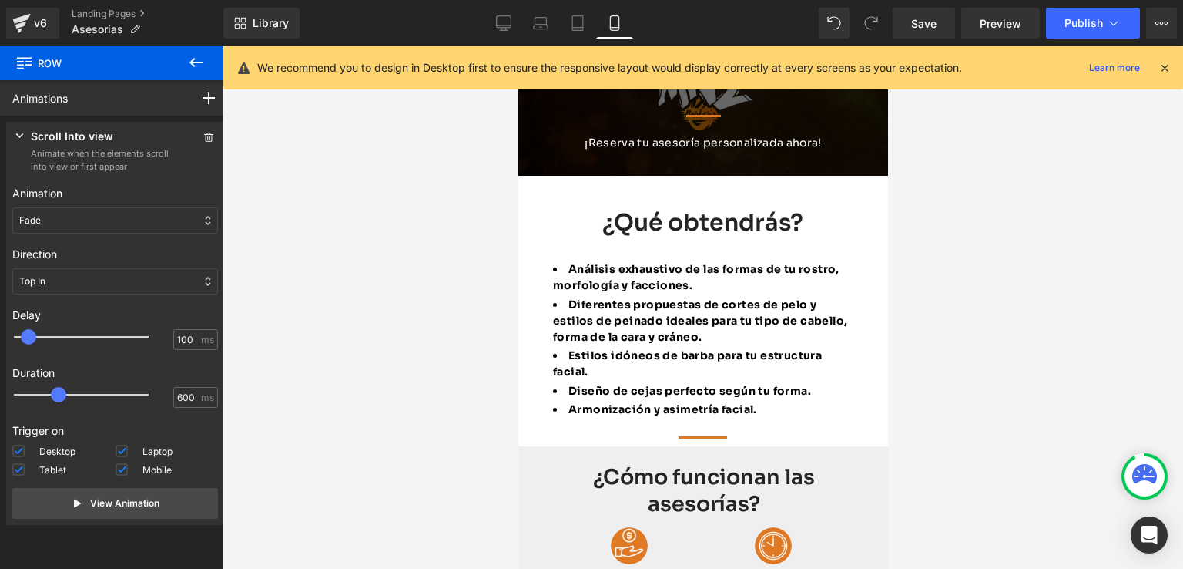
scroll to position [308, 0]
